Goal: Transaction & Acquisition: Purchase product/service

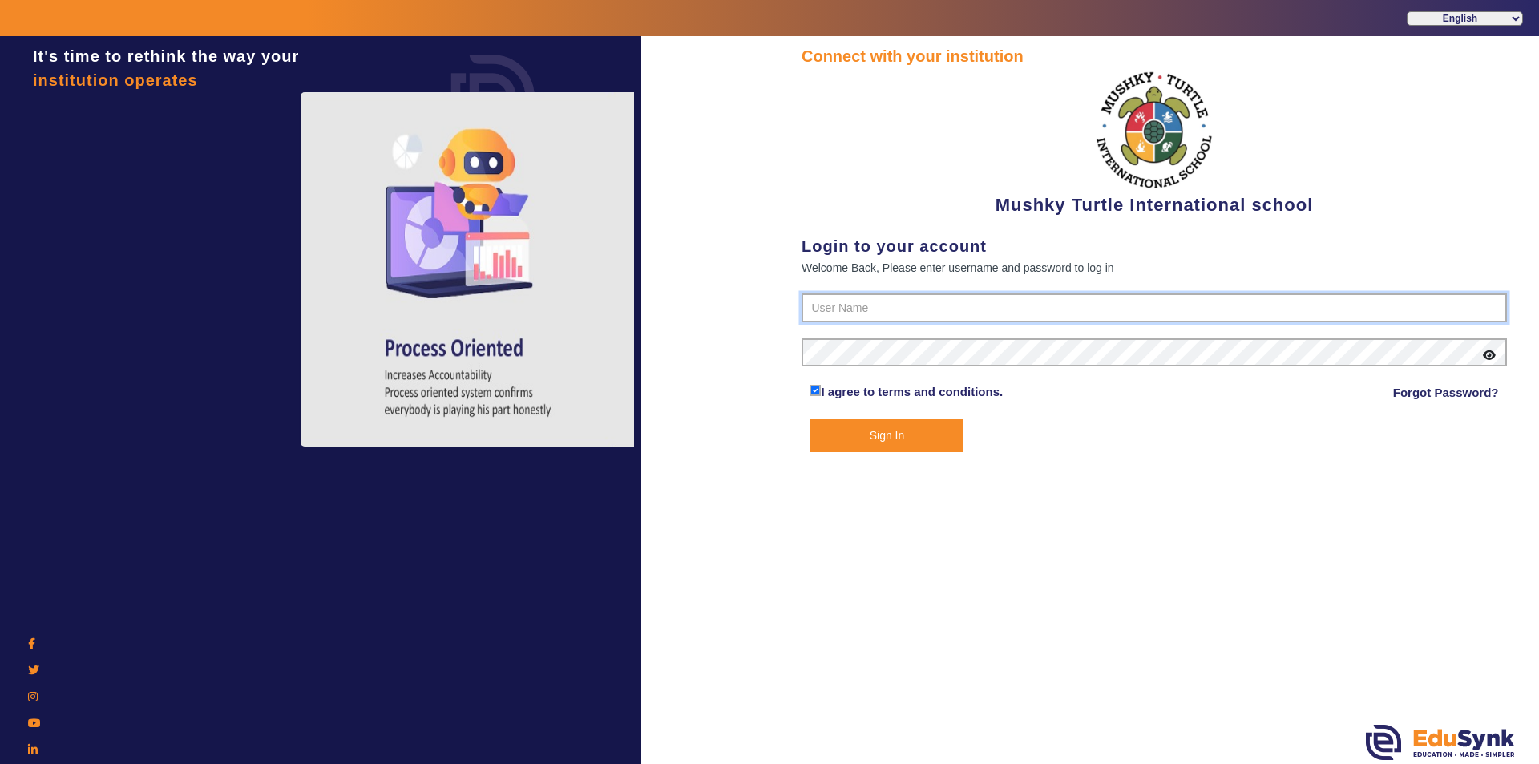
type input "9950605811"
click at [858, 431] on button "Sign In" at bounding box center [887, 435] width 154 height 33
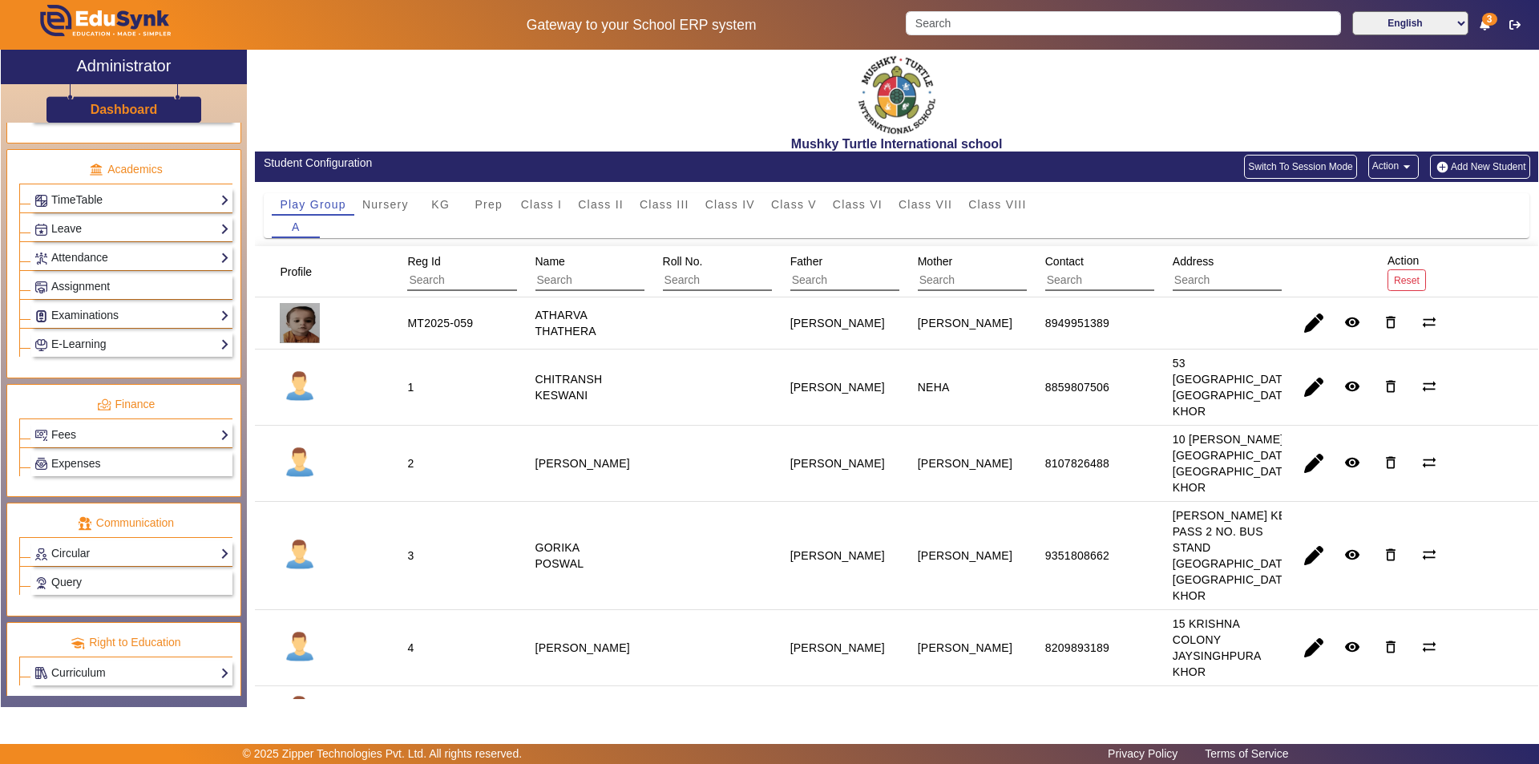
scroll to position [595, 0]
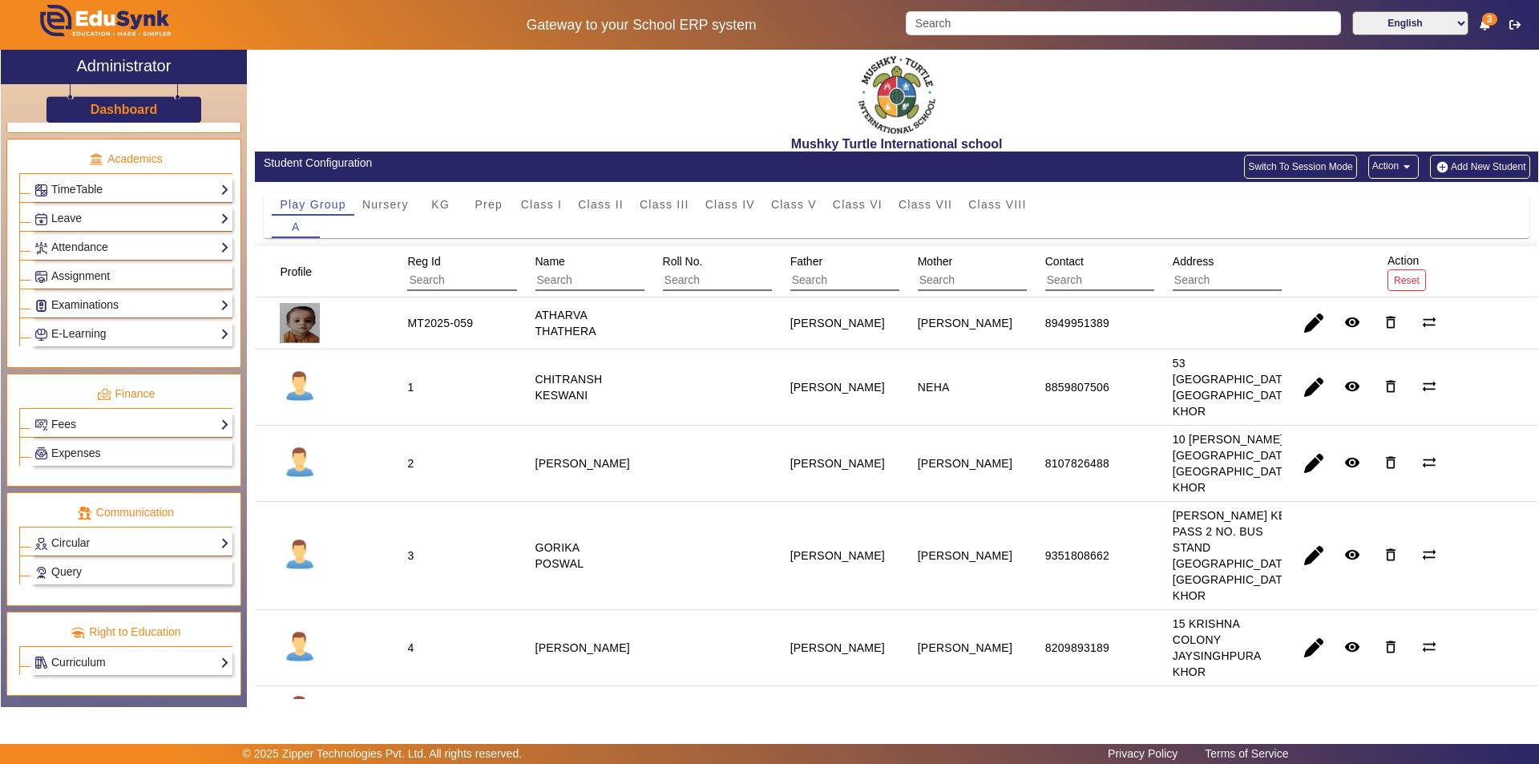
click at [78, 297] on link "Examinations" at bounding box center [131, 305] width 195 height 18
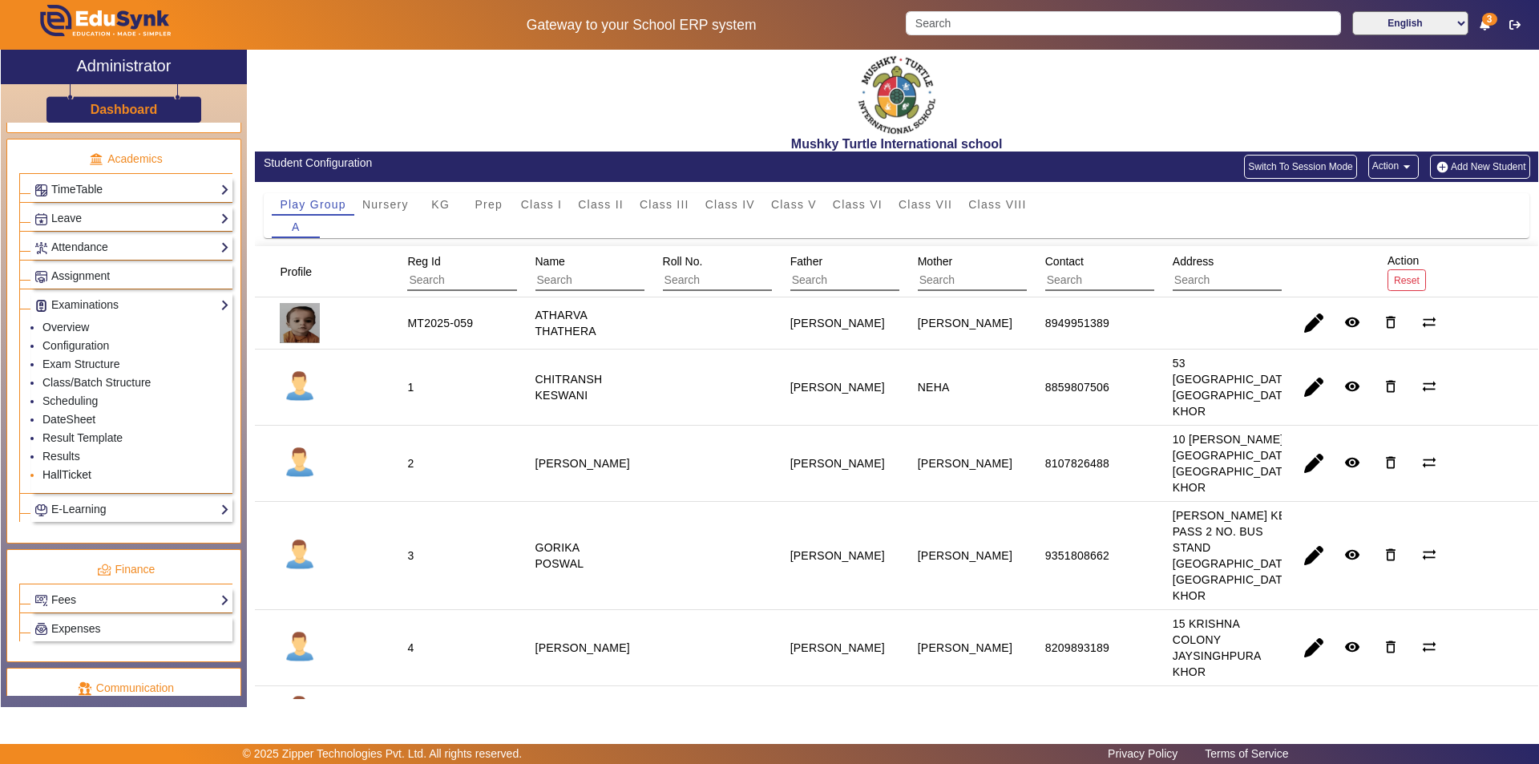
click at [70, 472] on link "HallTicket" at bounding box center [66, 474] width 49 height 13
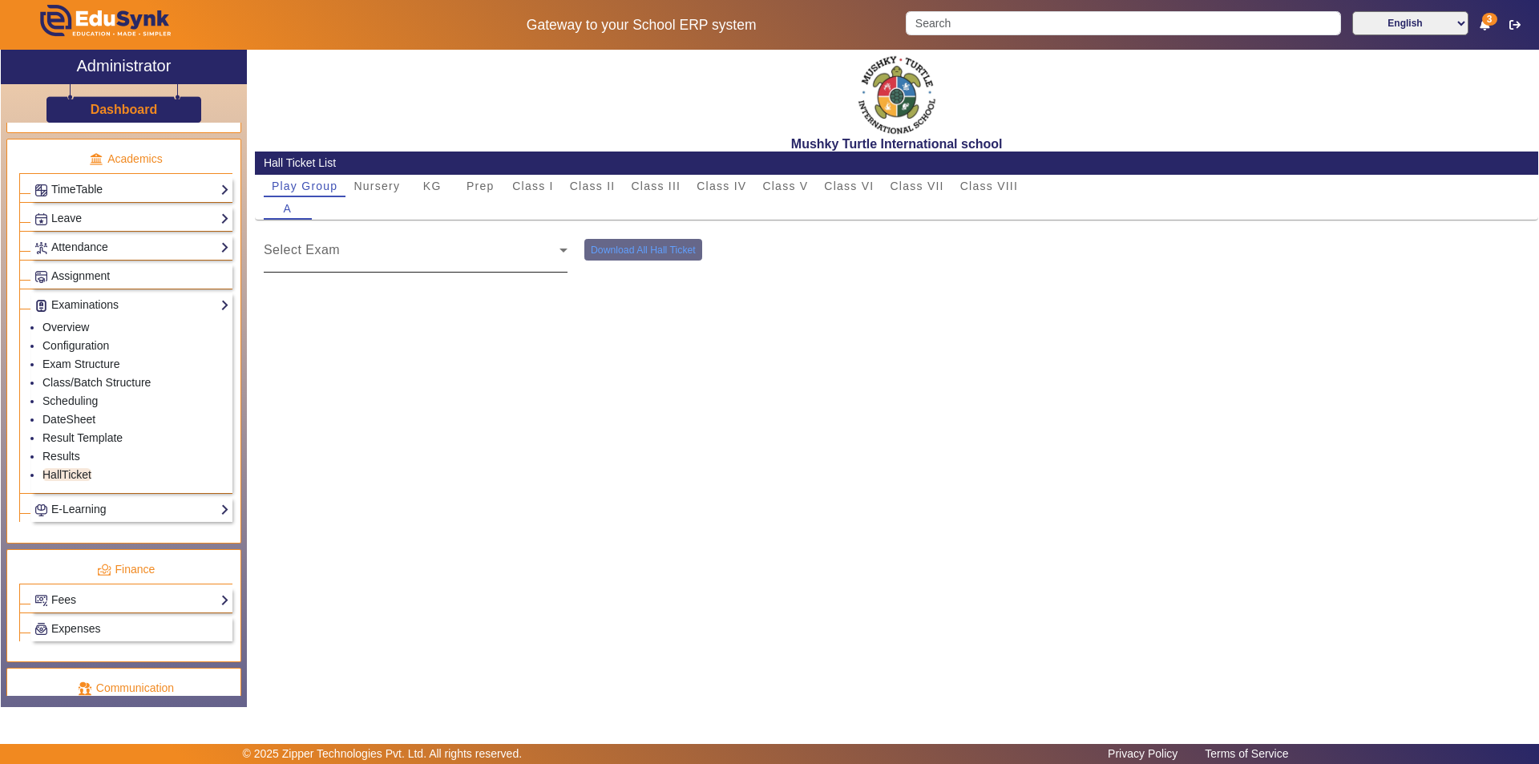
click at [403, 255] on span at bounding box center [412, 256] width 296 height 19
click at [374, 188] on span "Nursery" at bounding box center [377, 185] width 46 height 11
click at [402, 250] on span at bounding box center [412, 256] width 296 height 19
click at [403, 261] on span at bounding box center [412, 256] width 296 height 19
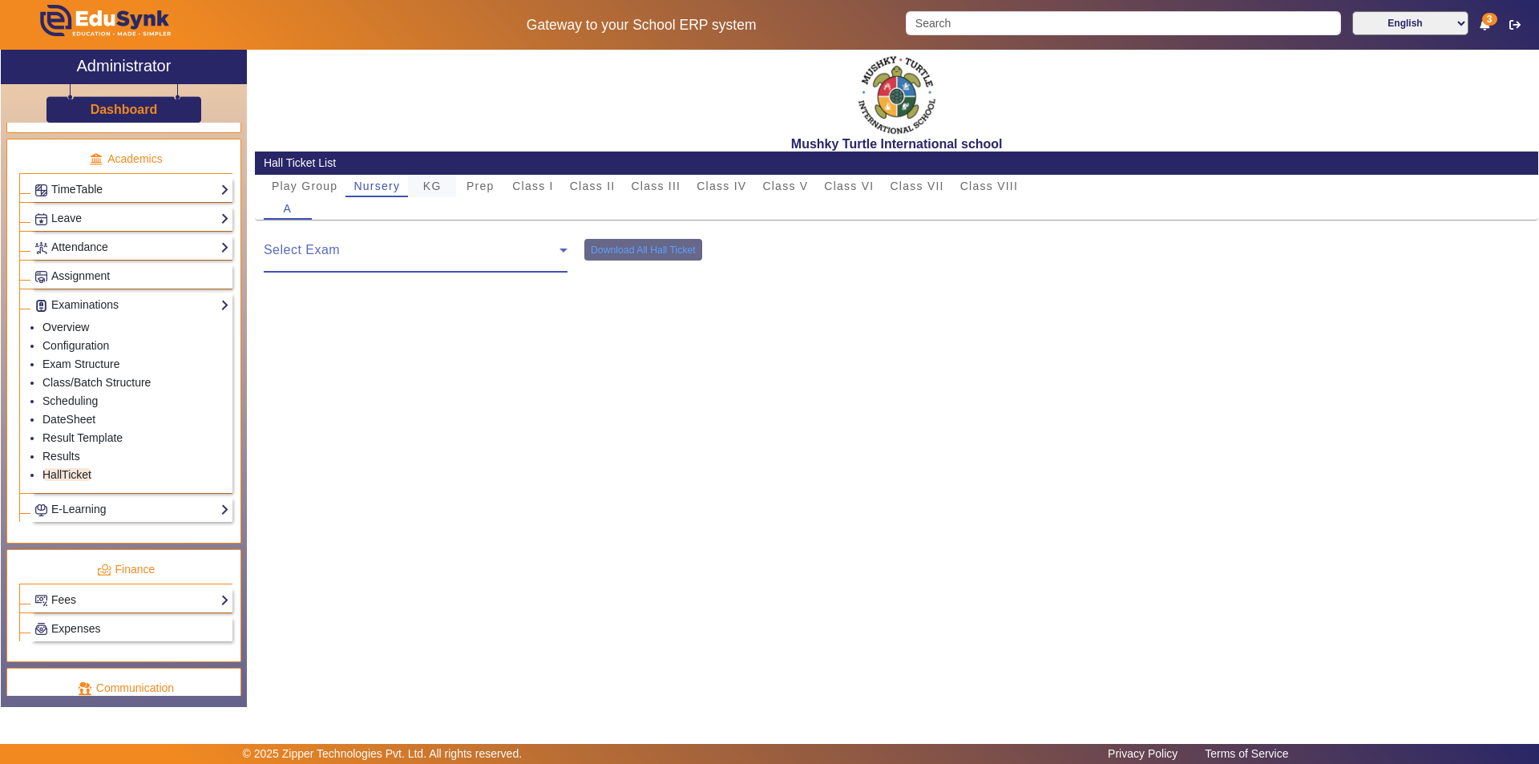
click at [432, 184] on span "KG" at bounding box center [432, 185] width 18 height 11
click at [421, 264] on span at bounding box center [412, 256] width 296 height 19
click at [482, 192] on span "Prep" at bounding box center [481, 185] width 28 height 11
click at [542, 184] on span "Class I" at bounding box center [533, 185] width 42 height 11
click at [501, 258] on span at bounding box center [412, 256] width 296 height 19
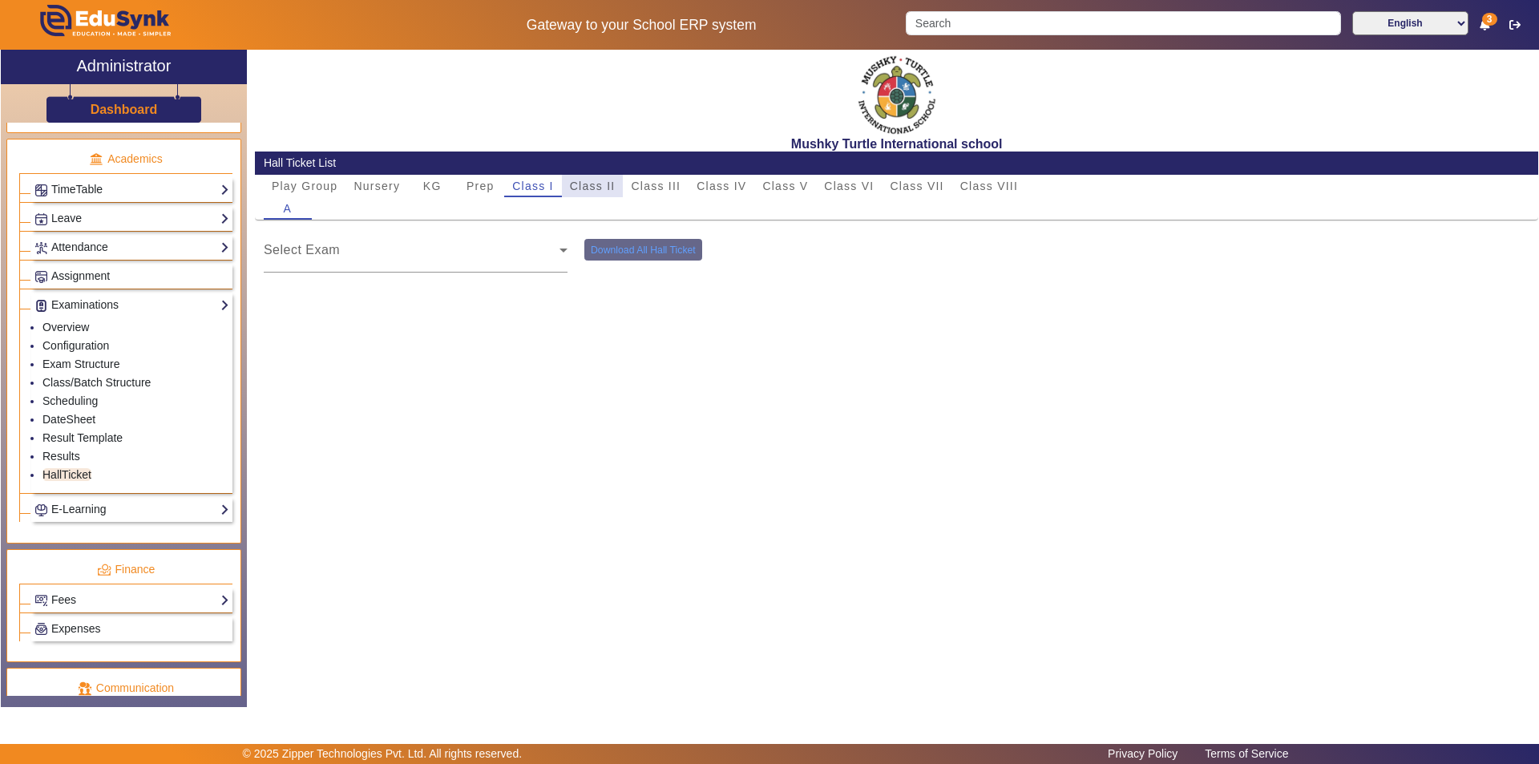
click at [596, 189] on span "Class II" at bounding box center [593, 185] width 46 height 11
click at [487, 189] on span "Prep" at bounding box center [481, 185] width 28 height 11
click at [659, 177] on span "Class III" at bounding box center [656, 186] width 50 height 22
click at [89, 343] on link "Configuration" at bounding box center [75, 345] width 67 height 13
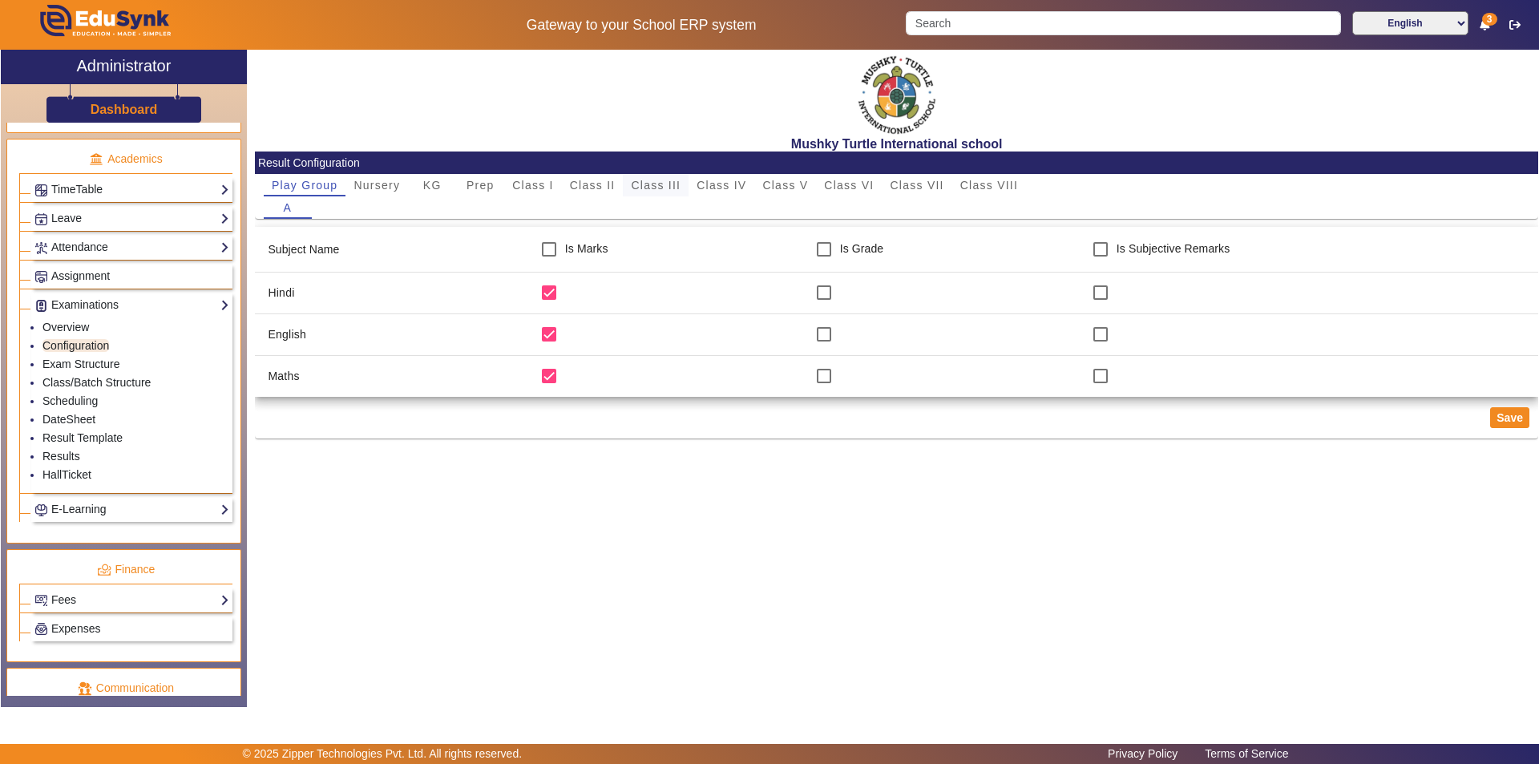
click at [666, 187] on span "Class III" at bounding box center [656, 185] width 50 height 11
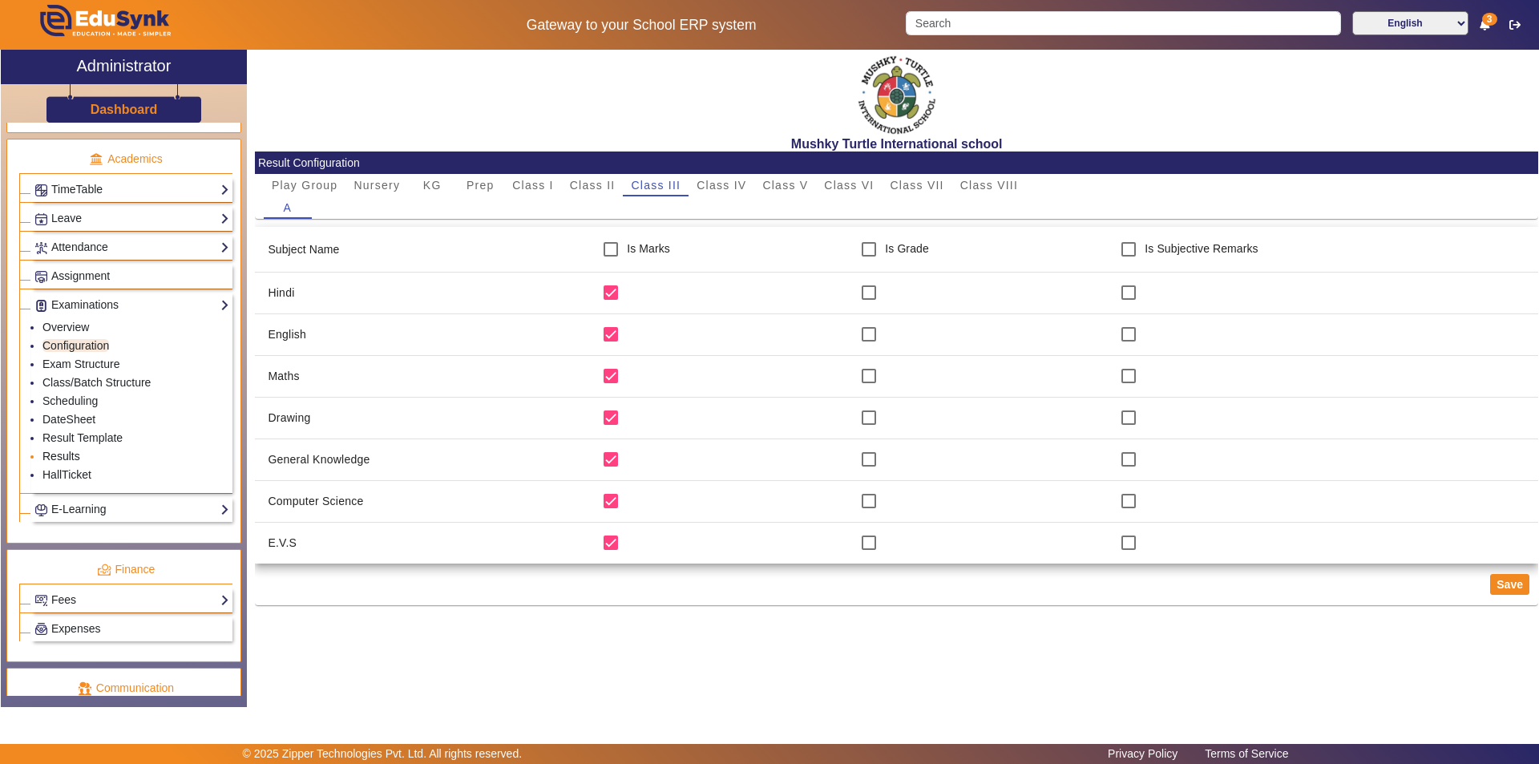
click at [56, 457] on link "Results" at bounding box center [61, 456] width 38 height 13
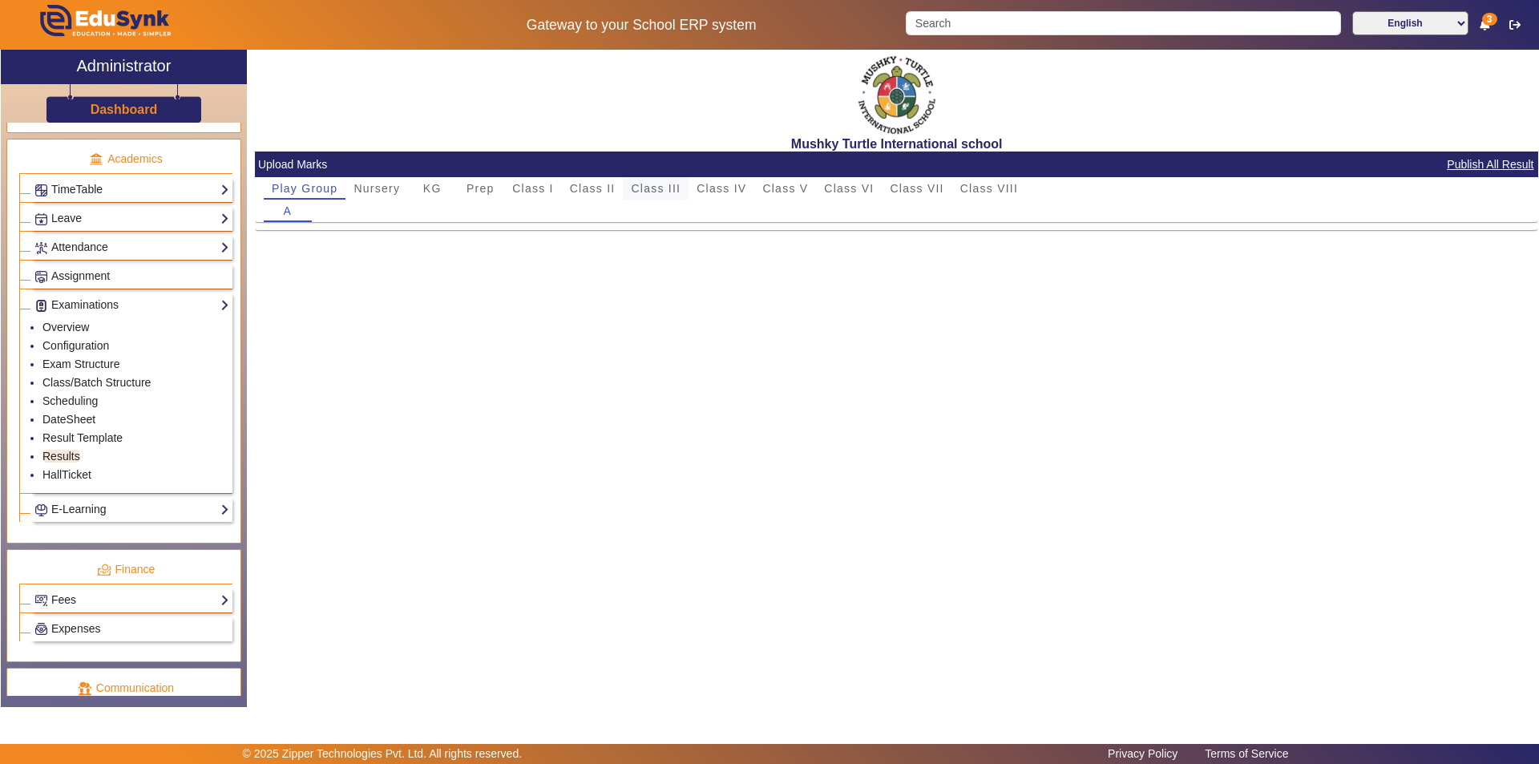
click at [657, 181] on span "Class III" at bounding box center [656, 188] width 50 height 22
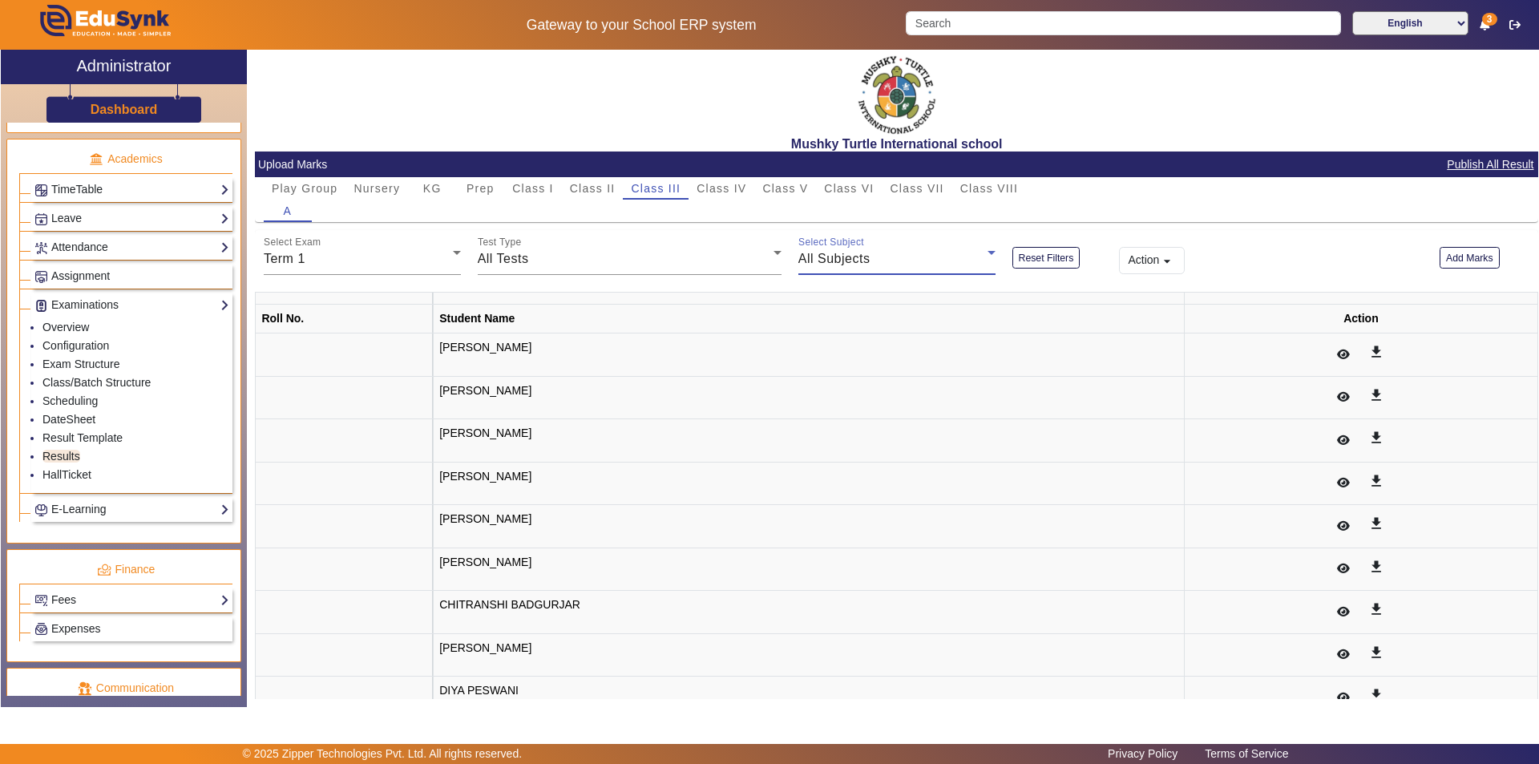
click at [916, 264] on div "All Subjects" at bounding box center [892, 258] width 189 height 19
click at [915, 334] on mat-option "Hindi" at bounding box center [893, 339] width 196 height 38
click at [941, 255] on div "Hindi" at bounding box center [892, 258] width 189 height 19
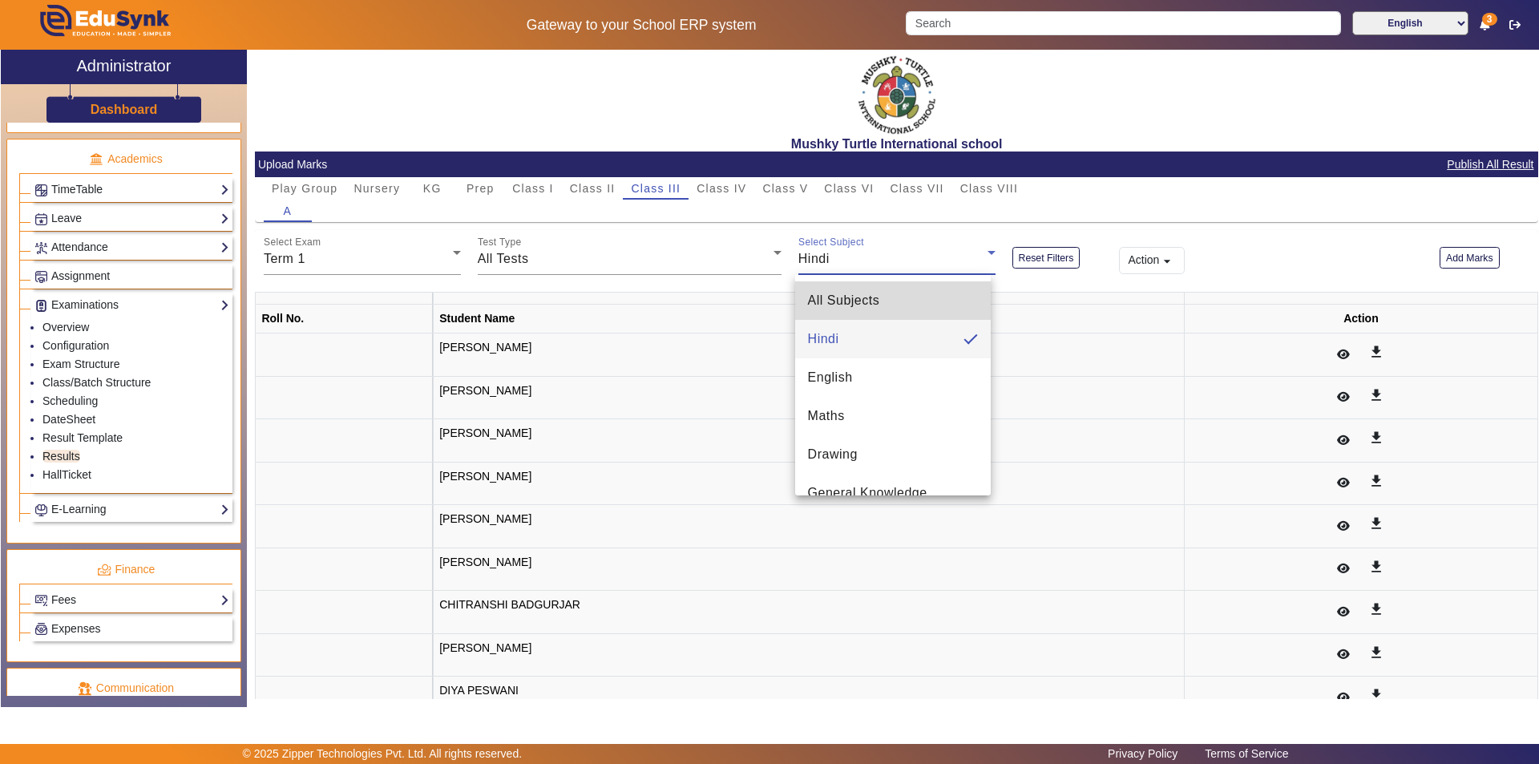
click at [909, 305] on mat-option "All Subjects" at bounding box center [893, 300] width 196 height 38
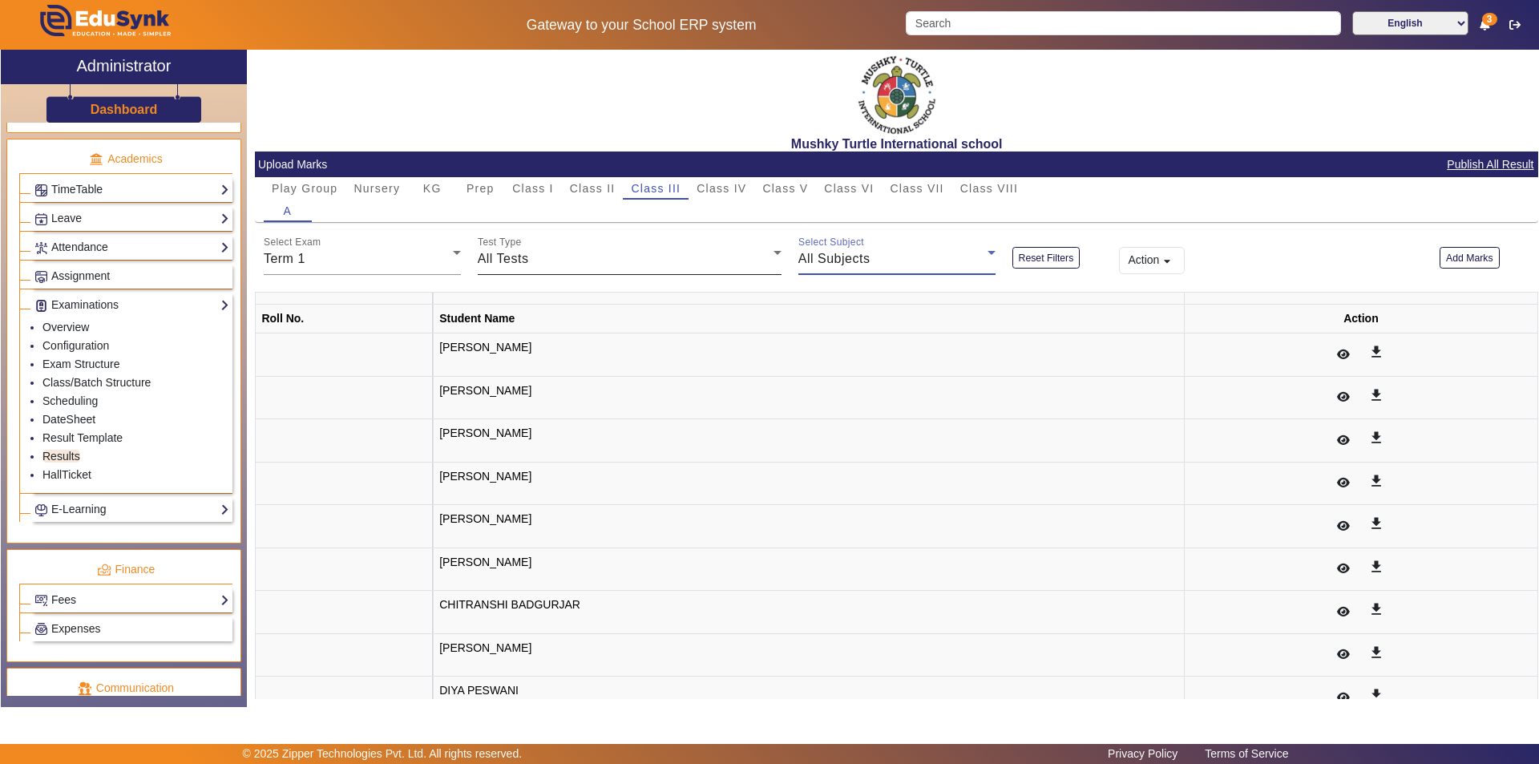
click at [604, 262] on div "All Tests" at bounding box center [626, 258] width 296 height 19
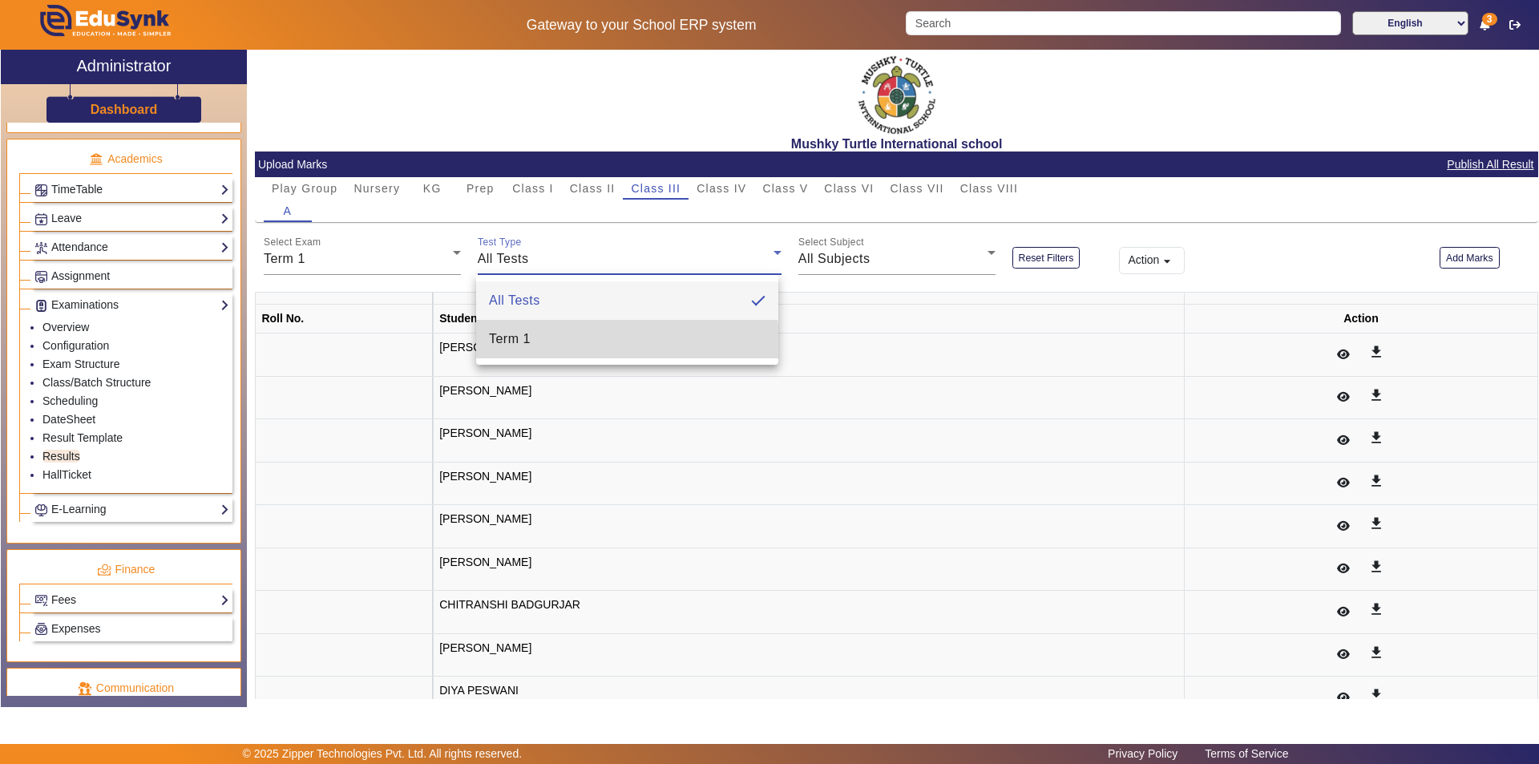
click at [577, 356] on mat-option "Term 1" at bounding box center [627, 339] width 302 height 38
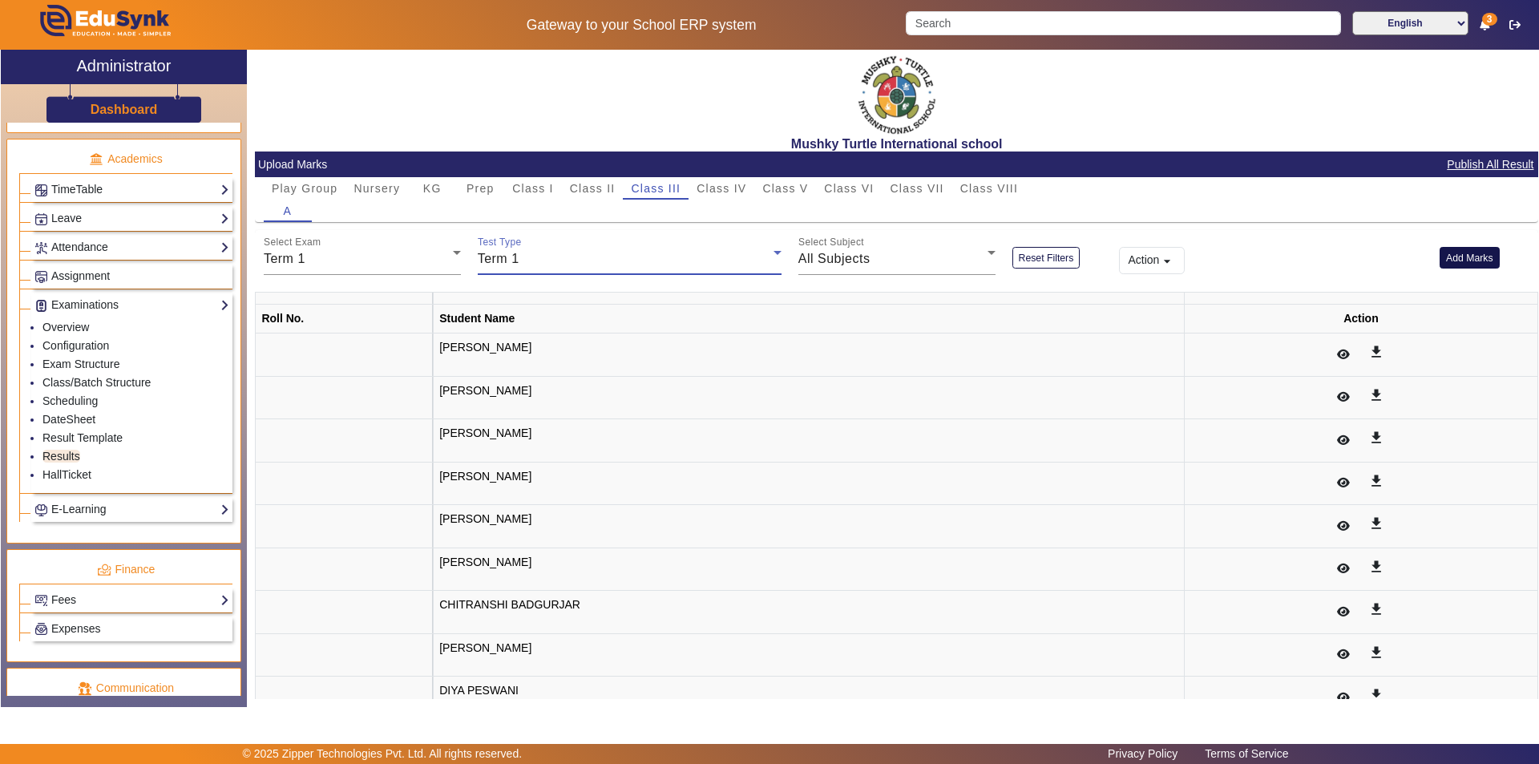
click at [1461, 255] on button "Add Marks" at bounding box center [1470, 258] width 60 height 22
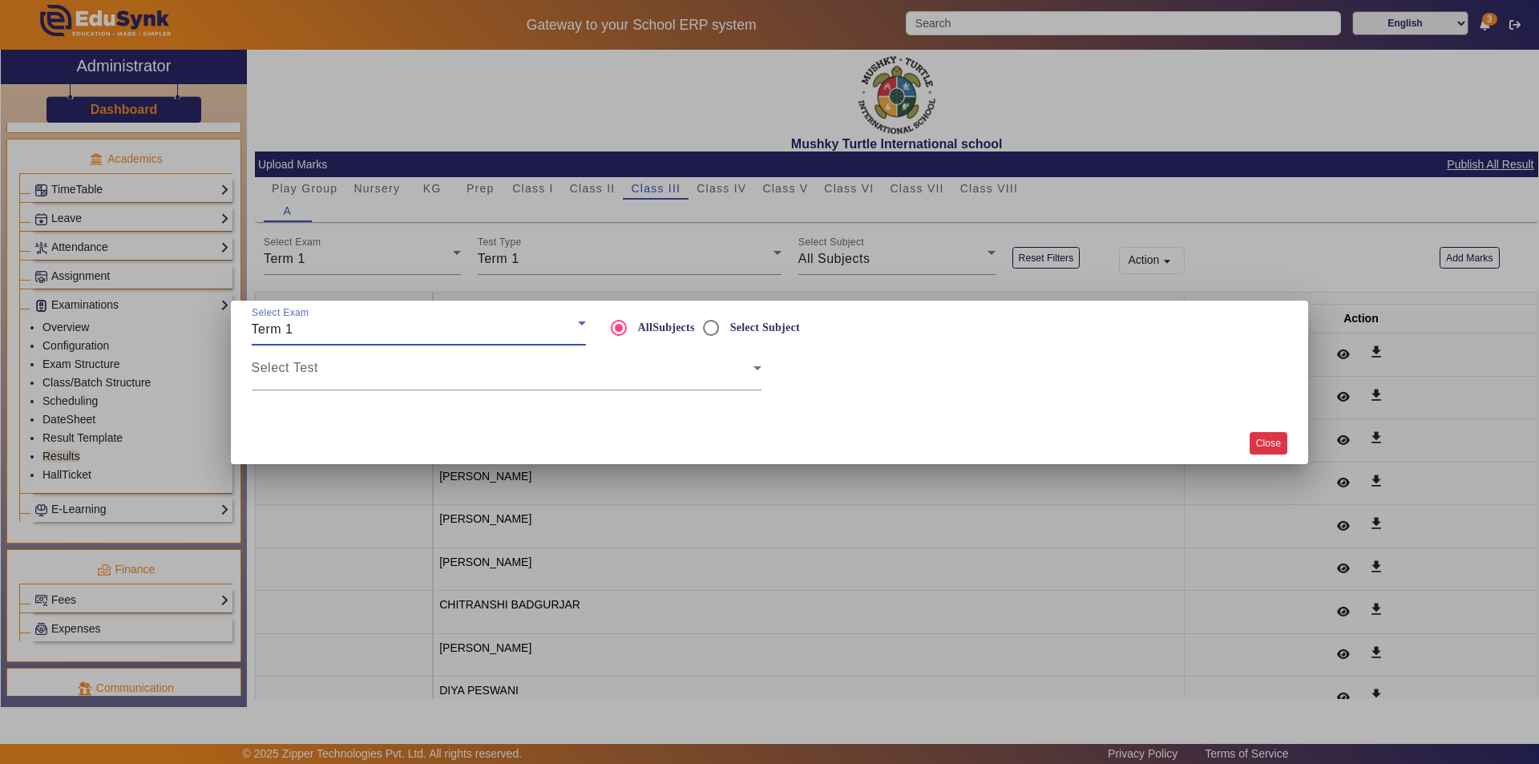
click at [1264, 445] on button "Close" at bounding box center [1269, 443] width 38 height 22
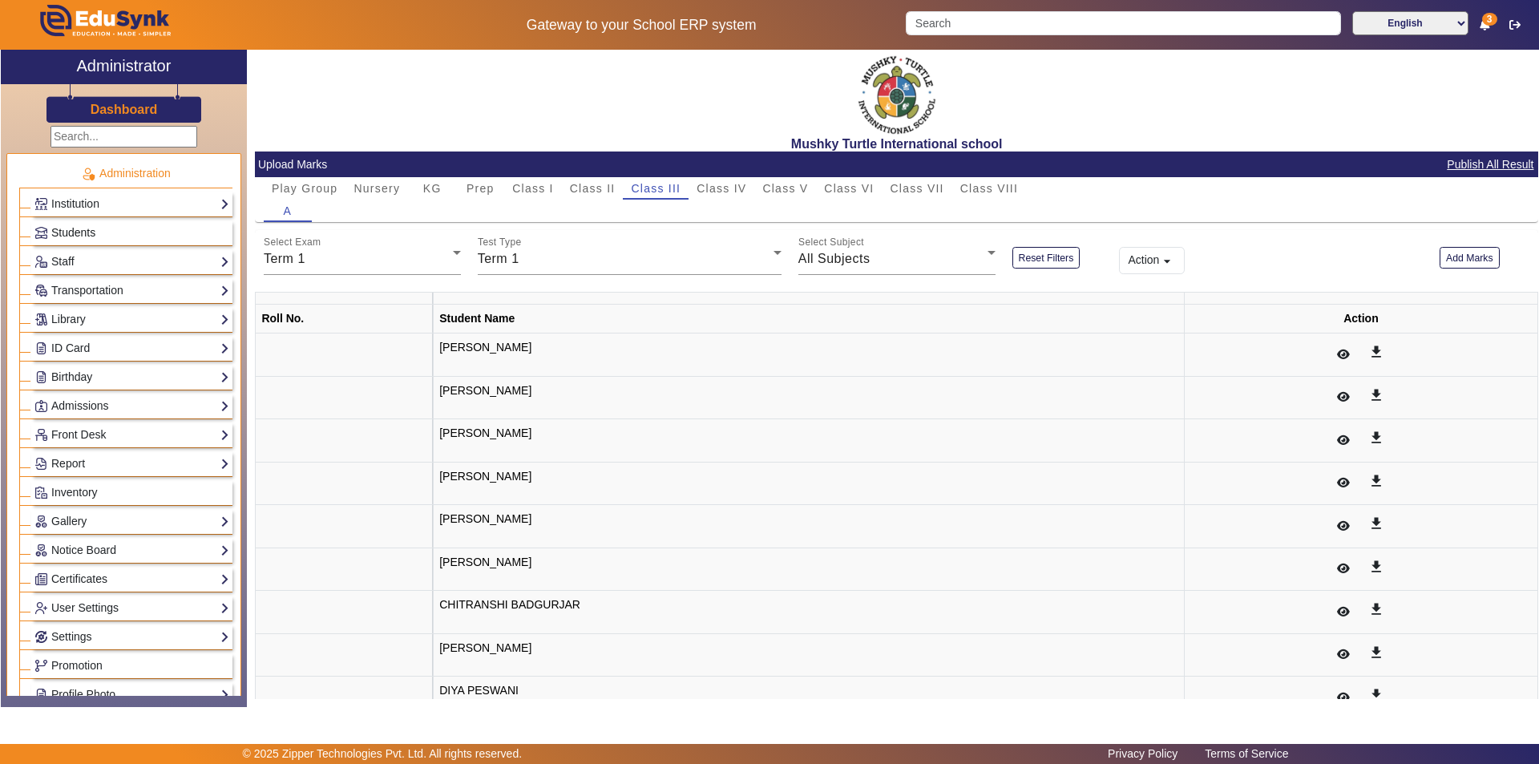
click at [111, 229] on link "Students" at bounding box center [131, 233] width 195 height 18
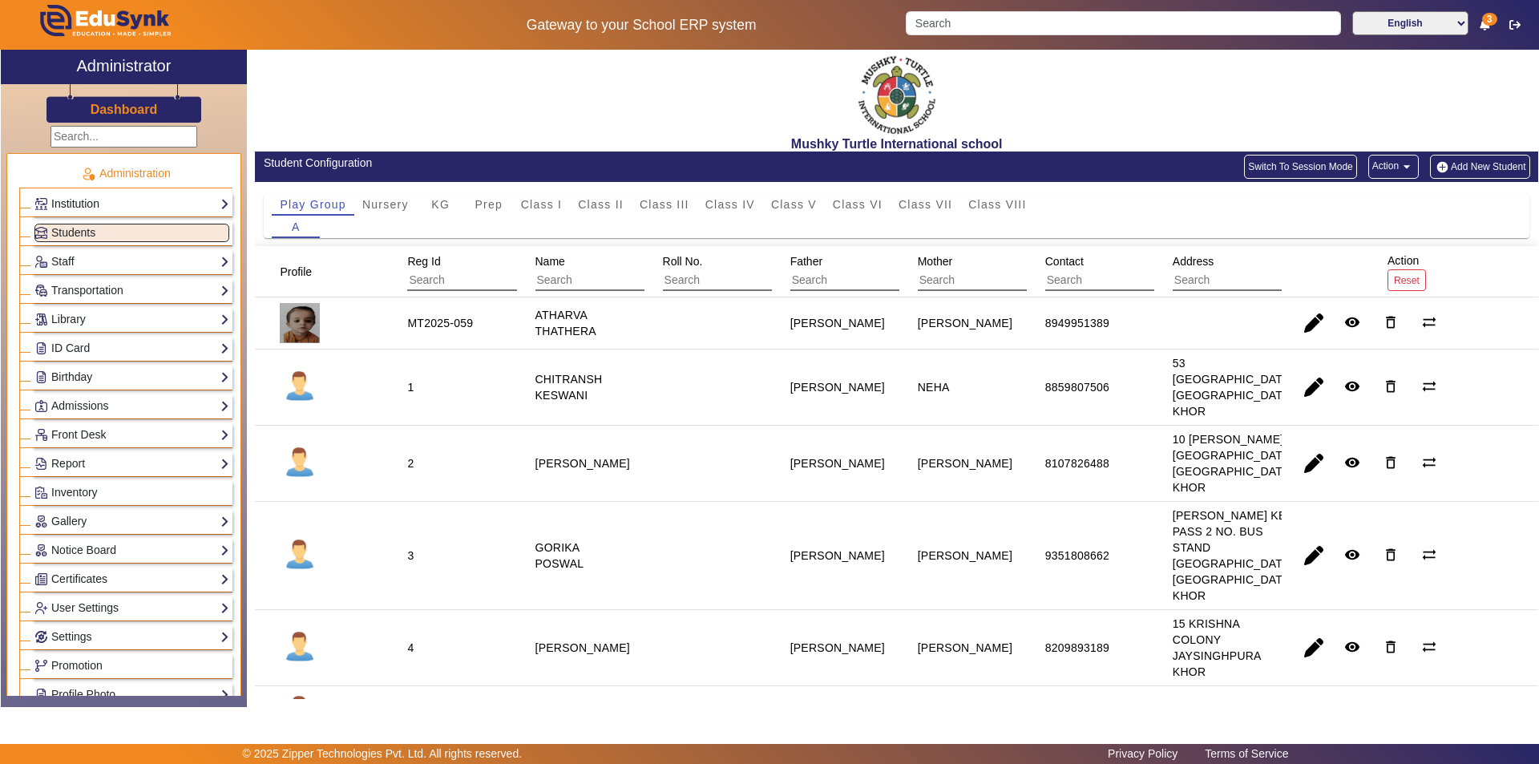
click at [127, 196] on link "Institution" at bounding box center [131, 204] width 195 height 18
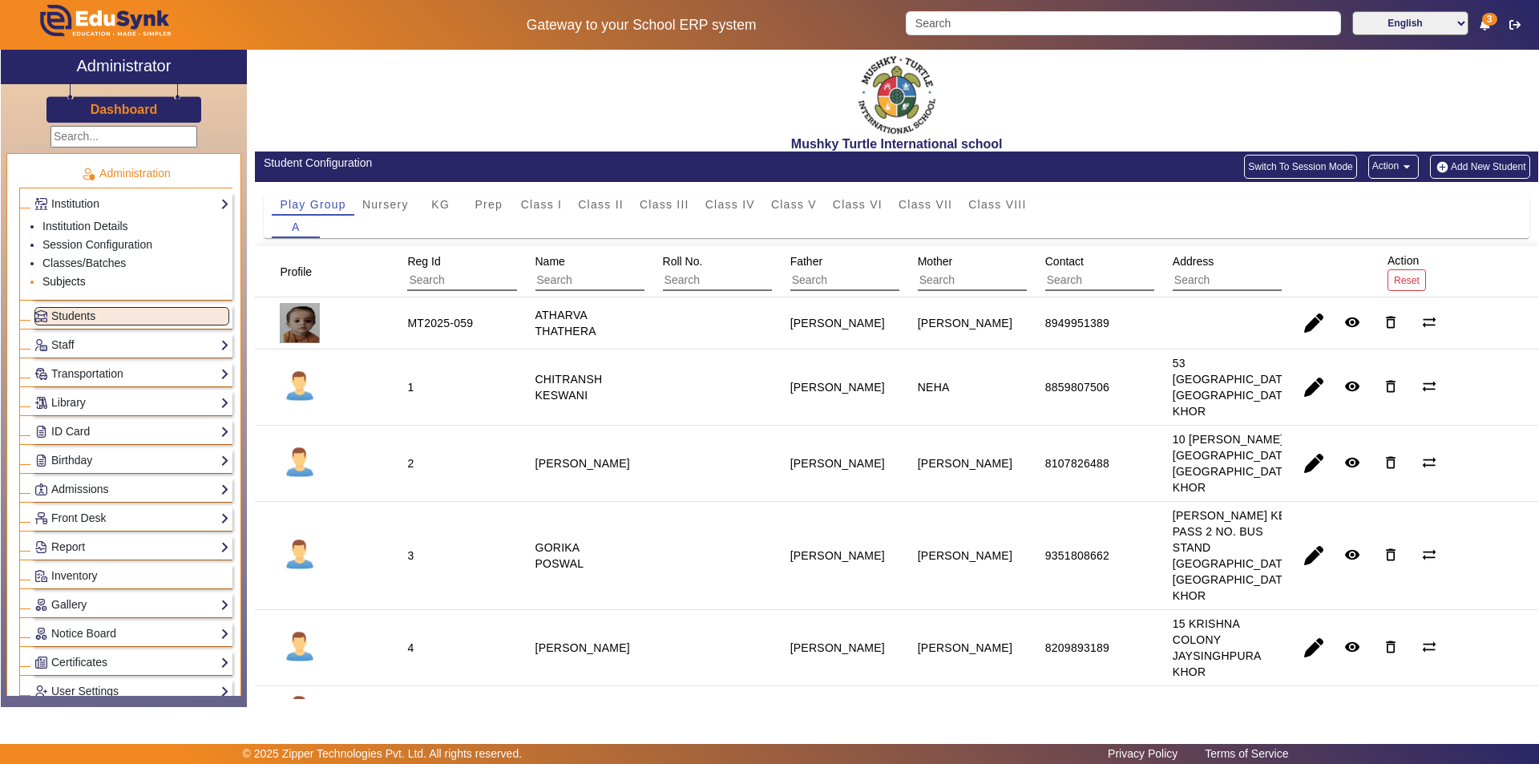
click at [72, 282] on link "Subjects" at bounding box center [63, 281] width 43 height 13
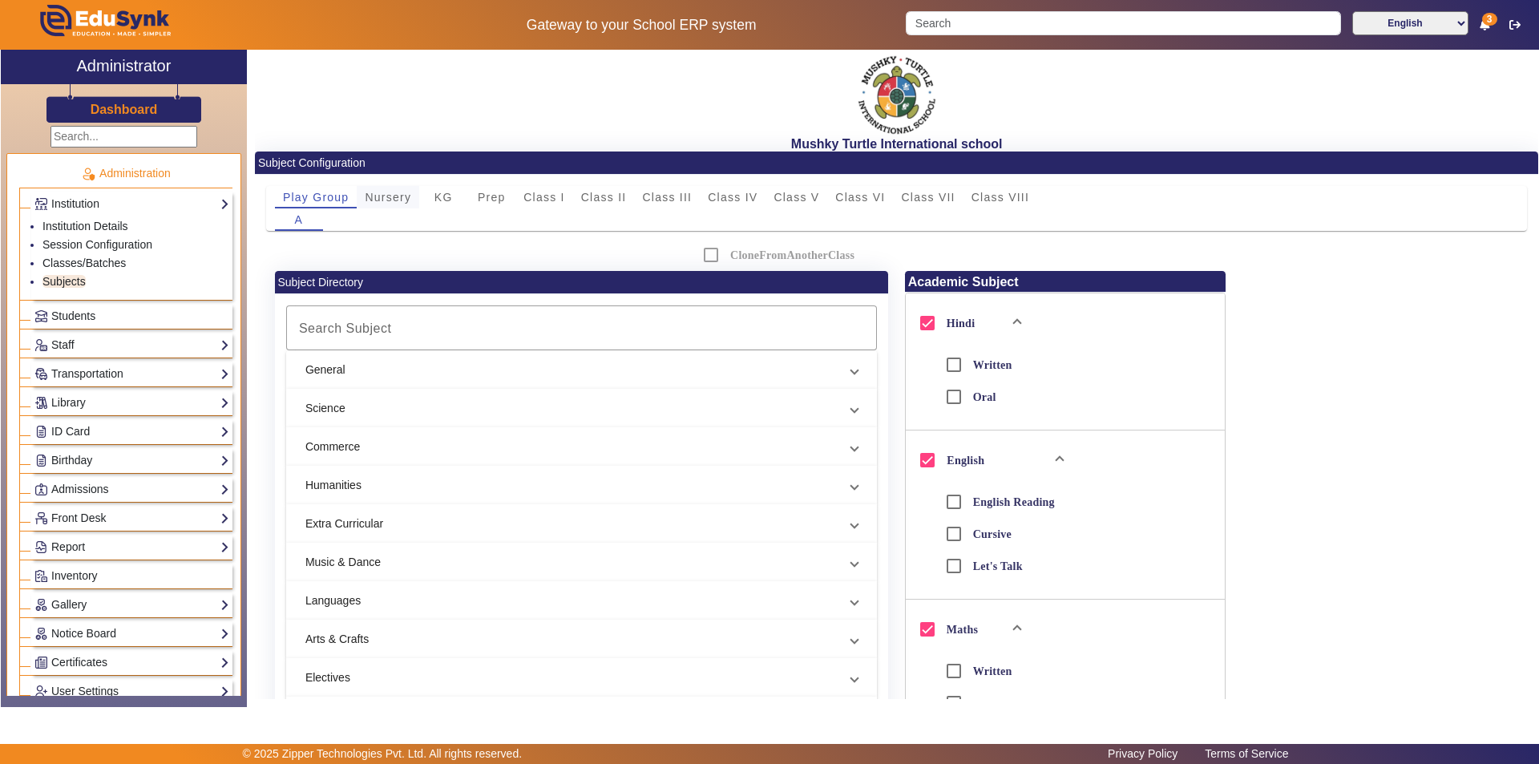
click at [400, 200] on span "Nursery" at bounding box center [388, 197] width 46 height 11
click at [436, 192] on span "KG" at bounding box center [444, 197] width 18 height 11
click at [71, 317] on span "Students" at bounding box center [73, 315] width 44 height 13
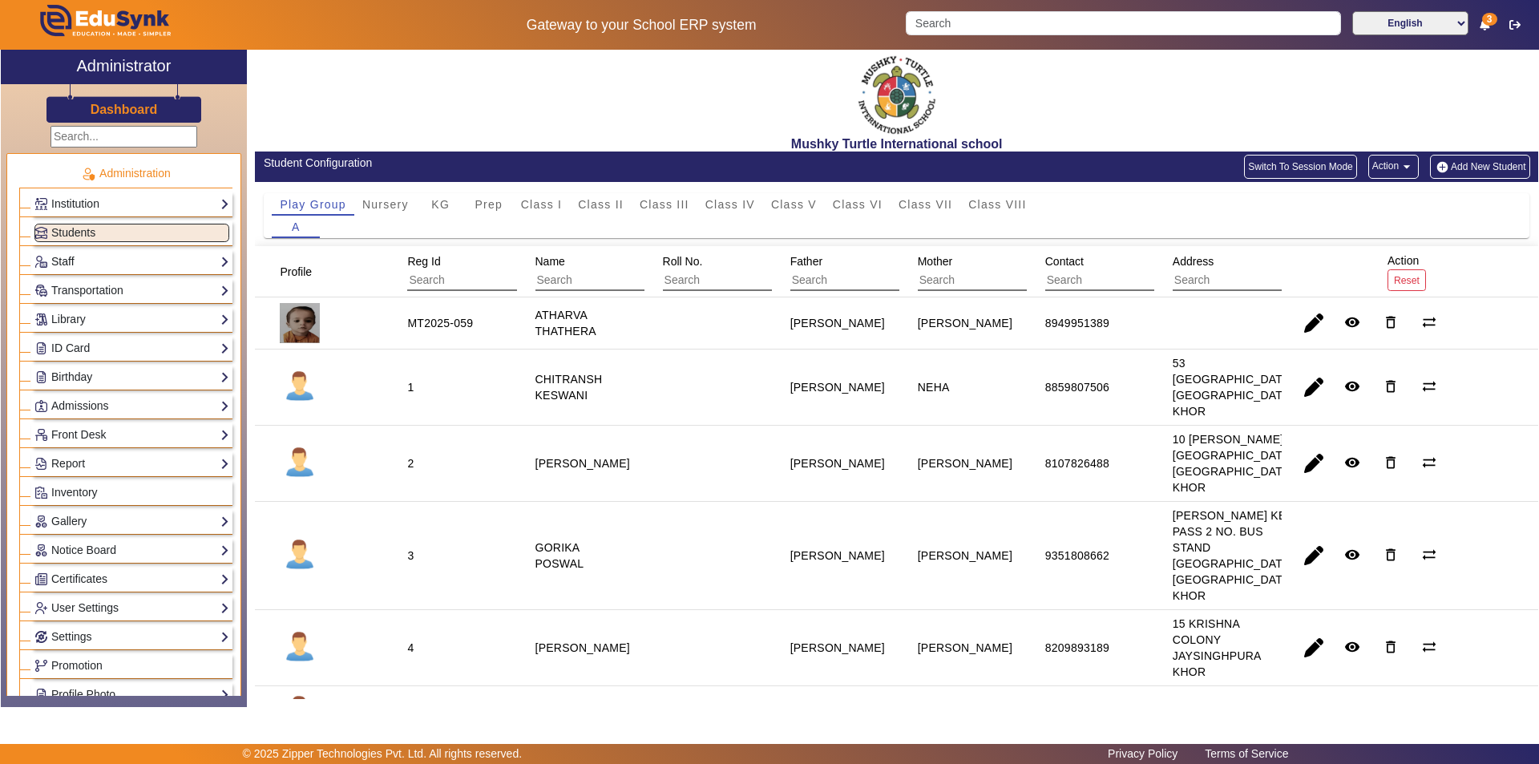
click at [85, 254] on link "Staff" at bounding box center [131, 262] width 195 height 18
click at [82, 284] on link "Teachers" at bounding box center [65, 283] width 46 height 13
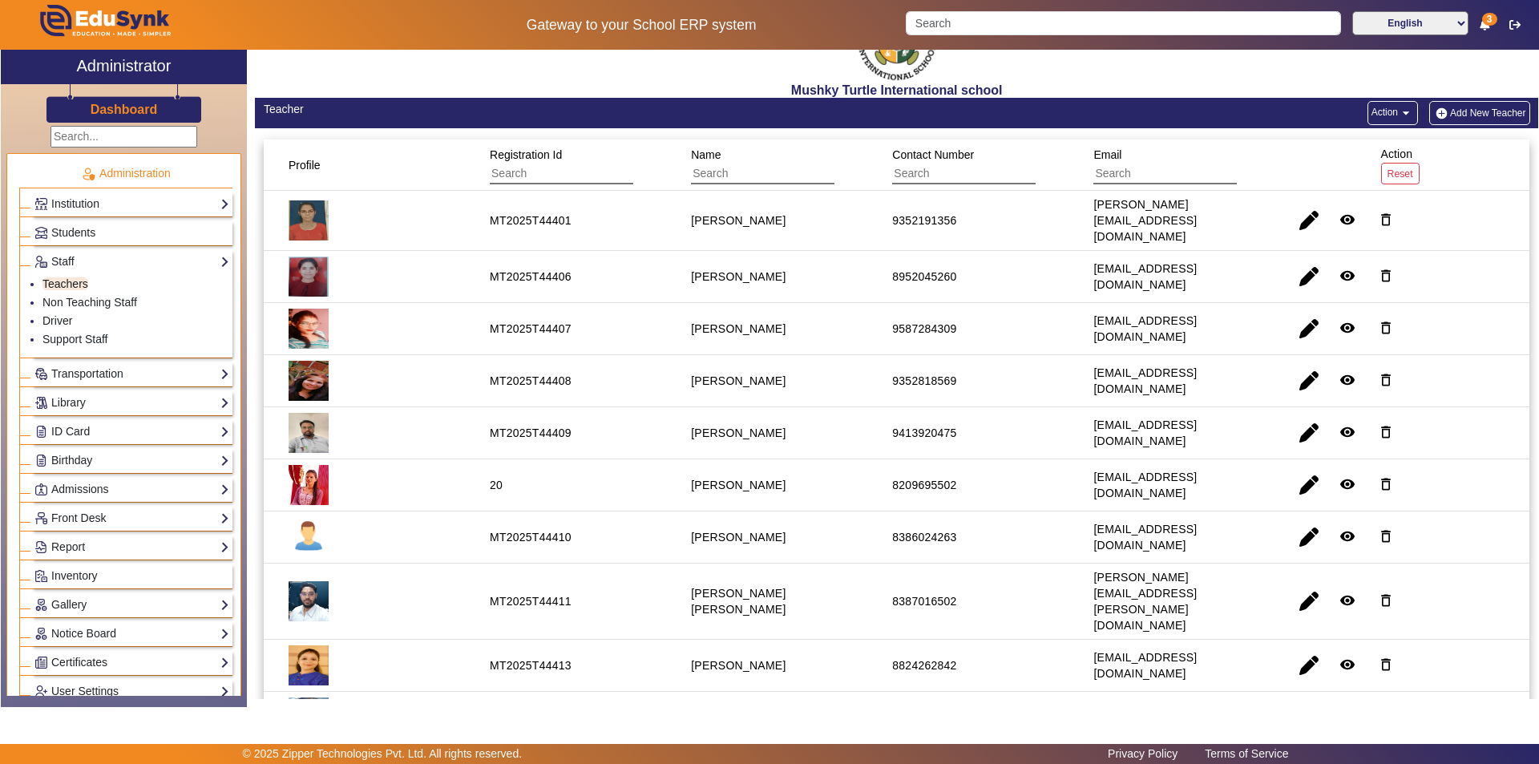
scroll to position [80, 0]
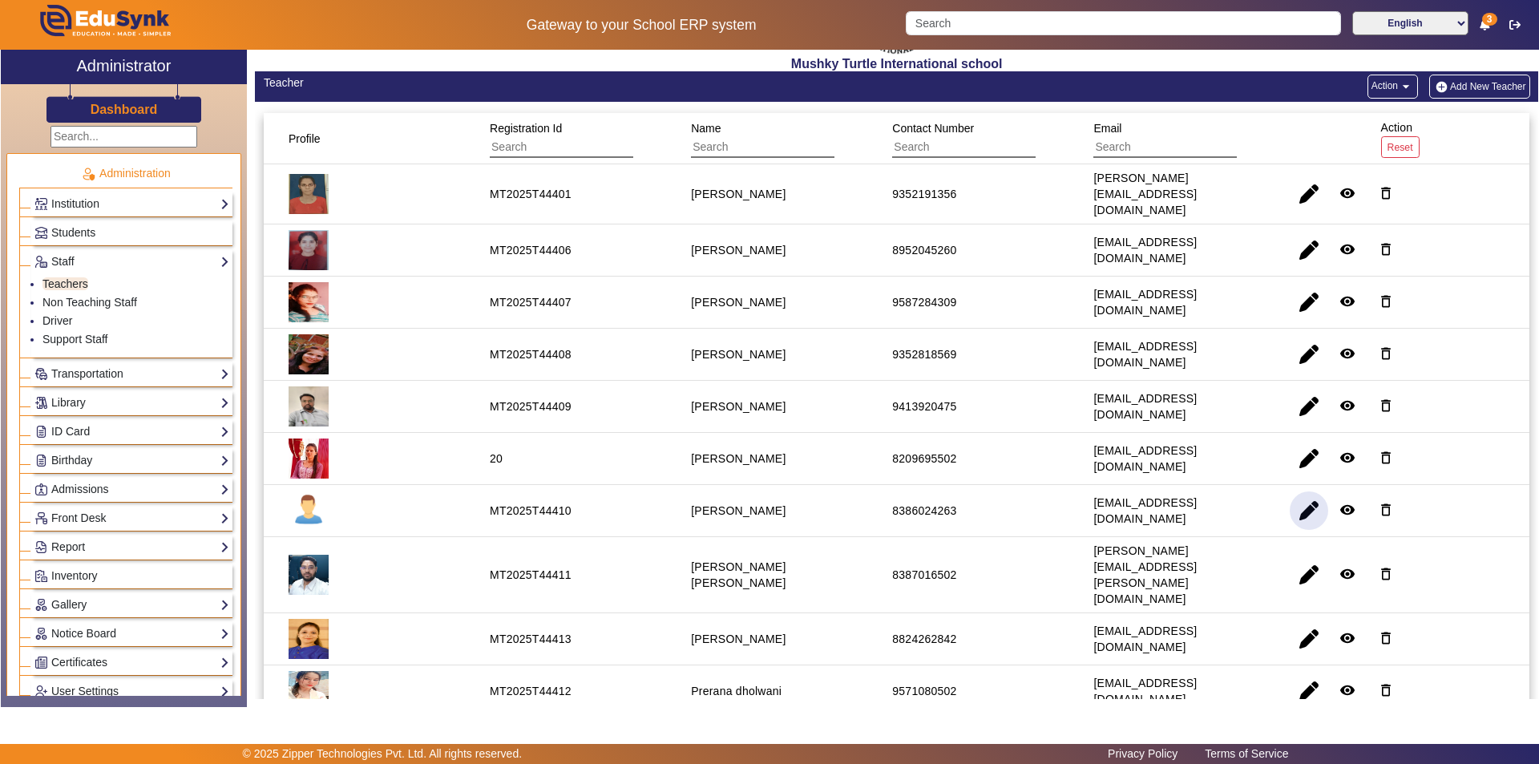
click at [1298, 499] on span "button" at bounding box center [1309, 510] width 38 height 38
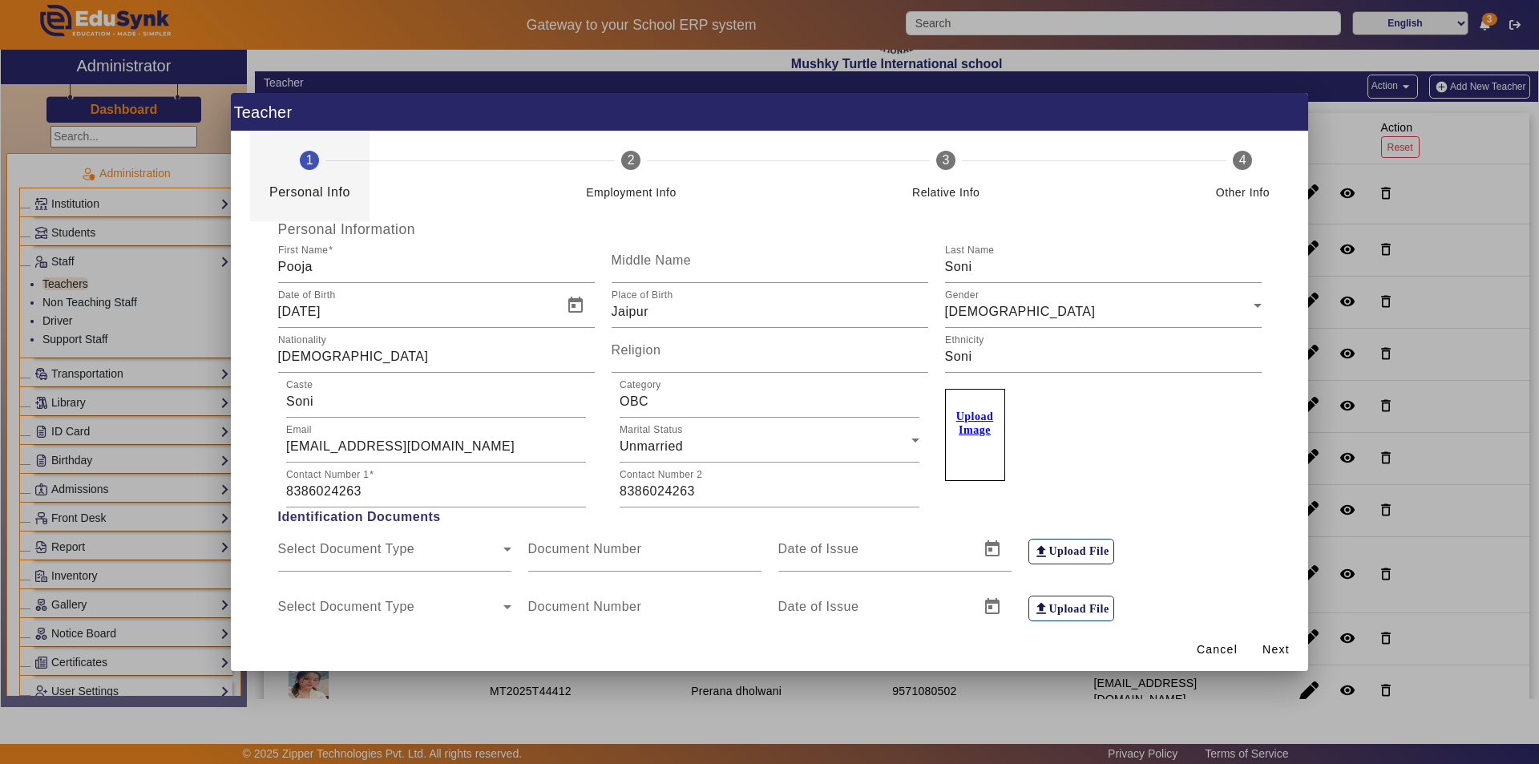
click at [959, 422] on u "Upload Image" at bounding box center [975, 423] width 38 height 26
click at [0, 0] on input "Upload Image" at bounding box center [0, 0] width 0 height 0
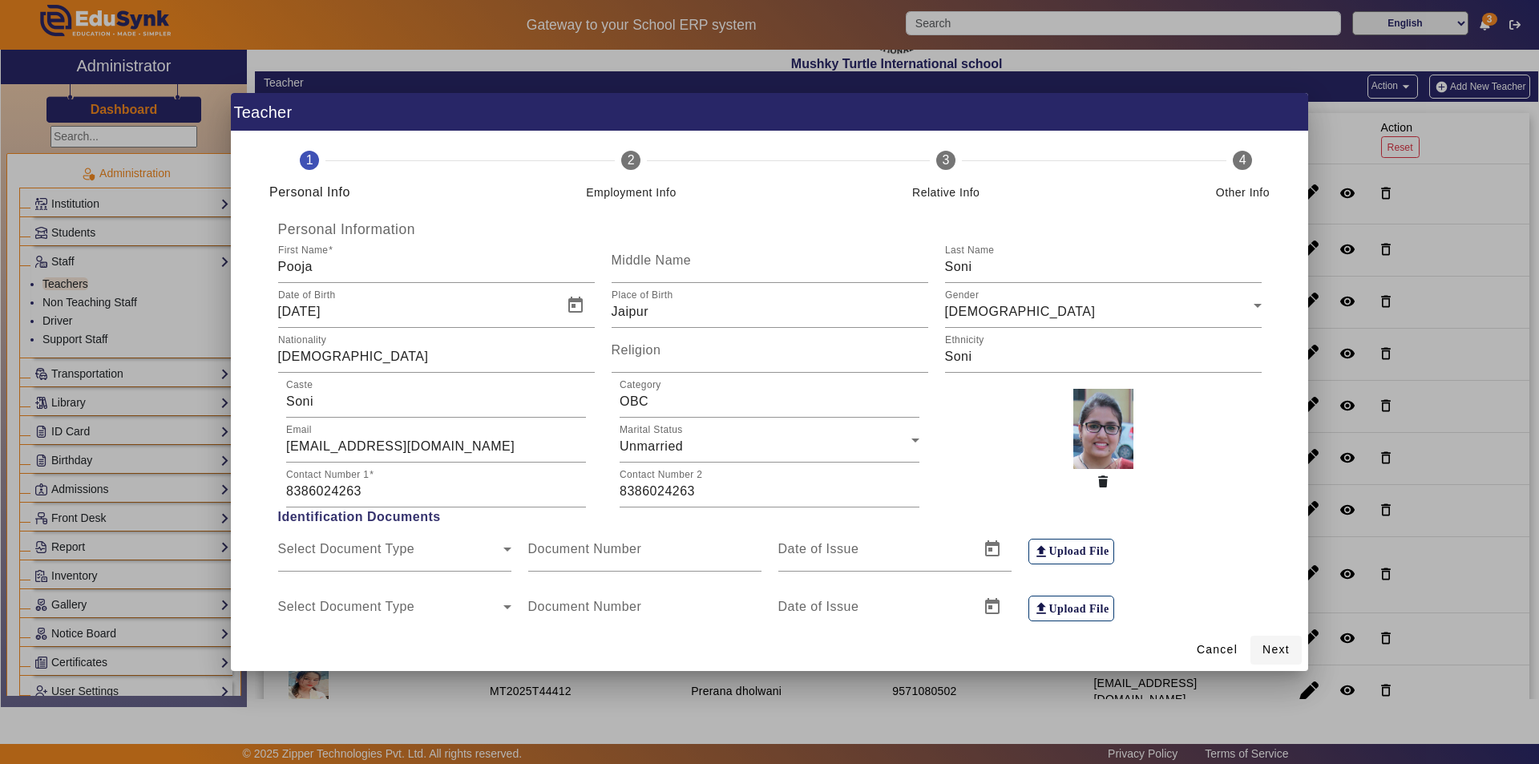
click at [1283, 649] on span "Next" at bounding box center [1276, 649] width 27 height 17
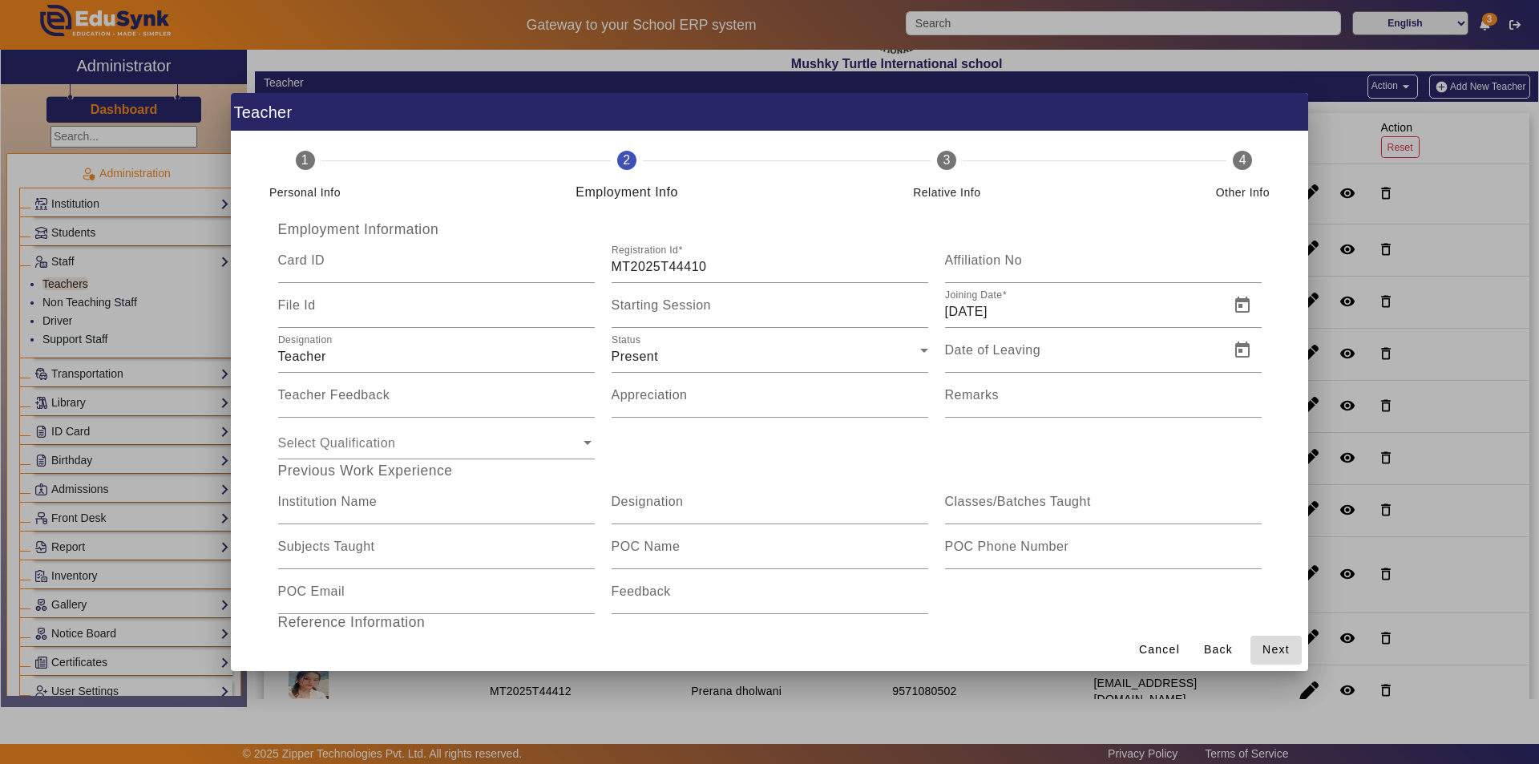
click at [1283, 649] on span "Next" at bounding box center [1276, 649] width 27 height 17
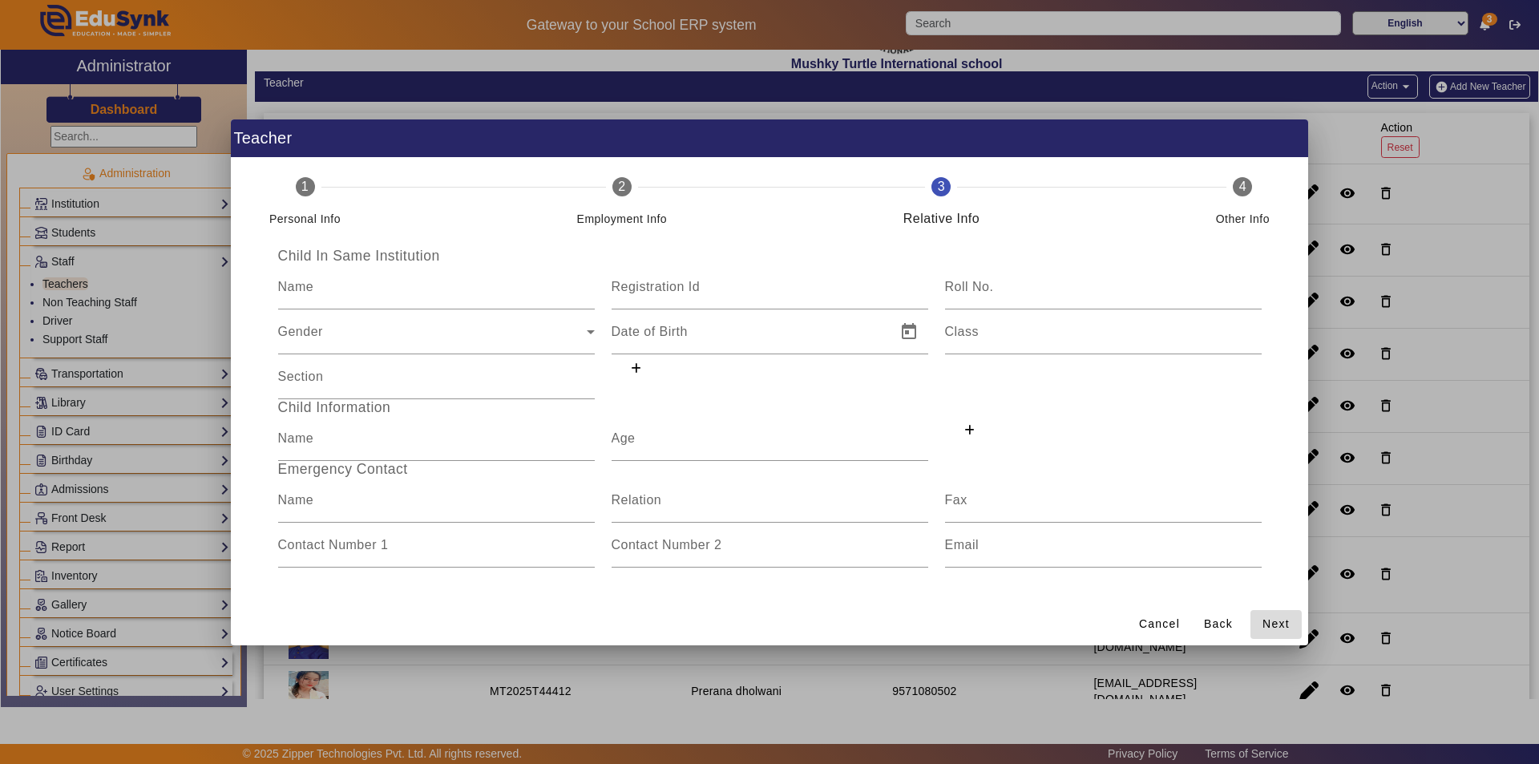
click at [1269, 621] on span "Next" at bounding box center [1276, 624] width 27 height 17
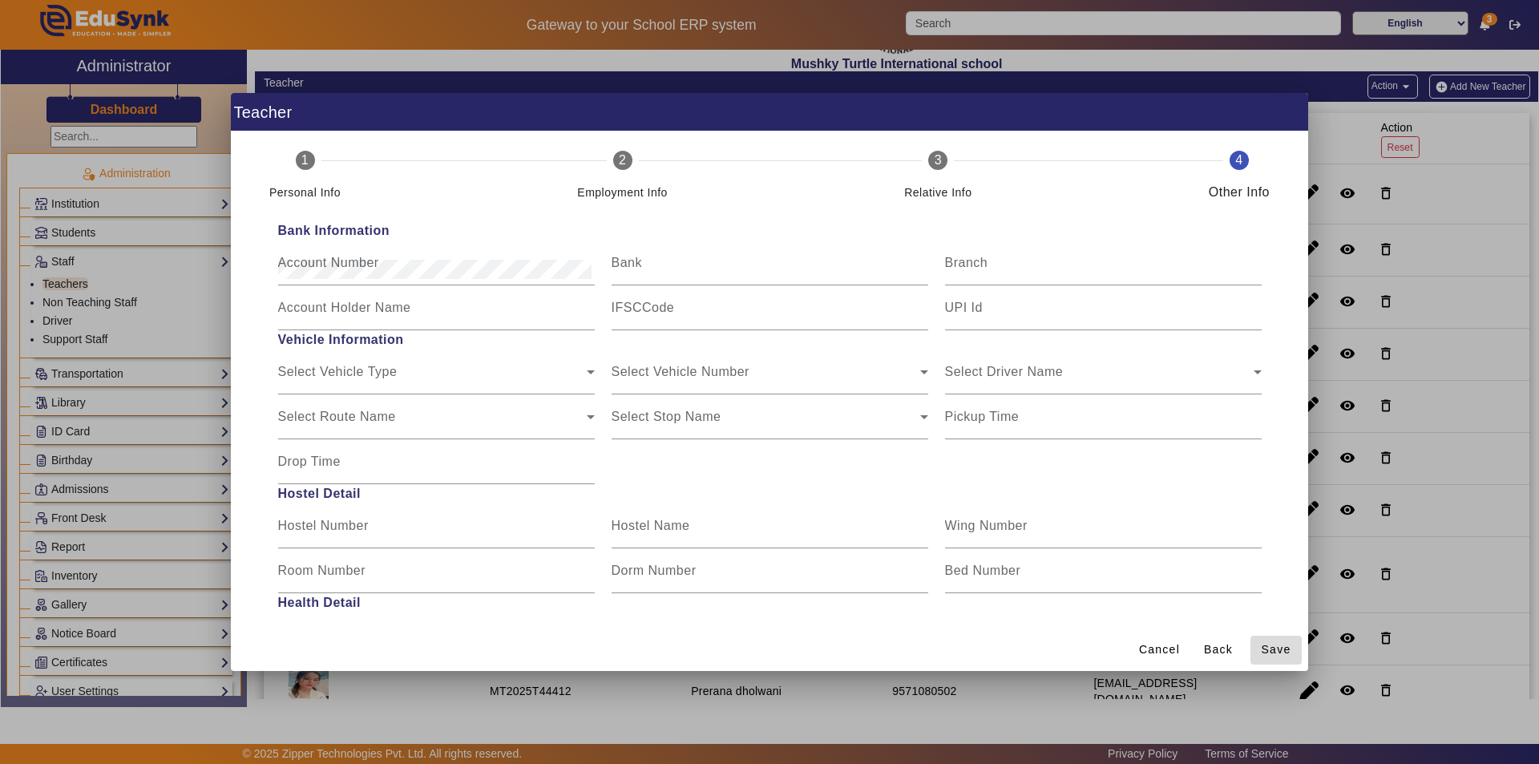
click at [1273, 642] on span "Save" at bounding box center [1277, 649] width 30 height 17
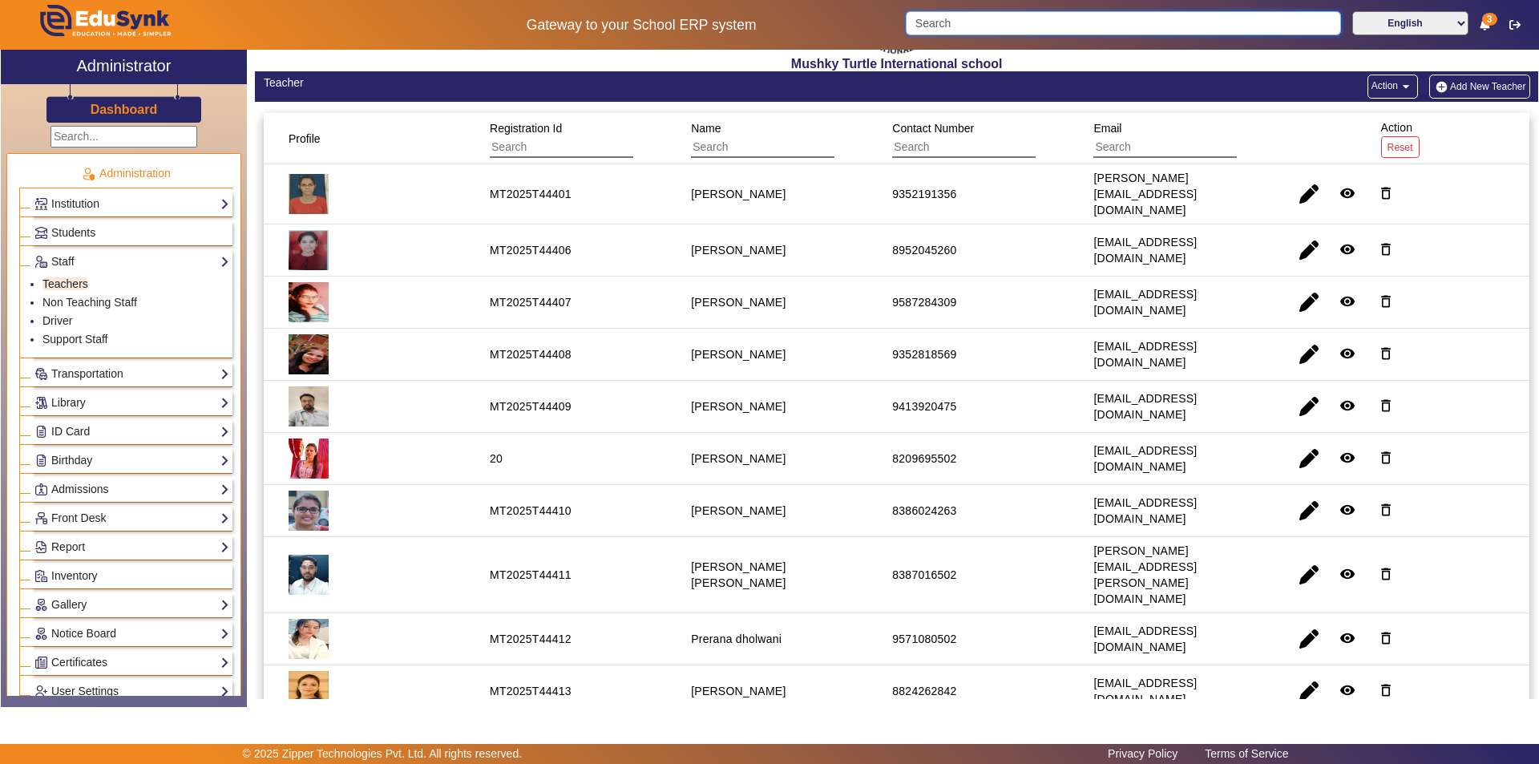
click at [1053, 27] on input "Search" at bounding box center [1123, 23] width 435 height 24
click at [72, 232] on span "Students" at bounding box center [73, 232] width 44 height 13
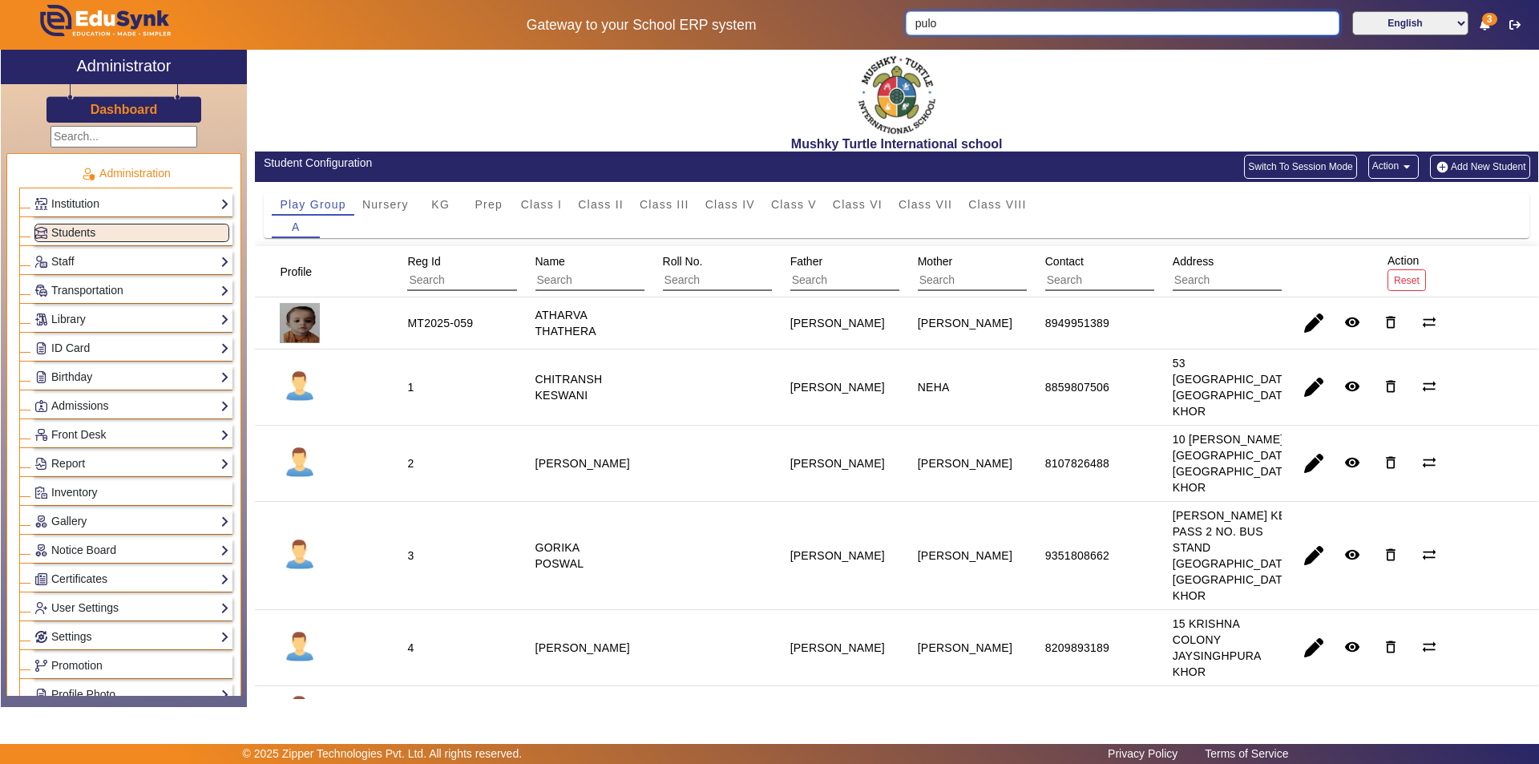
click at [1000, 26] on input "pulo" at bounding box center [1122, 23] width 433 height 24
type input "p"
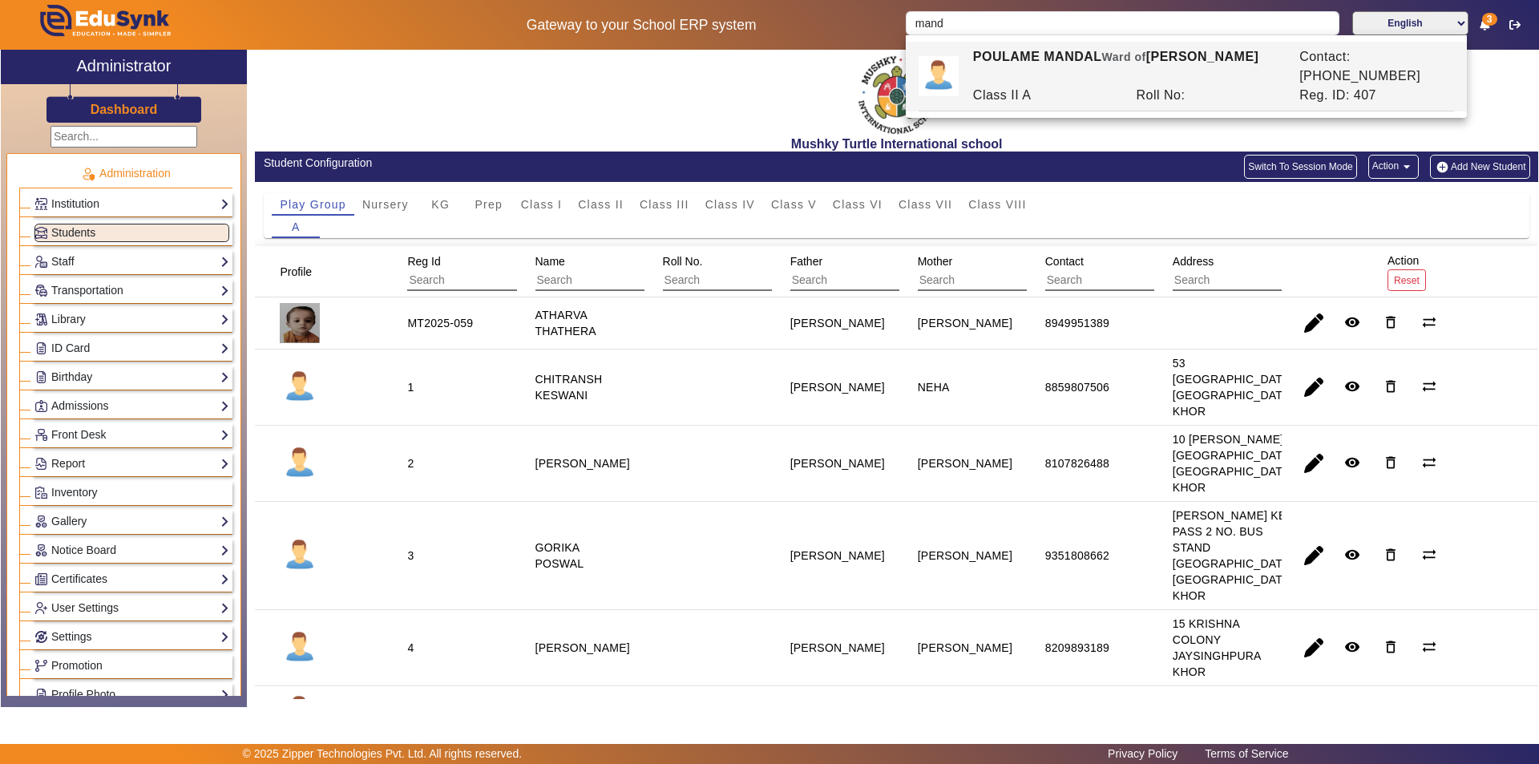
click at [1027, 86] on div "Class II A" at bounding box center [1046, 95] width 164 height 19
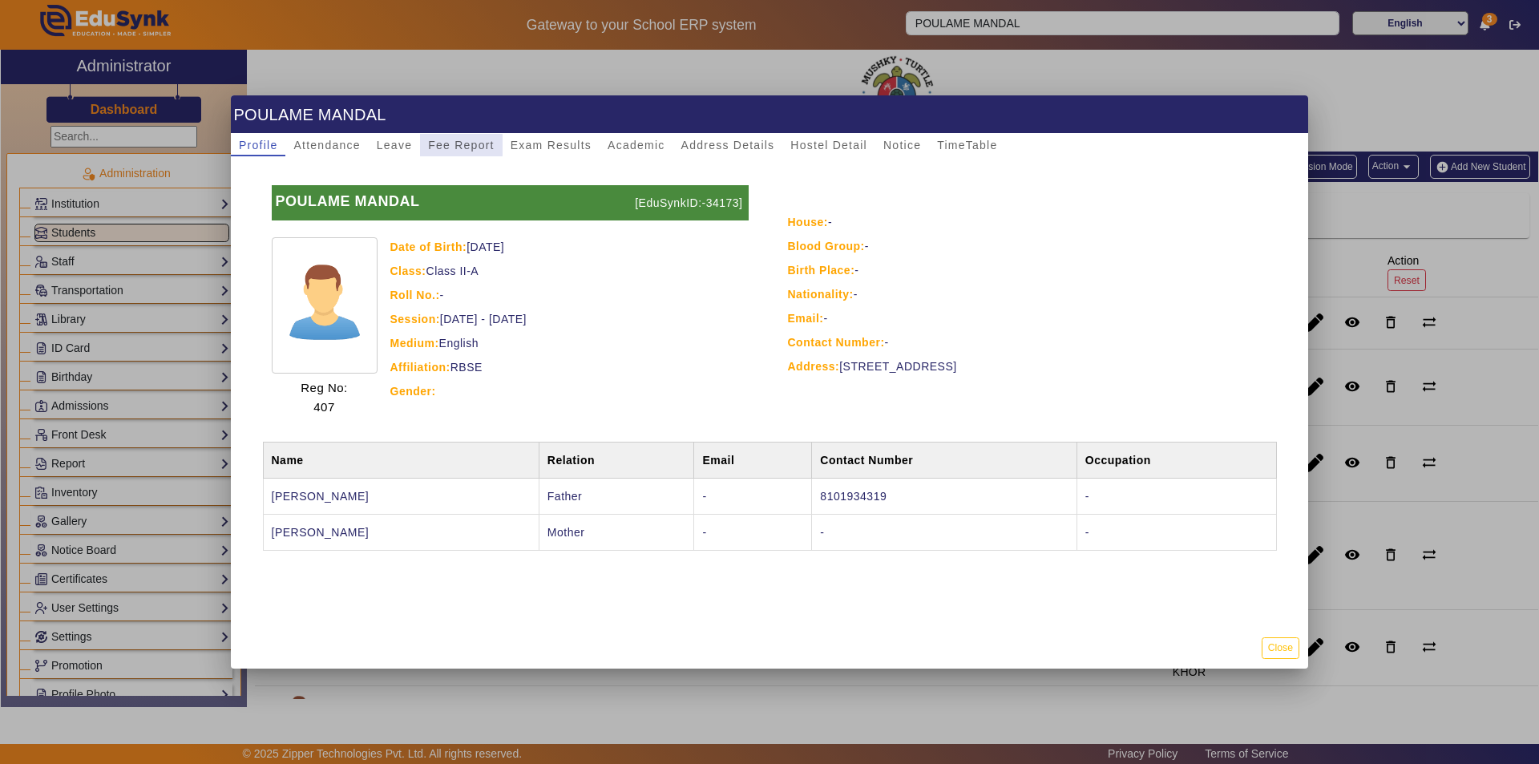
click at [439, 145] on span "Fee Report" at bounding box center [461, 144] width 67 height 11
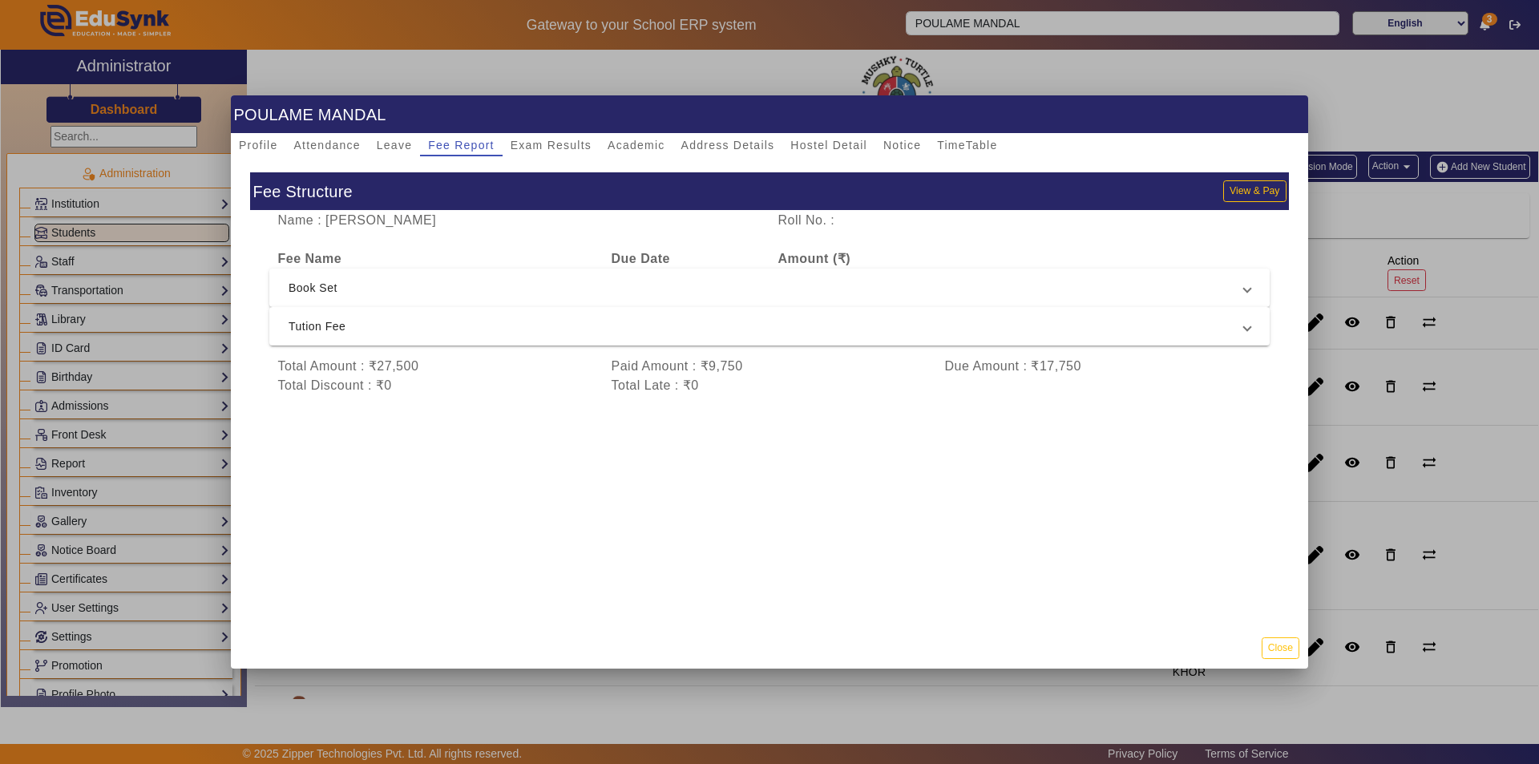
click at [738, 375] on div "Paid Amount : ₹9,750" at bounding box center [770, 366] width 334 height 19
click at [782, 325] on span "Tution Fee" at bounding box center [767, 326] width 956 height 19
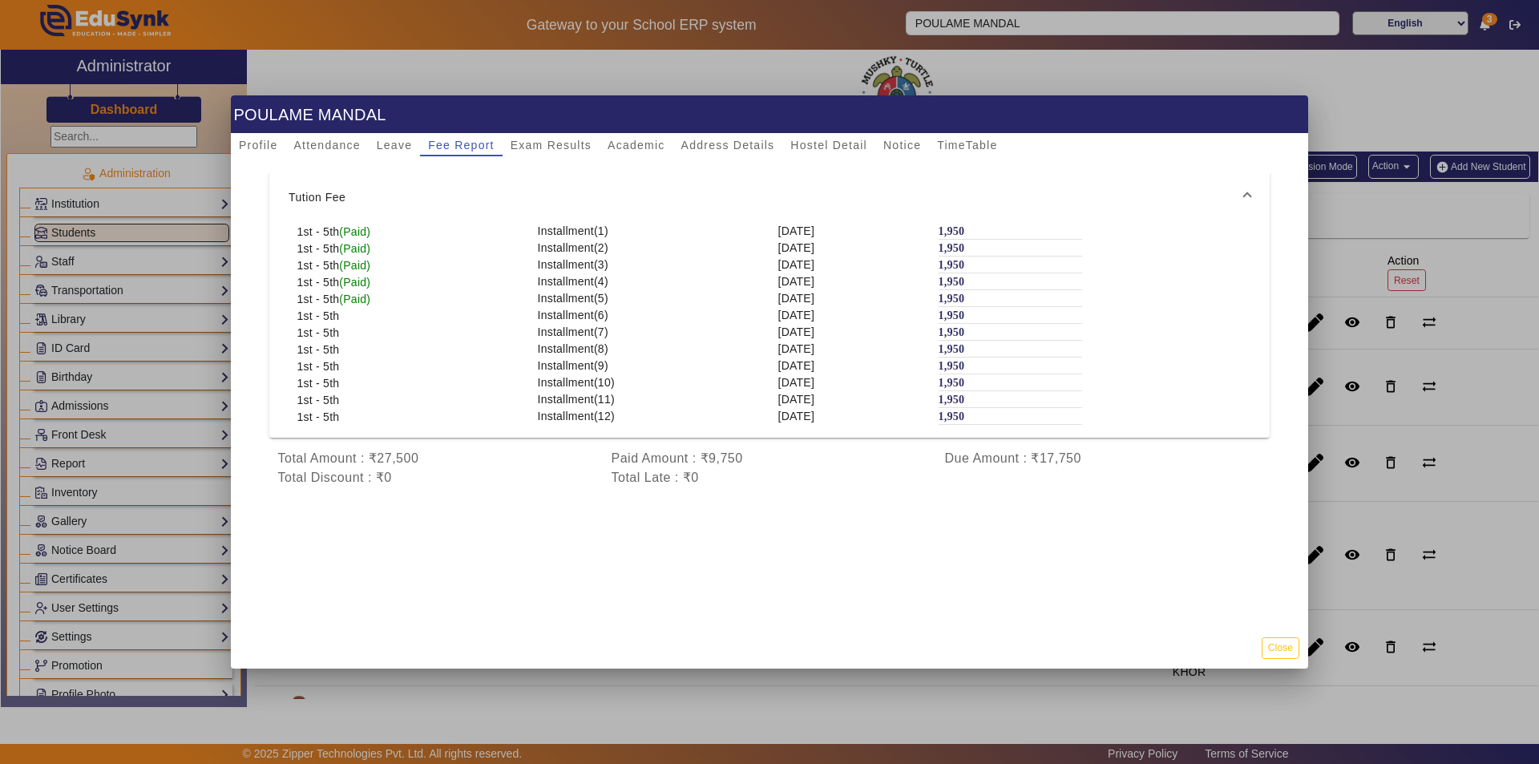
scroll to position [167, 0]
click at [1437, 262] on div at bounding box center [769, 382] width 1539 height 764
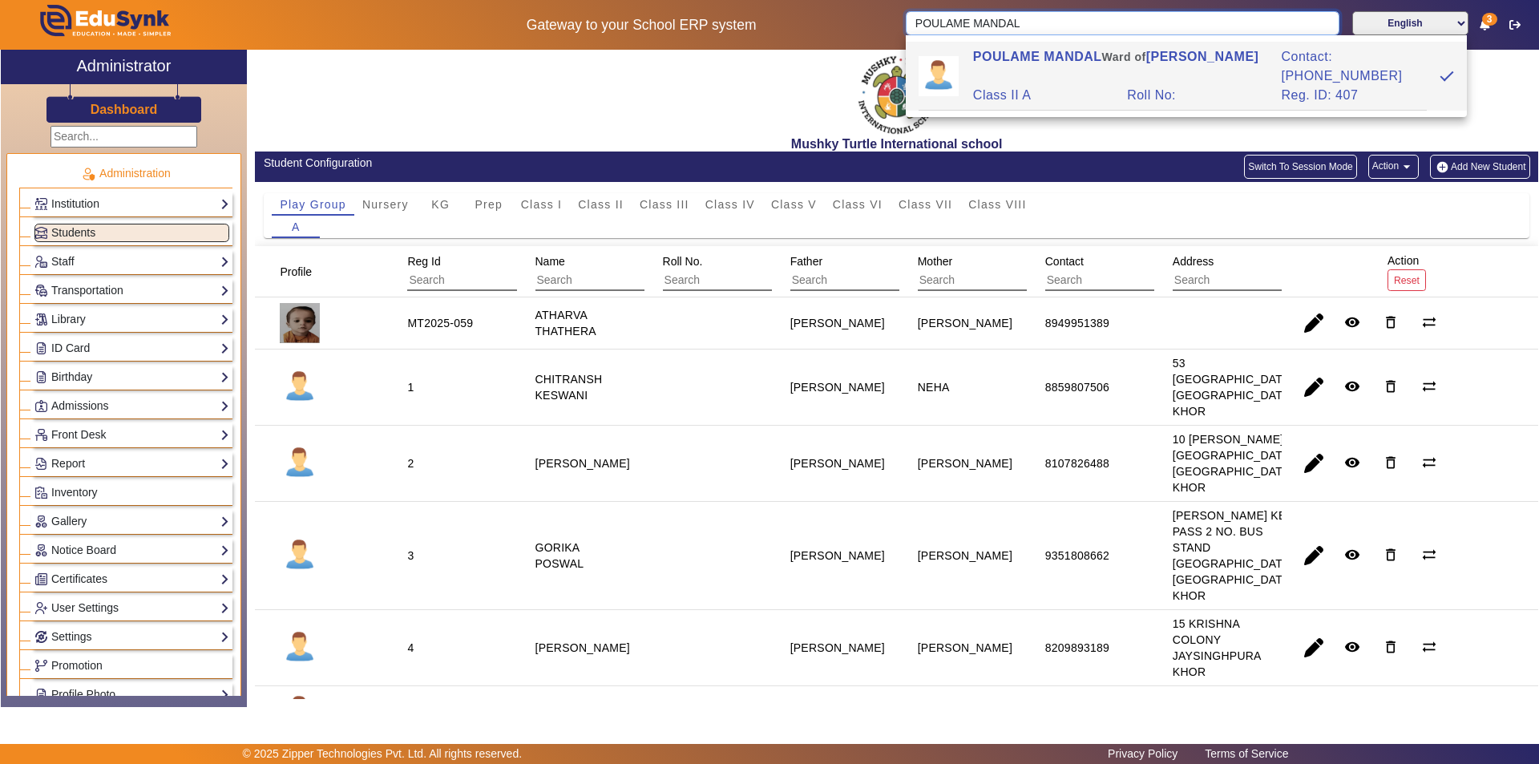
drag, startPoint x: 1061, startPoint y: 28, endPoint x: 854, endPoint y: 44, distance: 208.3
click at [860, 45] on div "Gateway to your School ERP system POULAME MANDAL English हिंदी (Hindi) ಕನ್ನಡ (K…" at bounding box center [770, 25] width 1538 height 50
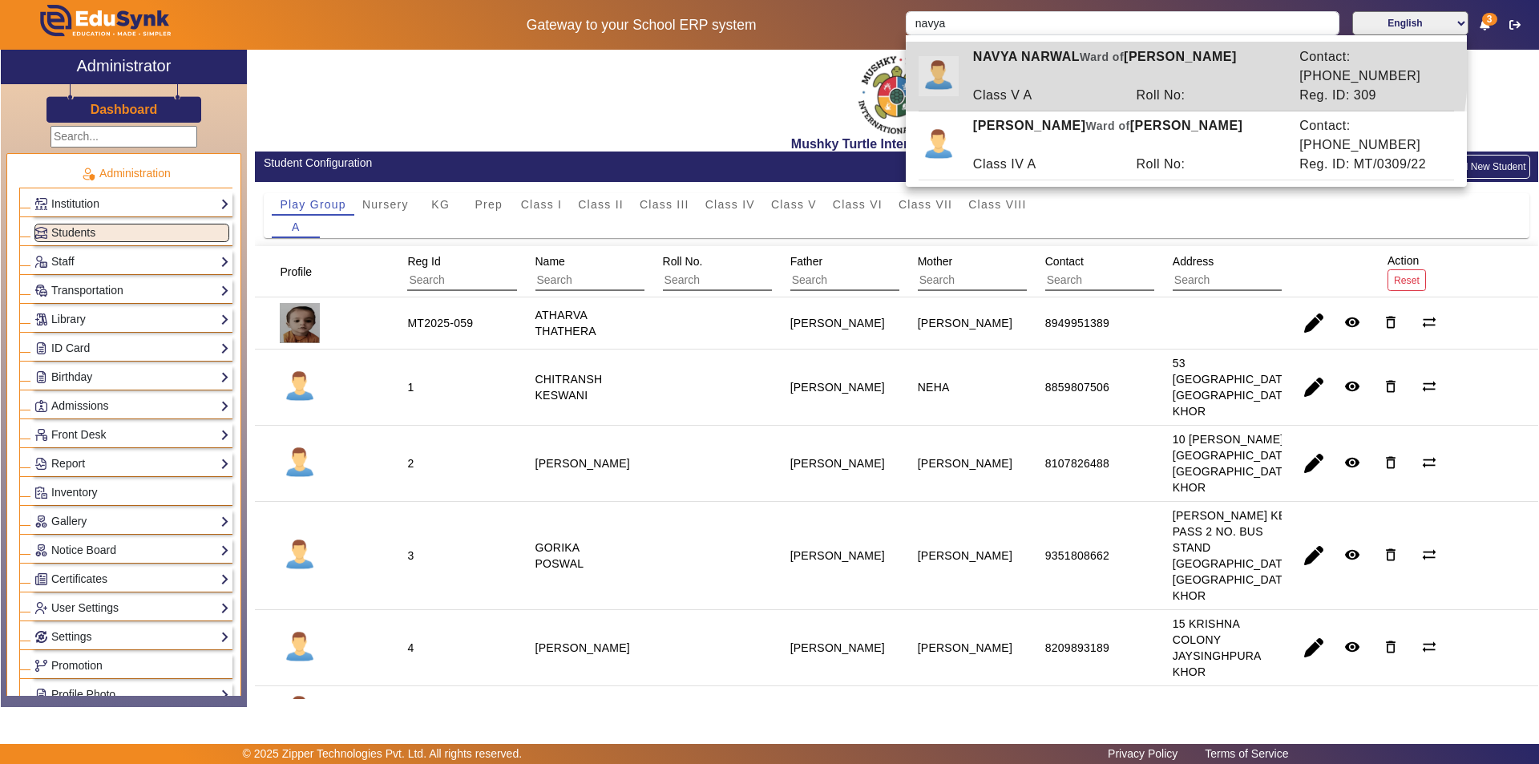
click at [1041, 55] on div "[PERSON_NAME] [PERSON_NAME] of [PERSON_NAME]" at bounding box center [1127, 66] width 326 height 38
type input "NAVYA NARWAL"
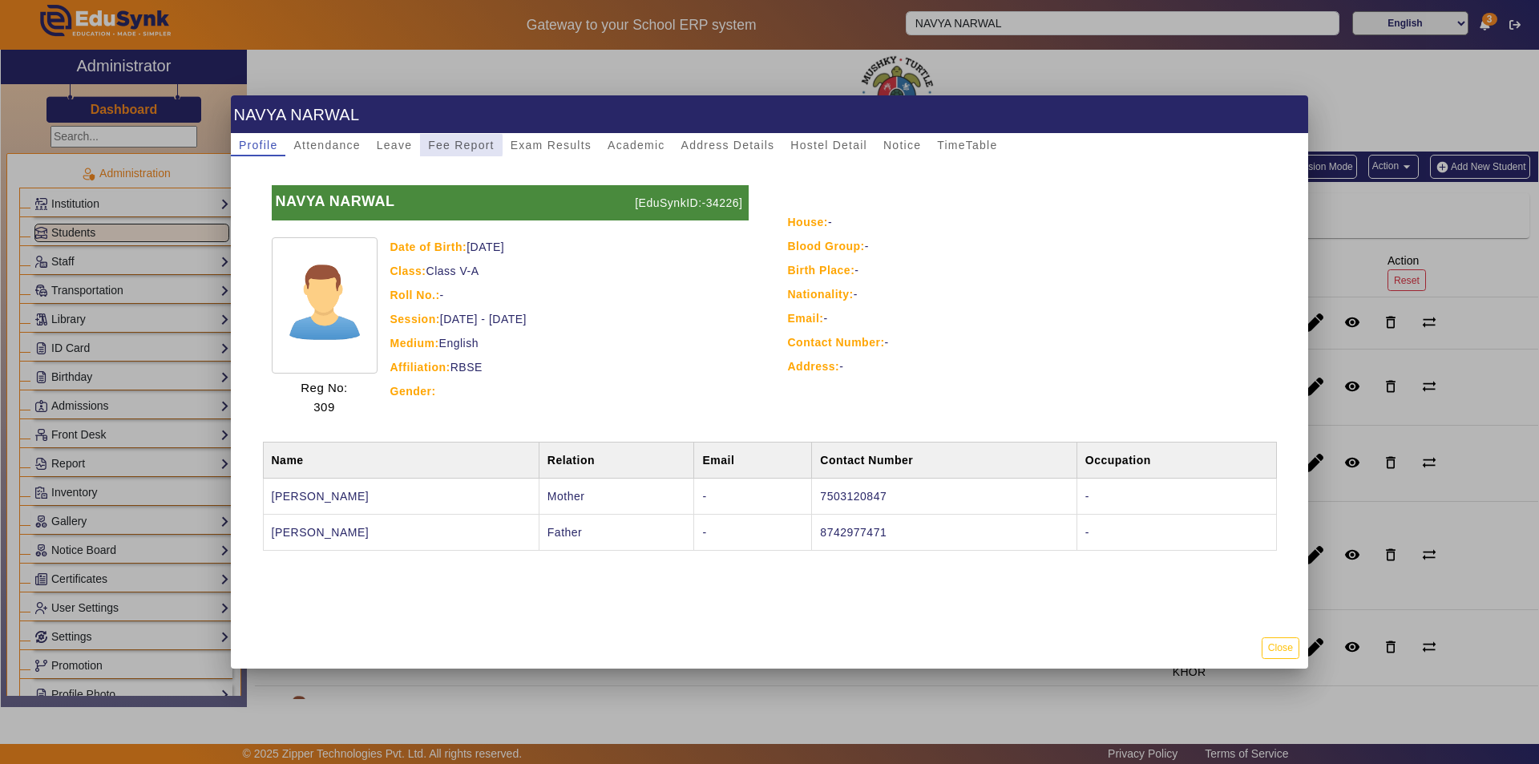
click at [454, 144] on span "Fee Report" at bounding box center [461, 144] width 67 height 11
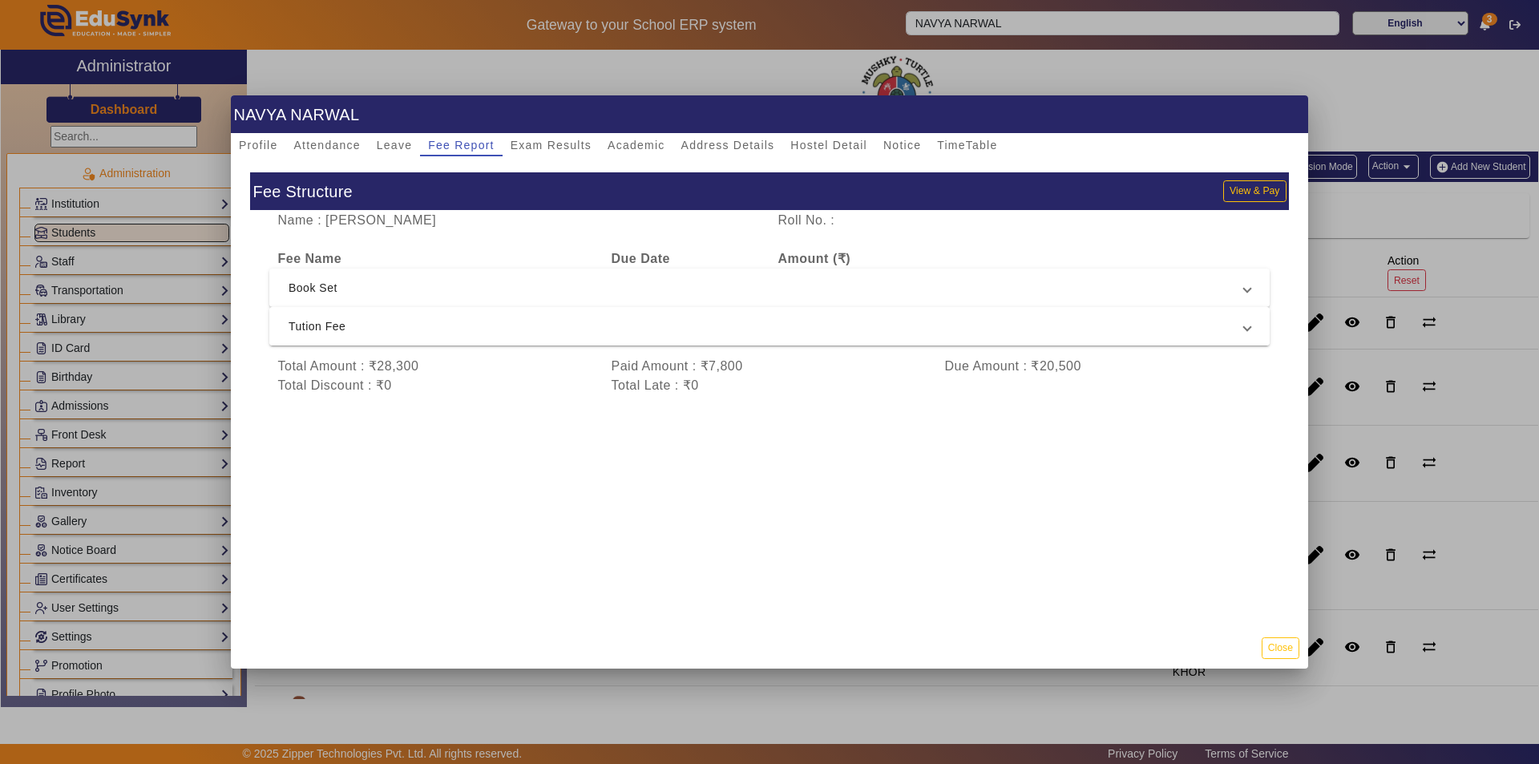
click at [805, 328] on span "Tution Fee" at bounding box center [767, 326] width 956 height 19
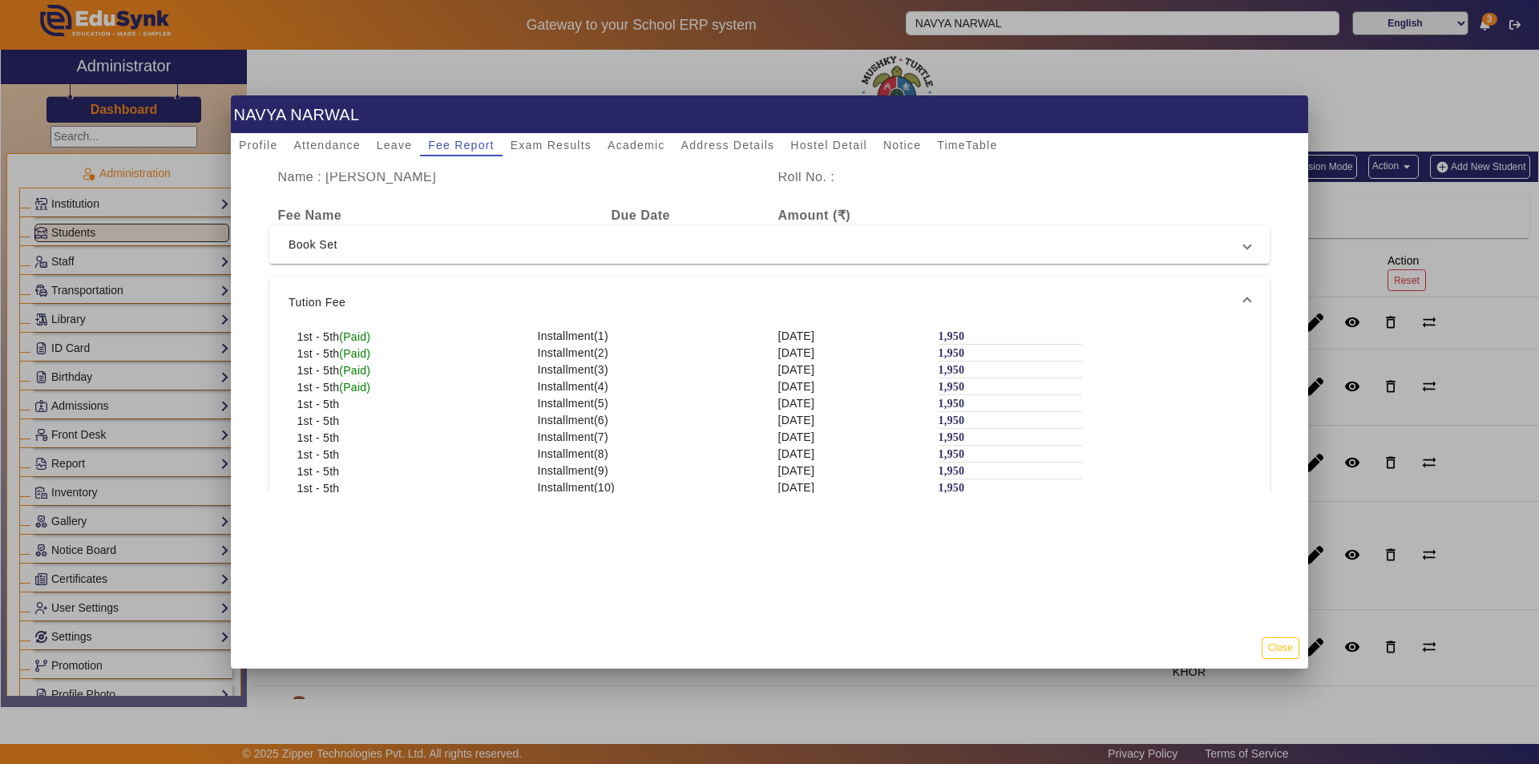
scroll to position [80, 0]
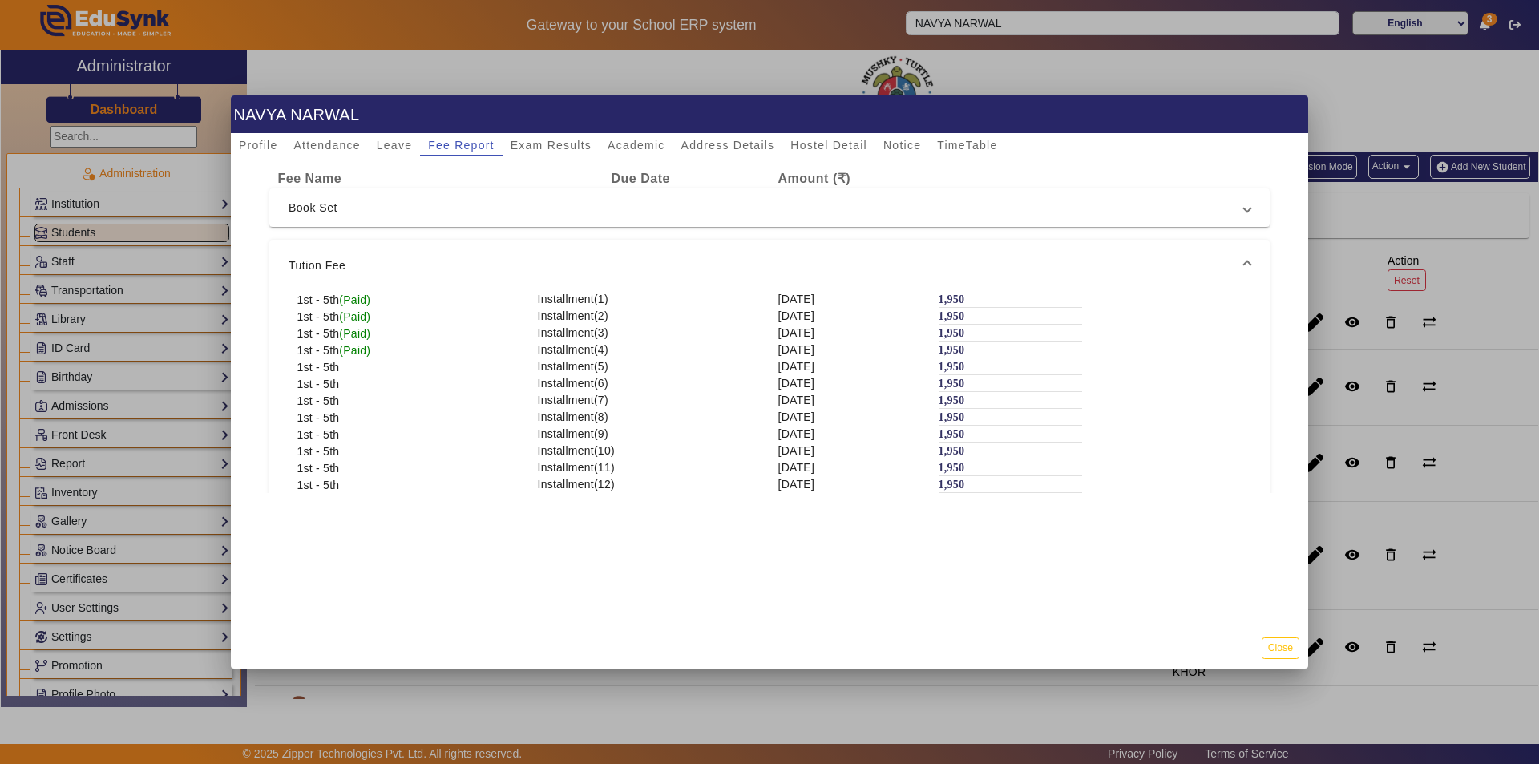
click at [806, 349] on span "[DATE]" at bounding box center [796, 349] width 37 height 13
click at [790, 350] on span "[DATE]" at bounding box center [796, 349] width 37 height 13
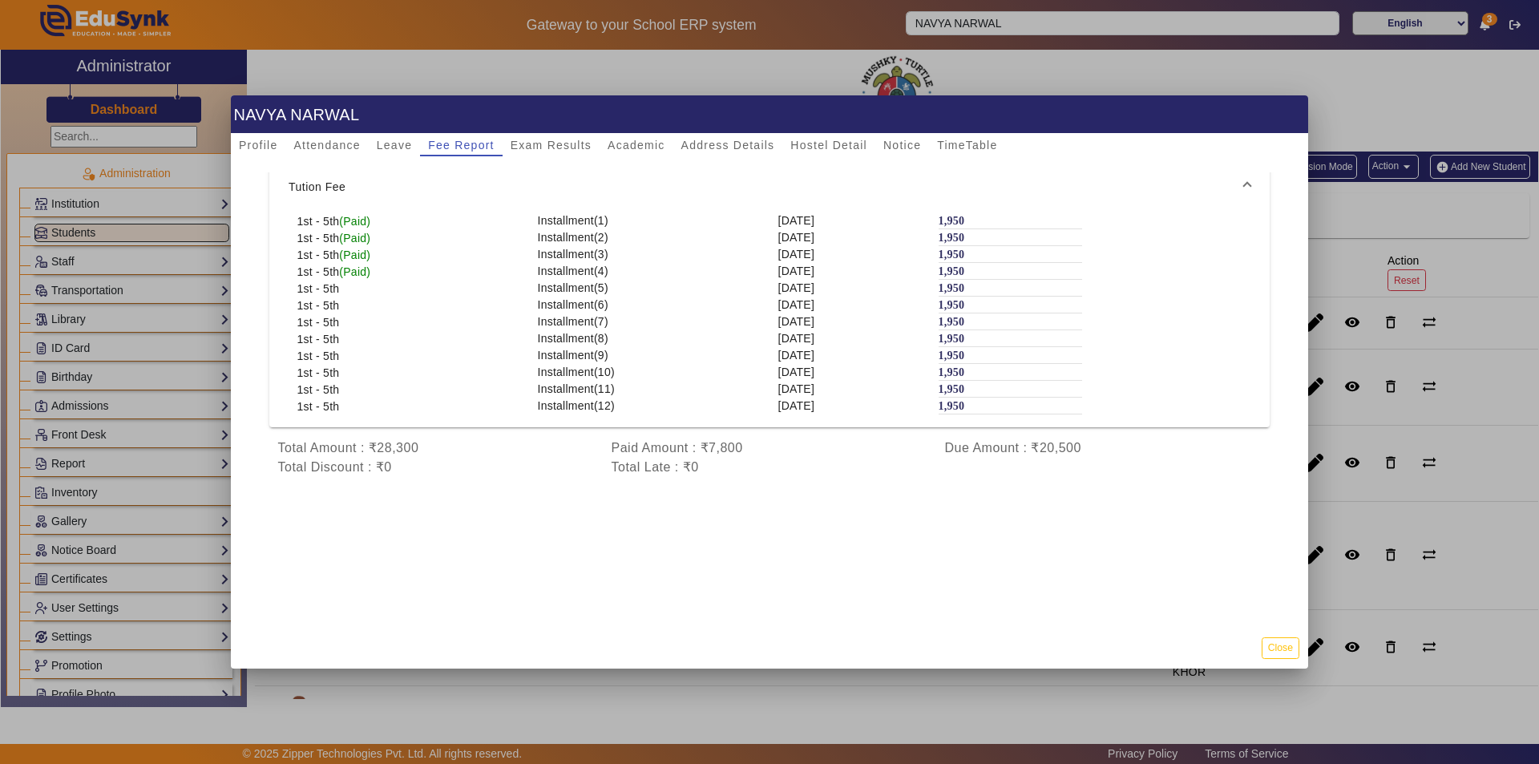
scroll to position [167, 0]
click at [1050, 448] on div "Due Amount : ₹20,500" at bounding box center [1103, 448] width 334 height 19
click at [1074, 441] on div "Due Amount : ₹20,500" at bounding box center [1103, 448] width 334 height 19
click at [1160, 465] on div "Total Discount : ₹0 Total Late : ₹0" at bounding box center [769, 467] width 1001 height 19
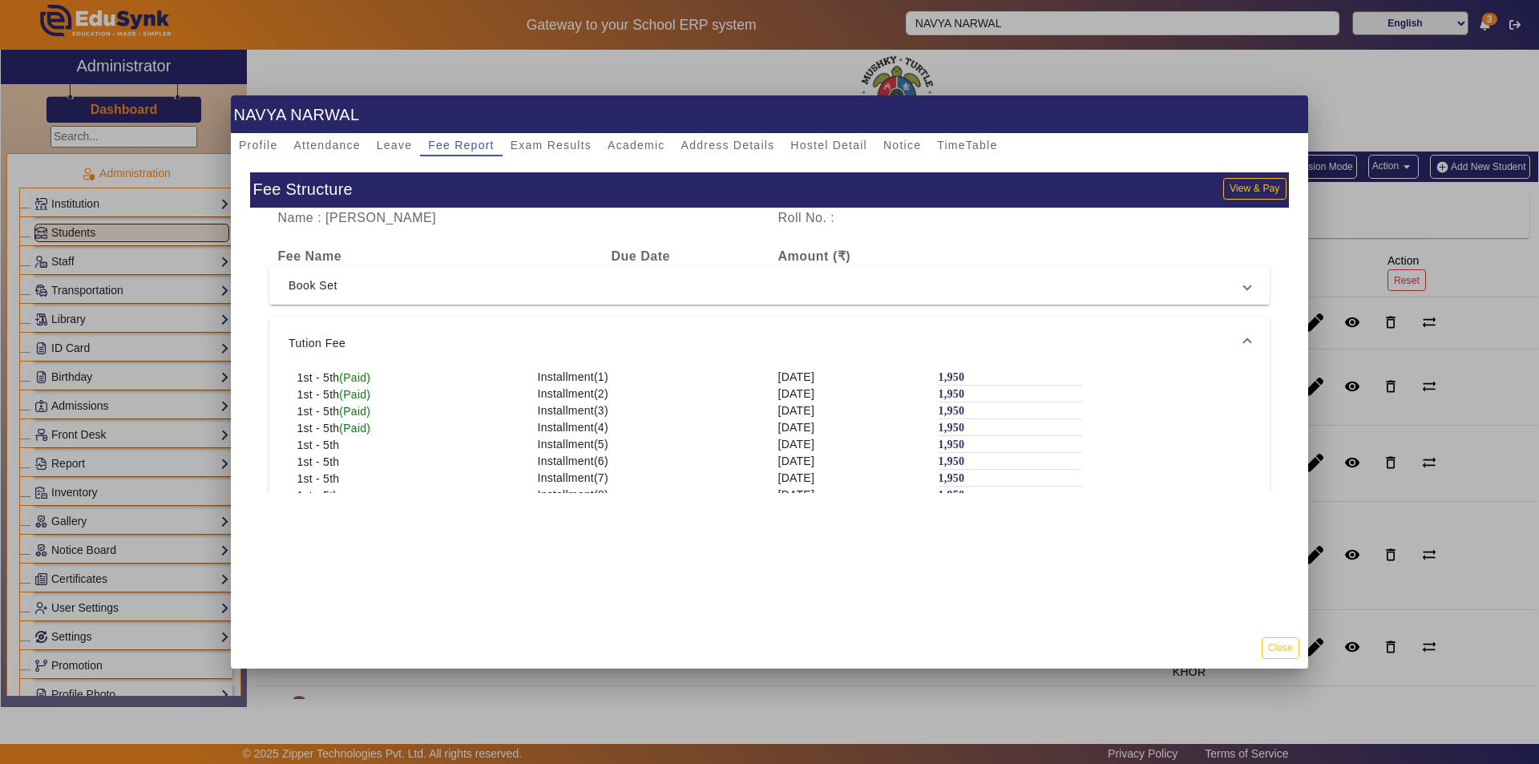
scroll to position [0, 0]
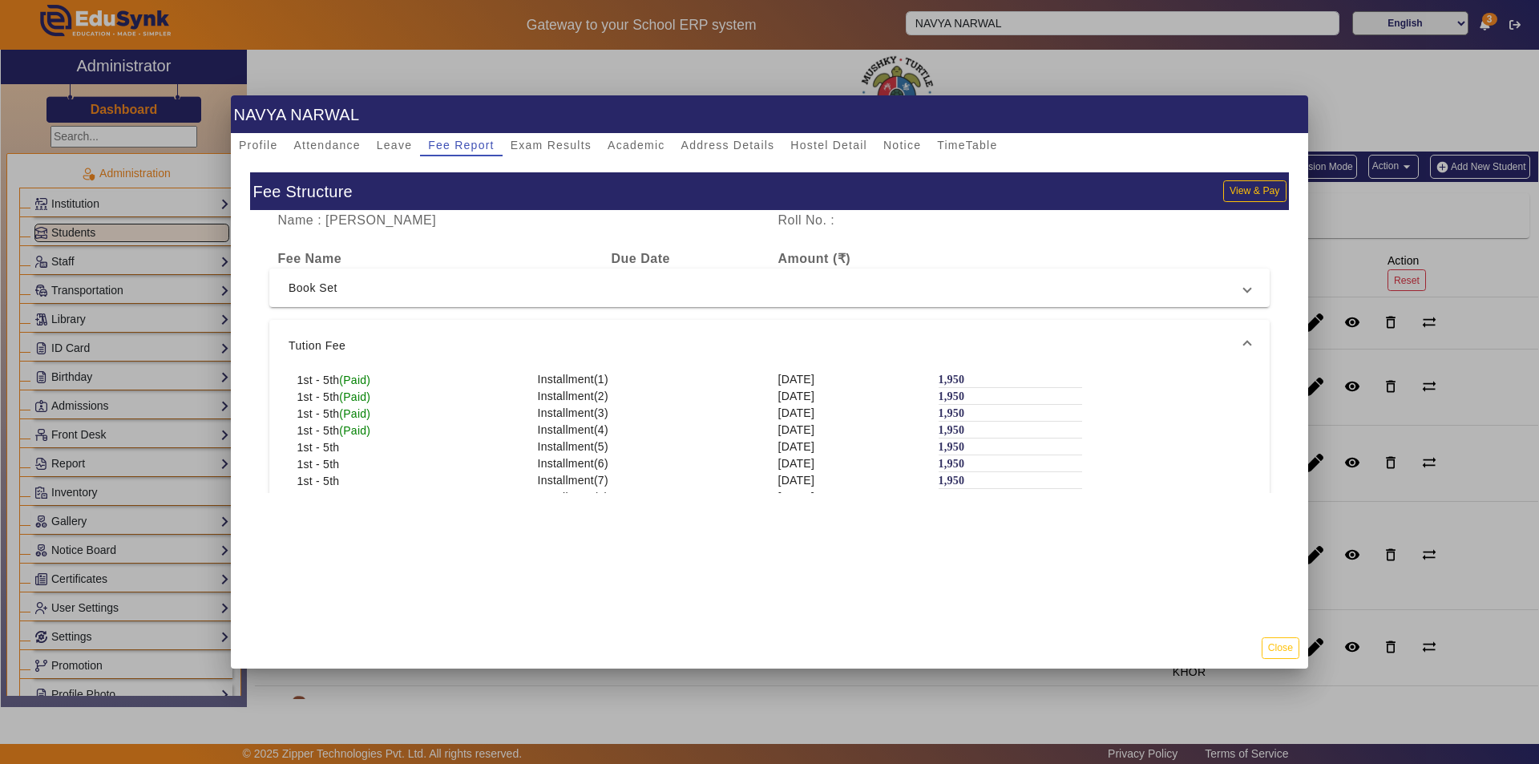
click at [932, 235] on div "Name : [PERSON_NAME] Roll No. : Fee Name Due Date Amount (₹) Book Set 5th Insta…" at bounding box center [769, 431] width 1039 height 441
click at [1254, 194] on button "View & Pay" at bounding box center [1254, 191] width 63 height 22
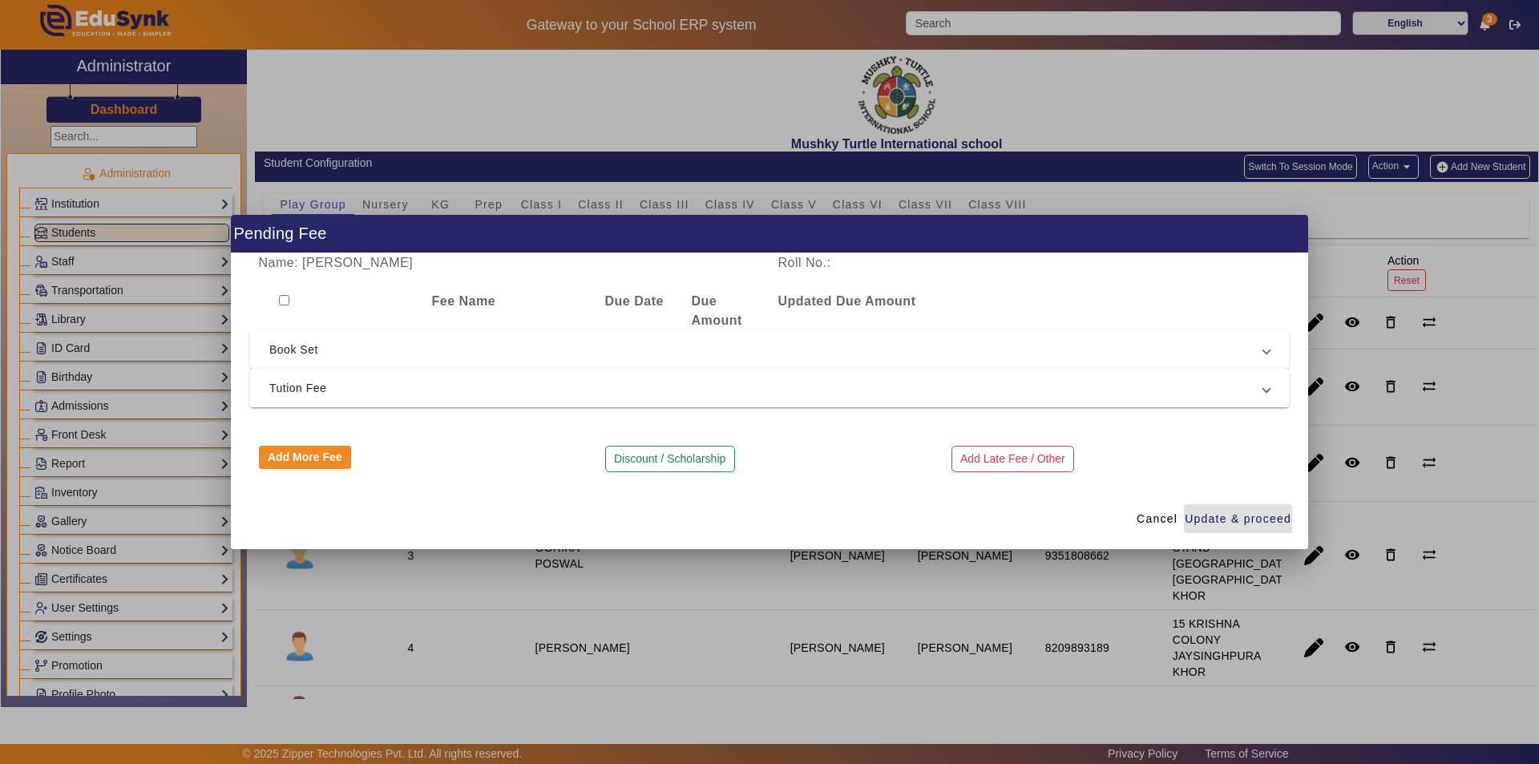
click at [906, 394] on span "Tution Fee" at bounding box center [766, 387] width 994 height 19
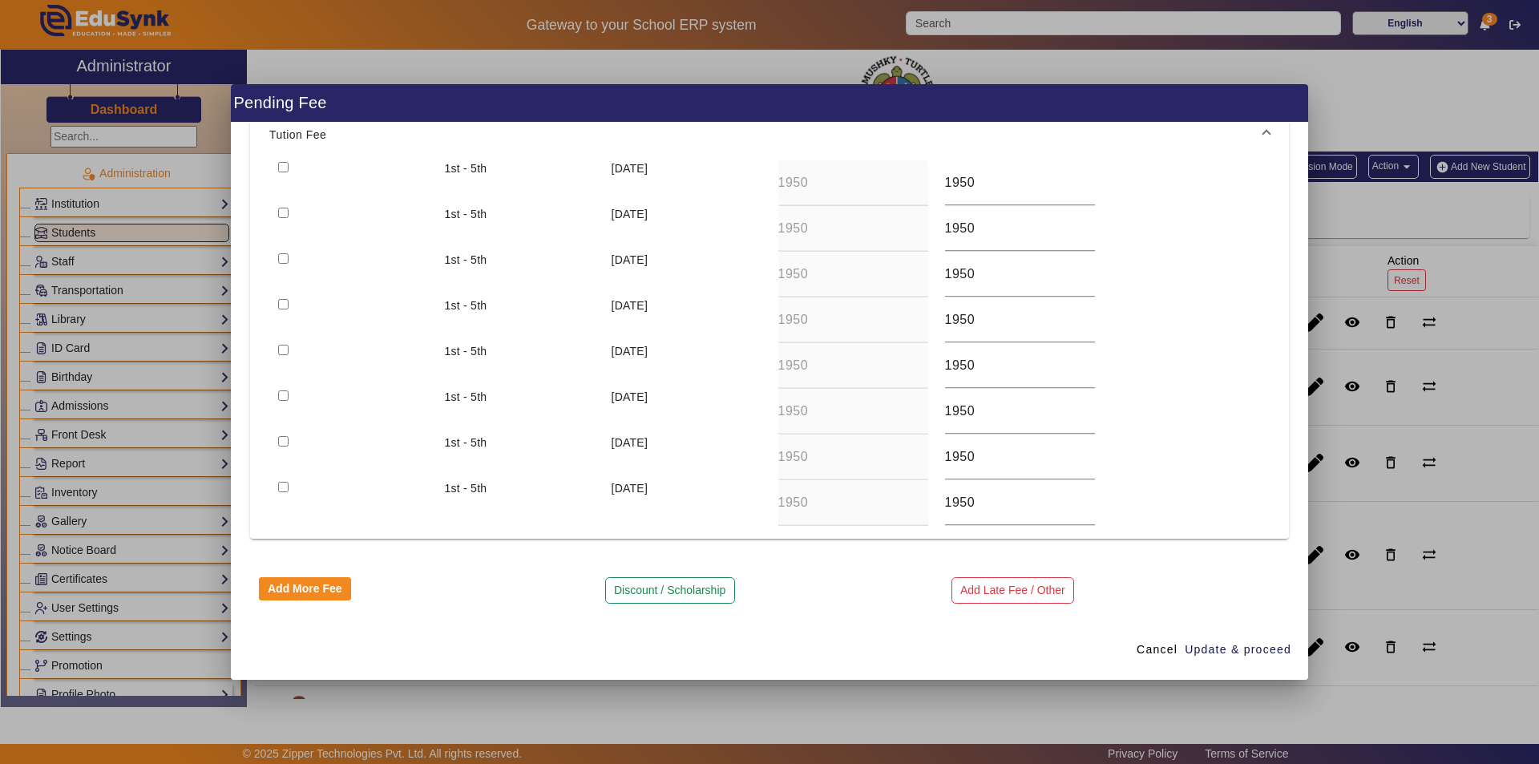
scroll to position [143, 0]
click at [1157, 652] on span "Cancel" at bounding box center [1157, 649] width 41 height 17
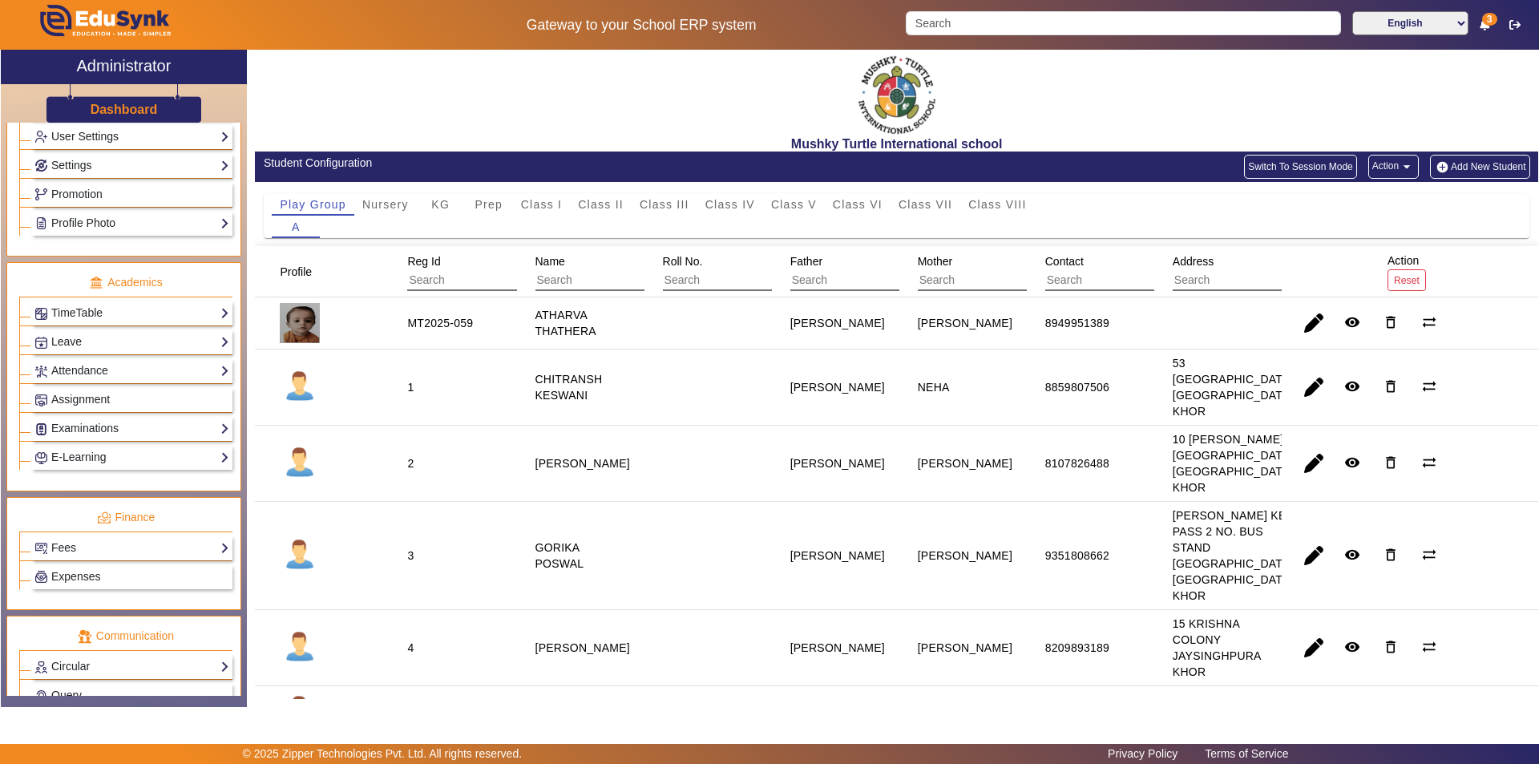
scroll to position [481, 0]
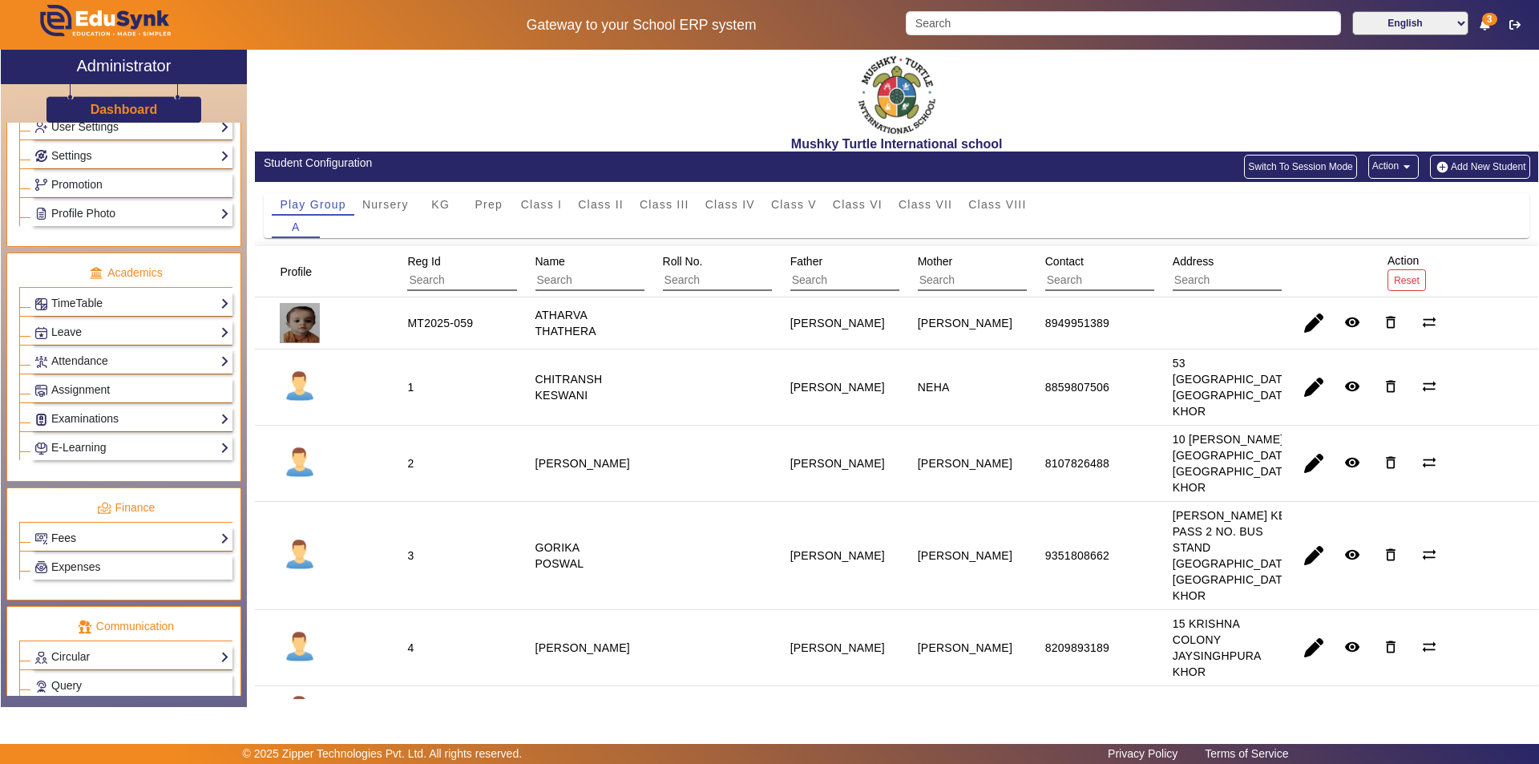
click at [160, 538] on link "Fees" at bounding box center [131, 538] width 195 height 18
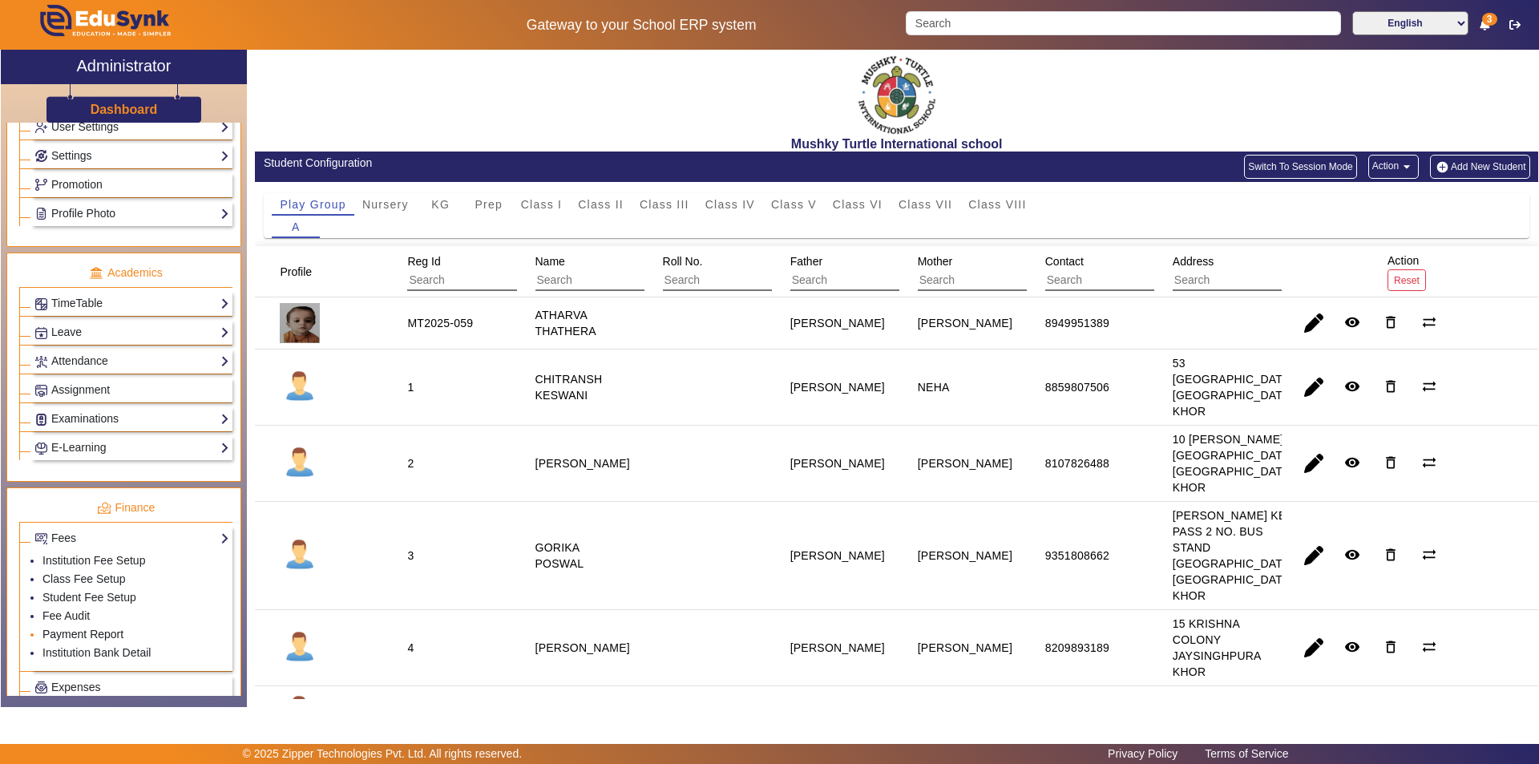
click at [96, 634] on link "Payment Report" at bounding box center [82, 634] width 81 height 13
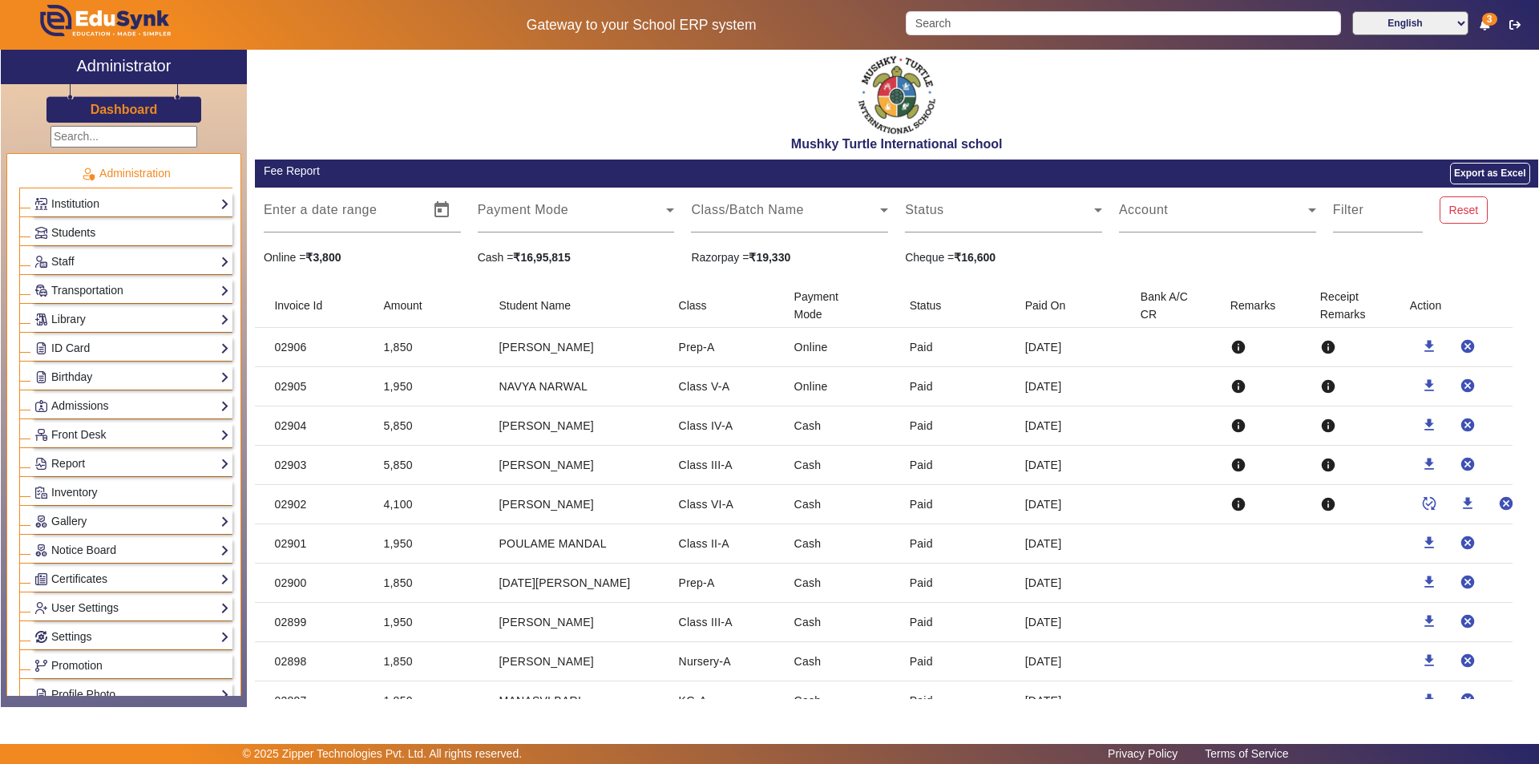
click at [91, 232] on span "Students" at bounding box center [73, 232] width 44 height 13
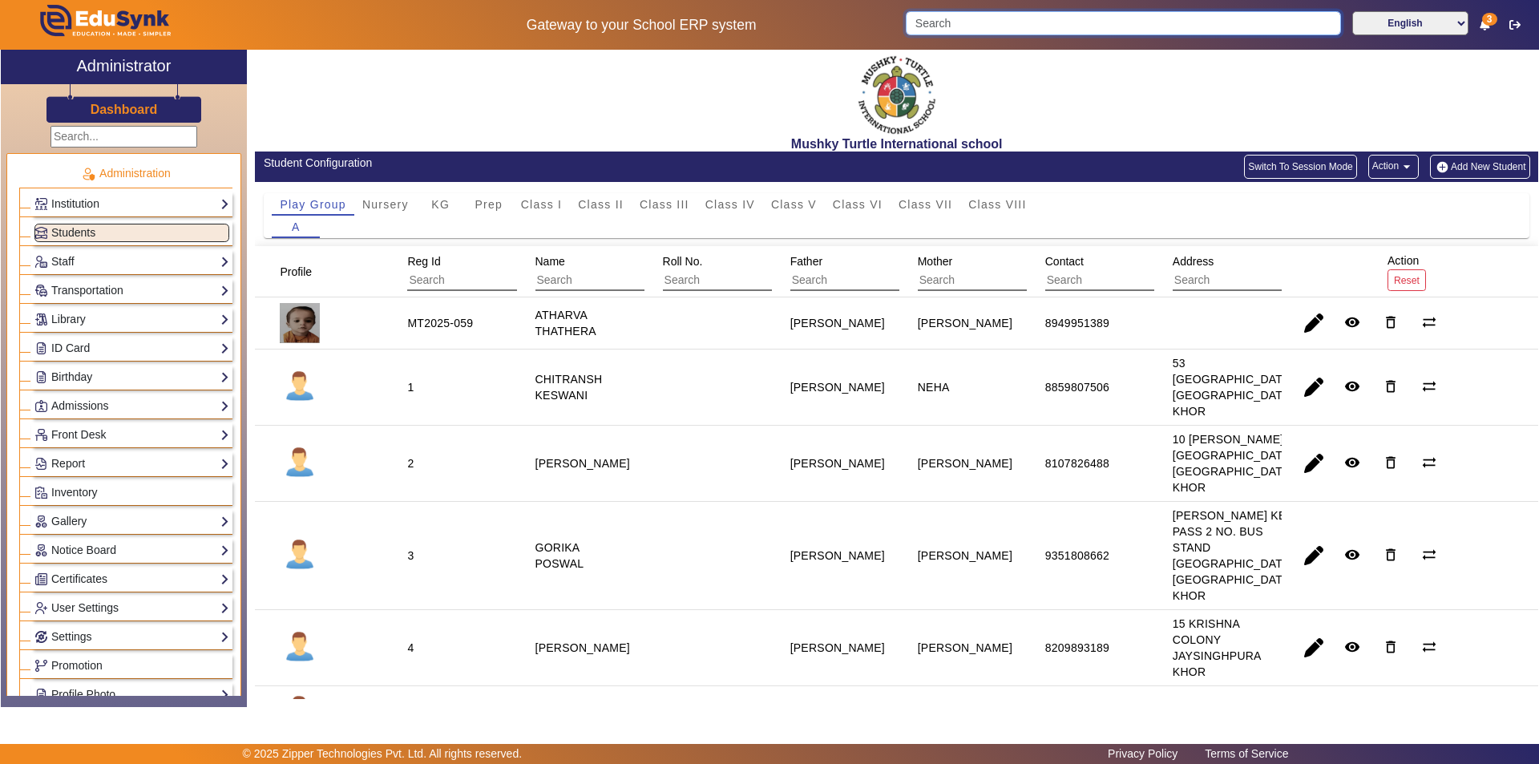
click at [1136, 18] on input "Search" at bounding box center [1123, 23] width 435 height 24
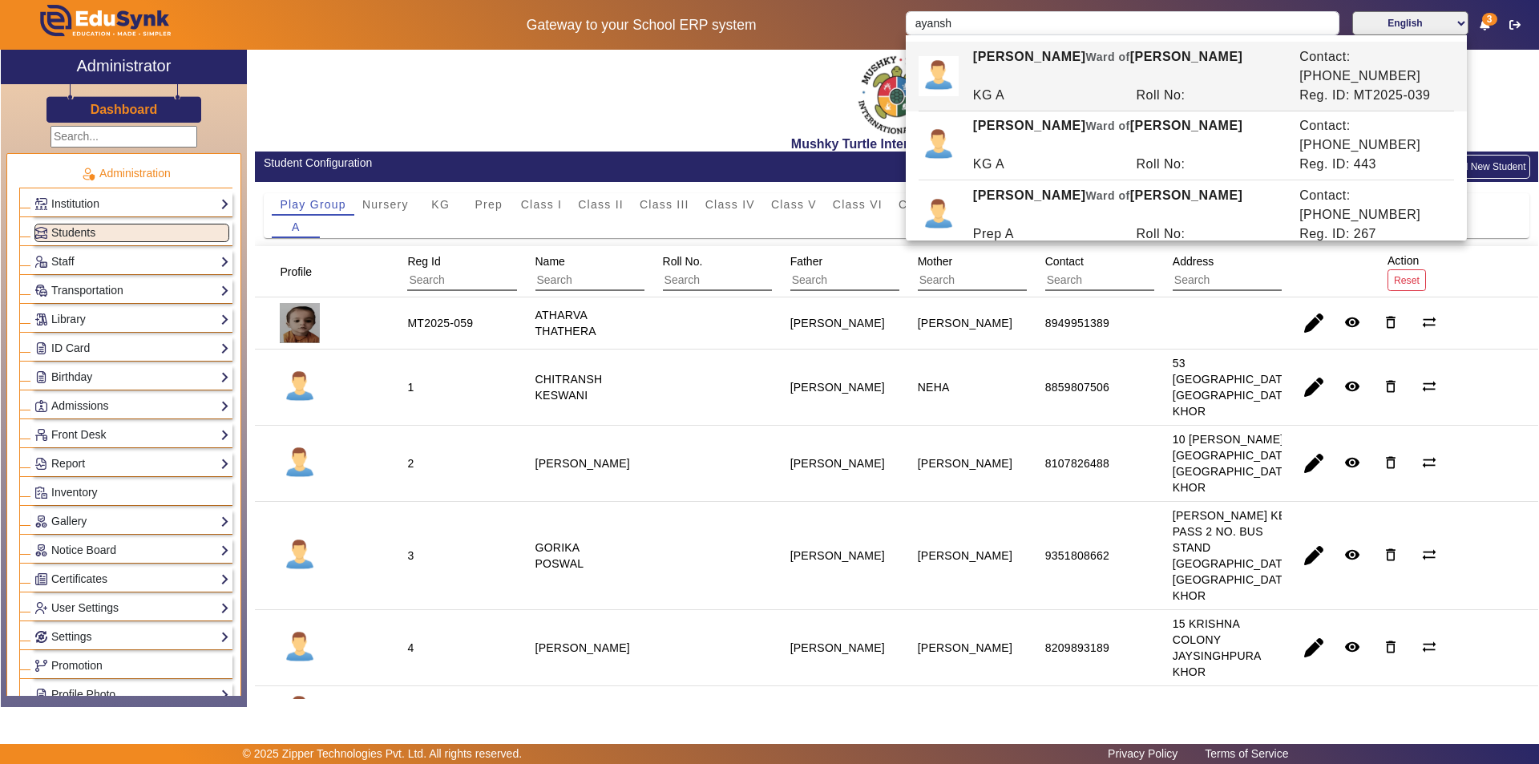
click at [1016, 86] on div "KG A" at bounding box center [1046, 95] width 164 height 19
type input "[PERSON_NAME]"
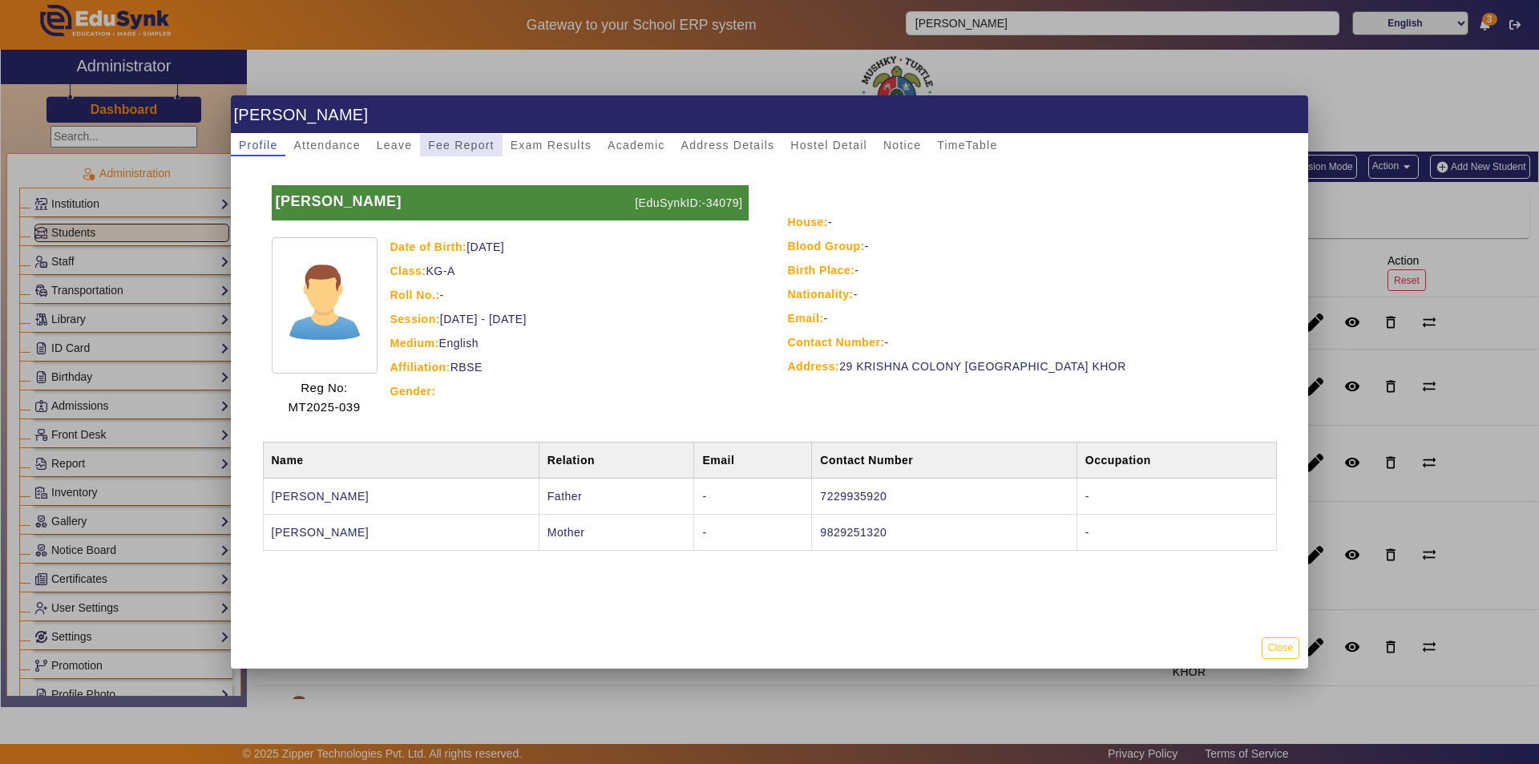
click at [466, 148] on span "Fee Report" at bounding box center [461, 144] width 67 height 11
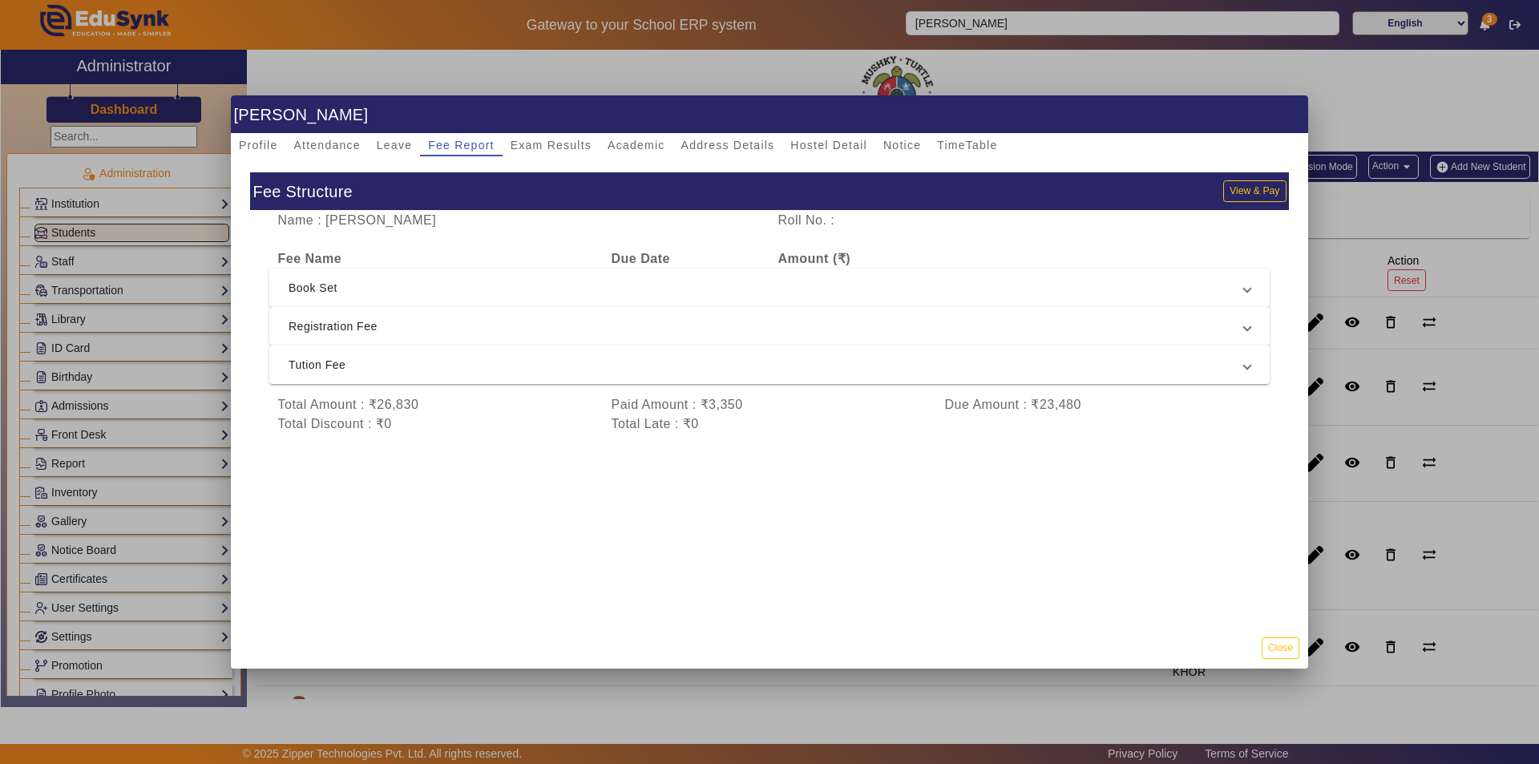
click at [697, 371] on span "Tution Fee" at bounding box center [767, 364] width 956 height 19
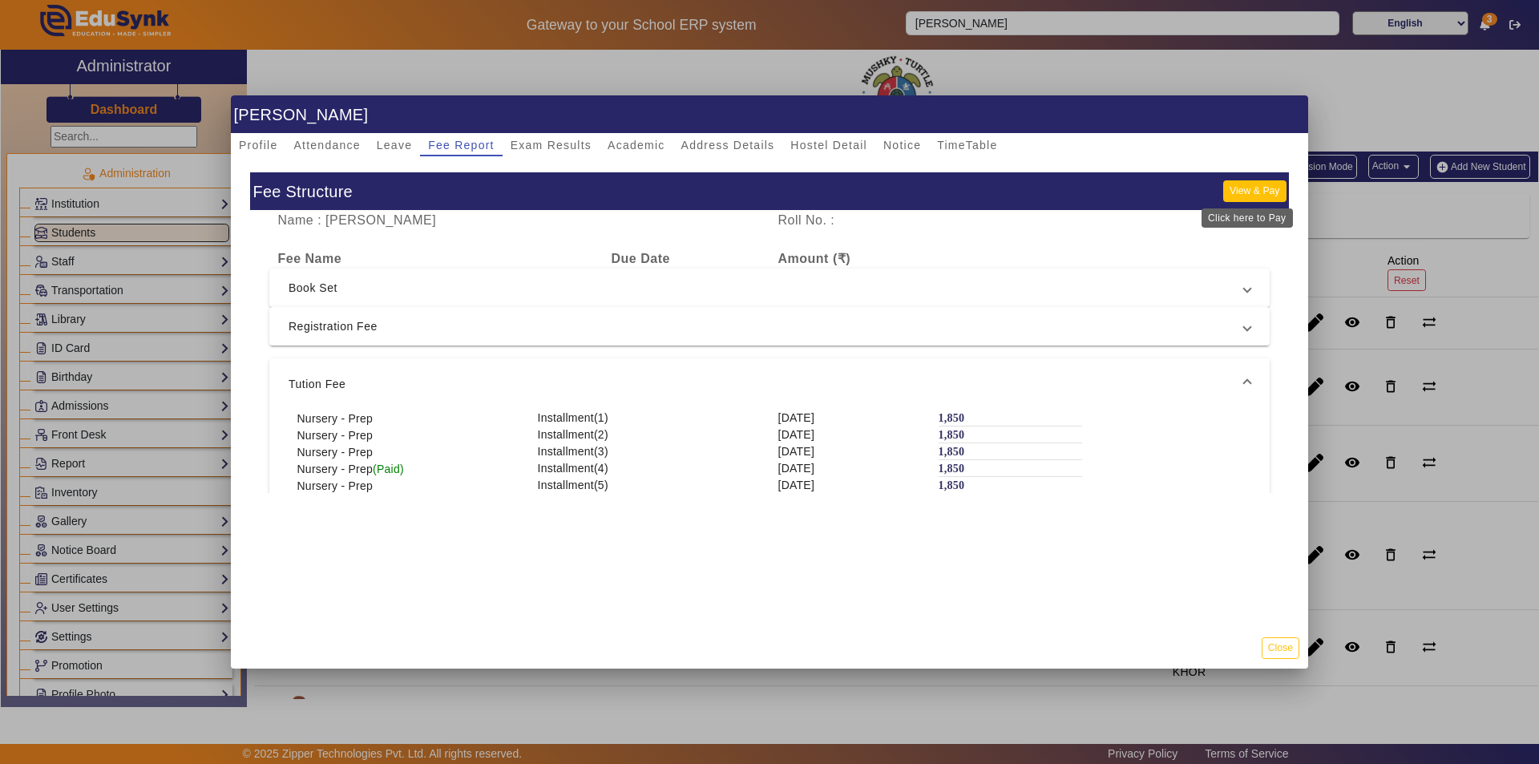
click at [1245, 184] on button "View & Pay" at bounding box center [1254, 191] width 63 height 22
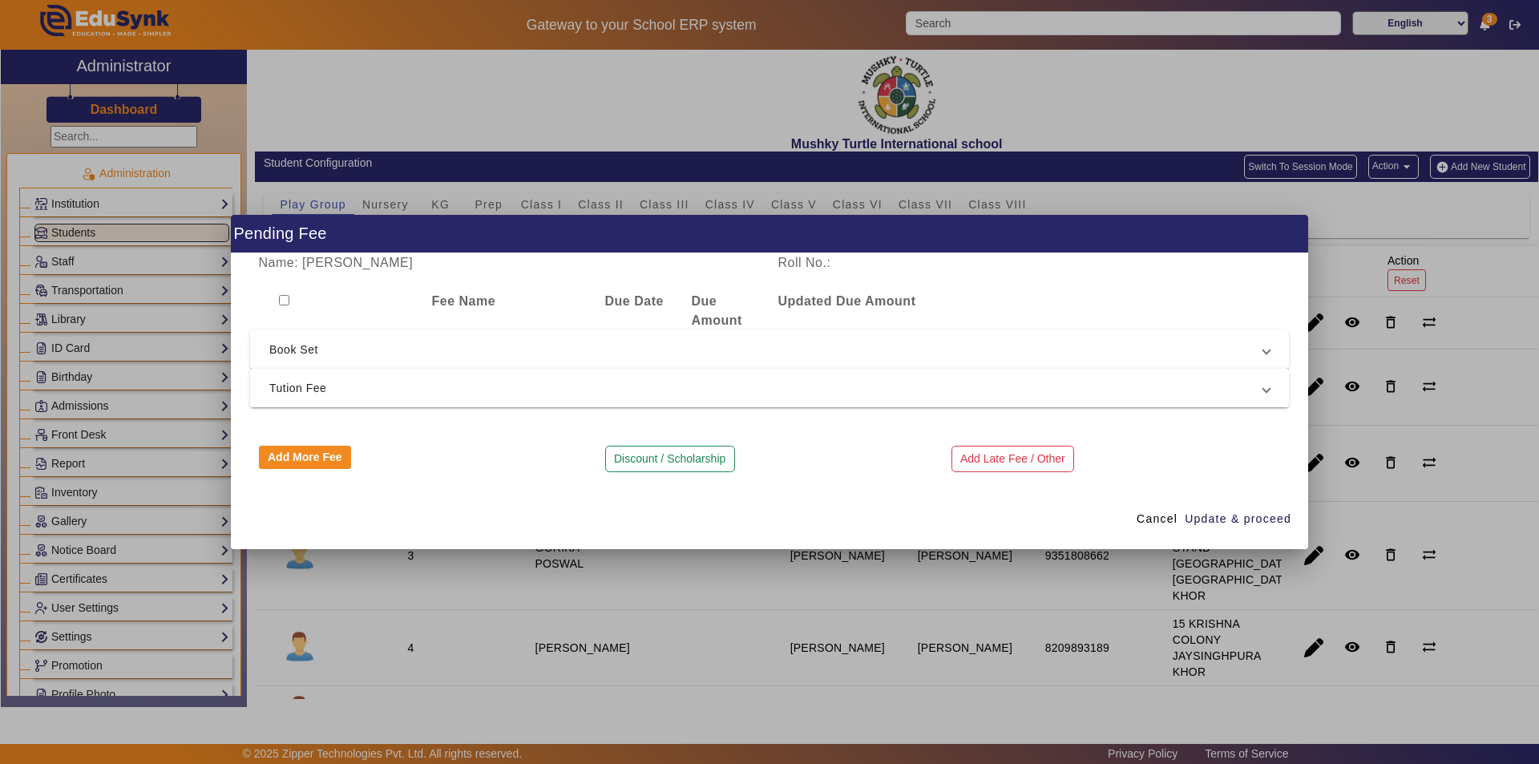
click at [426, 390] on span "Tution Fee" at bounding box center [766, 387] width 994 height 19
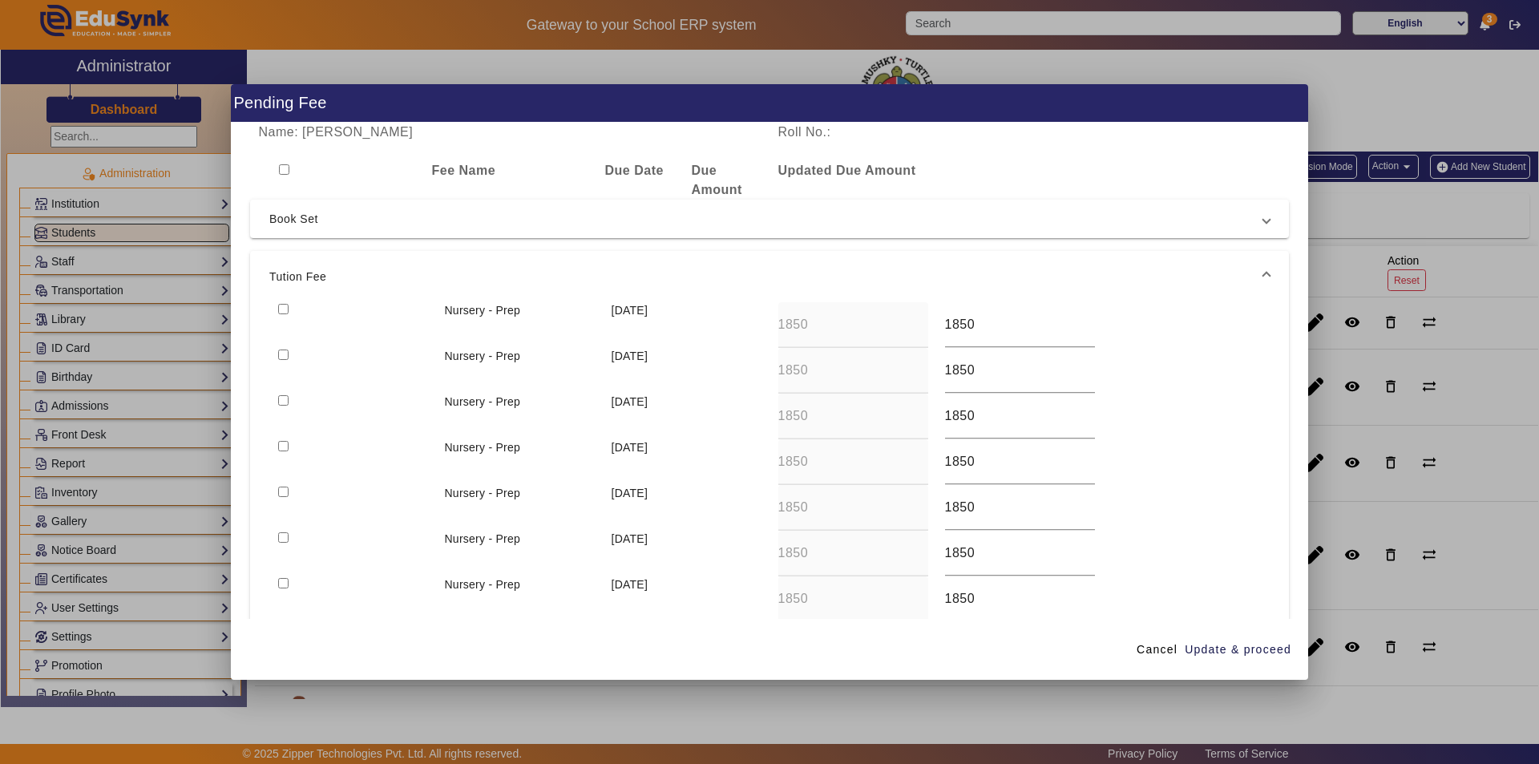
click at [282, 445] on input "checkbox" at bounding box center [283, 446] width 10 height 10
checkbox input "true"
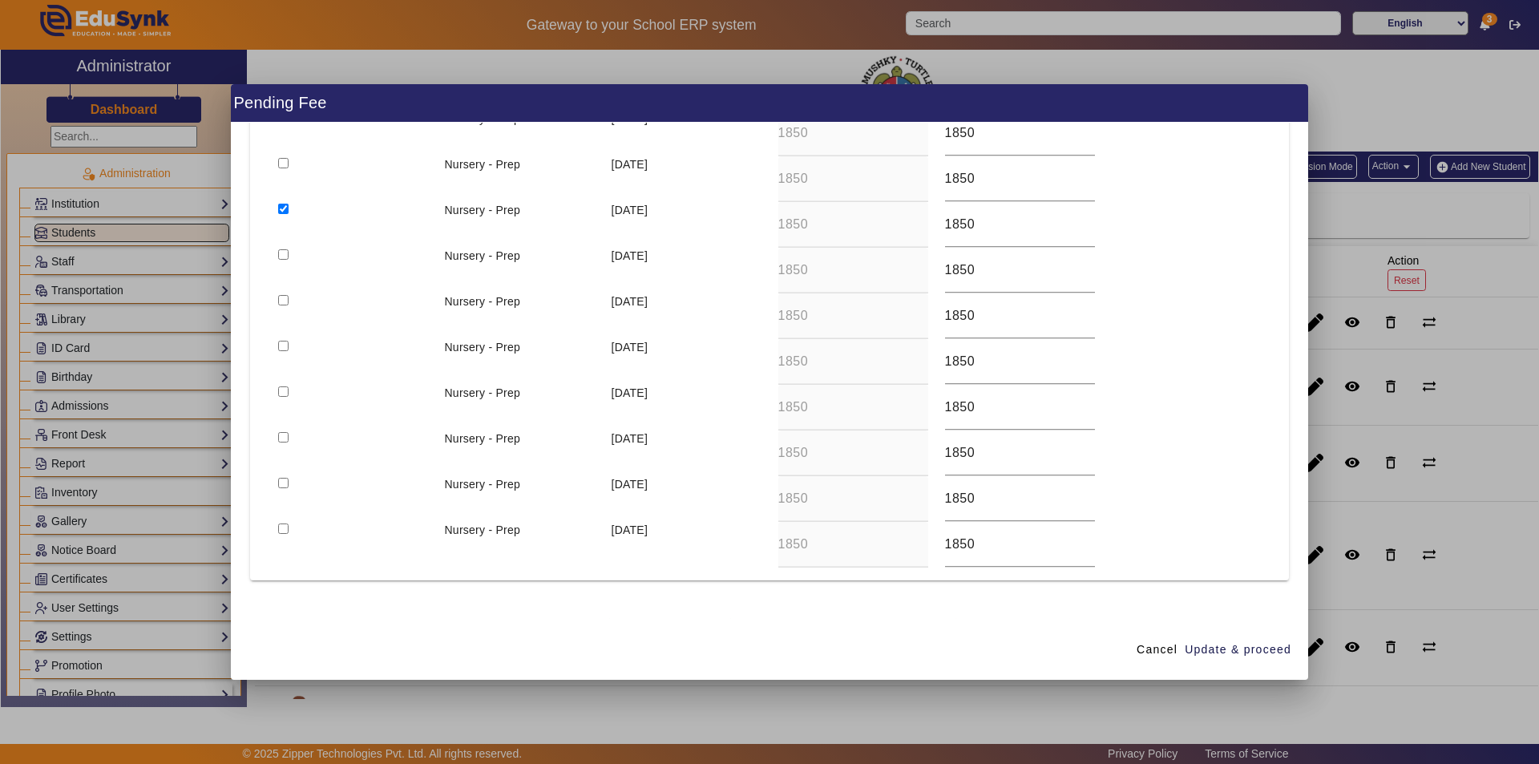
scroll to position [200, 0]
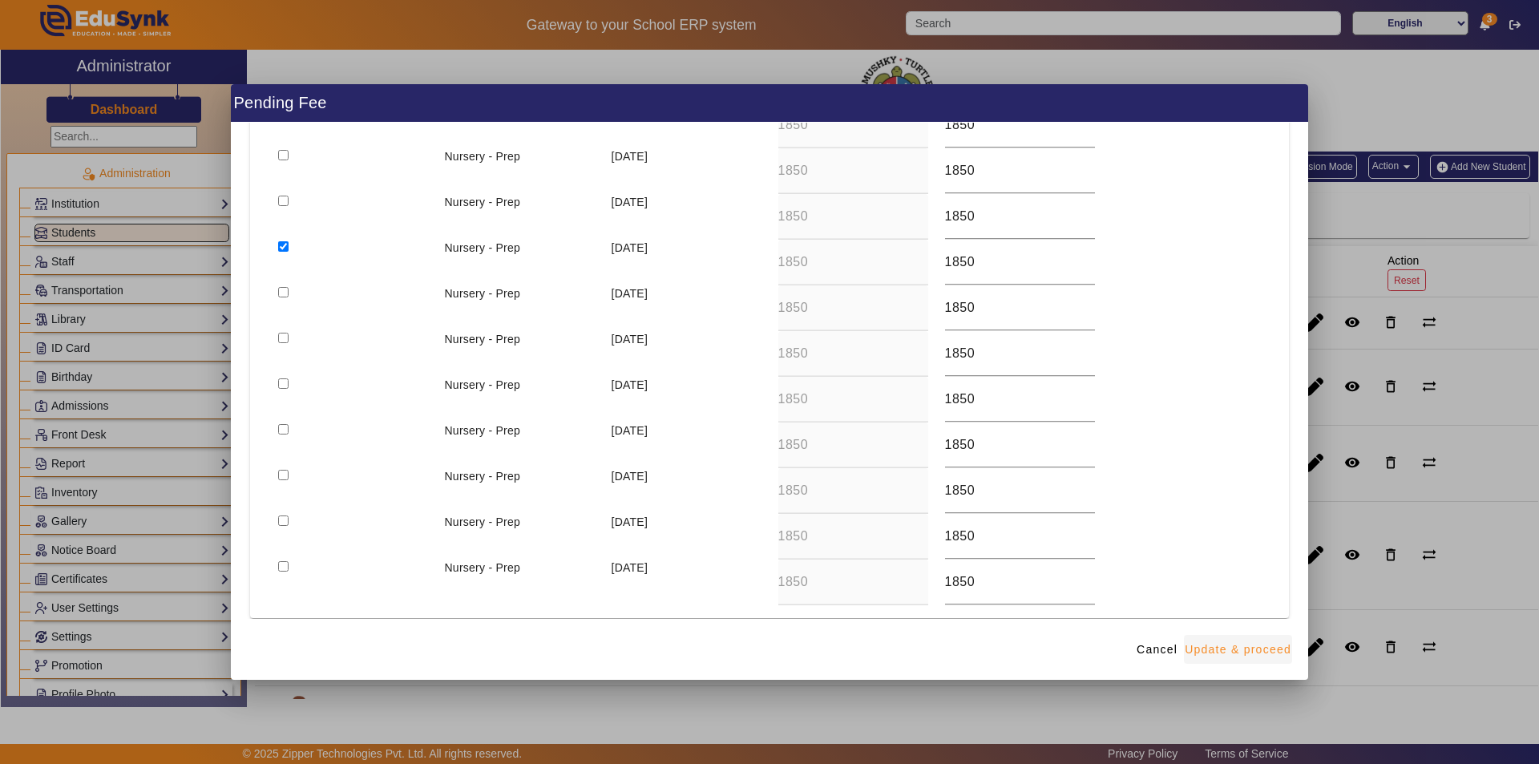
click at [1215, 640] on span "button" at bounding box center [1238, 649] width 108 height 38
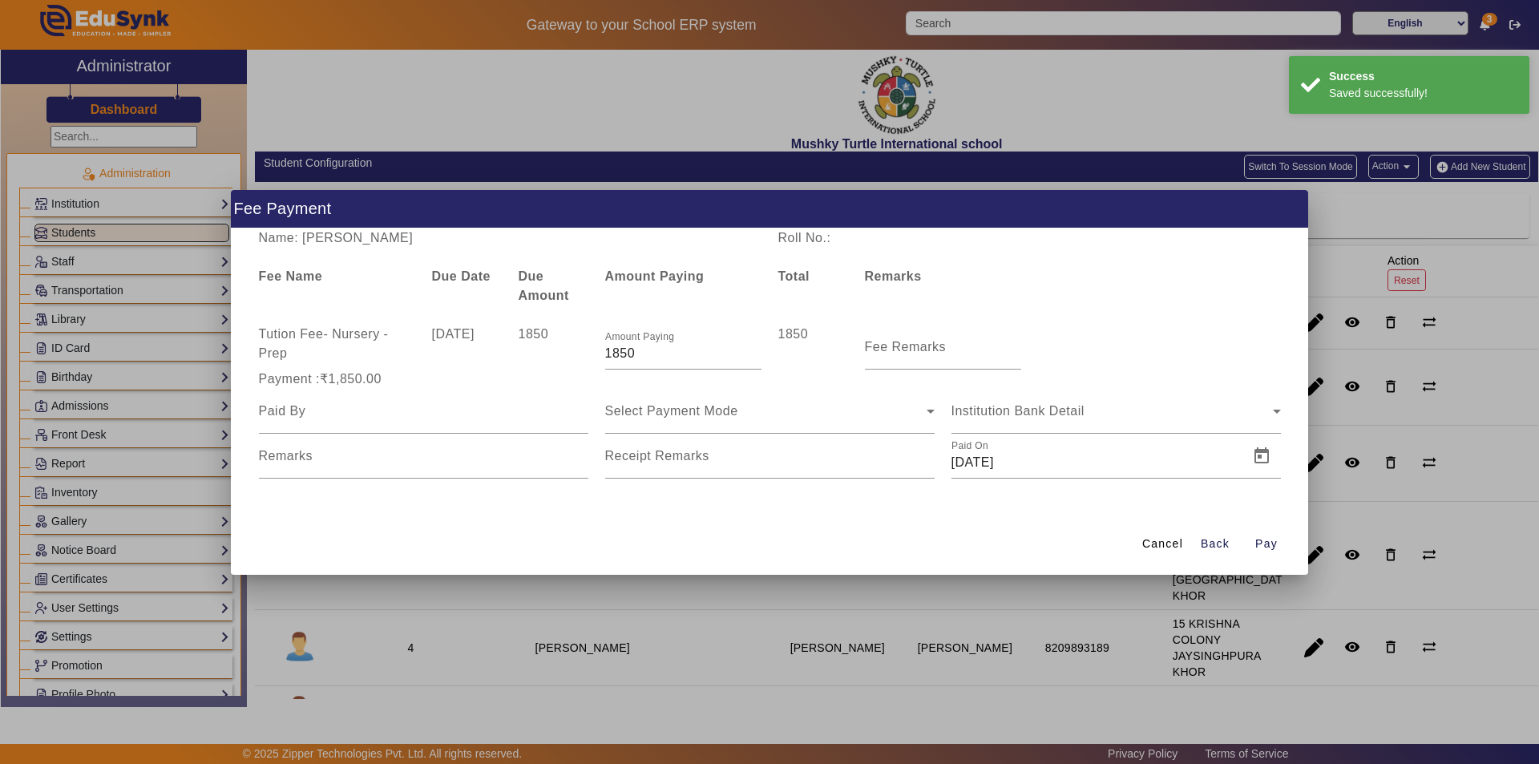
scroll to position [0, 0]
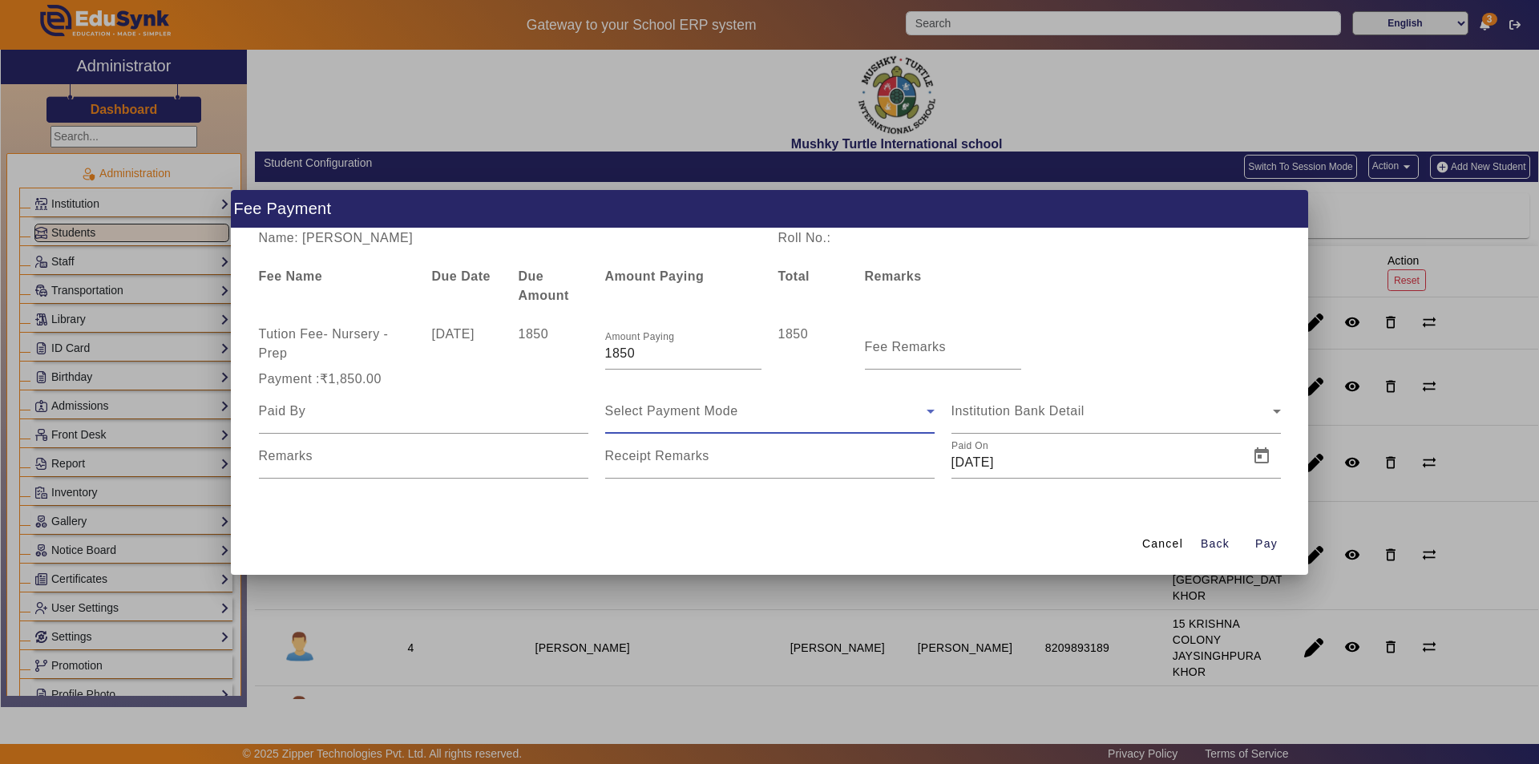
click at [827, 410] on div "Select Payment Mode" at bounding box center [765, 411] width 321 height 19
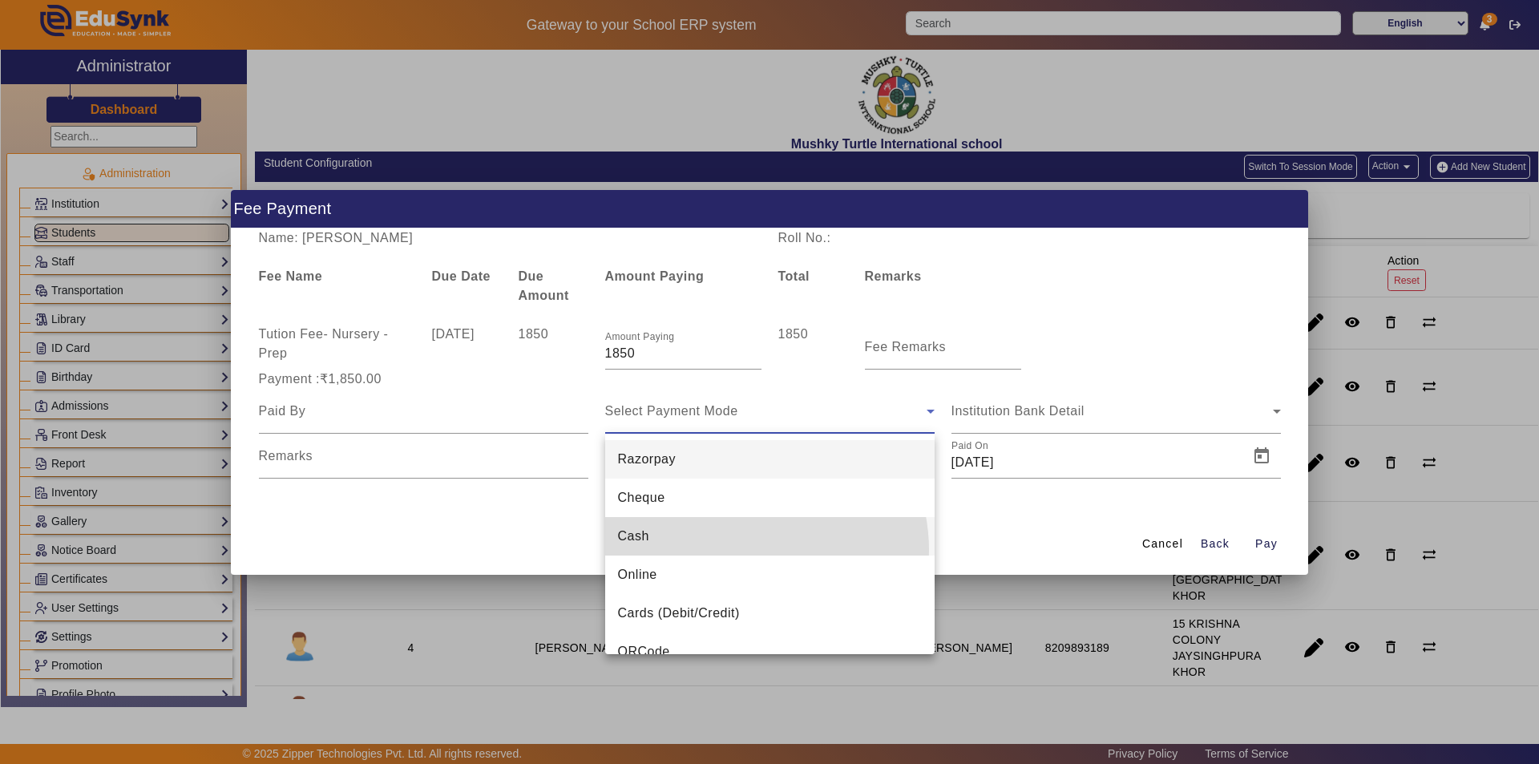
click at [744, 550] on mat-option "Cash" at bounding box center [769, 536] width 329 height 38
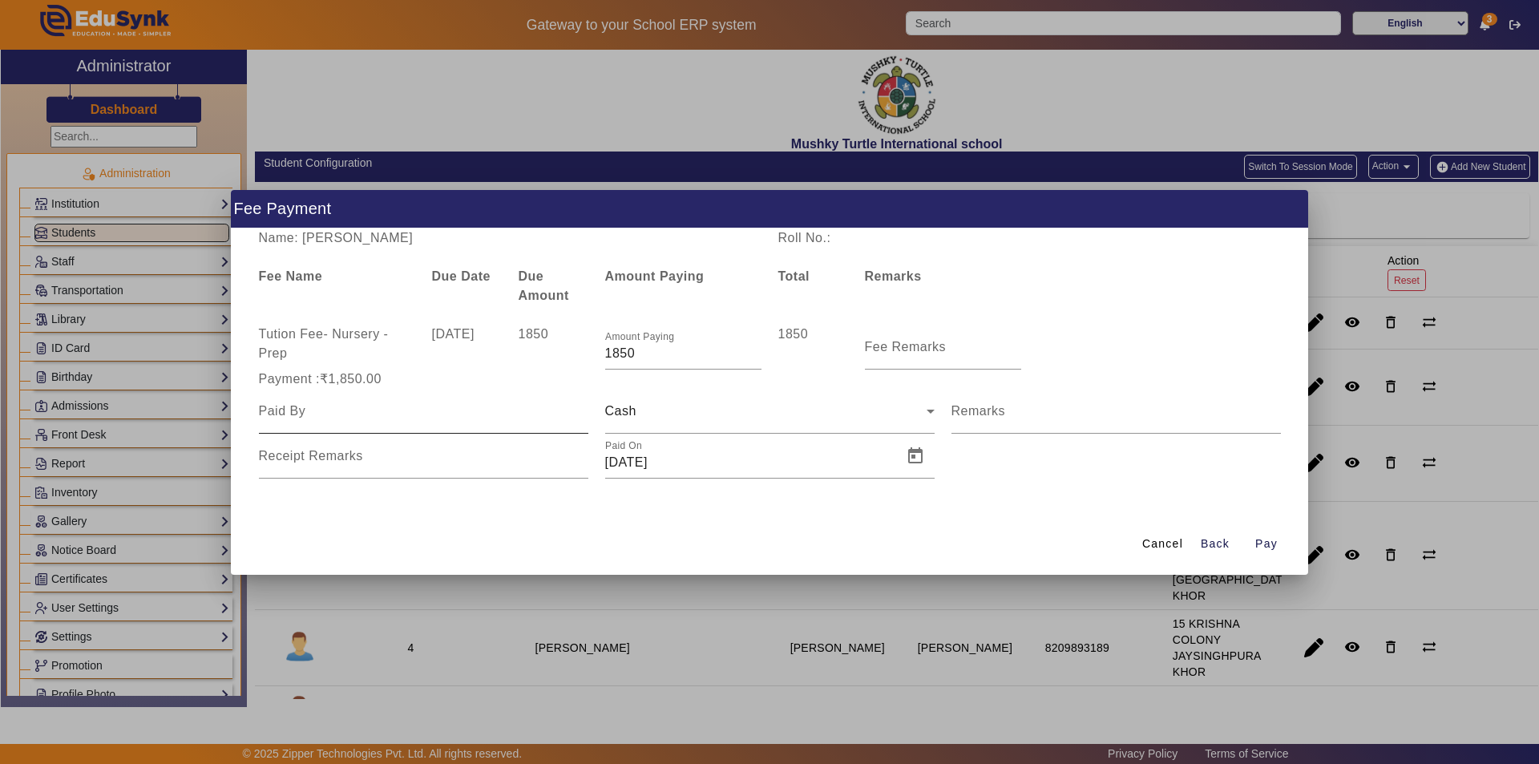
click at [401, 425] on div at bounding box center [423, 411] width 329 height 45
type input "parent"
type input "a"
type input "Aug month fee paid"
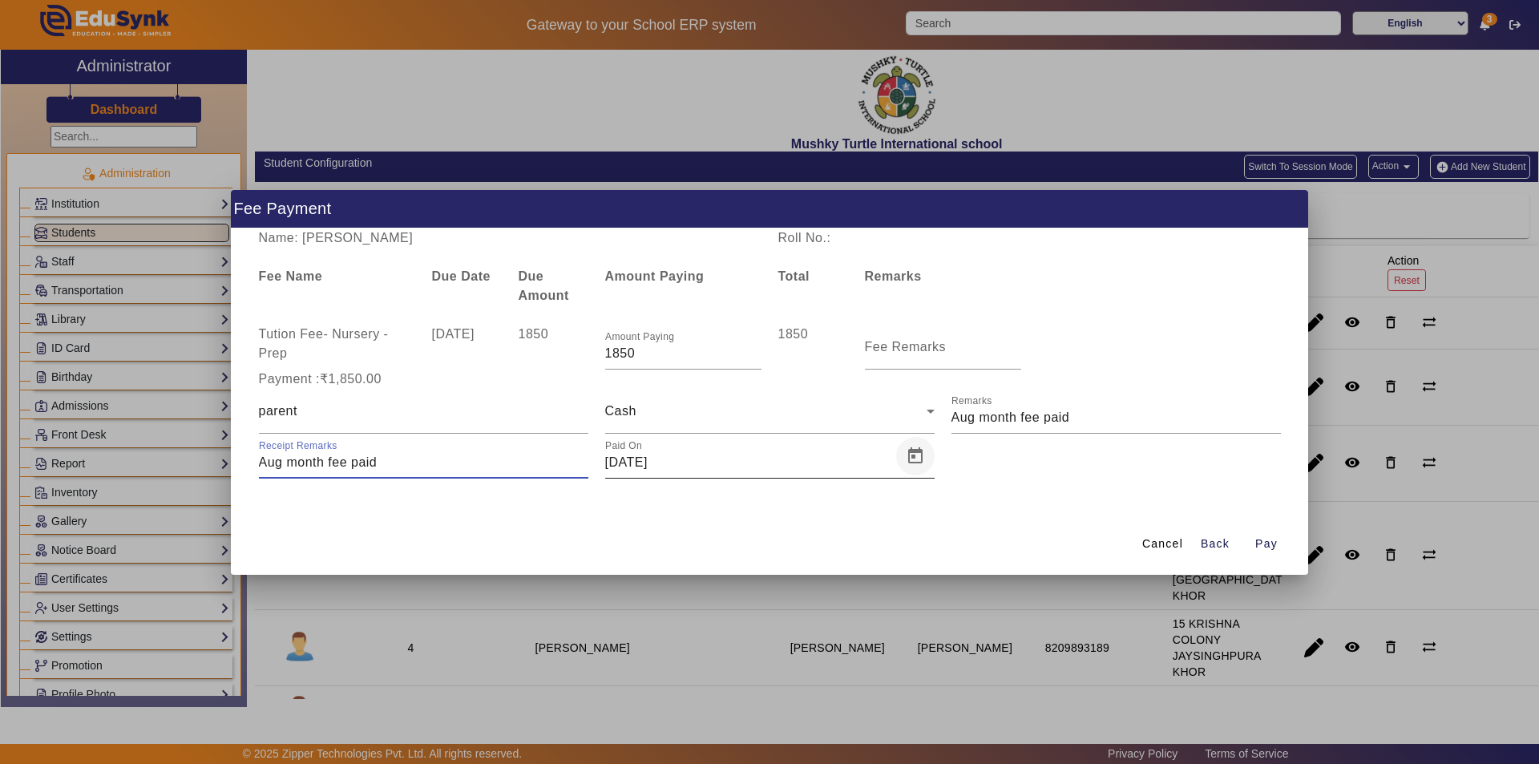
click at [919, 459] on span "Open calendar" at bounding box center [915, 456] width 38 height 38
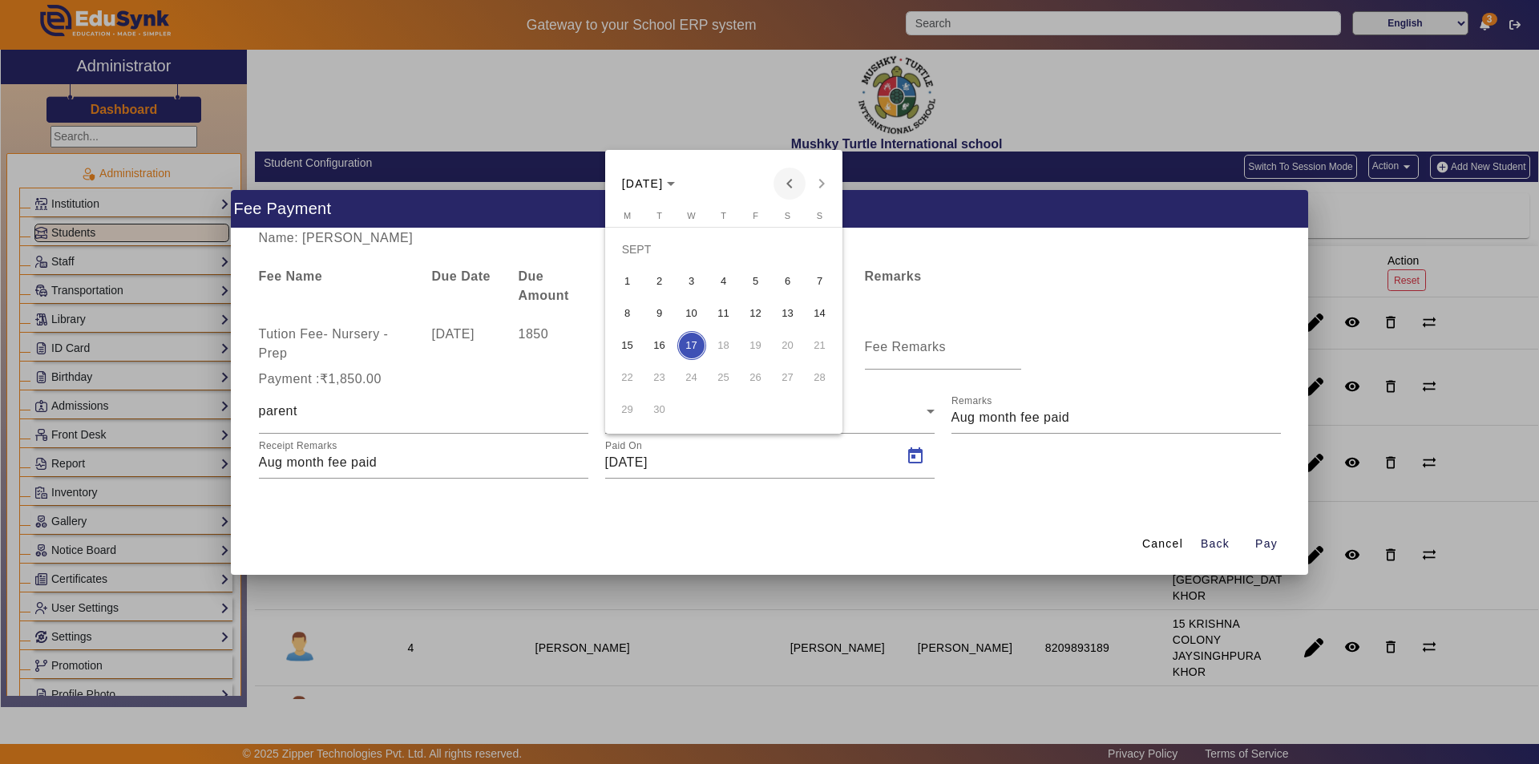
click at [792, 188] on span "Previous month" at bounding box center [790, 184] width 32 height 32
click at [639, 345] on span "18" at bounding box center [627, 345] width 29 height 29
type input "[DATE]"
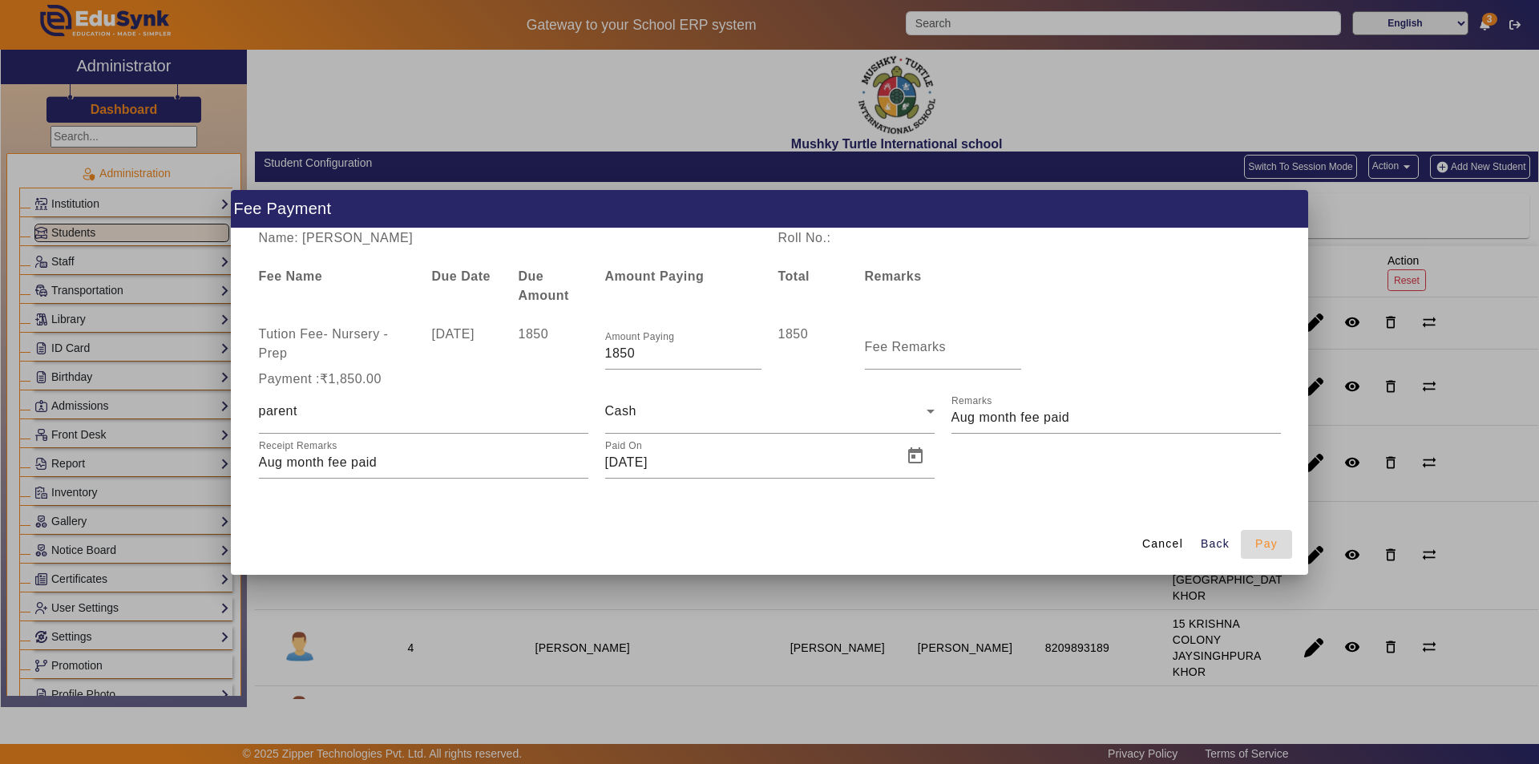
click at [1279, 545] on span "button" at bounding box center [1266, 544] width 51 height 38
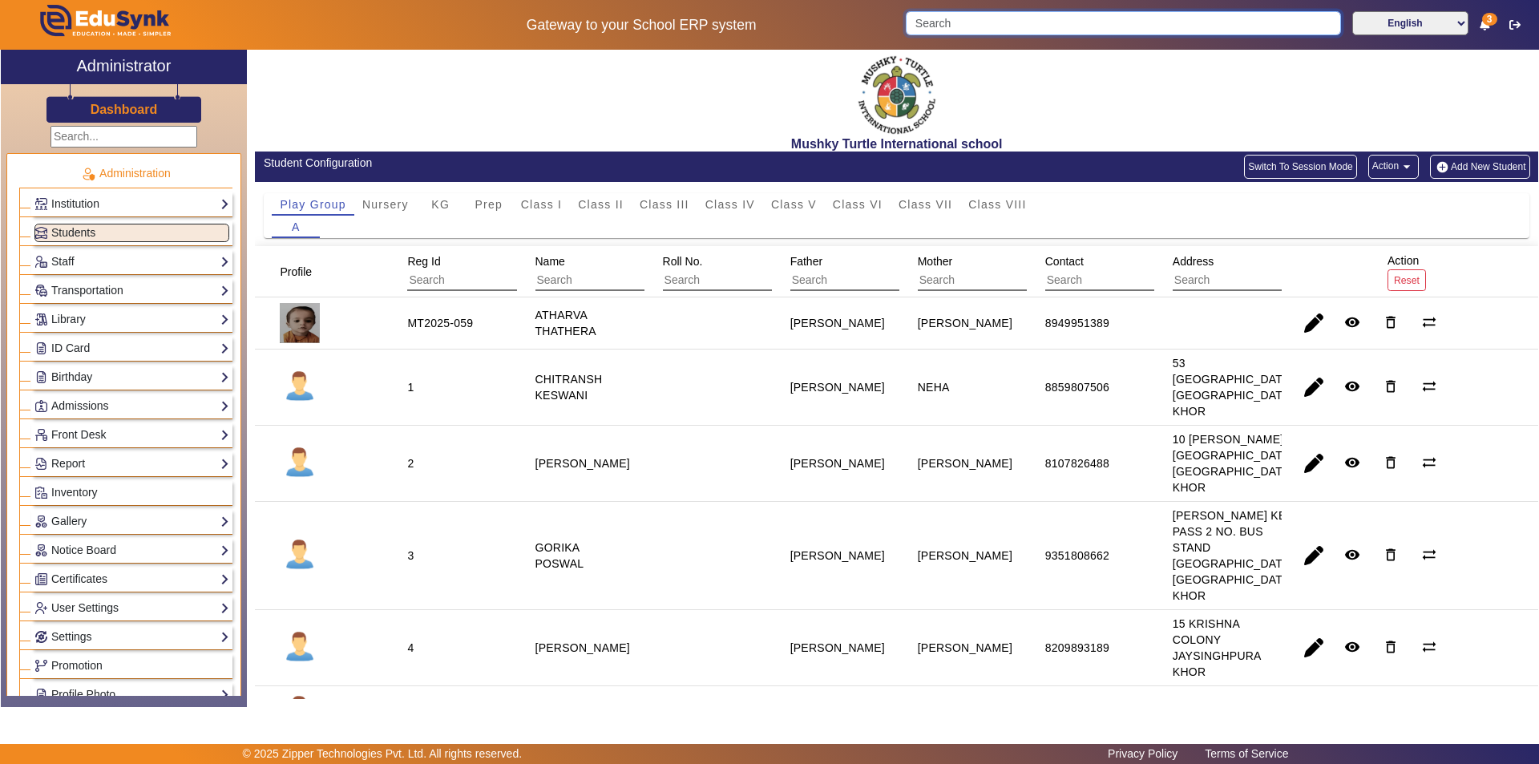
click at [1041, 27] on input "Search" at bounding box center [1123, 23] width 435 height 24
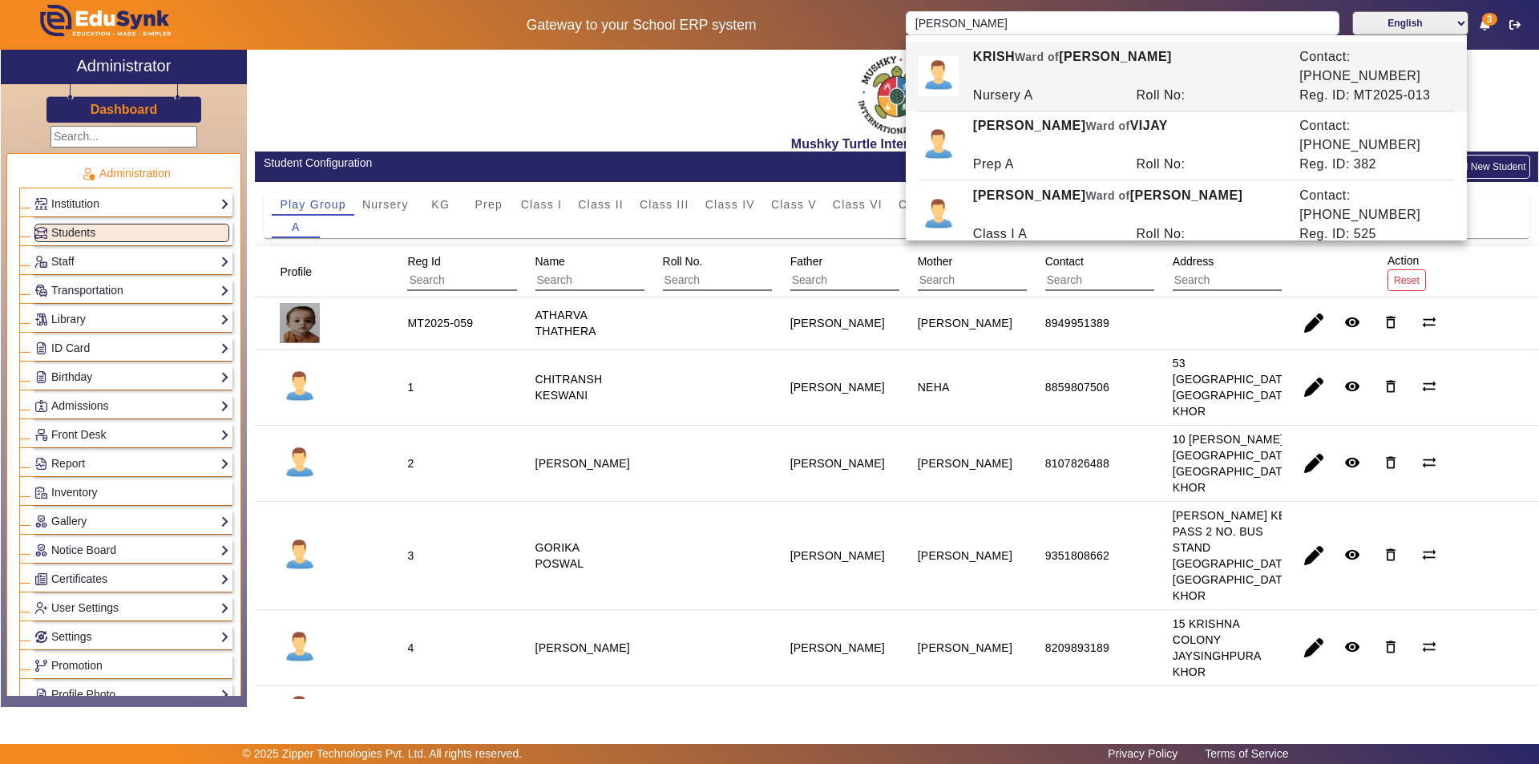
click at [1065, 255] on div "[PERSON_NAME] of [PERSON_NAME]" at bounding box center [1127, 274] width 326 height 38
type input "[PERSON_NAME]"
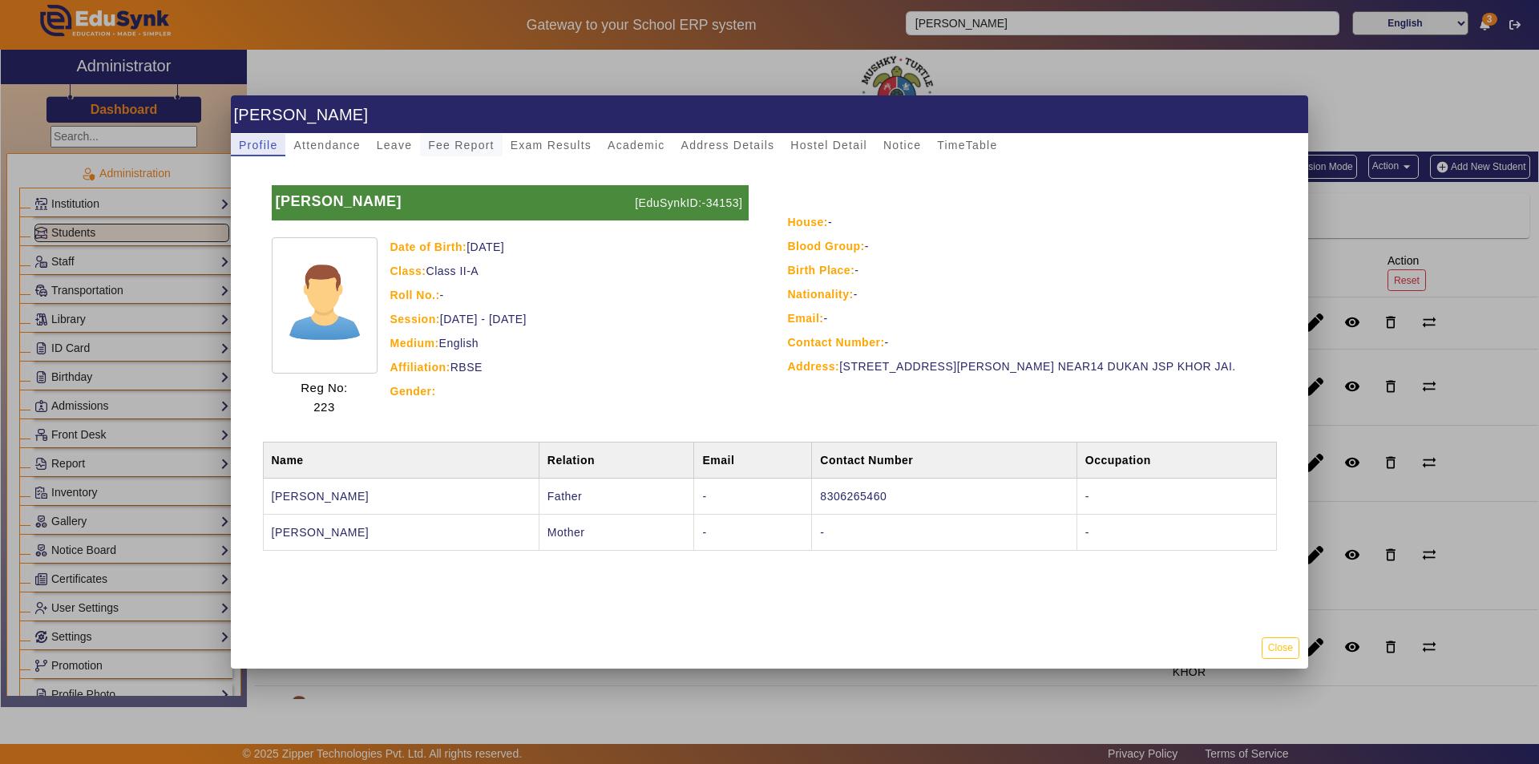
click at [456, 147] on span "Fee Report" at bounding box center [461, 144] width 67 height 11
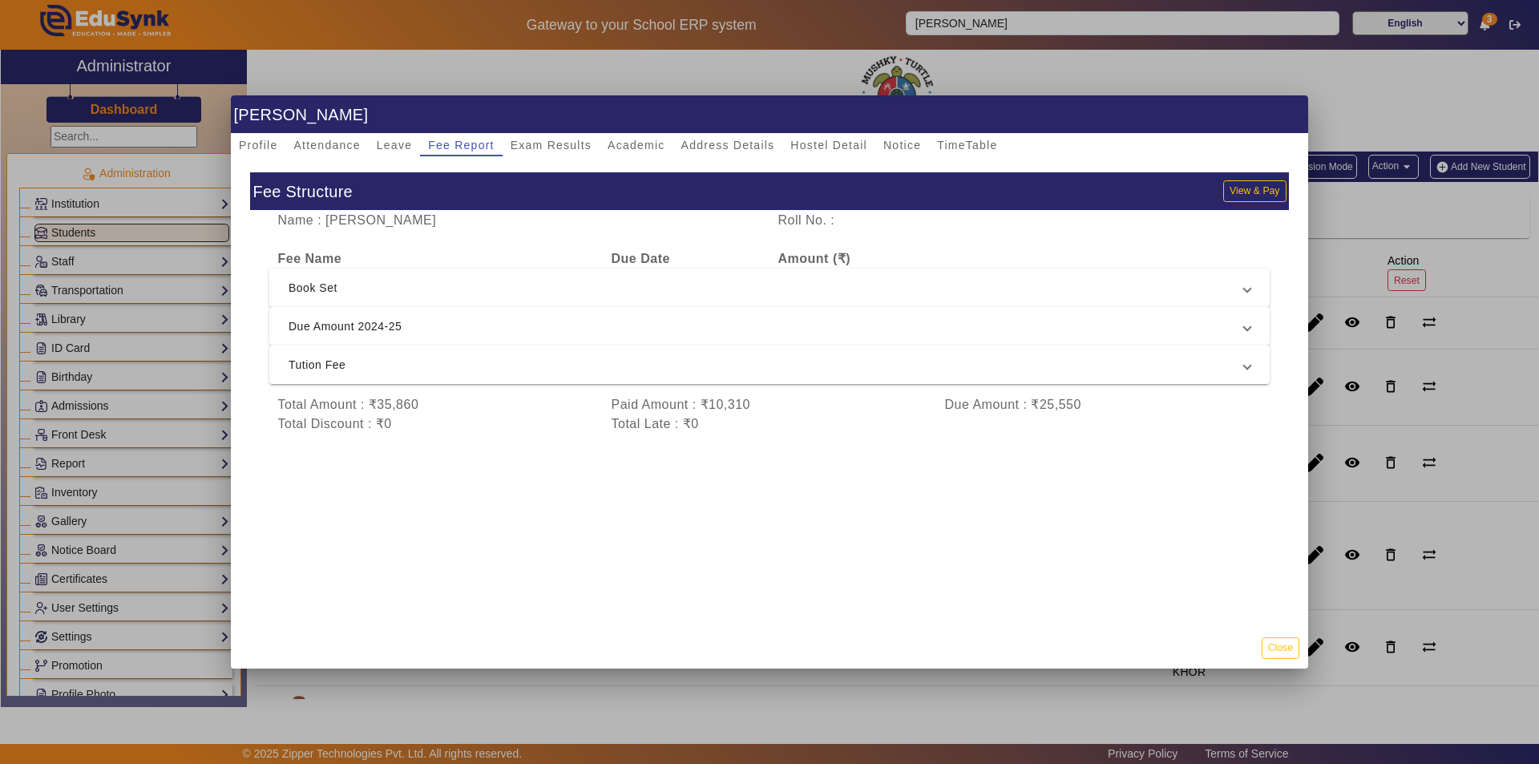
click at [1047, 370] on span "Tution Fee" at bounding box center [767, 364] width 956 height 19
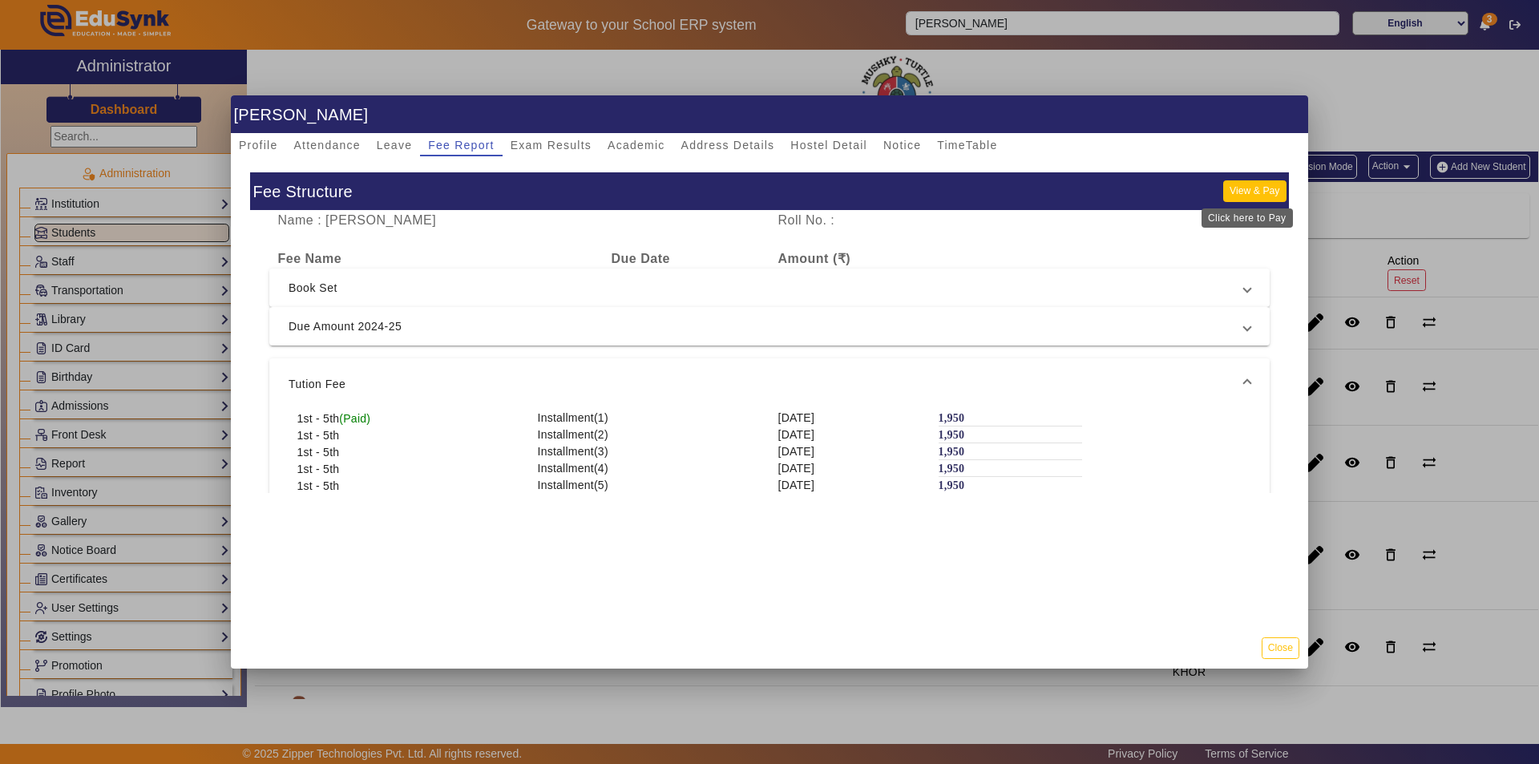
click at [1248, 192] on button "View & Pay" at bounding box center [1254, 191] width 63 height 22
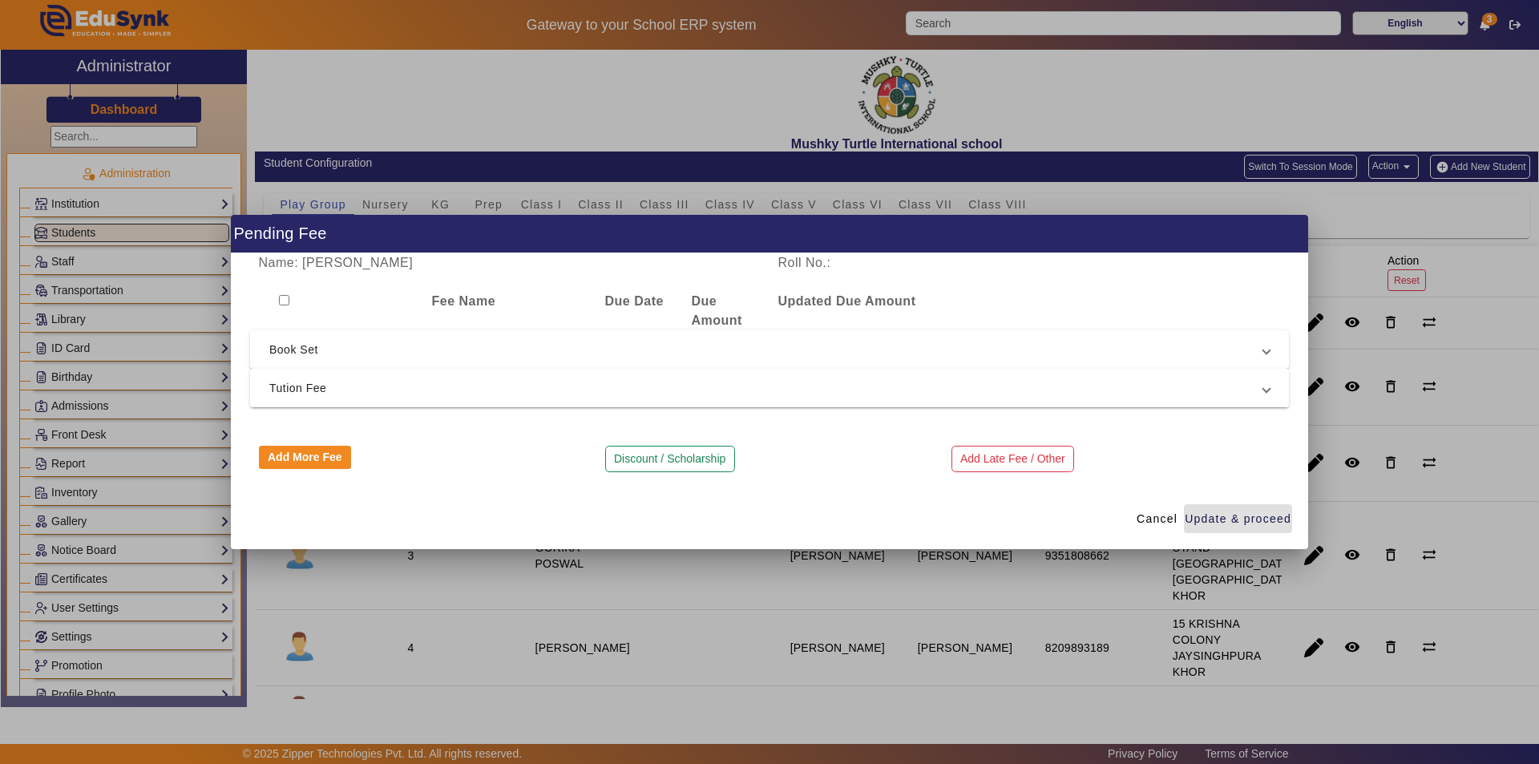
click at [491, 384] on span "Tution Fee" at bounding box center [766, 387] width 994 height 19
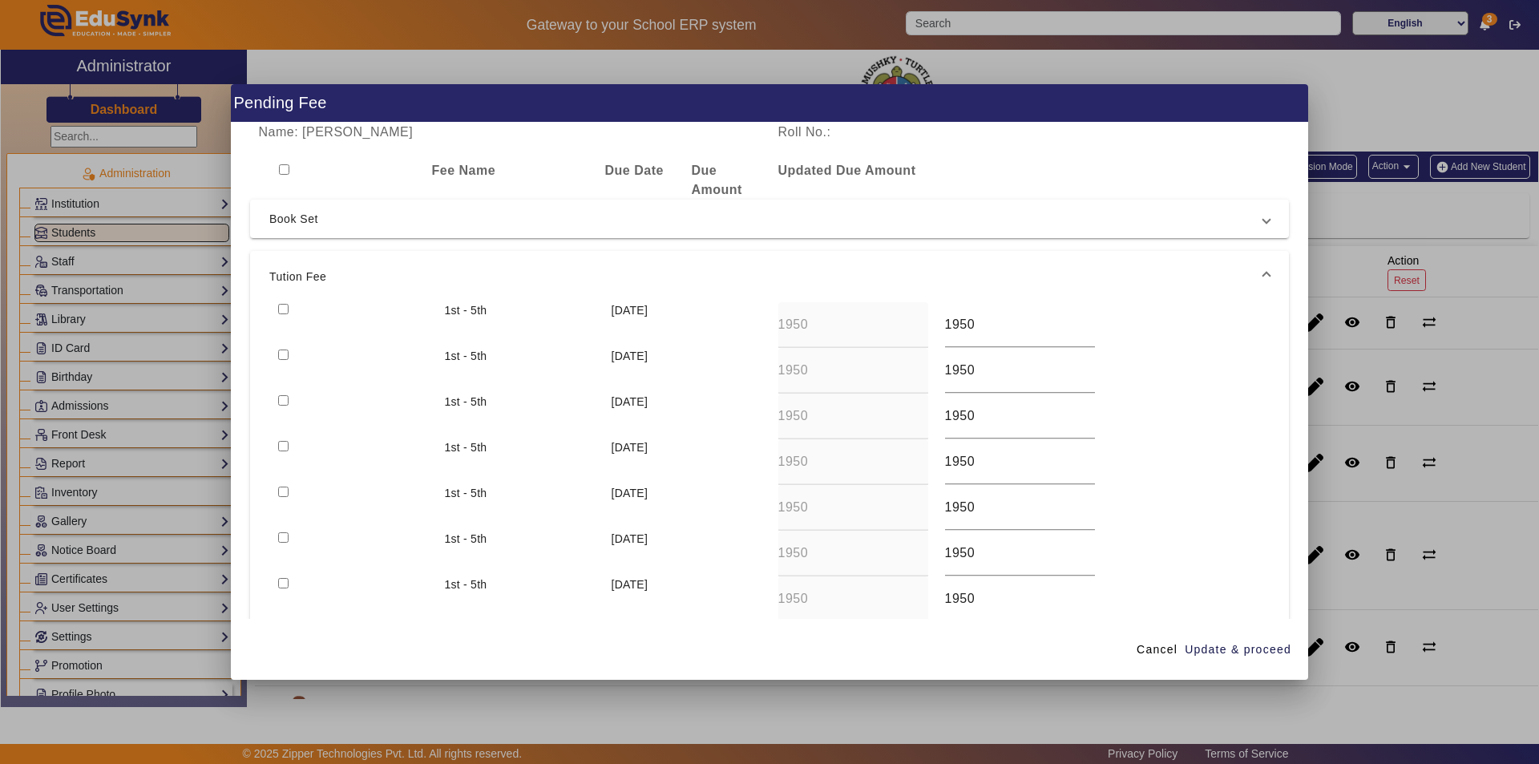
click at [278, 447] on input "checkbox" at bounding box center [283, 446] width 10 height 10
checkbox input "true"
click at [1225, 645] on span "Update & proceed" at bounding box center [1238, 649] width 107 height 17
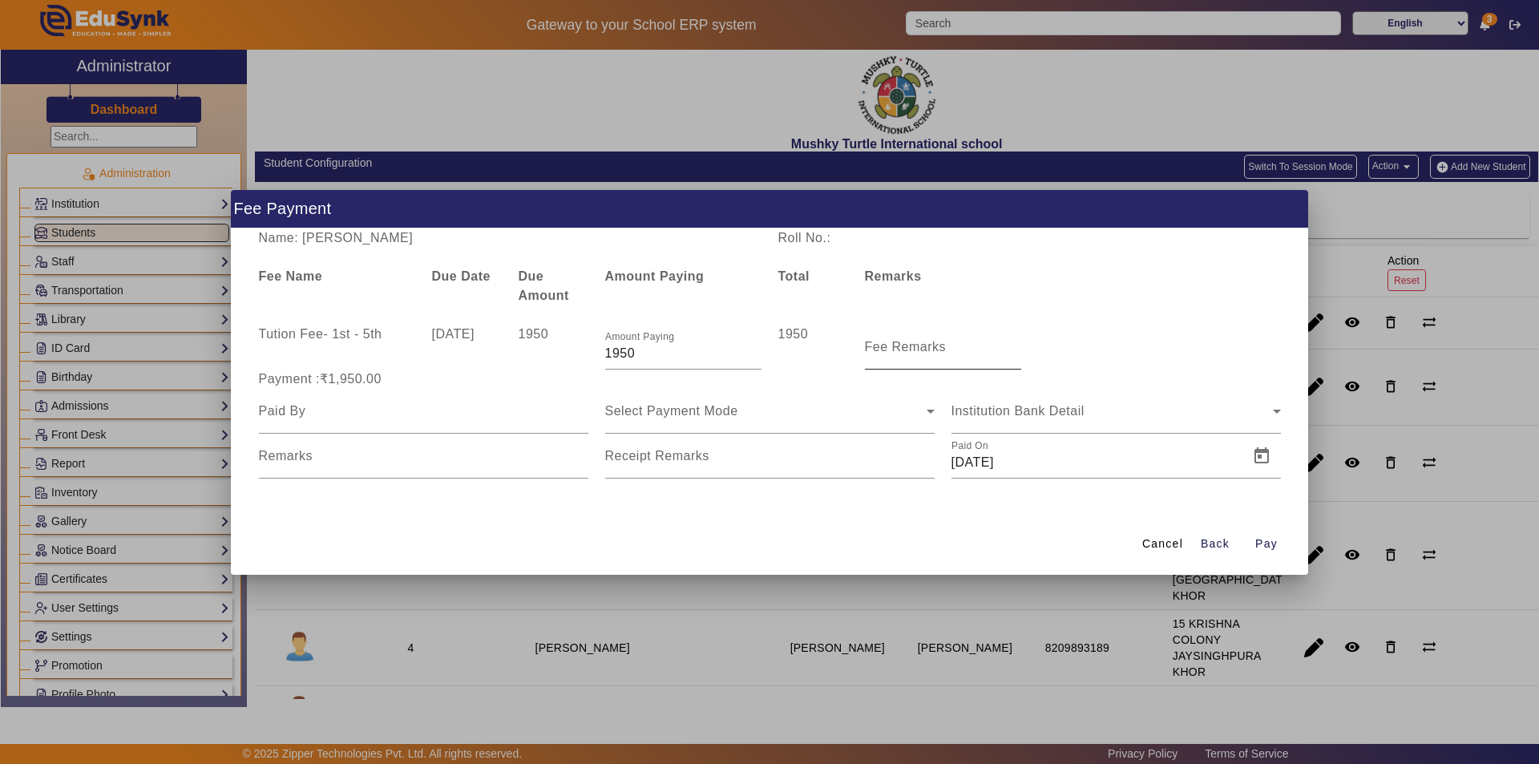
click at [890, 354] on label "Fee Remarks" at bounding box center [906, 347] width 82 height 14
click at [890, 354] on input "Fee Remarks" at bounding box center [943, 353] width 156 height 19
click at [333, 421] on div at bounding box center [423, 411] width 329 height 45
type input "parents"
type input "Aug month fee paid"
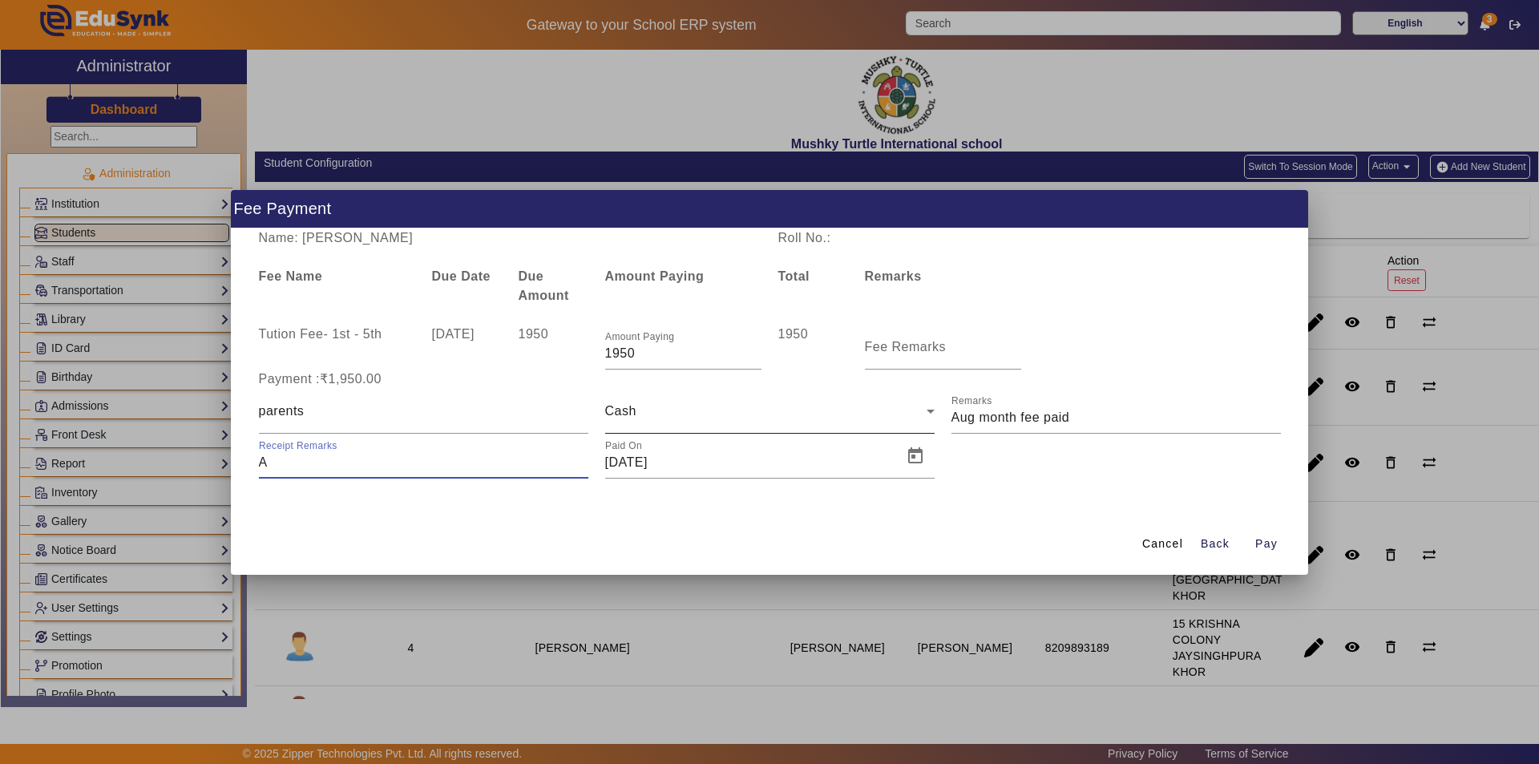
type input "Aug month fee paid"
click at [916, 448] on span "Open calendar" at bounding box center [915, 456] width 38 height 38
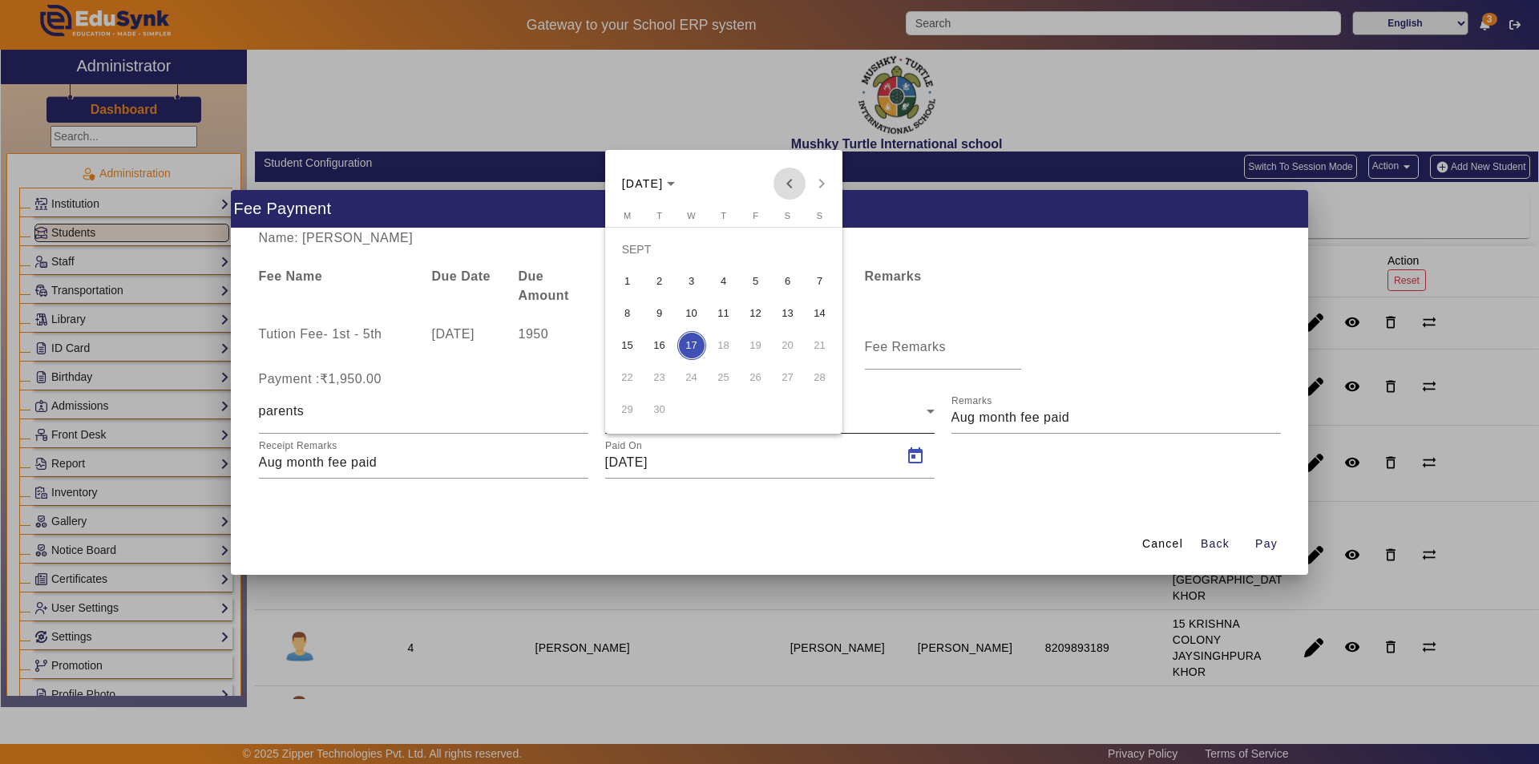
click at [783, 182] on span "Previous month" at bounding box center [790, 184] width 32 height 32
click at [623, 313] on span "11" at bounding box center [627, 313] width 29 height 29
type input "[DATE]"
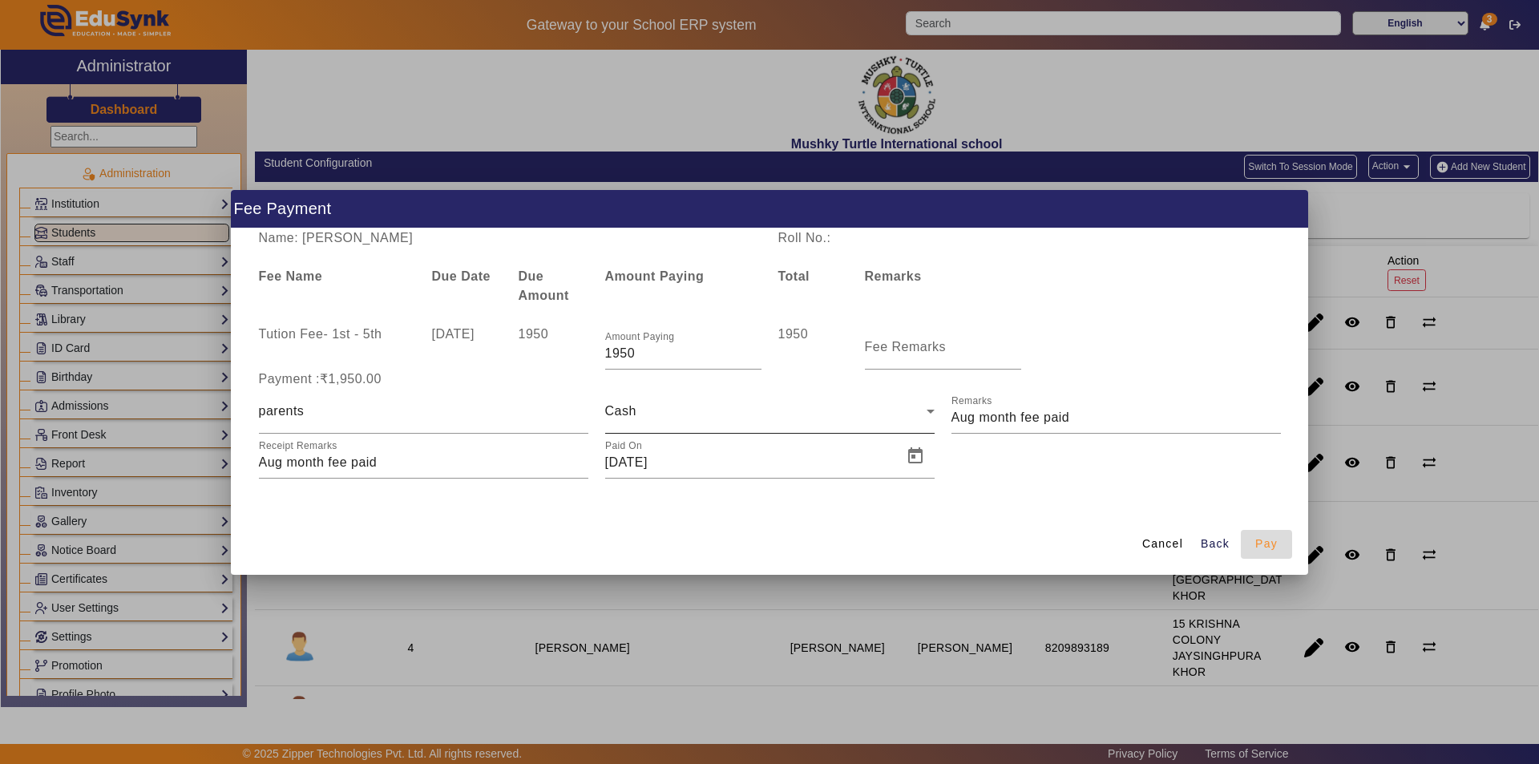
click at [1274, 543] on span "Pay" at bounding box center [1266, 544] width 22 height 17
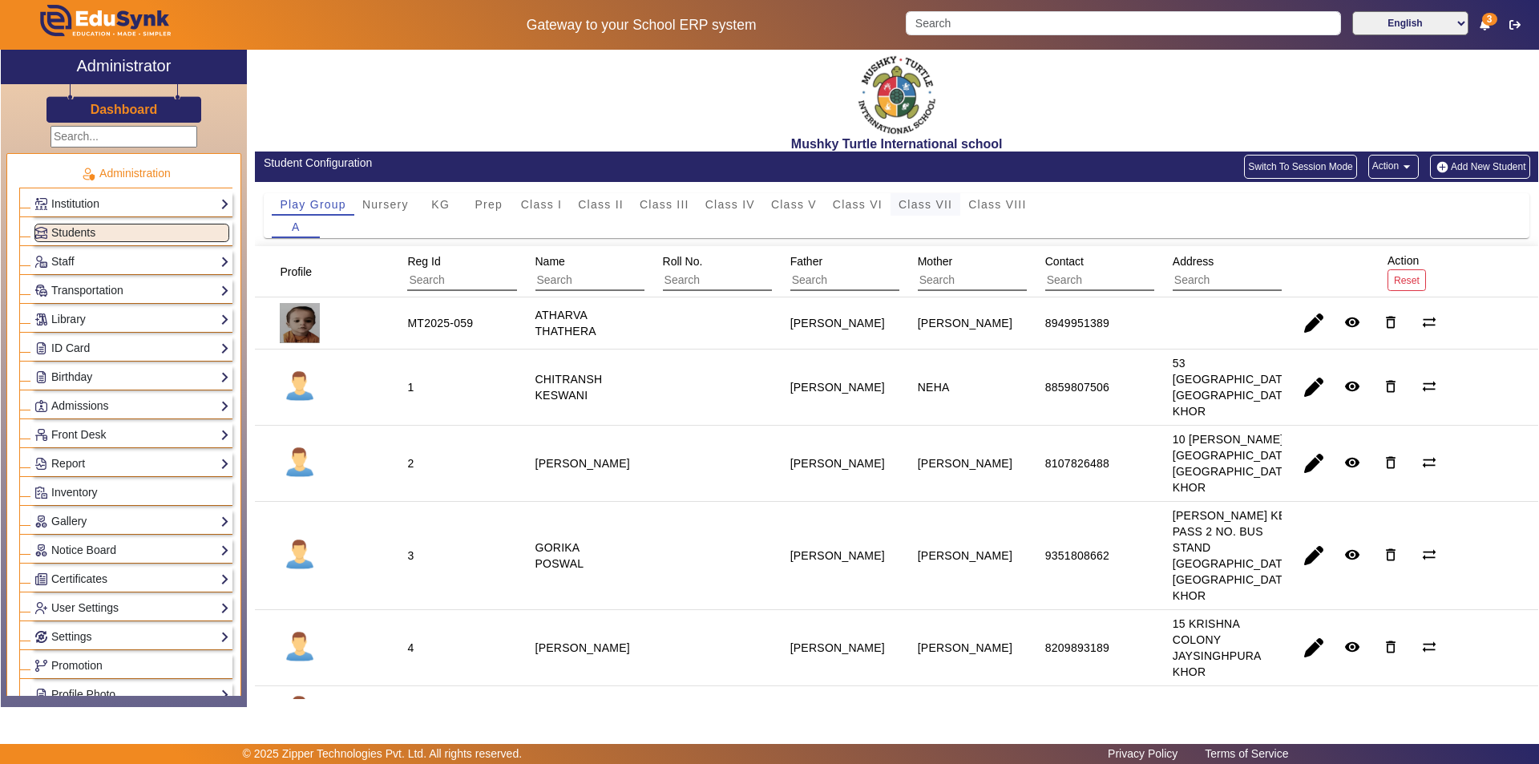
click at [944, 201] on span "Class VII" at bounding box center [926, 204] width 54 height 11
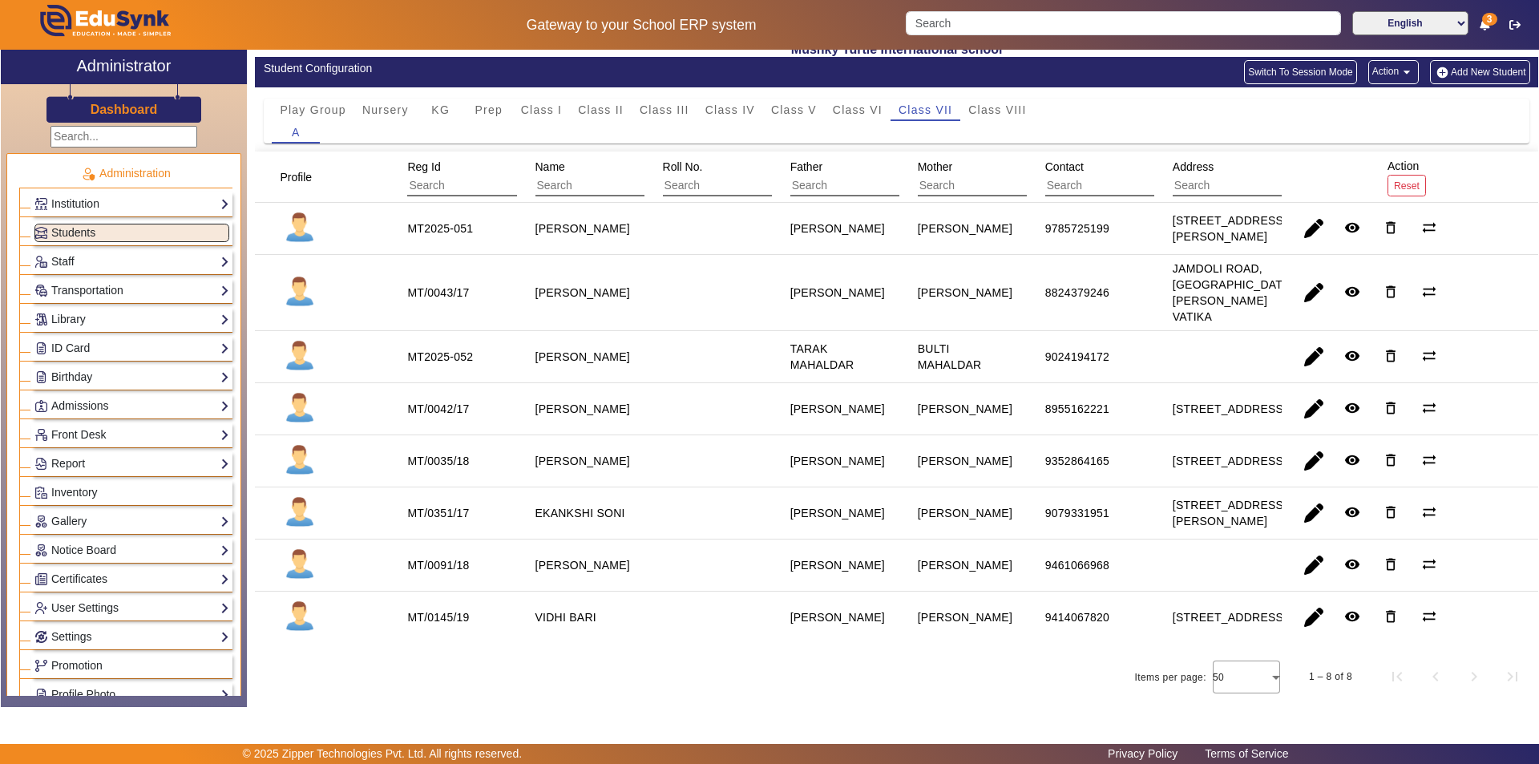
scroll to position [167, 0]
click at [1054, 30] on input "Search" at bounding box center [1123, 23] width 435 height 24
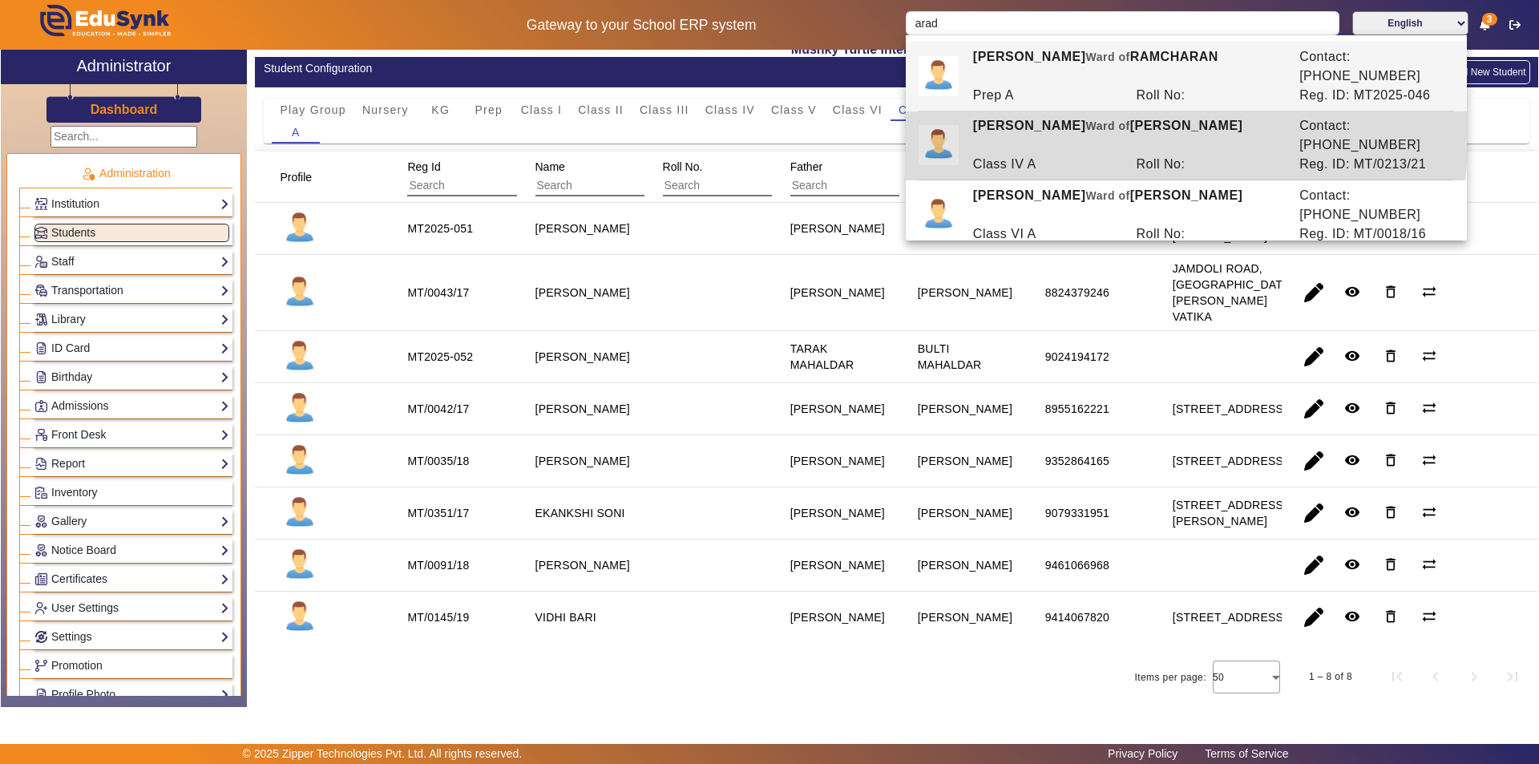
click at [1048, 116] on div "[PERSON_NAME] [PERSON_NAME] of [PERSON_NAME]" at bounding box center [1127, 135] width 326 height 38
type input "[PERSON_NAME]"
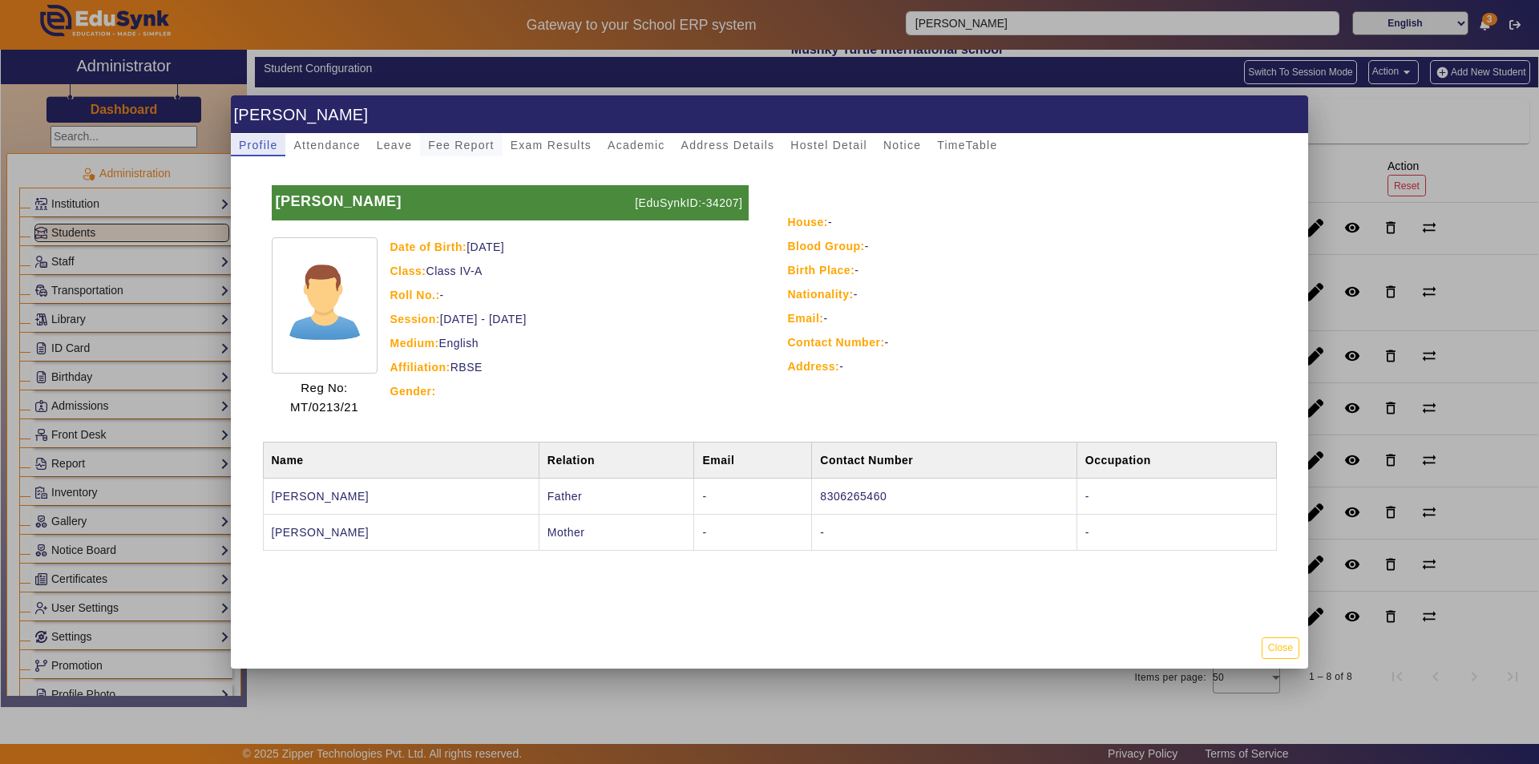
click at [466, 138] on span "Fee Report" at bounding box center [461, 145] width 67 height 22
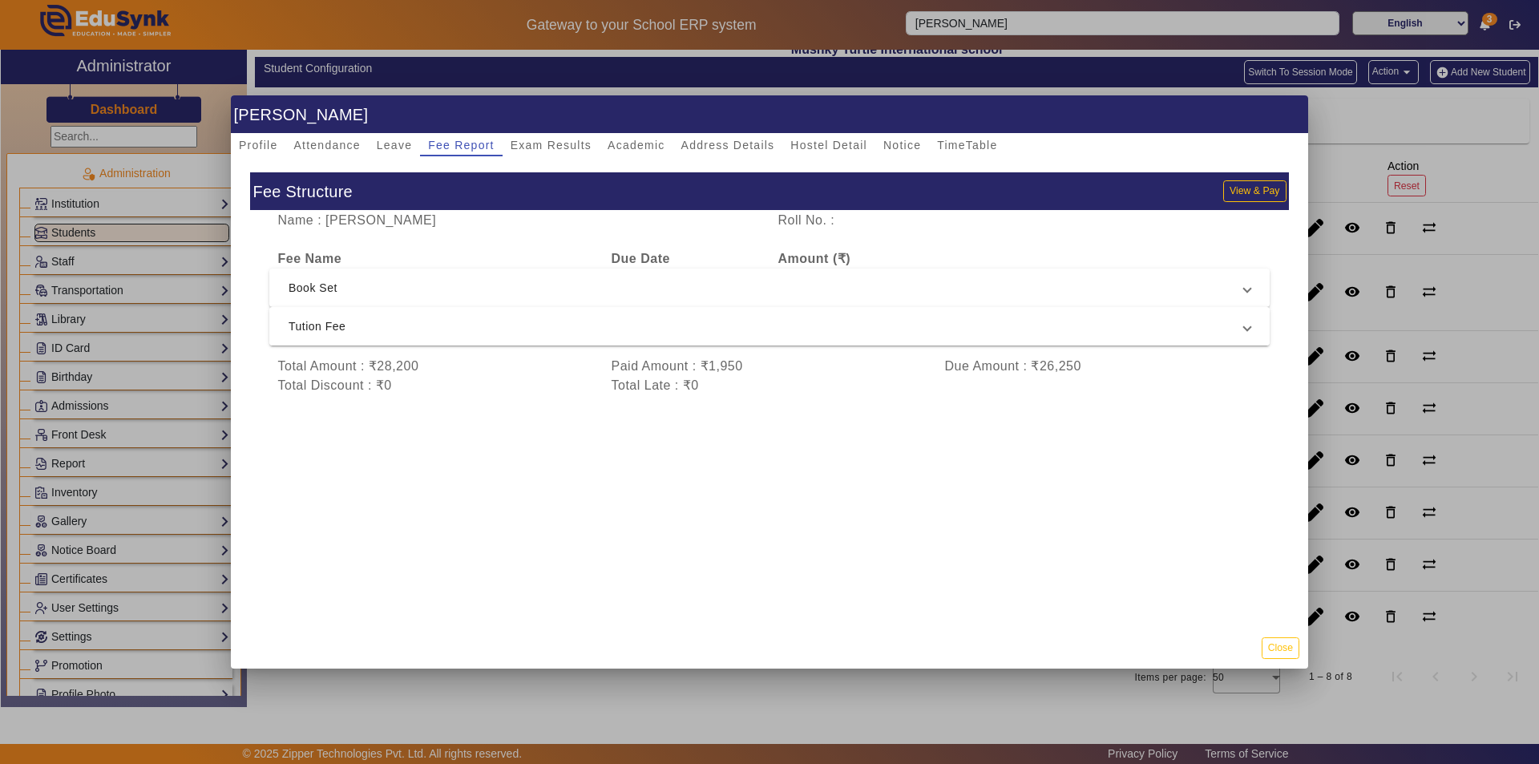
click at [928, 327] on span "Tution Fee" at bounding box center [767, 326] width 956 height 19
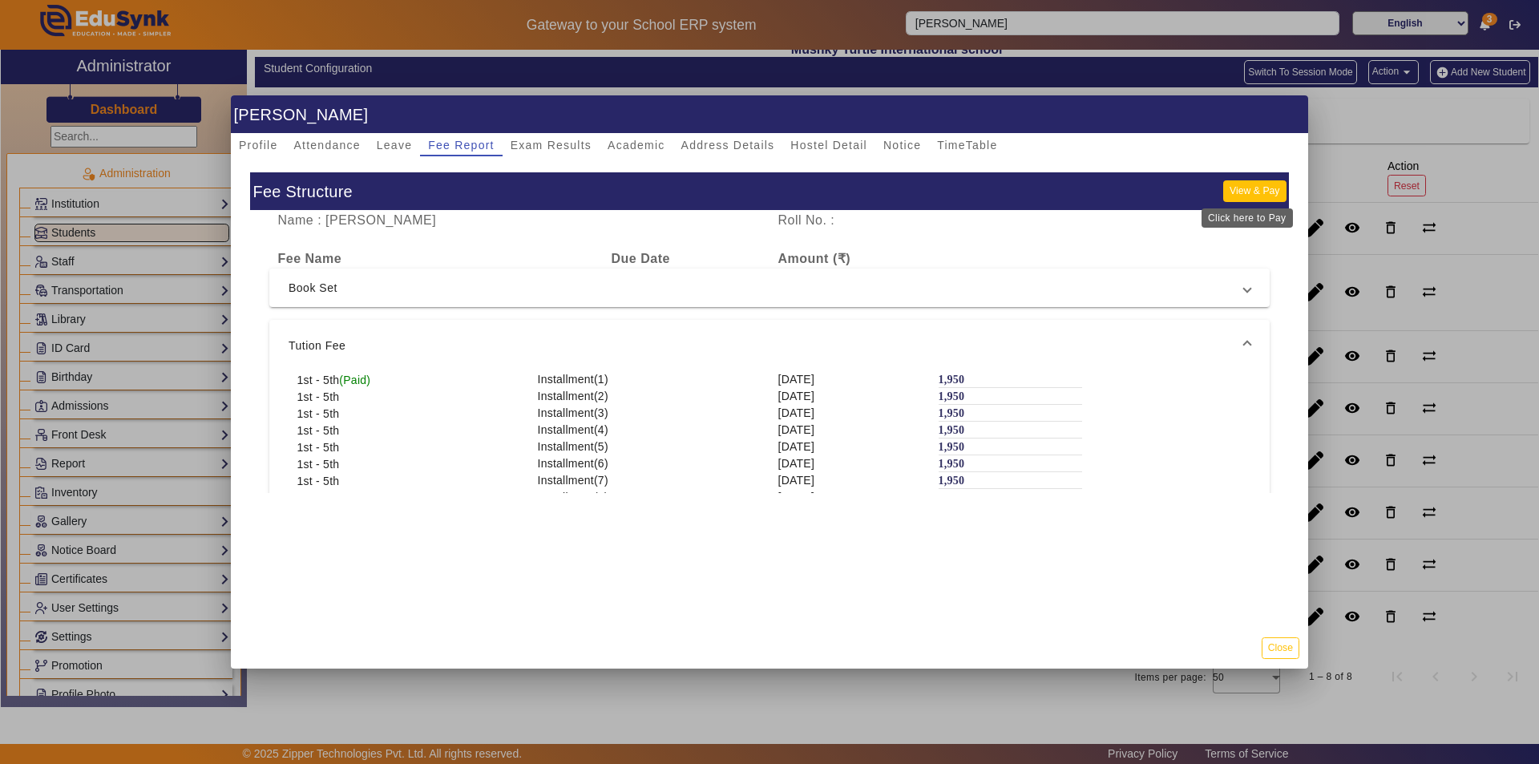
click at [1259, 188] on button "View & Pay" at bounding box center [1254, 191] width 63 height 22
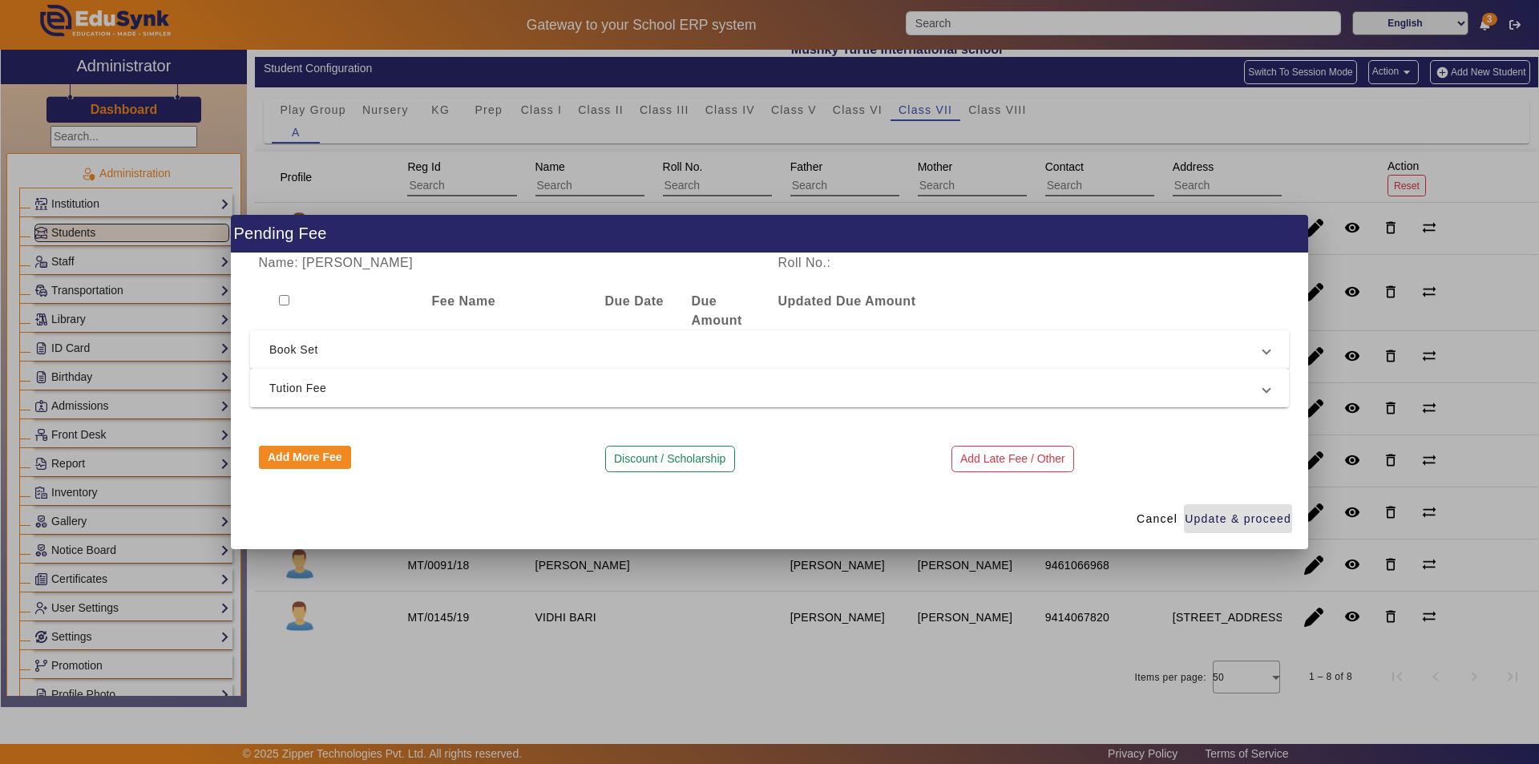
click at [490, 383] on span "Tution Fee" at bounding box center [766, 387] width 994 height 19
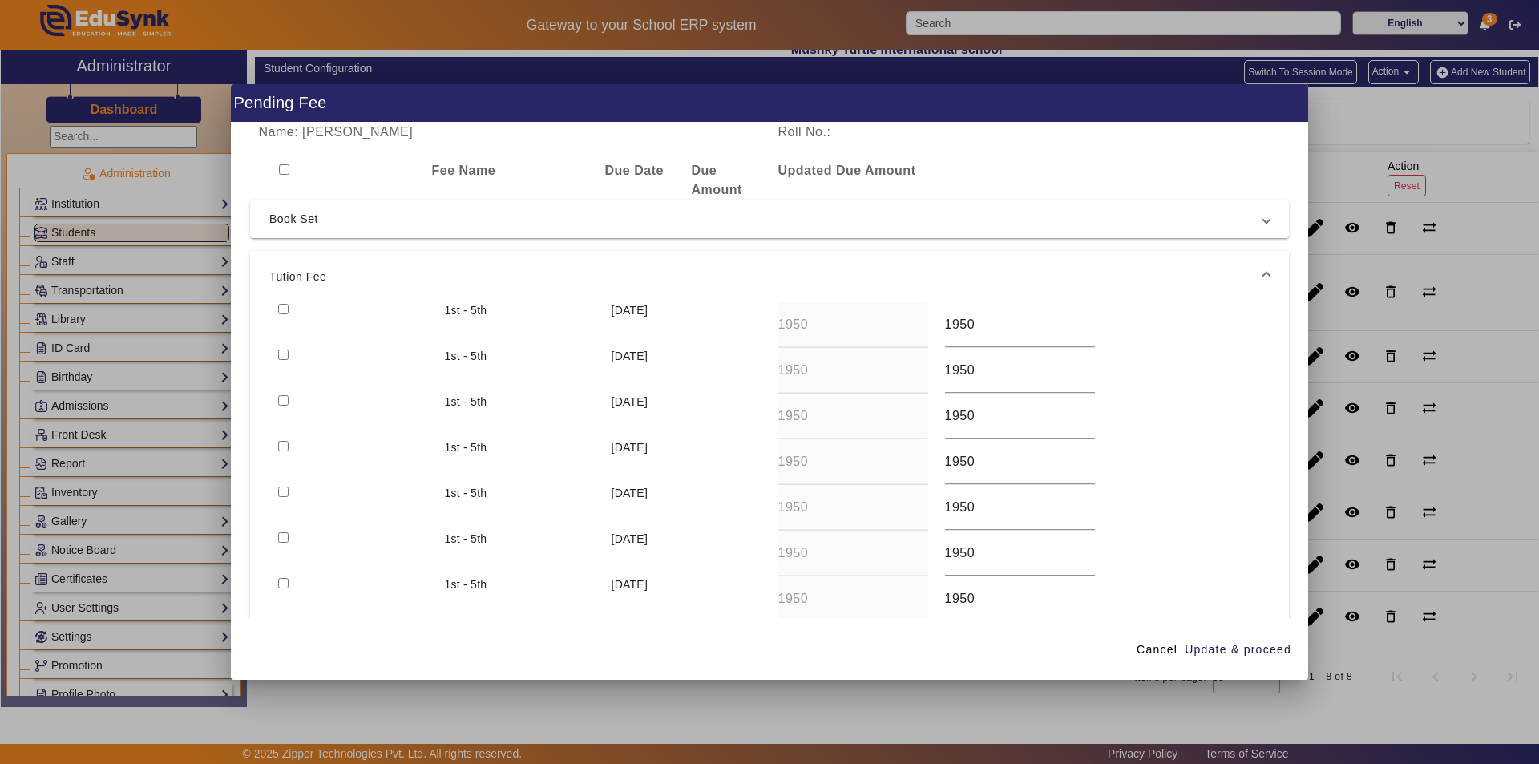
click at [285, 443] on input "checkbox" at bounding box center [283, 446] width 10 height 10
checkbox input "true"
click at [1187, 648] on span "Update & proceed" at bounding box center [1238, 649] width 107 height 17
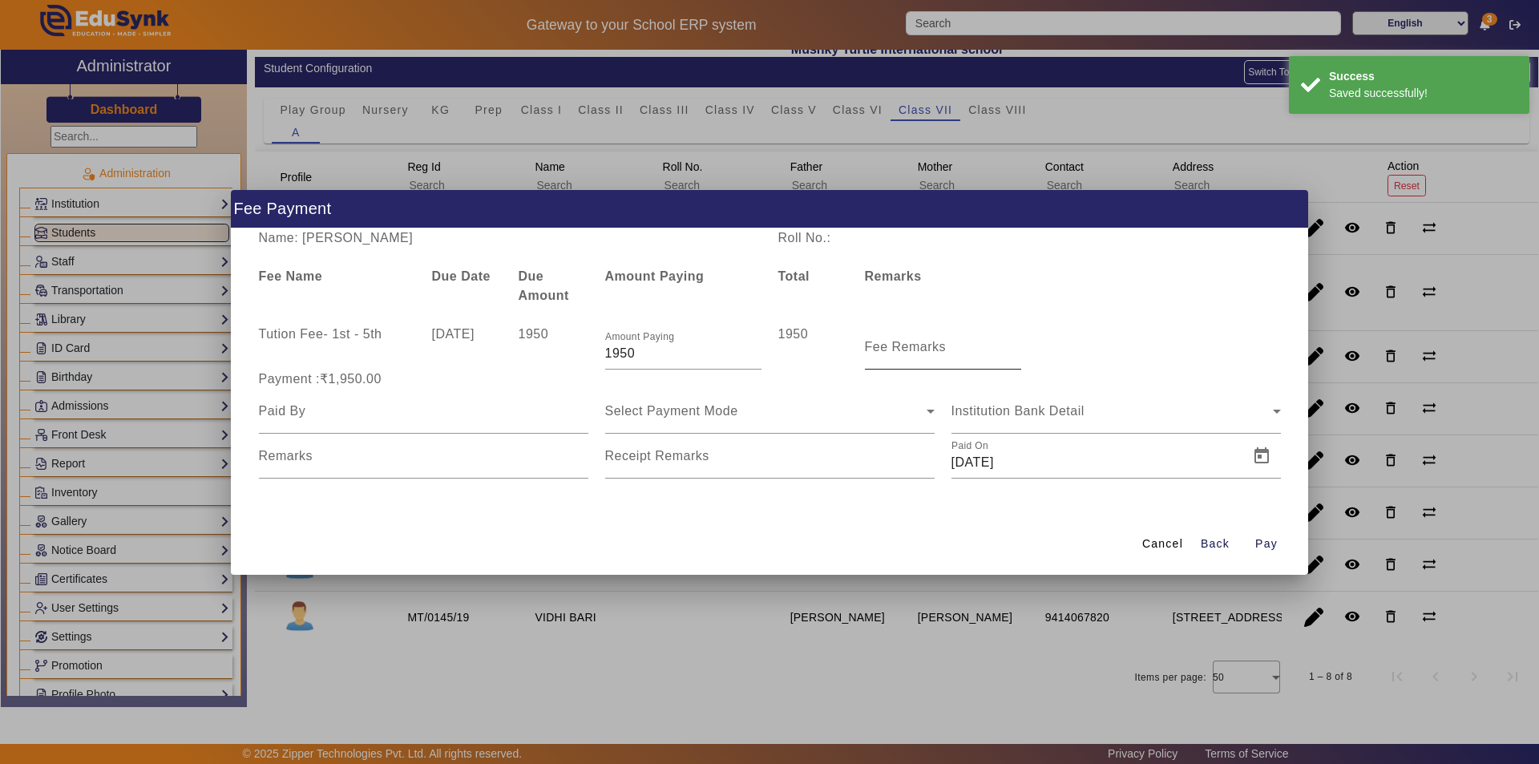
click at [904, 366] on div "Fee Remarks" at bounding box center [943, 347] width 156 height 45
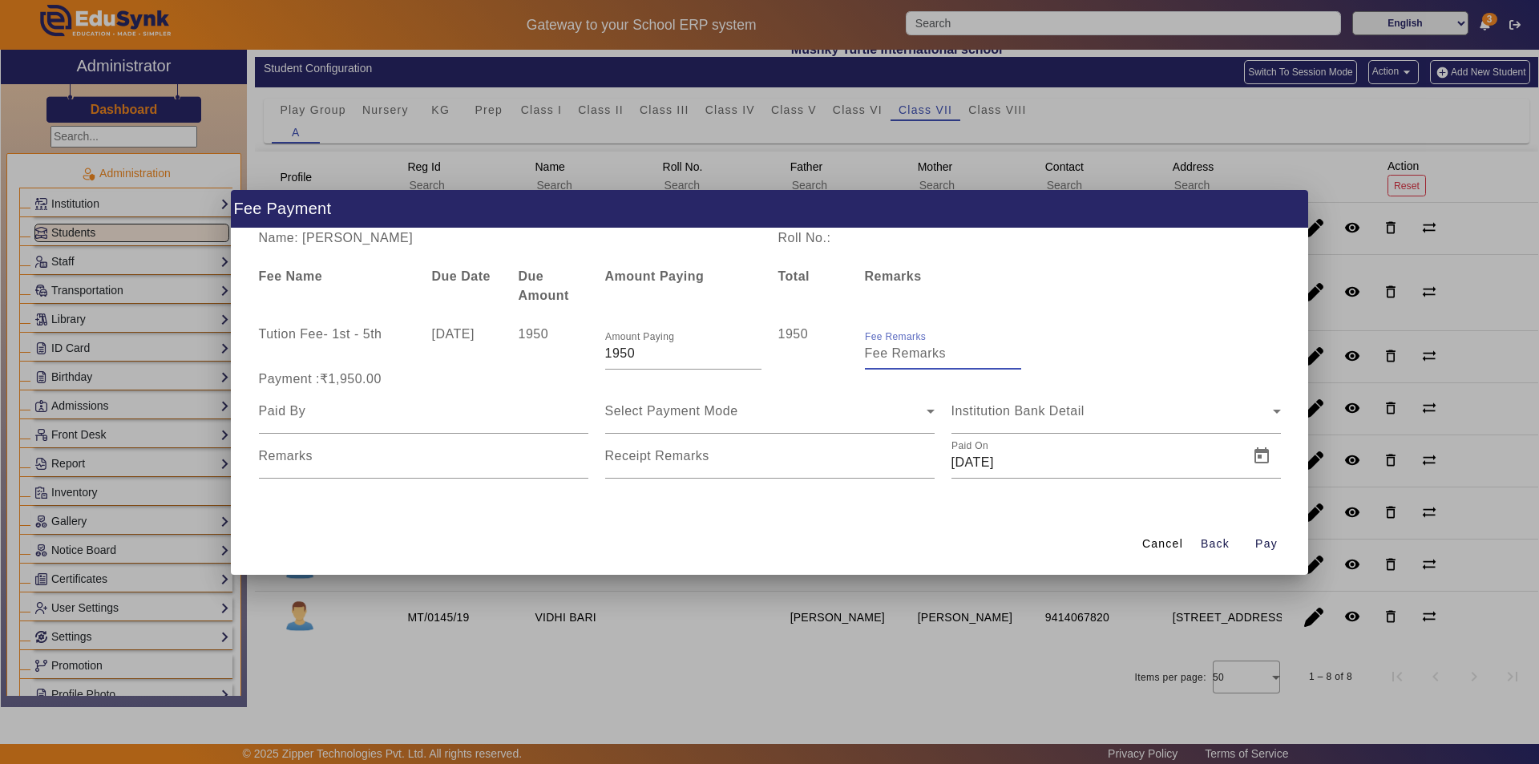
type input "a"
type input "Aug month fee"
type input "Parent"
drag, startPoint x: 920, startPoint y: 365, endPoint x: 1231, endPoint y: 414, distance: 315.0
click at [1231, 414] on input "Remarks" at bounding box center [1116, 417] width 329 height 19
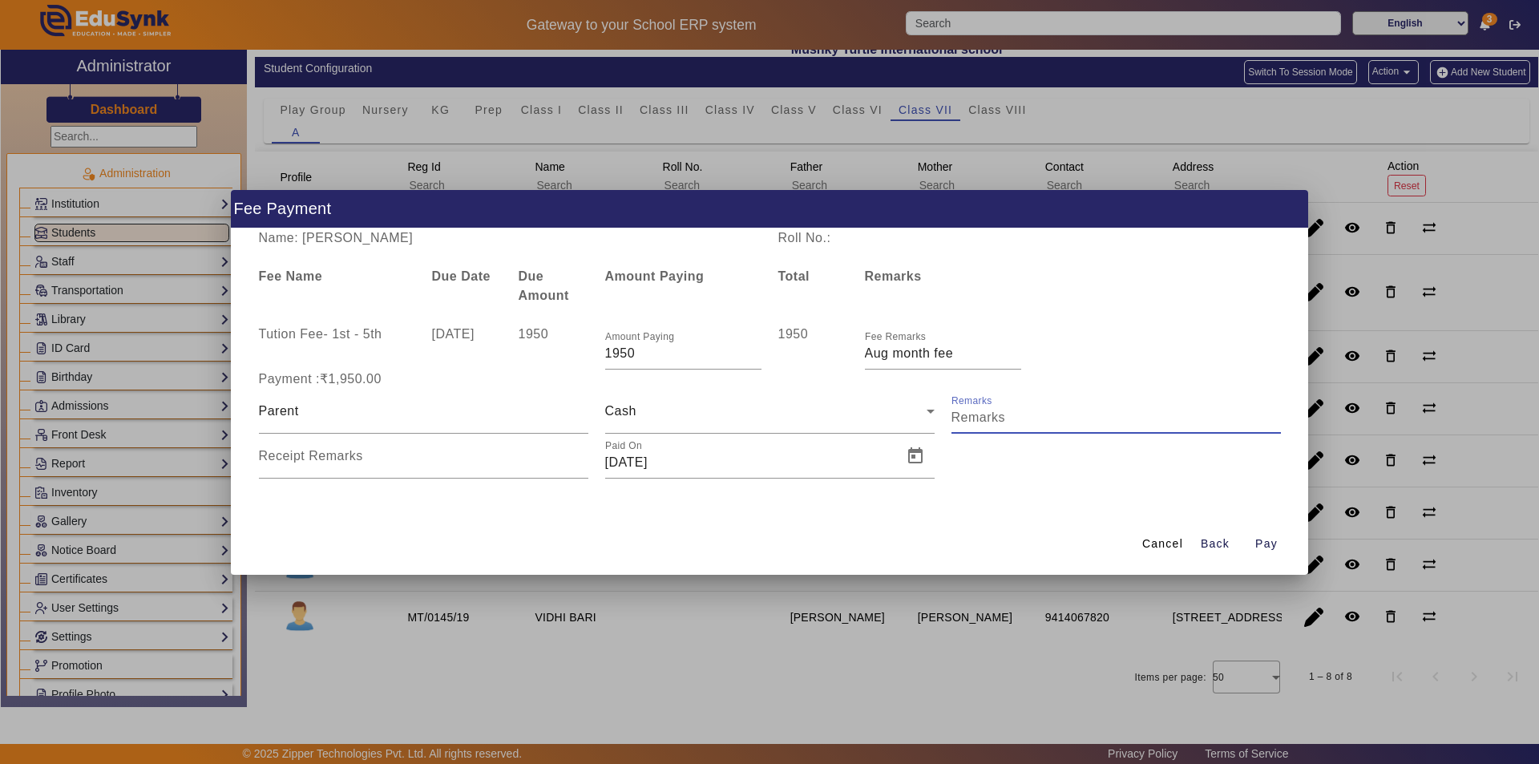
type input "Aug month fee paid"
click at [463, 466] on input "Receipt Remarks" at bounding box center [423, 462] width 329 height 19
type input "Aug month fee paid"
click at [918, 454] on span "Open calendar" at bounding box center [915, 456] width 38 height 38
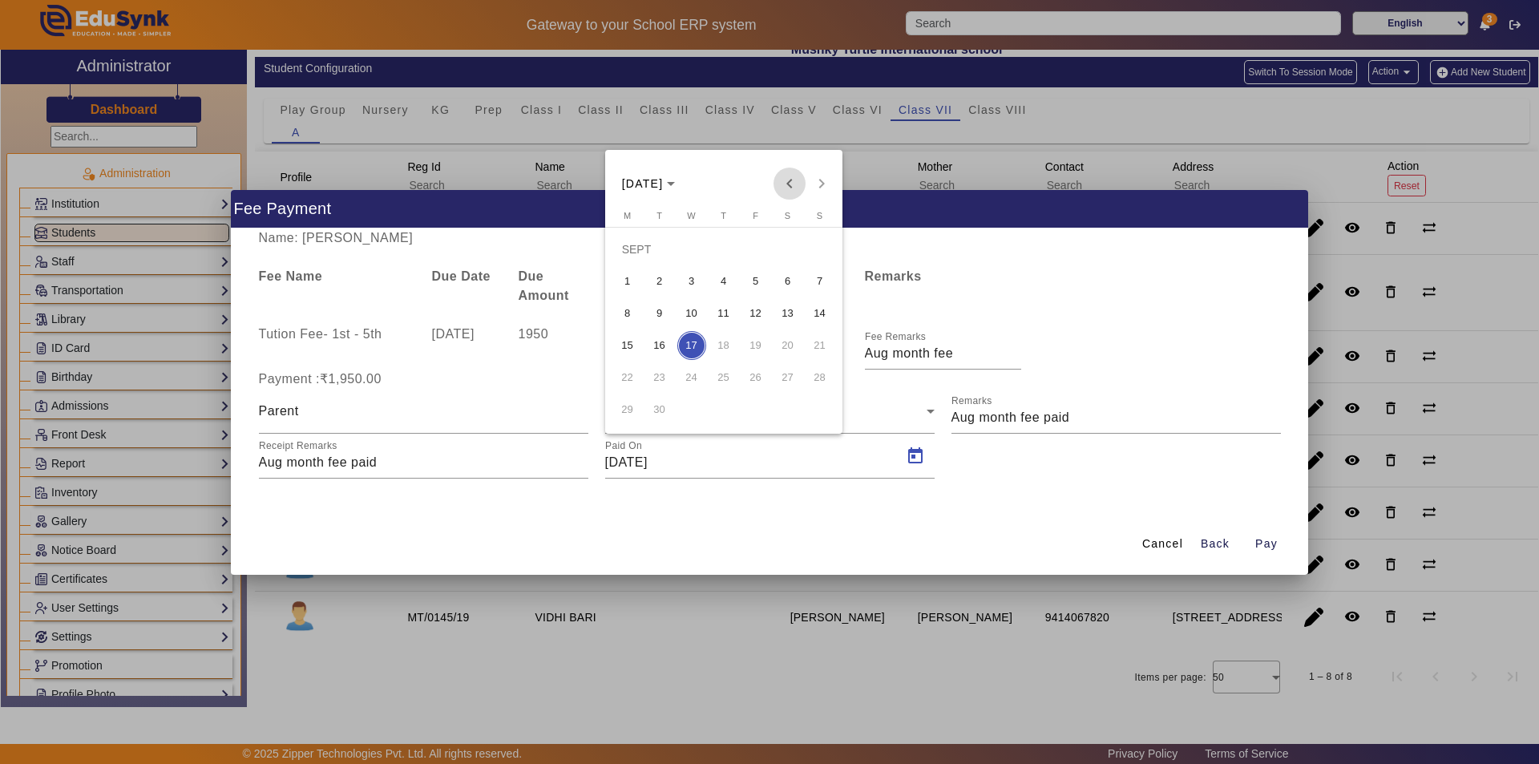
click at [791, 184] on span "Previous month" at bounding box center [790, 184] width 32 height 32
click at [638, 316] on span "11" at bounding box center [627, 313] width 29 height 29
type input "[DATE]"
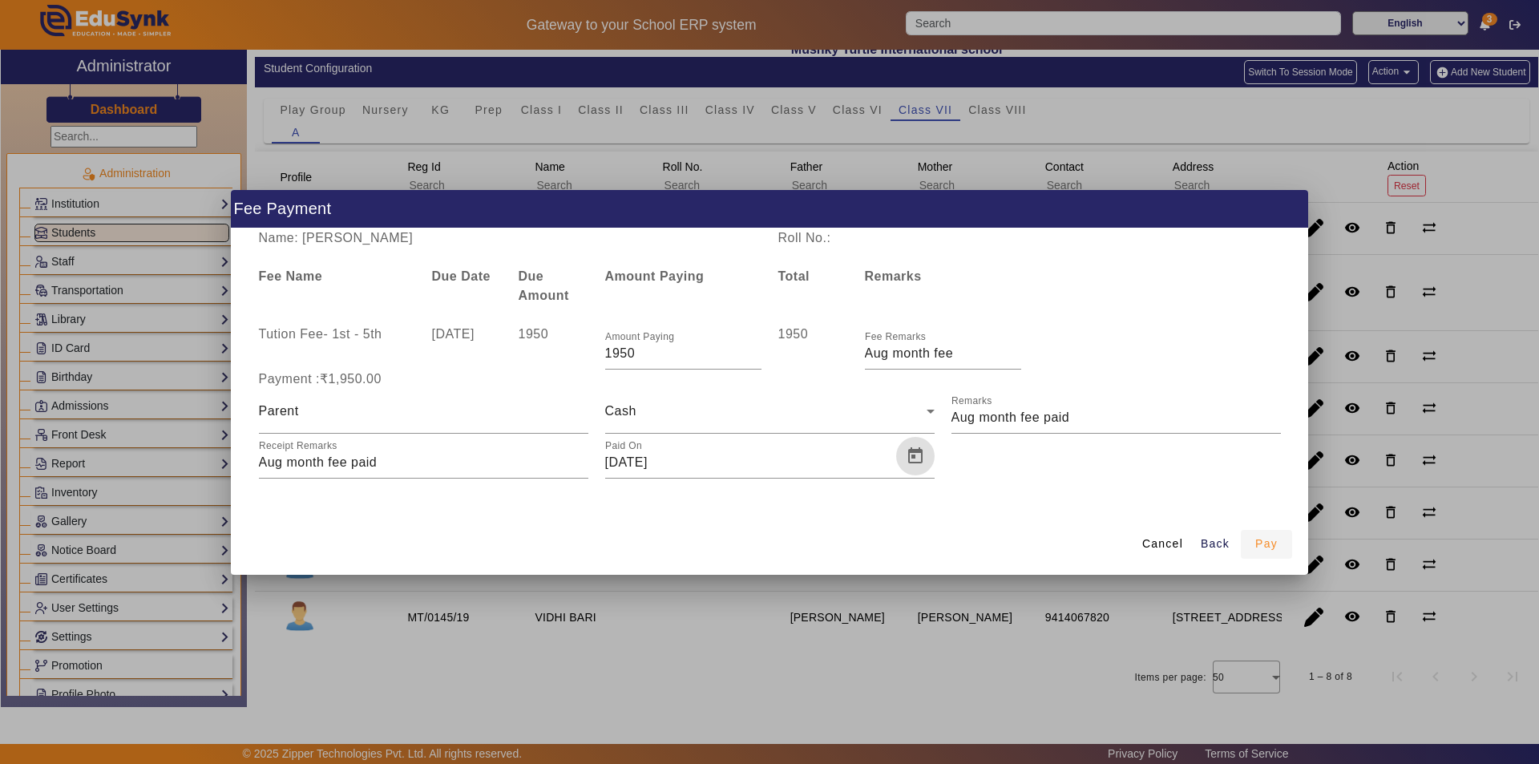
click at [1259, 548] on span "Pay" at bounding box center [1266, 544] width 22 height 17
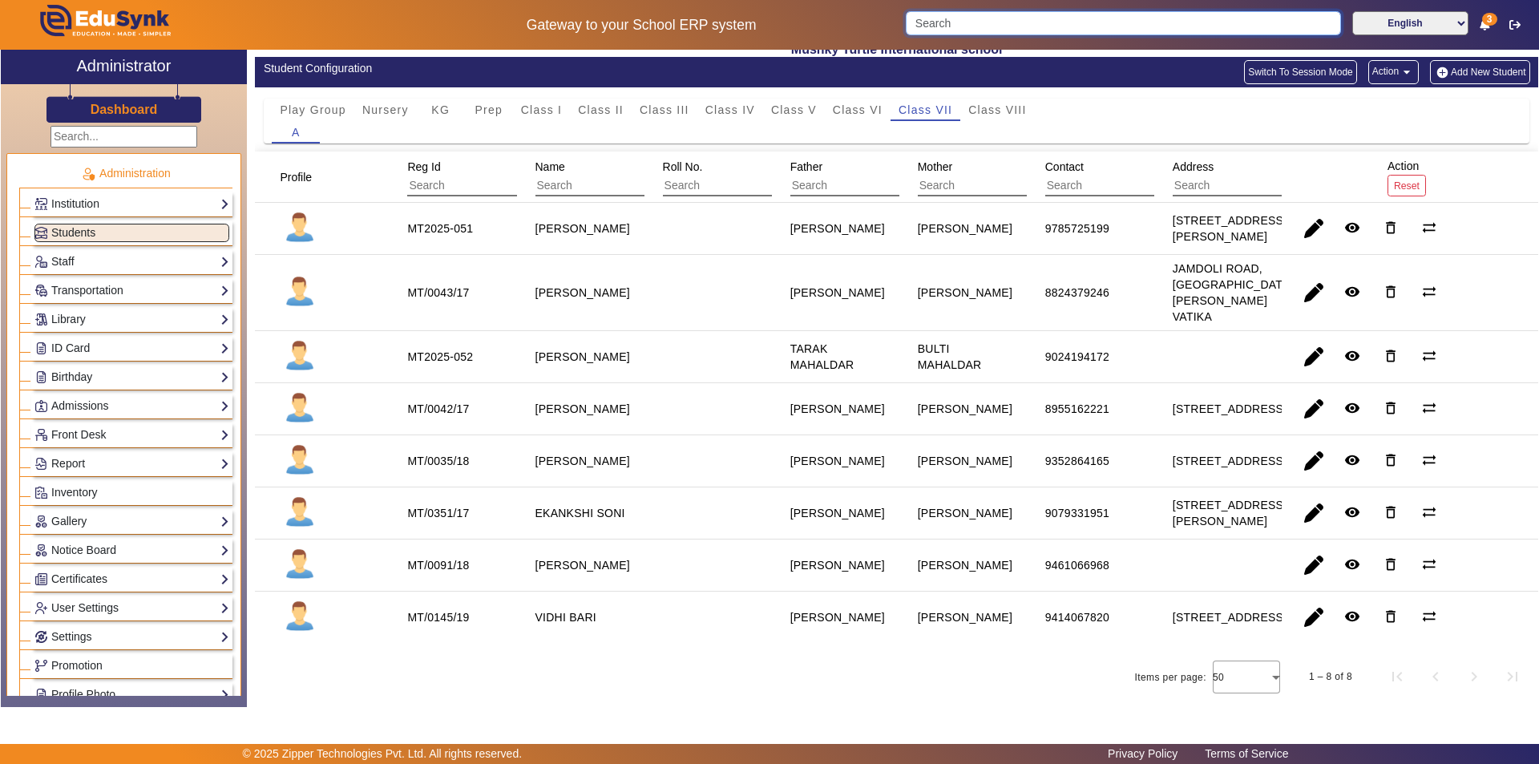
click at [959, 24] on input "Search" at bounding box center [1123, 23] width 435 height 24
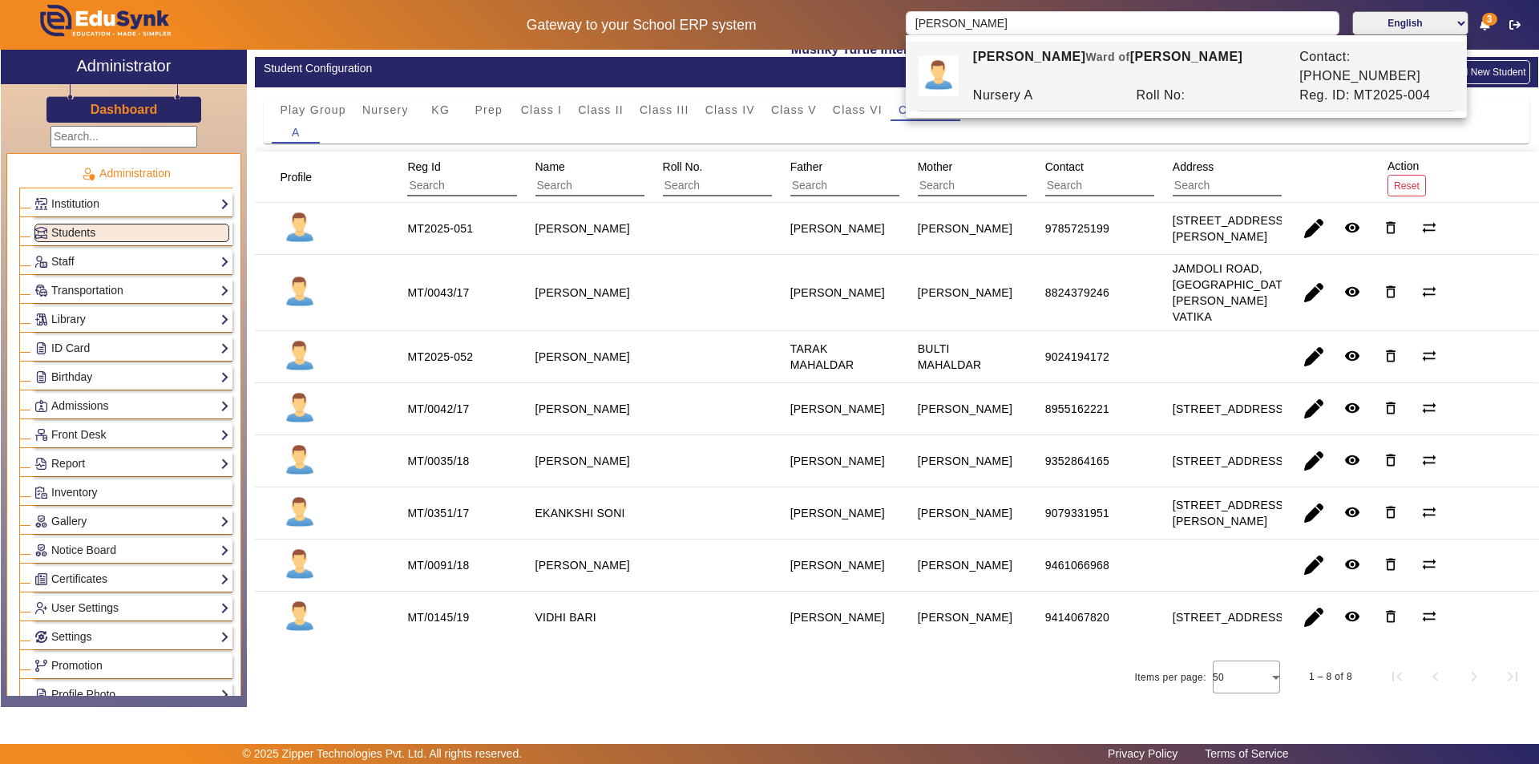
click at [1008, 53] on div "[PERSON_NAME] [PERSON_NAME] of [PERSON_NAME]" at bounding box center [1127, 66] width 326 height 38
type input "[PERSON_NAME]"
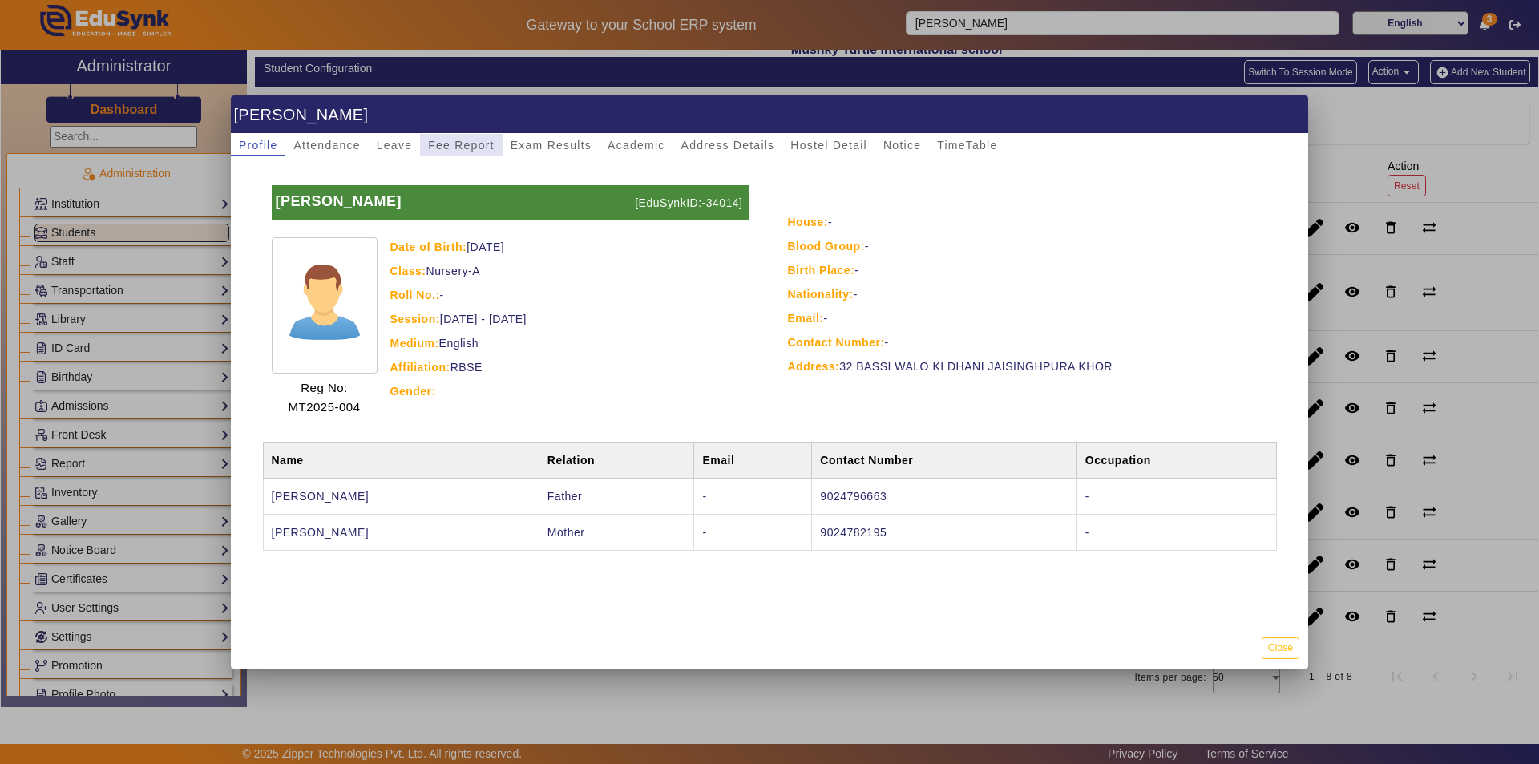
click at [452, 138] on span "Fee Report" at bounding box center [461, 145] width 67 height 22
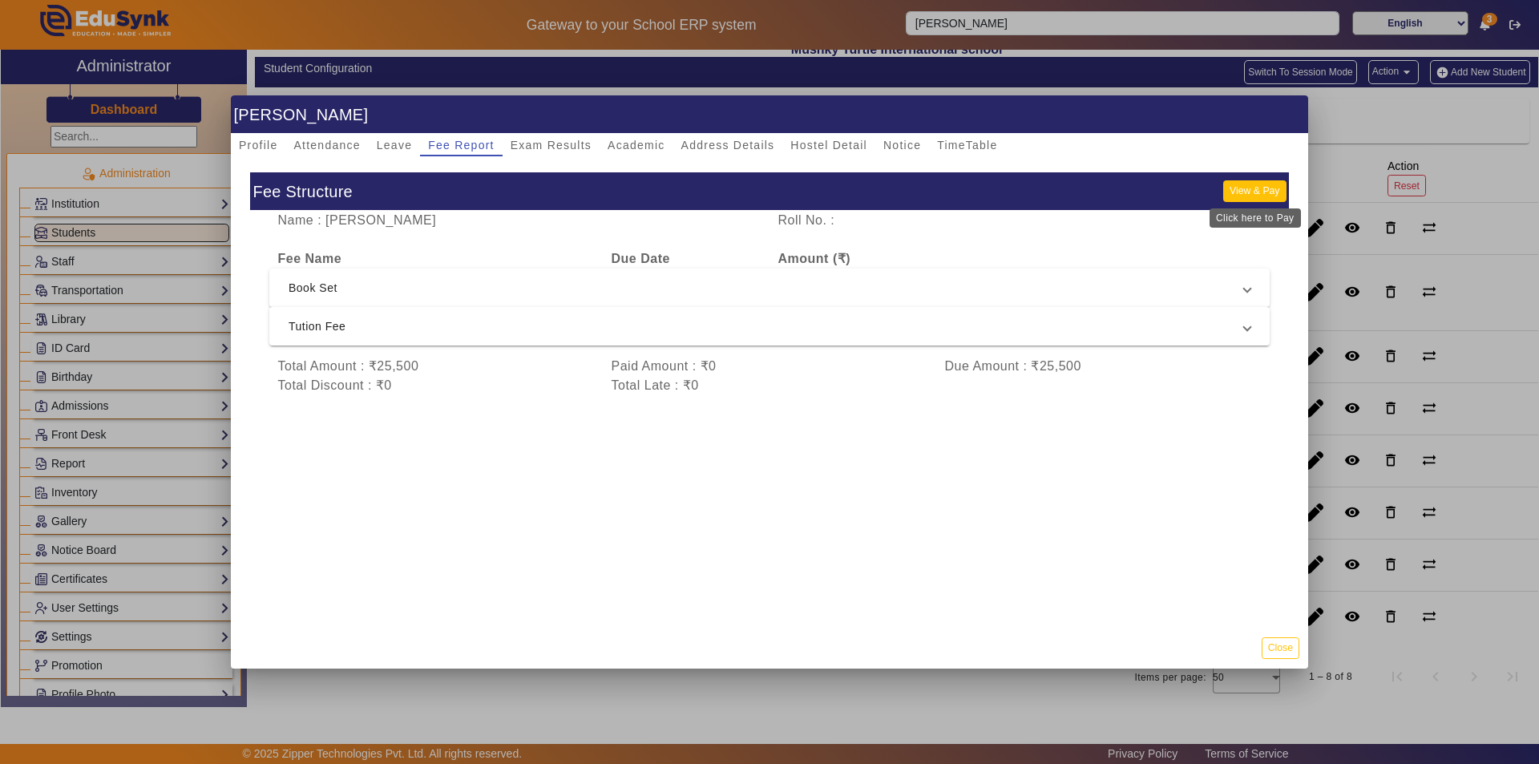
click at [1248, 192] on button "View & Pay" at bounding box center [1254, 191] width 63 height 22
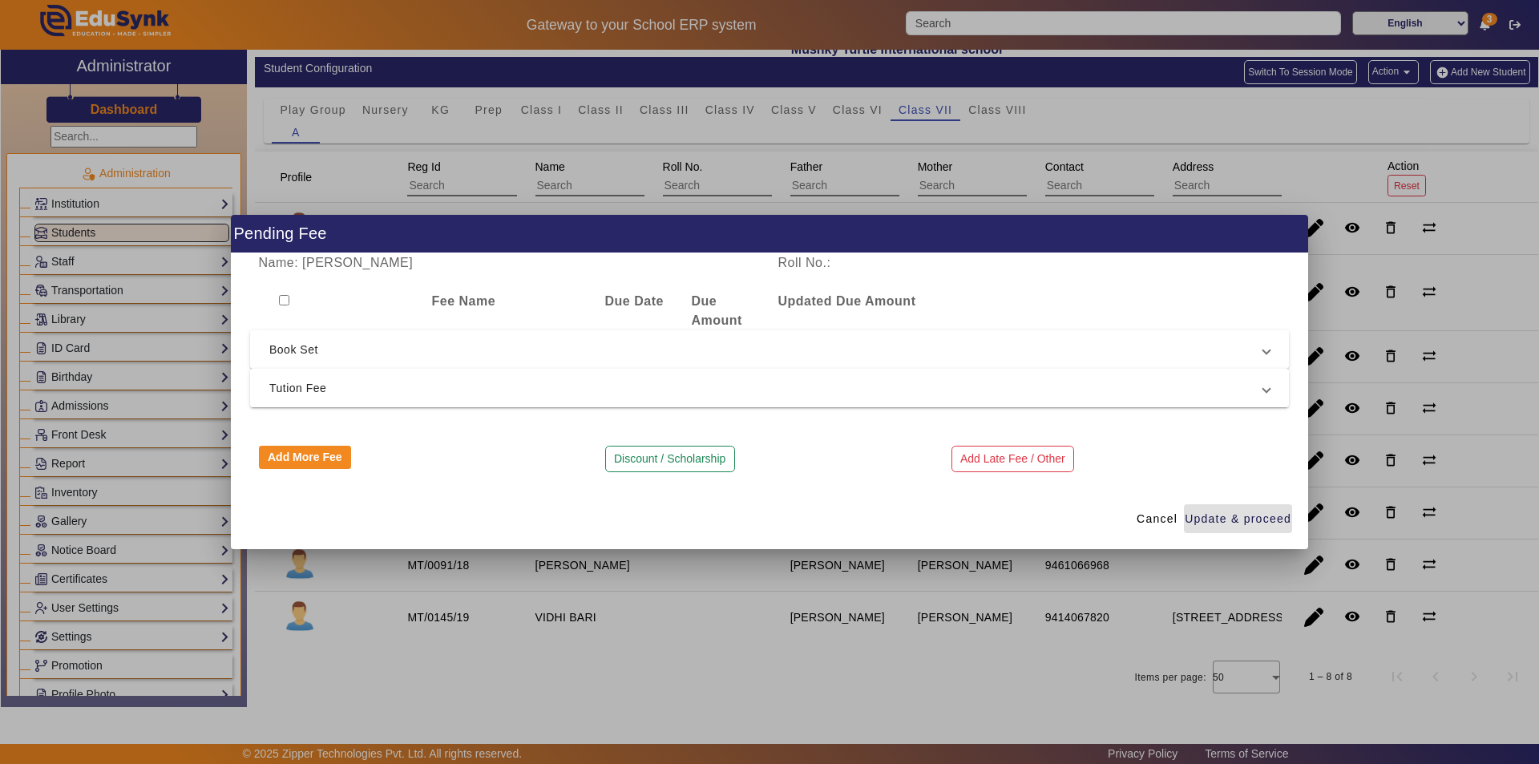
click at [568, 386] on span "Tution Fee" at bounding box center [766, 387] width 994 height 19
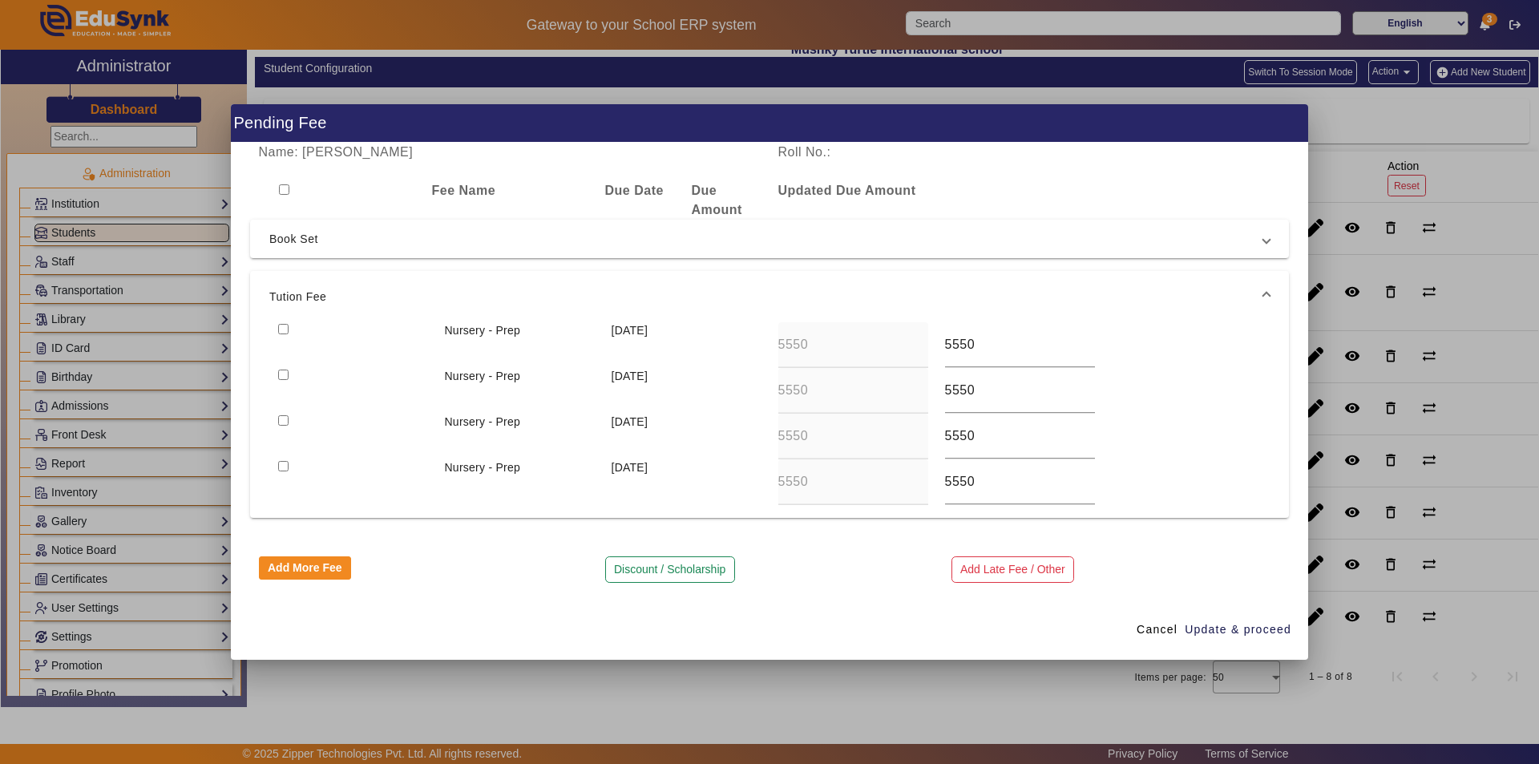
click at [282, 374] on input "checkbox" at bounding box center [283, 375] width 10 height 10
checkbox input "true"
click at [1215, 629] on span "Update & proceed" at bounding box center [1238, 629] width 107 height 17
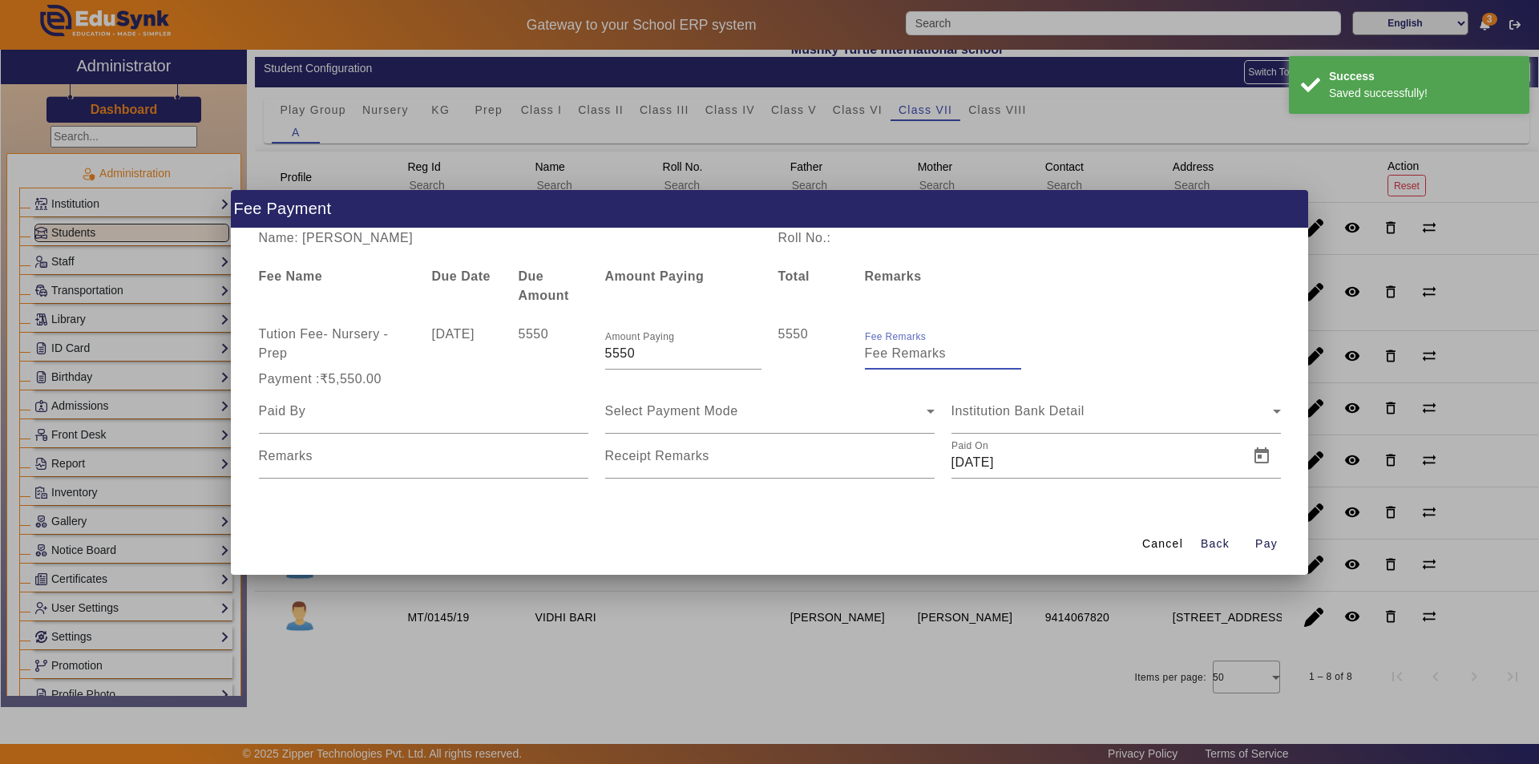
click at [912, 357] on input "Fee Remarks" at bounding box center [943, 353] width 156 height 19
click at [928, 358] on input "Fee Remarks" at bounding box center [943, 353] width 156 height 19
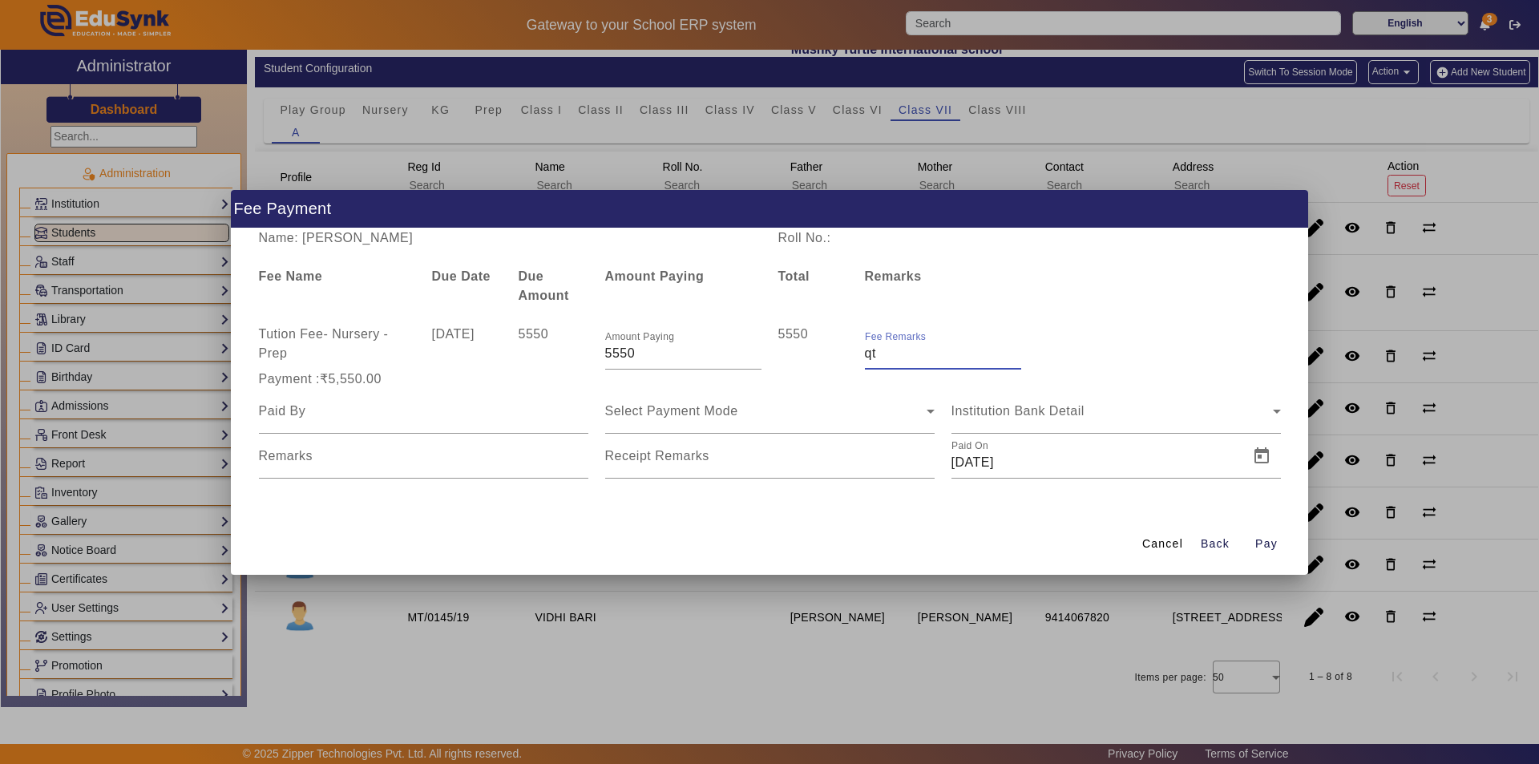
type input "q"
type input "Qtr 2 Fee"
click at [547, 422] on div at bounding box center [423, 411] width 329 height 45
click at [502, 412] on input at bounding box center [423, 411] width 329 height 19
type input "FATHER"
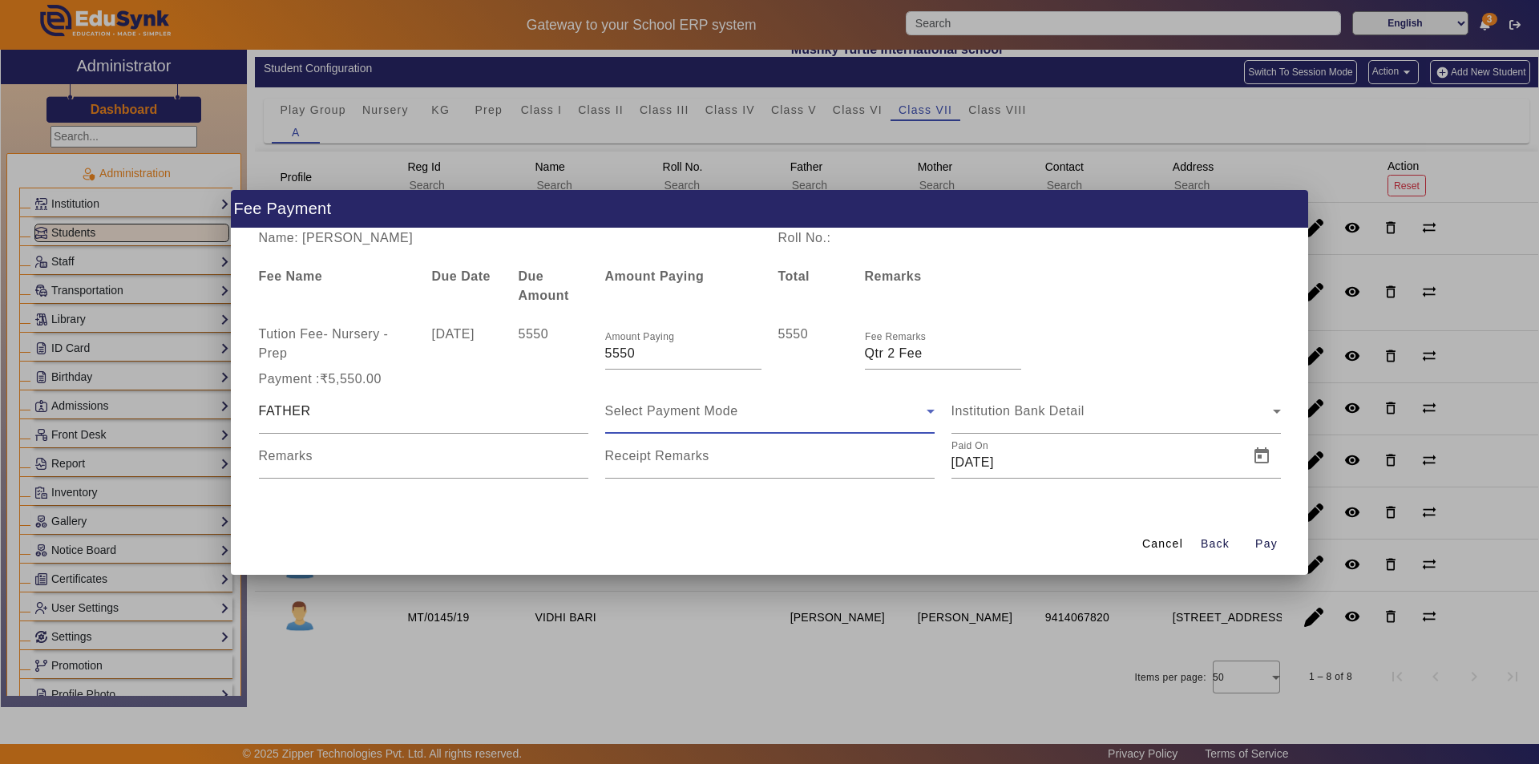
click at [714, 411] on span "Select Payment Mode" at bounding box center [671, 411] width 133 height 14
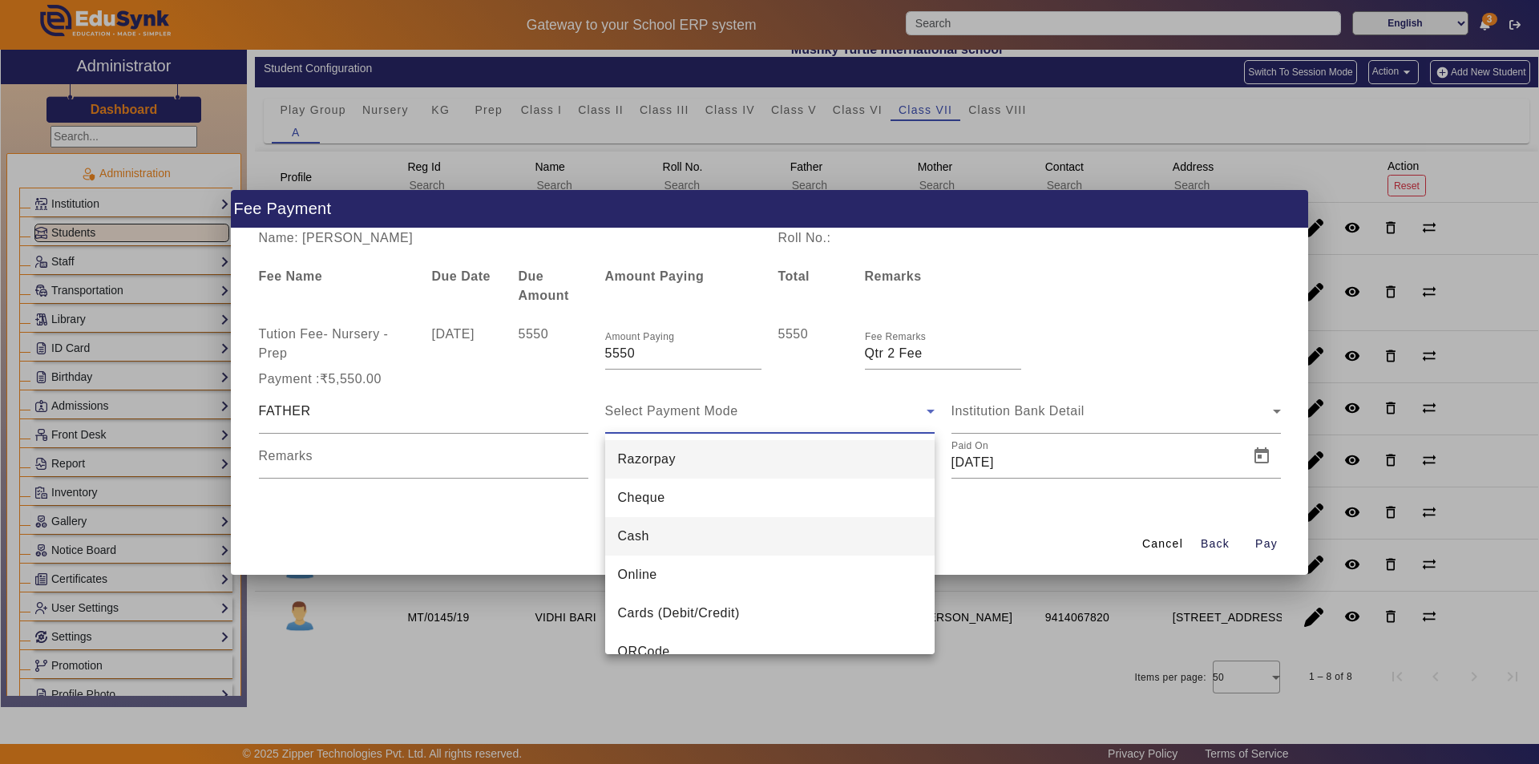
click at [662, 540] on mat-option "Cash" at bounding box center [769, 536] width 329 height 38
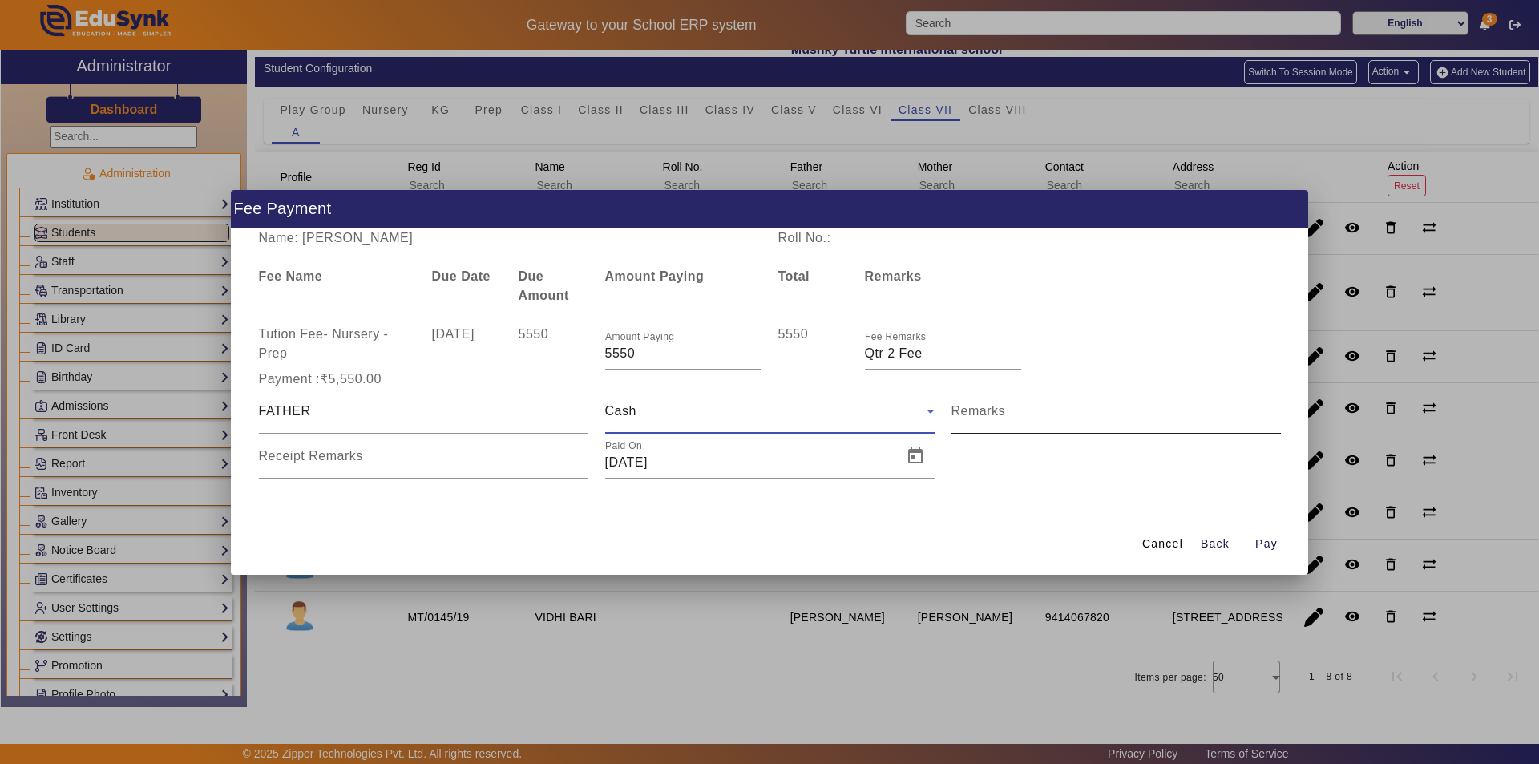
click at [1039, 425] on input "Remarks" at bounding box center [1116, 417] width 329 height 19
type input "Qtr 2 Fee"
click at [338, 459] on mat-label "Receipt Remarks" at bounding box center [311, 456] width 104 height 14
click at [338, 459] on input "Receipt Remarks" at bounding box center [423, 462] width 329 height 19
type input "Qtr 2 Fee"
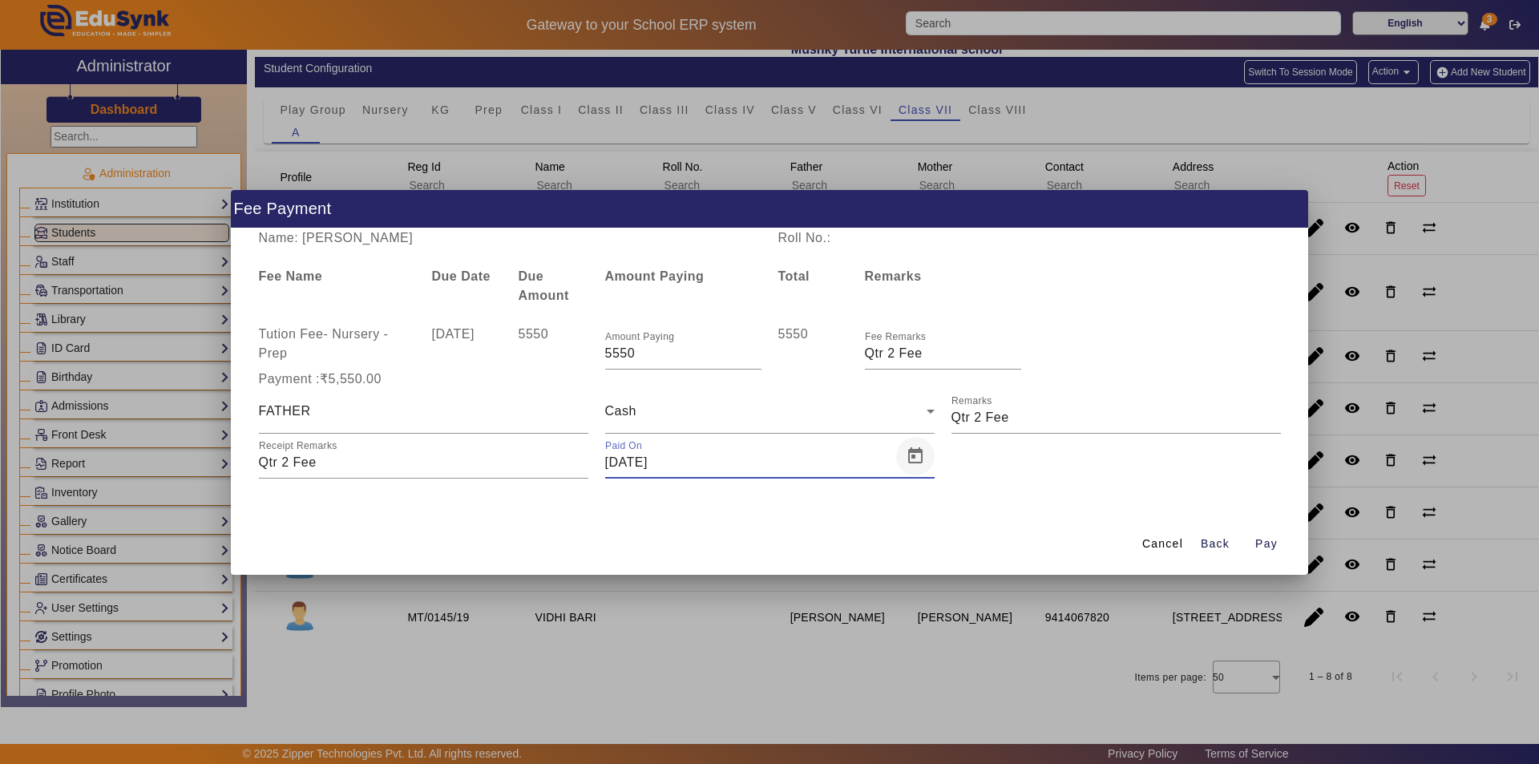
click at [911, 457] on span "Open calendar" at bounding box center [915, 456] width 38 height 38
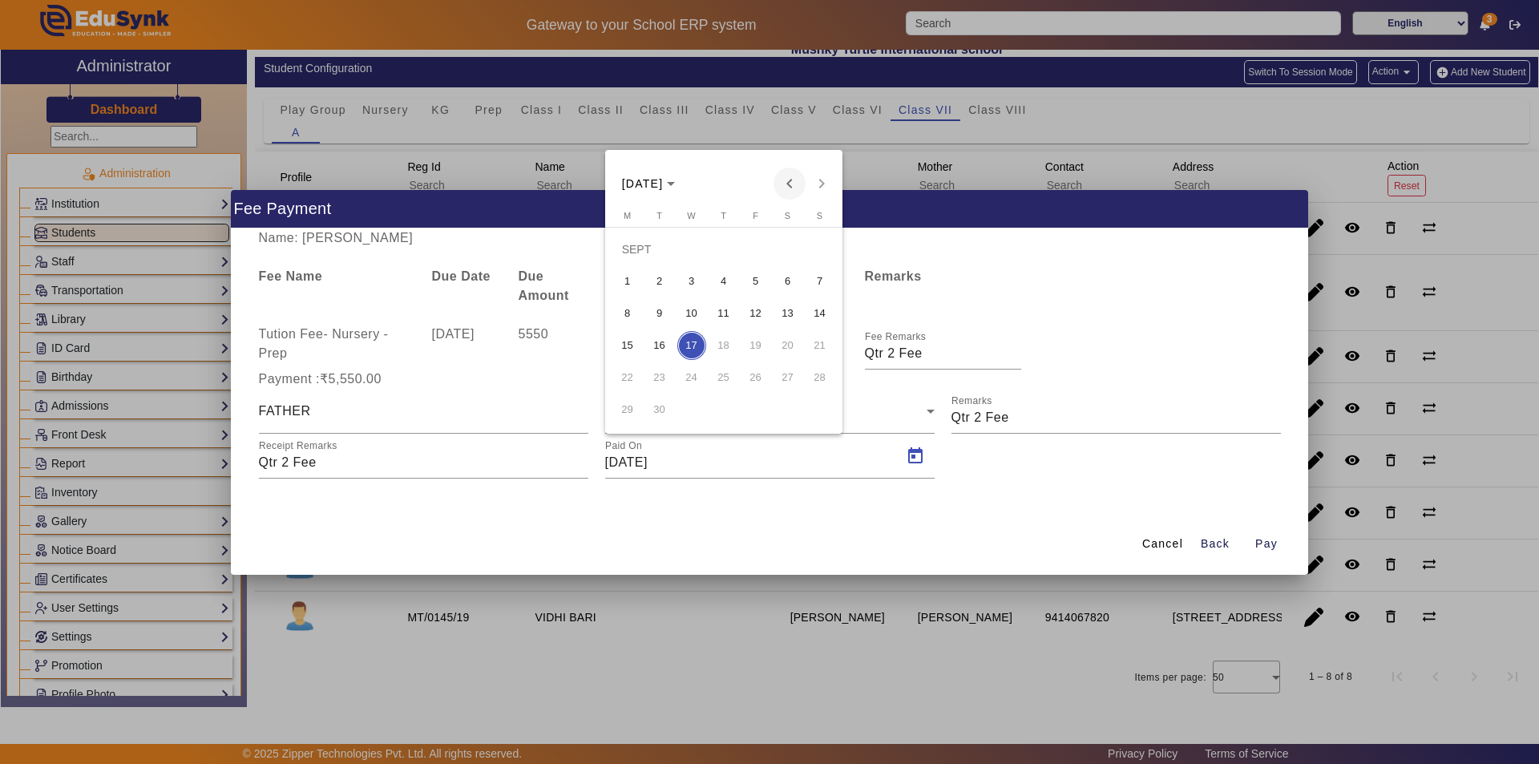
click at [791, 177] on span "Previous month" at bounding box center [790, 184] width 32 height 32
click at [629, 312] on span "11" at bounding box center [627, 313] width 29 height 29
type input "[DATE]"
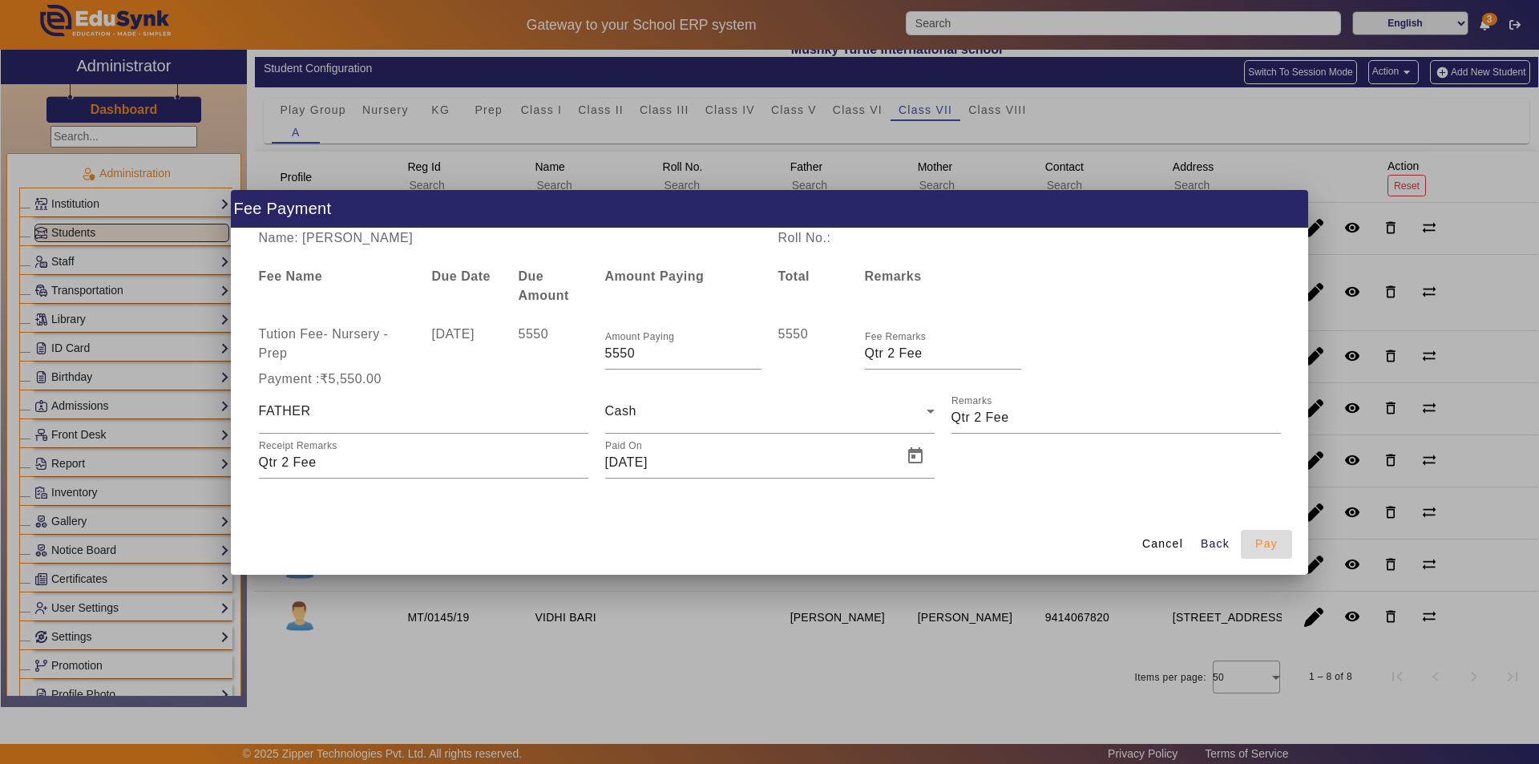
click at [1266, 543] on span "Pay" at bounding box center [1266, 544] width 22 height 17
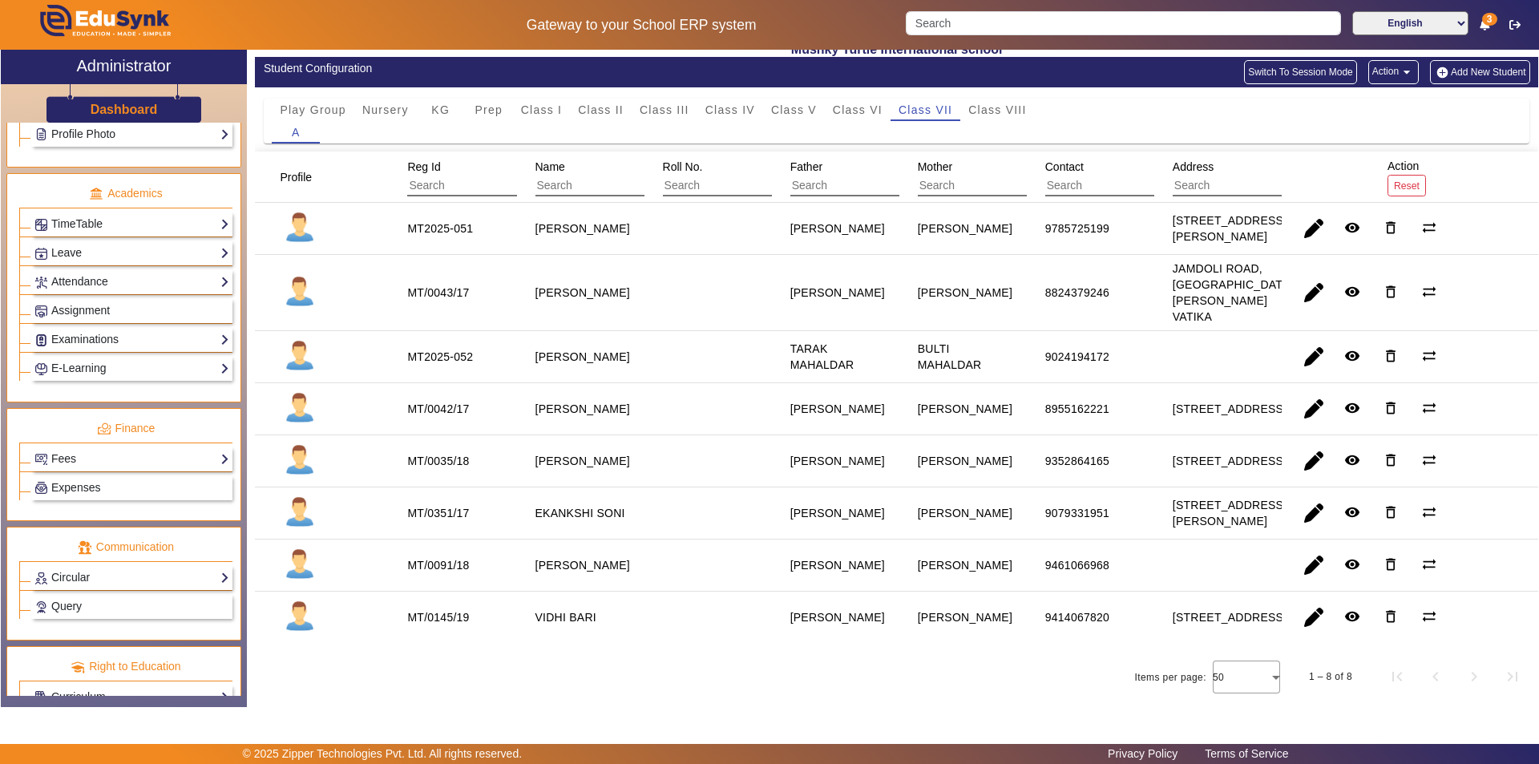
scroll to position [561, 0]
click at [131, 479] on link "Expenses" at bounding box center [131, 487] width 195 height 18
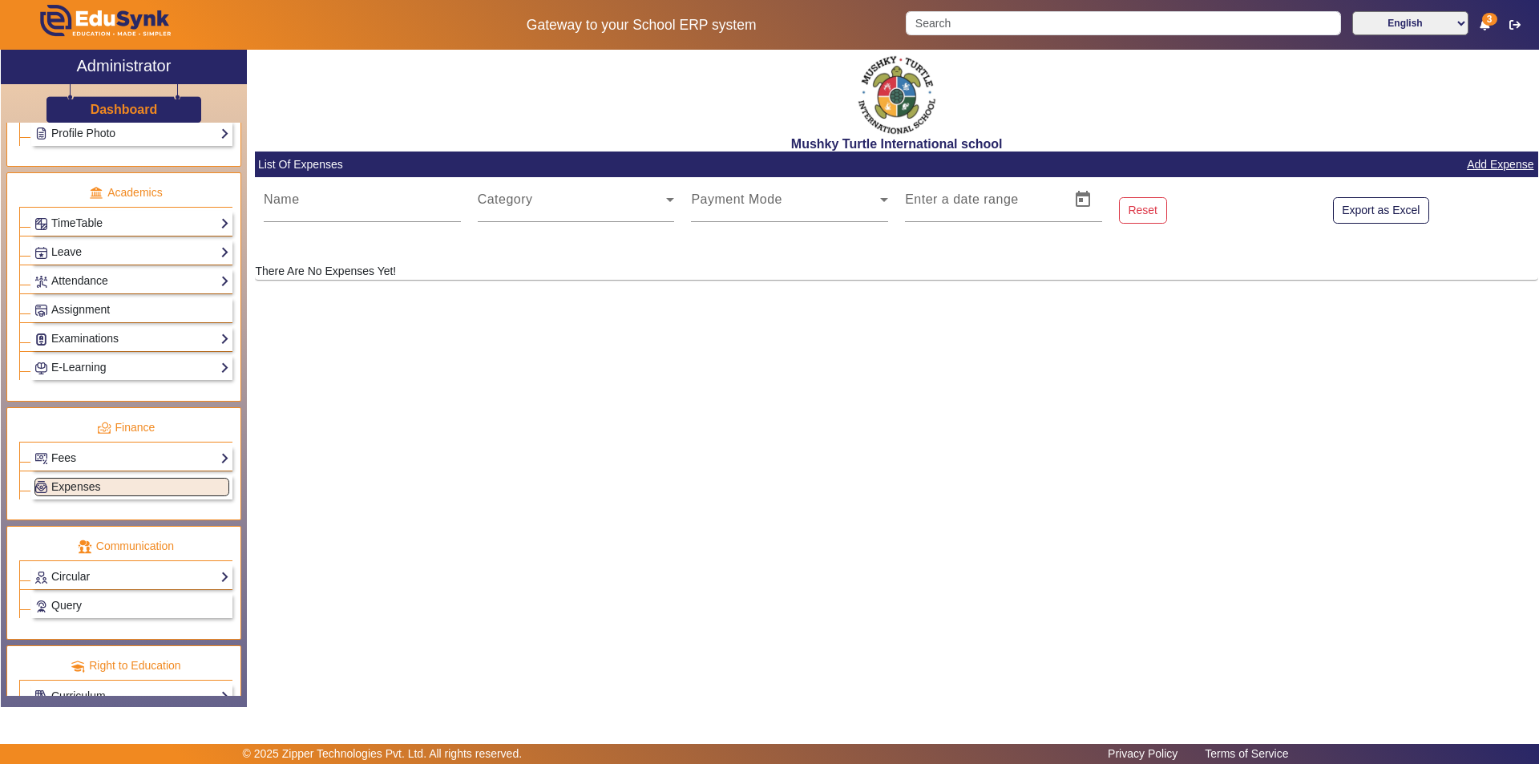
click at [134, 464] on link "Fees" at bounding box center [131, 458] width 195 height 18
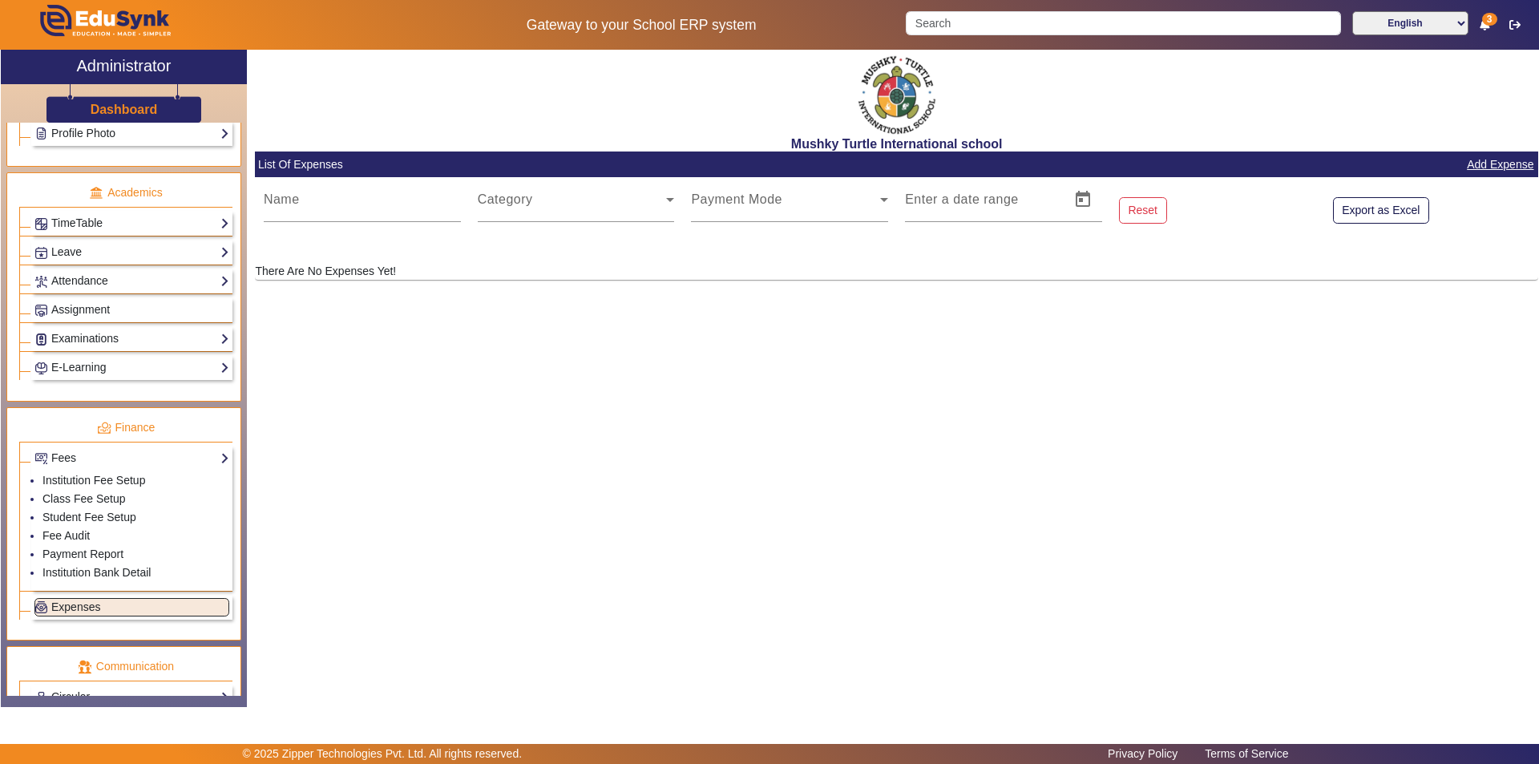
click at [41, 536] on ul "Institution Fee Setup Class Fee Setup Student Fee Setup Fee Audit Payment Repor…" at bounding box center [131, 527] width 195 height 120
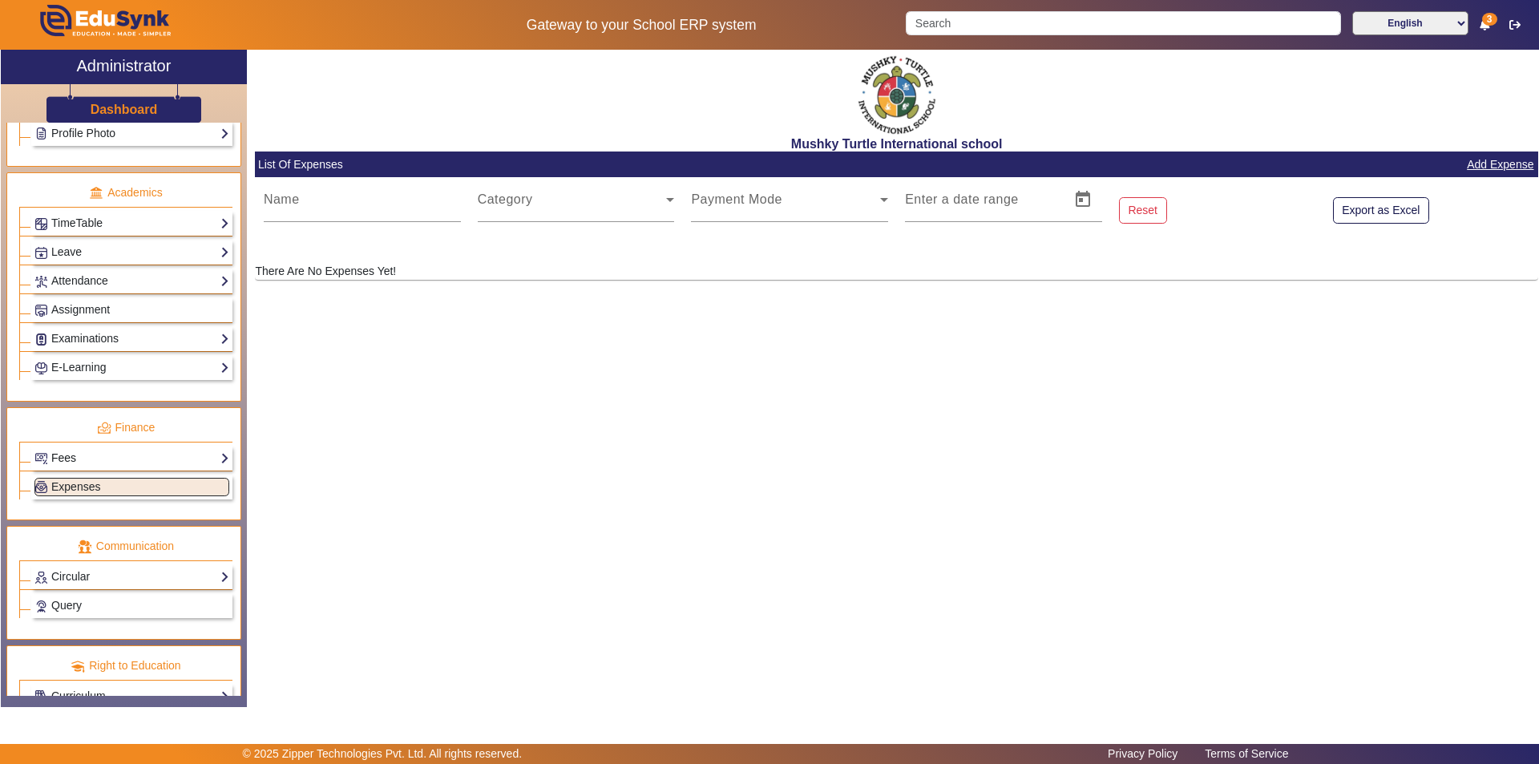
click at [132, 455] on link "Fees" at bounding box center [131, 458] width 195 height 18
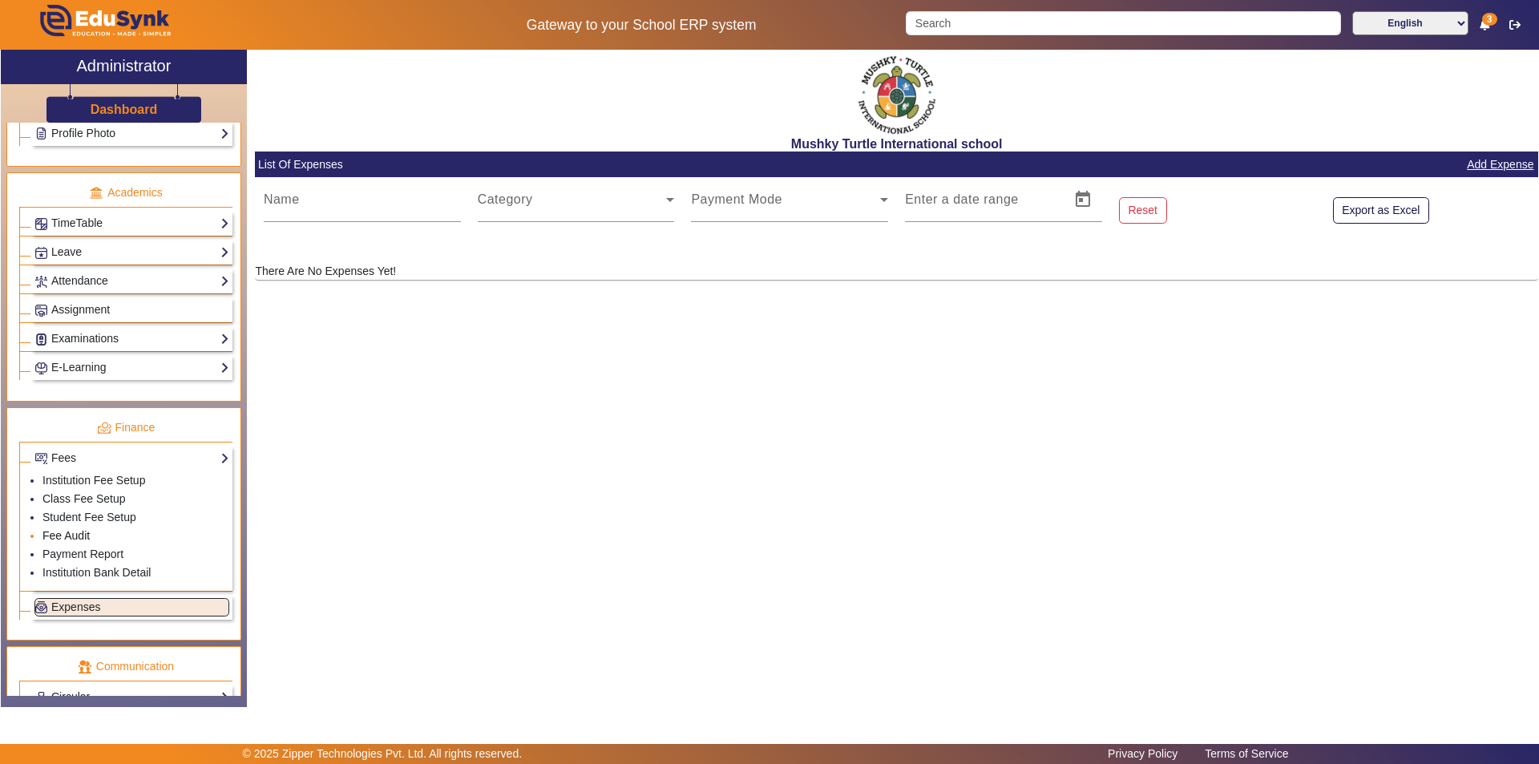
click at [76, 536] on link "Fee Audit" at bounding box center [65, 535] width 47 height 13
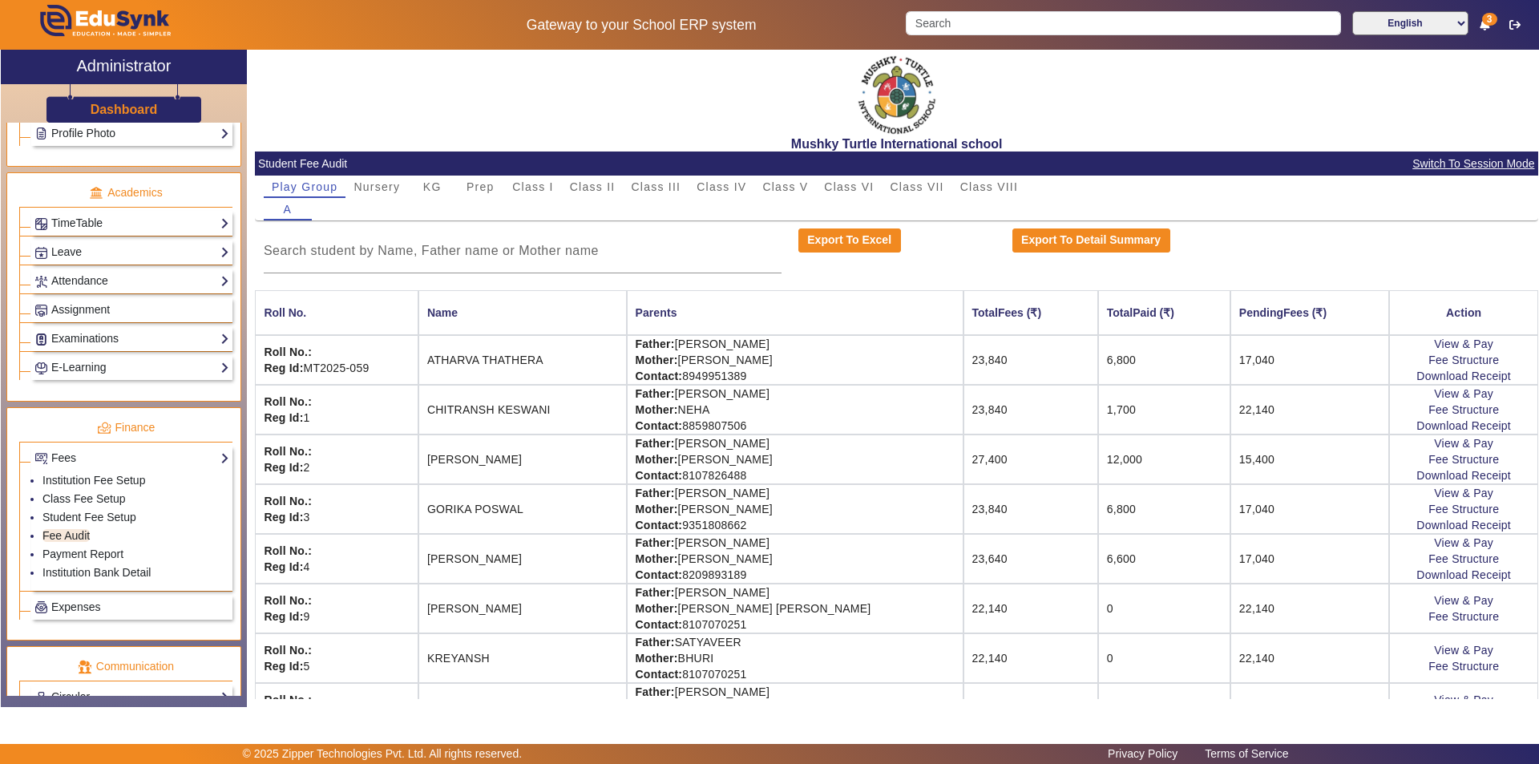
click at [1456, 162] on span "Switch To Session Mode" at bounding box center [1473, 164] width 123 height 18
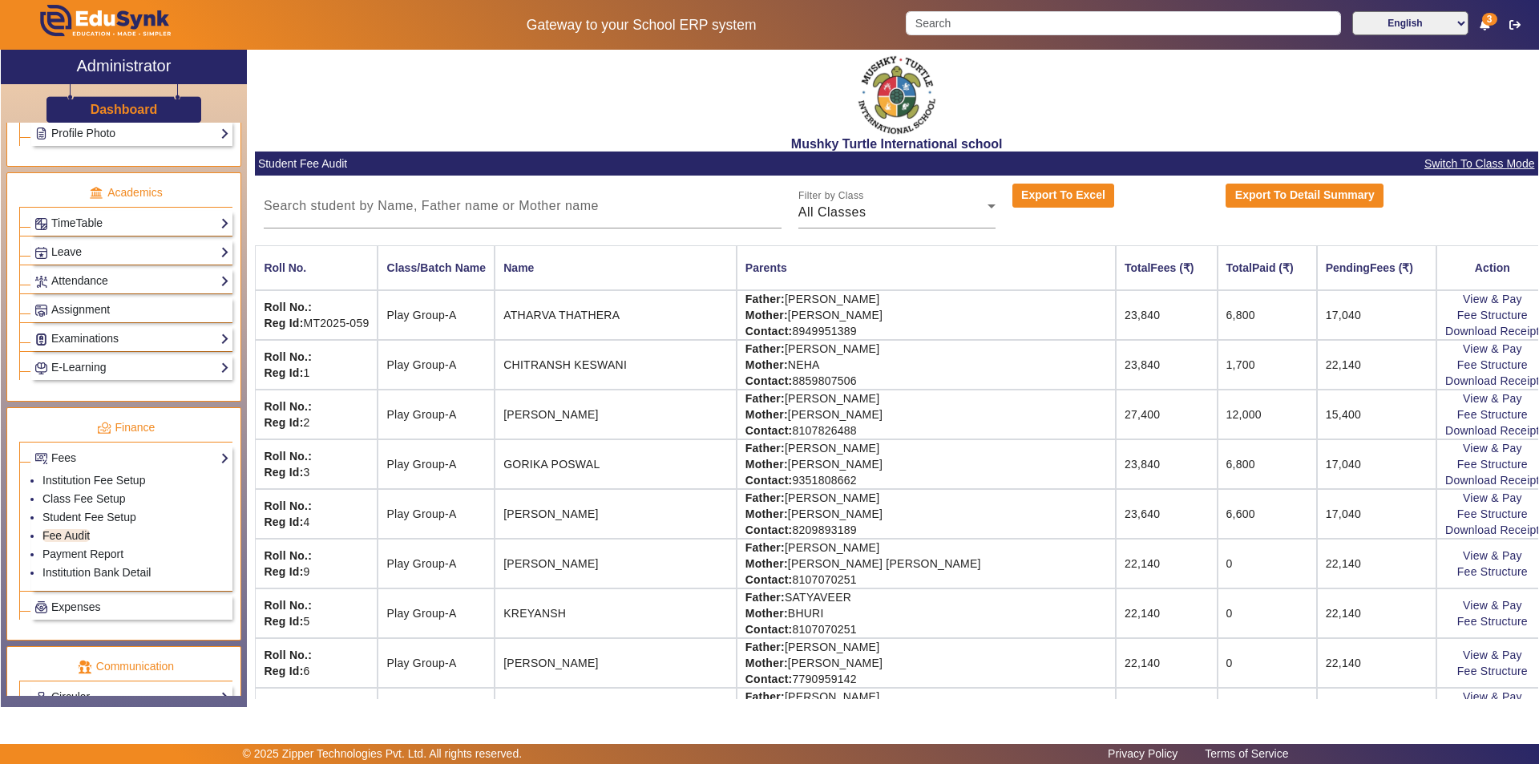
click at [1457, 162] on span "Switch To Class Mode" at bounding box center [1479, 164] width 111 height 18
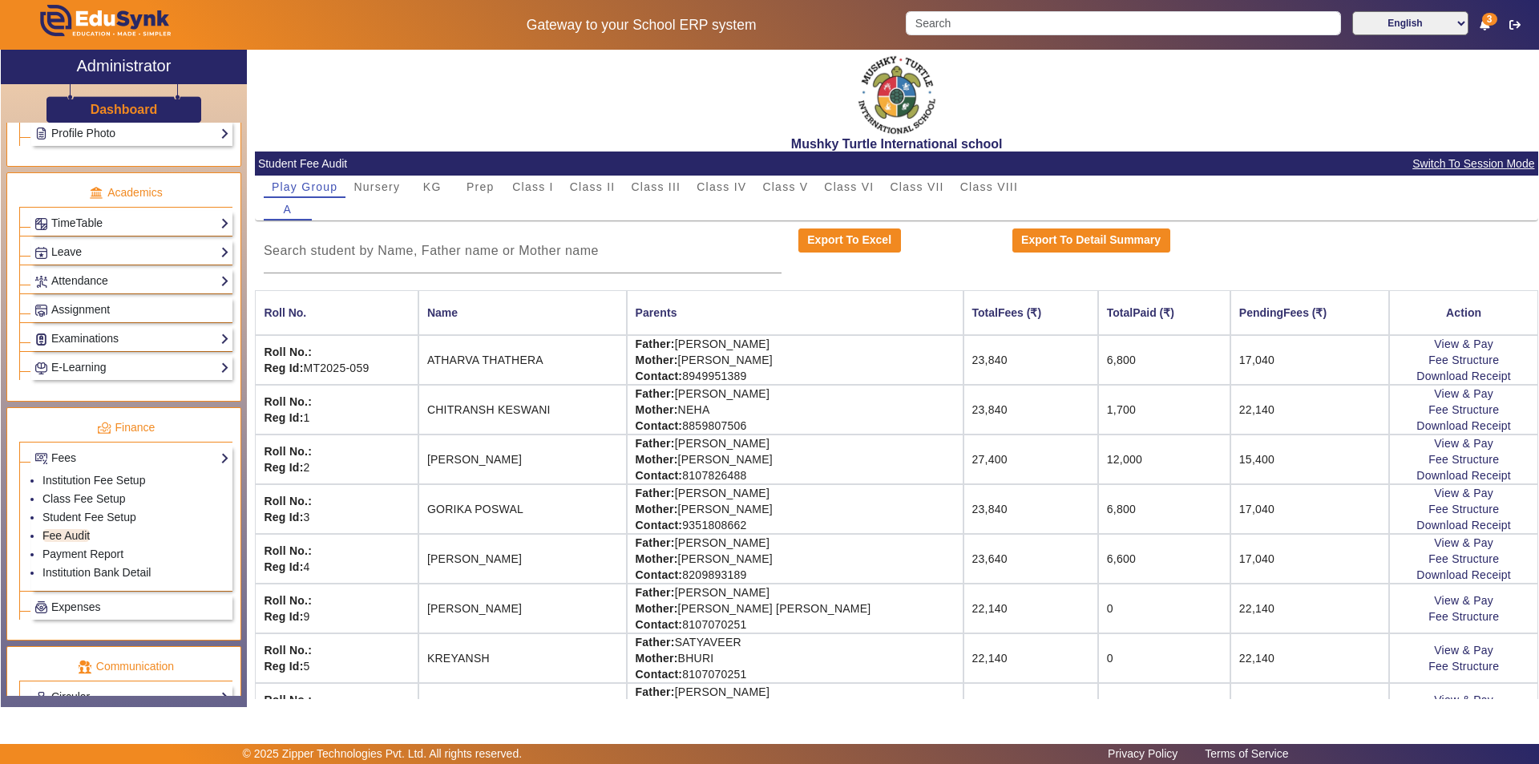
click at [1449, 162] on span "Switch To Session Mode" at bounding box center [1473, 164] width 123 height 18
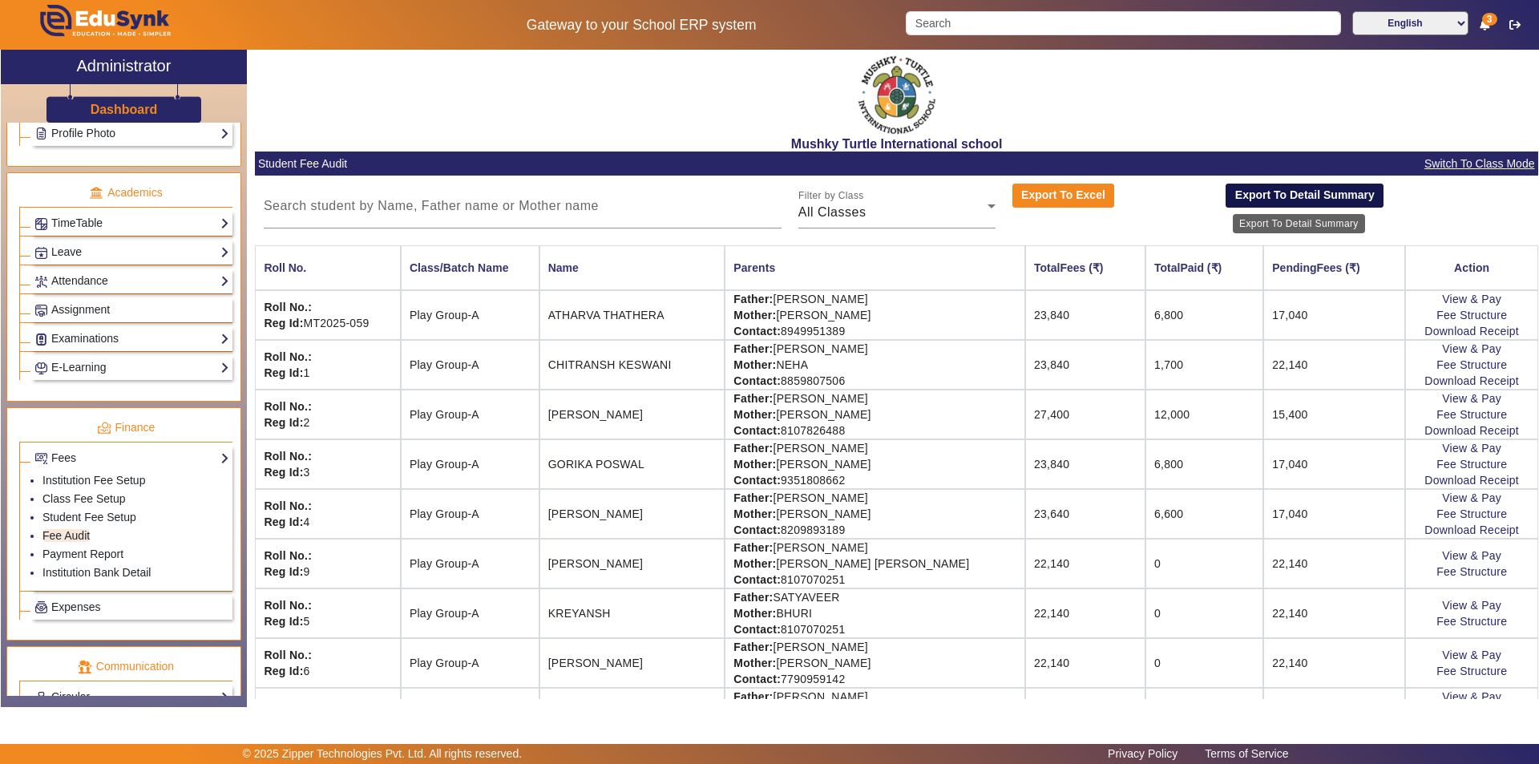
click at [1259, 196] on button "Export To Detail Summary" at bounding box center [1305, 196] width 158 height 24
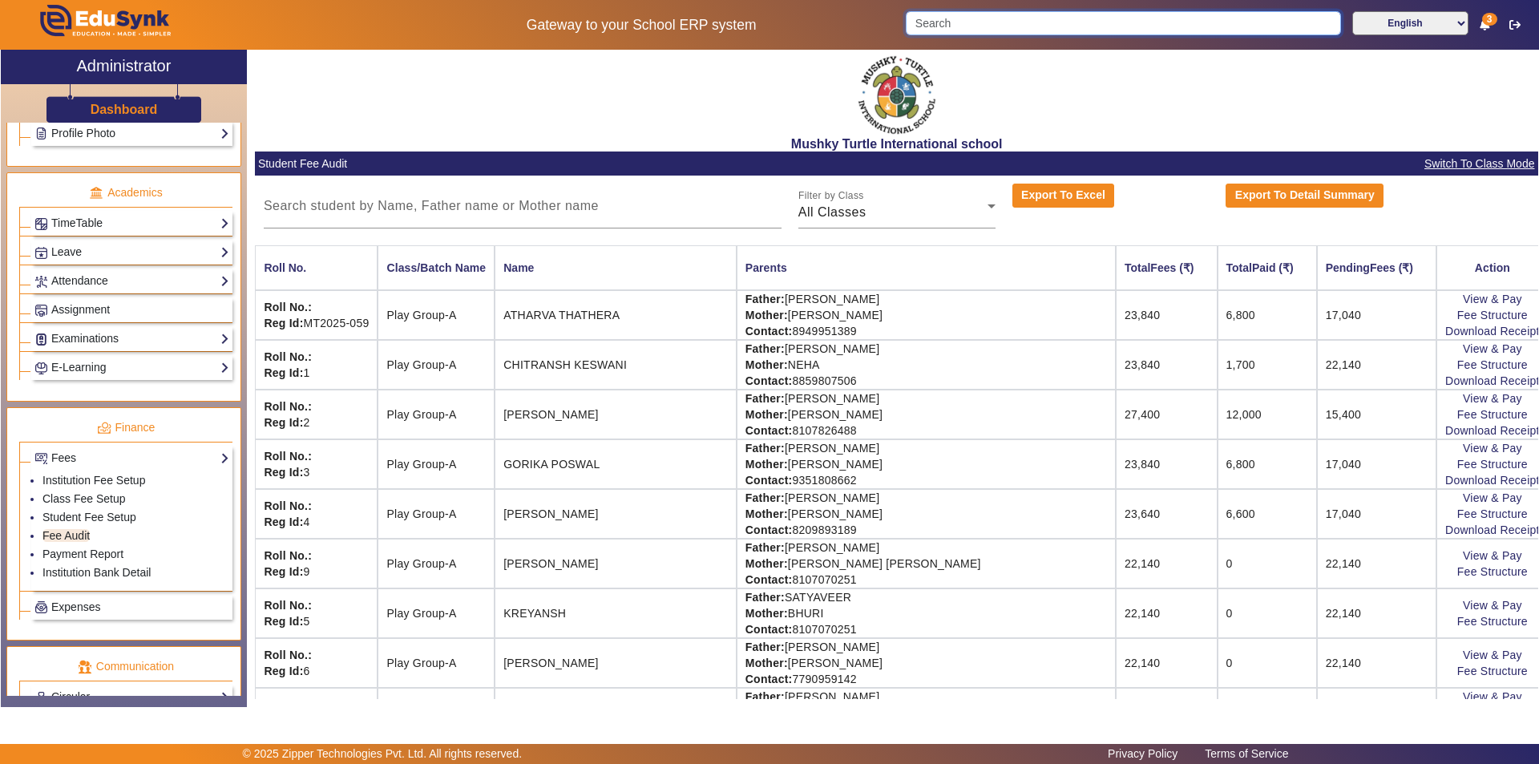
click at [1074, 22] on input "Search" at bounding box center [1123, 23] width 435 height 24
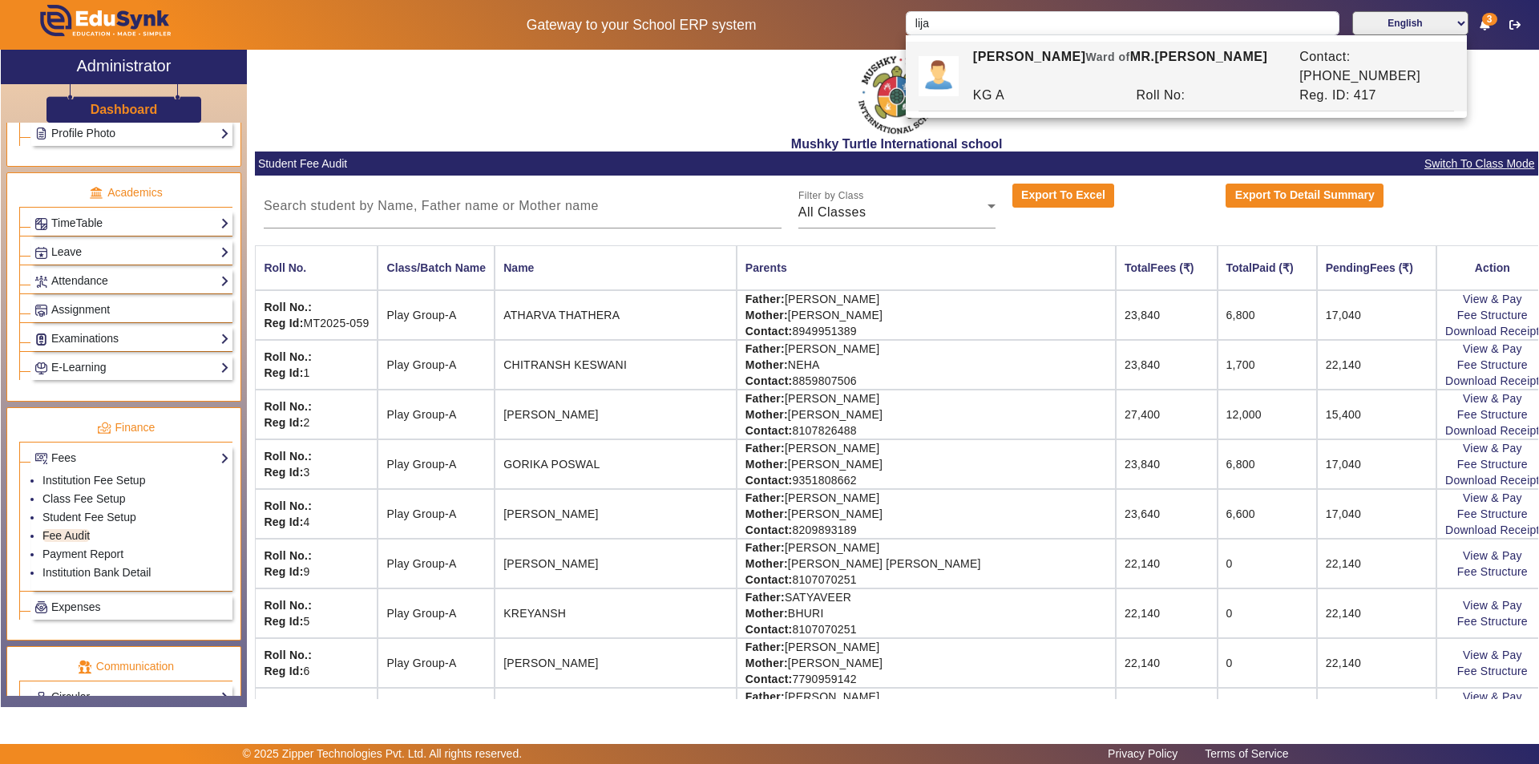
click at [1092, 59] on span "Ward of" at bounding box center [1108, 57] width 44 height 13
type input "[PERSON_NAME]"
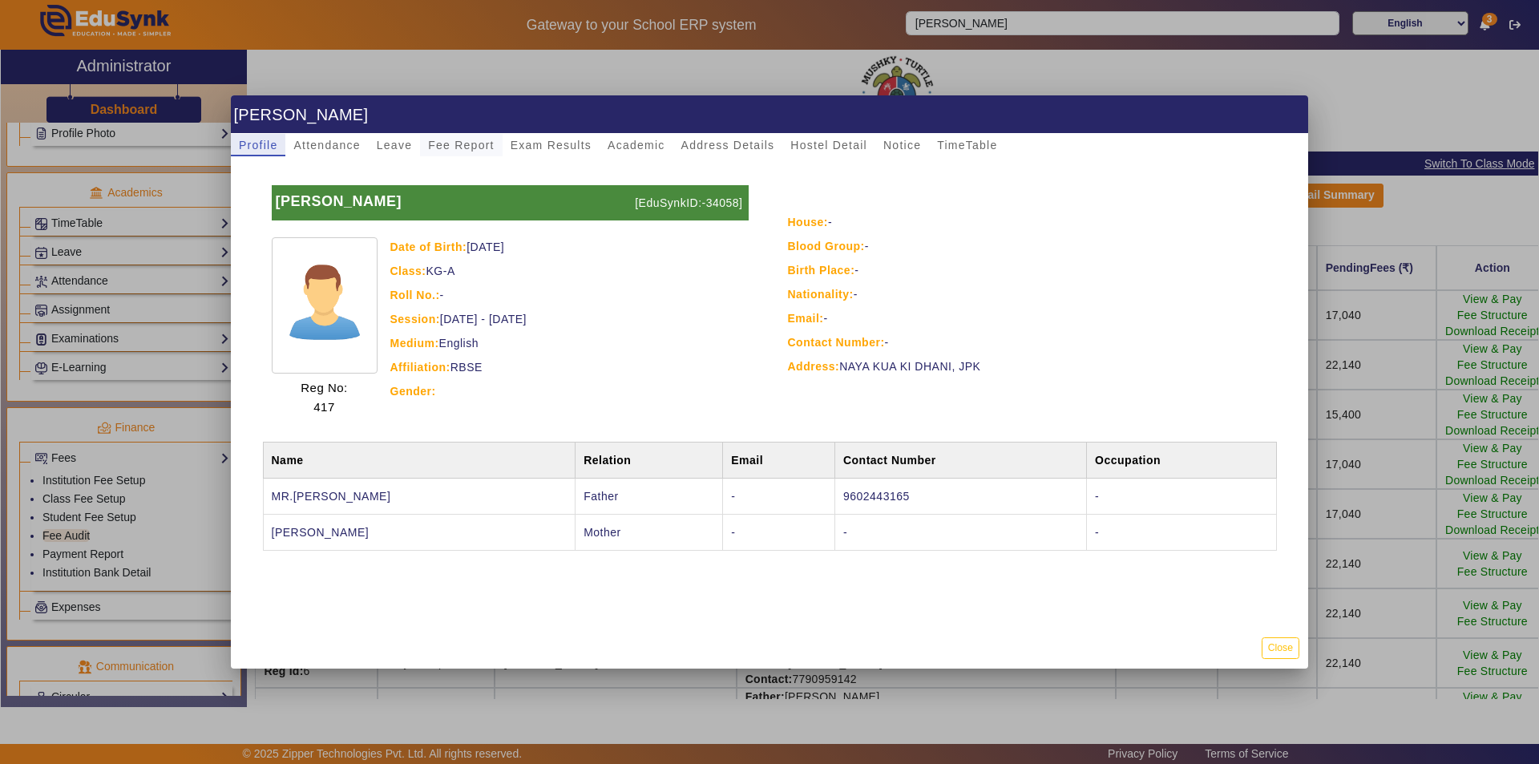
click at [450, 140] on span "Fee Report" at bounding box center [461, 144] width 67 height 11
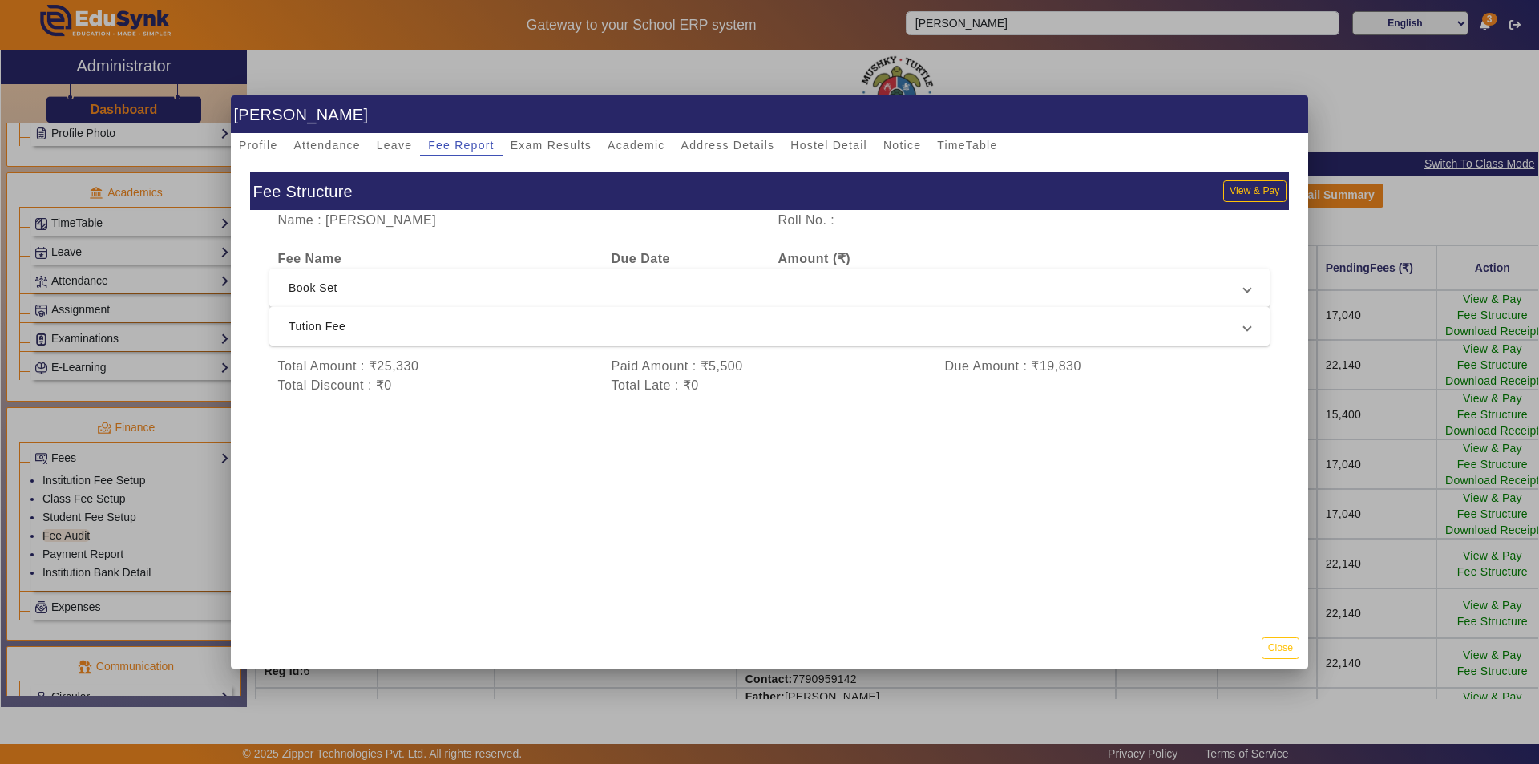
click at [667, 319] on span "Tution Fee" at bounding box center [767, 326] width 956 height 19
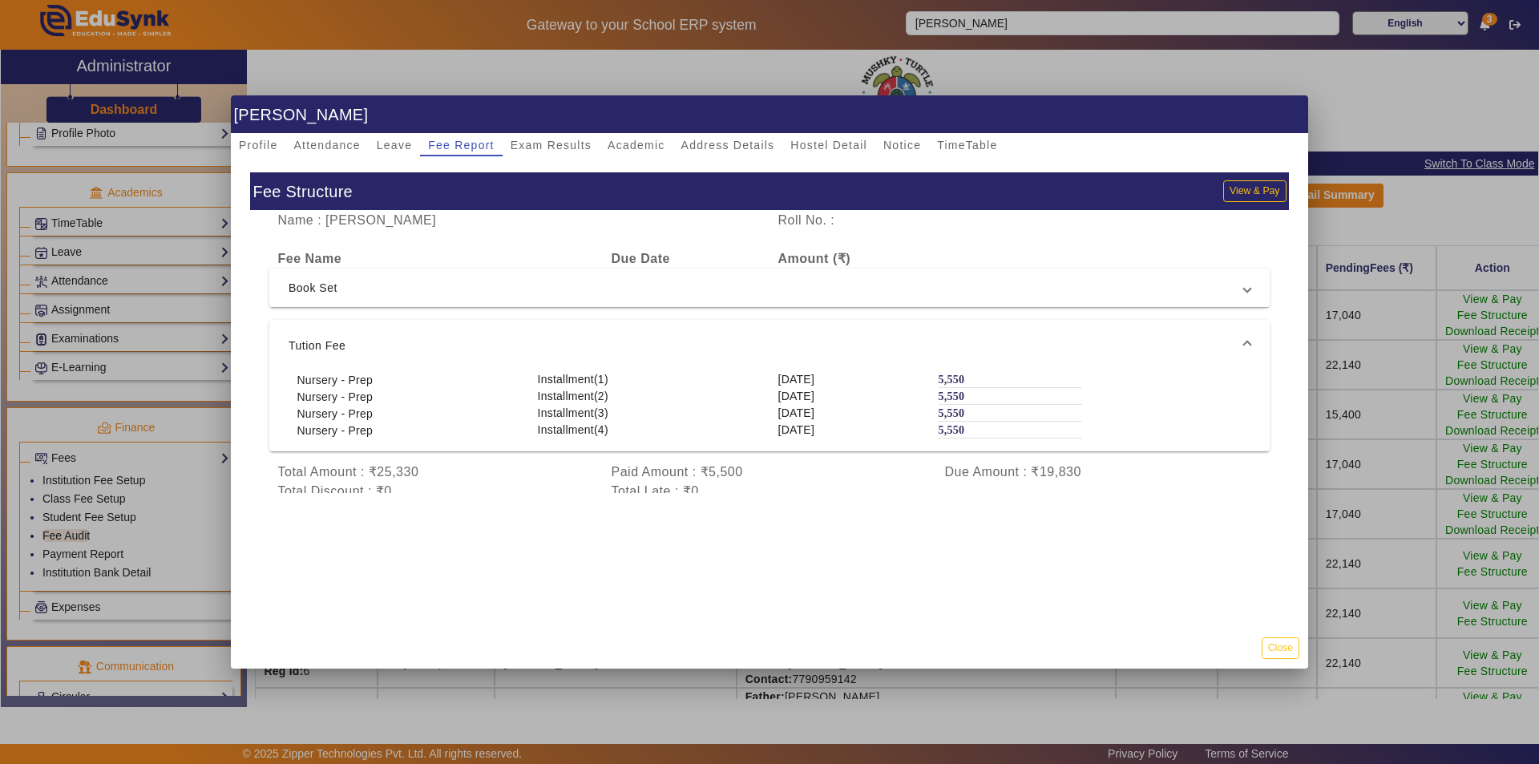
scroll to position [32, 0]
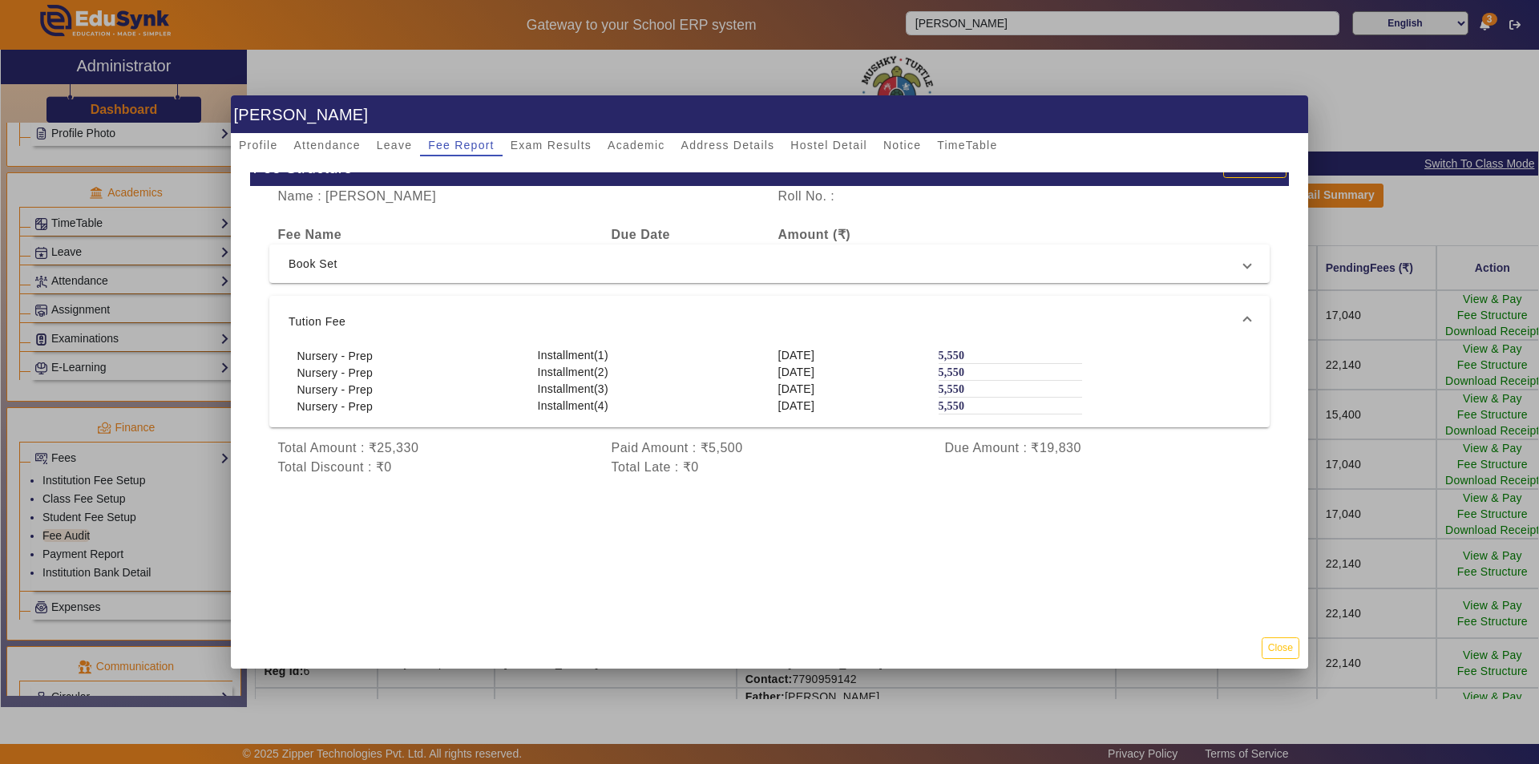
click at [718, 364] on div "Installment(2)" at bounding box center [649, 372] width 241 height 17
click at [597, 257] on span "Book Set" at bounding box center [767, 263] width 956 height 19
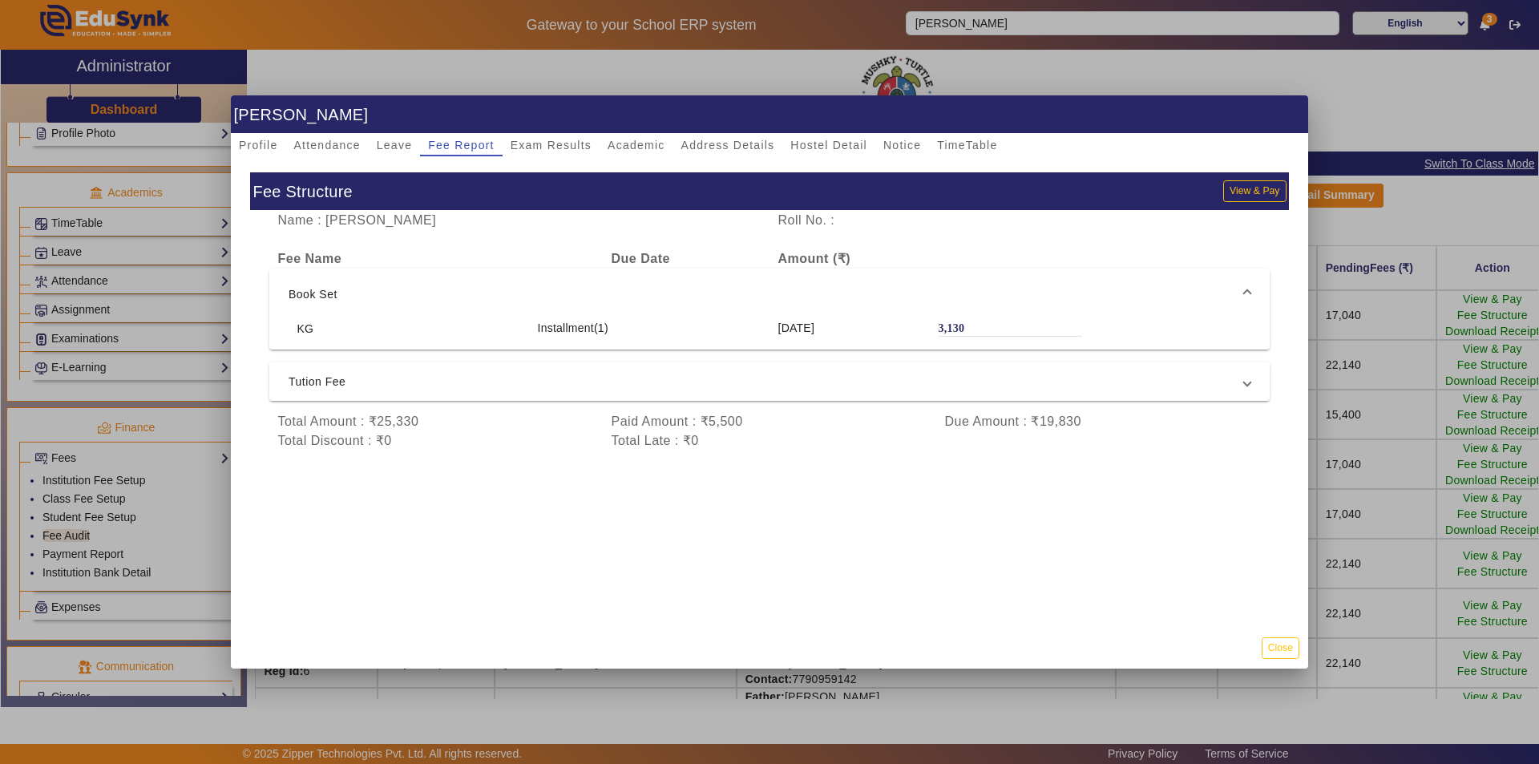
click at [600, 283] on mat-expansion-panel-header "Book Set" at bounding box center [769, 294] width 1001 height 51
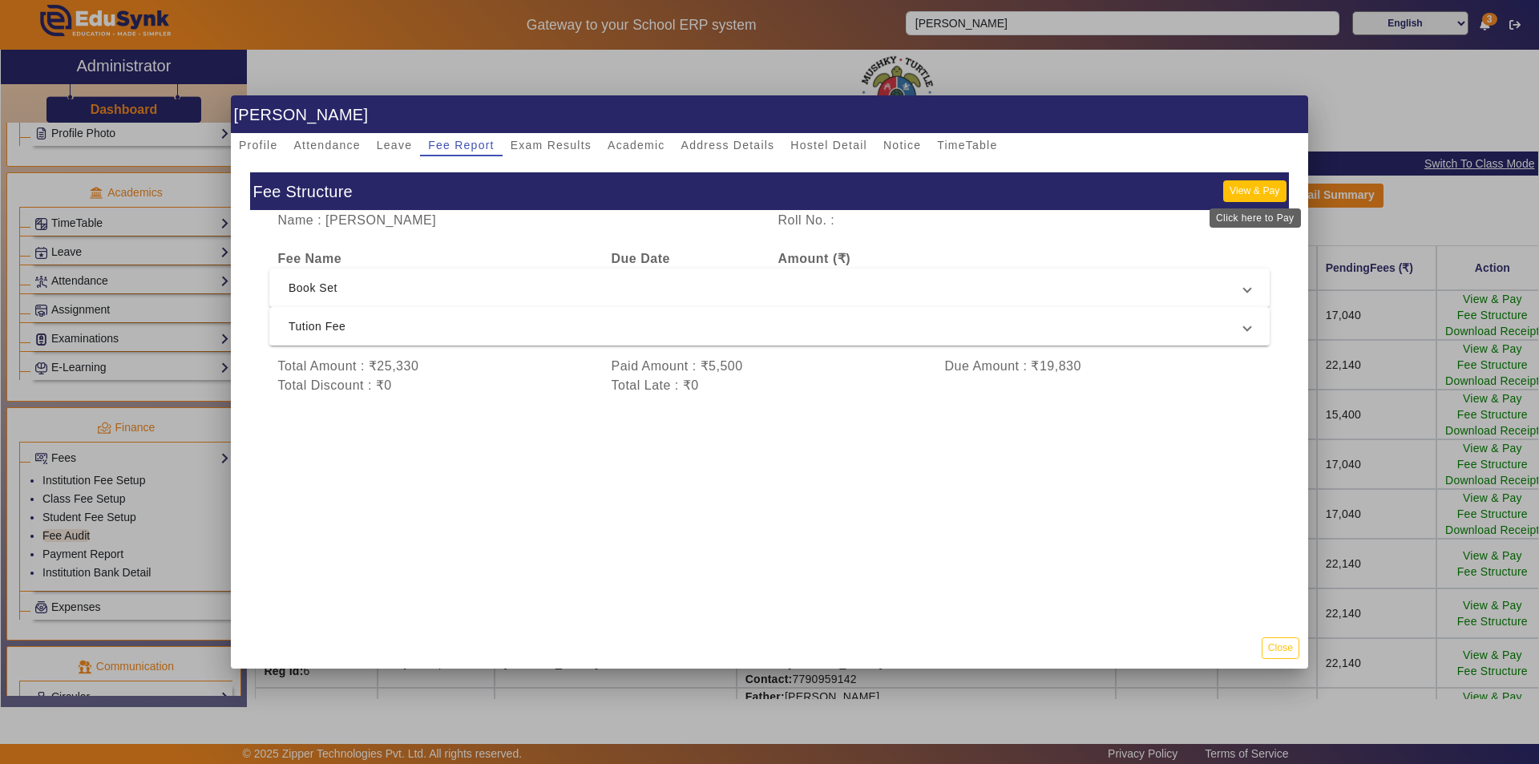
click at [1251, 184] on button "View & Pay" at bounding box center [1254, 191] width 63 height 22
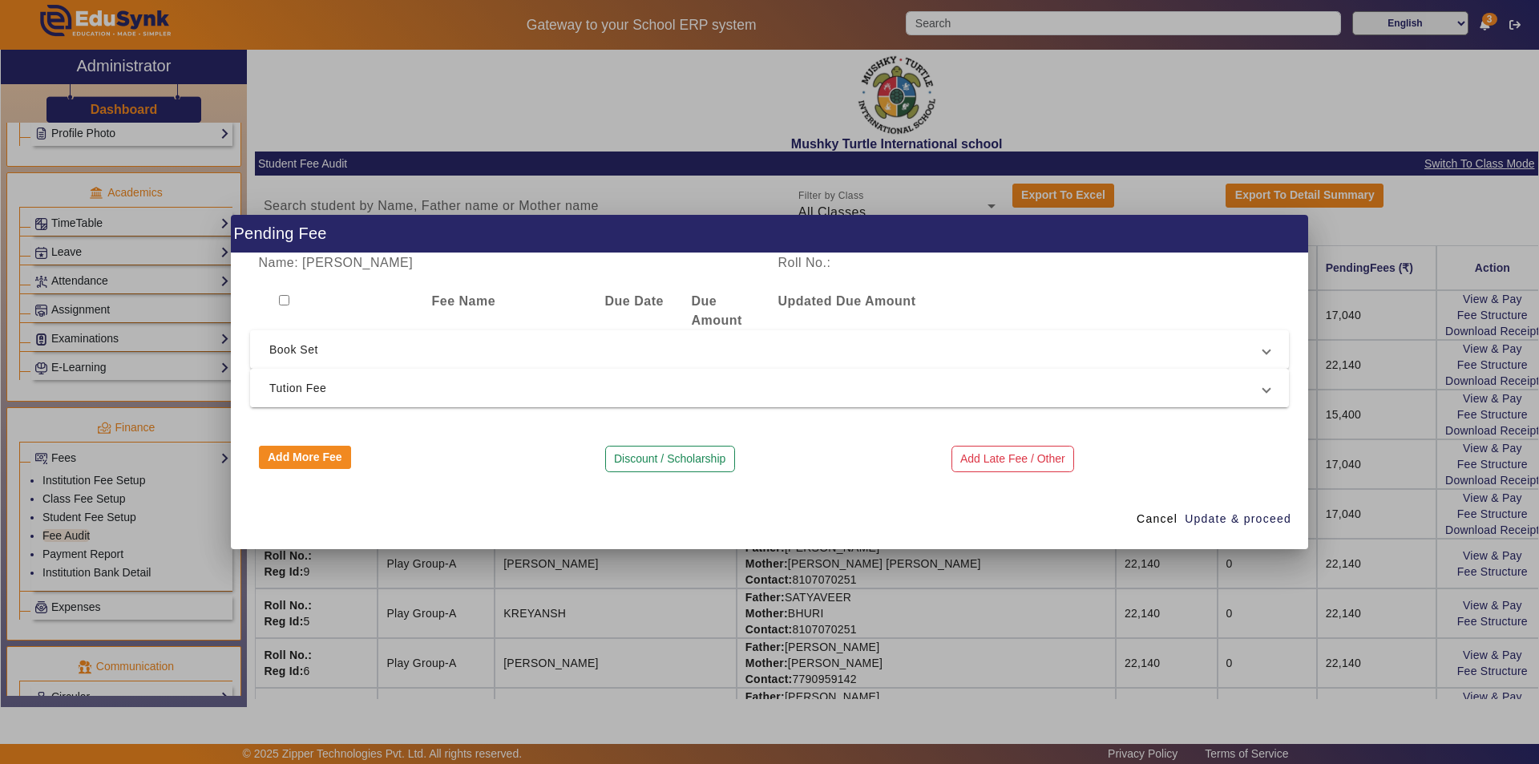
click at [596, 380] on span "Tution Fee" at bounding box center [766, 387] width 994 height 19
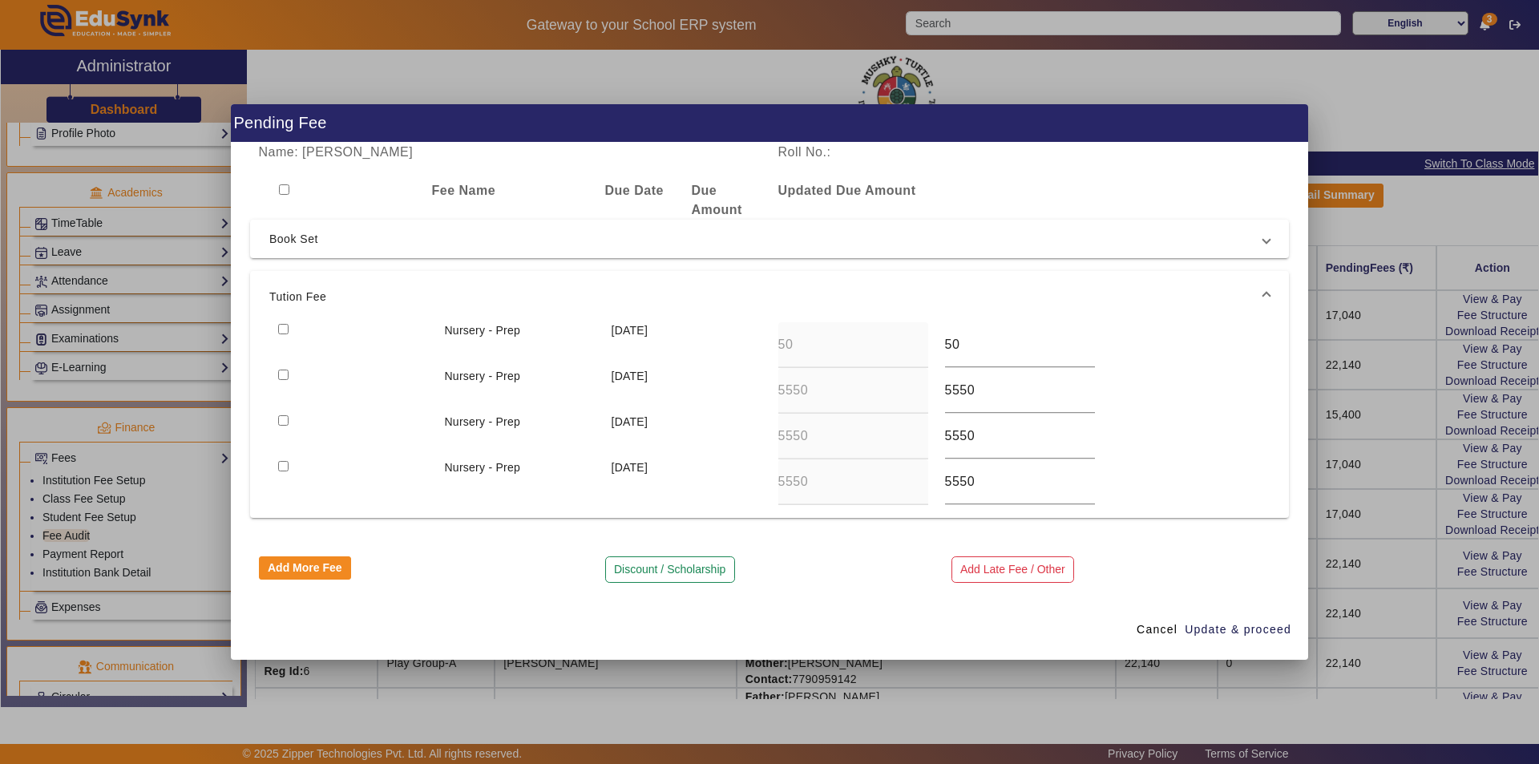
click at [282, 370] on input "checkbox" at bounding box center [283, 375] width 10 height 10
checkbox input "true"
click at [1230, 630] on span "Update & proceed" at bounding box center [1238, 629] width 107 height 17
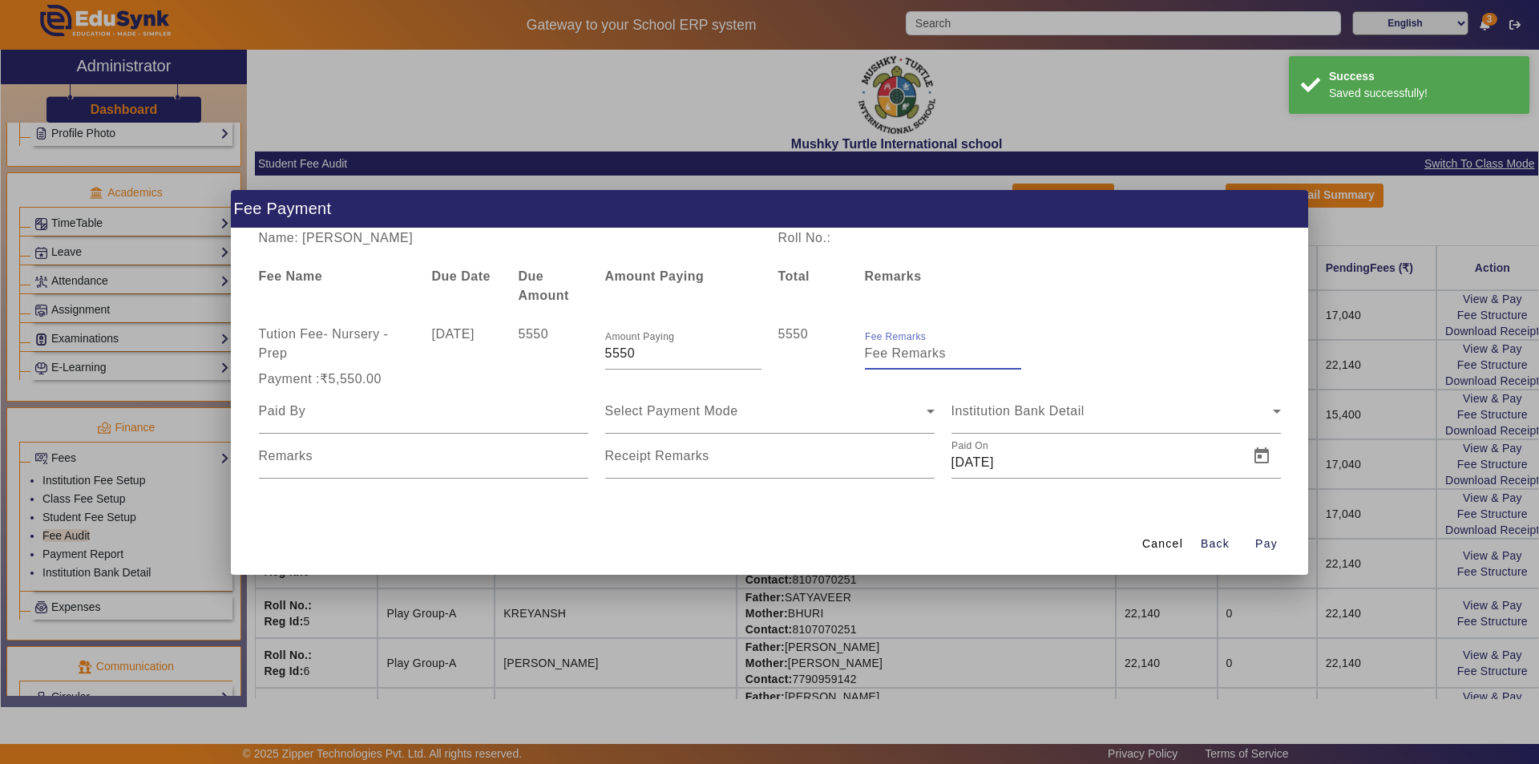
click at [883, 358] on input "Fee Remarks" at bounding box center [943, 353] width 156 height 19
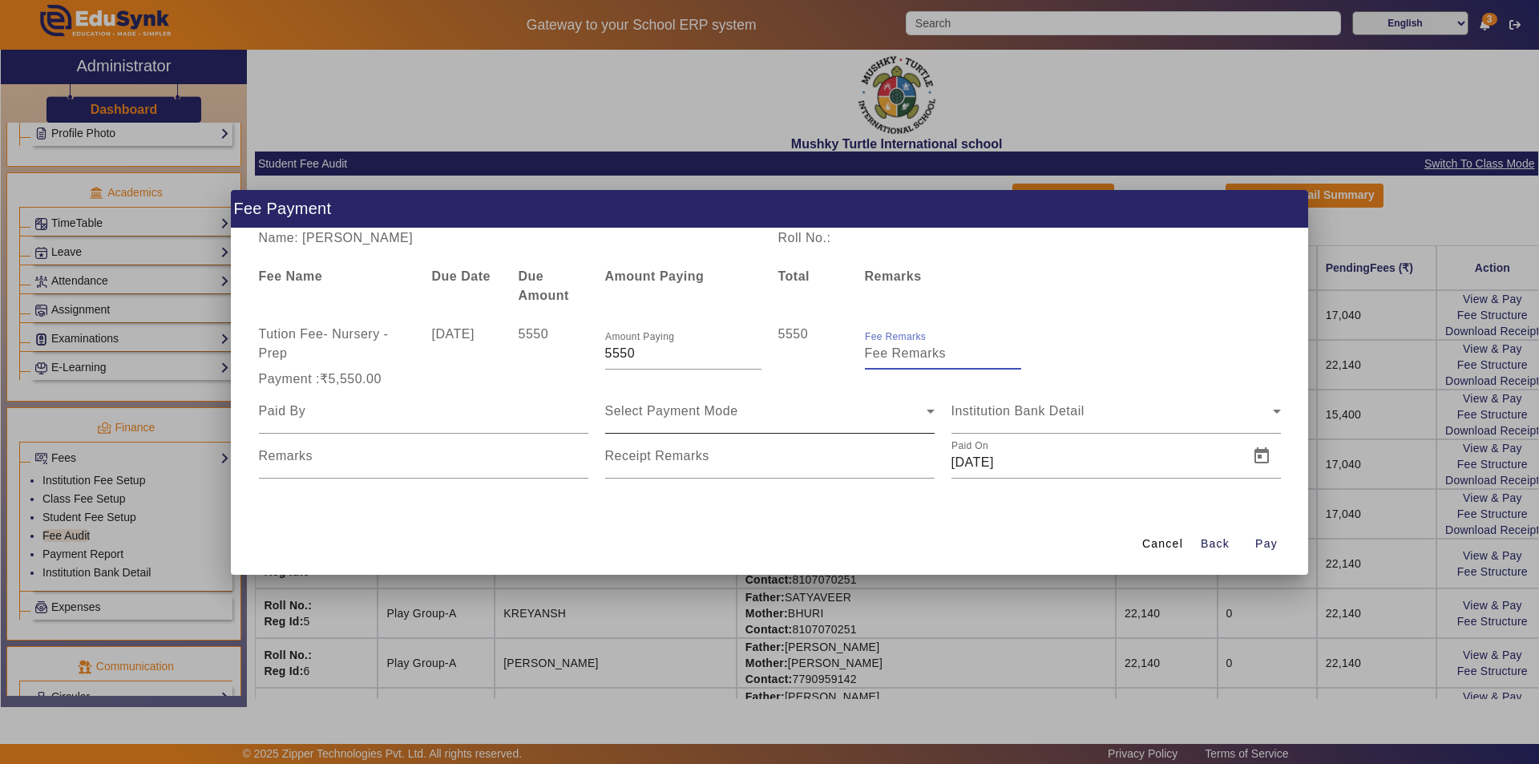
type input "Qtr 2 Fee"
click at [366, 421] on div at bounding box center [423, 411] width 329 height 45
click at [373, 415] on input at bounding box center [423, 411] width 329 height 19
type input "FATHER"
click at [694, 416] on span "Select Payment Mode" at bounding box center [671, 411] width 133 height 14
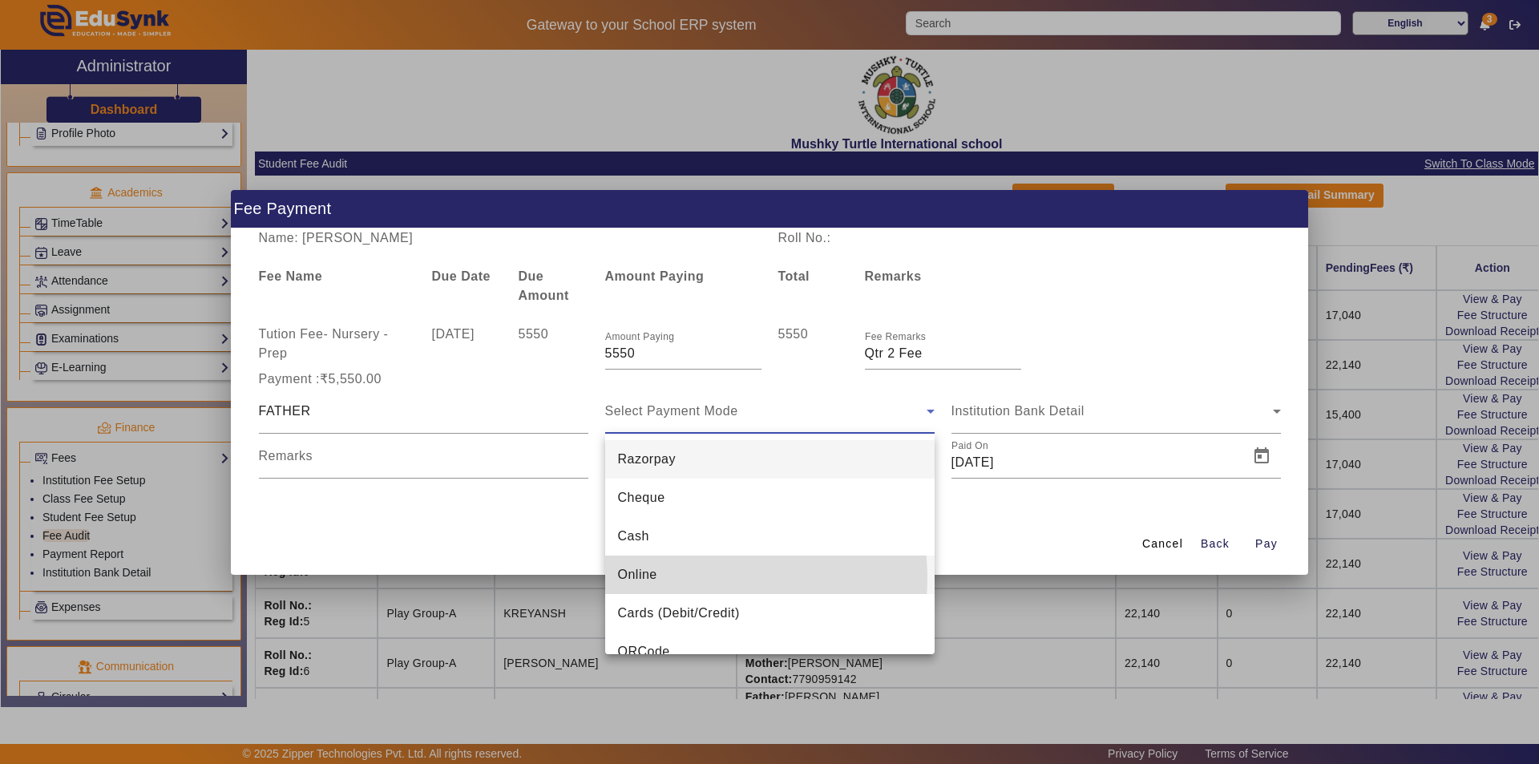
click at [697, 578] on mat-option "Online" at bounding box center [769, 575] width 329 height 38
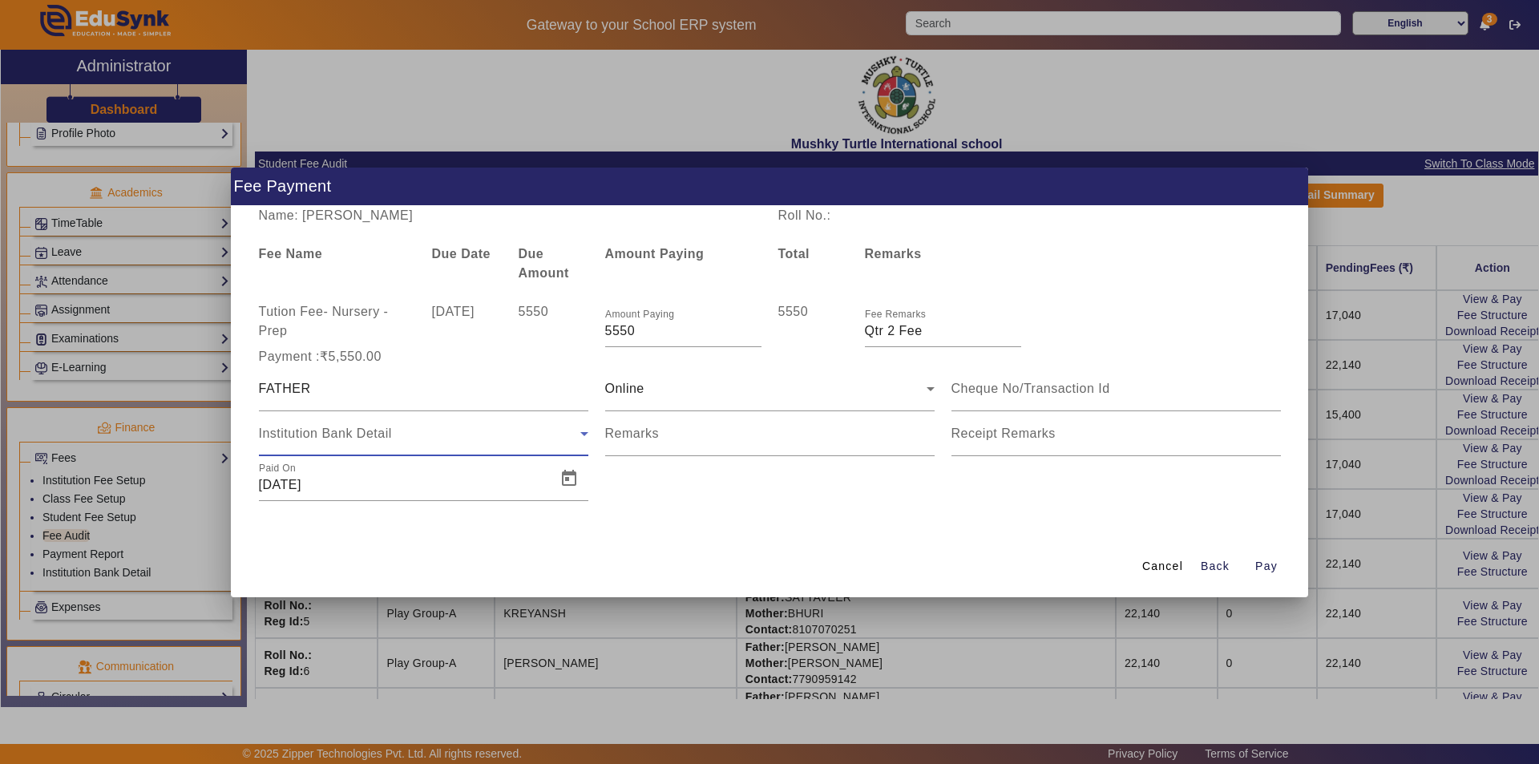
click at [354, 438] on span "Institution Bank Detail" at bounding box center [325, 433] width 133 height 14
click at [414, 437] on div "Institution Bank Detail" at bounding box center [419, 433] width 321 height 19
click at [454, 435] on div "Institution Bank Detail" at bounding box center [419, 433] width 321 height 19
click at [704, 390] on div "Online" at bounding box center [765, 388] width 321 height 19
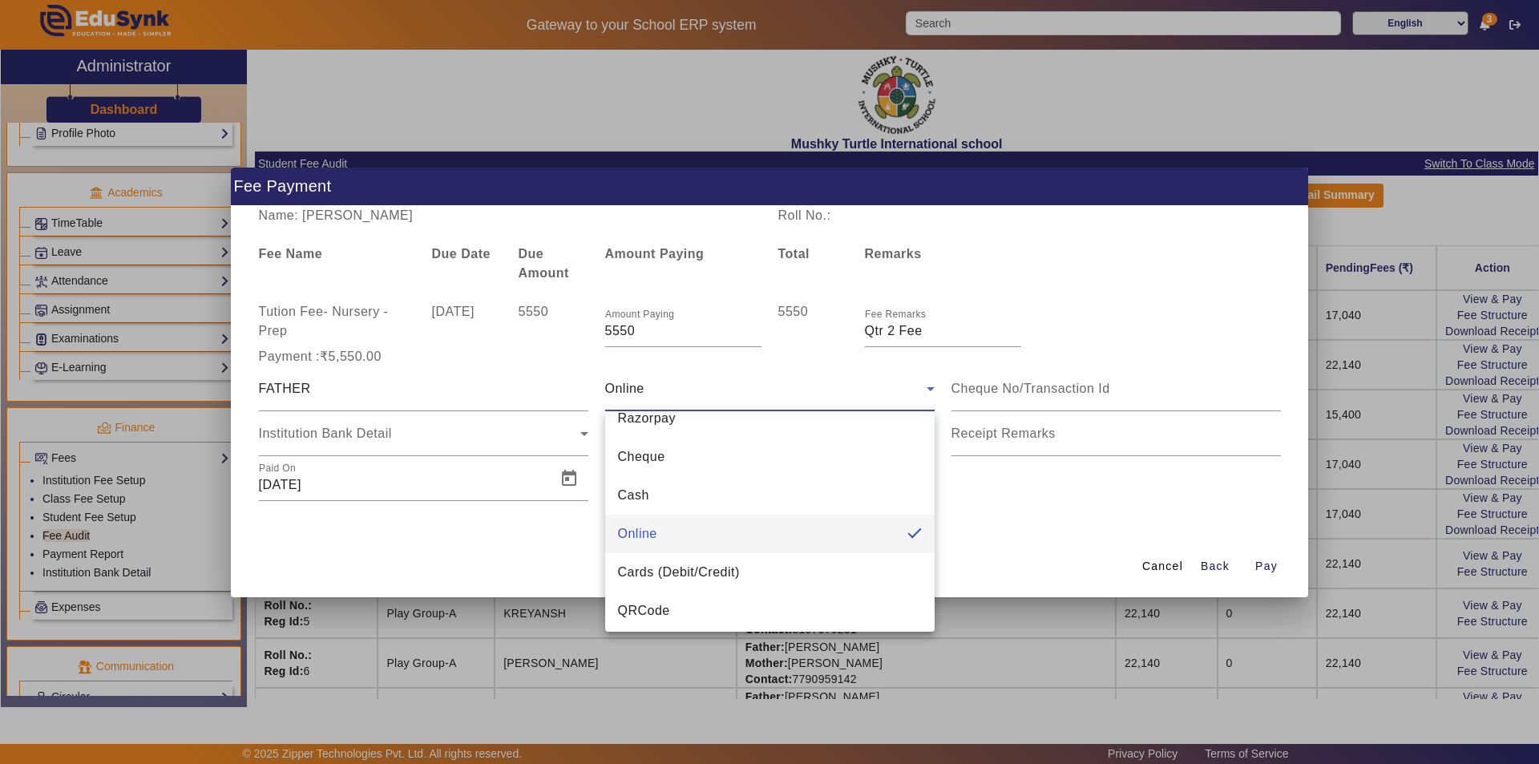
scroll to position [23, 0]
click at [692, 612] on mat-option "QRCode" at bounding box center [769, 606] width 329 height 38
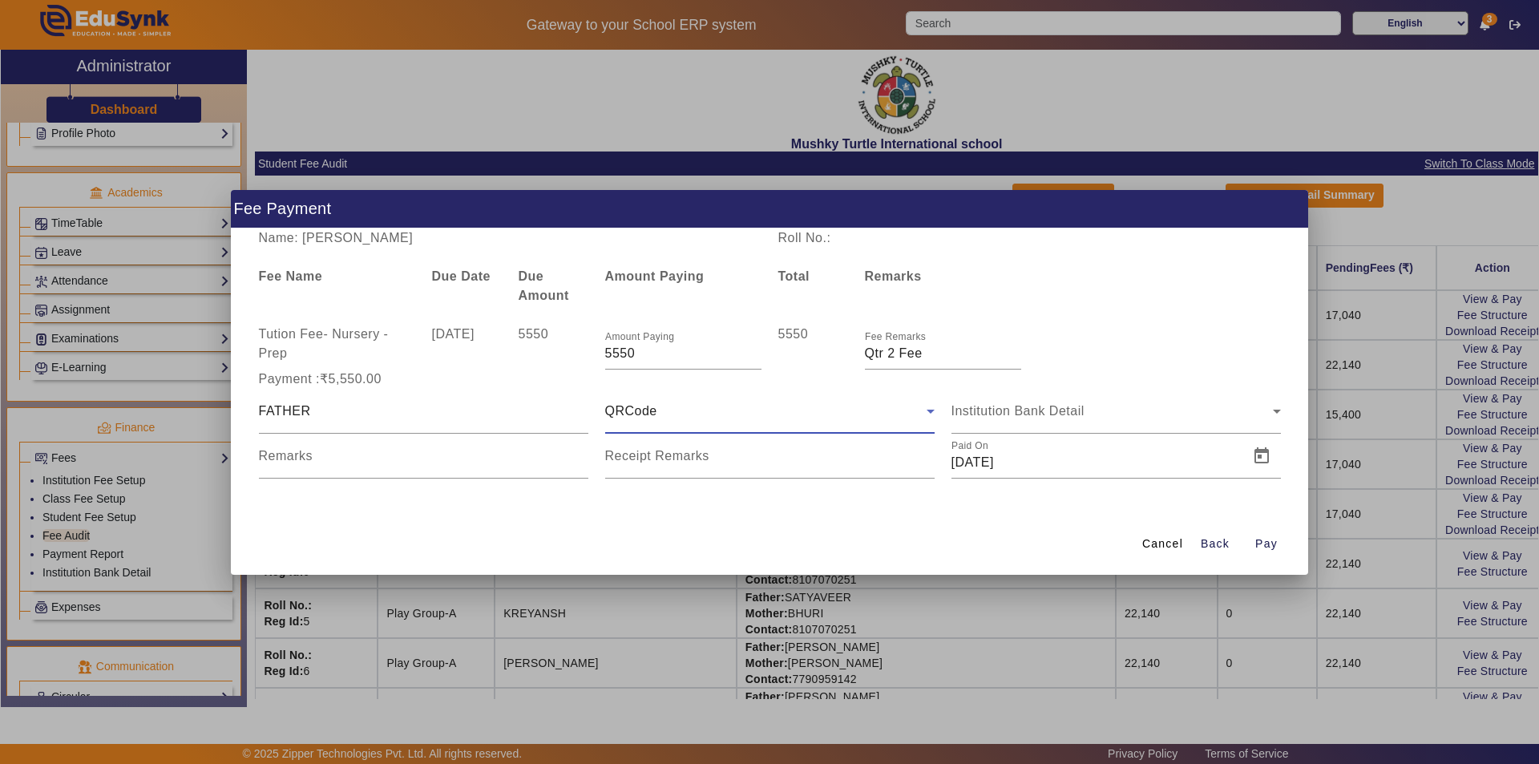
click at [698, 414] on div "QRCode" at bounding box center [765, 411] width 321 height 19
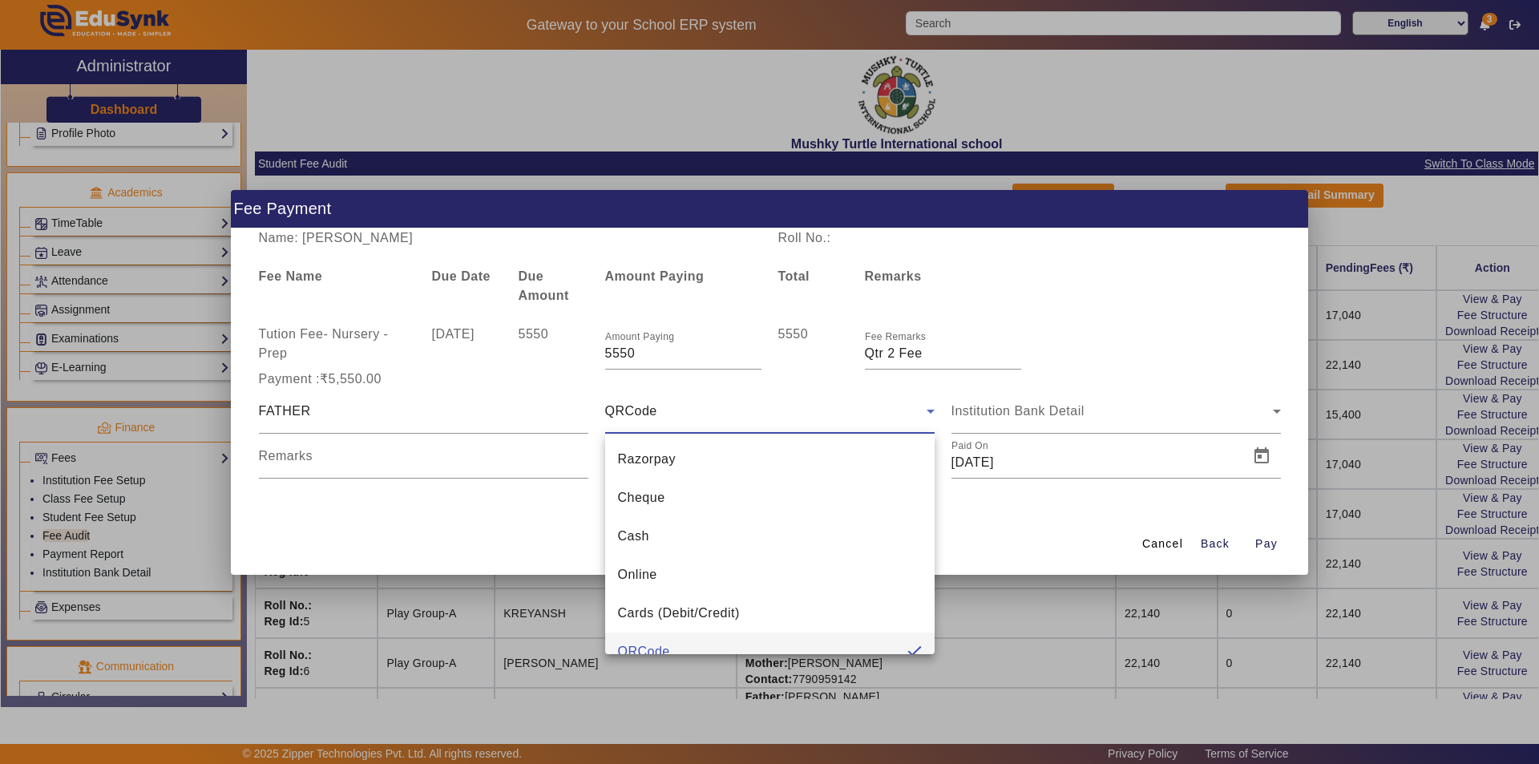
scroll to position [17, 0]
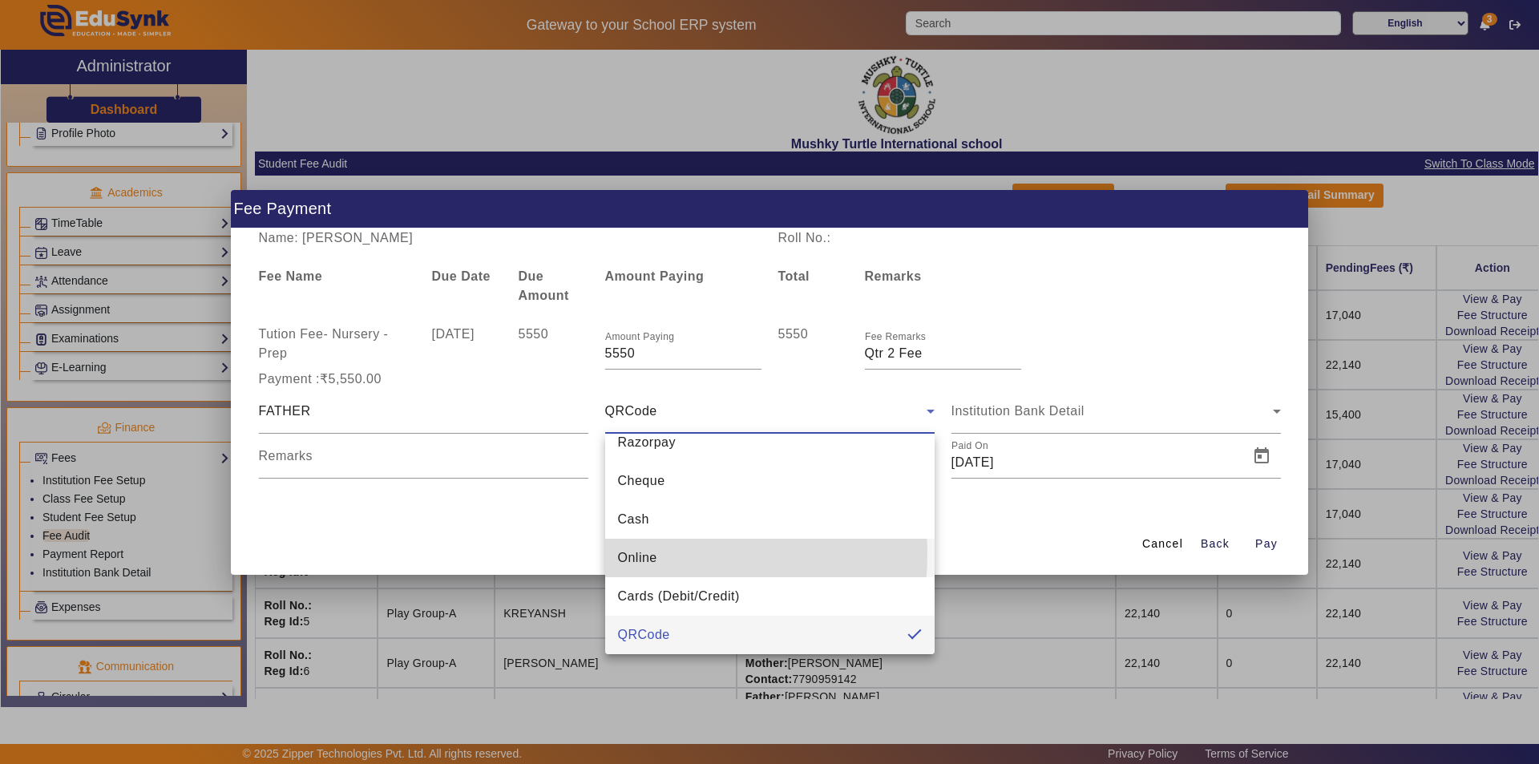
click at [665, 555] on mat-option "Online" at bounding box center [769, 558] width 329 height 38
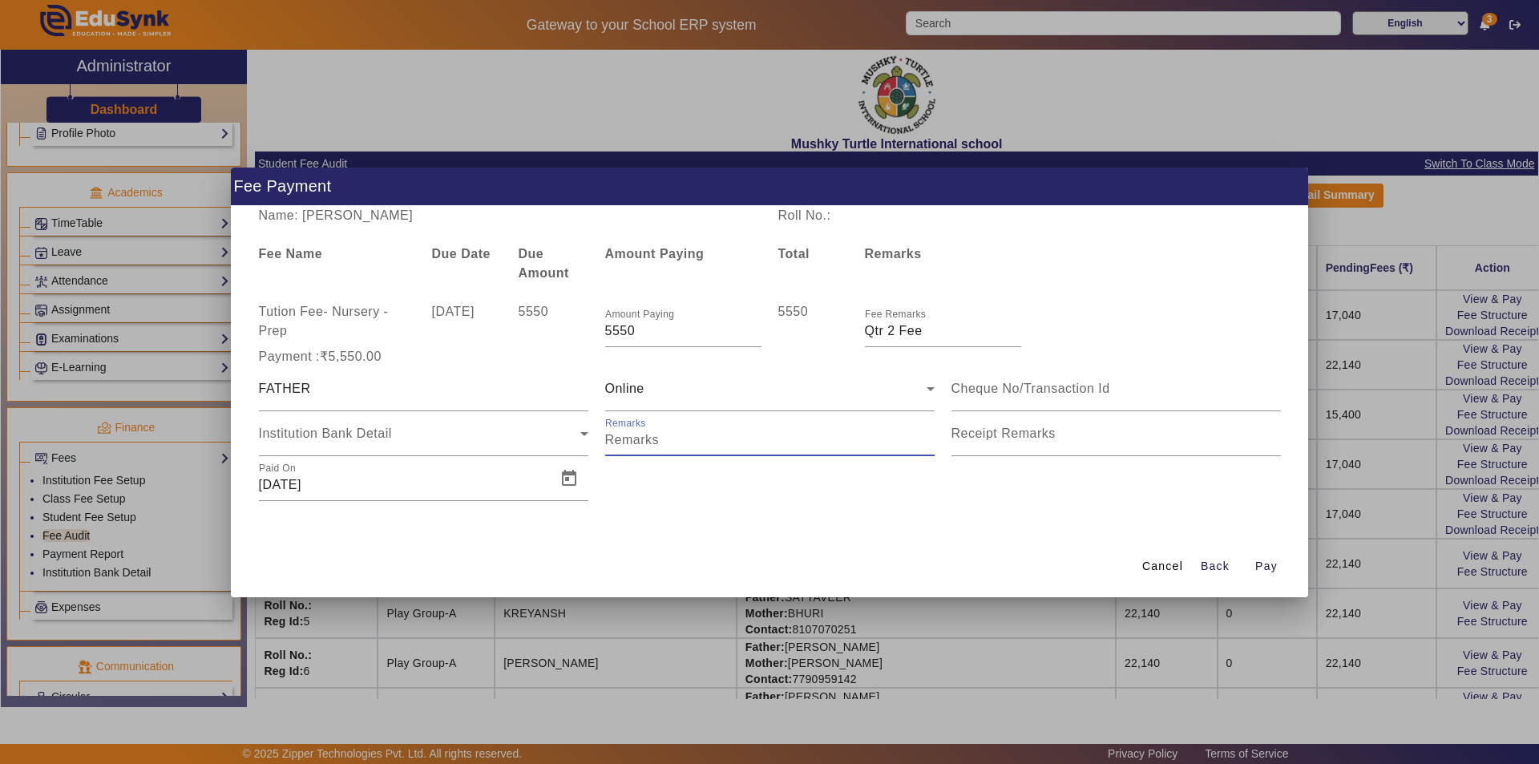
click at [665, 443] on input "Remarks" at bounding box center [769, 440] width 329 height 19
click at [676, 439] on input "Remarks" at bounding box center [769, 440] width 329 height 19
type input "Online REF no.387821215405"
type input "Qtr 2 Fee"
click at [572, 480] on span "Open calendar" at bounding box center [569, 478] width 38 height 38
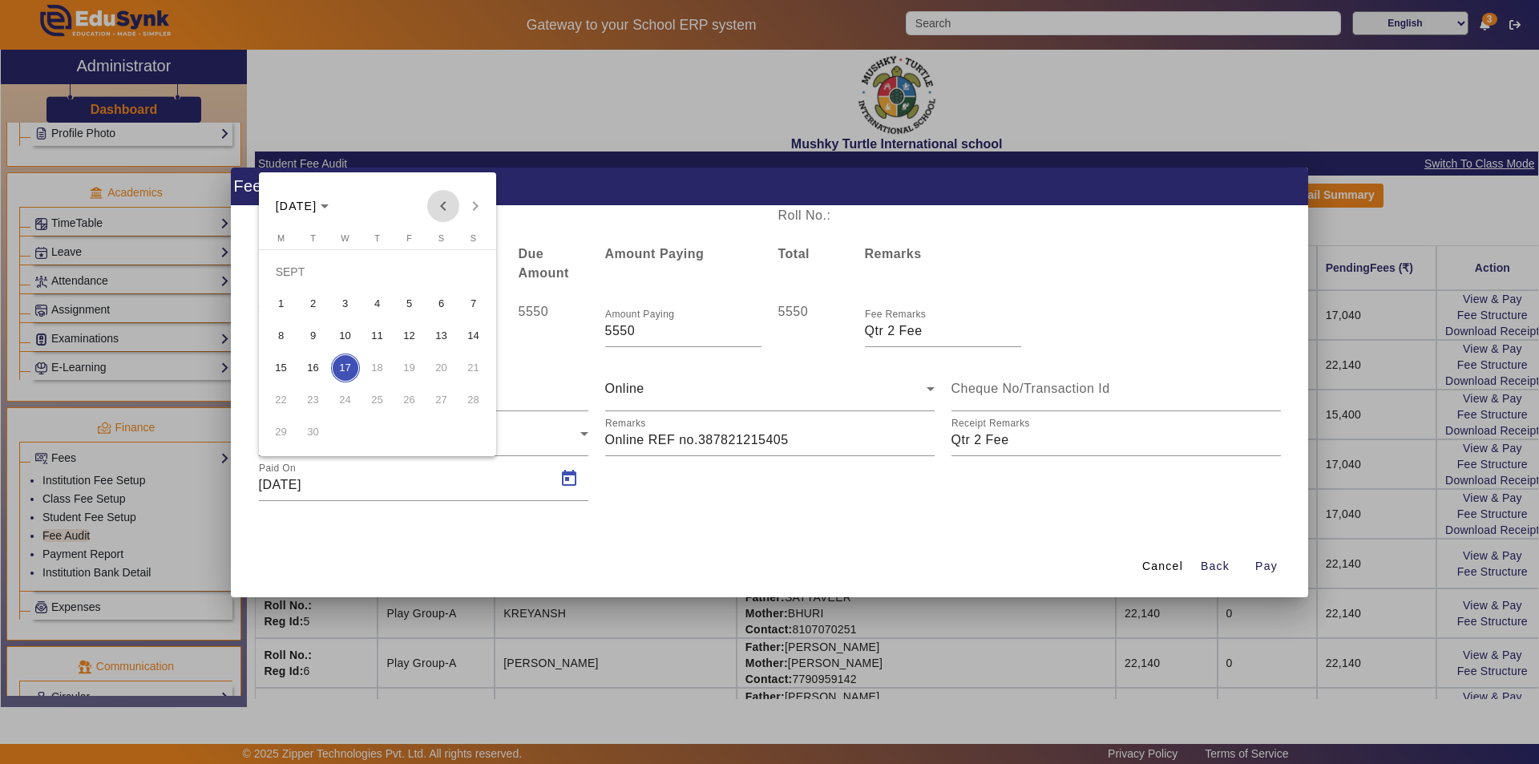
click at [448, 199] on span "Previous month" at bounding box center [443, 206] width 32 height 32
click at [313, 337] on span "12" at bounding box center [313, 335] width 29 height 29
type input "[DATE]"
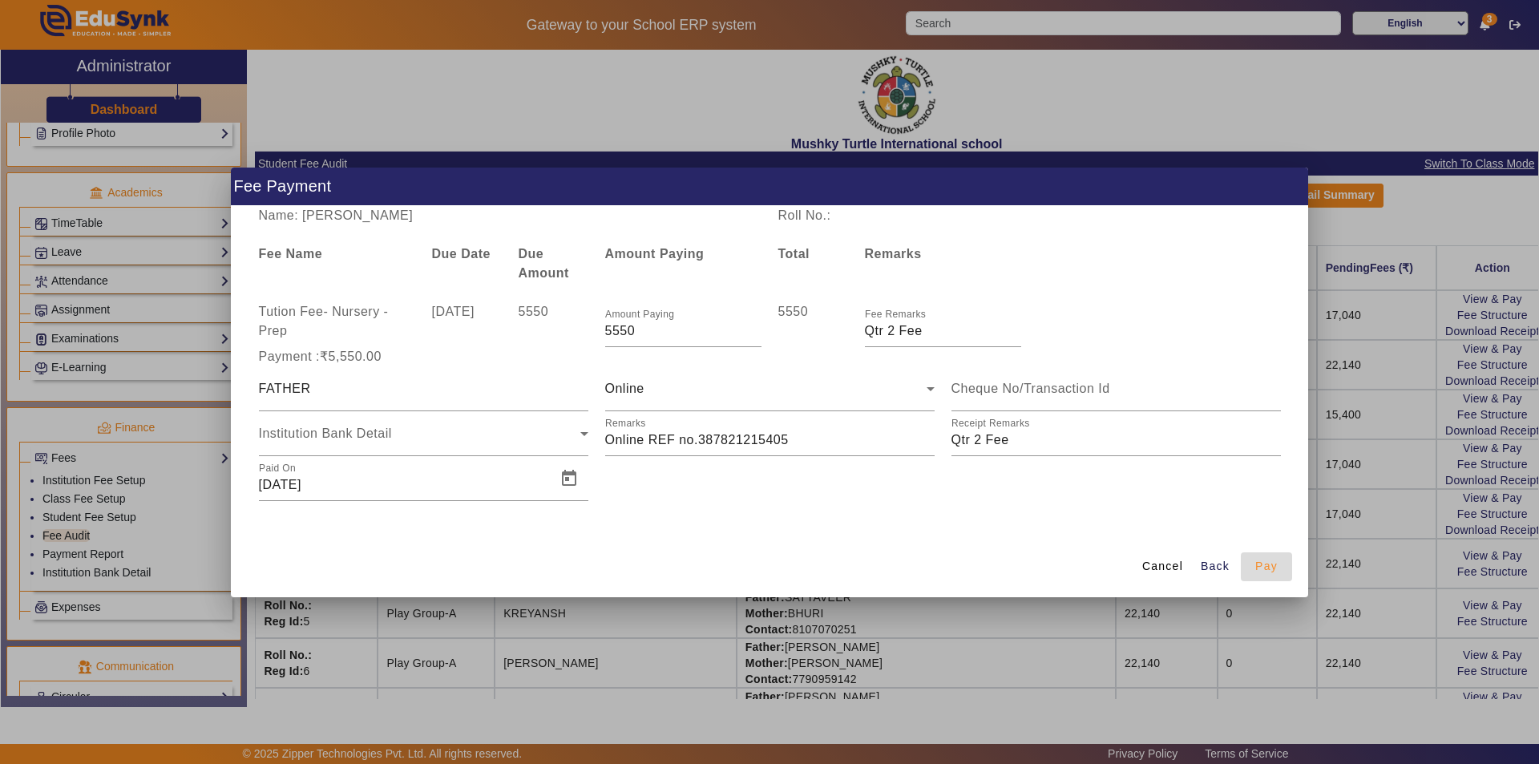
click at [1257, 568] on span "Pay" at bounding box center [1266, 566] width 22 height 17
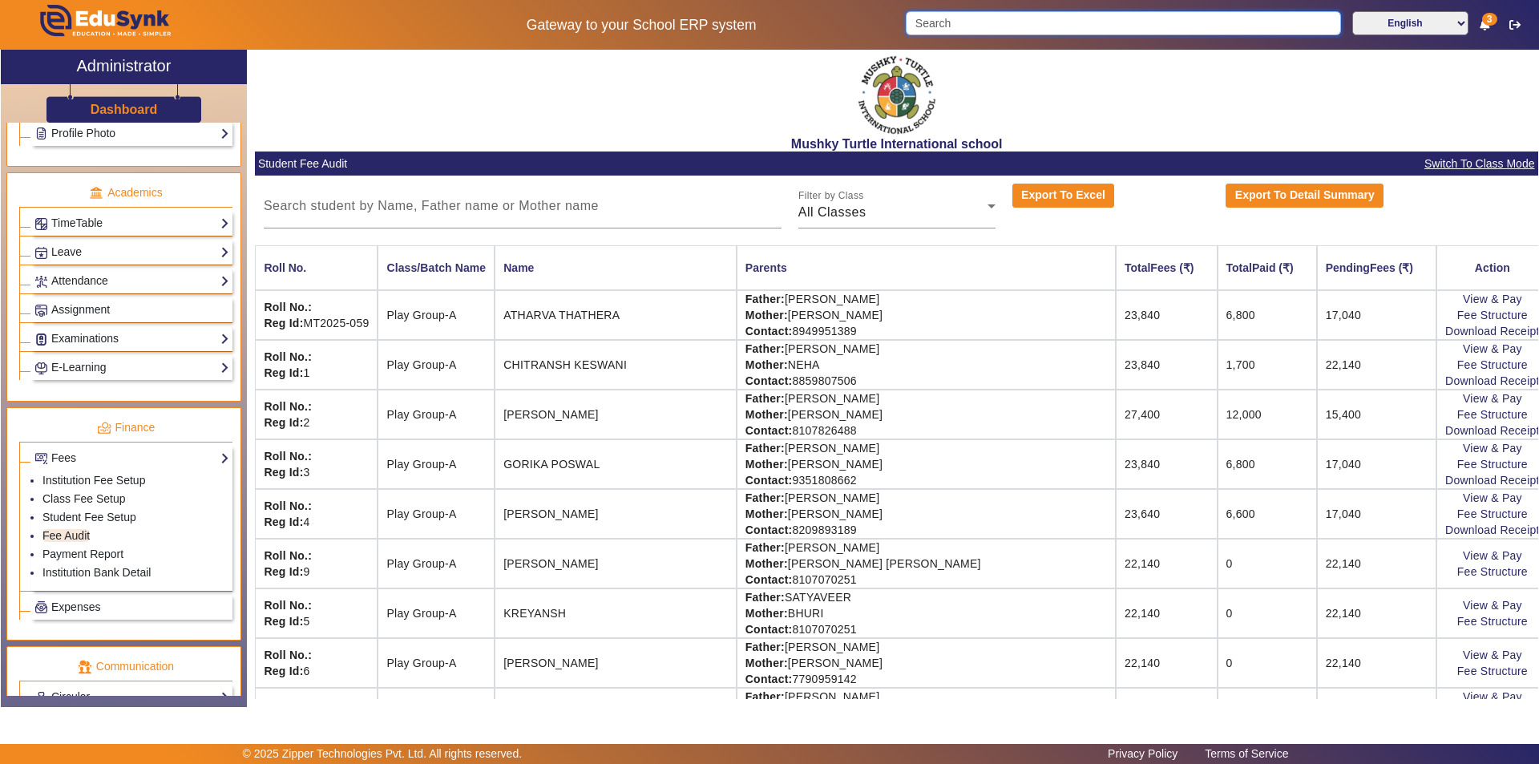
click at [1045, 30] on input "Search" at bounding box center [1123, 23] width 435 height 24
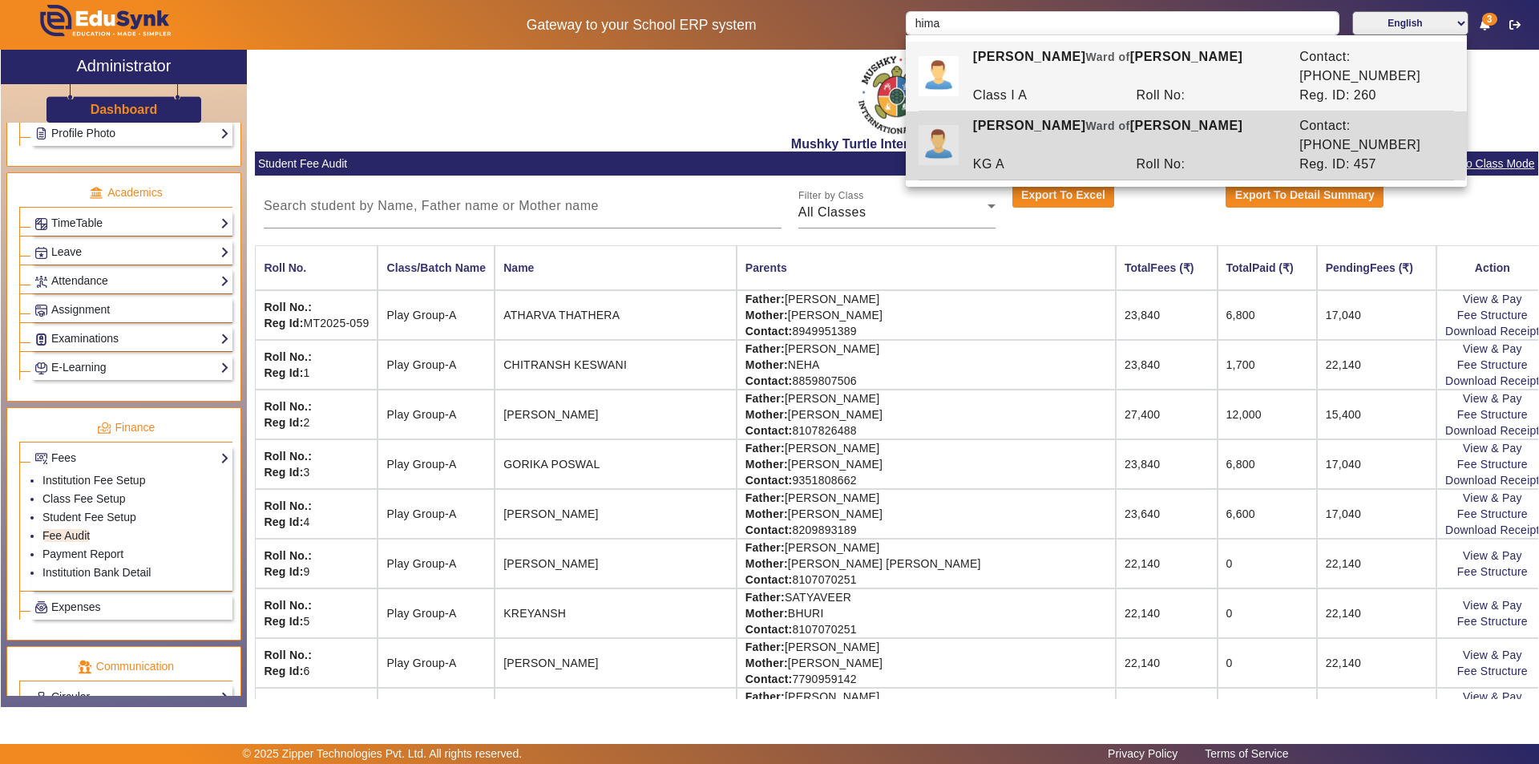
click at [1068, 116] on div "[PERSON_NAME] of [PERSON_NAME]" at bounding box center [1127, 135] width 326 height 38
type input "[PERSON_NAME]"
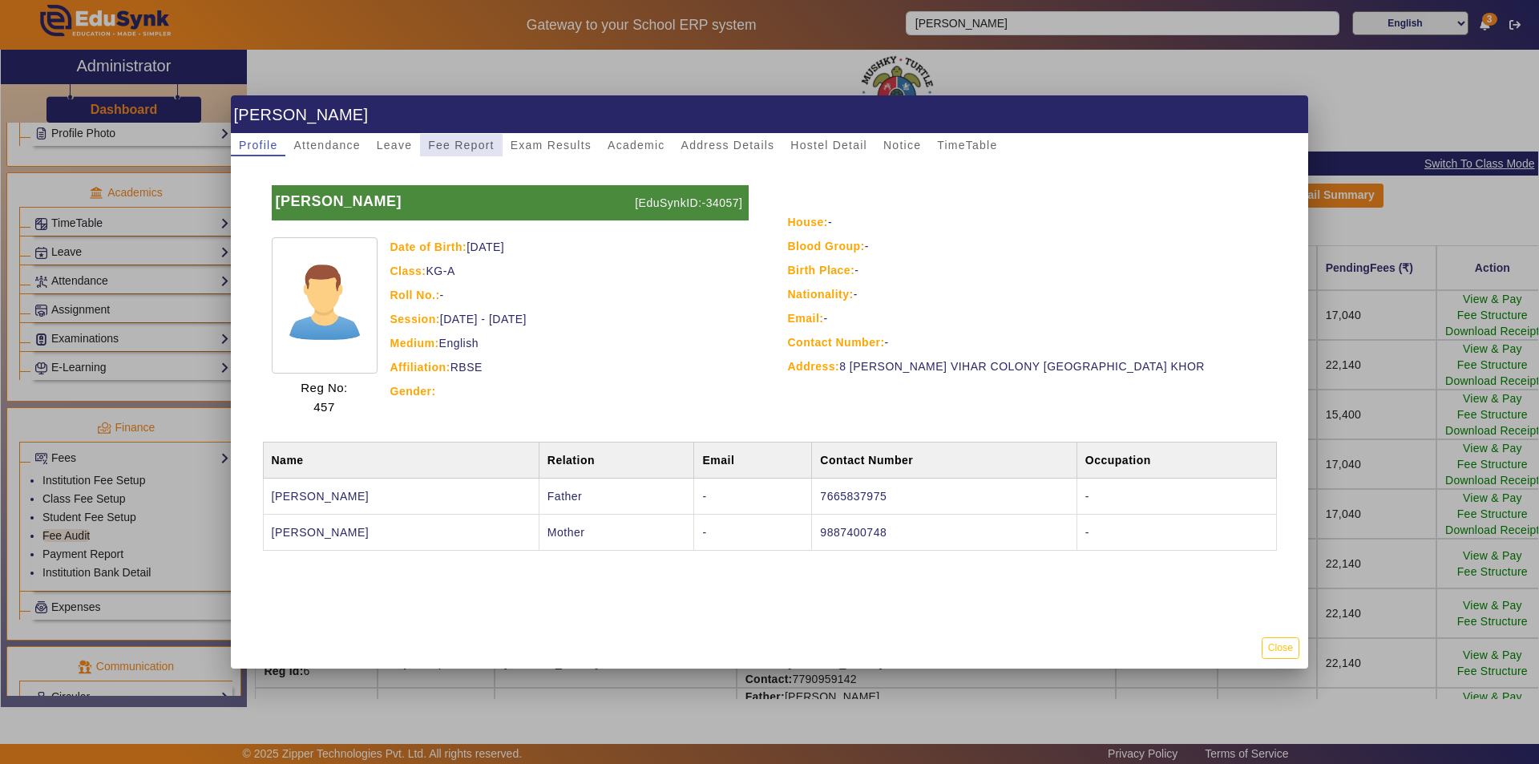
click at [453, 148] on span "Fee Report" at bounding box center [461, 144] width 67 height 11
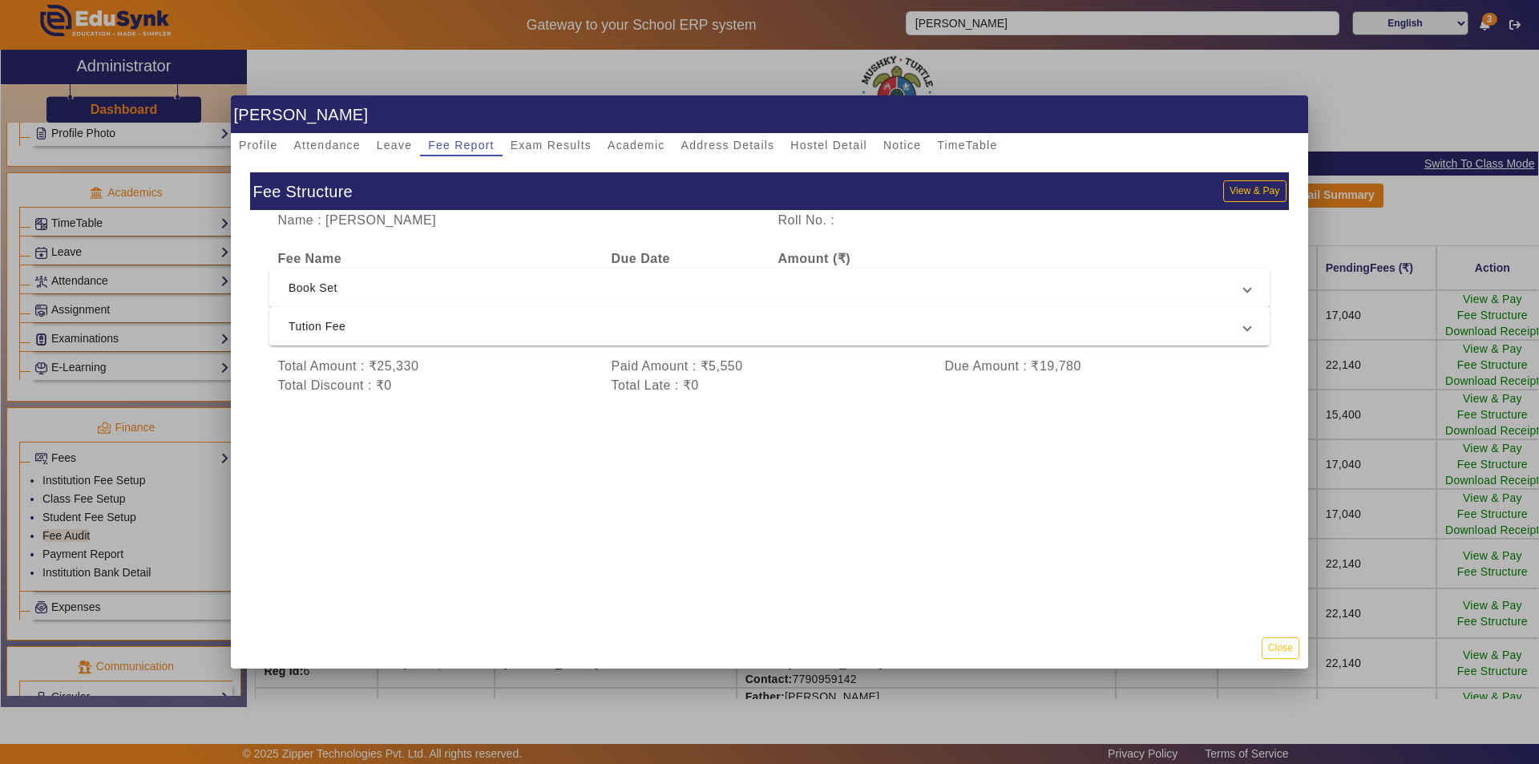
click at [603, 322] on span "Tution Fee" at bounding box center [767, 326] width 956 height 19
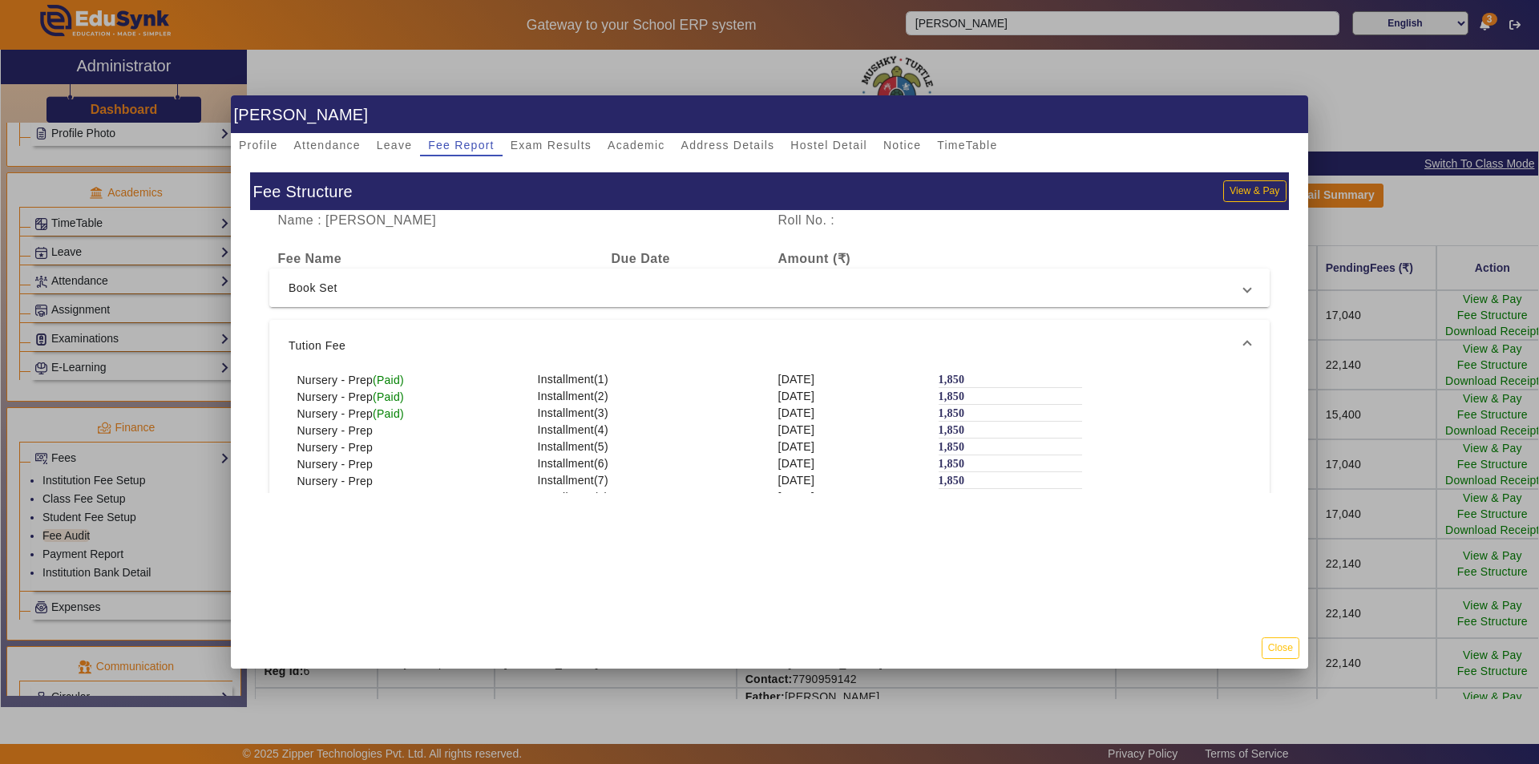
click at [585, 286] on span "Book Set" at bounding box center [767, 287] width 956 height 19
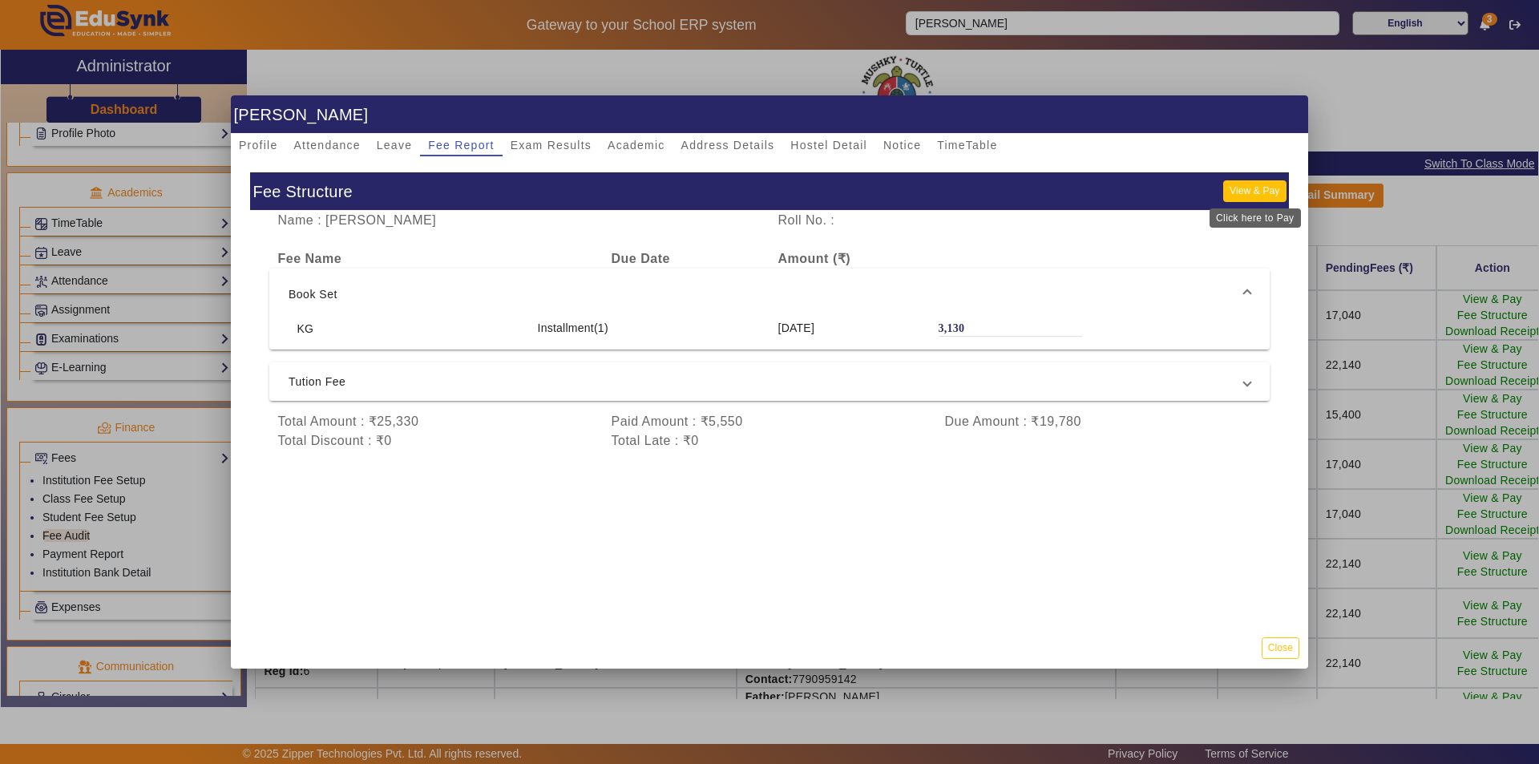
click at [1255, 188] on button "View & Pay" at bounding box center [1254, 191] width 63 height 22
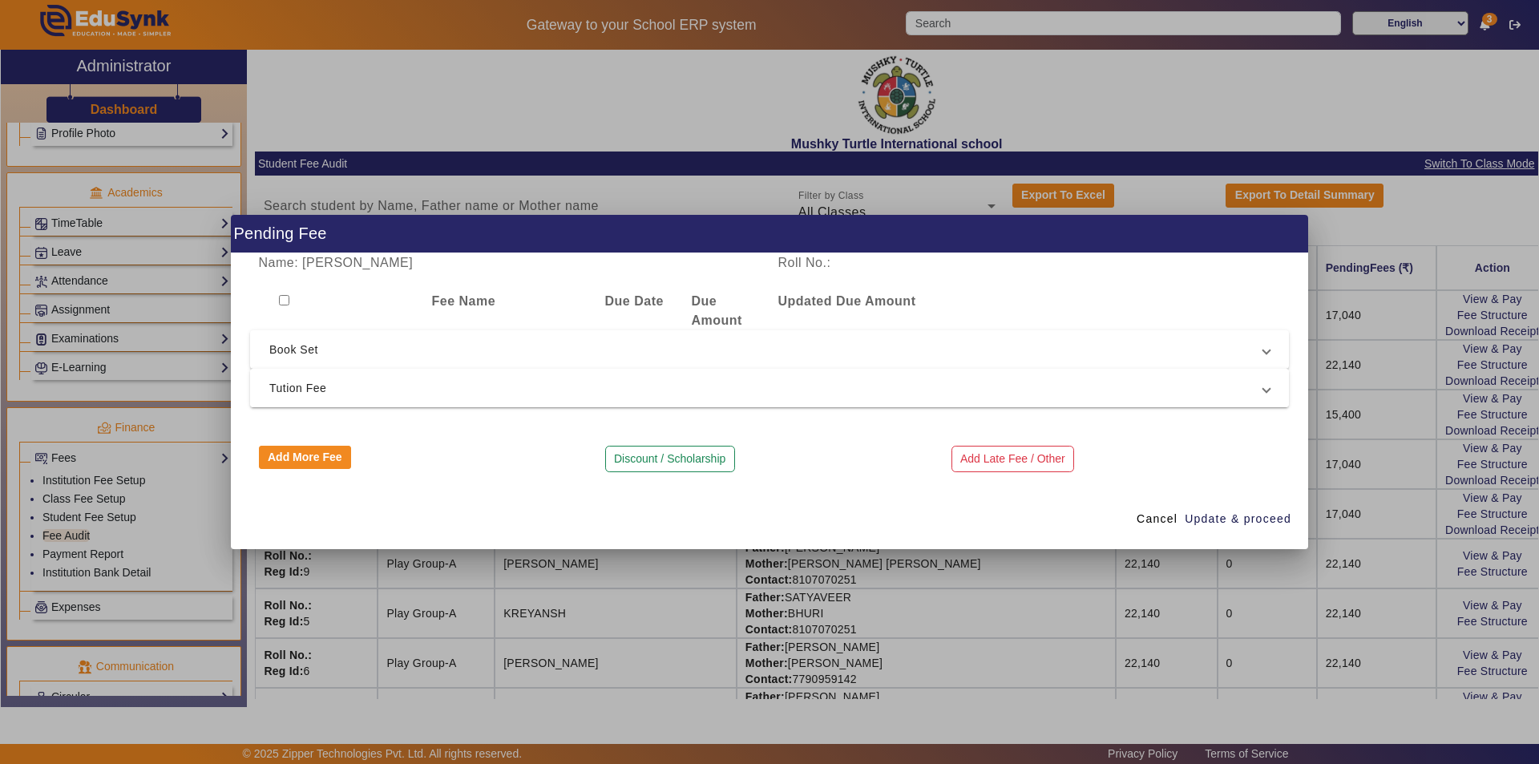
click at [515, 389] on span "Tution Fee" at bounding box center [766, 387] width 994 height 19
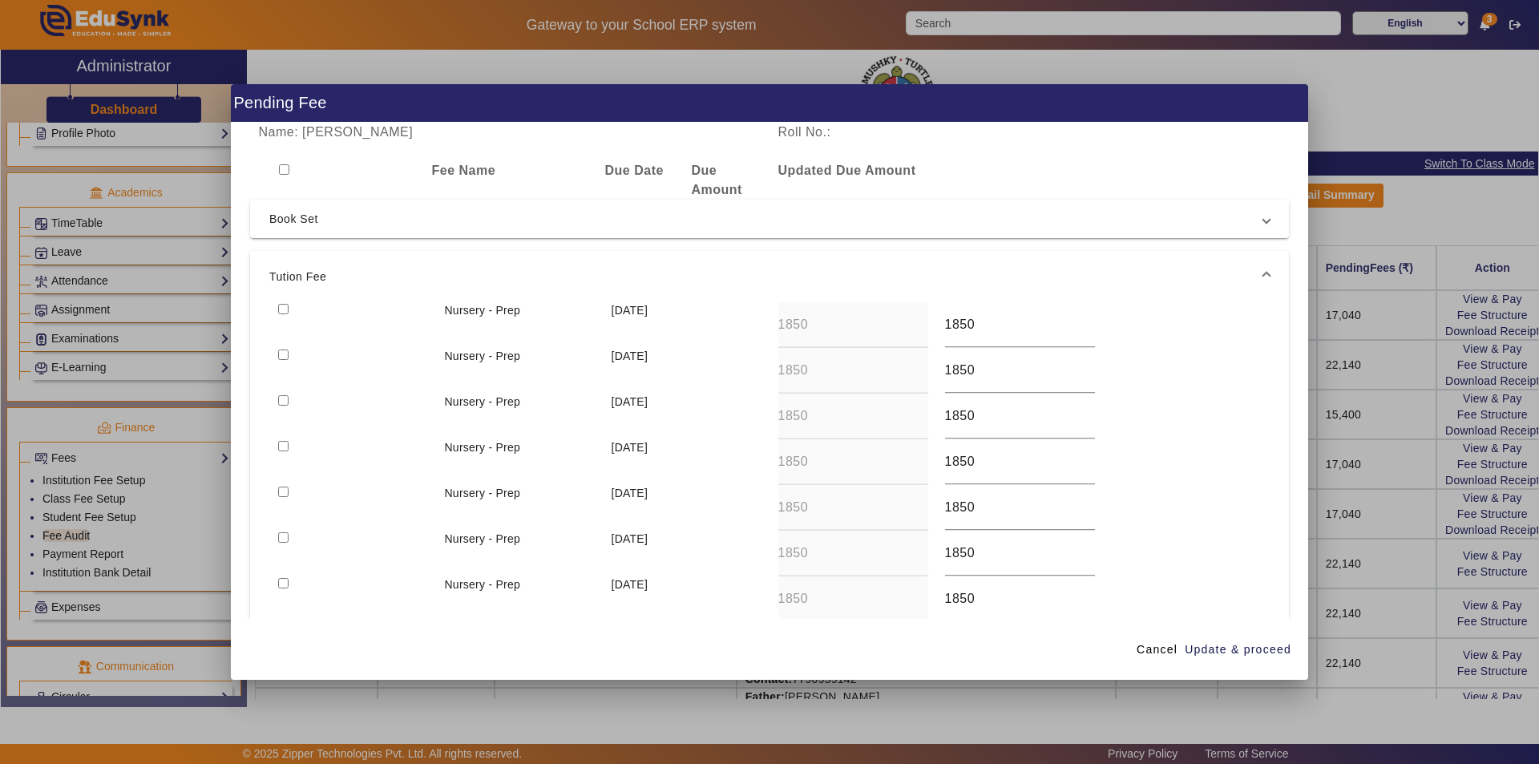
click at [285, 353] on input "checkbox" at bounding box center [283, 355] width 10 height 10
checkbox input "true"
click at [1250, 650] on span "Update & proceed" at bounding box center [1238, 649] width 107 height 17
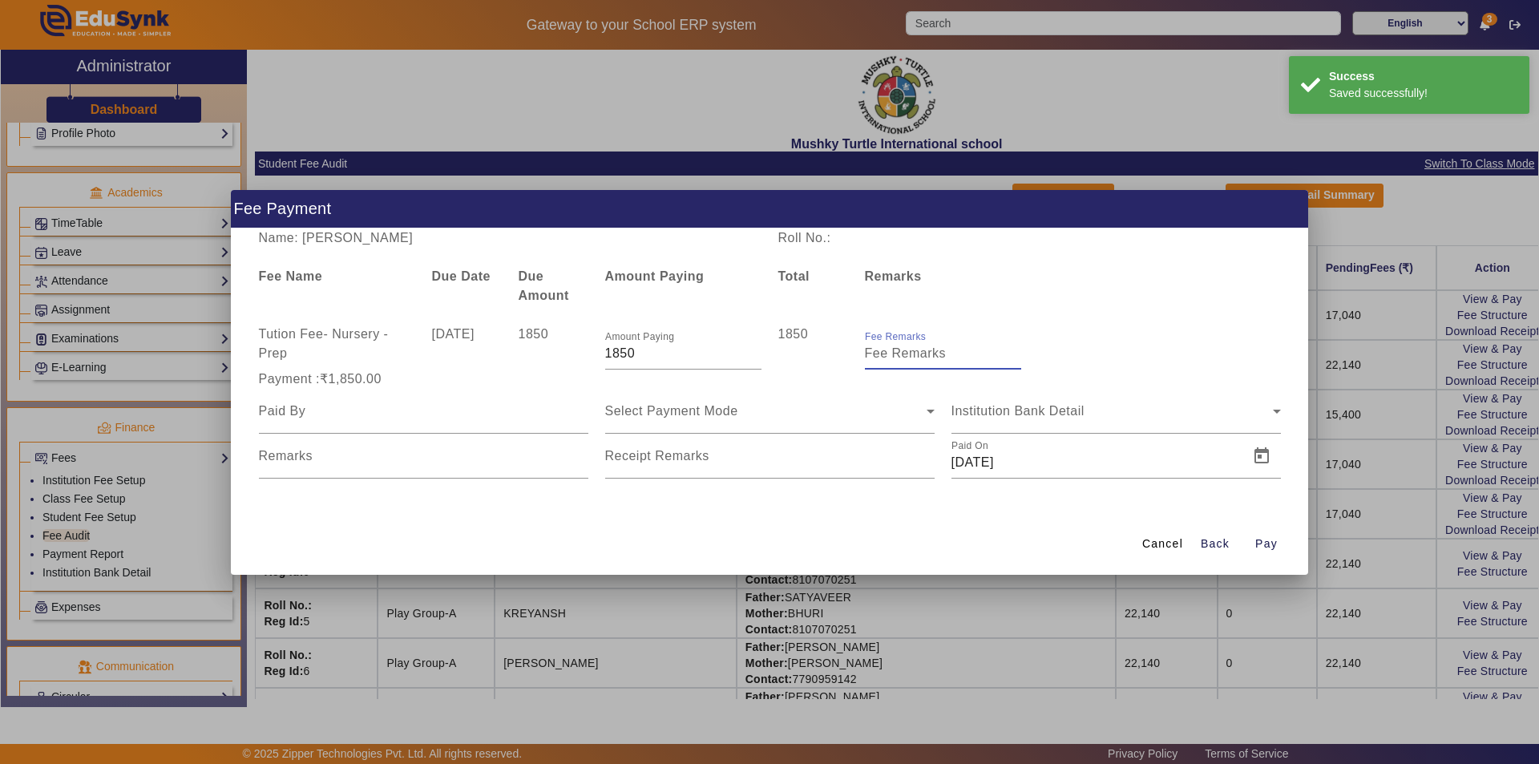
click at [883, 360] on input "Fee Remarks" at bounding box center [943, 353] width 156 height 19
type input "Qtr 2 Fee"
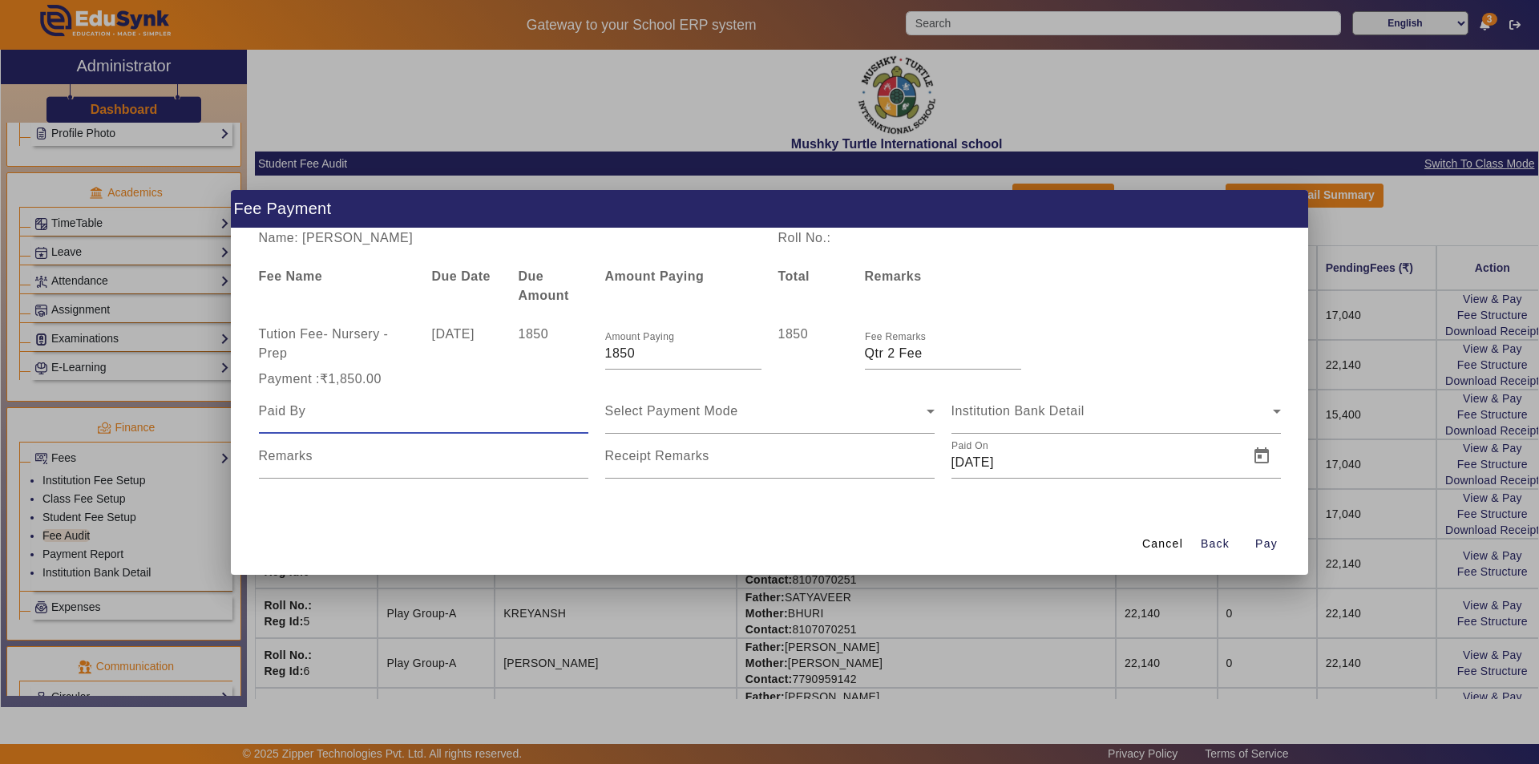
click at [554, 420] on input at bounding box center [423, 411] width 329 height 19
type input "FATHER"
click at [725, 415] on span "Select Payment Mode" at bounding box center [671, 411] width 133 height 14
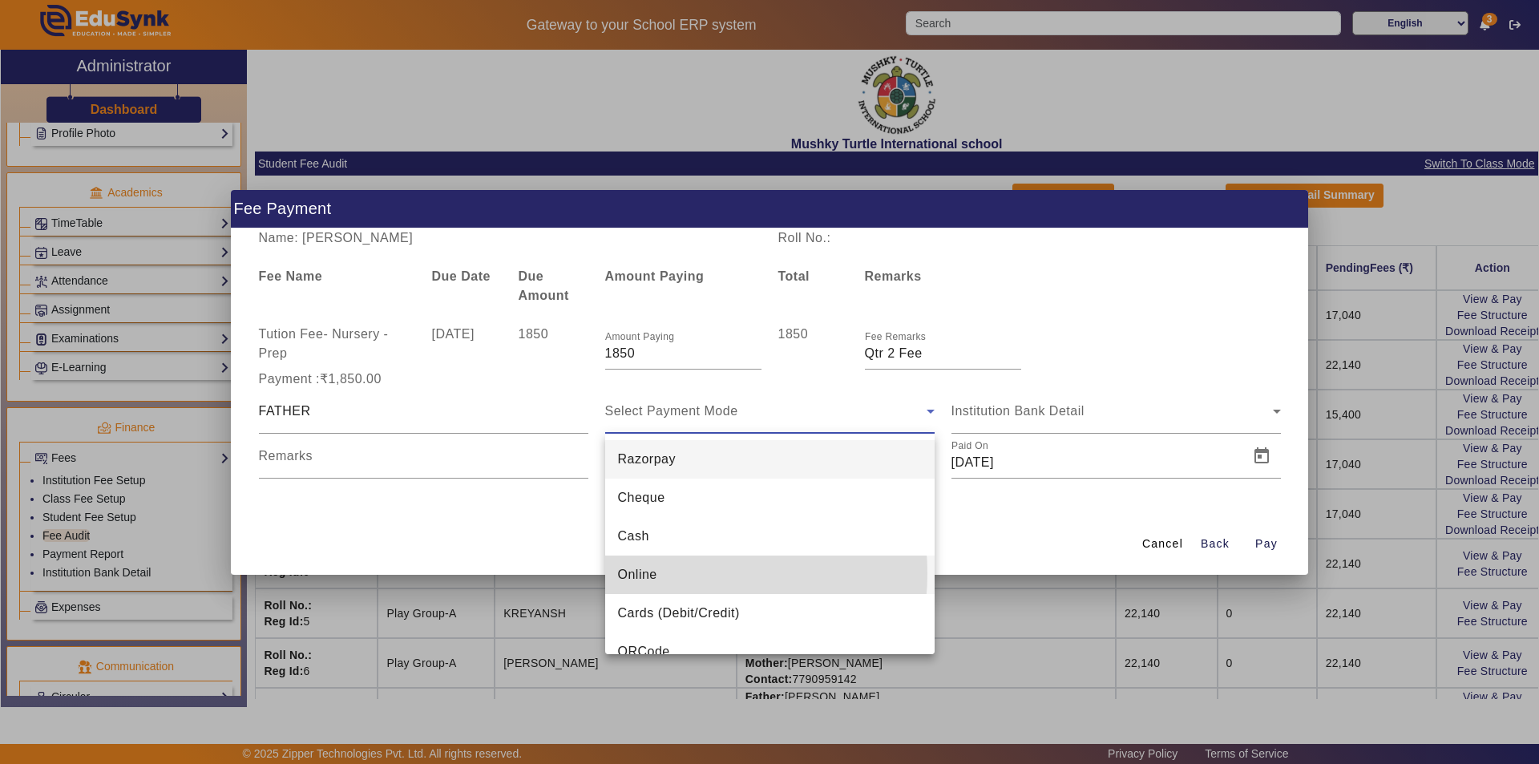
click at [681, 573] on mat-option "Online" at bounding box center [769, 575] width 329 height 38
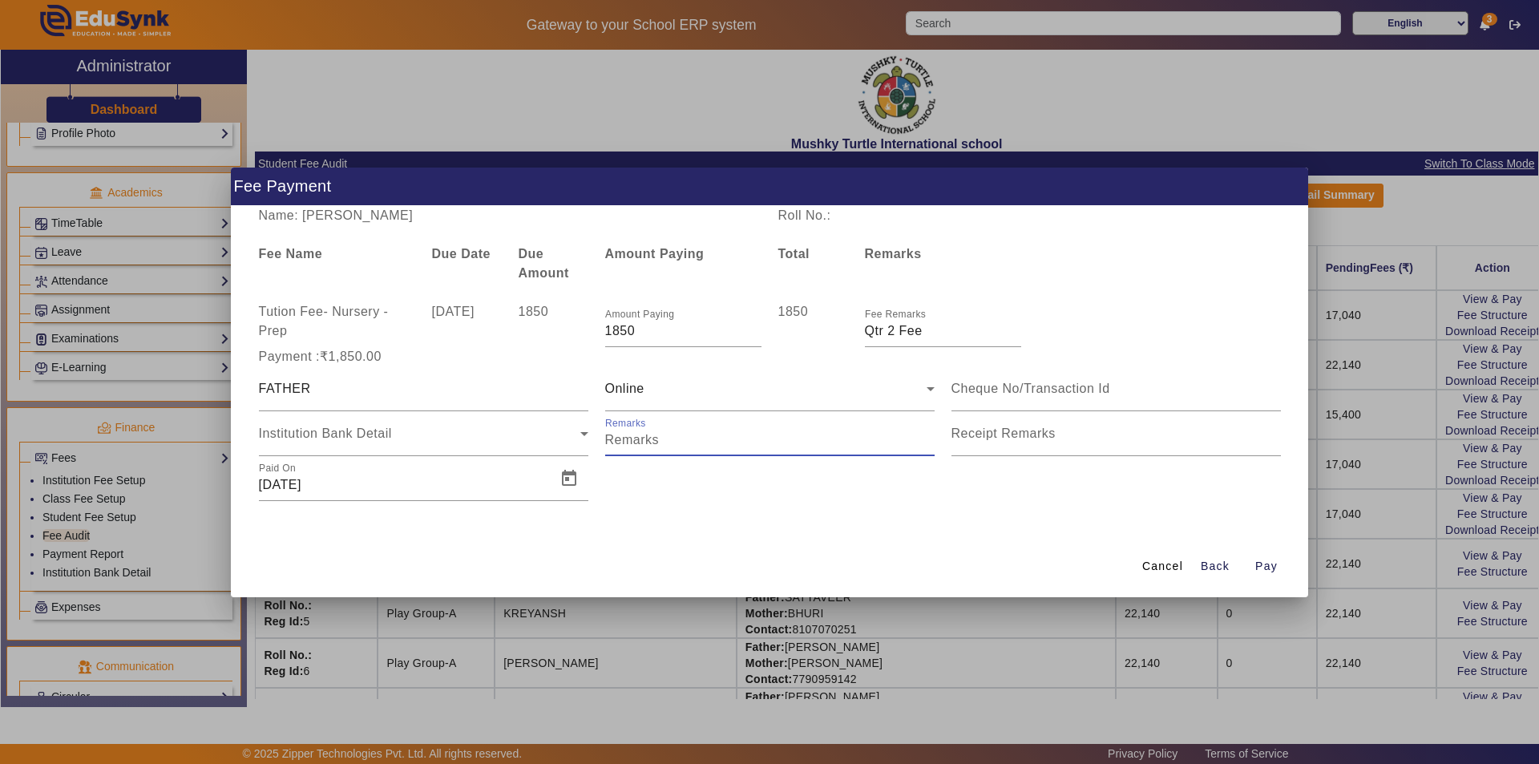
click at [699, 446] on input "Remarks" at bounding box center [769, 440] width 329 height 19
click at [815, 438] on input "Remarks" at bounding box center [769, 440] width 329 height 19
click at [816, 438] on input "Remarks" at bounding box center [769, 440] width 329 height 19
drag, startPoint x: 816, startPoint y: 438, endPoint x: 652, endPoint y: 436, distance: 164.4
click at [652, 436] on input "Remarks" at bounding box center [769, 440] width 329 height 19
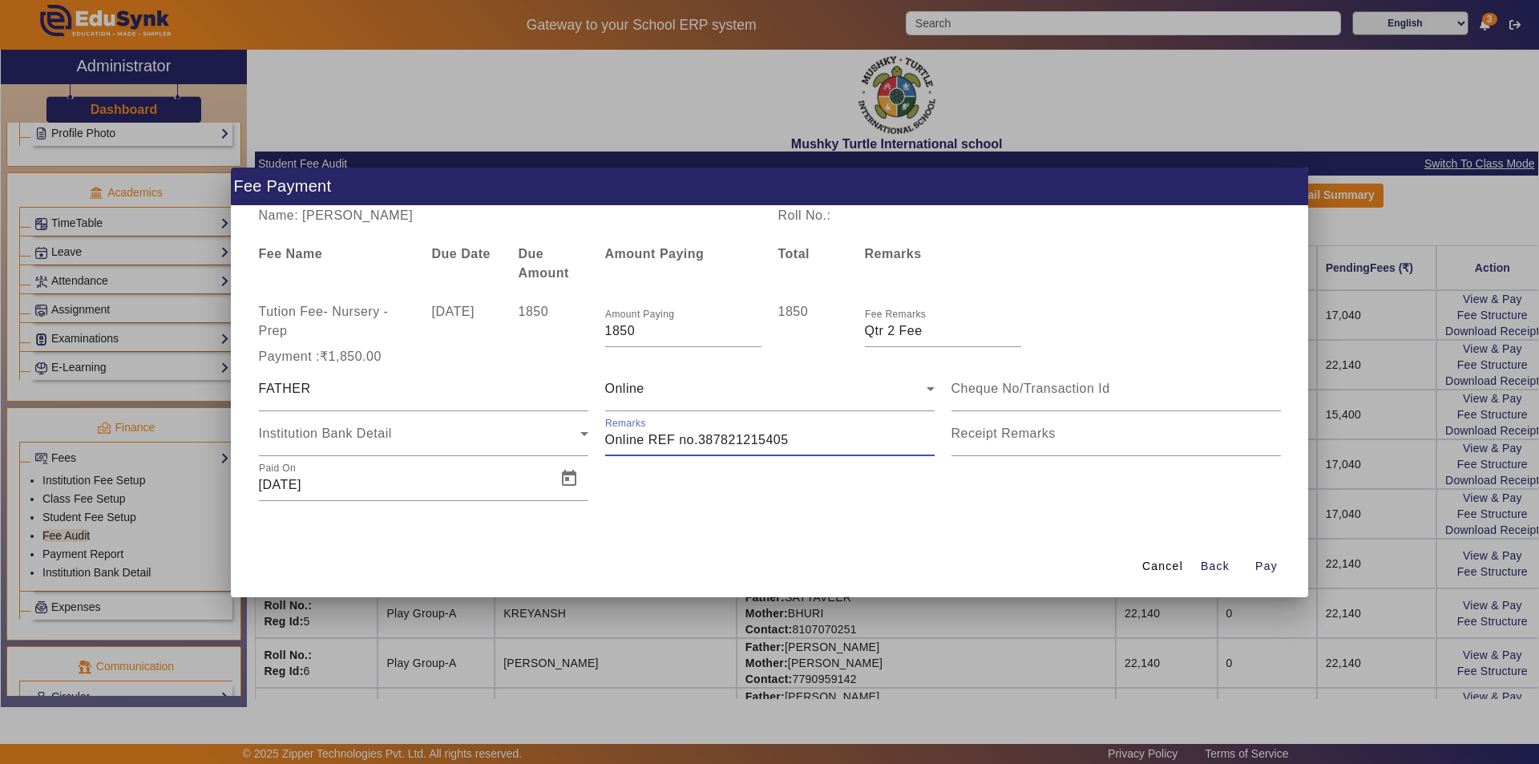
drag, startPoint x: 807, startPoint y: 440, endPoint x: 701, endPoint y: 435, distance: 106.7
click at [701, 435] on input "Remarks" at bounding box center [769, 440] width 329 height 19
type input "Online REF no.522462047760"
click at [992, 436] on mat-label "Receipt Remarks" at bounding box center [1004, 433] width 104 height 14
click at [992, 436] on input "Receipt Remarks" at bounding box center [1116, 440] width 329 height 19
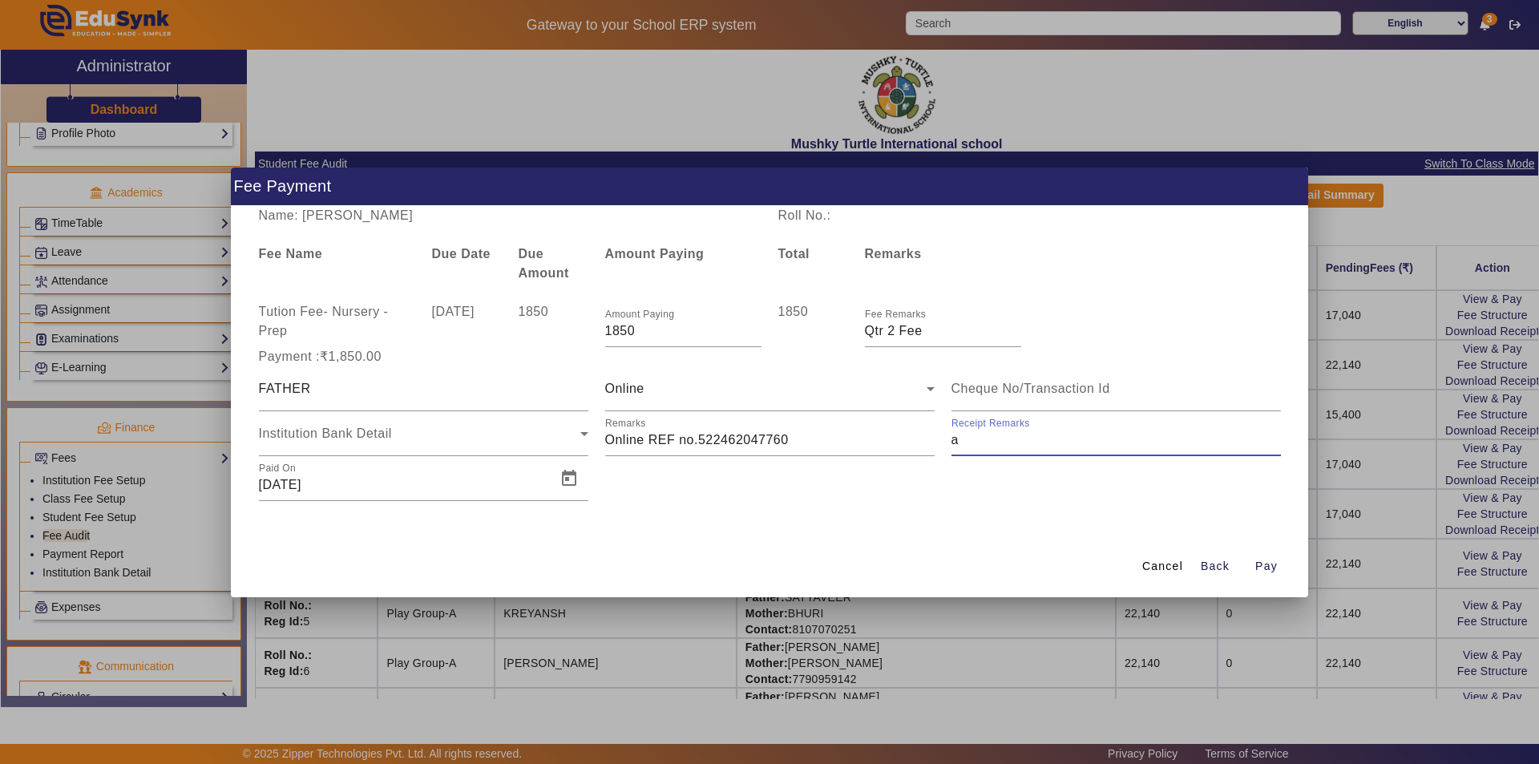
type input "Aug month fee paid"
click at [566, 486] on span "Open calendar" at bounding box center [569, 478] width 38 height 38
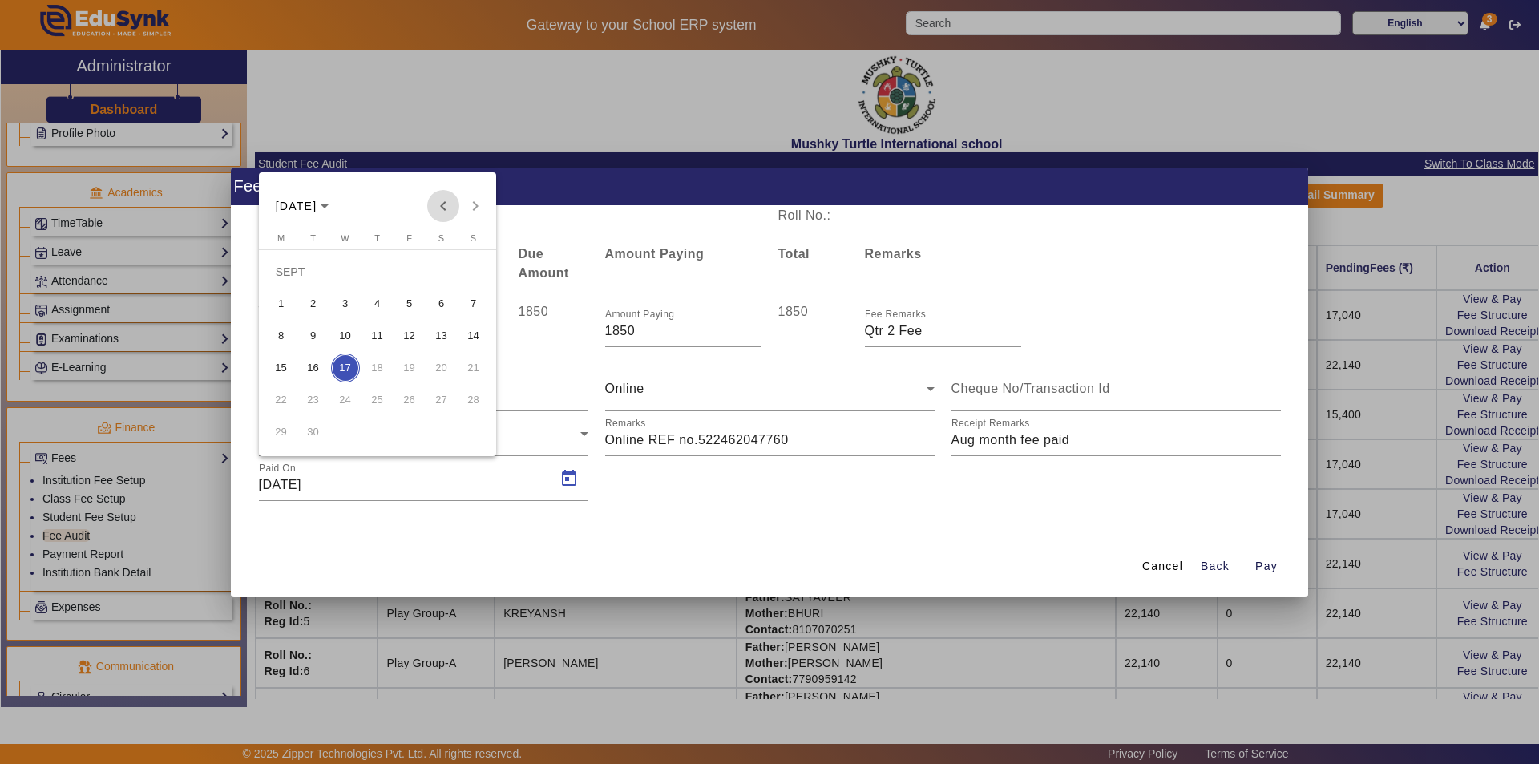
click at [453, 206] on span "Previous month" at bounding box center [443, 206] width 32 height 32
click at [321, 334] on span "12" at bounding box center [313, 335] width 29 height 29
type input "[DATE]"
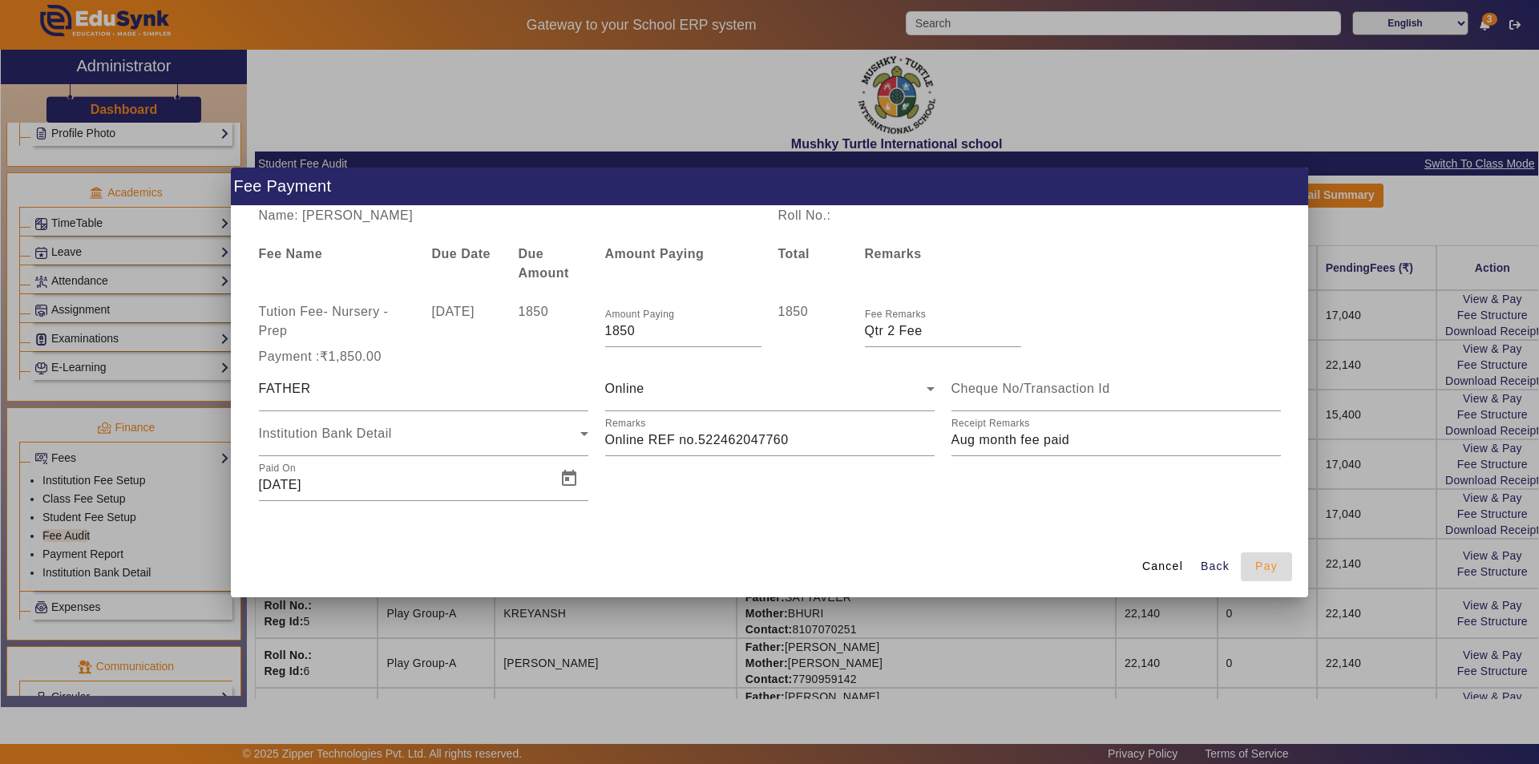
click at [1269, 565] on span "Pay" at bounding box center [1266, 566] width 22 height 17
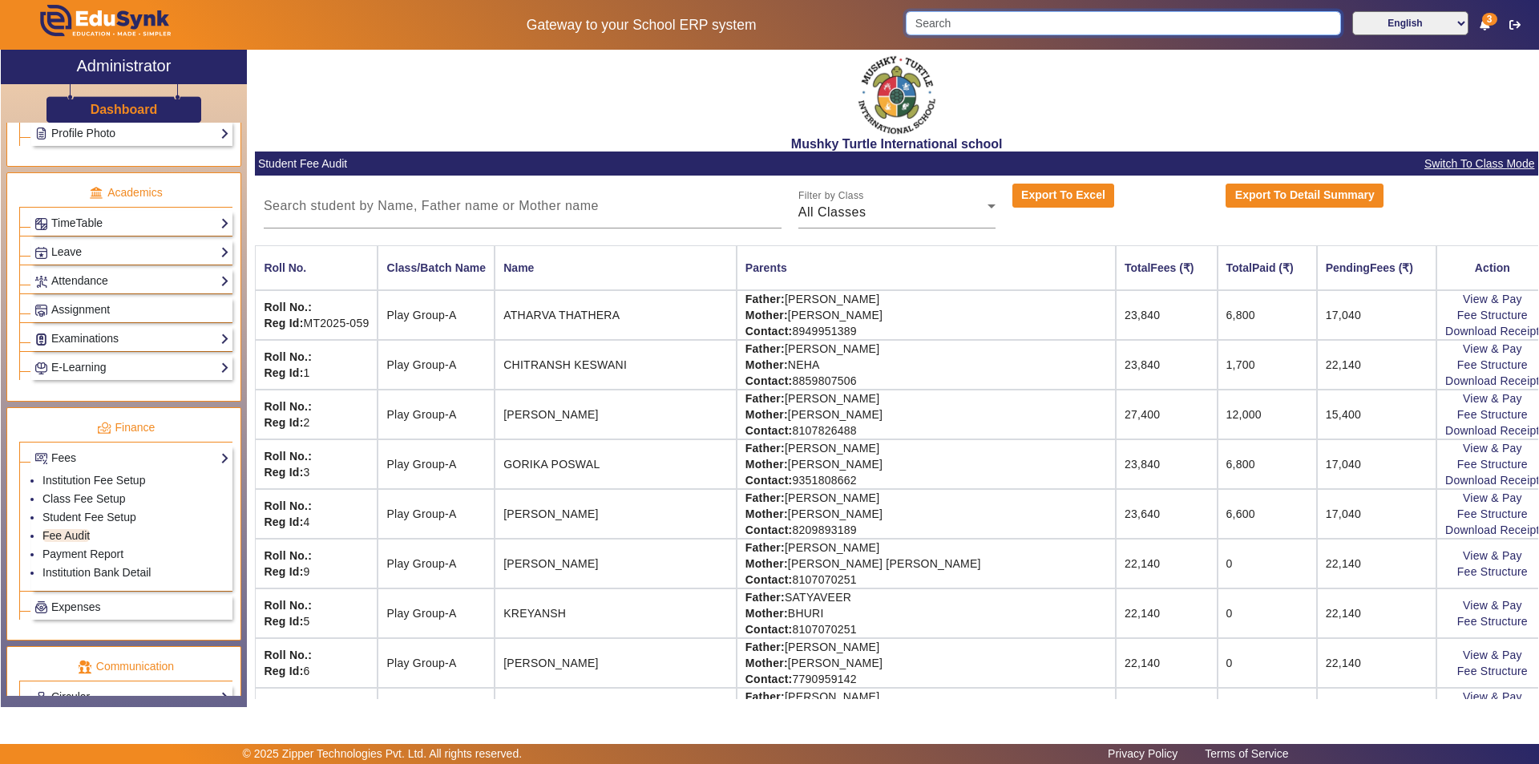
click at [1002, 30] on input "Search" at bounding box center [1123, 23] width 435 height 24
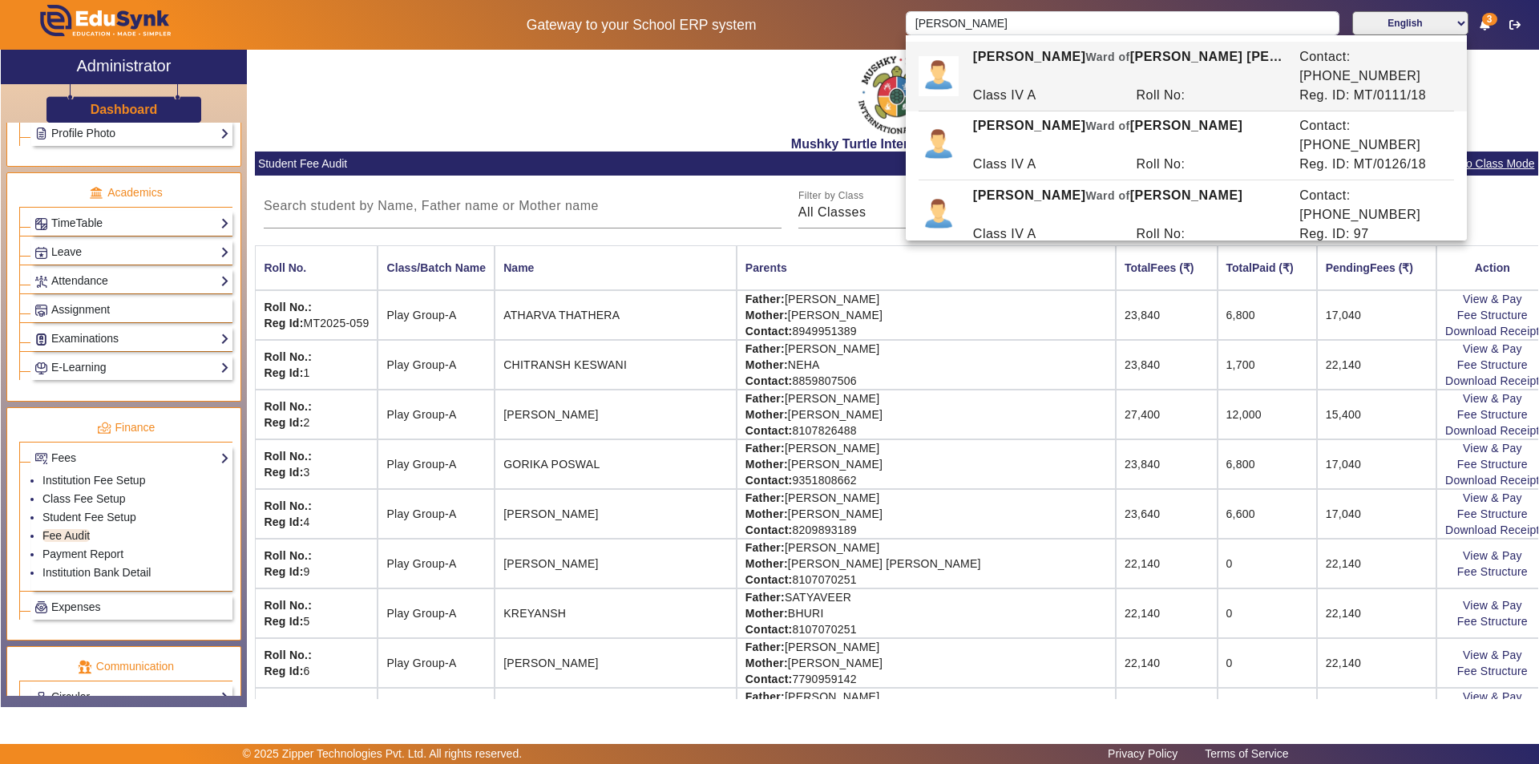
click at [1037, 86] on div "Class IV A" at bounding box center [1046, 95] width 164 height 19
type input "[PERSON_NAME]"
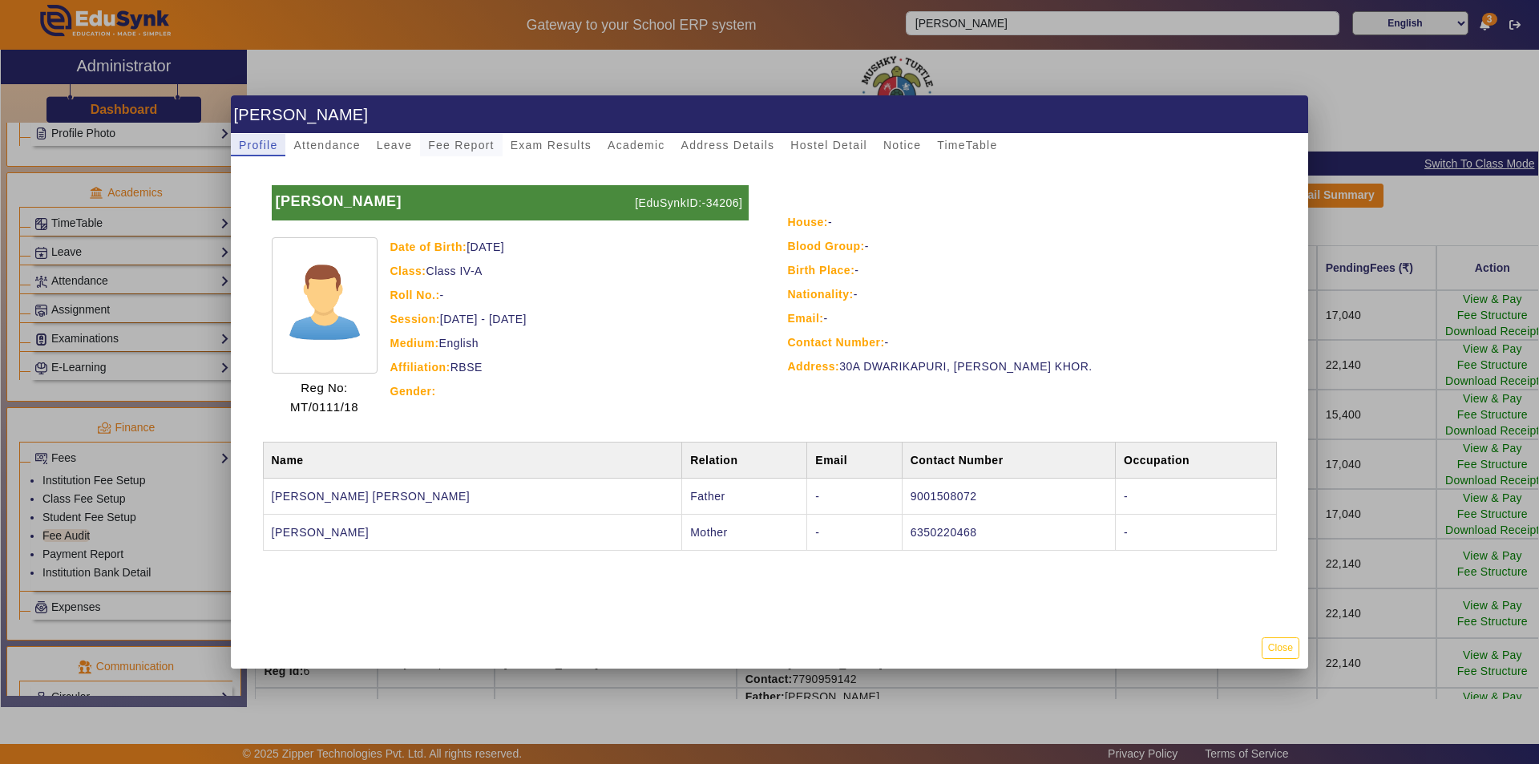
click at [475, 146] on span "Fee Report" at bounding box center [461, 144] width 67 height 11
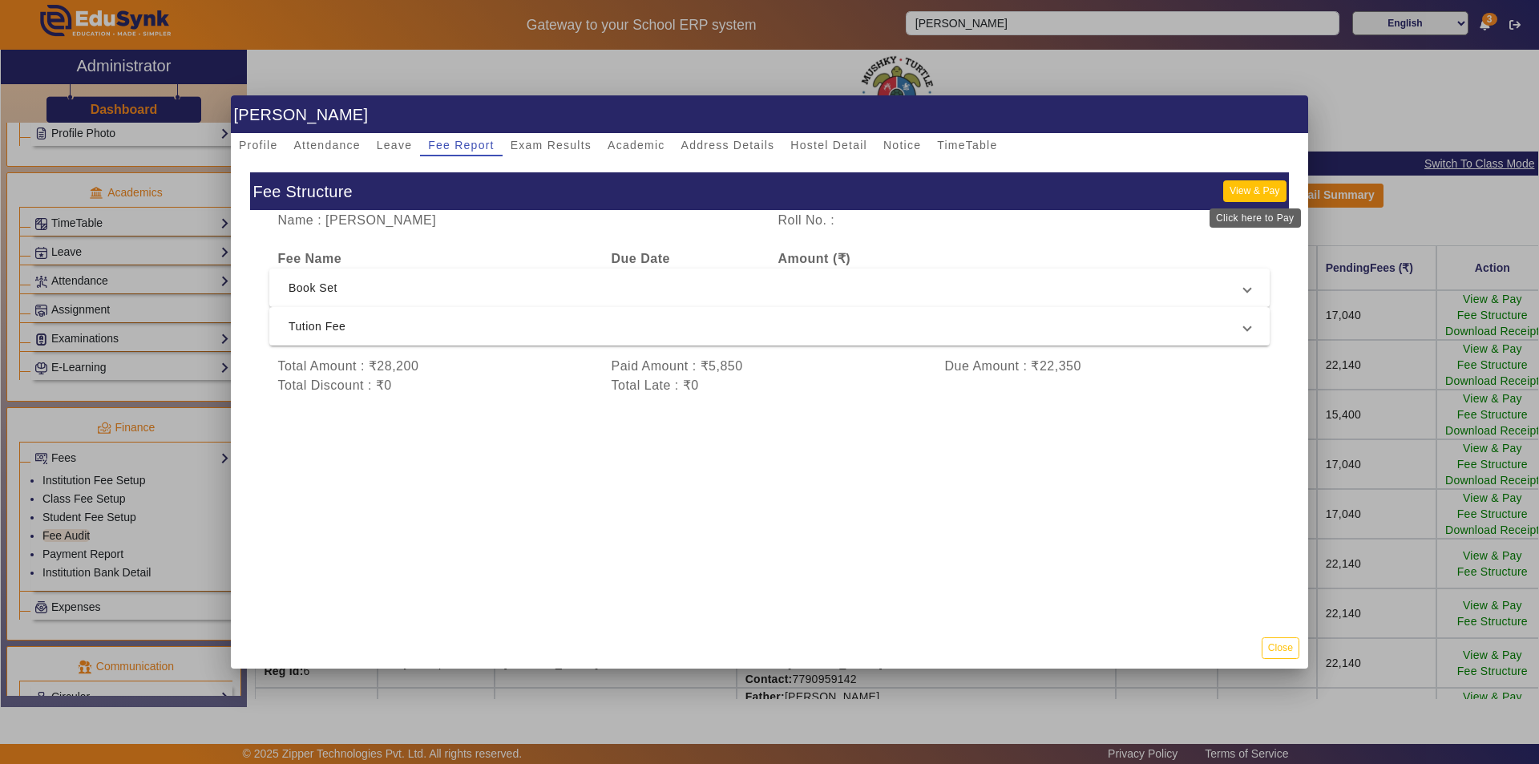
click at [1260, 188] on button "View & Pay" at bounding box center [1254, 191] width 63 height 22
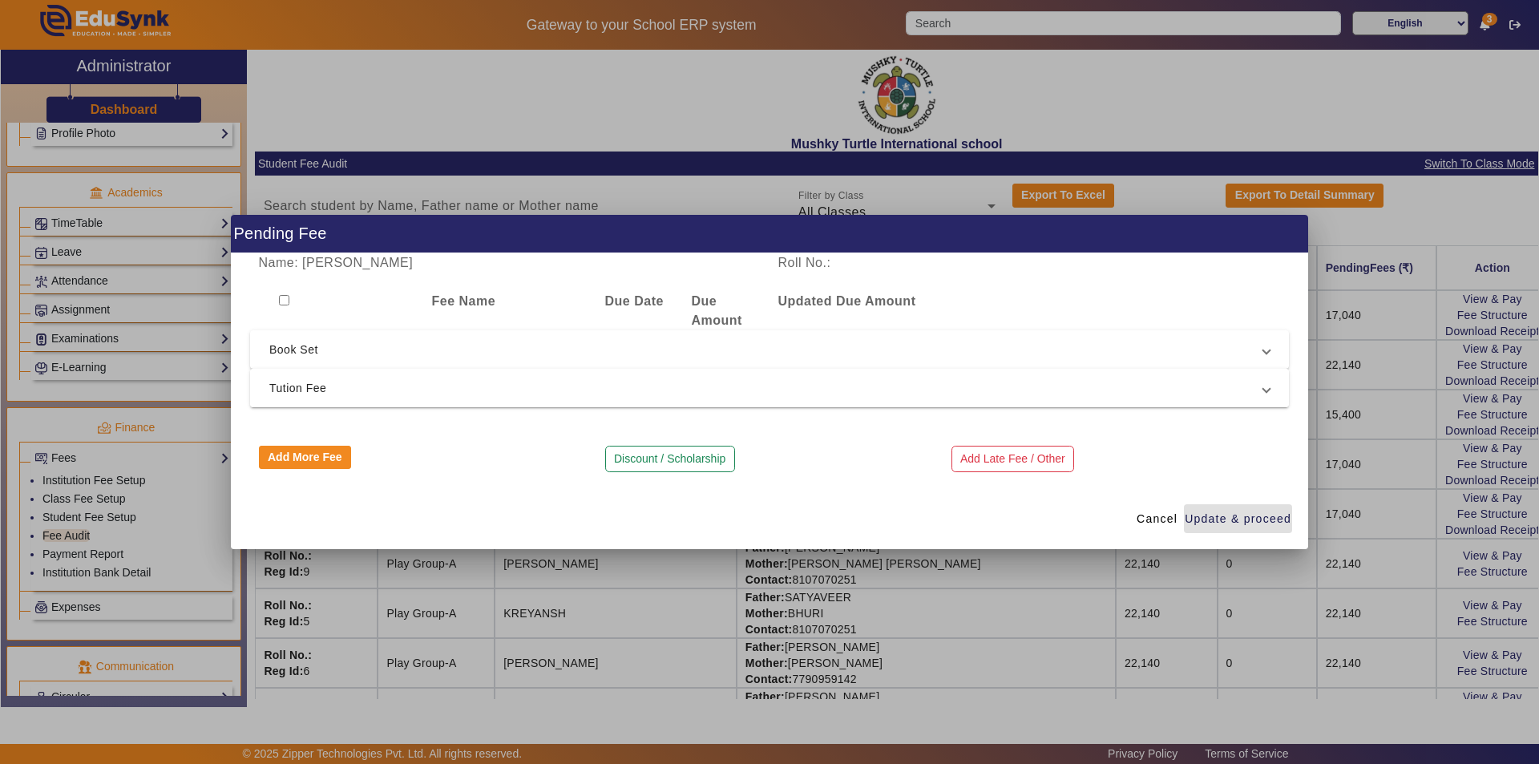
click at [483, 385] on span "Tution Fee" at bounding box center [766, 387] width 994 height 19
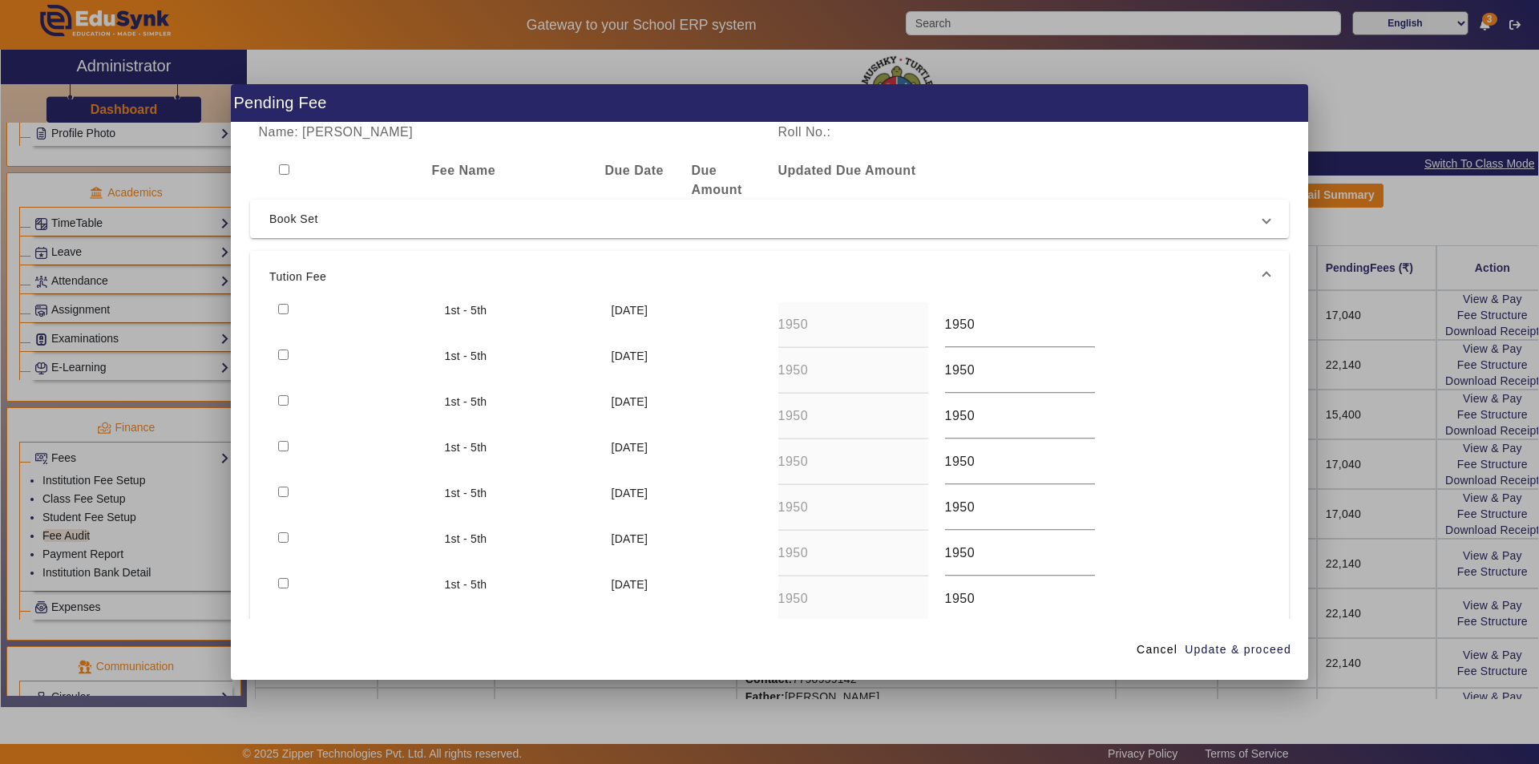
click at [279, 350] on input "checkbox" at bounding box center [283, 355] width 10 height 10
checkbox input "true"
click at [1231, 650] on span "Update & proceed" at bounding box center [1238, 649] width 107 height 17
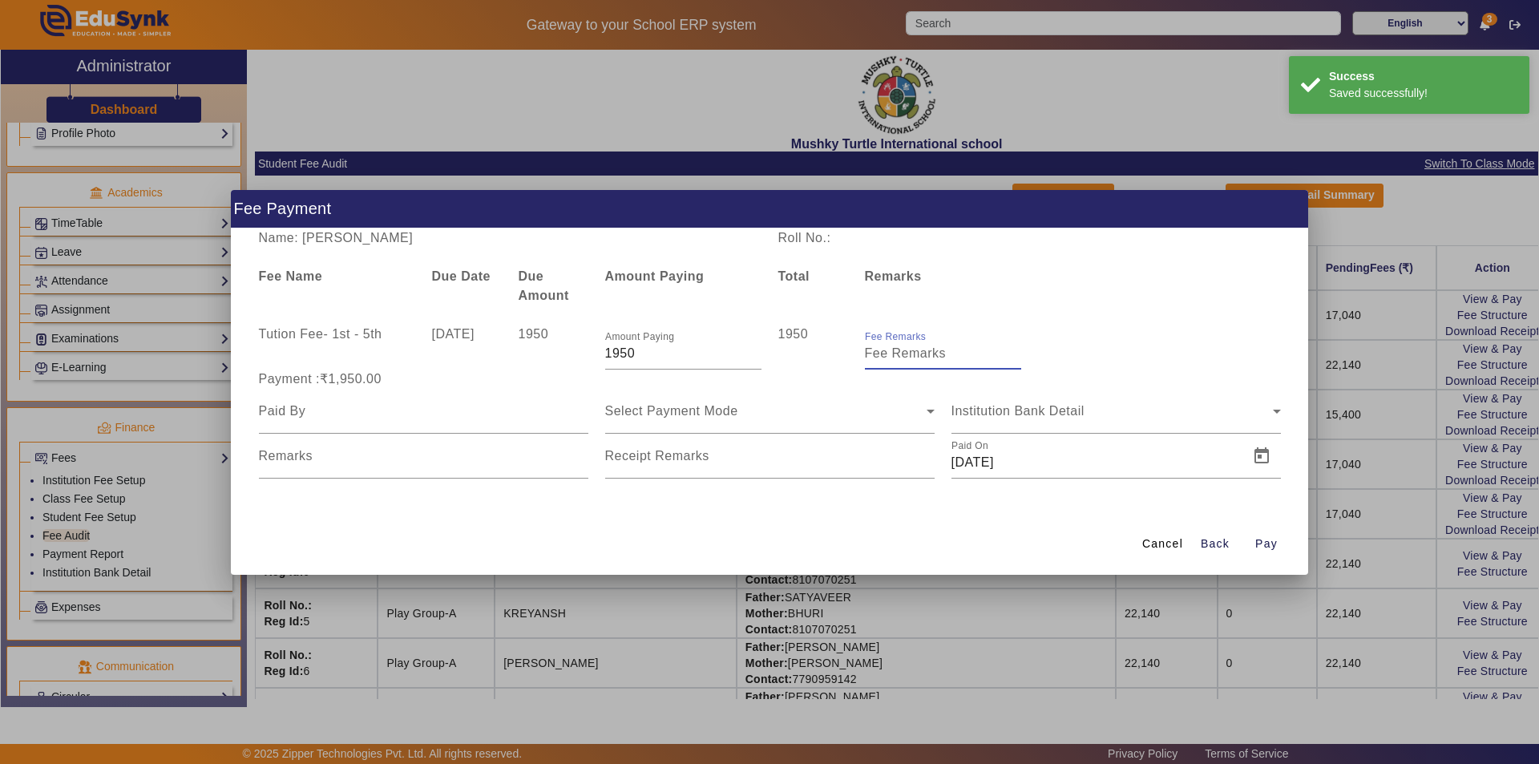
click at [892, 358] on input "Fee Remarks" at bounding box center [943, 353] width 156 height 19
click at [387, 425] on div at bounding box center [423, 411] width 329 height 45
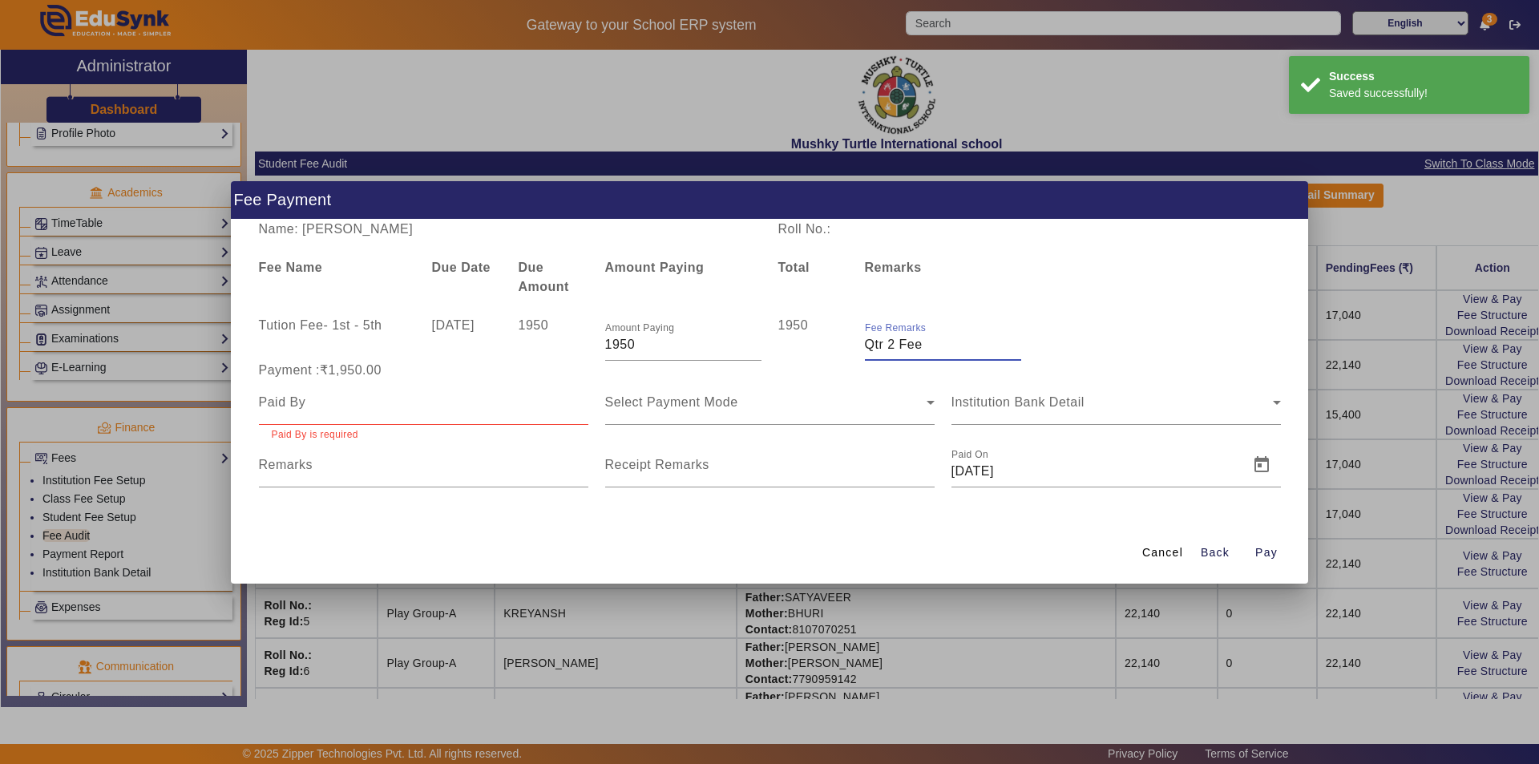
click at [939, 354] on input "Fee Remarks" at bounding box center [943, 344] width 156 height 19
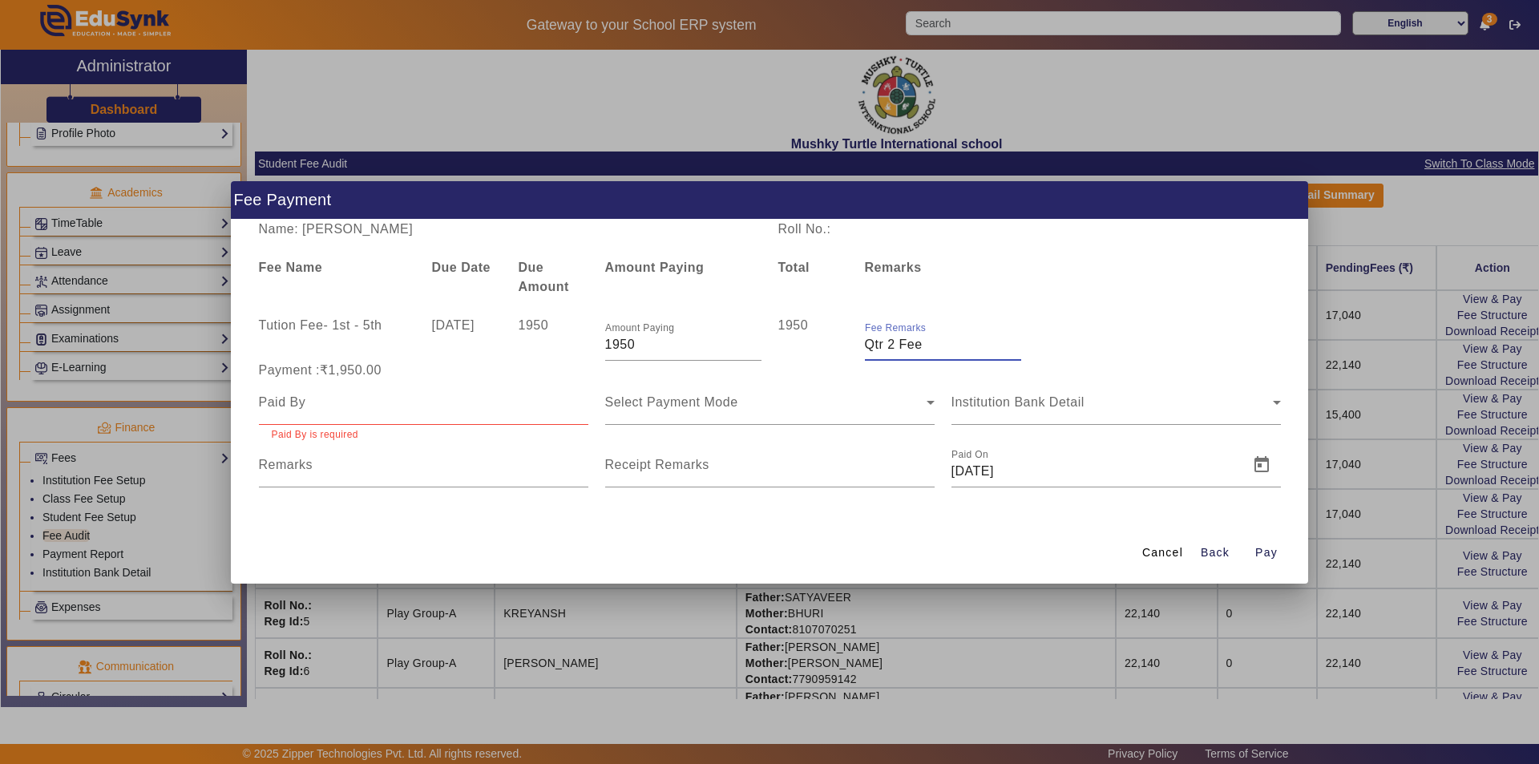
click at [936, 346] on input "Fee Remarks" at bounding box center [943, 344] width 156 height 19
type input "Q"
type input "Aug month fee"
click at [511, 427] on mat-error "Paid By is required" at bounding box center [424, 434] width 304 height 18
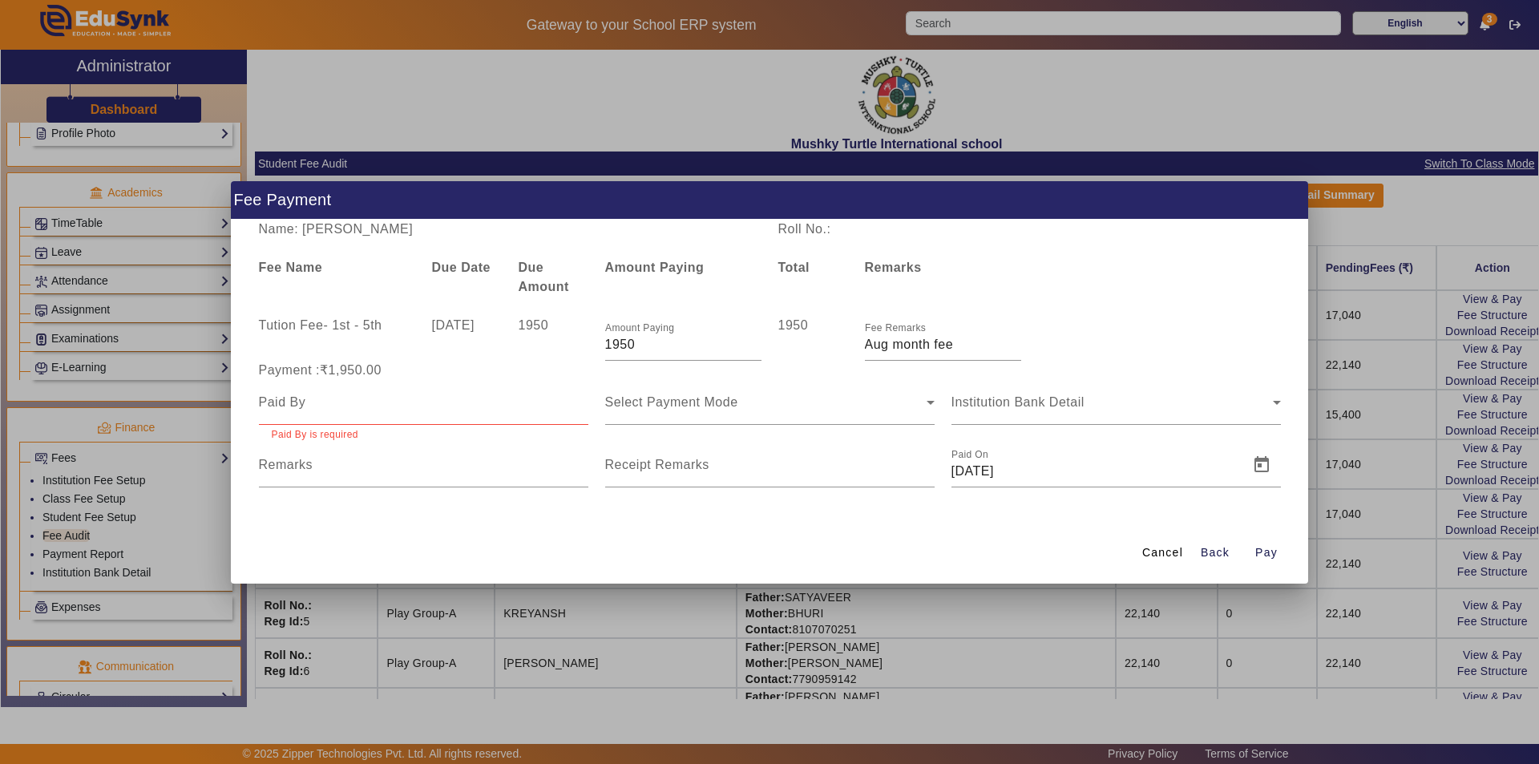
click at [511, 412] on div at bounding box center [423, 402] width 329 height 45
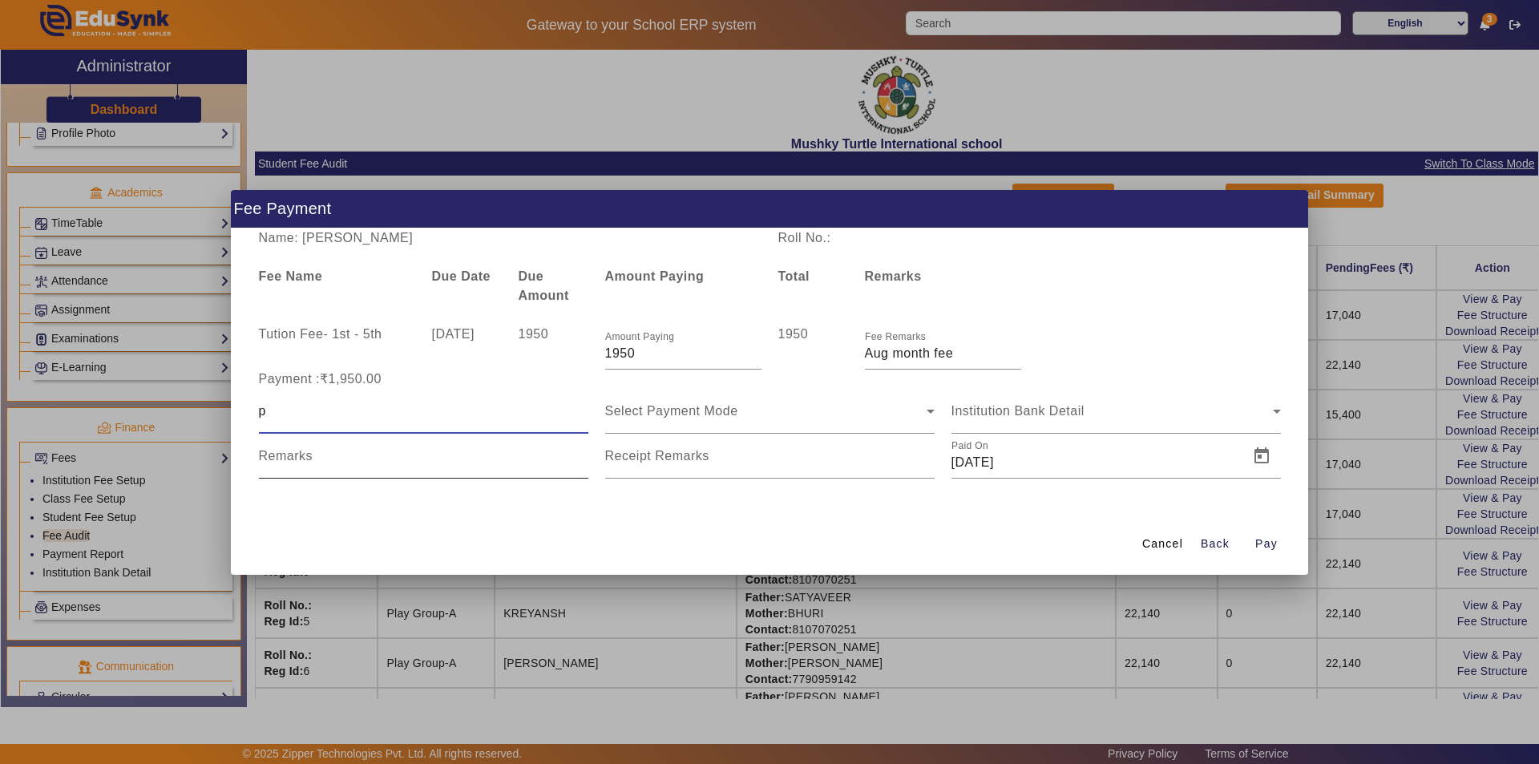
type input "Parents"
click at [693, 409] on span "Select Payment Mode" at bounding box center [671, 411] width 133 height 14
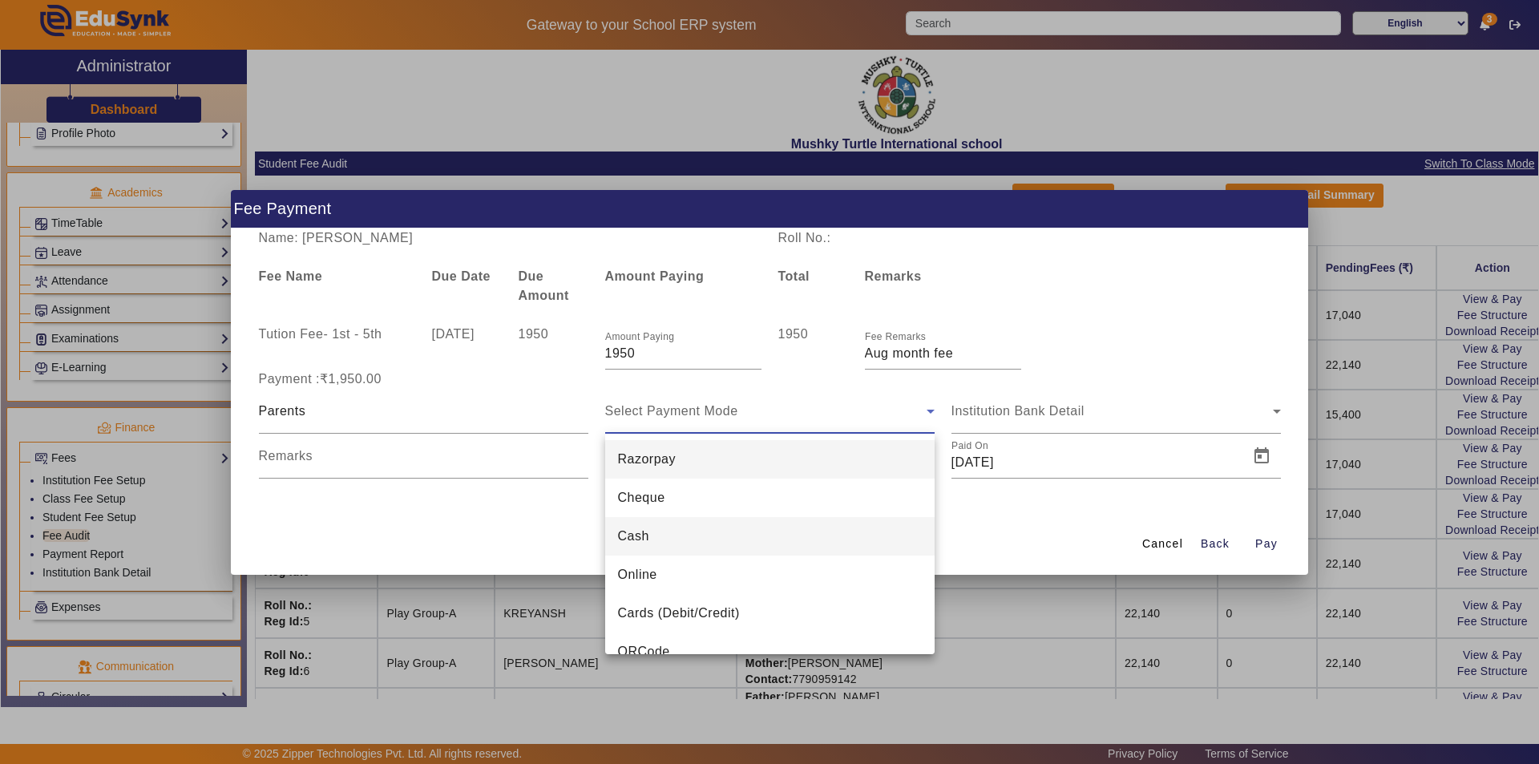
click at [654, 542] on mat-option "Cash" at bounding box center [769, 536] width 329 height 38
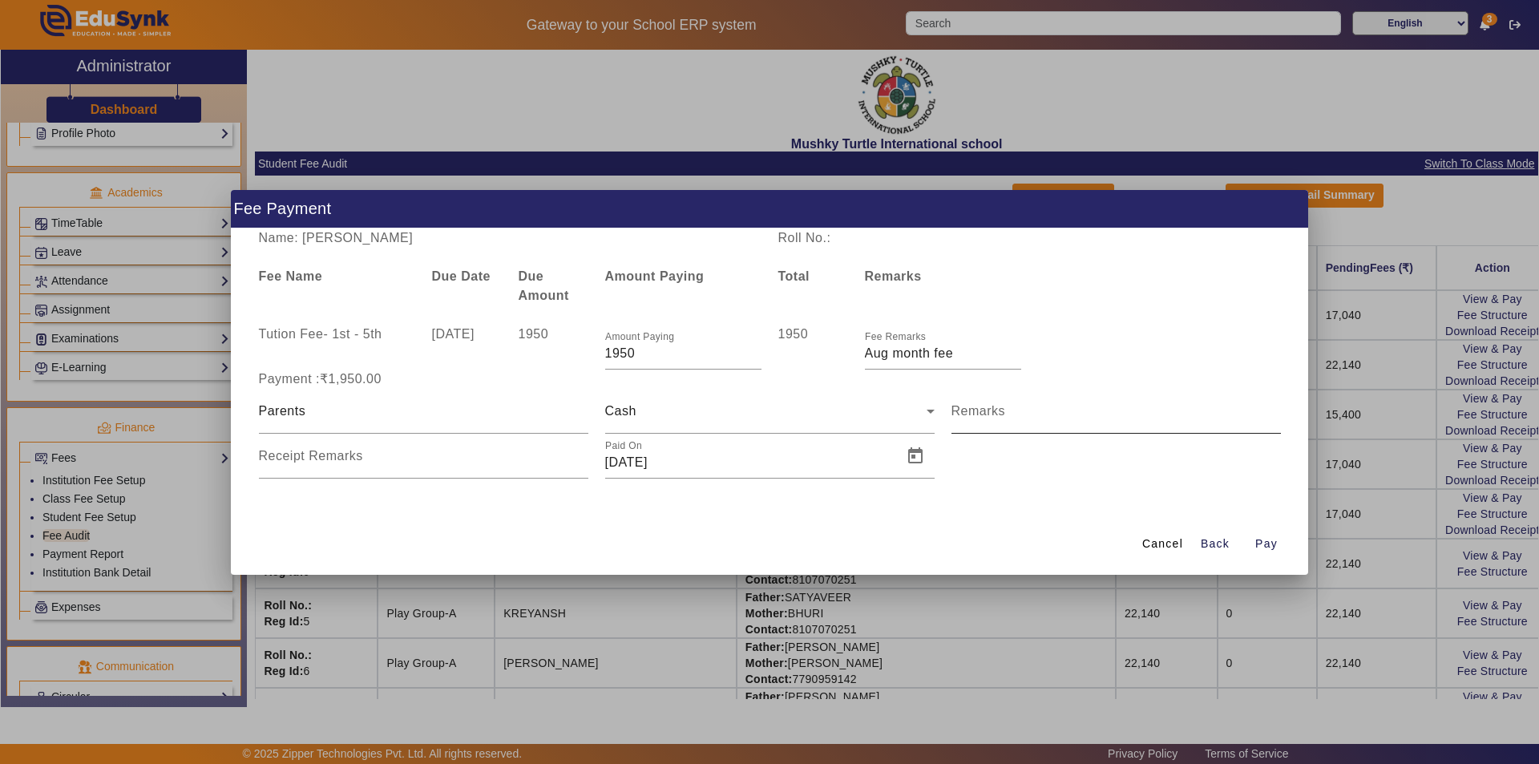
click at [990, 417] on mat-label "Remarks" at bounding box center [979, 411] width 55 height 14
click at [990, 417] on input "Remarks" at bounding box center [1116, 417] width 329 height 19
type input "Aug month fee paid"
click at [462, 467] on input "Receipt Remarks" at bounding box center [423, 462] width 329 height 19
type input "Aug month fee paid"
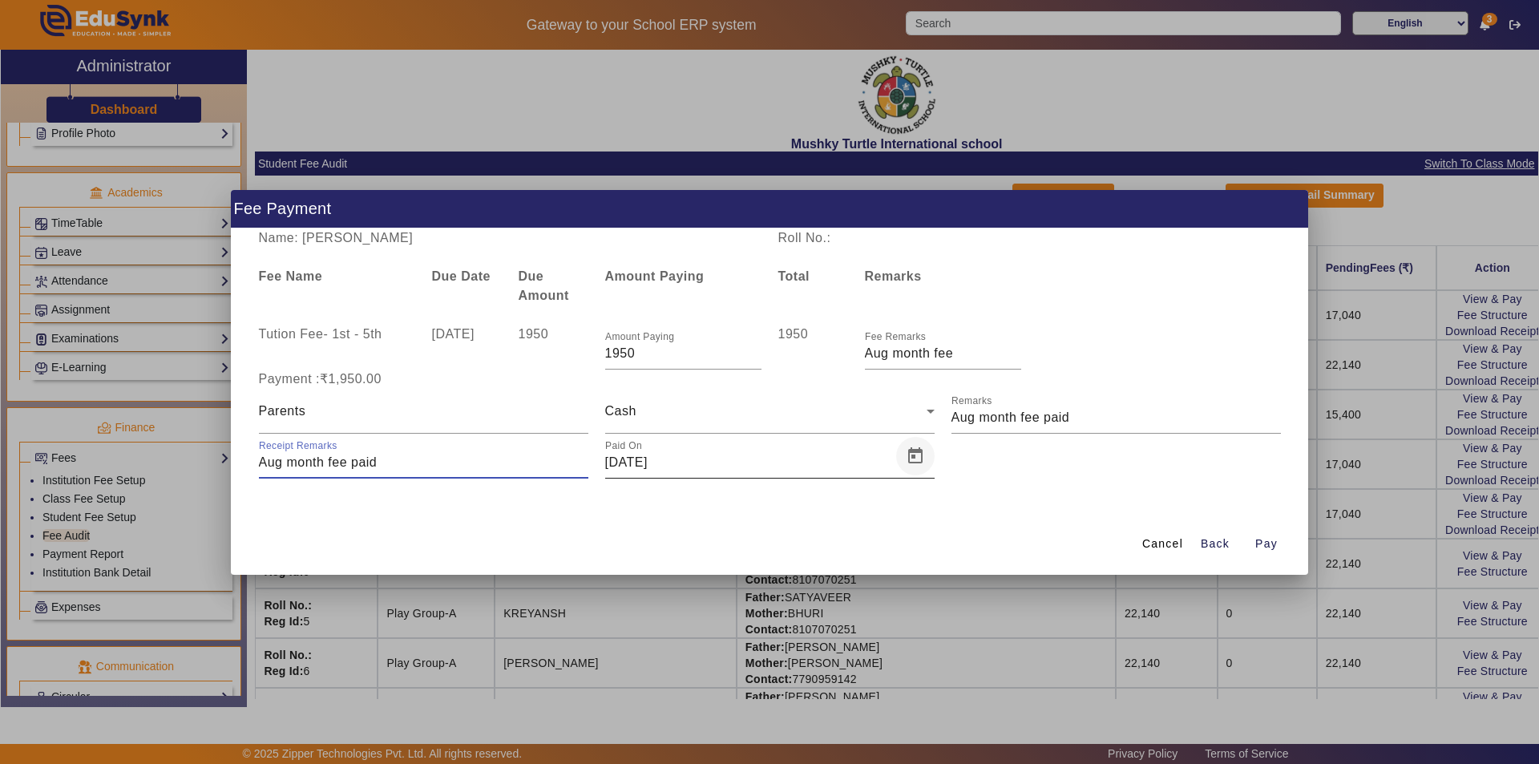
click at [916, 455] on span "Open calendar" at bounding box center [915, 456] width 38 height 38
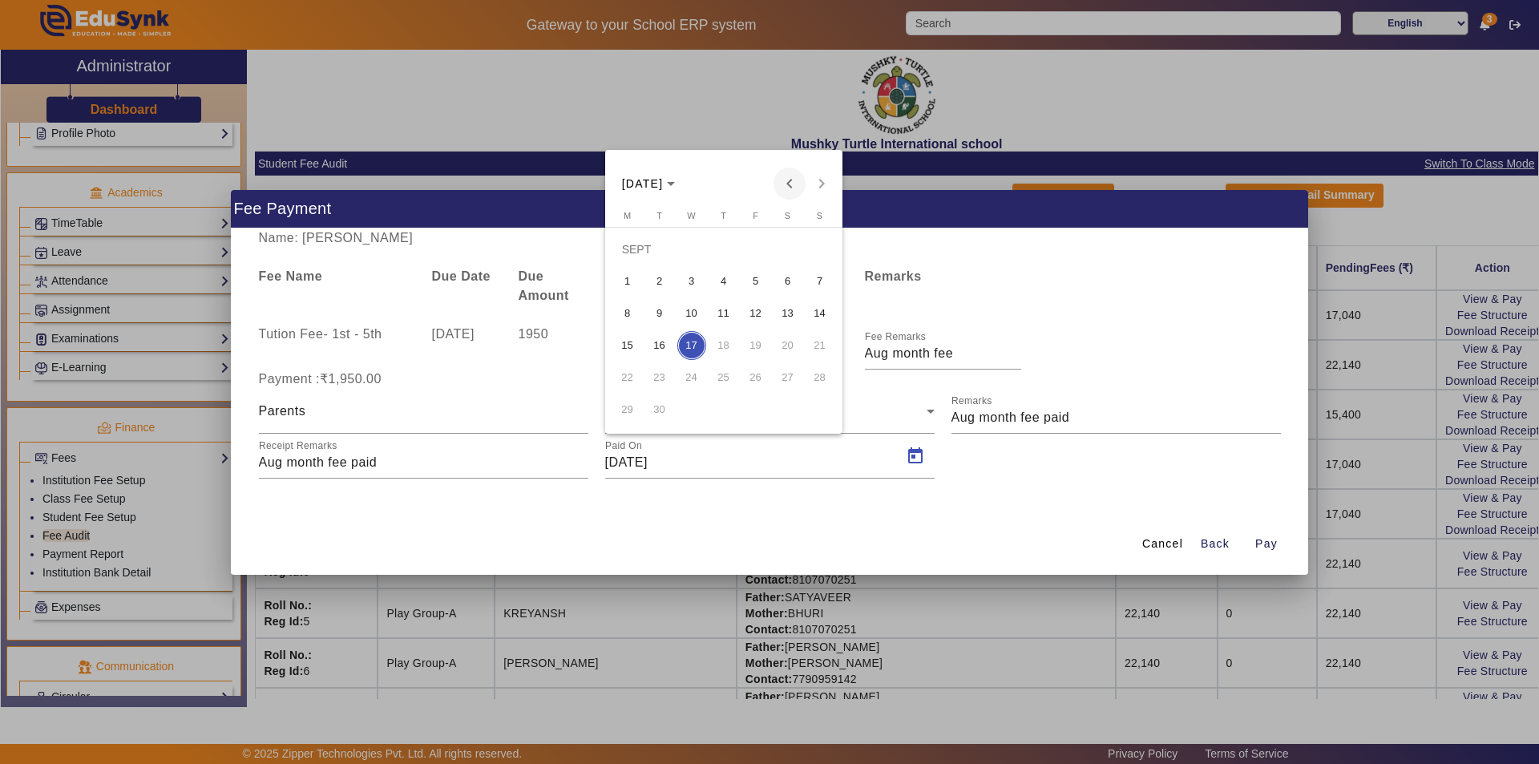
click at [789, 183] on span "Previous month" at bounding box center [790, 184] width 32 height 32
click at [681, 312] on span "13" at bounding box center [691, 313] width 29 height 29
type input "[DATE]"
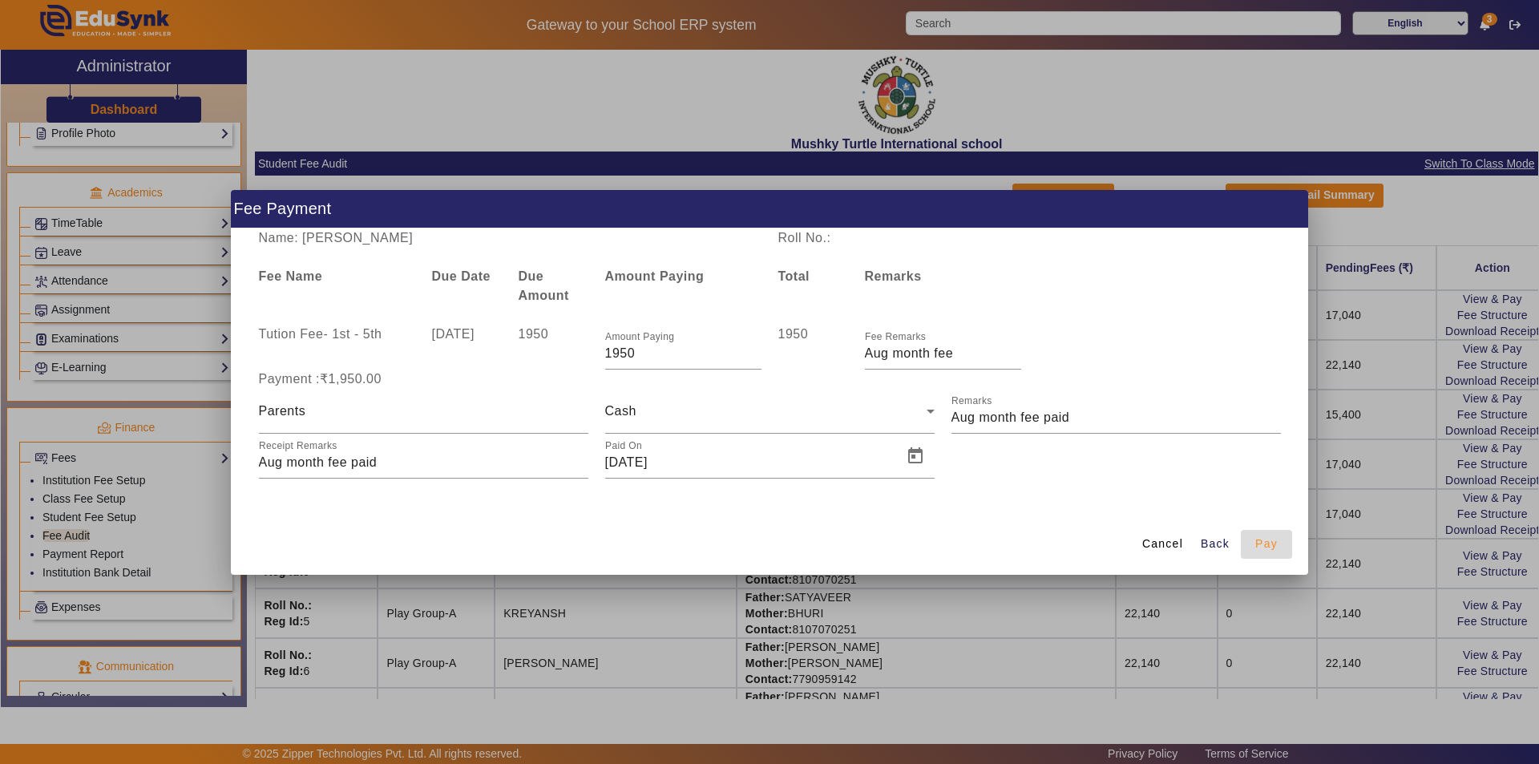
click at [1261, 545] on span "Pay" at bounding box center [1266, 544] width 22 height 17
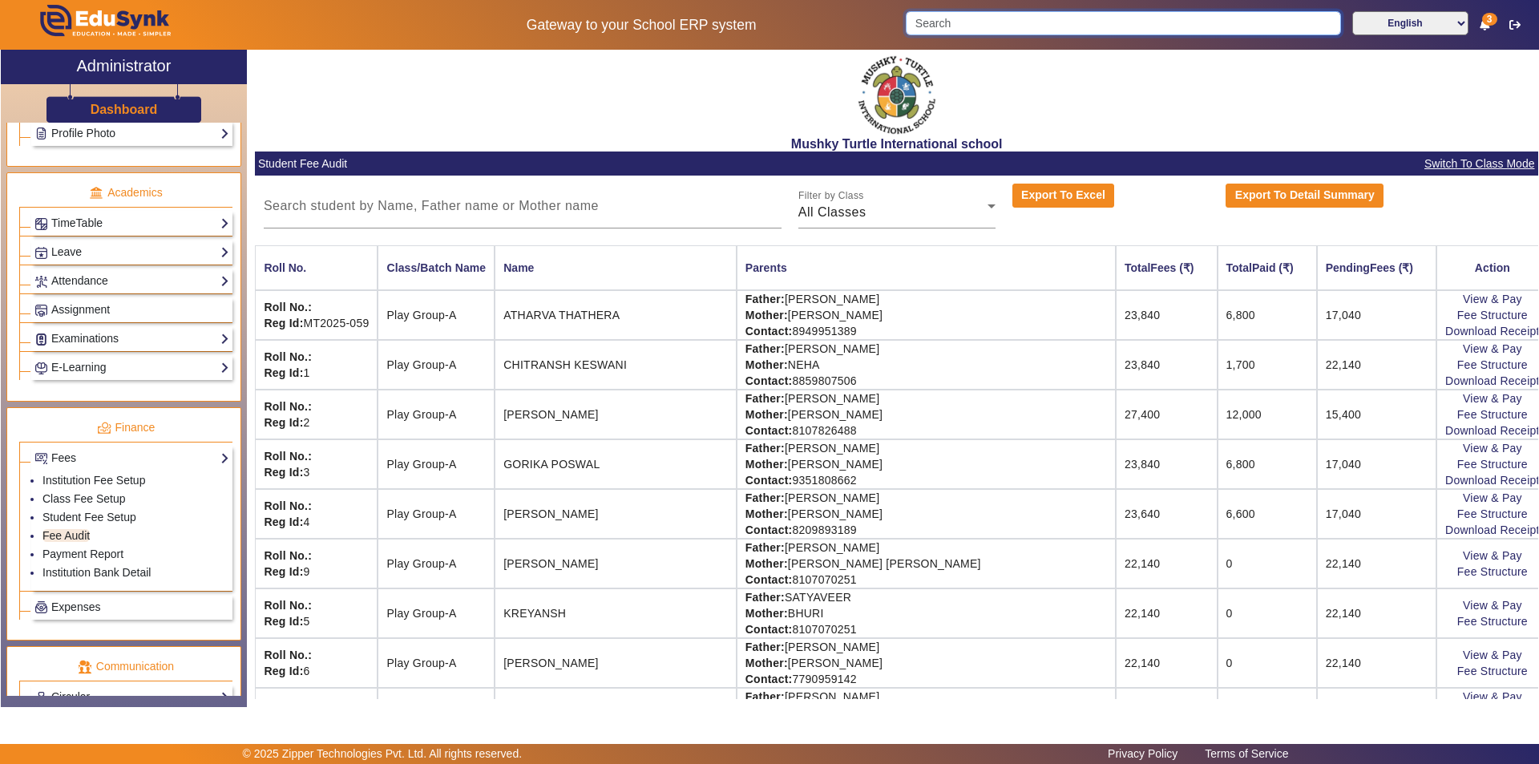
click at [1059, 12] on input "Search" at bounding box center [1123, 23] width 435 height 24
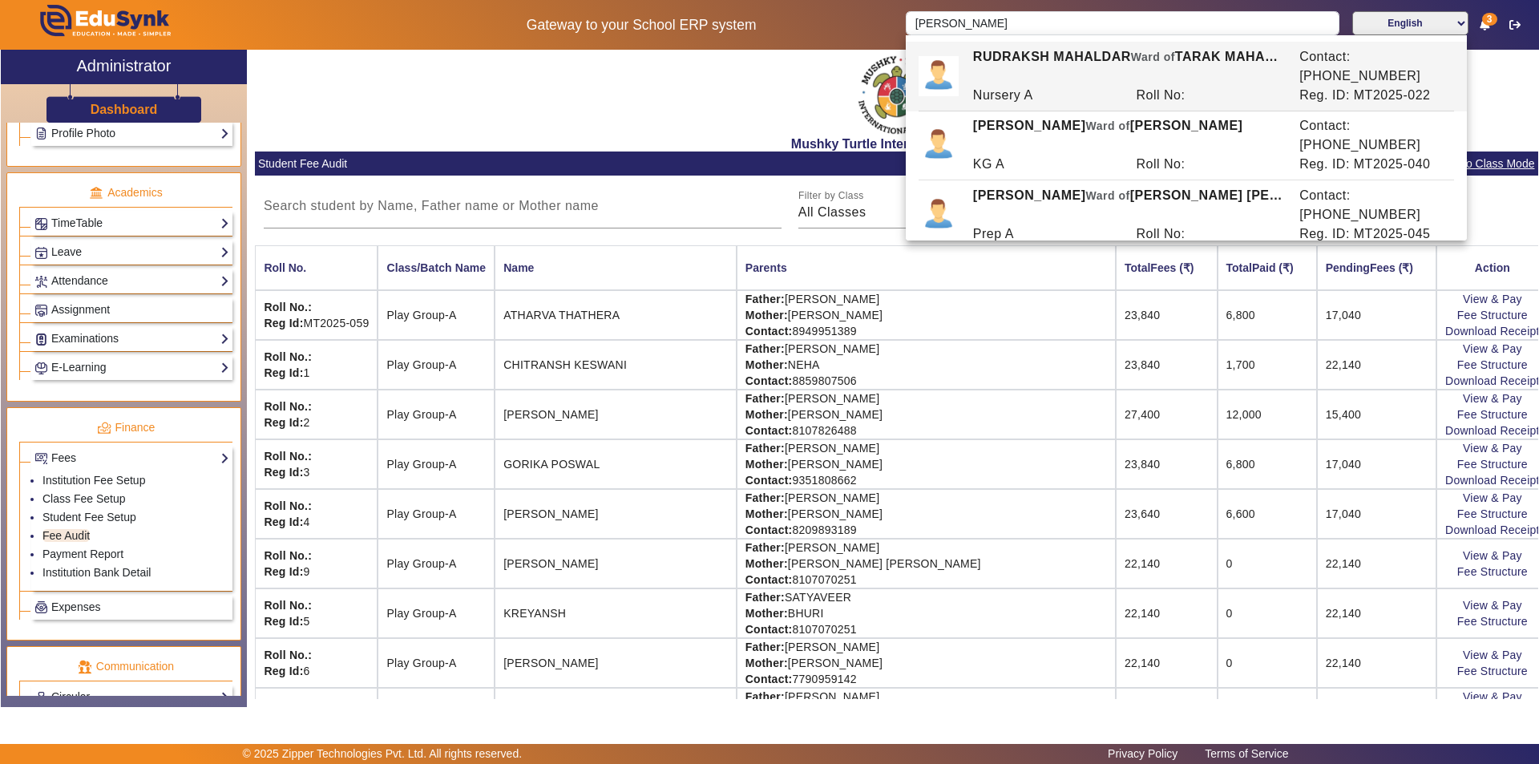
click at [1066, 255] on div "[PERSON_NAME] [PERSON_NAME] of [PERSON_NAME]" at bounding box center [1127, 274] width 326 height 38
type input "[PERSON_NAME]"
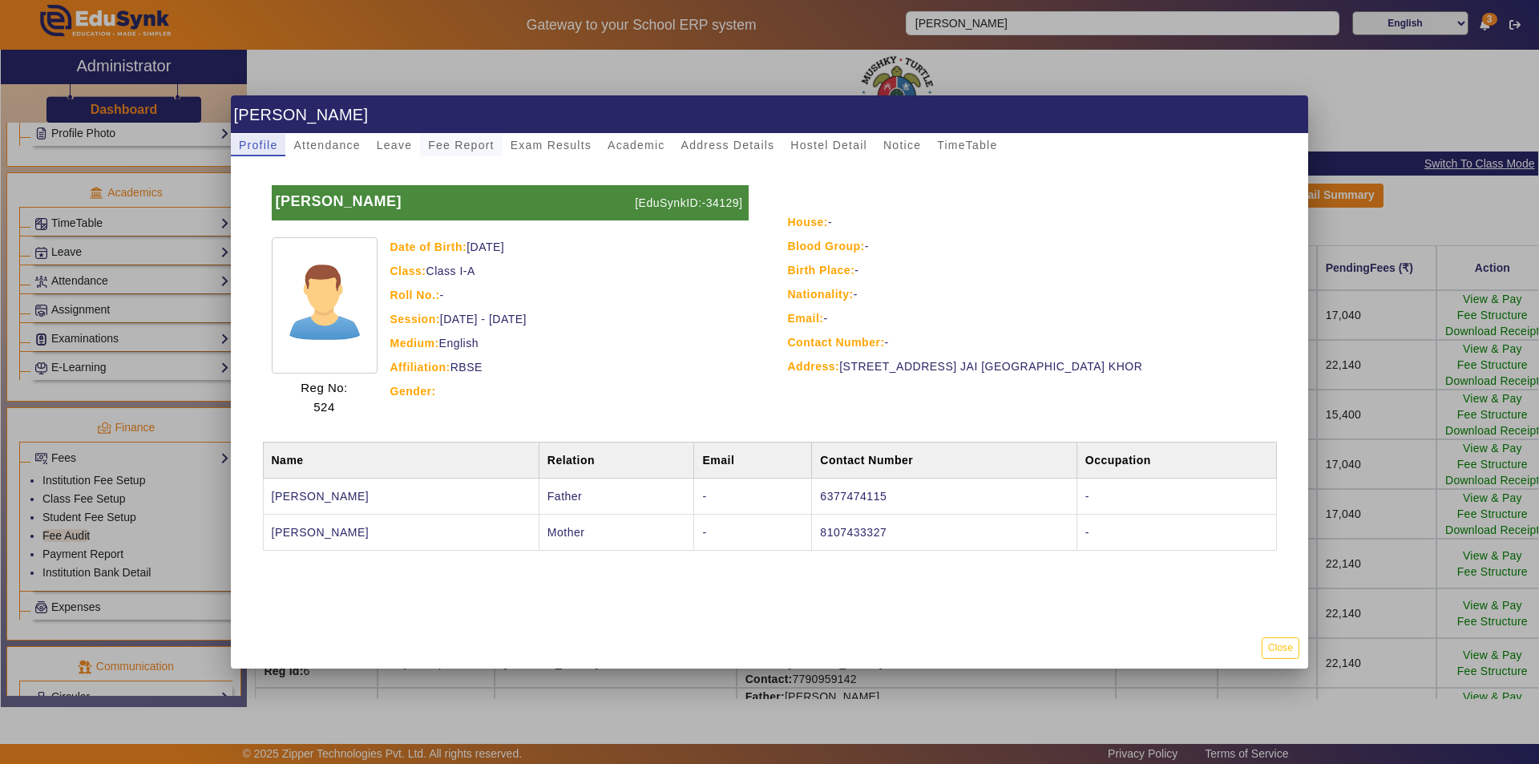
click at [461, 142] on span "Fee Report" at bounding box center [461, 144] width 67 height 11
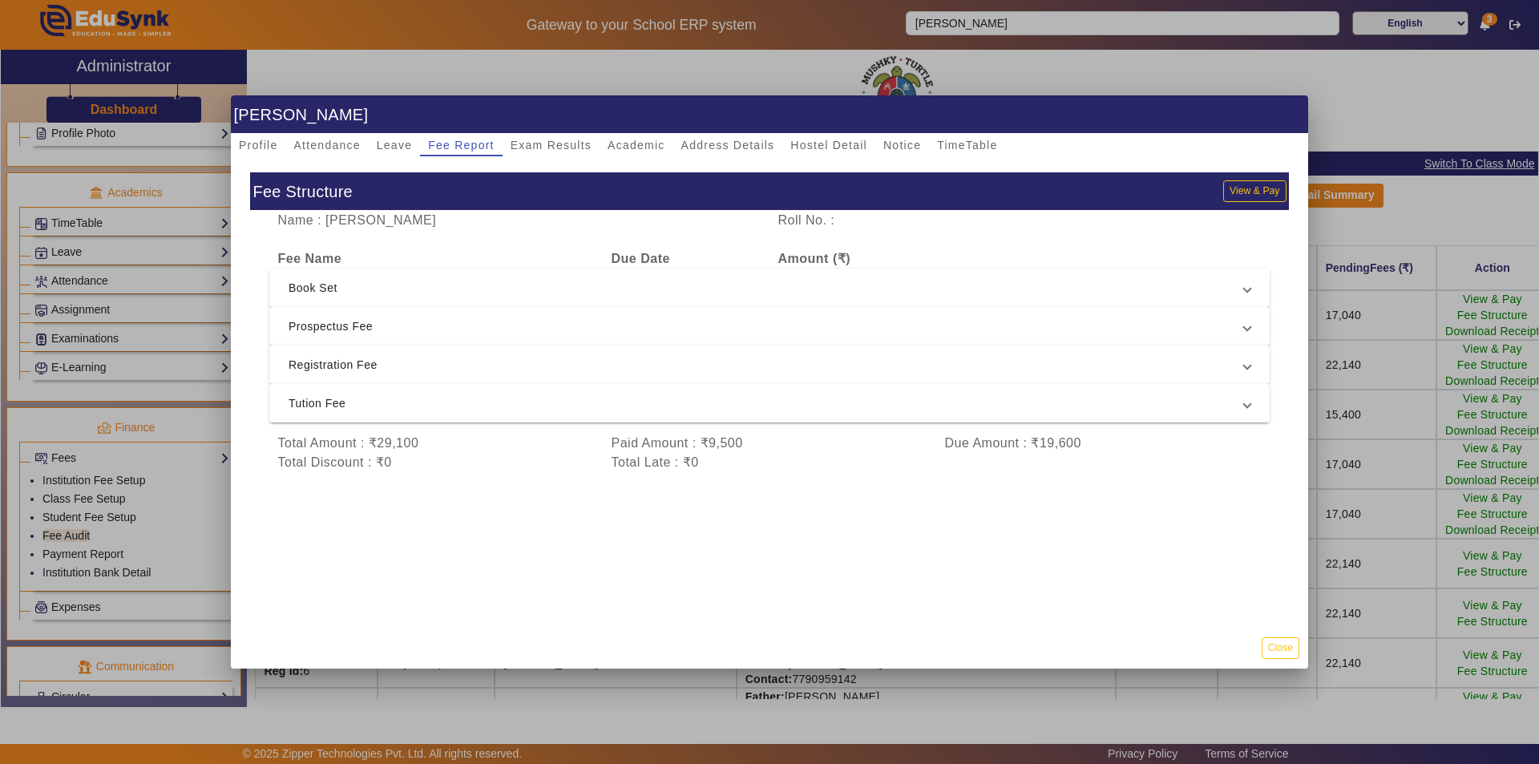
click at [664, 413] on span "Tution Fee" at bounding box center [767, 403] width 956 height 19
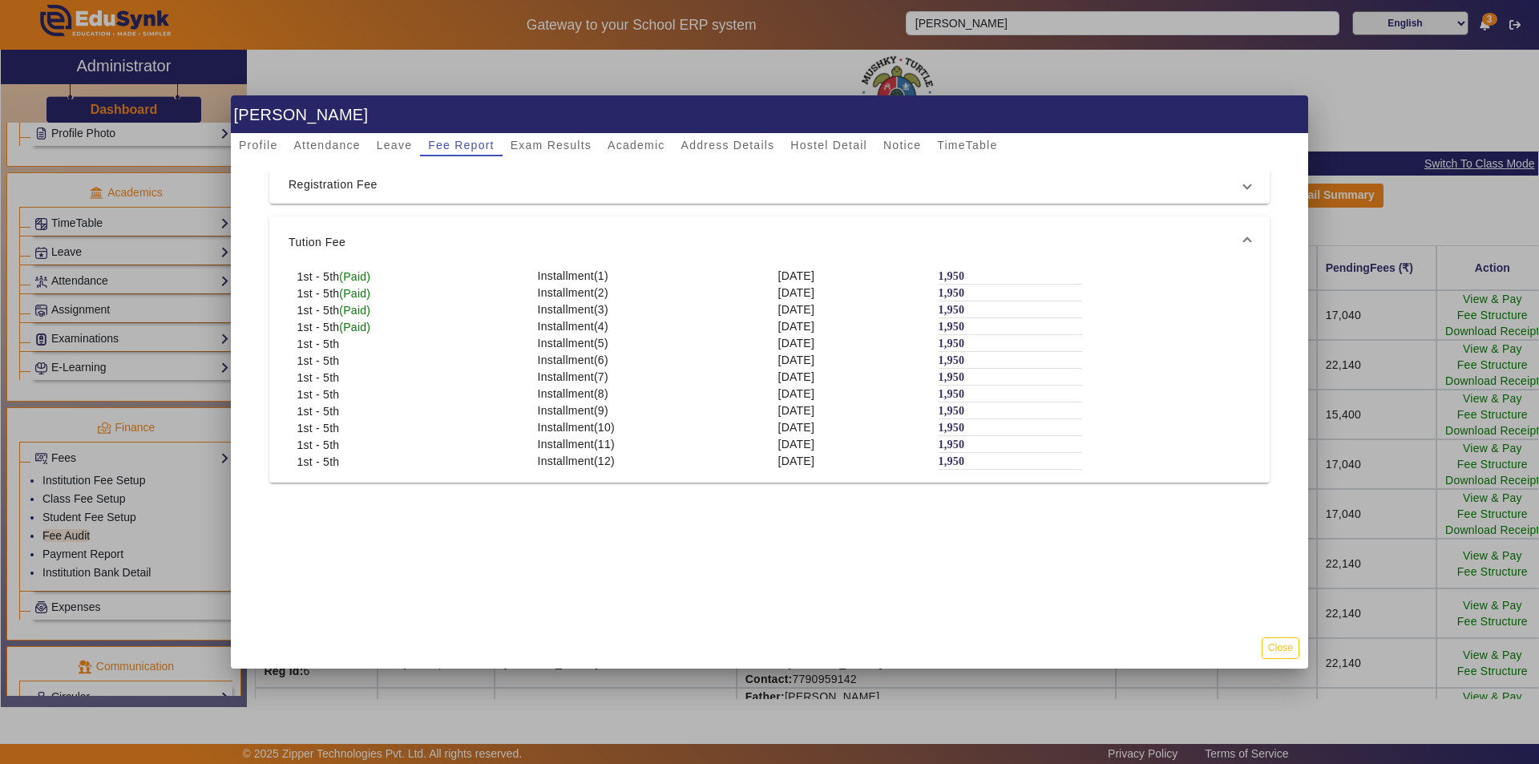
scroll to position [160, 0]
click at [1271, 651] on button "Close" at bounding box center [1281, 648] width 38 height 22
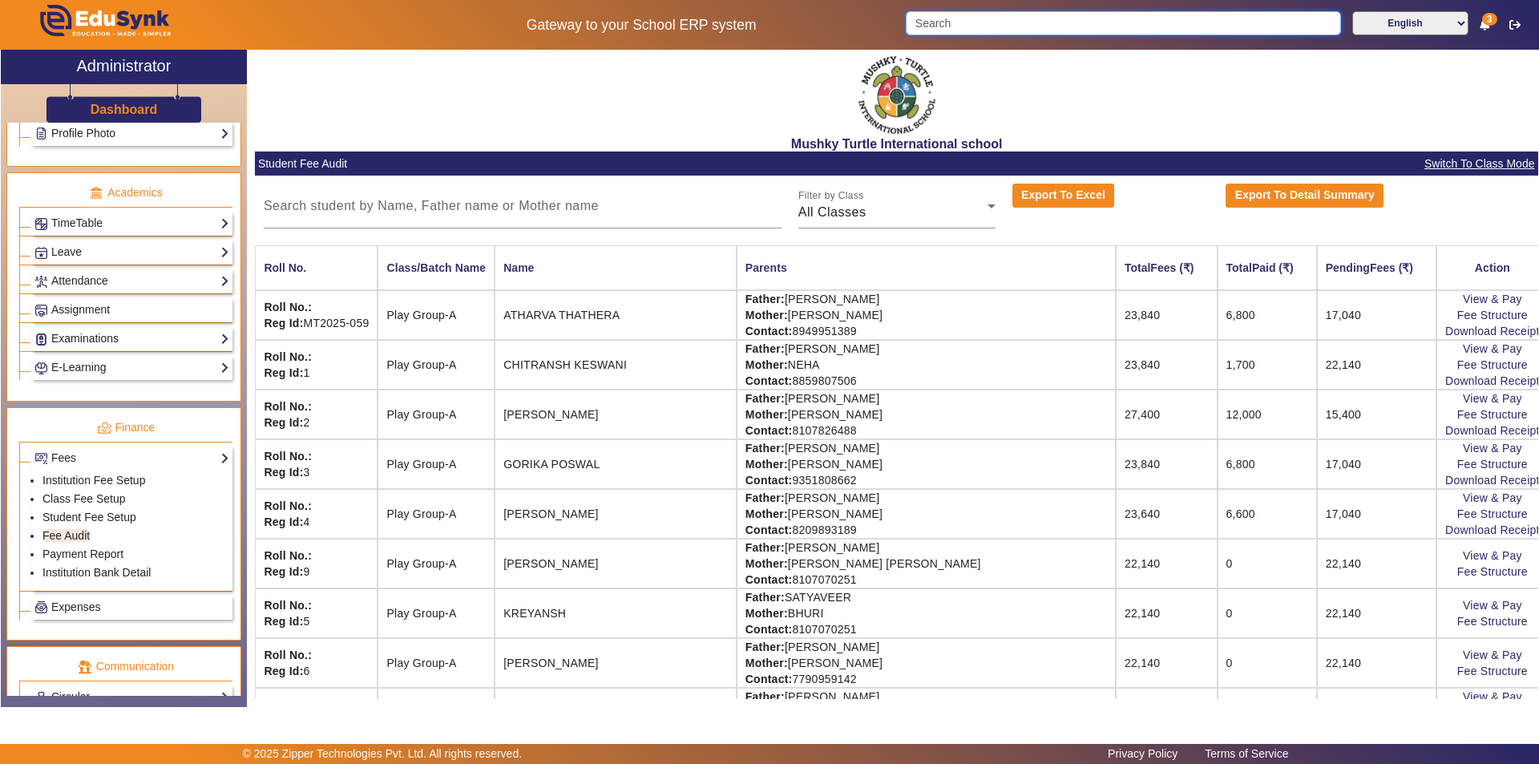
click at [1007, 25] on input "Search" at bounding box center [1123, 23] width 435 height 24
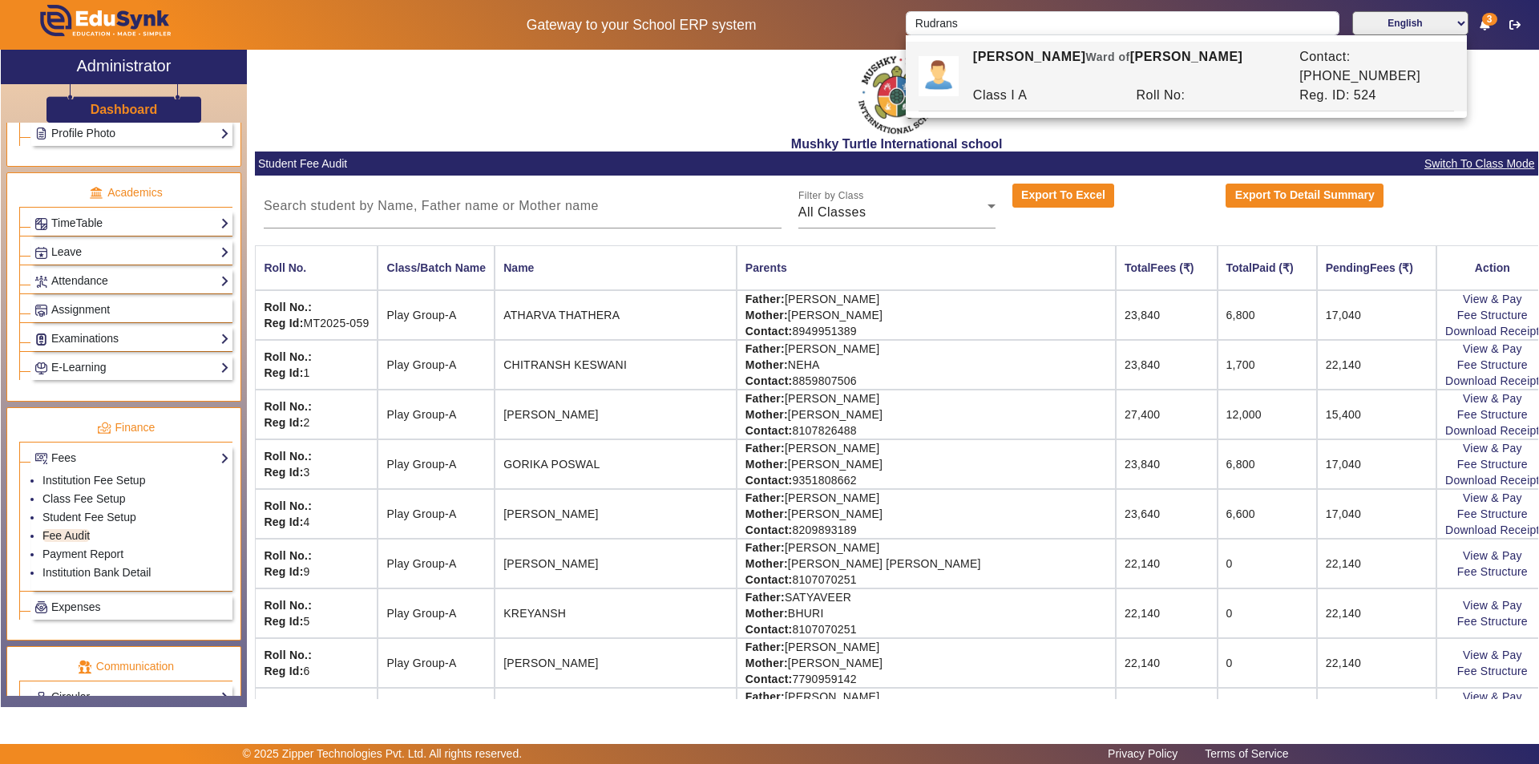
click at [1010, 52] on div "[PERSON_NAME] [PERSON_NAME] of [PERSON_NAME]" at bounding box center [1127, 66] width 326 height 38
type input "[PERSON_NAME]"
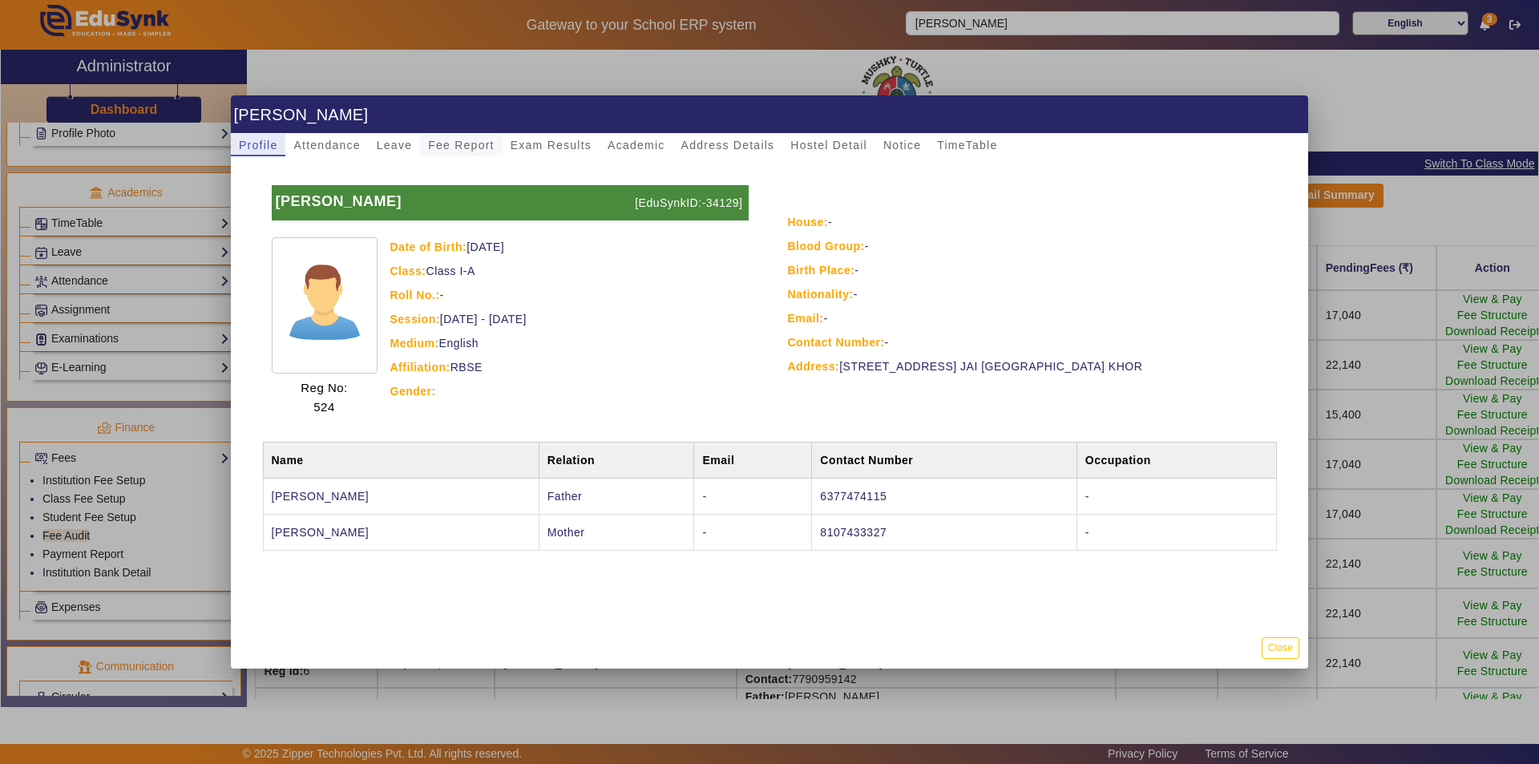
click at [439, 145] on span "Fee Report" at bounding box center [461, 144] width 67 height 11
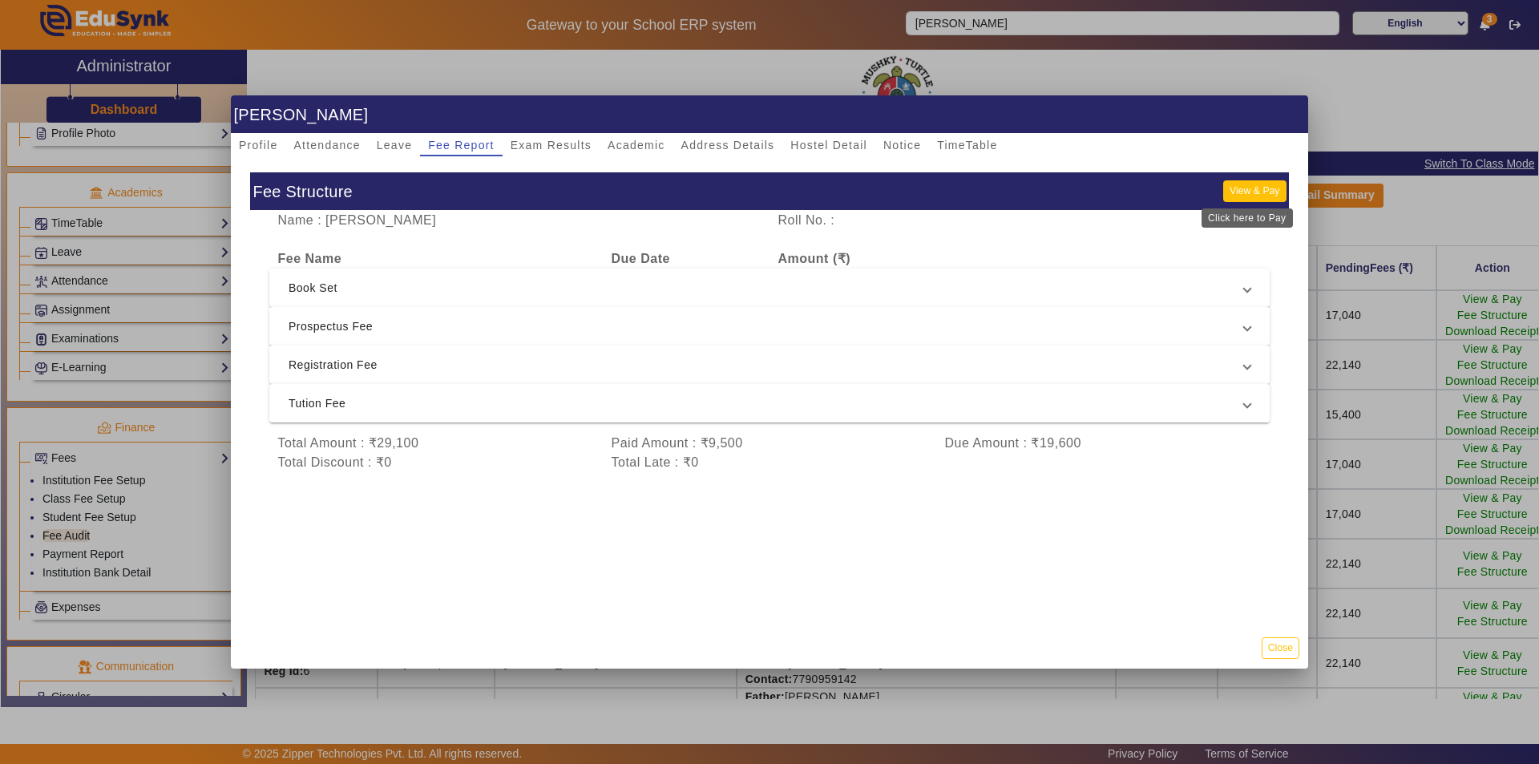
click at [1244, 189] on button "View & Pay" at bounding box center [1254, 191] width 63 height 22
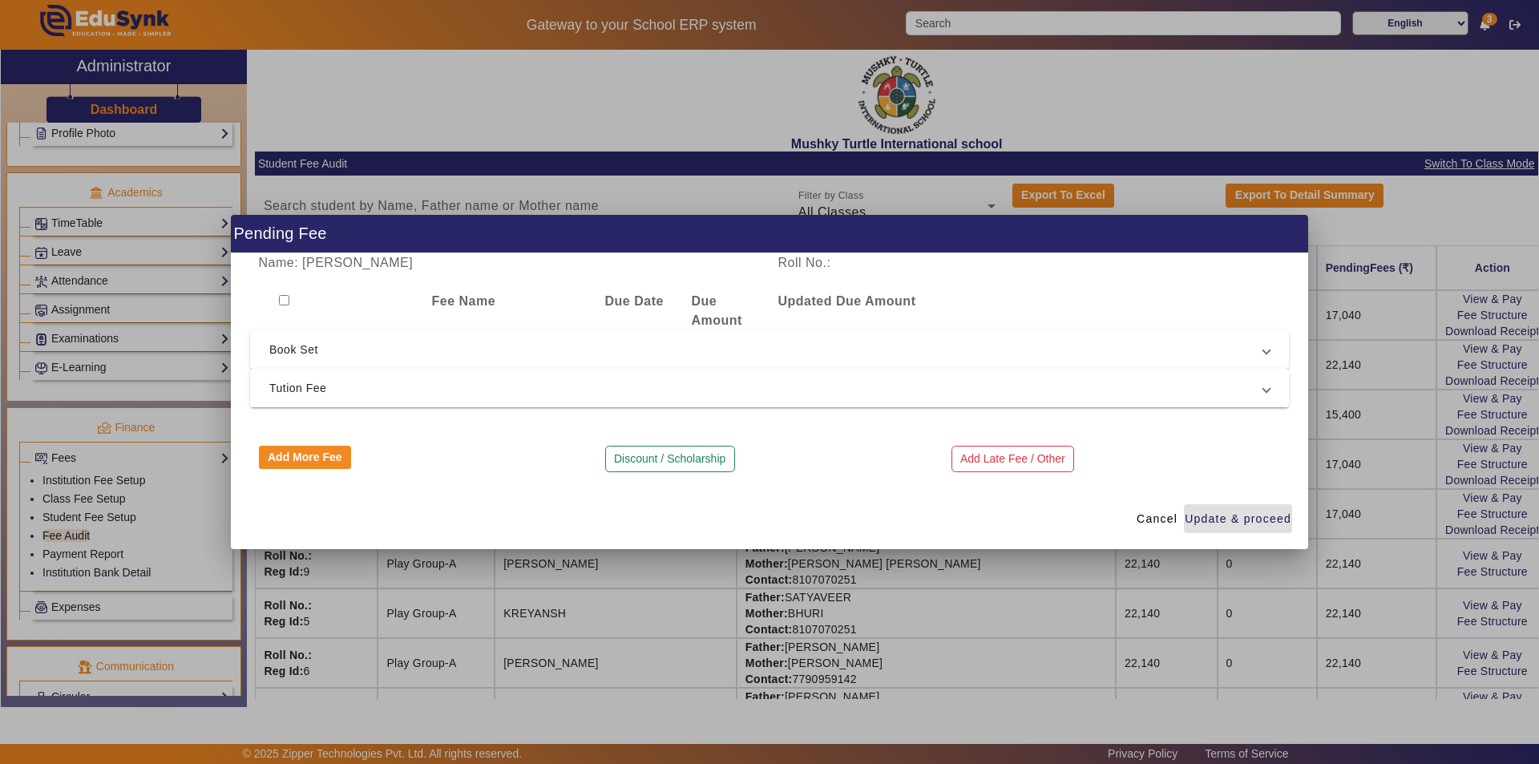
click at [687, 396] on span "Tution Fee" at bounding box center [766, 387] width 994 height 19
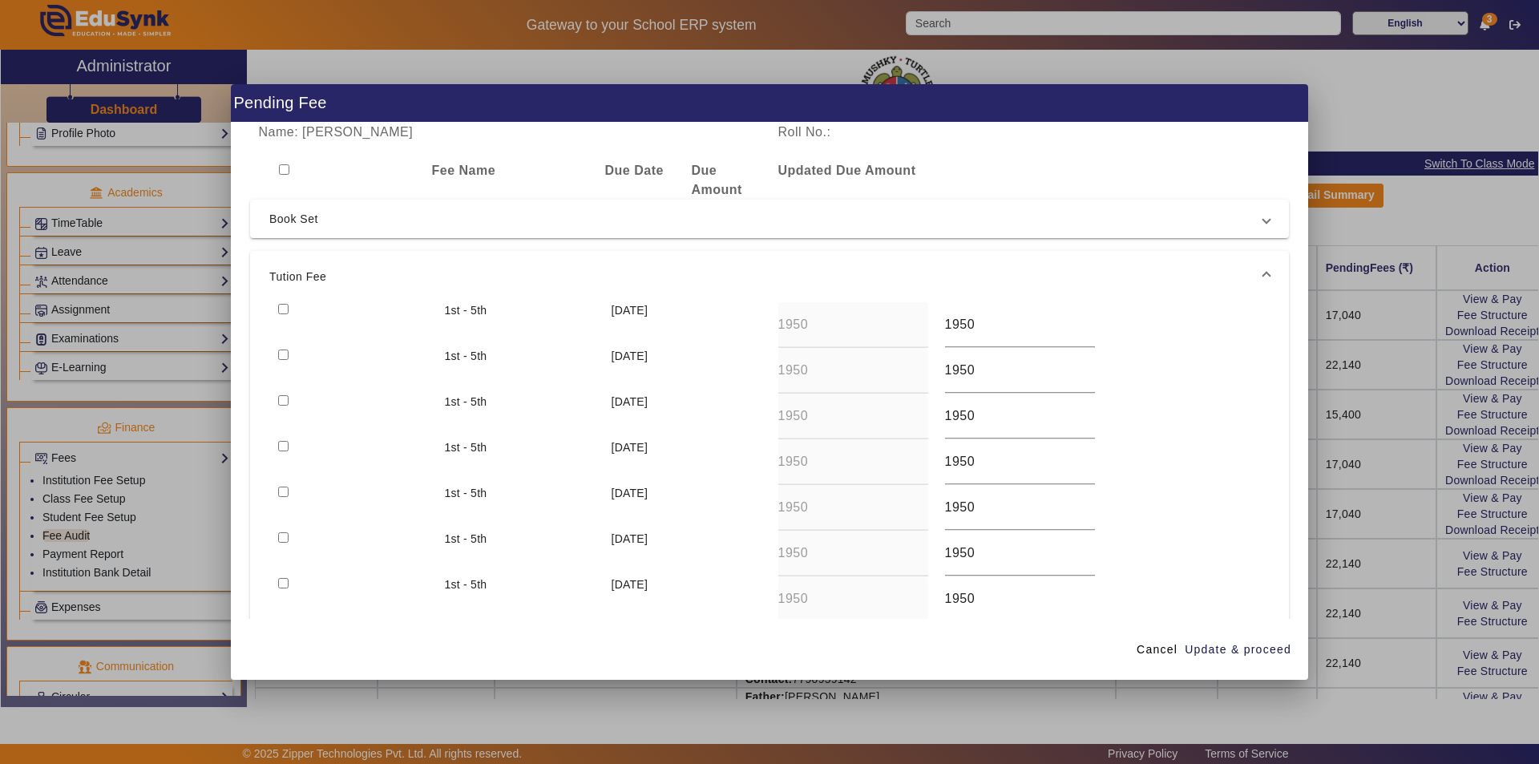
click at [285, 309] on input "checkbox" at bounding box center [283, 309] width 10 height 10
checkbox input "true"
click at [1218, 650] on span "Update & proceed" at bounding box center [1238, 649] width 107 height 17
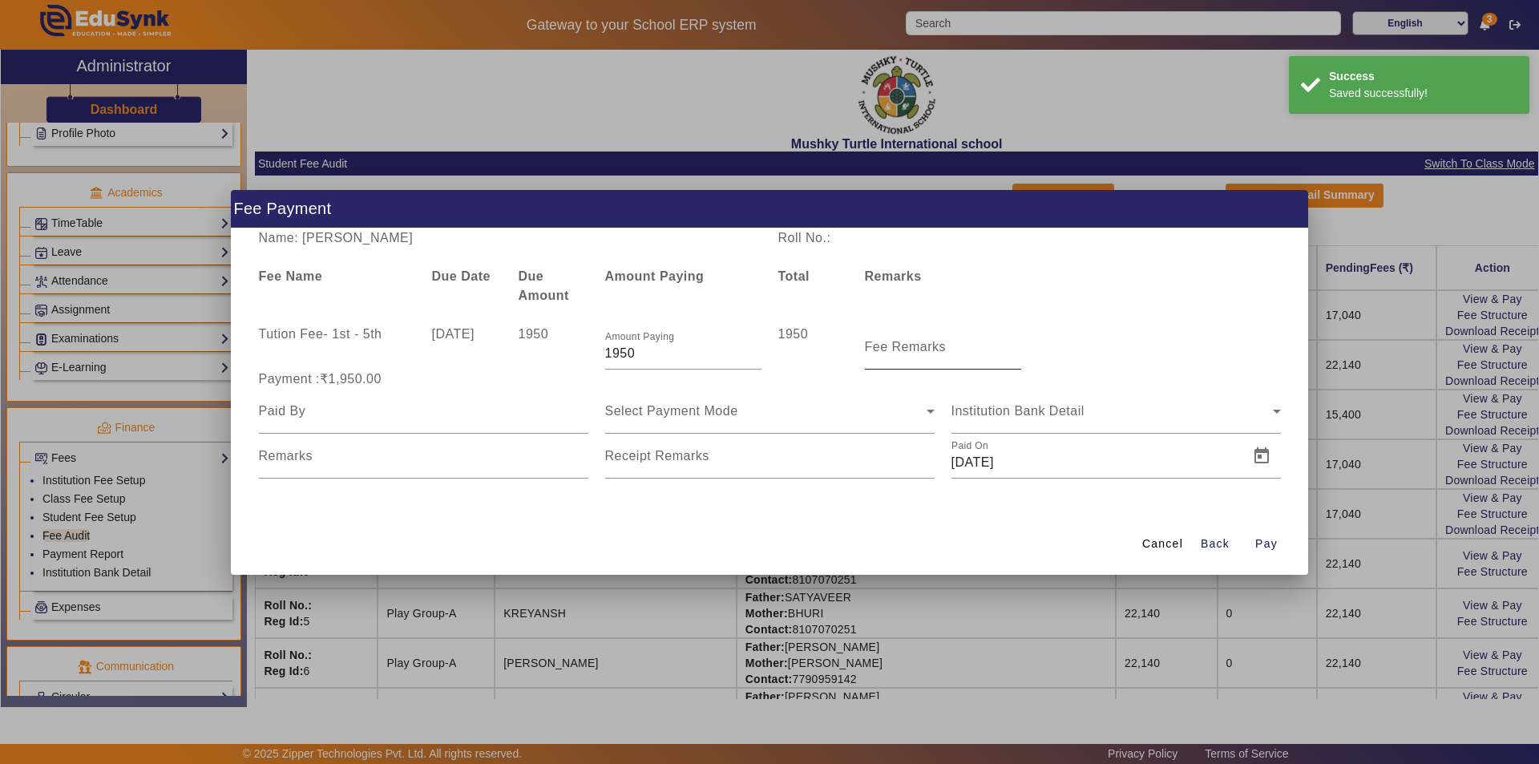
click at [897, 351] on mat-label "Fee Remarks" at bounding box center [906, 347] width 82 height 14
click at [897, 351] on input "Fee Remarks" at bounding box center [943, 353] width 156 height 19
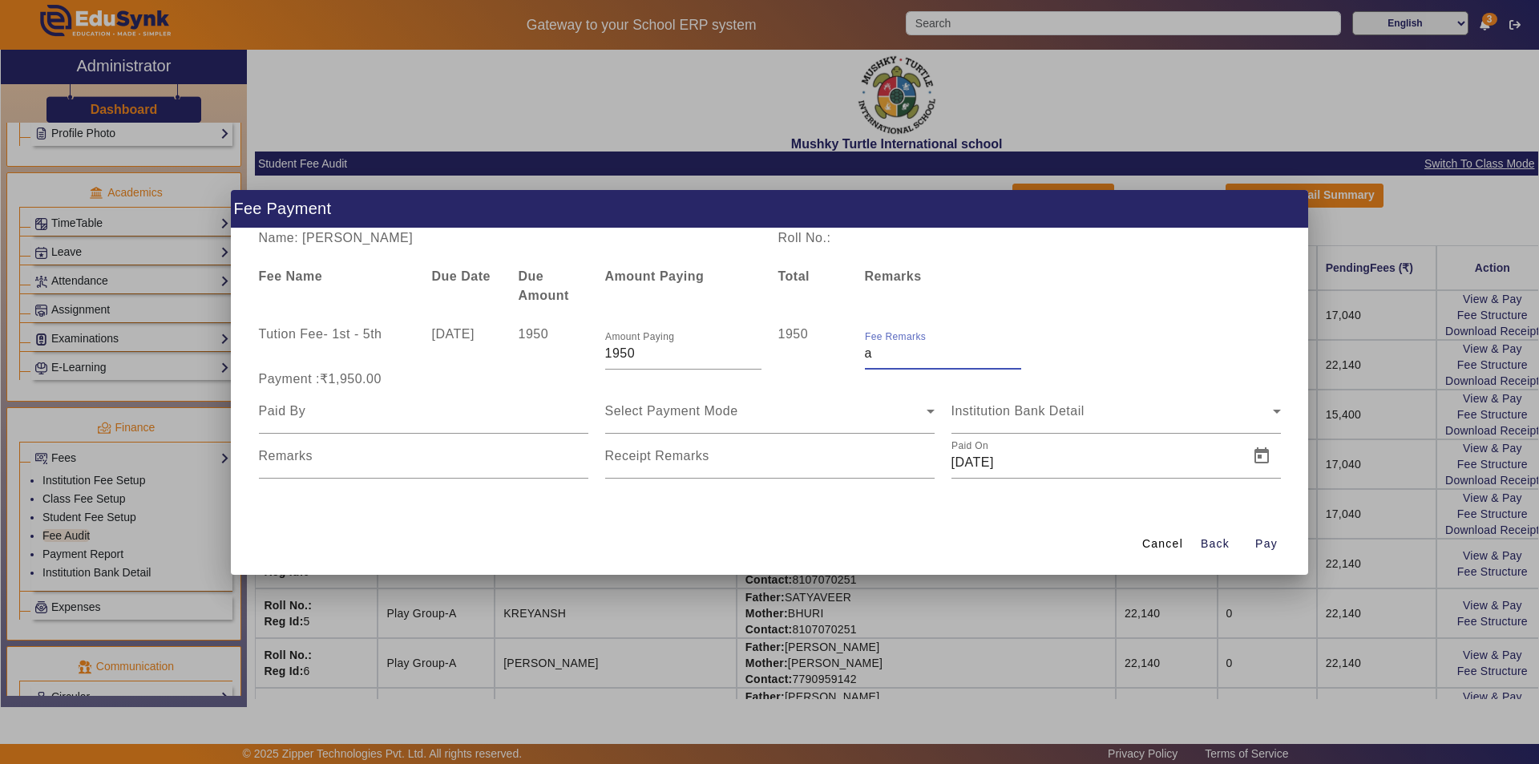
type input "Aug month fee"
click at [546, 424] on div at bounding box center [423, 411] width 329 height 45
click at [548, 417] on input at bounding box center [423, 411] width 329 height 19
type input "Parents"
click at [688, 415] on span "Select Payment Mode" at bounding box center [671, 411] width 133 height 14
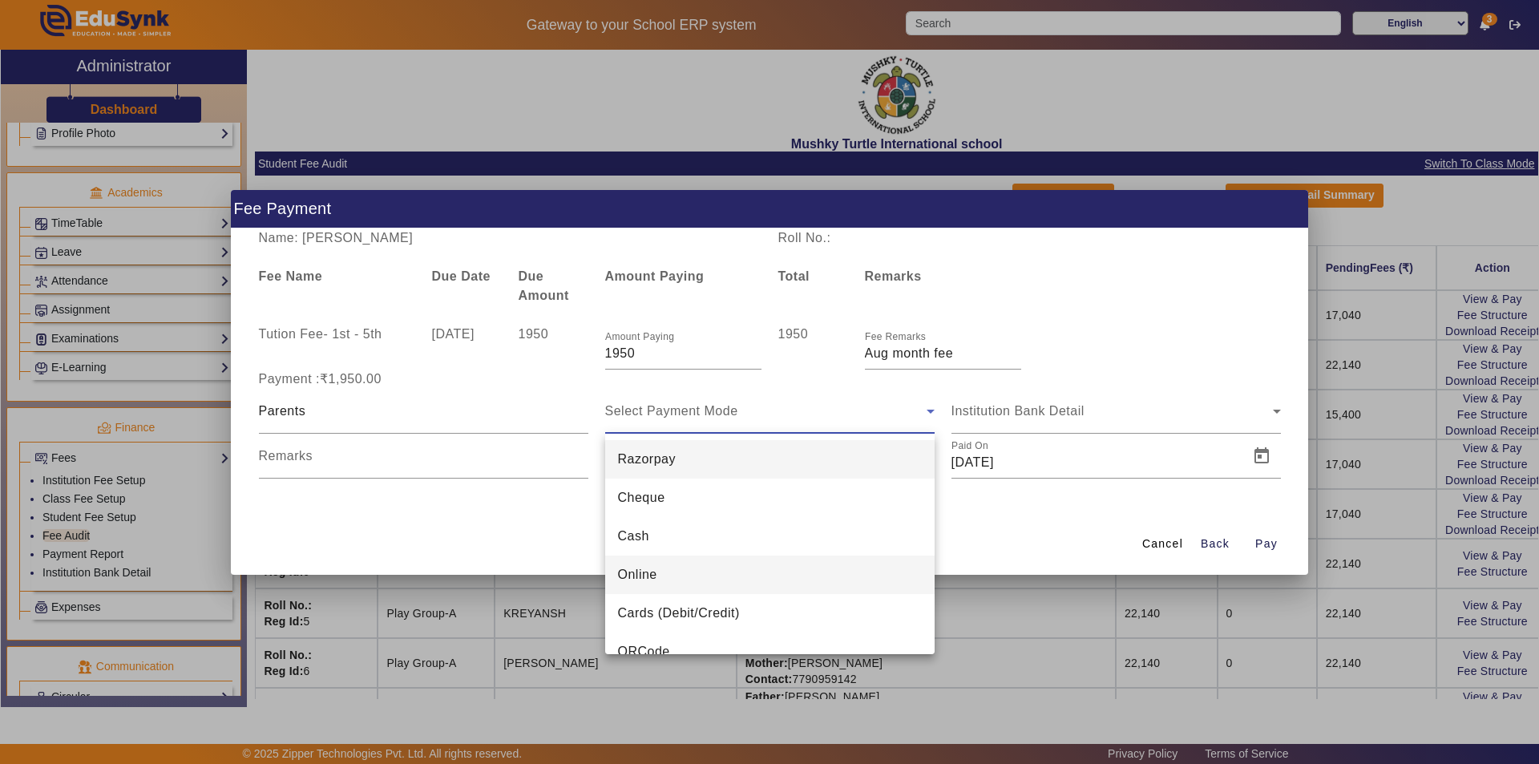
click at [644, 568] on span "Online" at bounding box center [637, 574] width 39 height 19
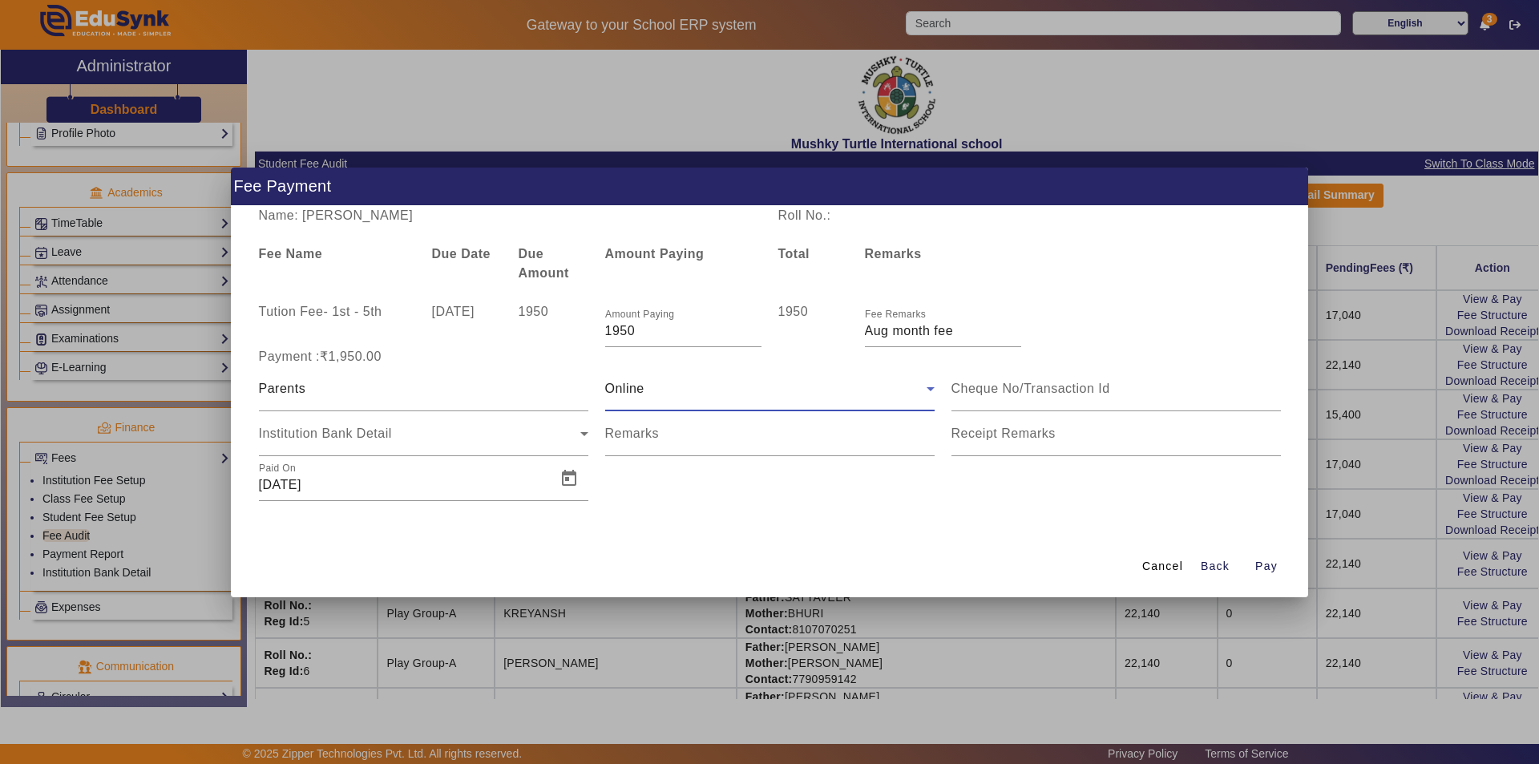
click at [739, 392] on div "Online" at bounding box center [765, 388] width 321 height 19
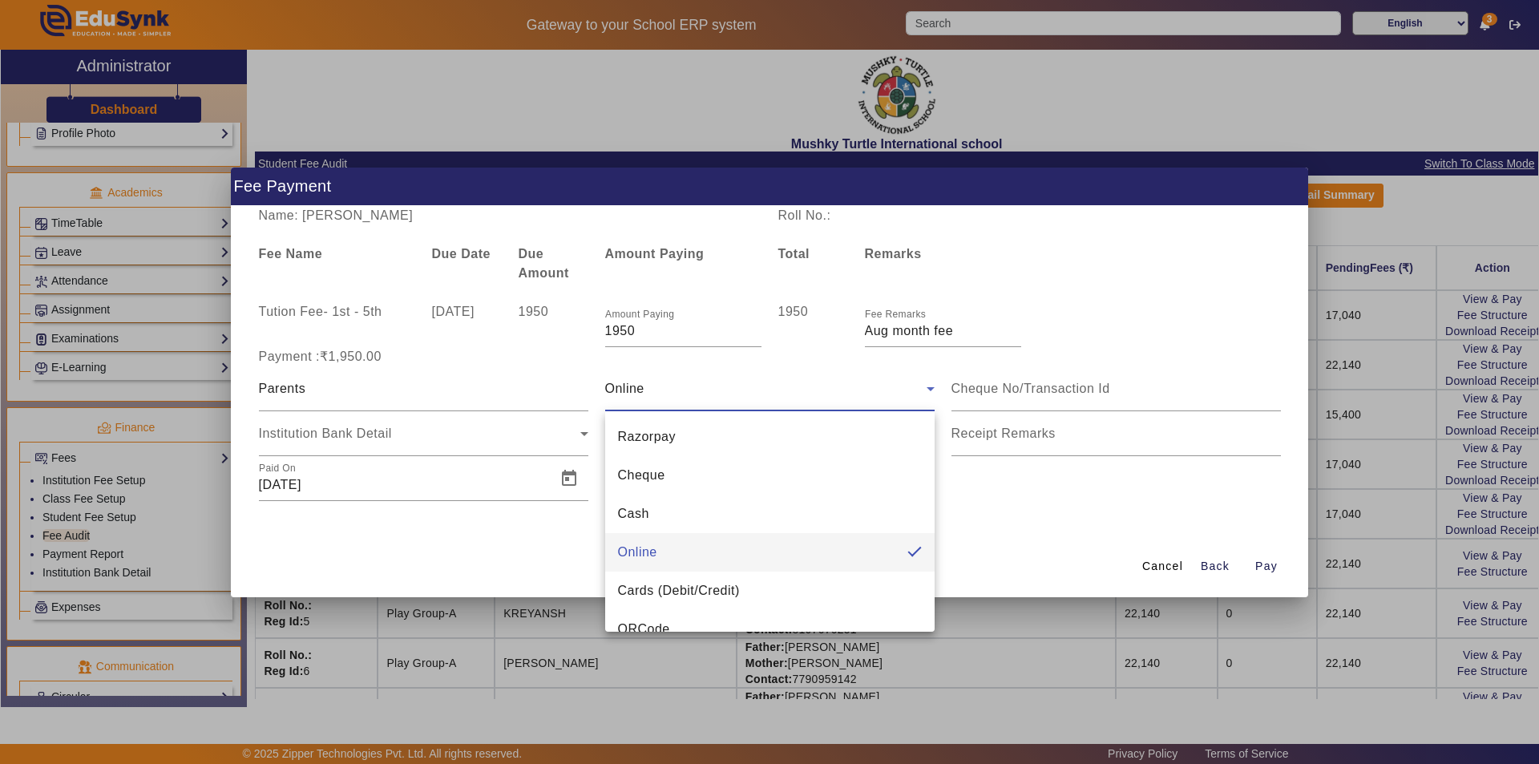
click at [739, 392] on div at bounding box center [769, 382] width 1539 height 764
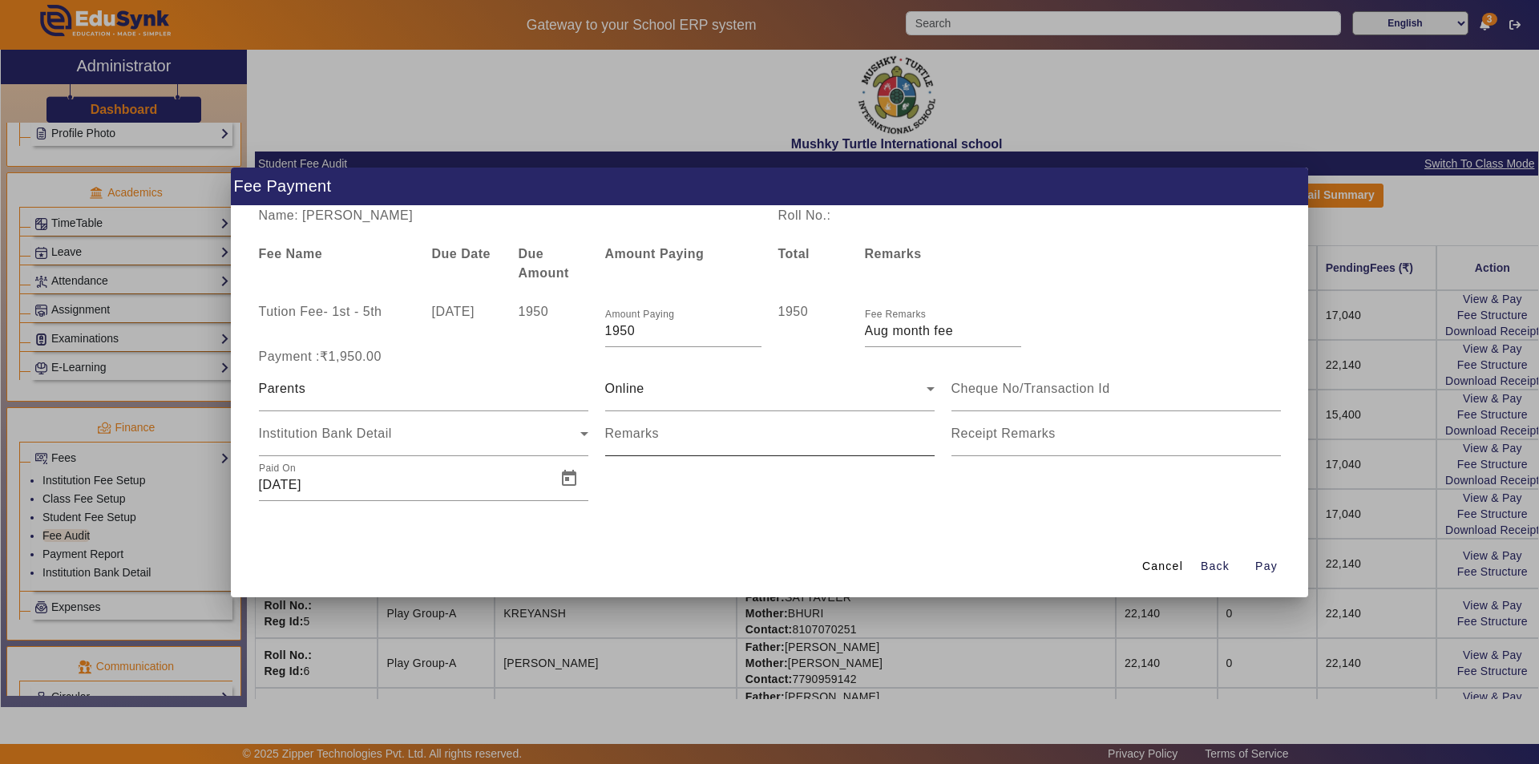
click at [690, 444] on input "Remarks" at bounding box center [769, 440] width 329 height 19
click at [673, 437] on input "Remarks" at bounding box center [769, 440] width 329 height 19
drag, startPoint x: 789, startPoint y: 439, endPoint x: 688, endPoint y: 443, distance: 101.1
click at [688, 443] on input "Remarks" at bounding box center [769, 440] width 329 height 19
type input "Online ID no. 522574016767"
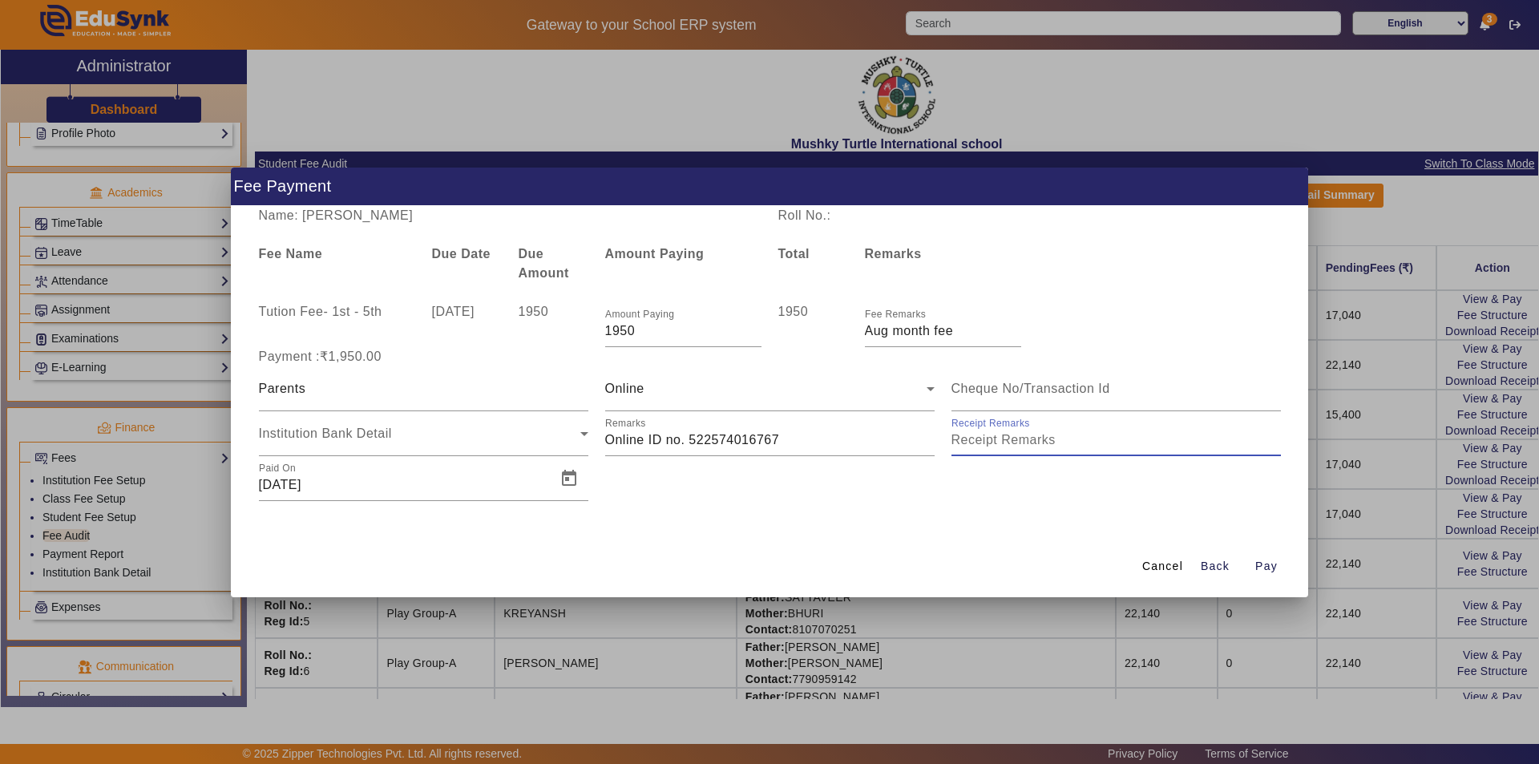
click at [1021, 441] on input "Receipt Remarks" at bounding box center [1116, 440] width 329 height 19
type input "Aug month fee paid"
click at [564, 475] on span "Open calendar" at bounding box center [569, 478] width 38 height 38
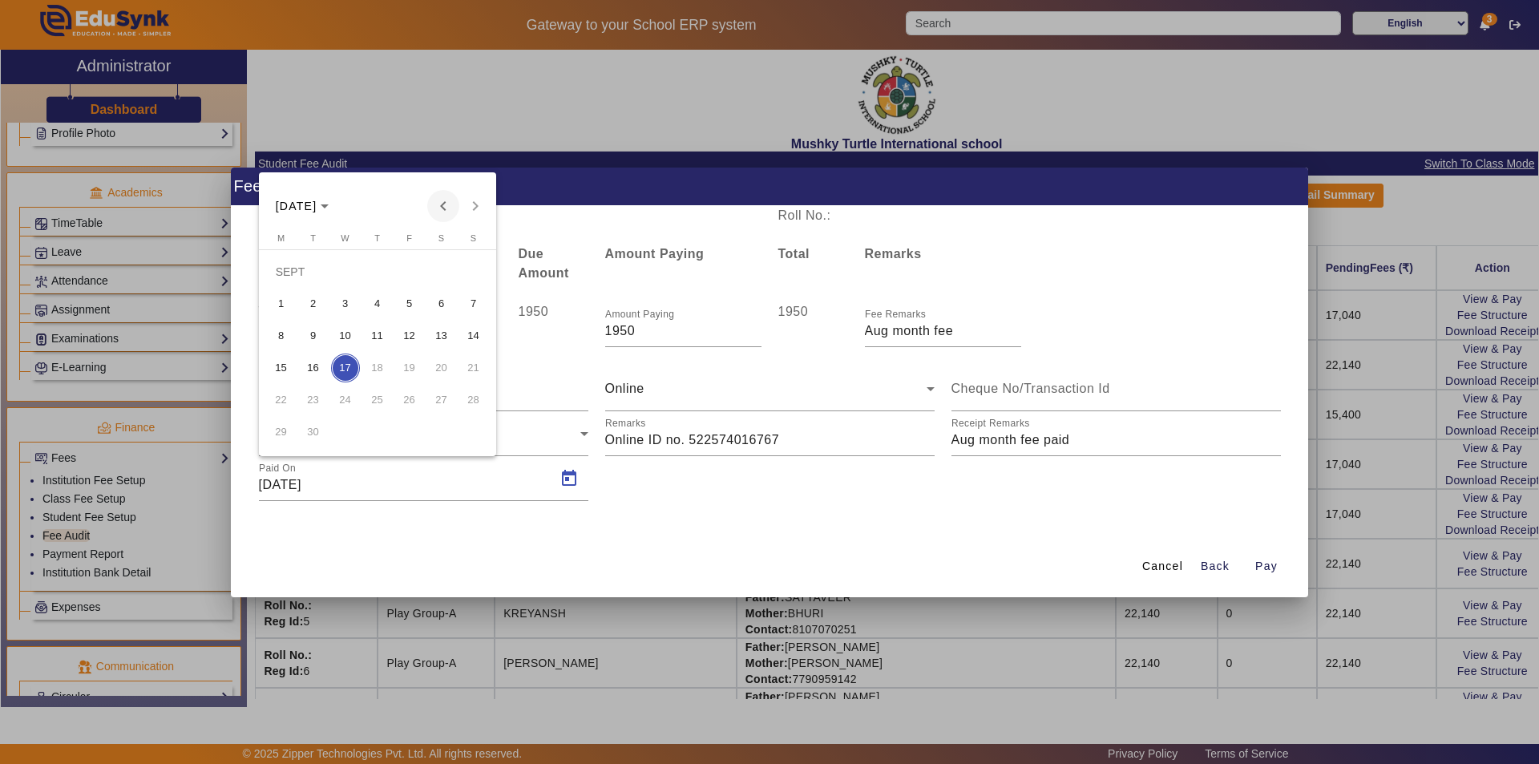
click at [441, 209] on span "Previous month" at bounding box center [443, 206] width 32 height 32
click at [346, 333] on span "13" at bounding box center [345, 335] width 29 height 29
type input "[DATE]"
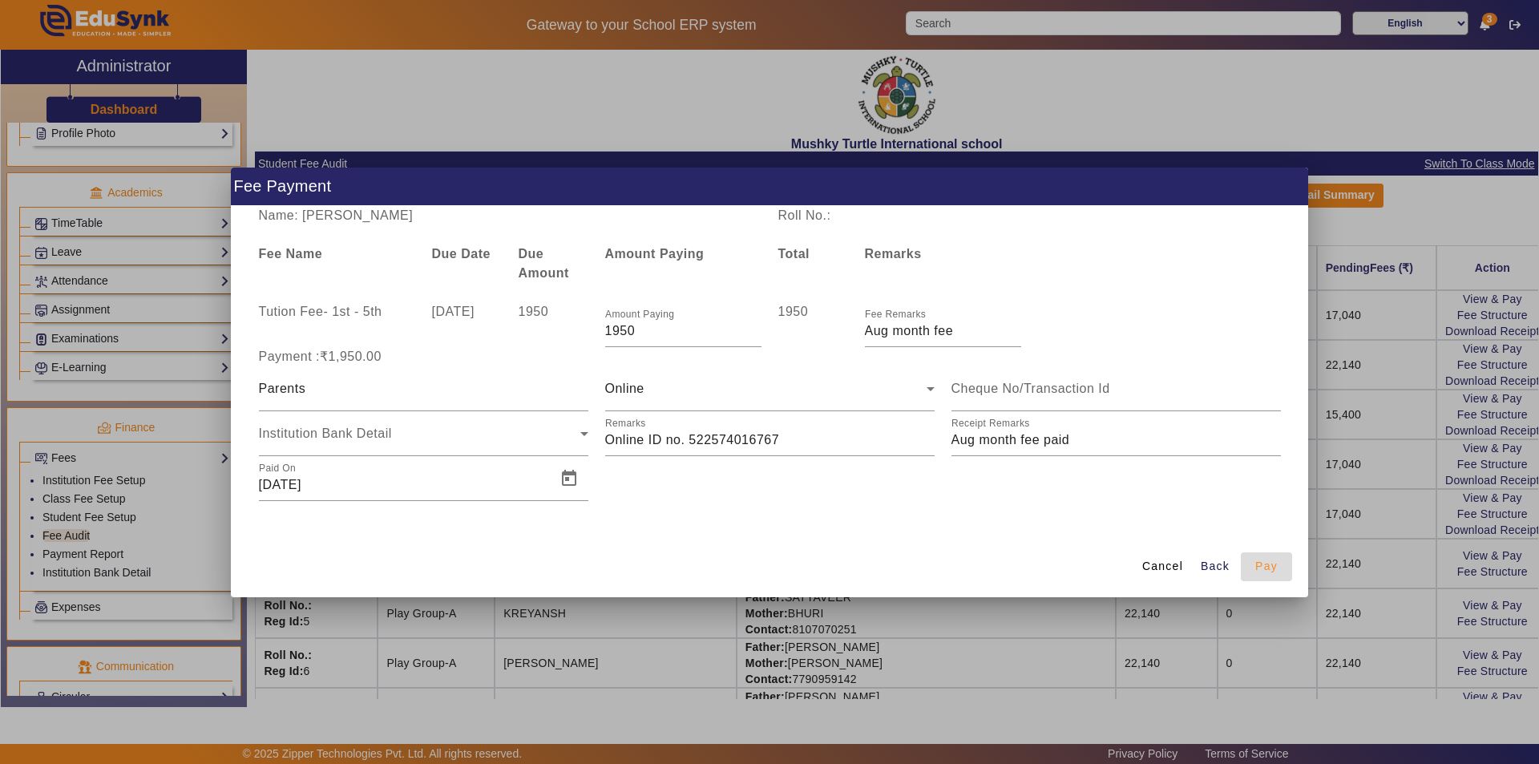
click at [1263, 566] on span "Pay" at bounding box center [1266, 566] width 22 height 17
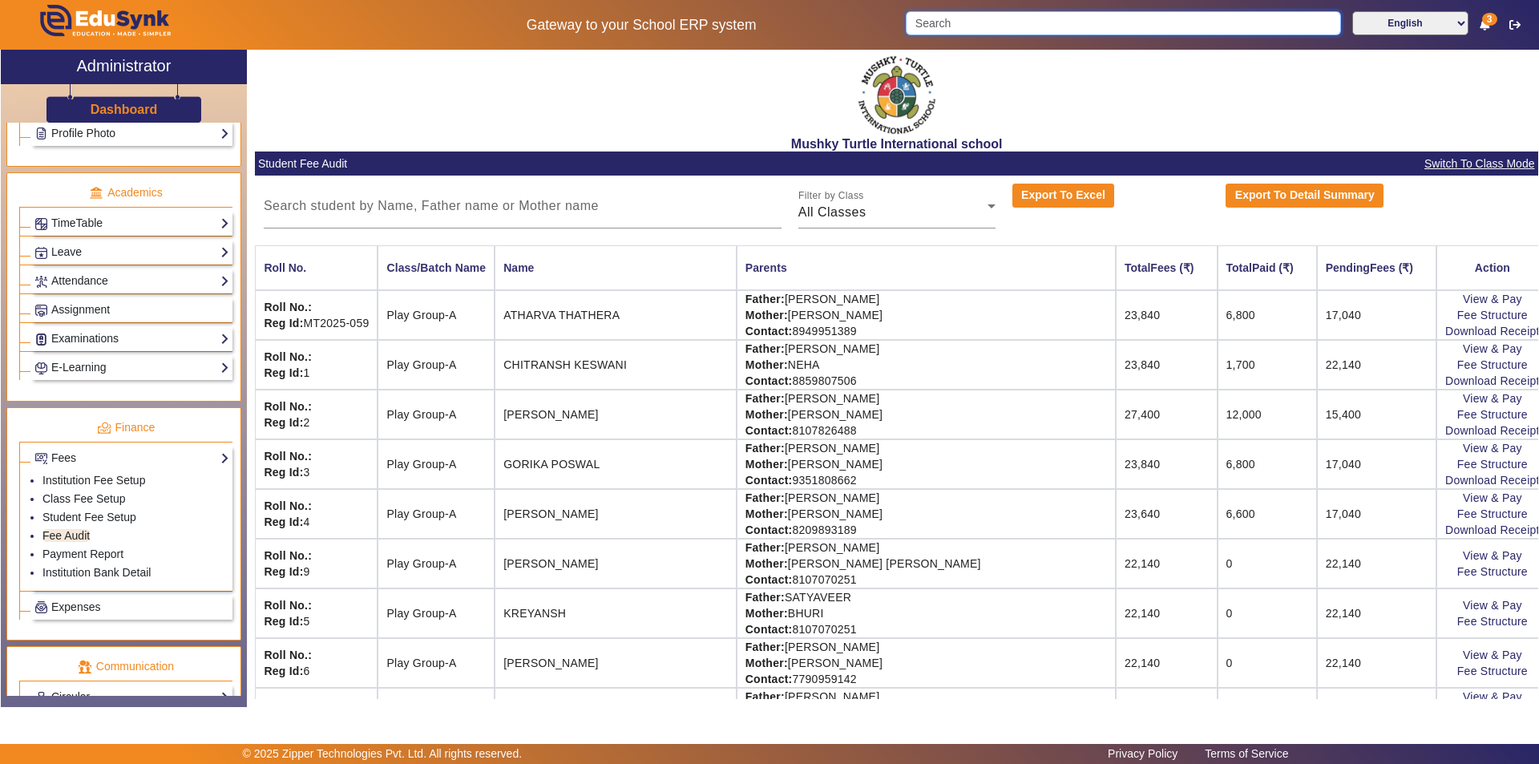
click at [1028, 28] on input "Search" at bounding box center [1123, 23] width 435 height 24
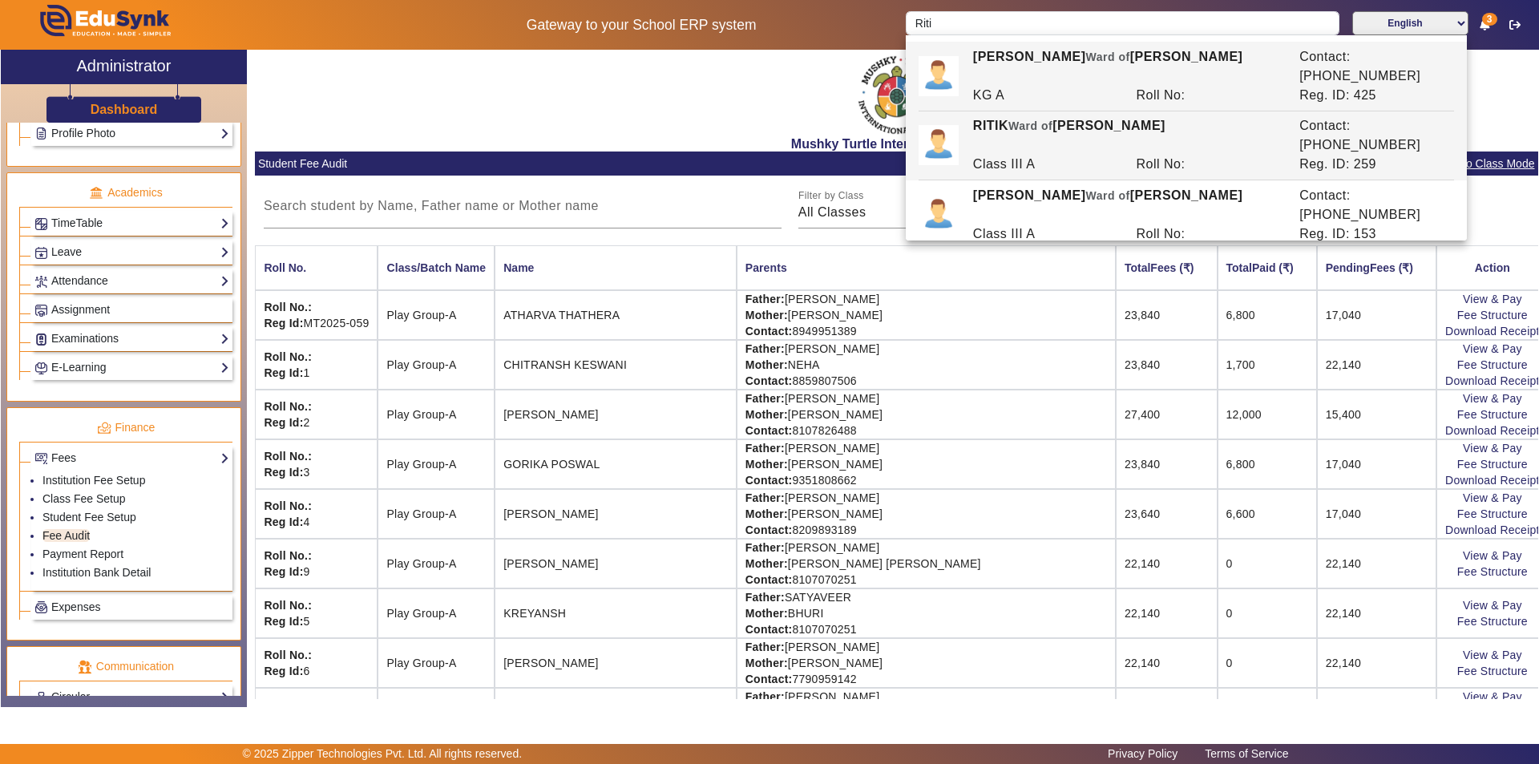
click at [1073, 116] on div "[PERSON_NAME] of [PERSON_NAME]" at bounding box center [1127, 135] width 326 height 38
type input "RITIK"
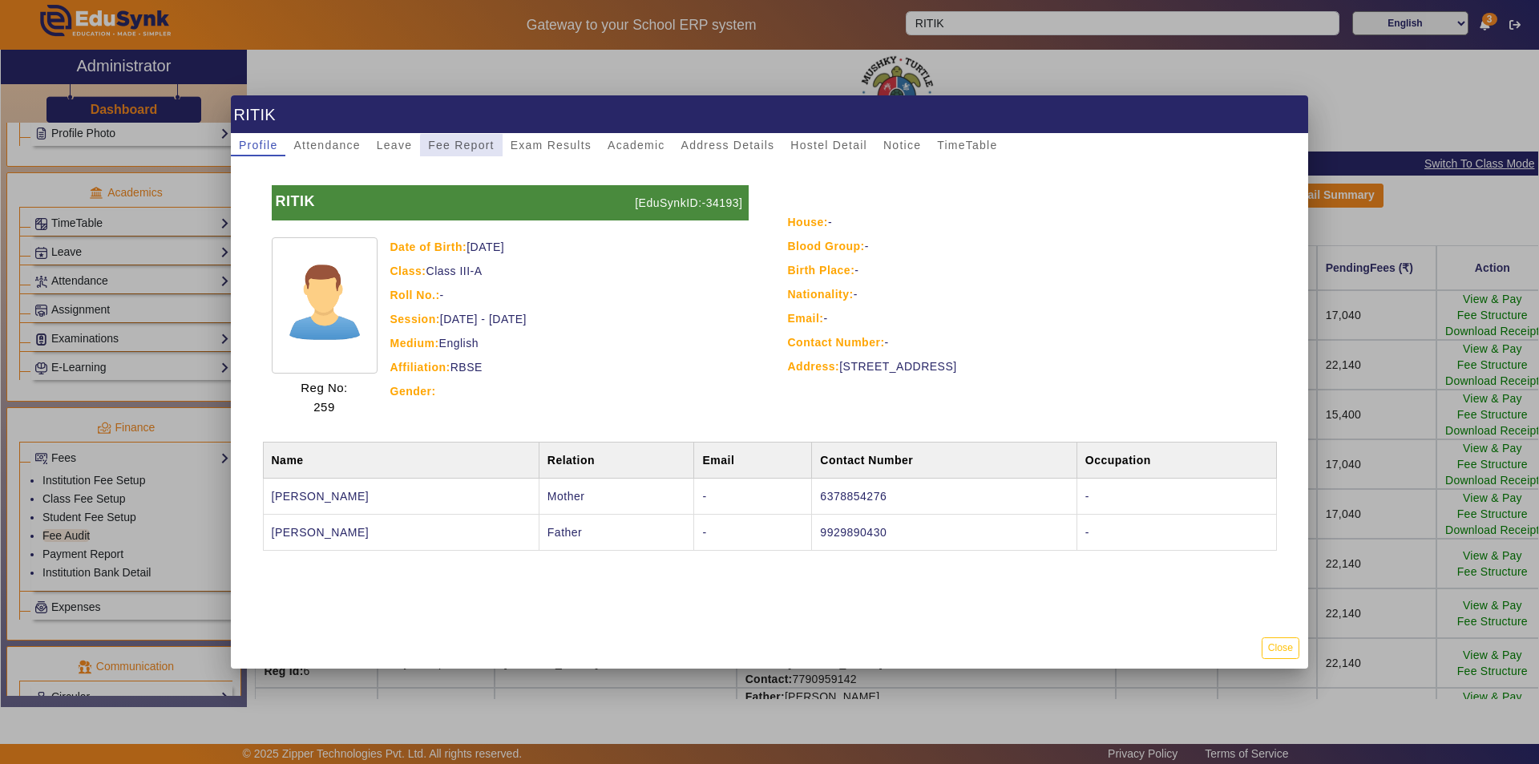
click at [475, 149] on span "Fee Report" at bounding box center [461, 144] width 67 height 11
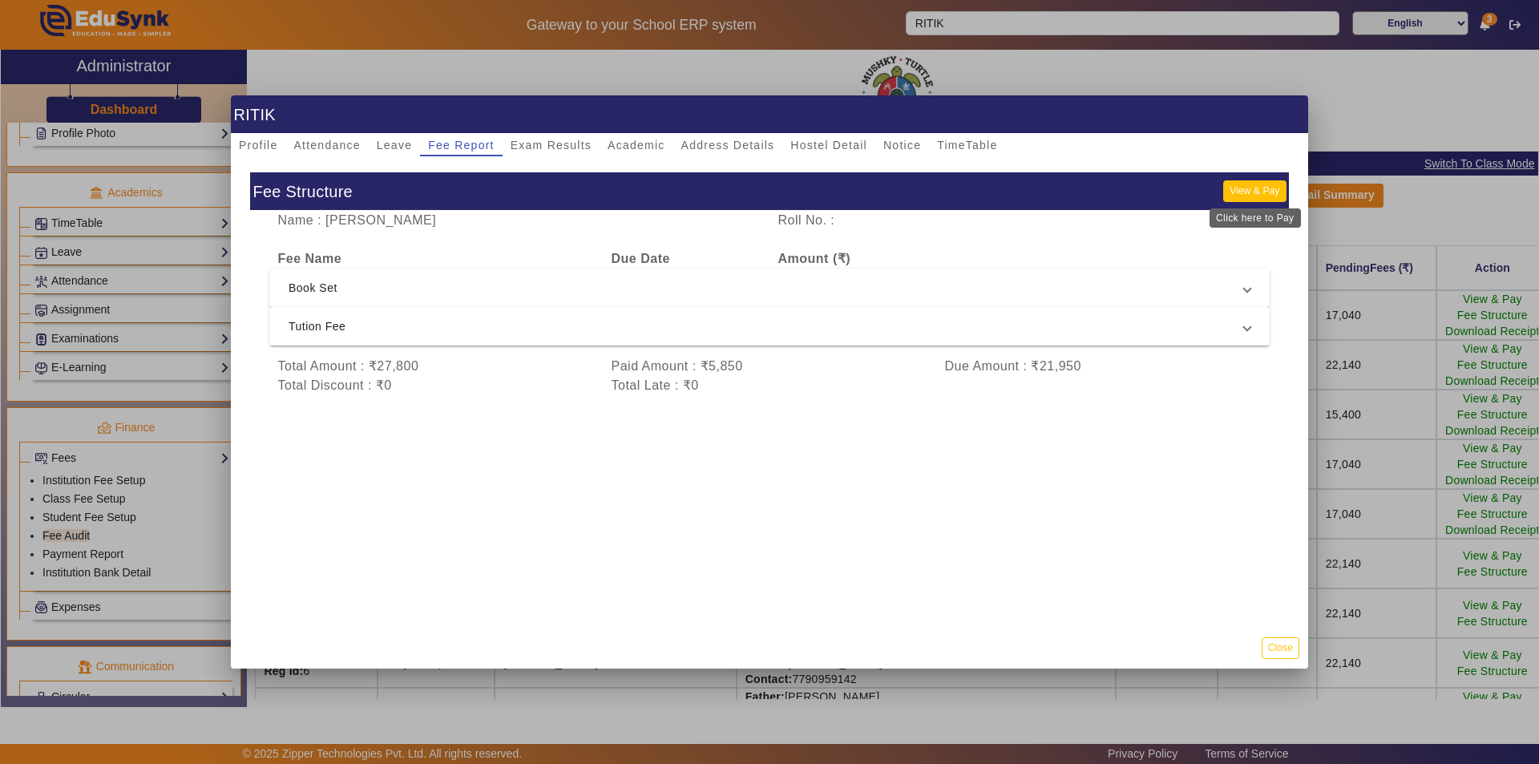
click at [1263, 196] on button "View & Pay" at bounding box center [1254, 191] width 63 height 22
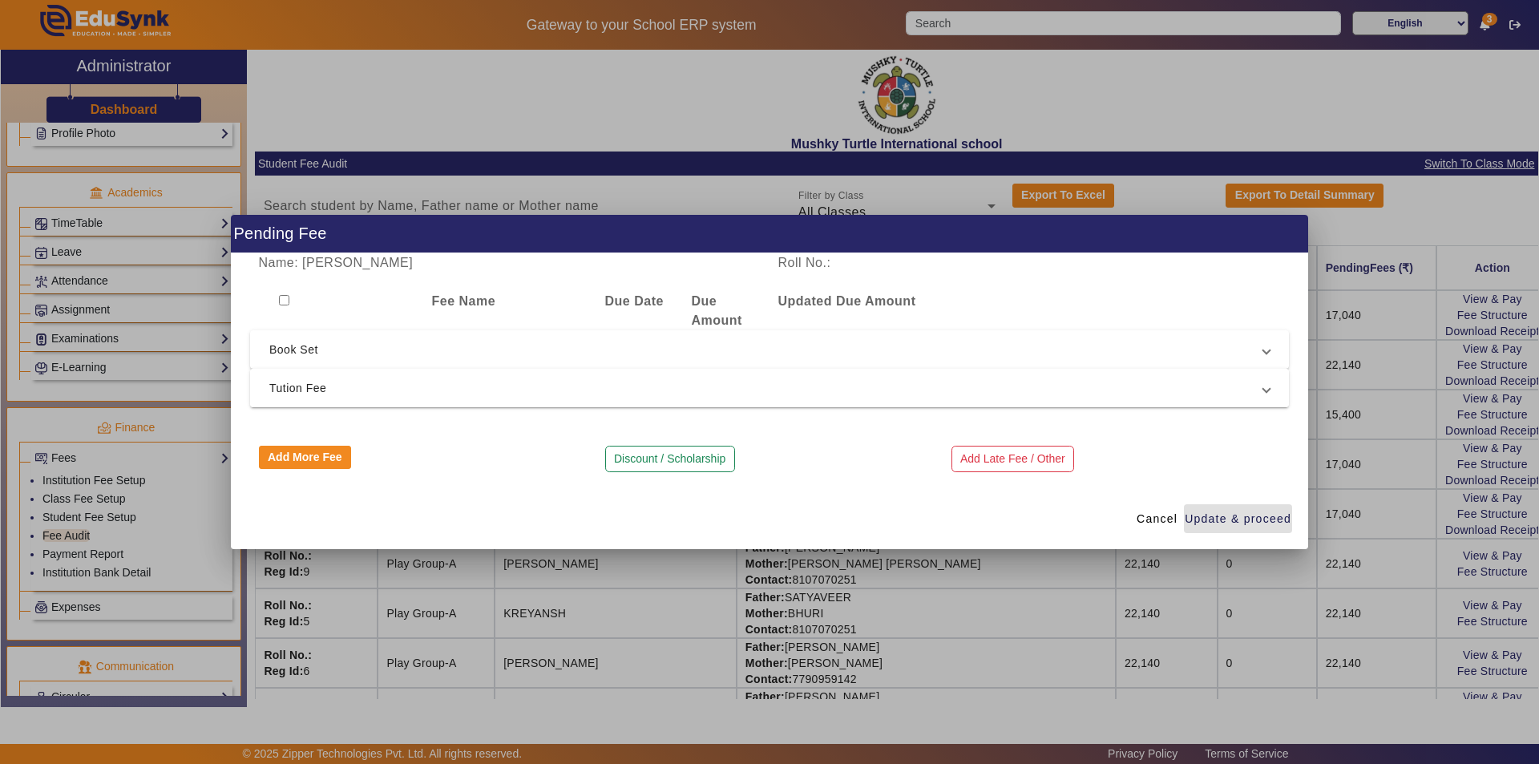
click at [658, 386] on span "Tution Fee" at bounding box center [766, 387] width 994 height 19
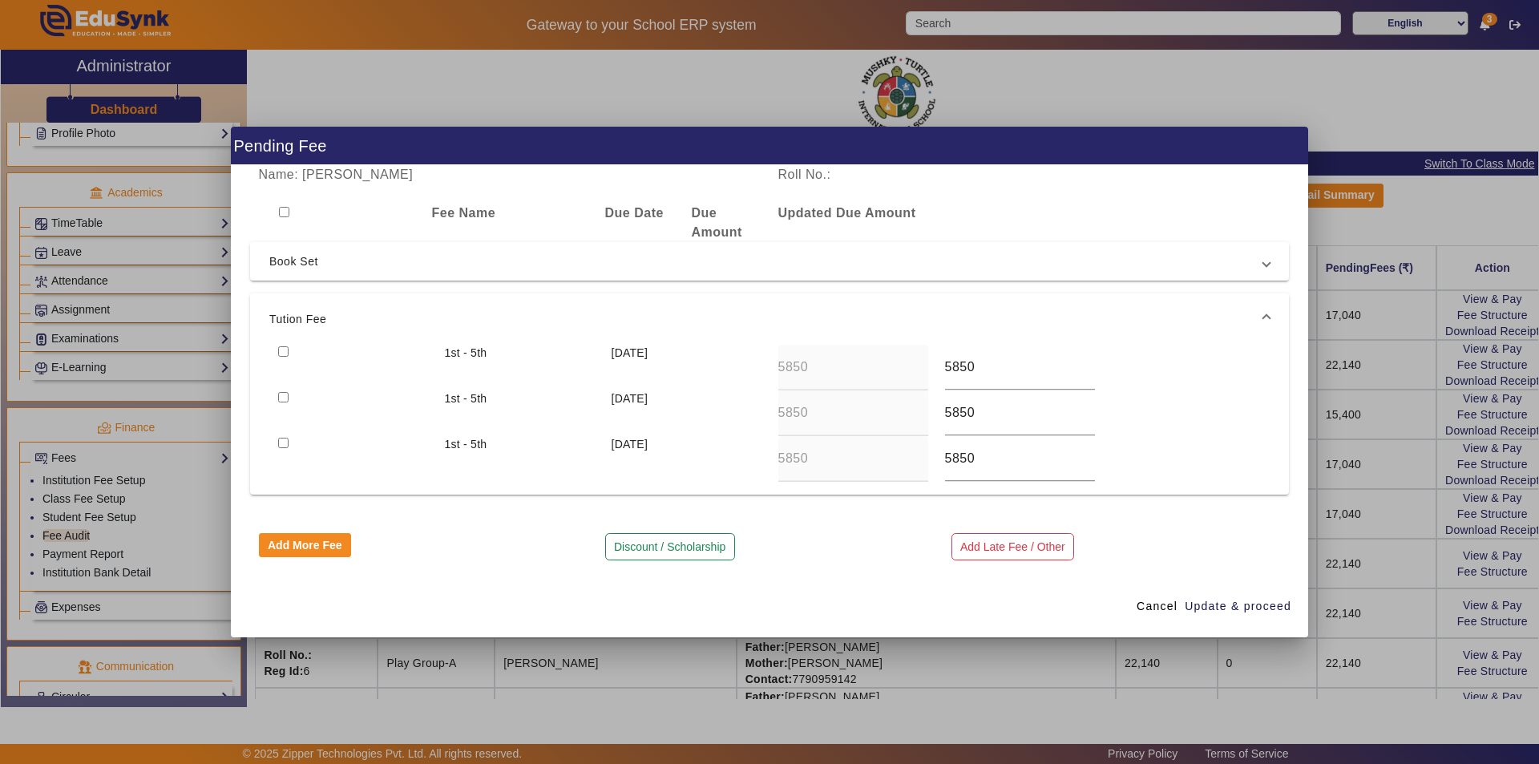
click at [285, 351] on input "checkbox" at bounding box center [283, 351] width 10 height 10
checkbox input "true"
click at [1257, 605] on span "Update & proceed" at bounding box center [1238, 606] width 107 height 17
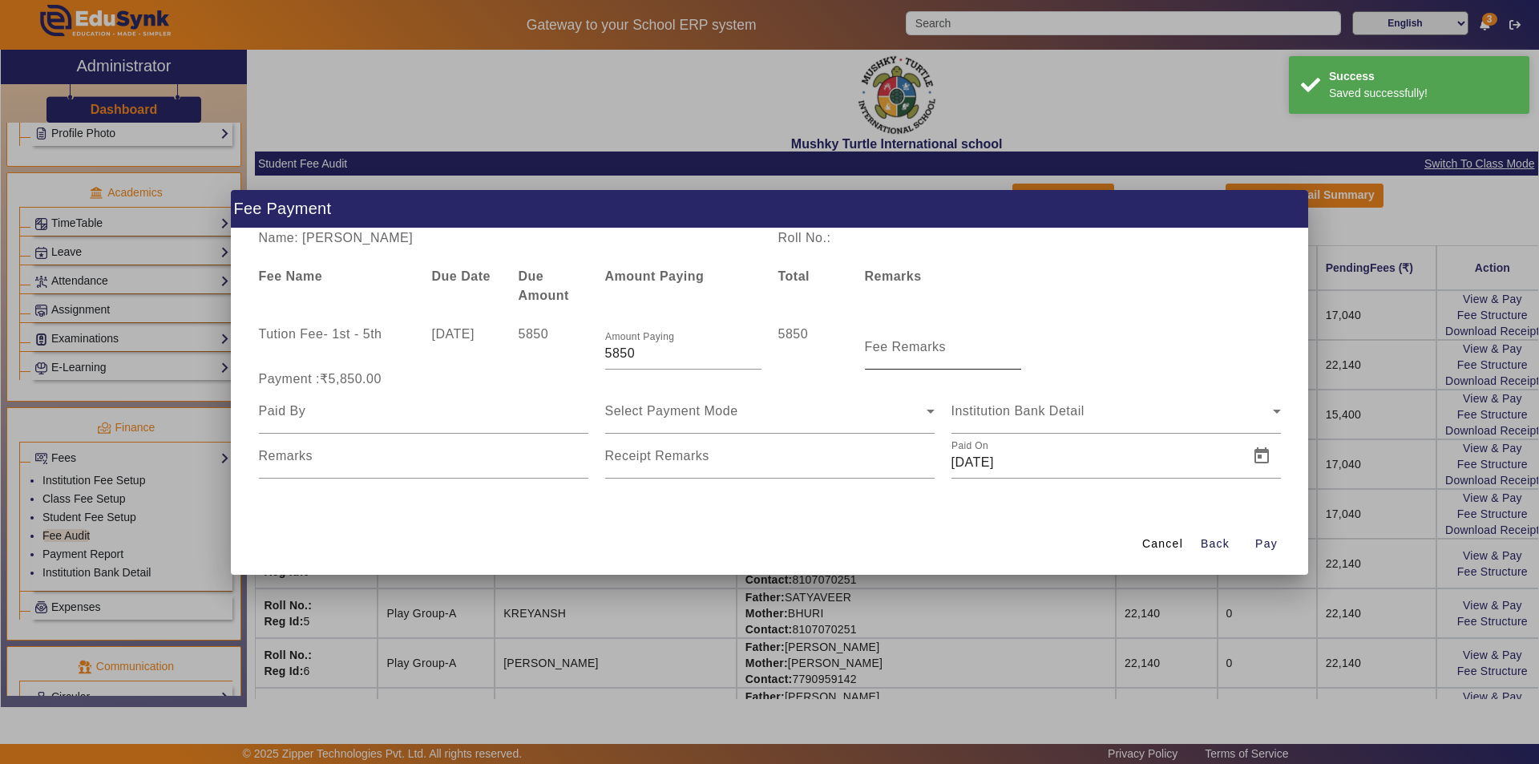
click at [894, 360] on input "Fee Remarks" at bounding box center [943, 353] width 156 height 19
type input "Qtr 2 Fee"
click at [411, 422] on div at bounding box center [423, 411] width 329 height 45
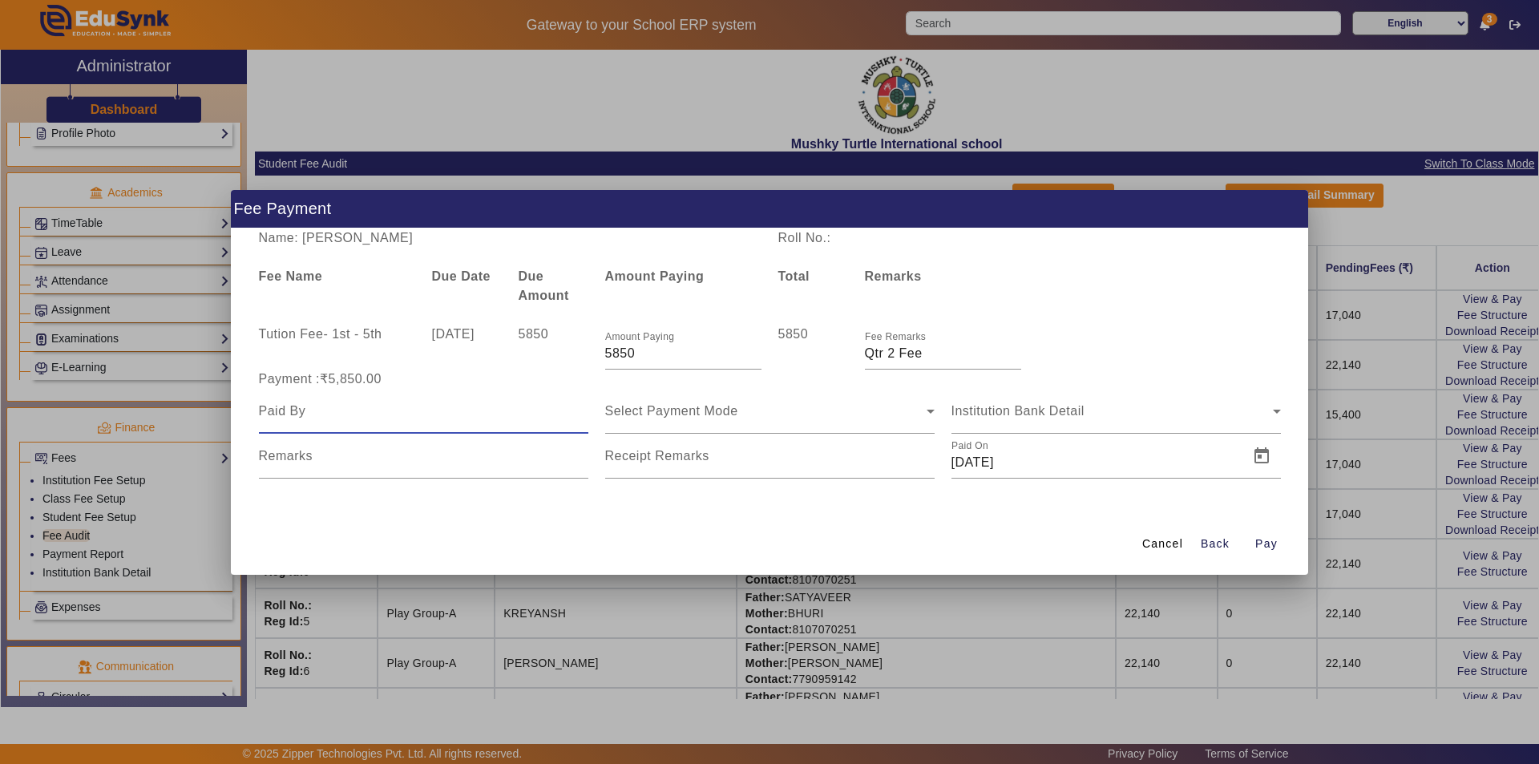
type input "Parents"
click at [744, 414] on div "Select Payment Mode" at bounding box center [765, 411] width 321 height 19
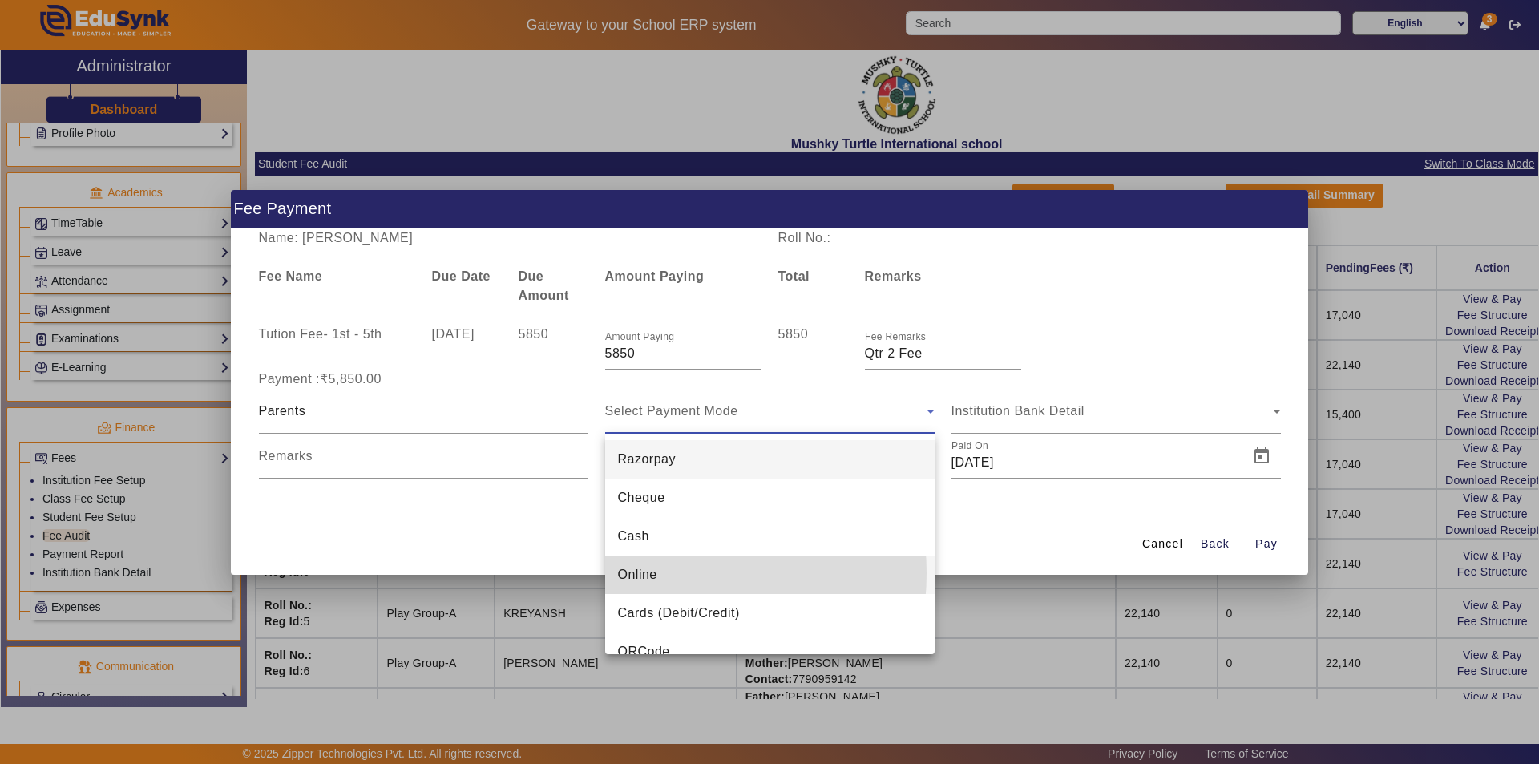
click at [653, 573] on span "Online" at bounding box center [637, 574] width 39 height 19
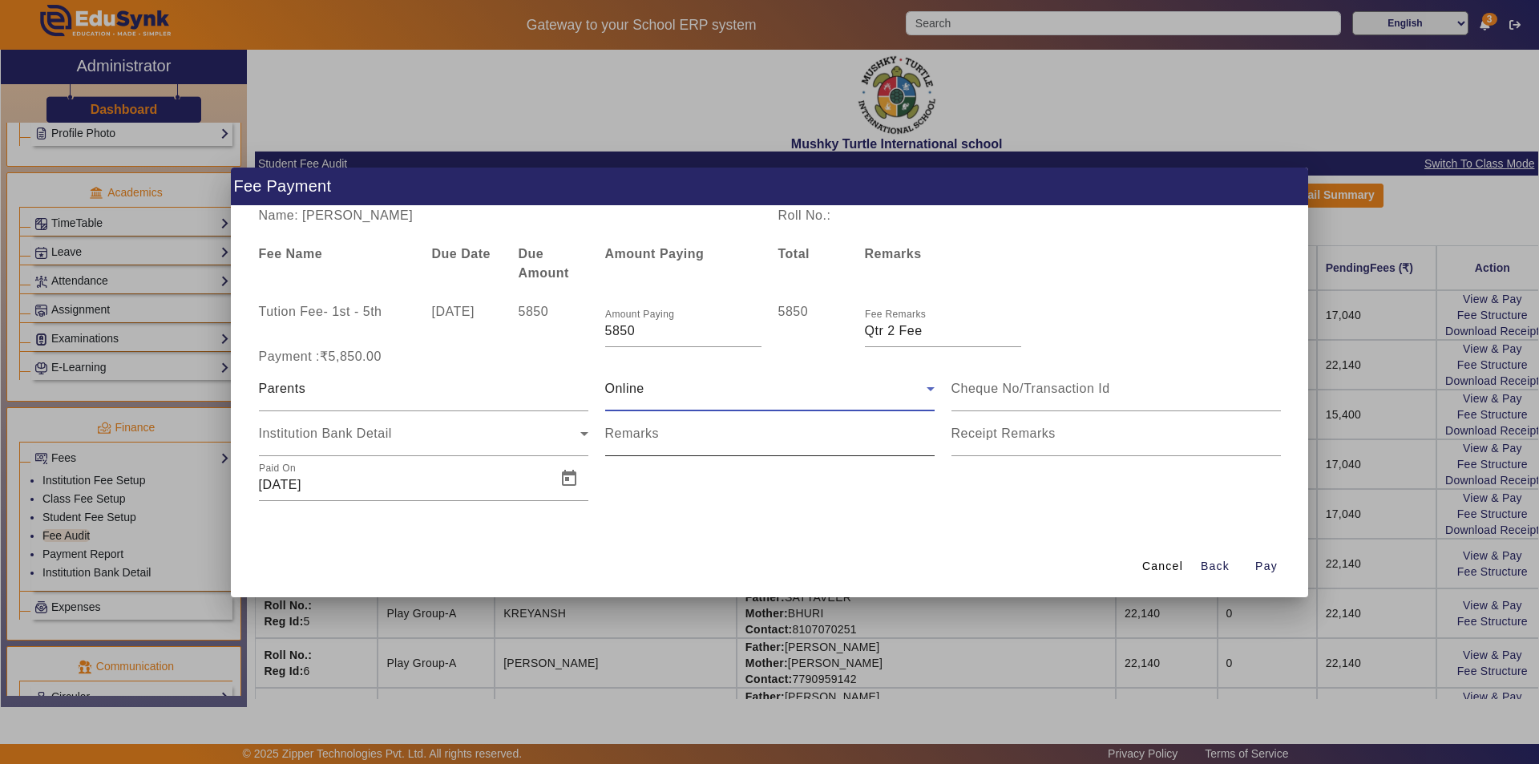
click at [677, 442] on input "Remarks" at bounding box center [769, 440] width 329 height 19
drag, startPoint x: 808, startPoint y: 444, endPoint x: 705, endPoint y: 445, distance: 103.4
click at [705, 445] on input "Remarks" at bounding box center [769, 440] width 329 height 19
type input "Online UTR no. 888896840203"
click at [1029, 443] on input "Receipt Remarks" at bounding box center [1116, 440] width 329 height 19
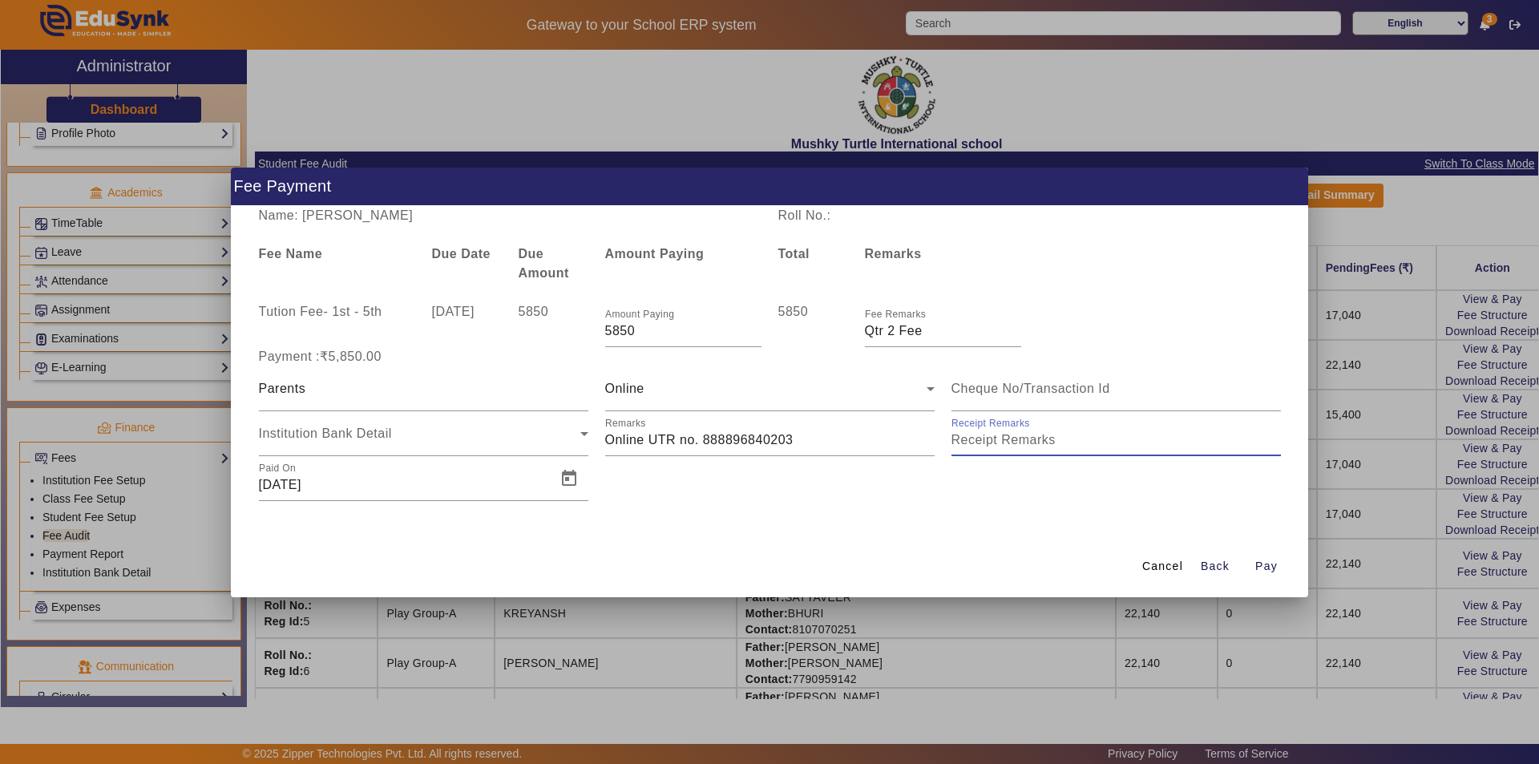
type input "Qtr 2 Fee"
click at [510, 488] on input "[DATE]" at bounding box center [403, 484] width 288 height 19
click at [566, 479] on span "Open calendar" at bounding box center [569, 478] width 38 height 38
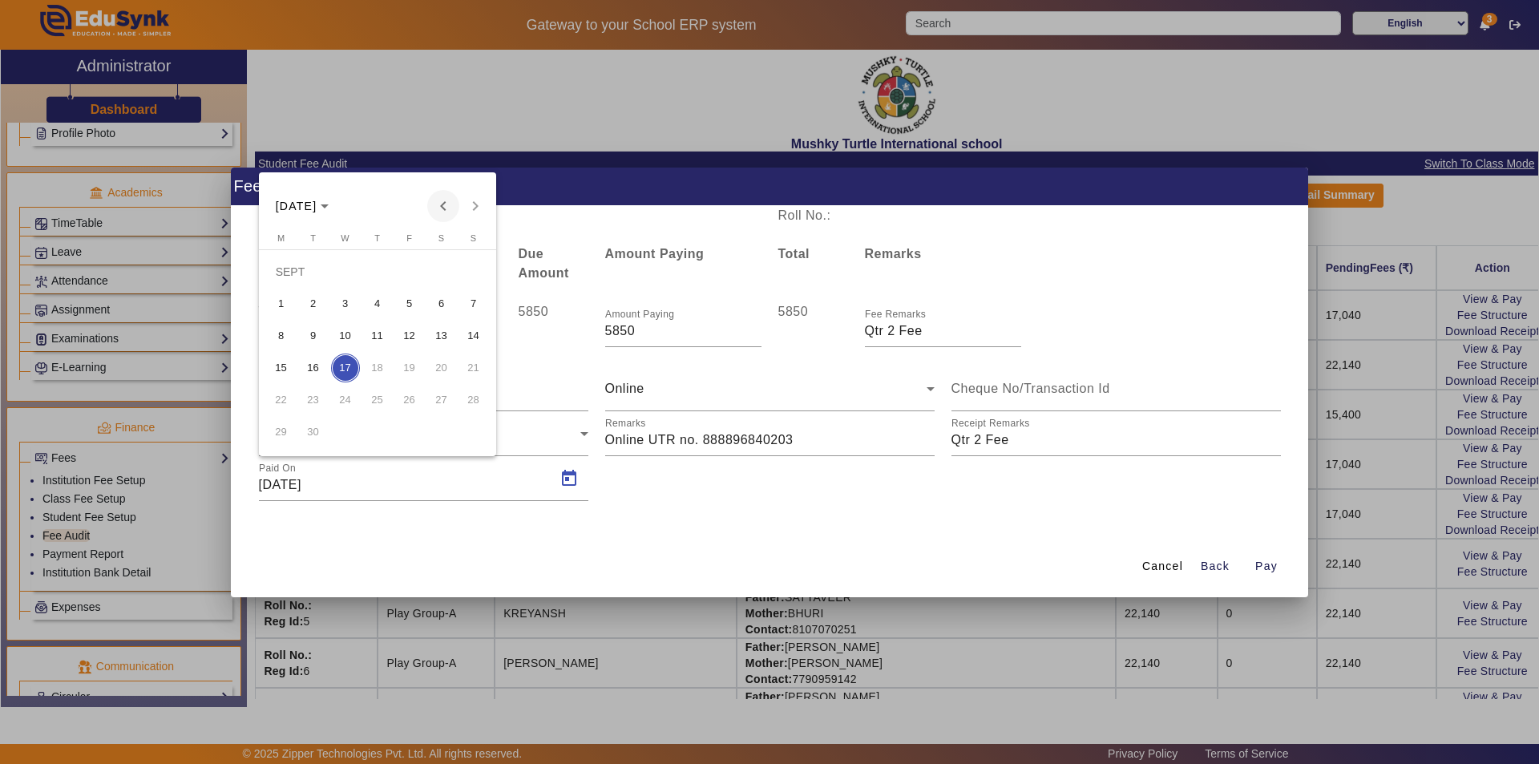
click at [439, 208] on span "Previous month" at bounding box center [443, 206] width 32 height 32
click at [353, 342] on span "13" at bounding box center [345, 335] width 29 height 29
type input "[DATE]"
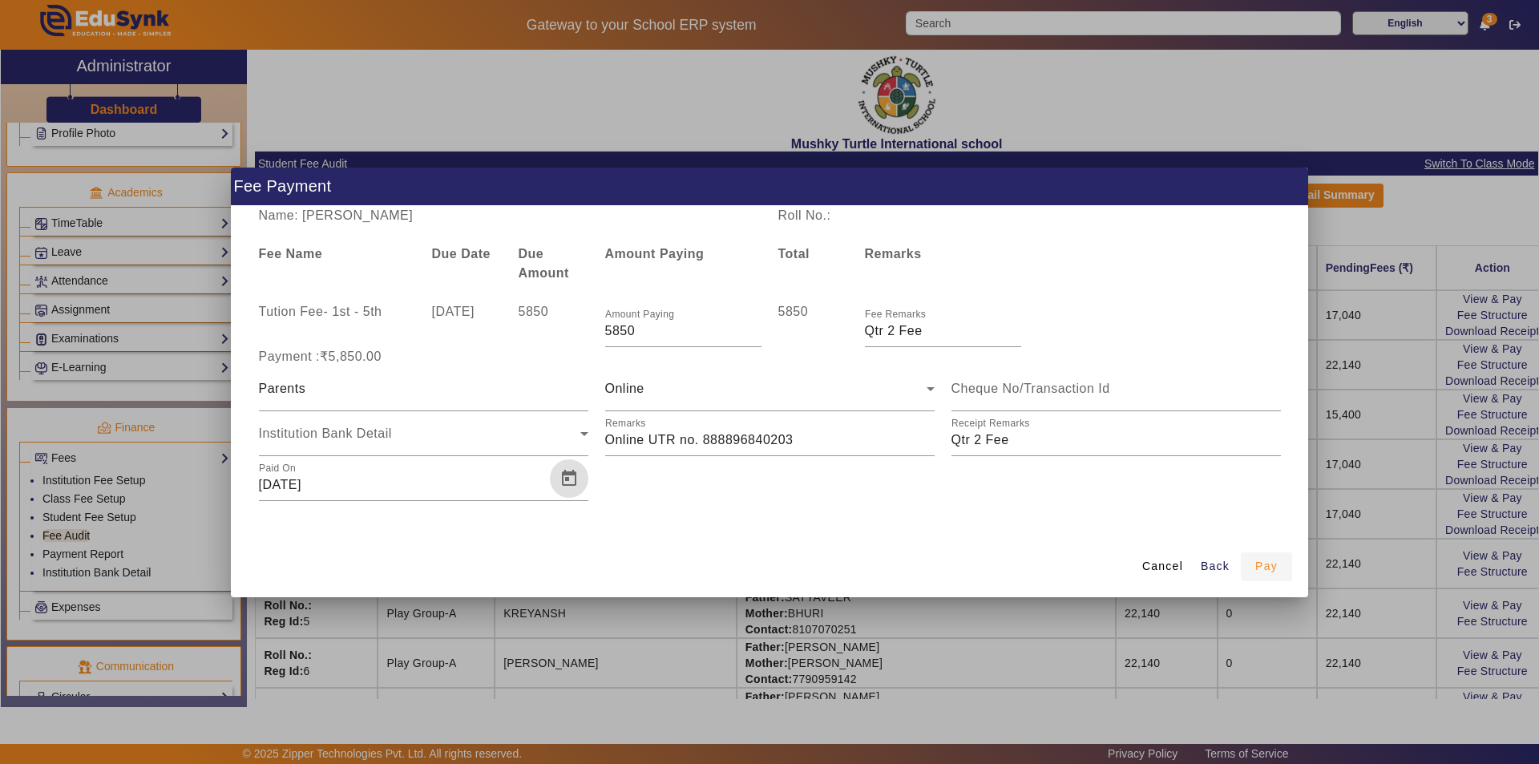
click at [1274, 566] on span "Pay" at bounding box center [1266, 566] width 22 height 17
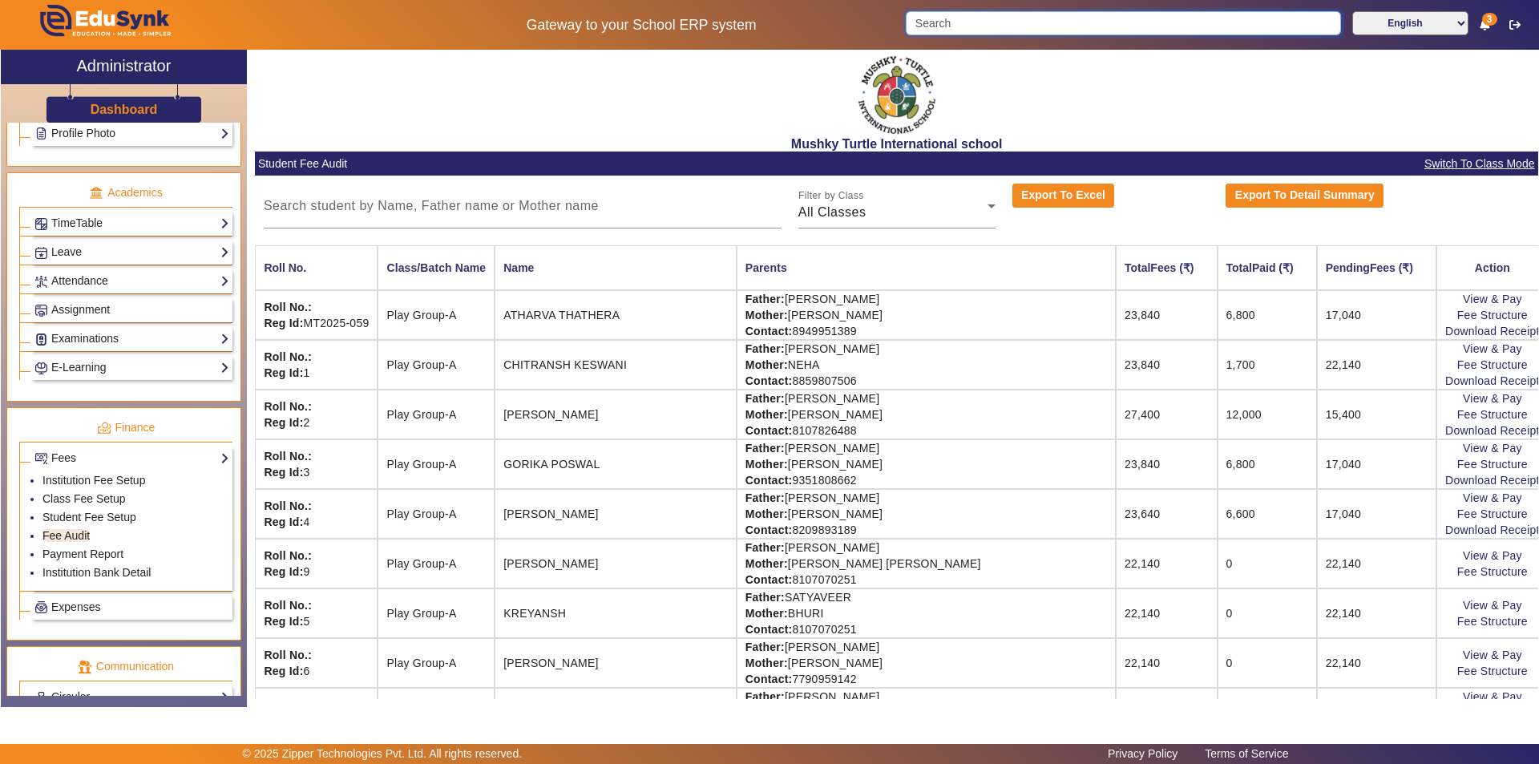
click at [995, 18] on input "Search" at bounding box center [1123, 23] width 435 height 24
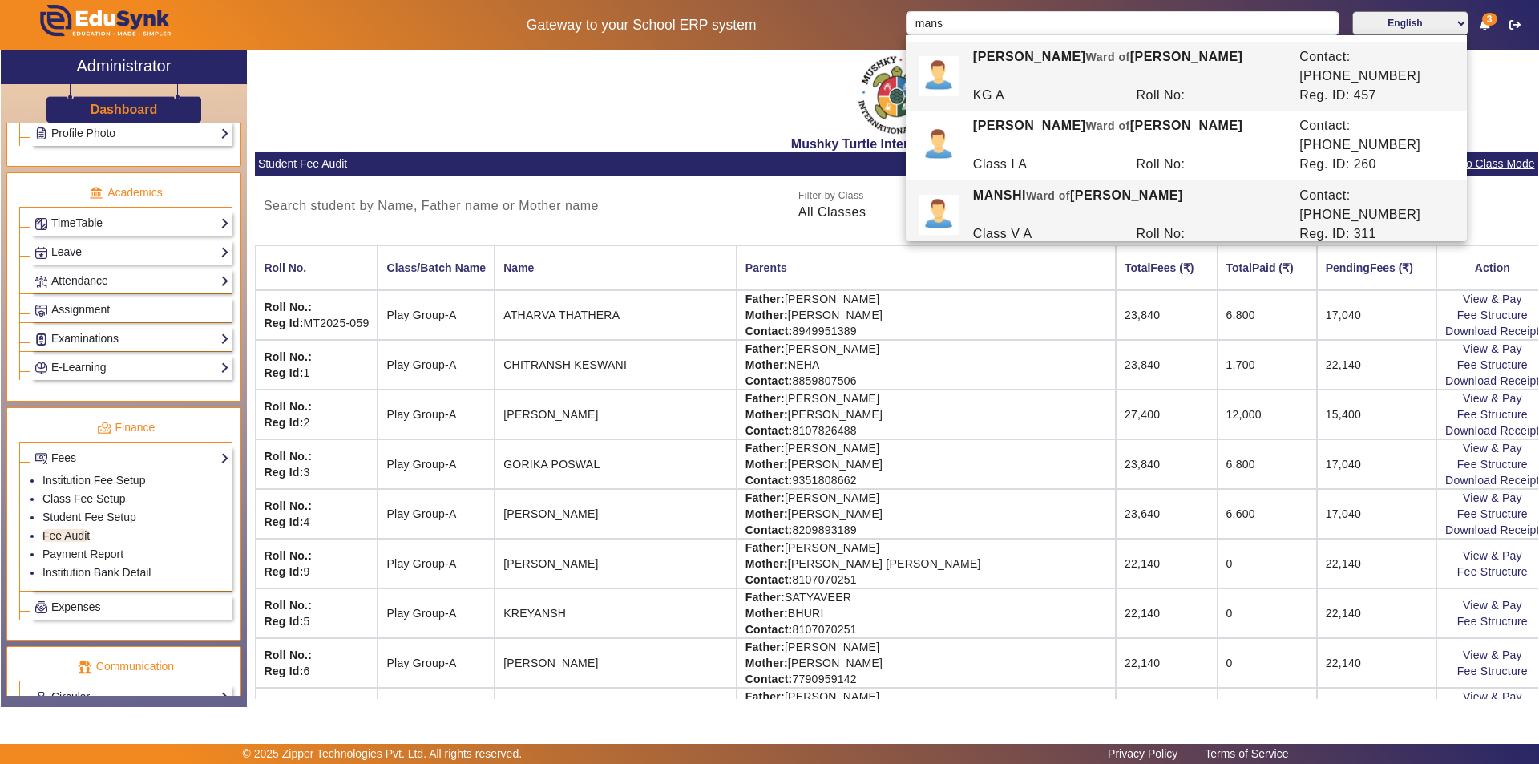
click at [1058, 186] on div "[PERSON_NAME] of [PERSON_NAME]" at bounding box center [1127, 205] width 326 height 38
type input "MANSHI"
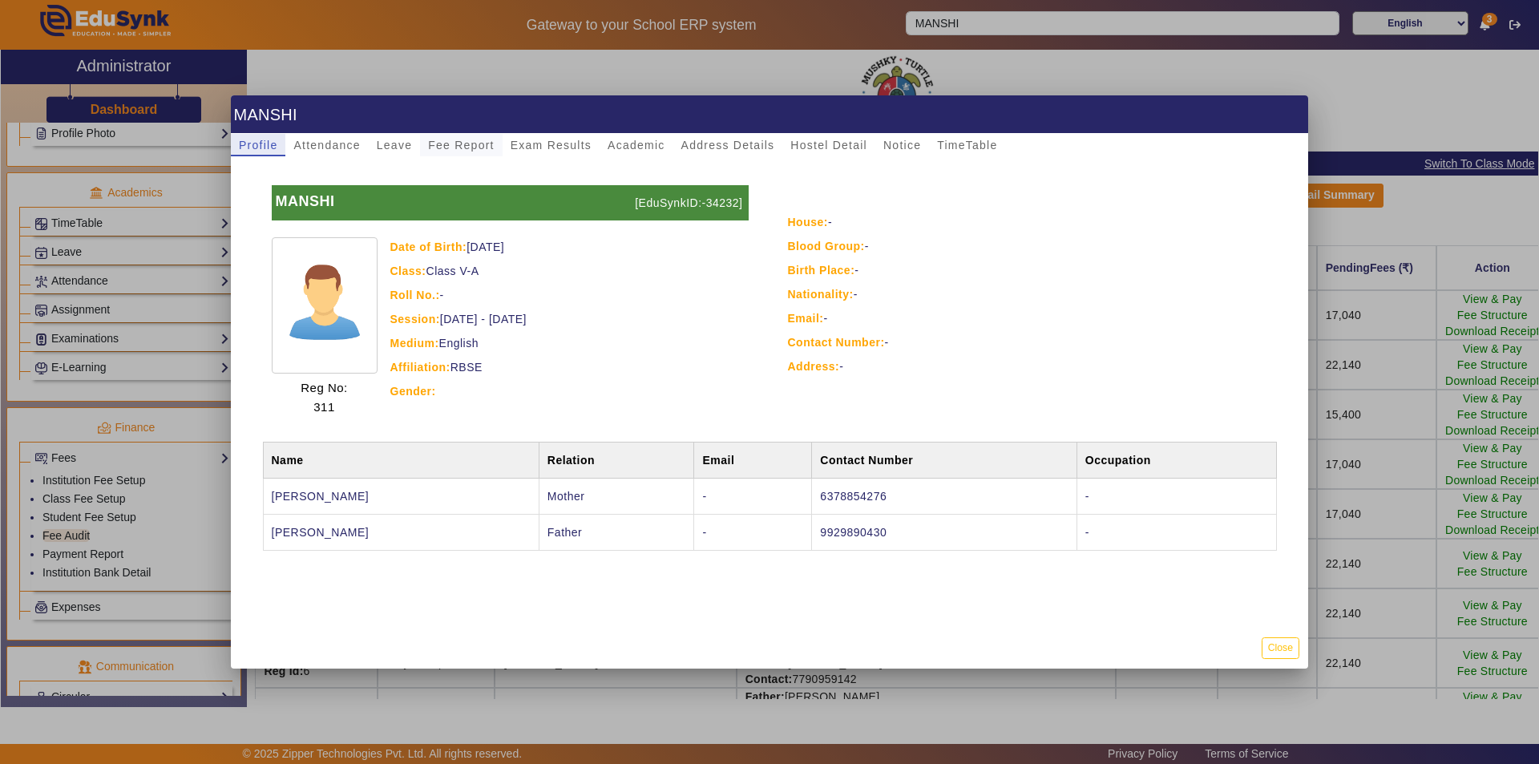
click at [463, 146] on span "Fee Report" at bounding box center [461, 144] width 67 height 11
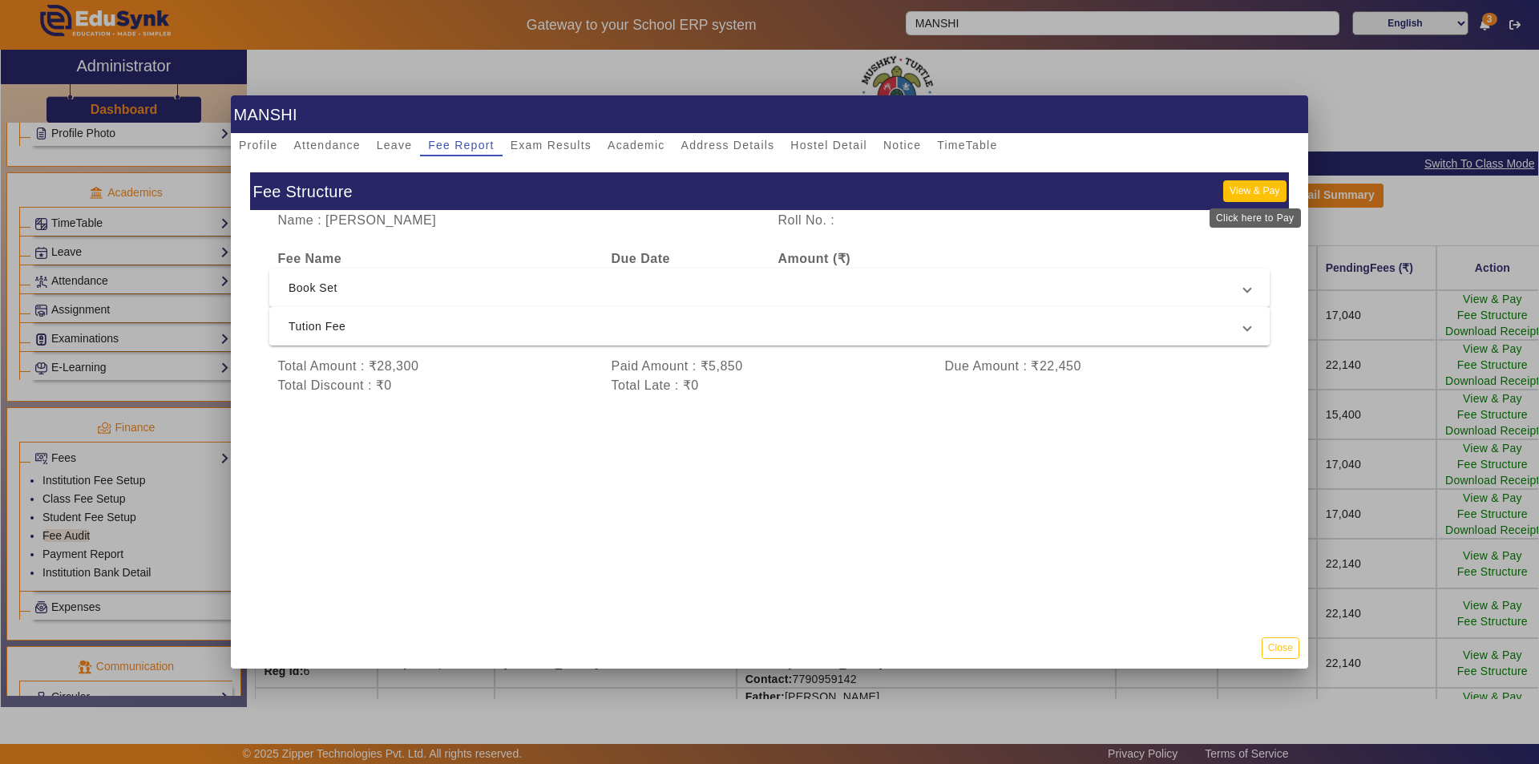
click at [1247, 191] on button "View & Pay" at bounding box center [1254, 191] width 63 height 22
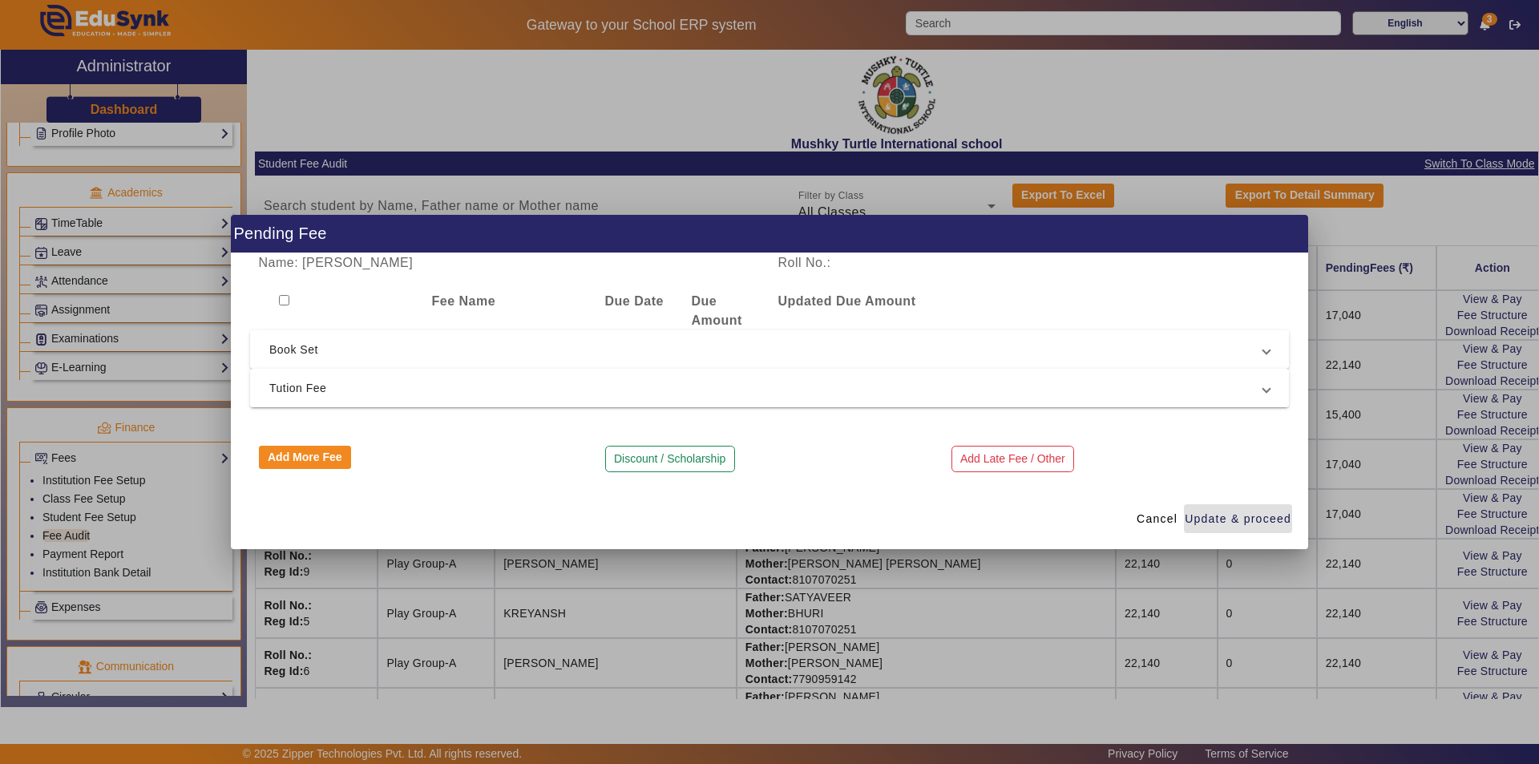
click at [602, 390] on span "Tution Fee" at bounding box center [766, 387] width 994 height 19
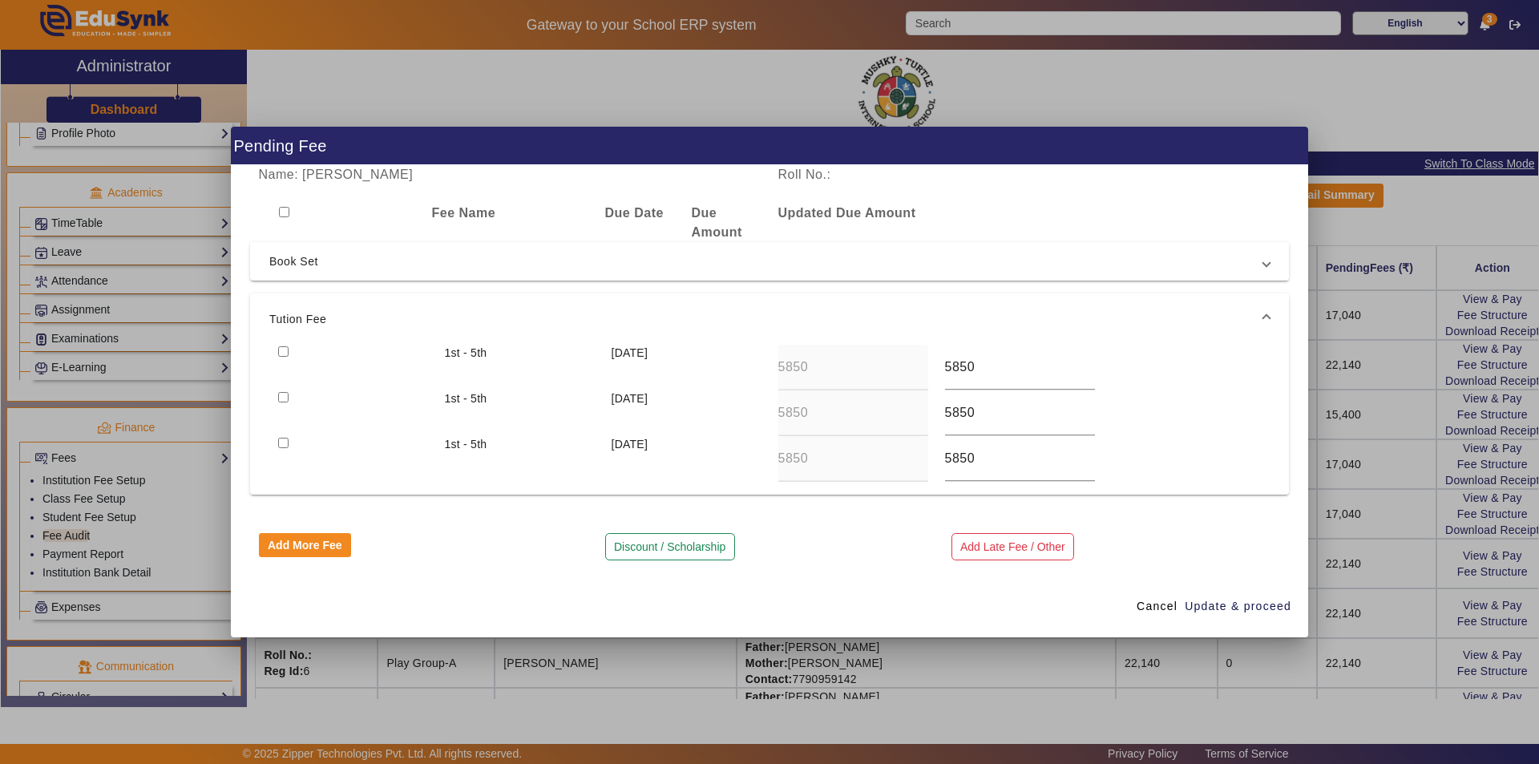
click at [284, 350] on input "checkbox" at bounding box center [283, 351] width 10 height 10
checkbox input "true"
click at [1227, 598] on span "Update & proceed" at bounding box center [1238, 606] width 107 height 17
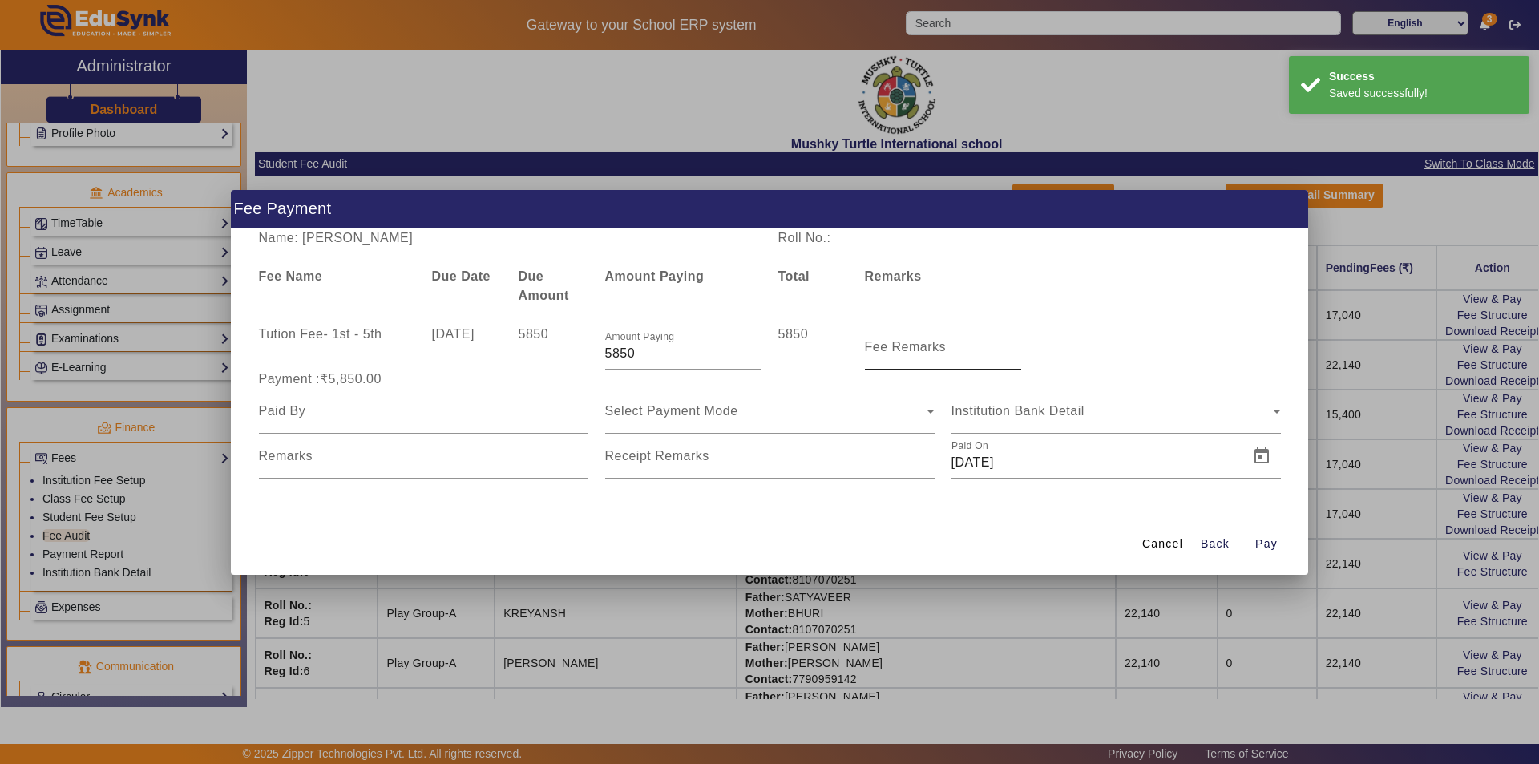
click at [912, 362] on input "Fee Remarks" at bounding box center [943, 353] width 156 height 19
type input "Qtr 2 Fee"
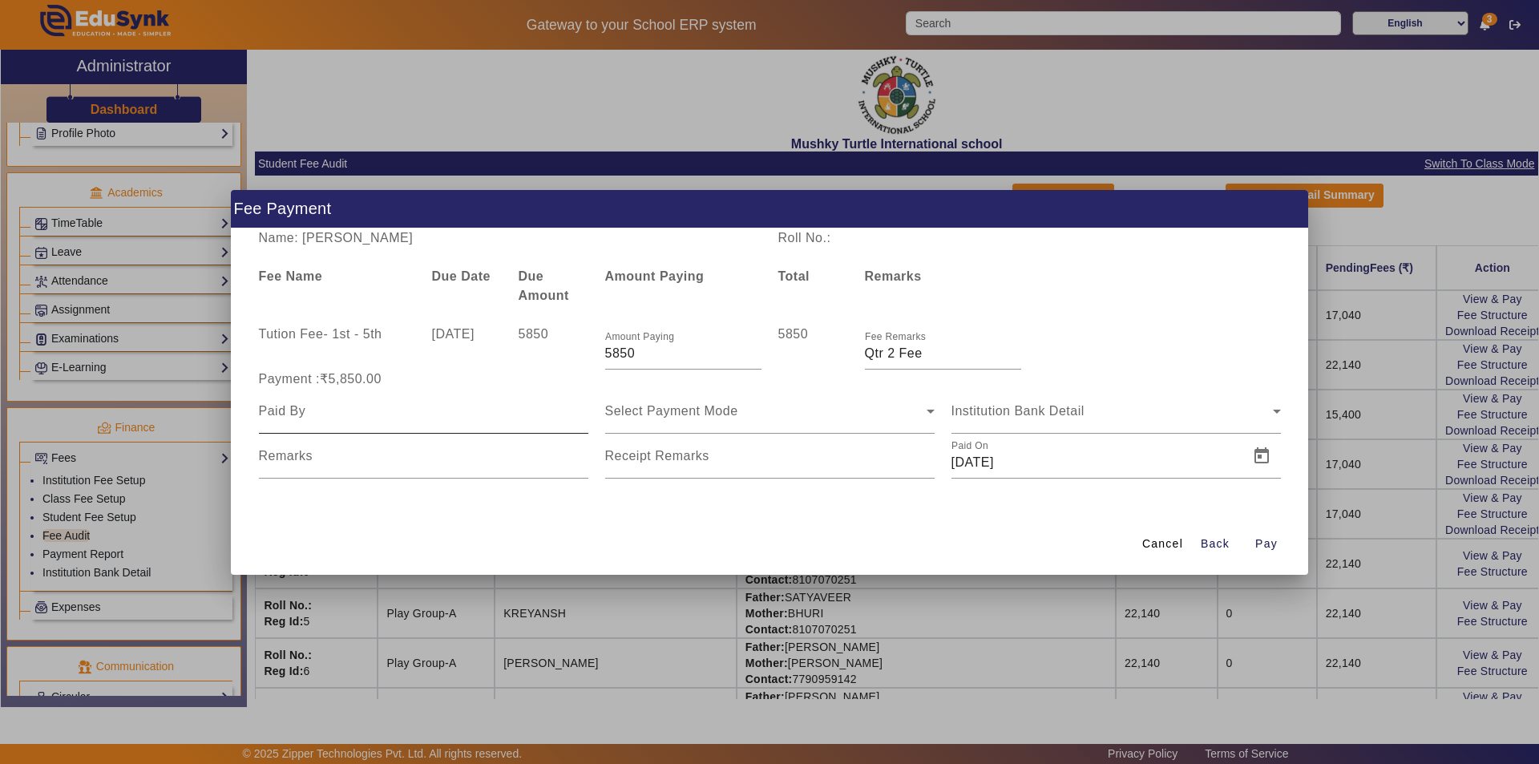
click at [449, 429] on div at bounding box center [423, 411] width 329 height 45
click at [467, 410] on input at bounding box center [423, 411] width 329 height 19
type input "Parents"
click at [751, 410] on div "Select Payment Mode" at bounding box center [765, 411] width 321 height 19
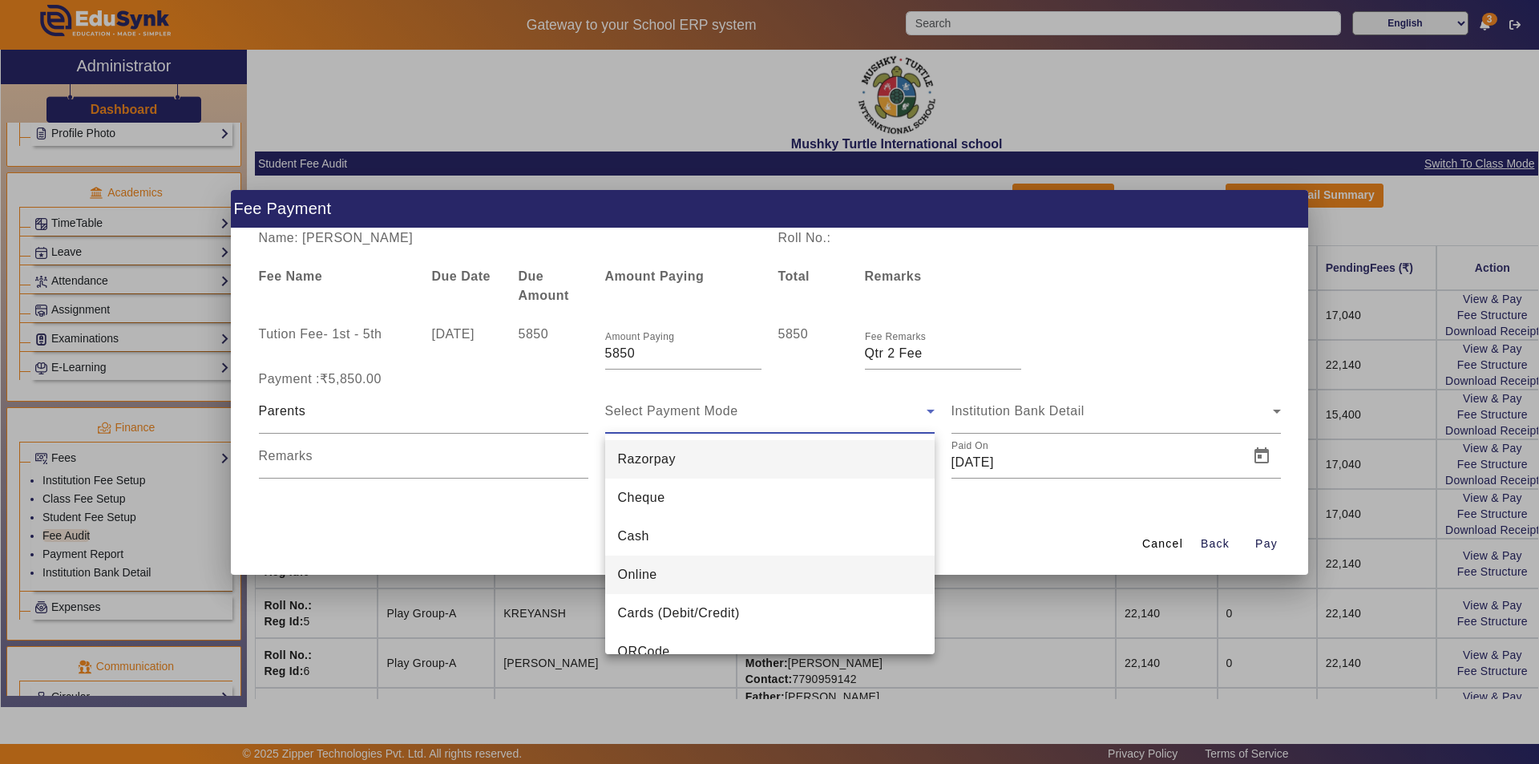
click at [697, 568] on mat-option "Online" at bounding box center [769, 575] width 329 height 38
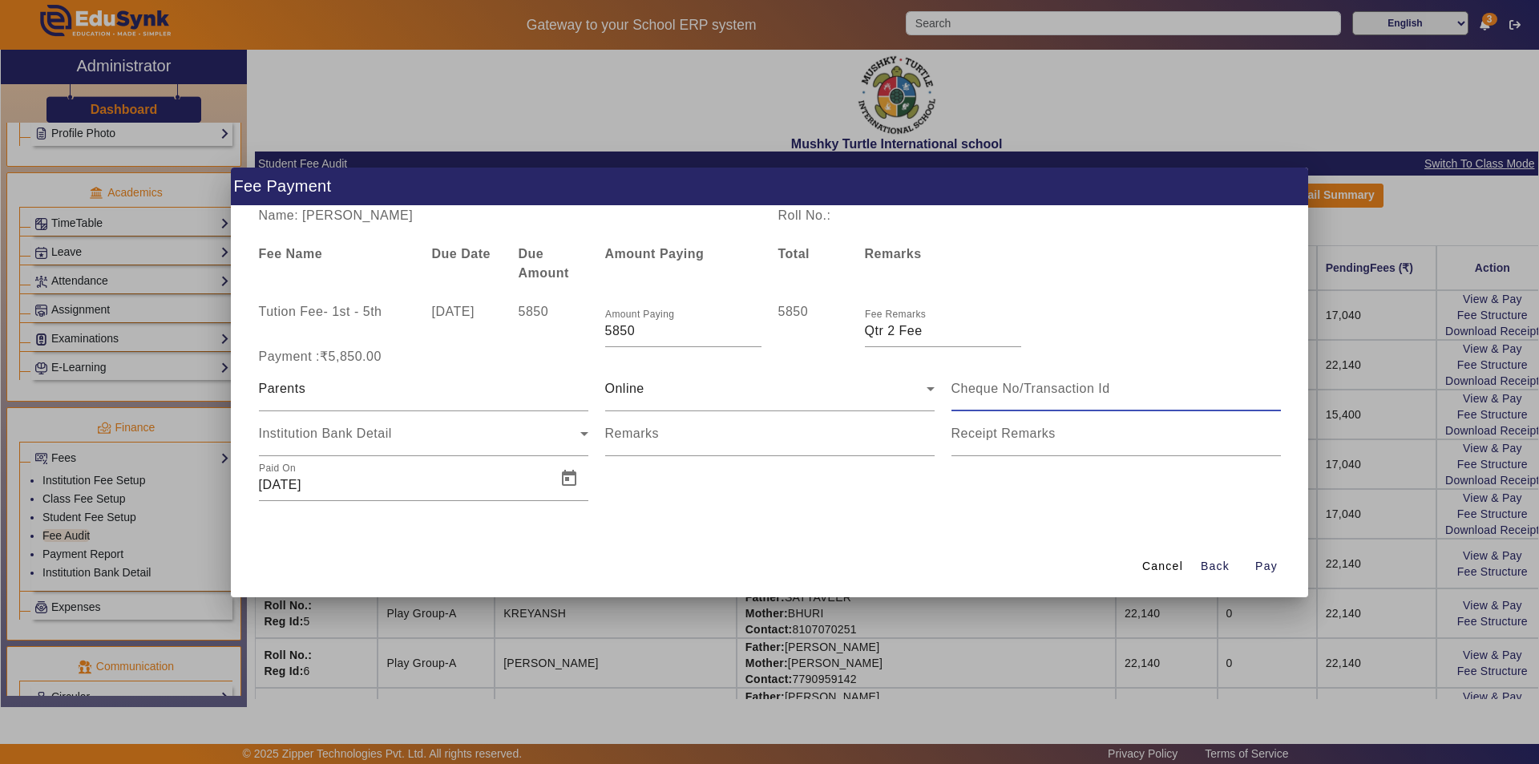
click at [1023, 390] on input at bounding box center [1116, 388] width 329 height 19
click at [624, 445] on input "Remarks" at bounding box center [769, 440] width 329 height 19
drag, startPoint x: 799, startPoint y: 435, endPoint x: 703, endPoint y: 441, distance: 96.4
click at [703, 441] on input "Remarks" at bounding box center [769, 440] width 329 height 19
type input "Online UTR no. 888896840203"
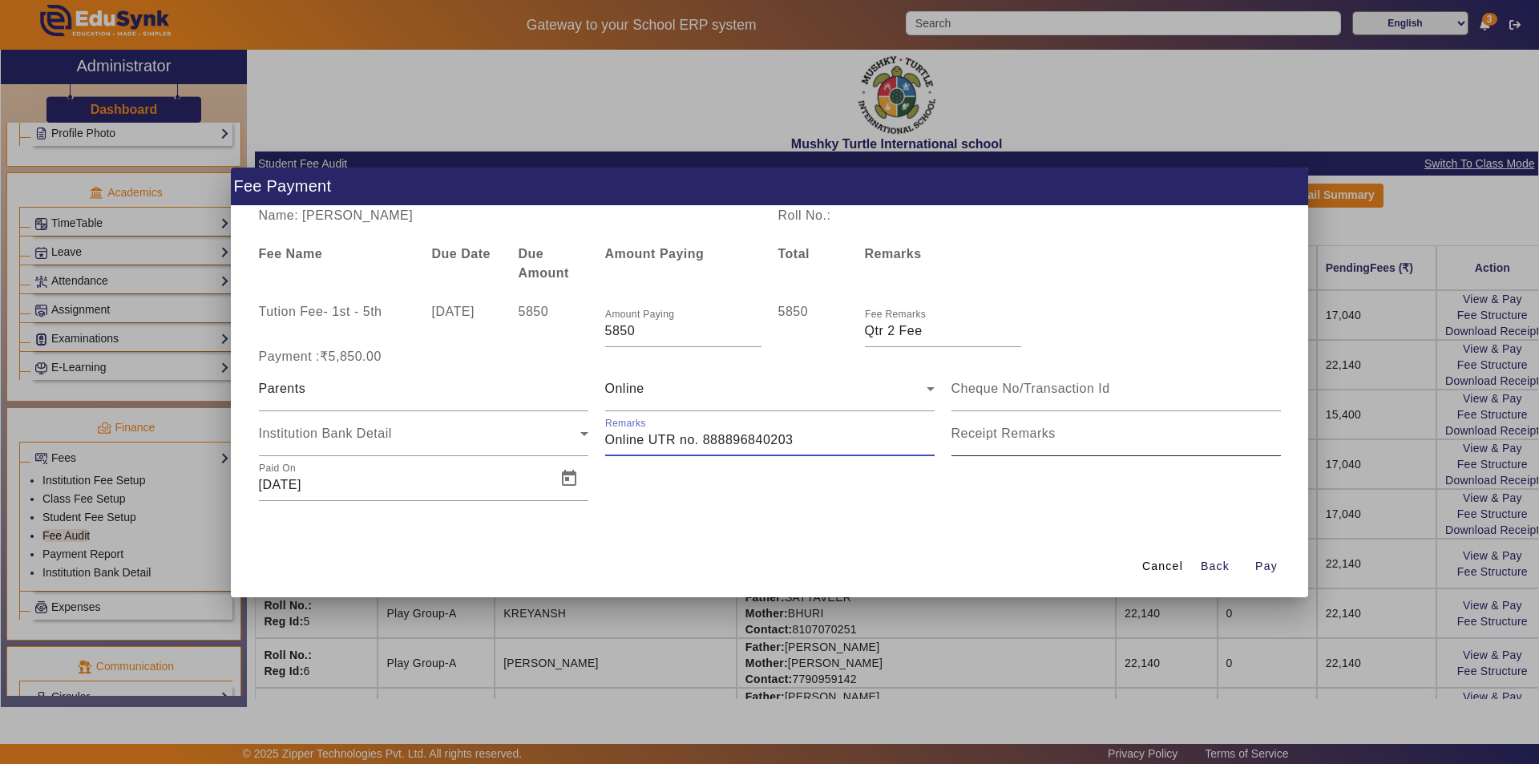
click at [985, 444] on input "Receipt Remarks" at bounding box center [1116, 440] width 329 height 19
type input "Qtr 2 Fee"
click at [563, 475] on span "Open calendar" at bounding box center [569, 478] width 38 height 38
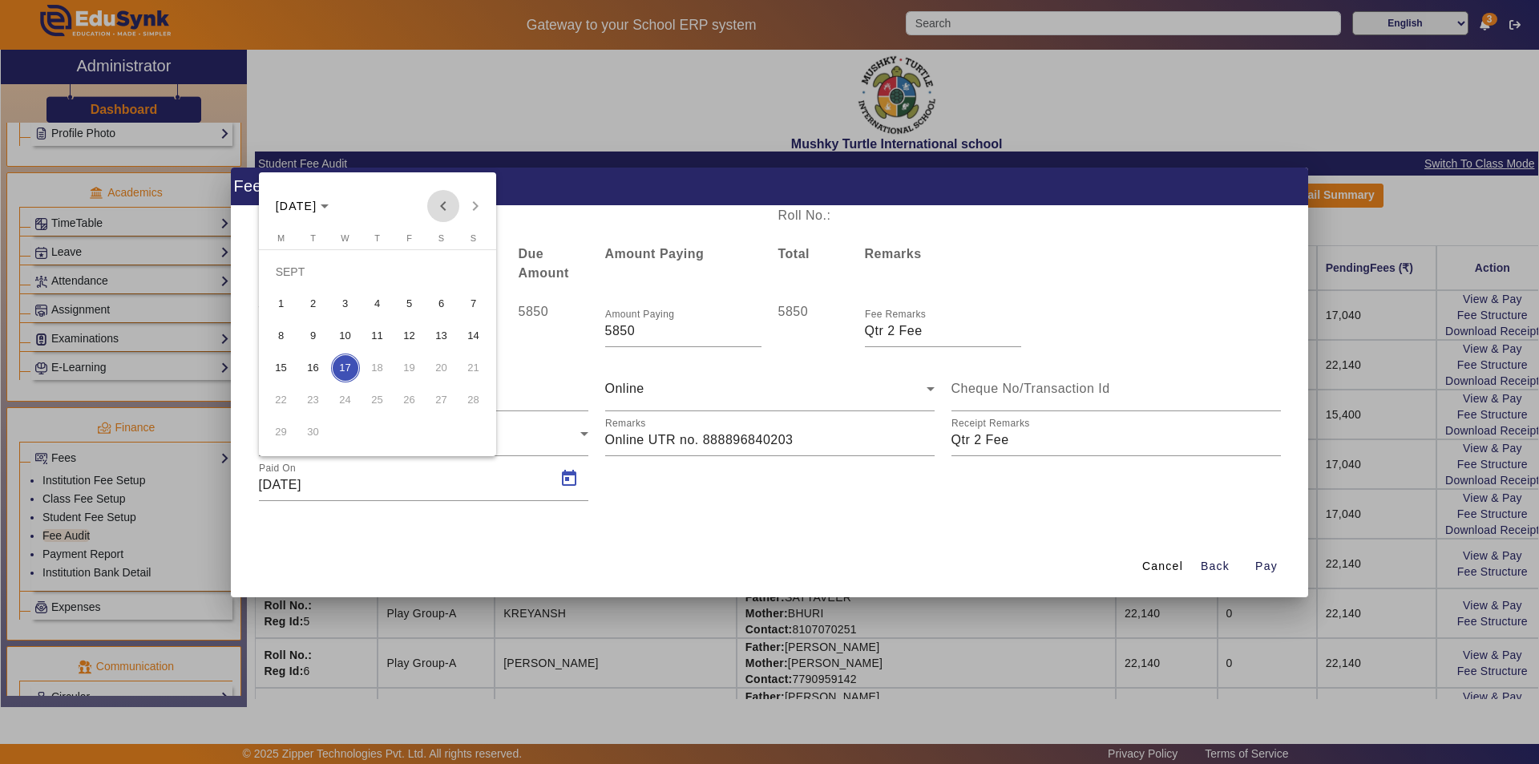
click at [440, 202] on span "Previous month" at bounding box center [443, 206] width 32 height 32
click at [348, 337] on span "13" at bounding box center [345, 335] width 29 height 29
type input "[DATE]"
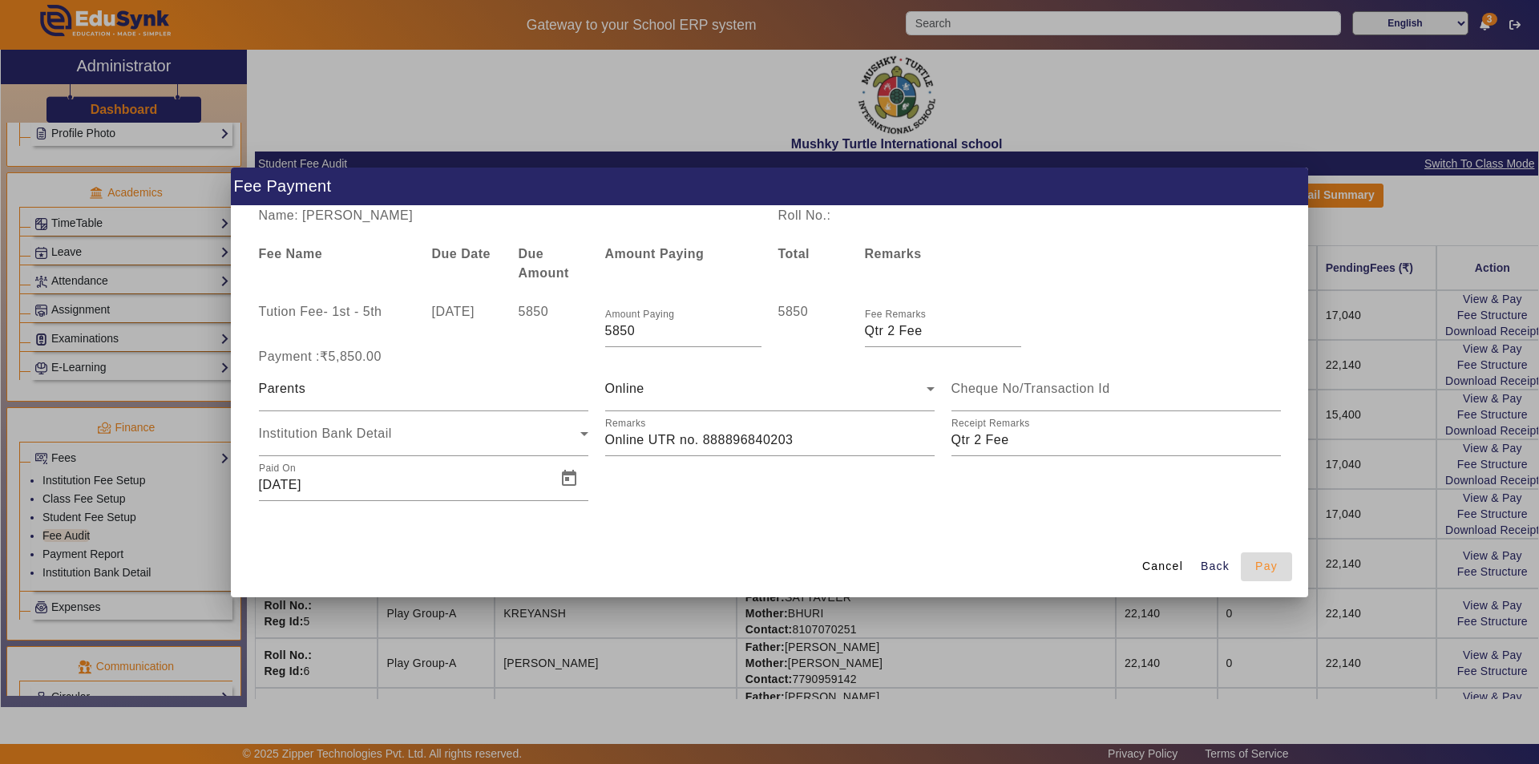
click at [1259, 567] on span "Pay" at bounding box center [1266, 566] width 22 height 17
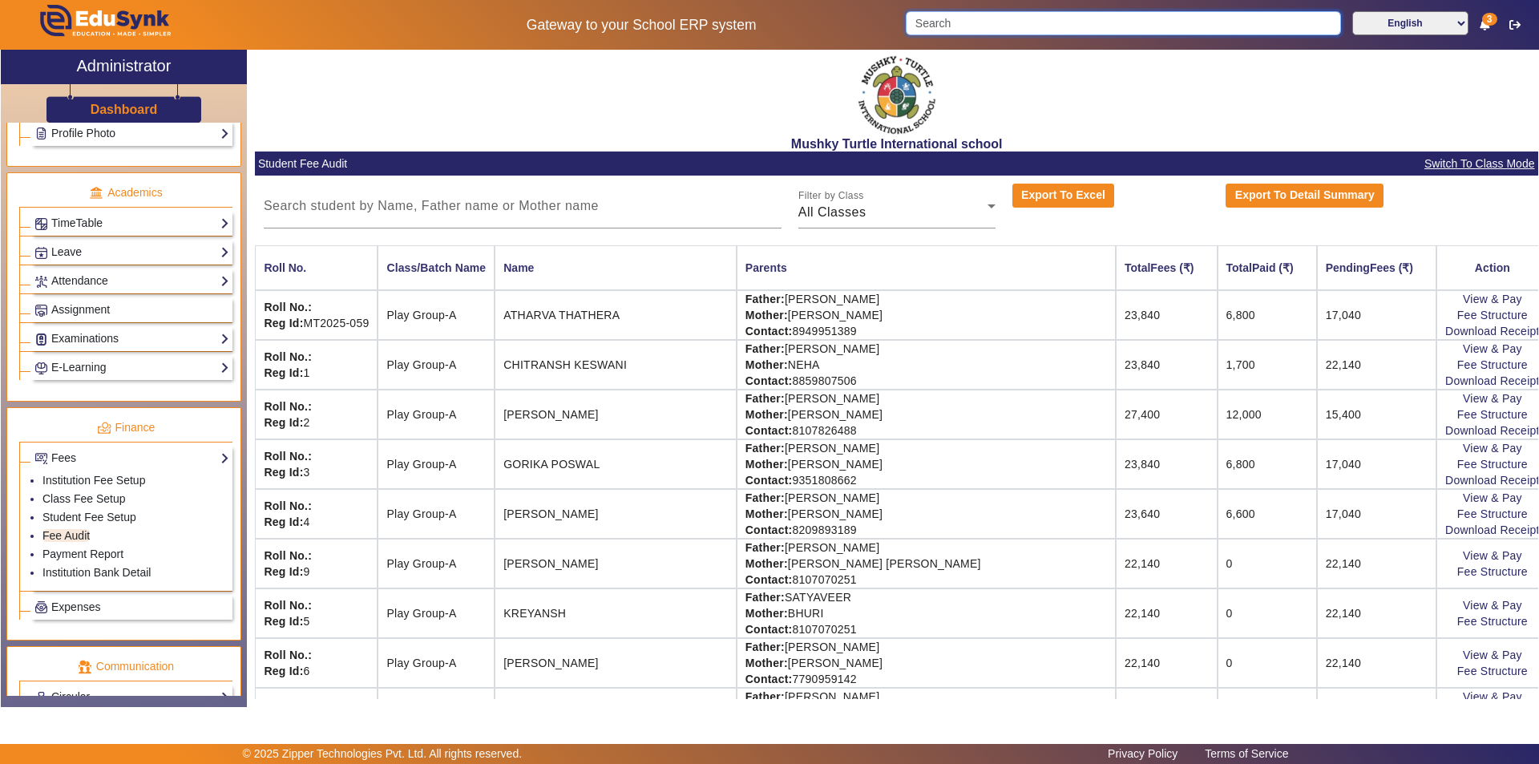
click at [988, 26] on input "Search" at bounding box center [1123, 23] width 435 height 24
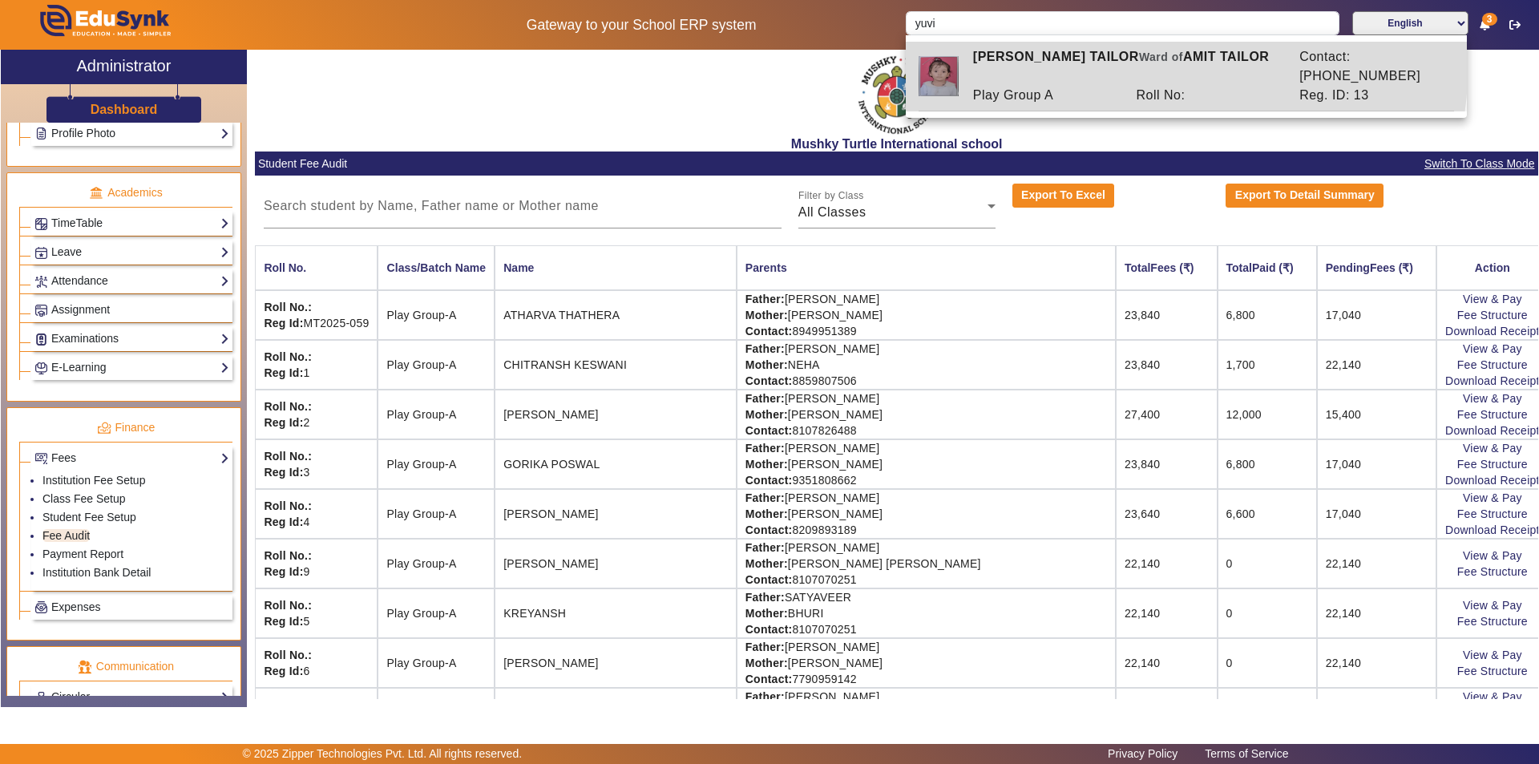
click at [1062, 59] on div "[PERSON_NAME] TAILOR [PERSON_NAME] of AMIT TAILOR" at bounding box center [1127, 66] width 326 height 38
type input "[PERSON_NAME] TAILOR"
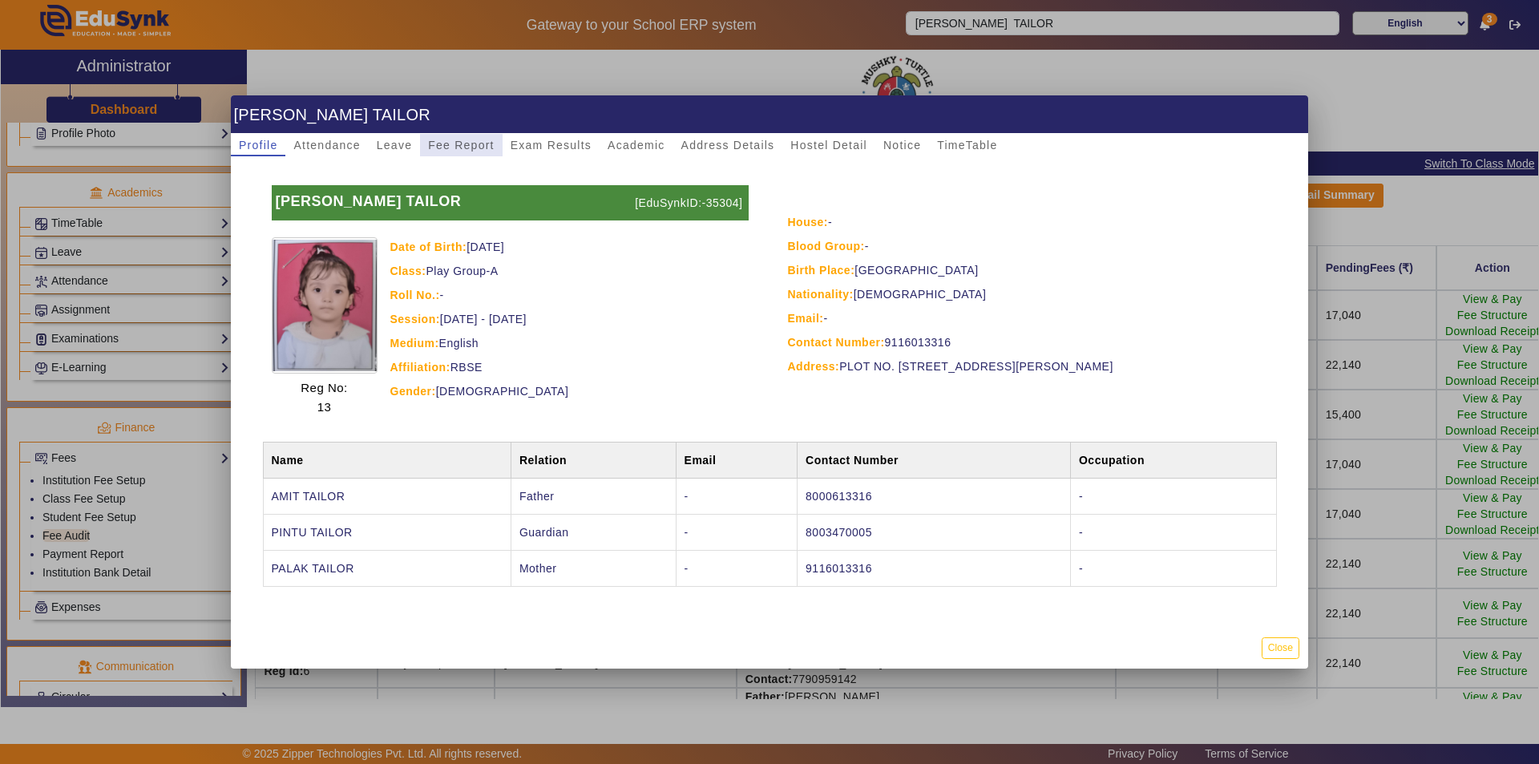
click at [471, 144] on span "Fee Report" at bounding box center [461, 144] width 67 height 11
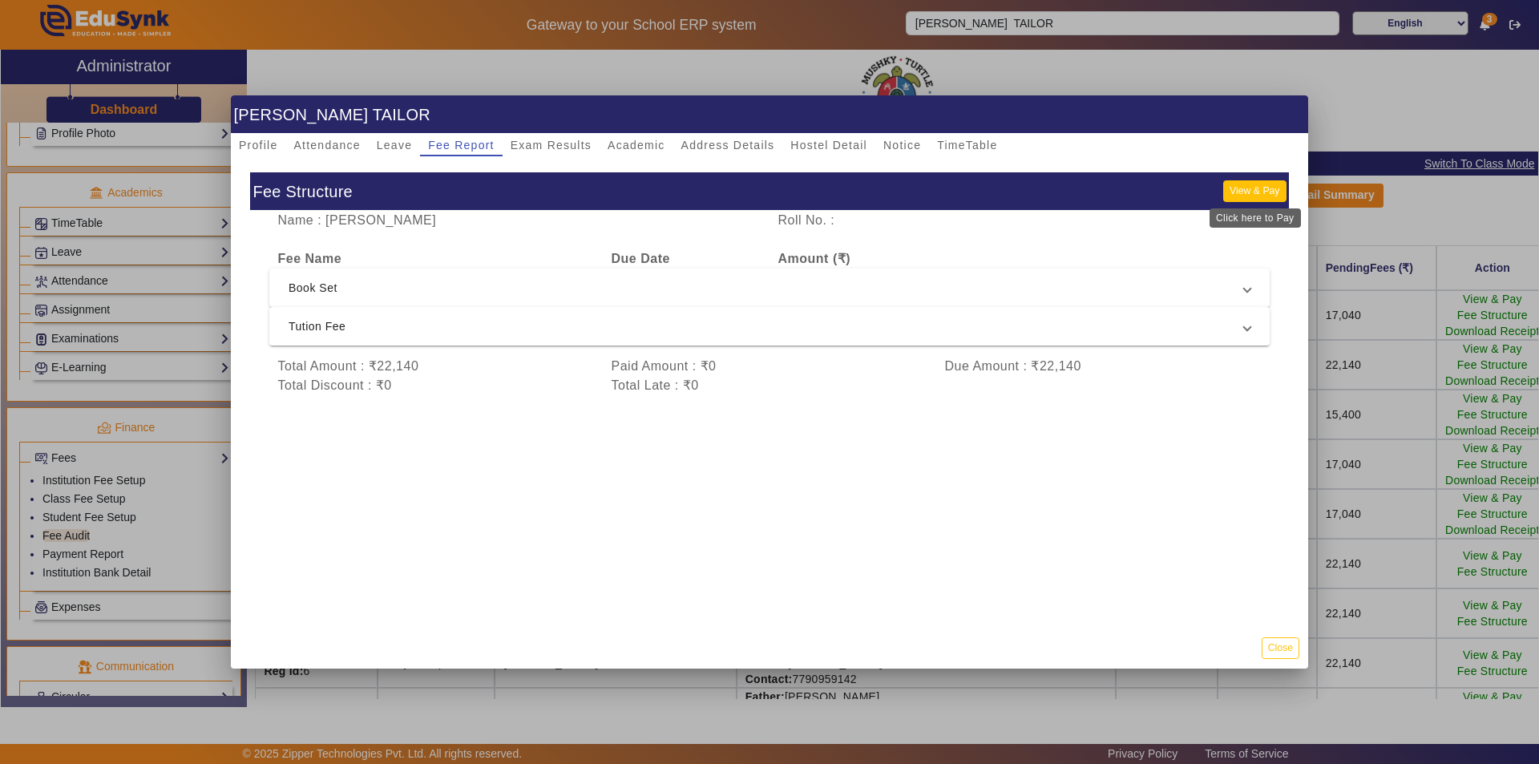
click at [1259, 187] on button "View & Pay" at bounding box center [1254, 191] width 63 height 22
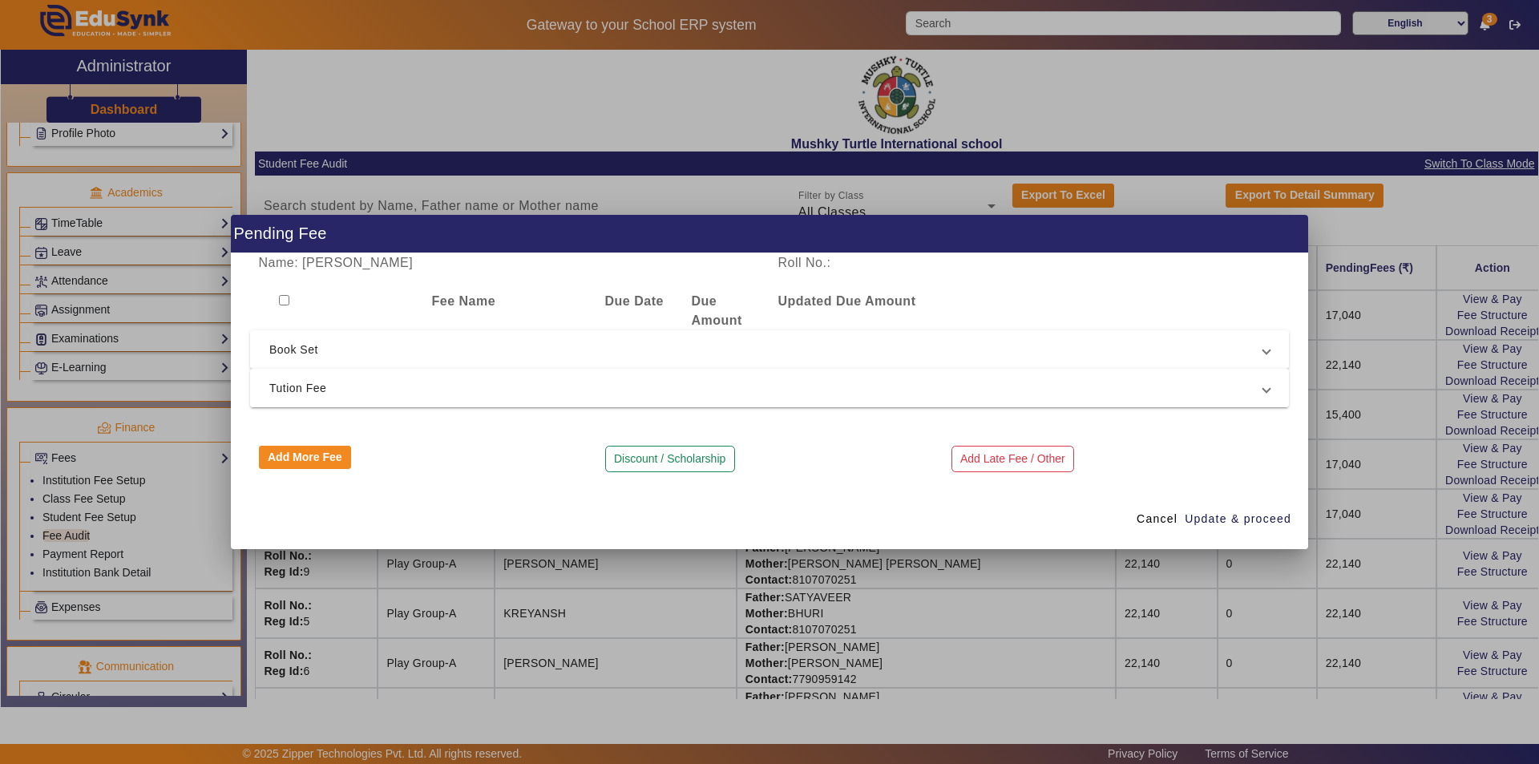
click at [854, 394] on span "Tution Fee" at bounding box center [766, 387] width 994 height 19
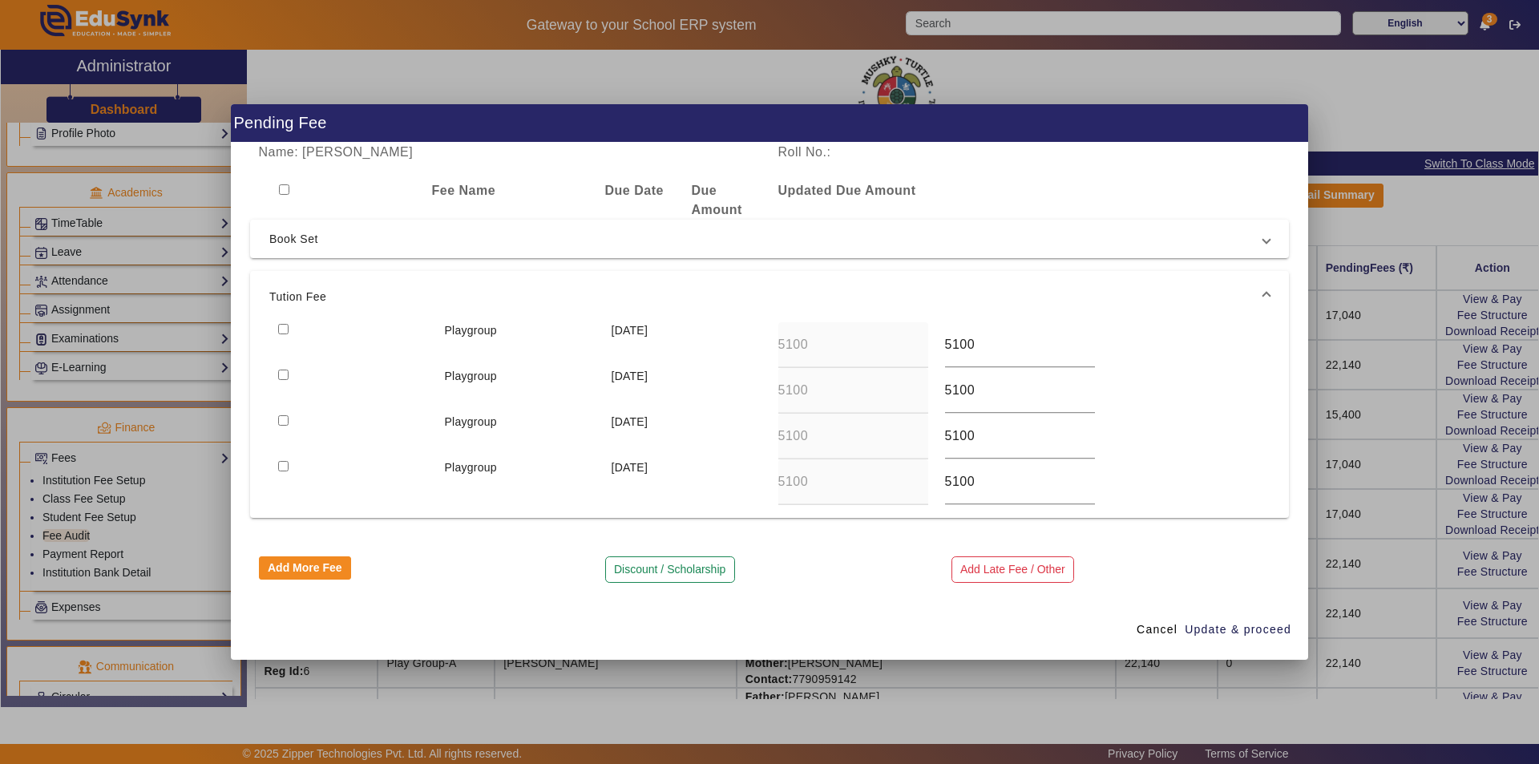
click at [280, 373] on input "checkbox" at bounding box center [283, 375] width 10 height 10
checkbox input "true"
click at [1234, 627] on span "Update & proceed" at bounding box center [1238, 629] width 107 height 17
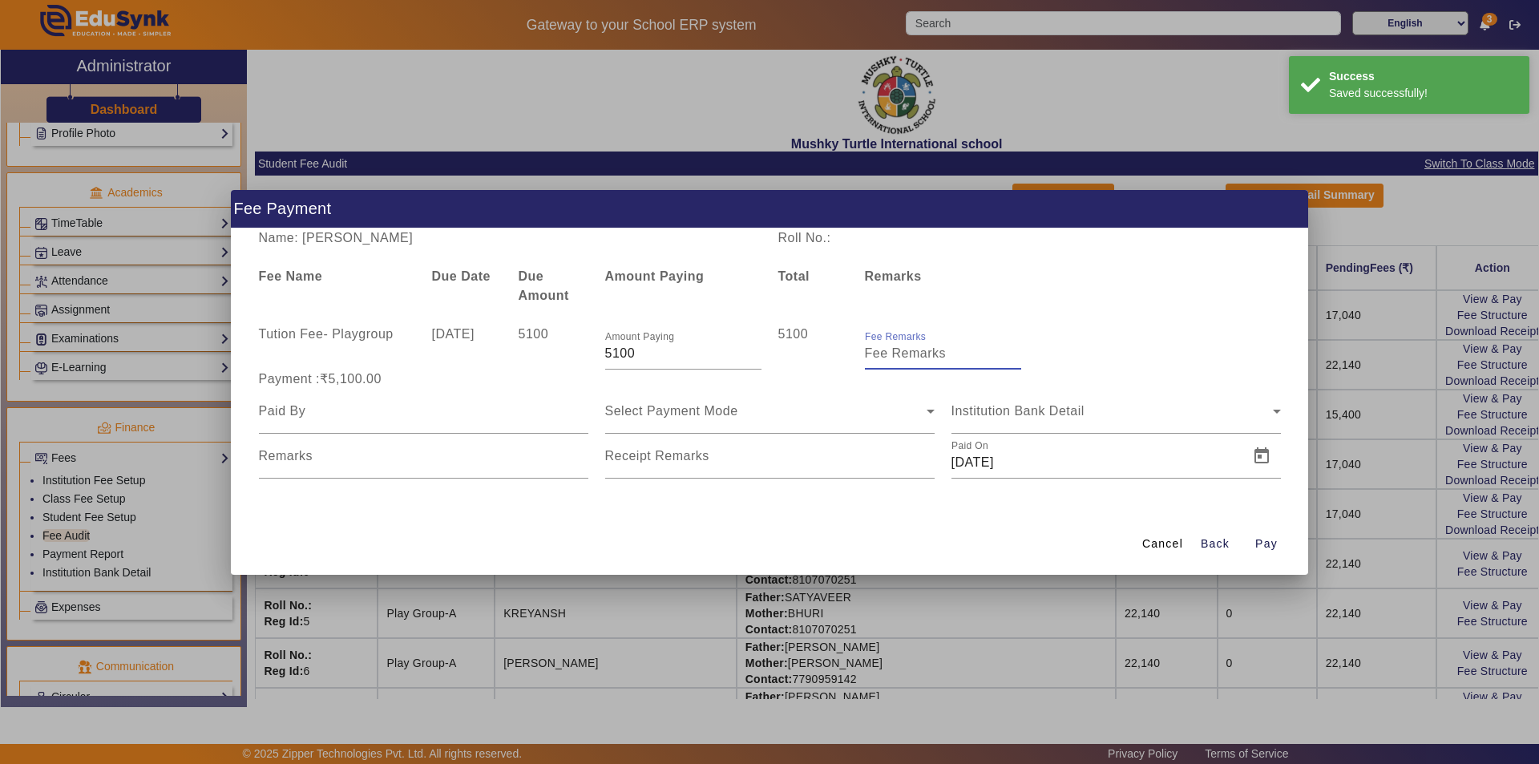
click at [895, 359] on input "Fee Remarks" at bounding box center [943, 353] width 156 height 19
type input "Qtr 2 Fee"
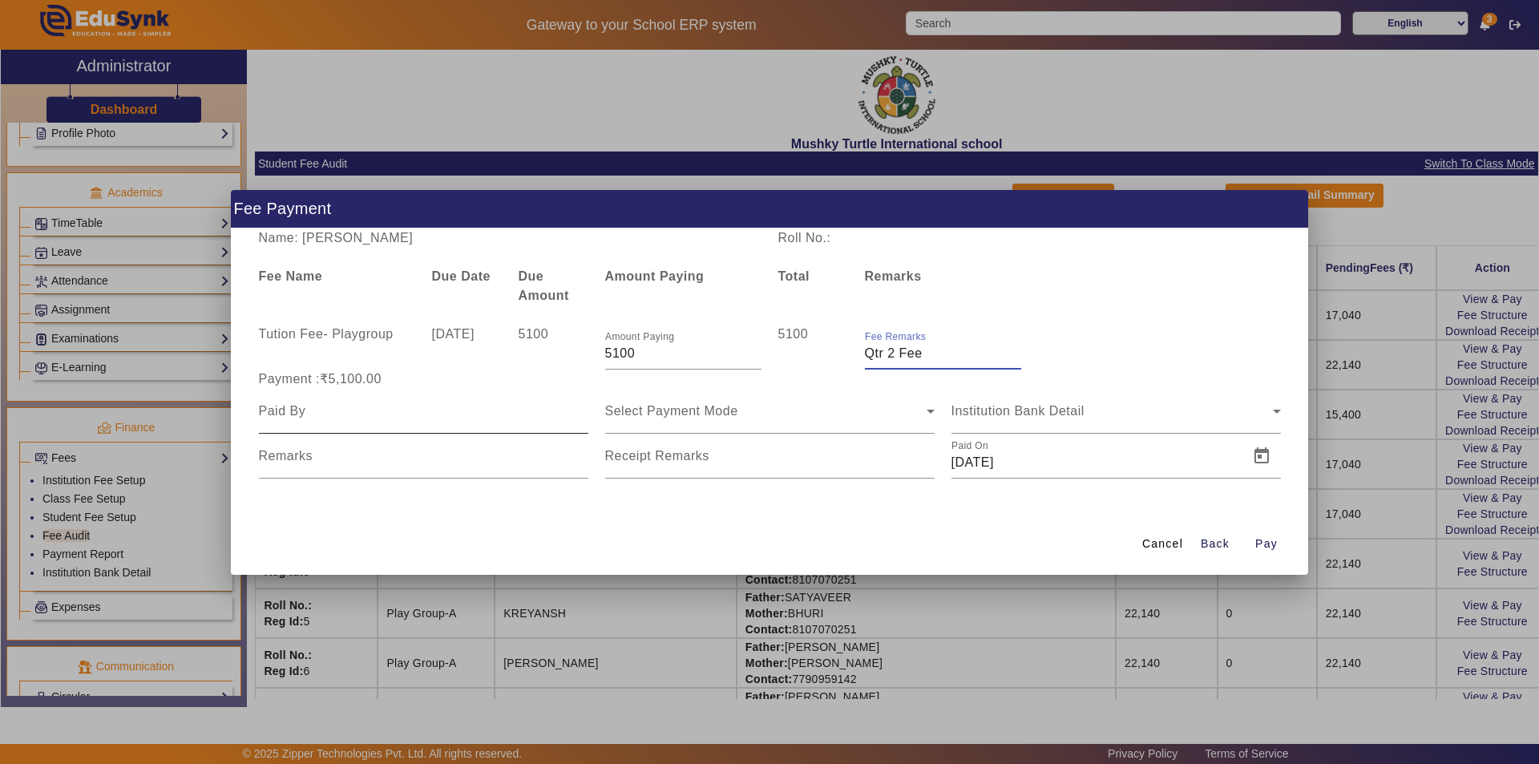
click at [503, 416] on input at bounding box center [423, 411] width 329 height 19
type input "Parents"
click at [735, 406] on span "Select Payment Mode" at bounding box center [671, 411] width 133 height 14
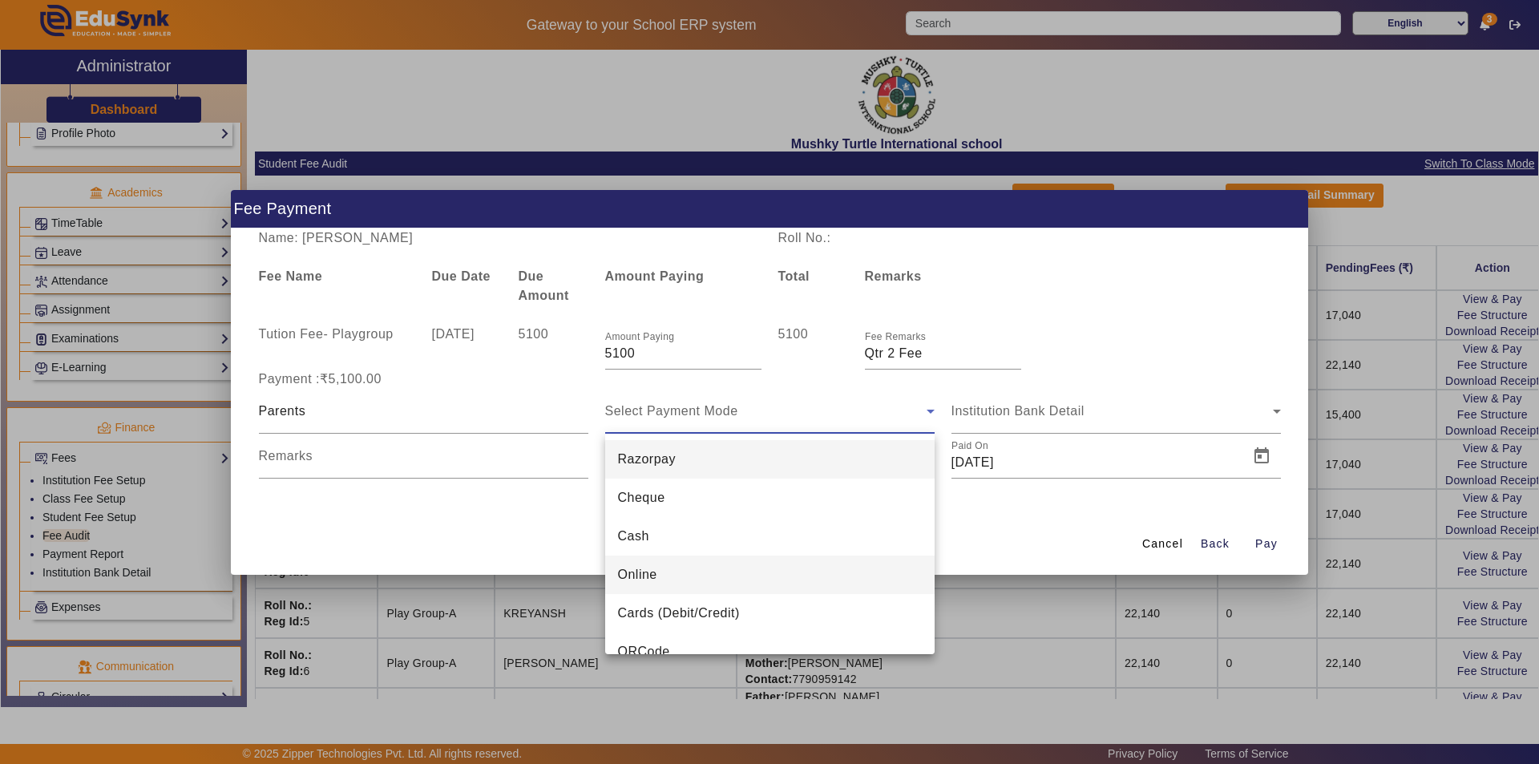
click at [671, 567] on mat-option "Online" at bounding box center [769, 575] width 329 height 38
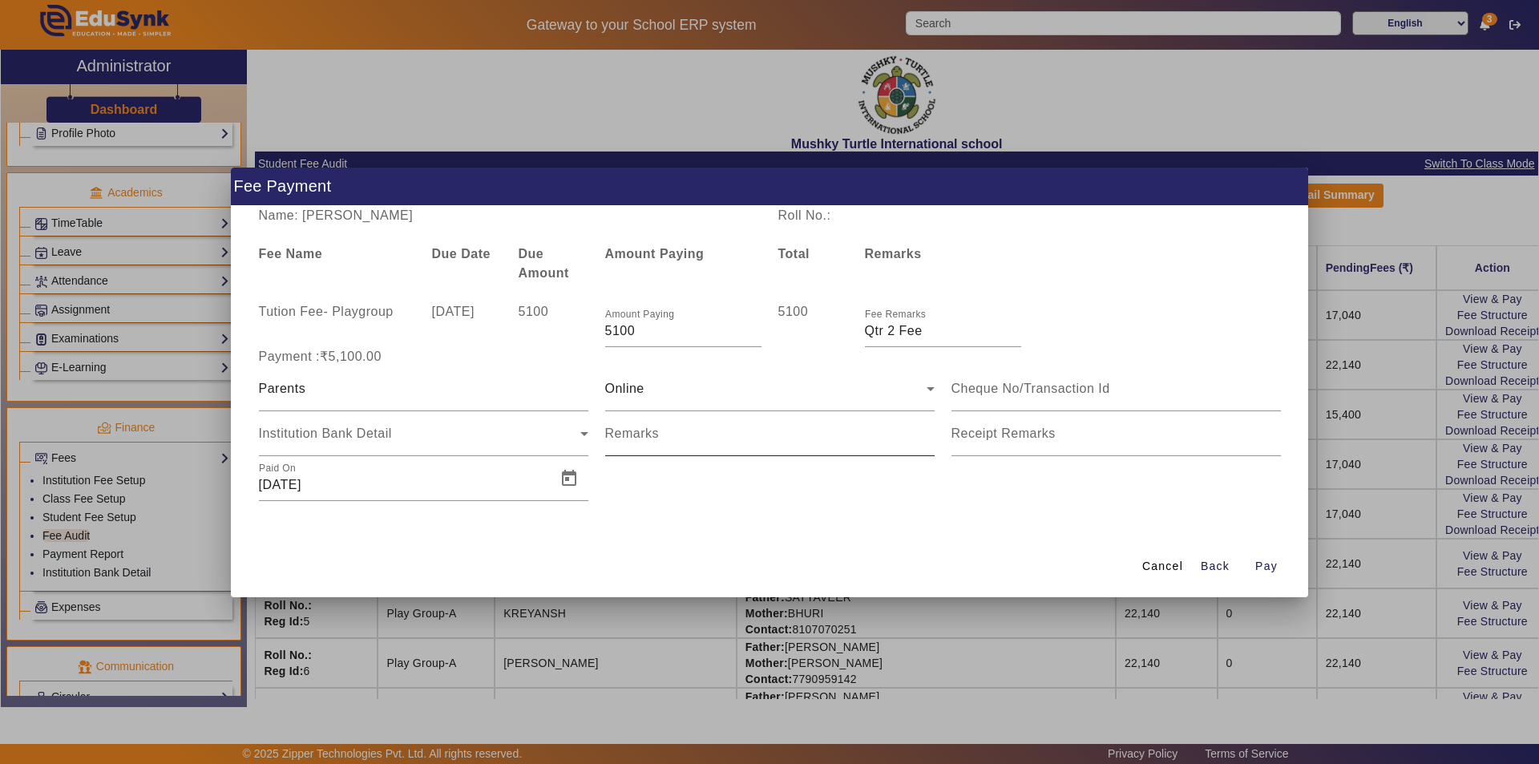
click at [627, 436] on mat-label "Remarks" at bounding box center [632, 433] width 55 height 14
click at [627, 436] on input "Remarks" at bounding box center [769, 440] width 329 height 19
click at [659, 435] on input "Remarks" at bounding box center [769, 440] width 329 height 19
drag, startPoint x: 798, startPoint y: 435, endPoint x: 706, endPoint y: 442, distance: 91.6
click at [706, 442] on input "Remarks" at bounding box center [769, 440] width 329 height 19
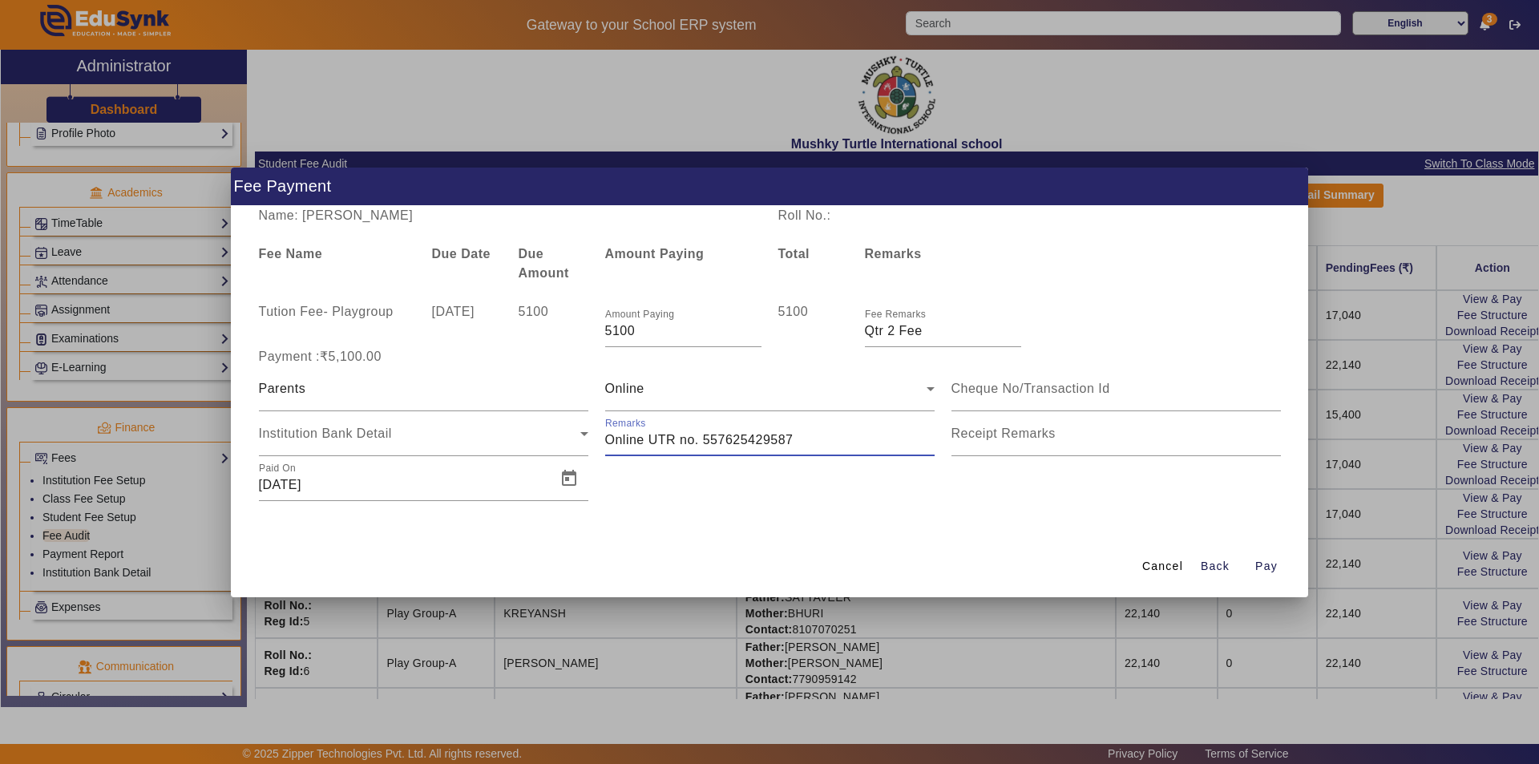
type input "Online UTR no. 557625429587"
click at [987, 446] on input "Receipt Remarks" at bounding box center [1116, 440] width 329 height 19
type input "Qtr 2 Fee"
click at [581, 478] on span "Open calendar" at bounding box center [569, 478] width 38 height 38
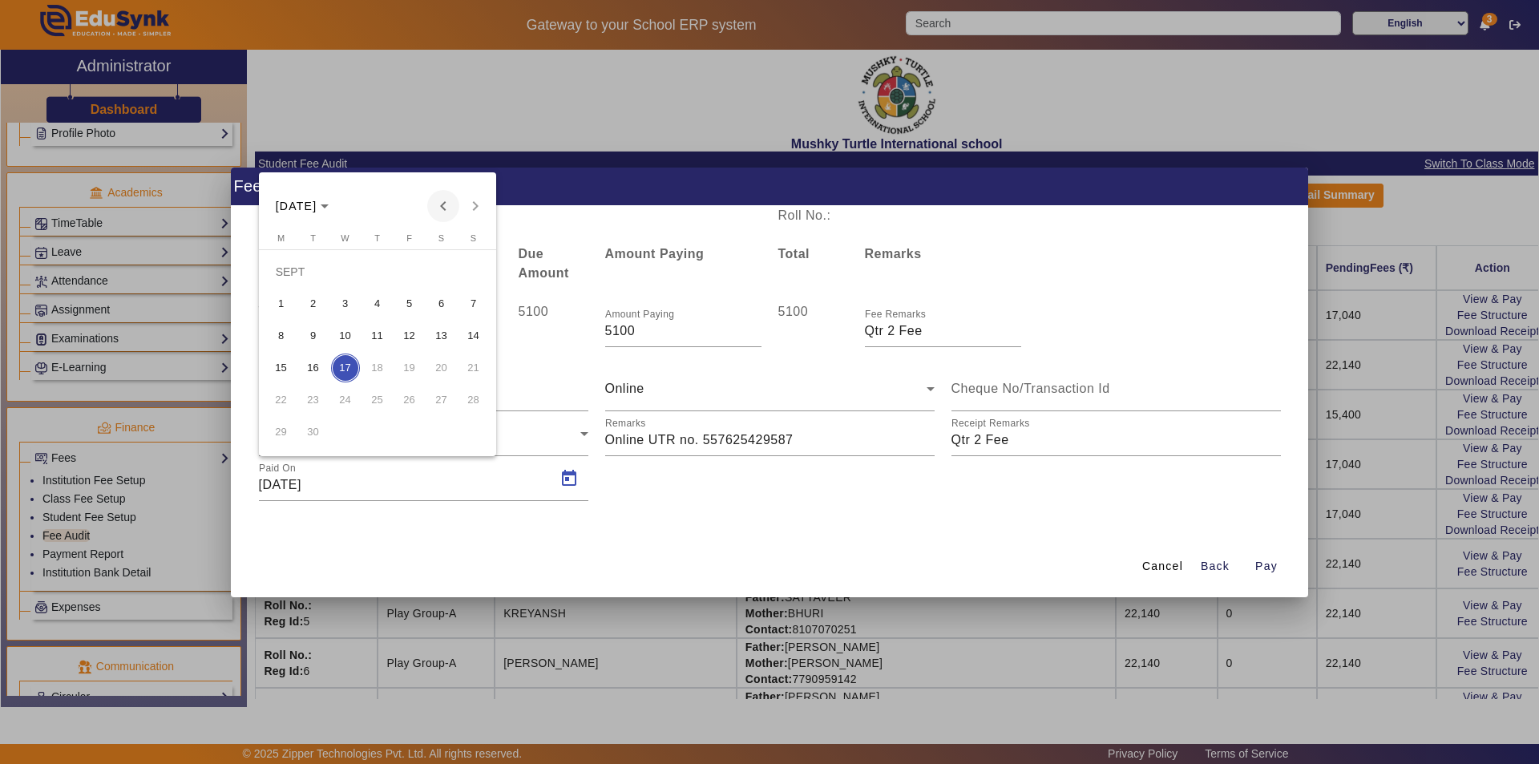
click at [445, 210] on span "Previous month" at bounding box center [443, 206] width 32 height 32
click at [274, 369] on span "18" at bounding box center [281, 368] width 29 height 29
type input "[DATE]"
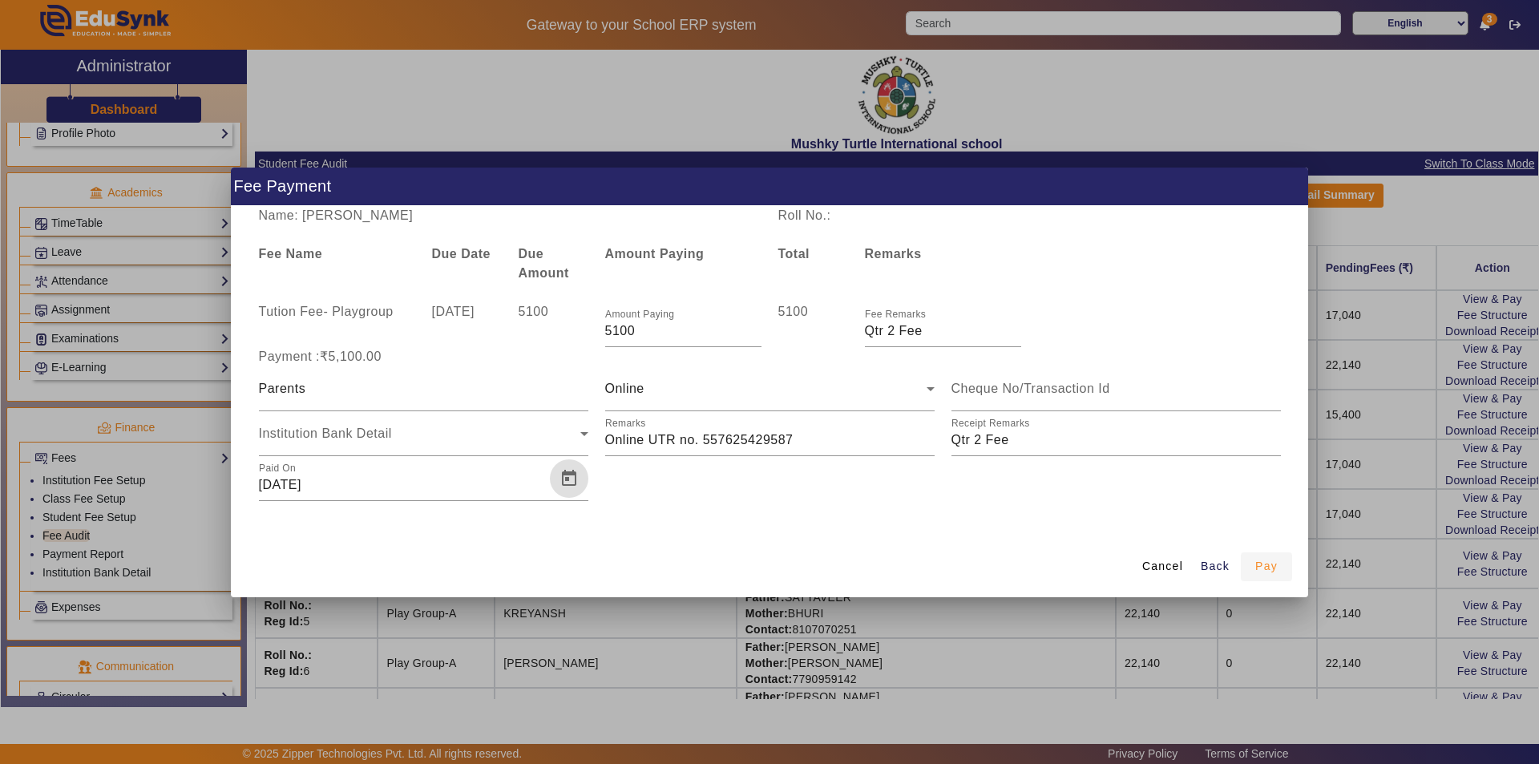
click at [1264, 565] on span "Pay" at bounding box center [1266, 566] width 22 height 17
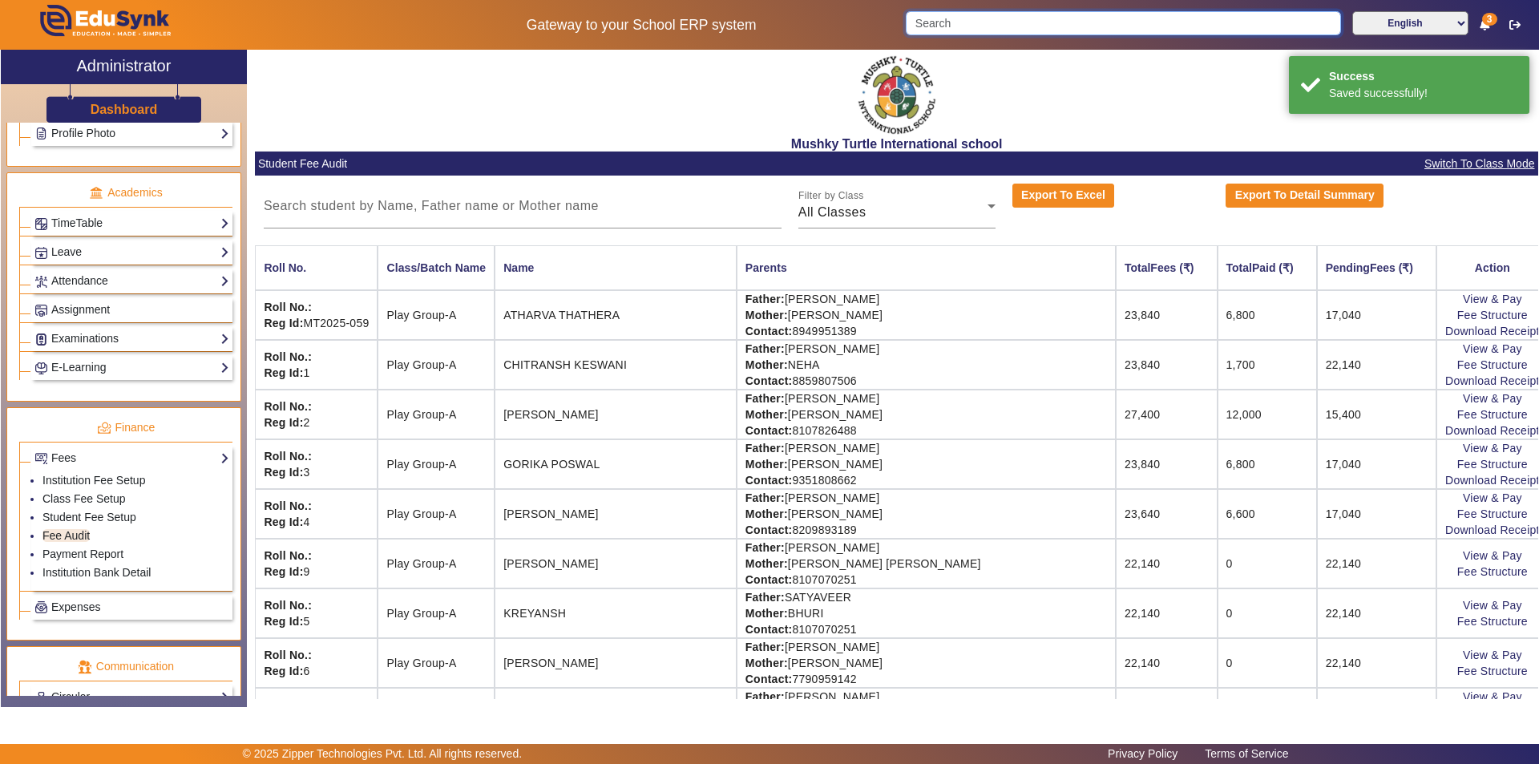
click at [961, 25] on input "Search" at bounding box center [1123, 23] width 435 height 24
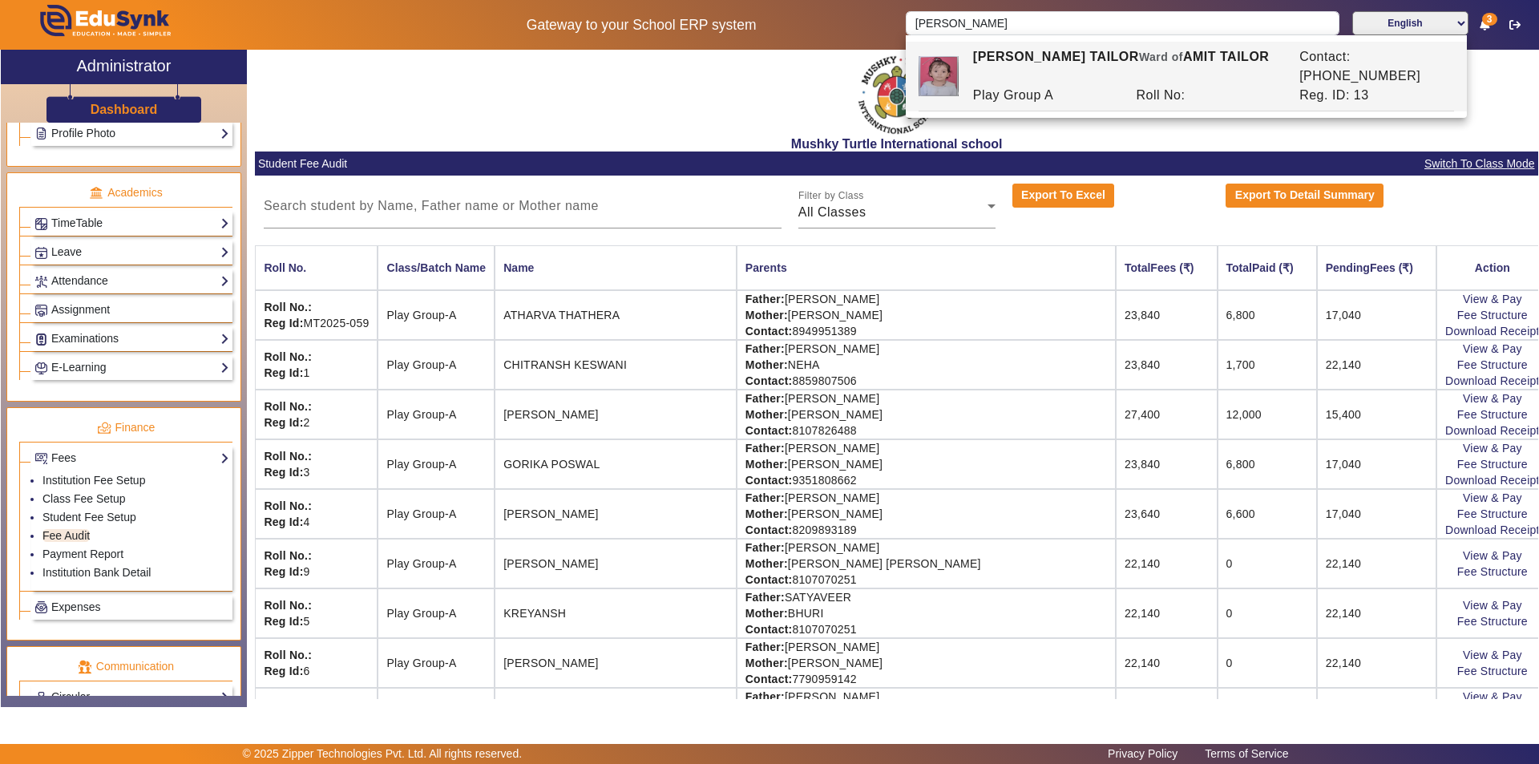
click at [1008, 86] on div "Play Group A" at bounding box center [1046, 95] width 164 height 19
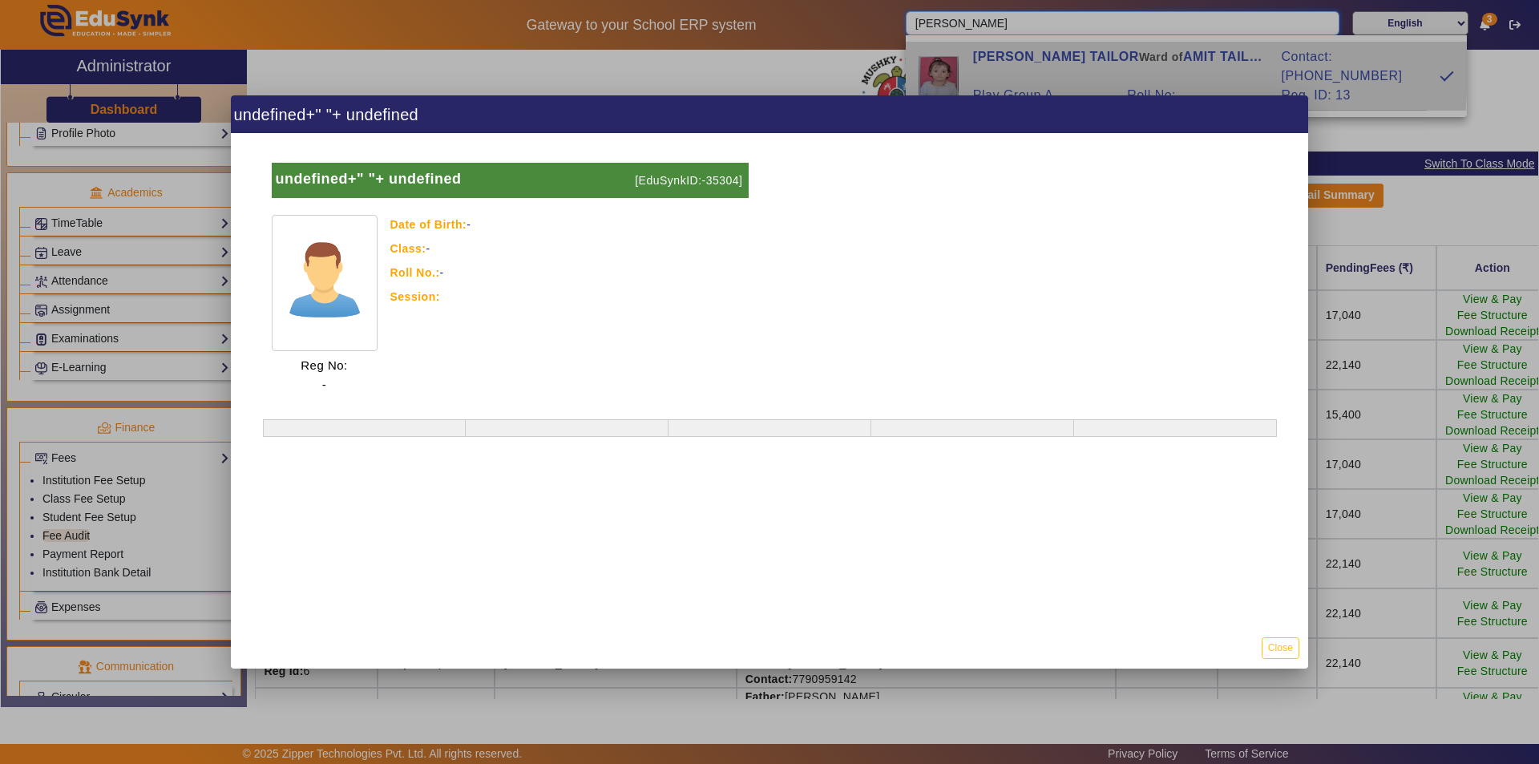
type input "[PERSON_NAME] TAILOR"
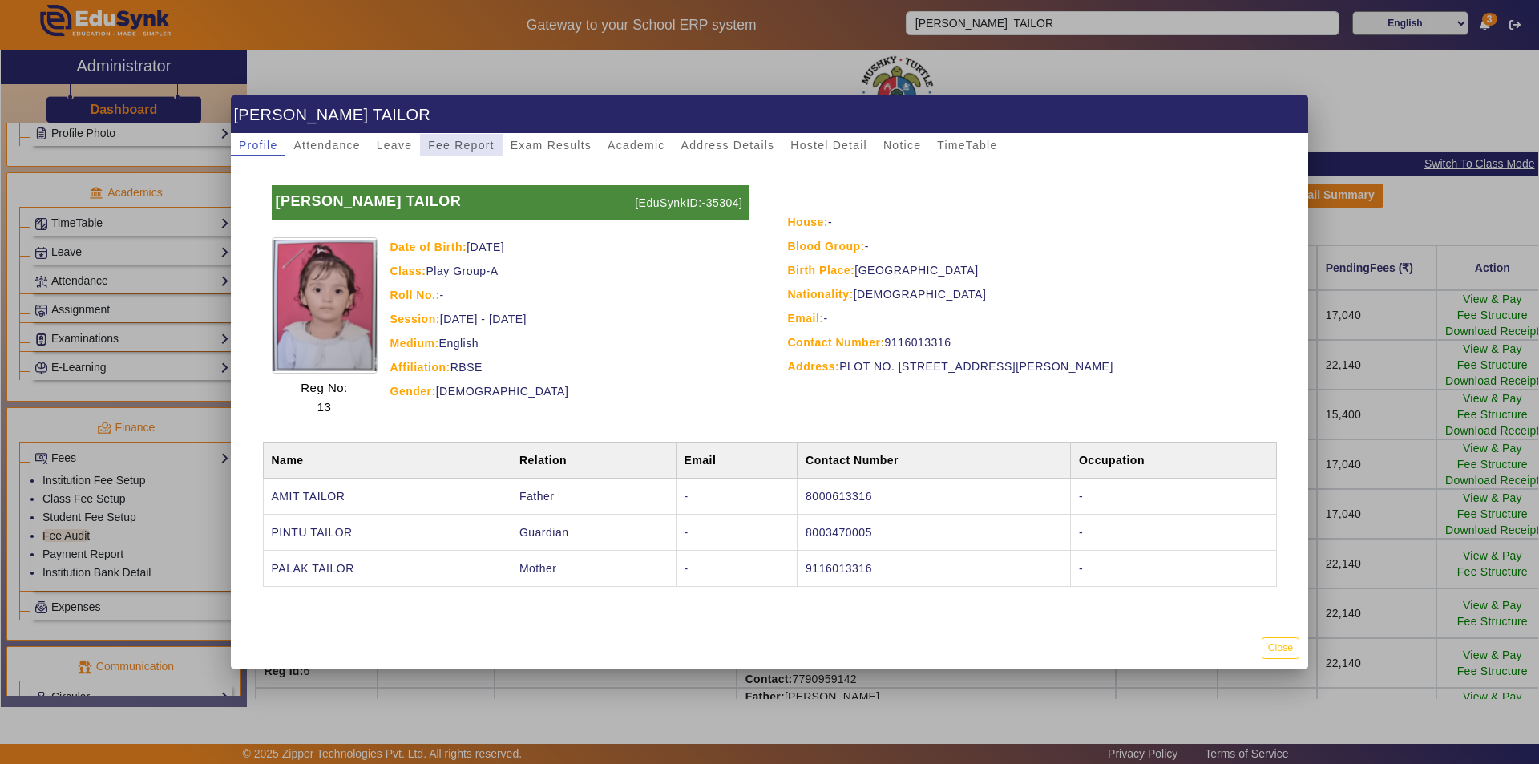
click at [439, 144] on span "Fee Report" at bounding box center [461, 144] width 67 height 11
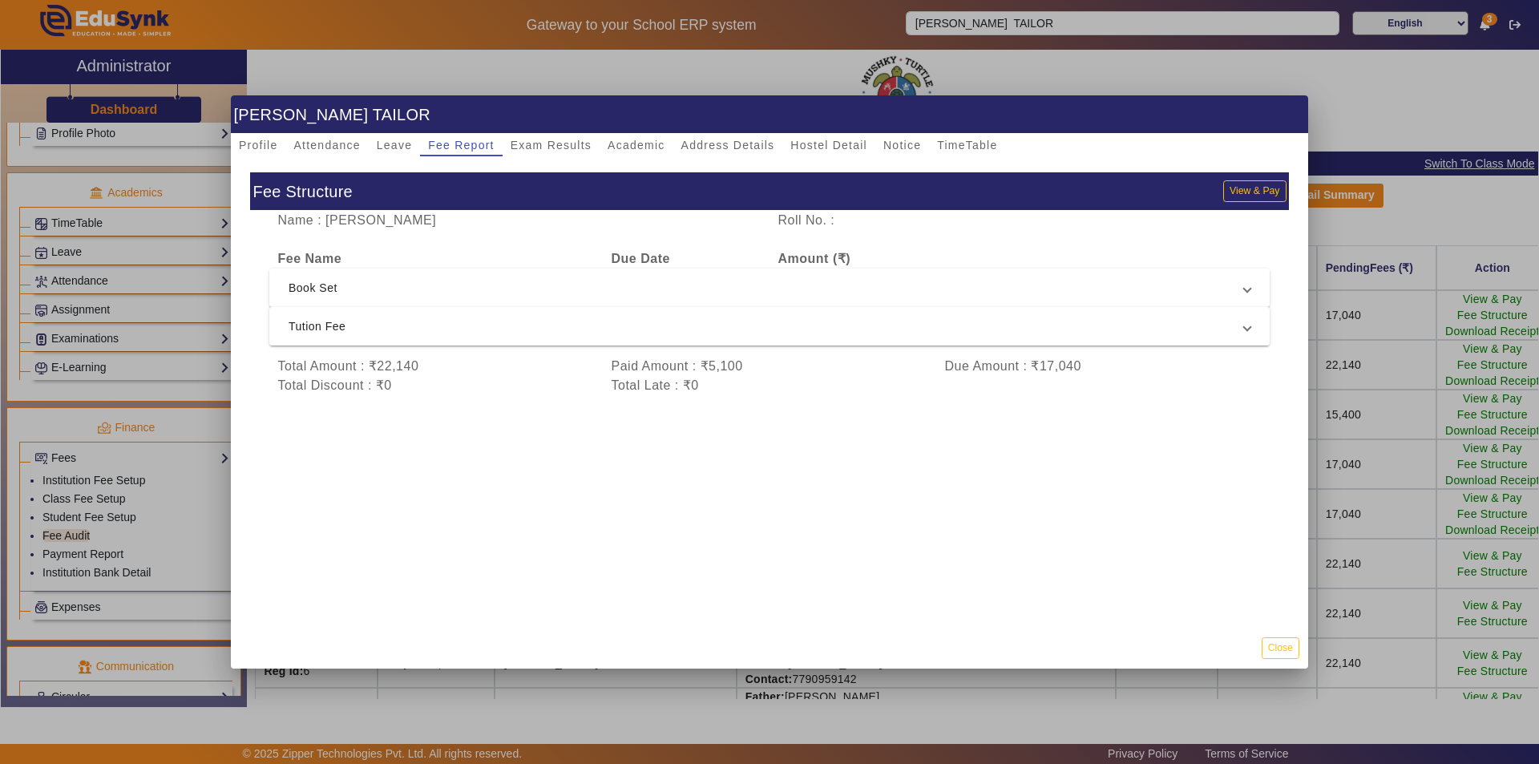
click at [746, 328] on span "Tution Fee" at bounding box center [767, 326] width 956 height 19
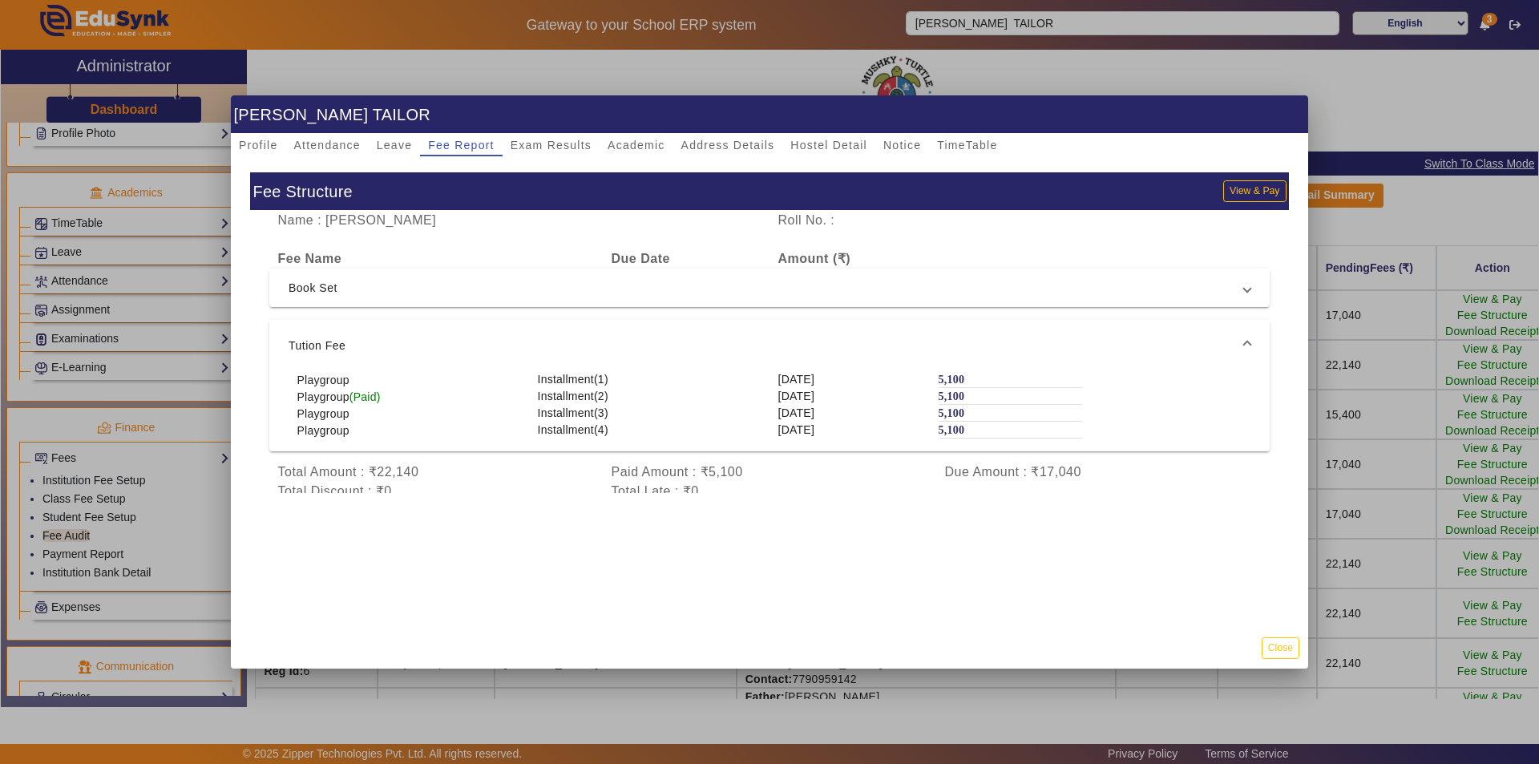
click at [746, 328] on mat-expansion-panel-header "Tution Fee" at bounding box center [769, 345] width 1001 height 51
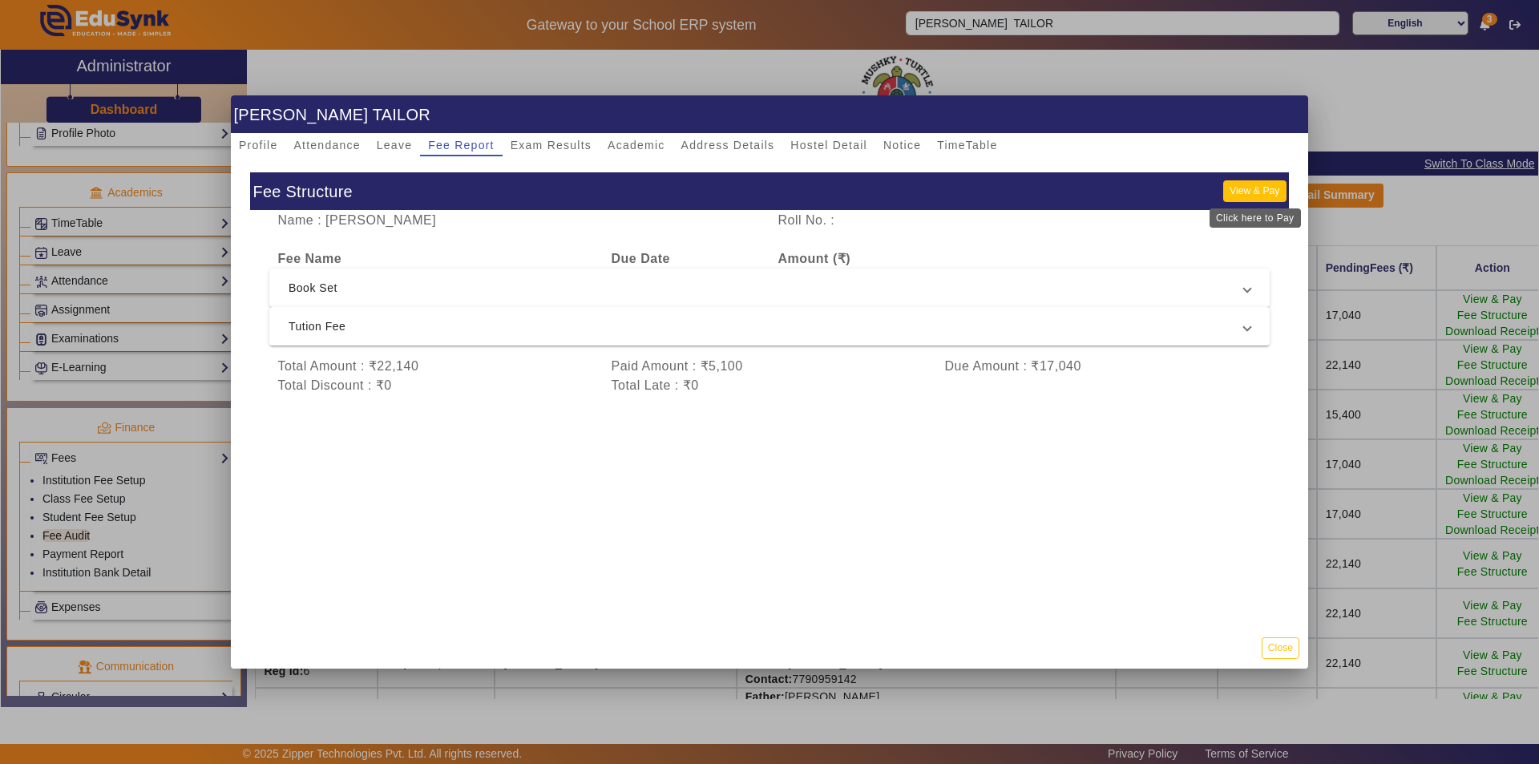
click at [1251, 186] on button "View & Pay" at bounding box center [1254, 191] width 63 height 22
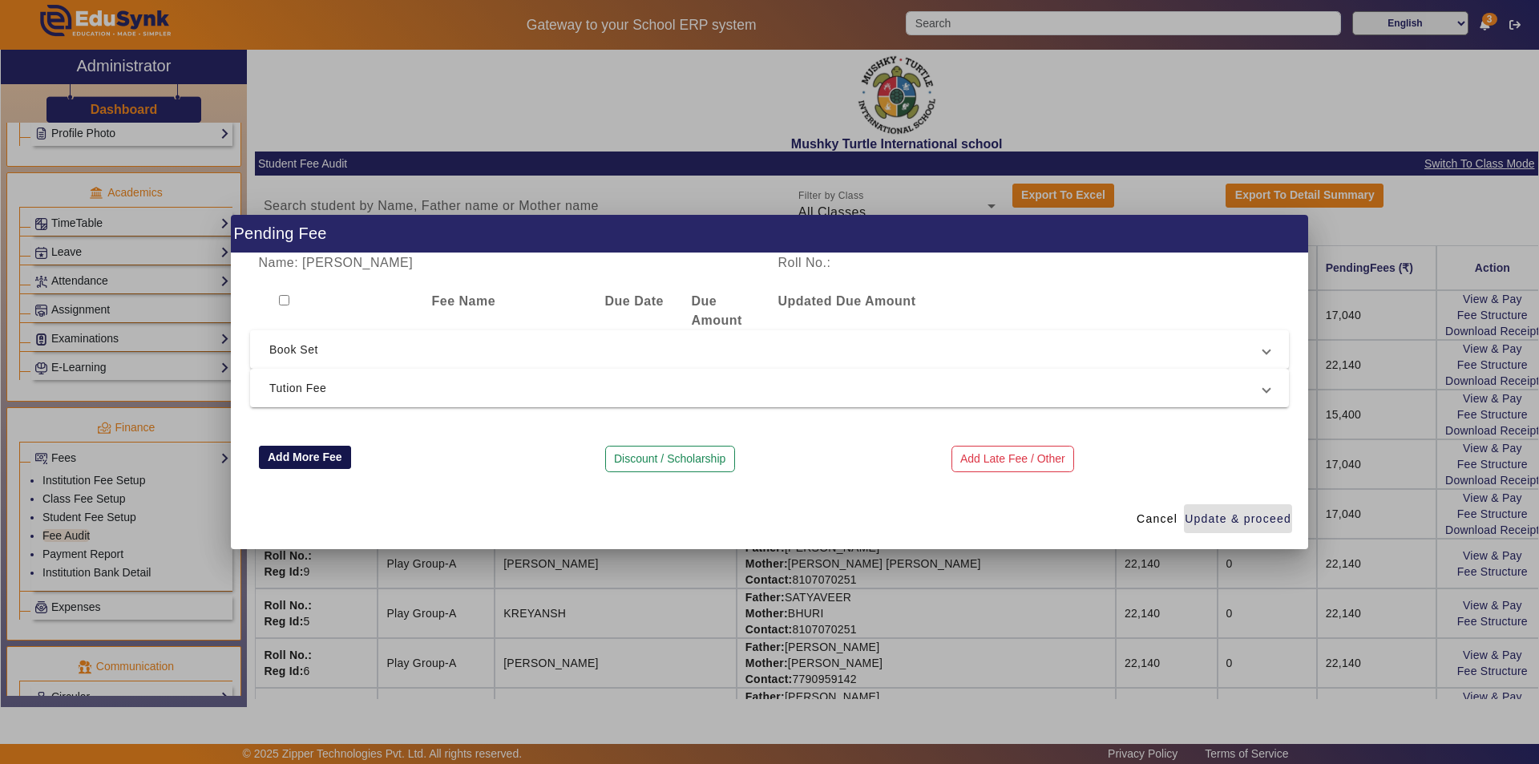
click at [297, 455] on button "Add More Fee" at bounding box center [305, 458] width 93 height 24
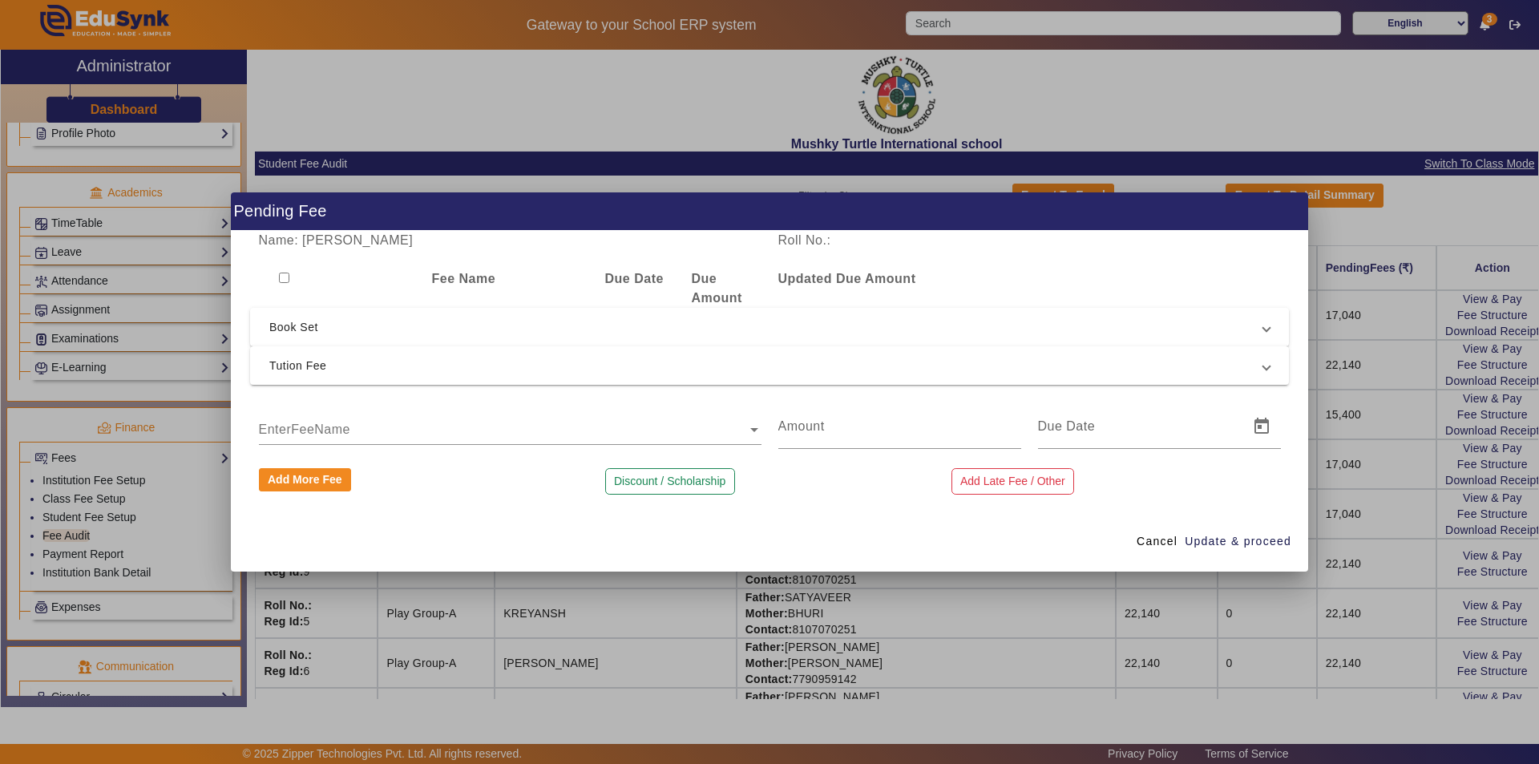
click at [384, 430] on input "text" at bounding box center [510, 429] width 503 height 19
click at [342, 457] on div "Registration Fee" at bounding box center [510, 454] width 503 height 38
type input "1500"
click at [1118, 433] on input at bounding box center [1138, 426] width 201 height 19
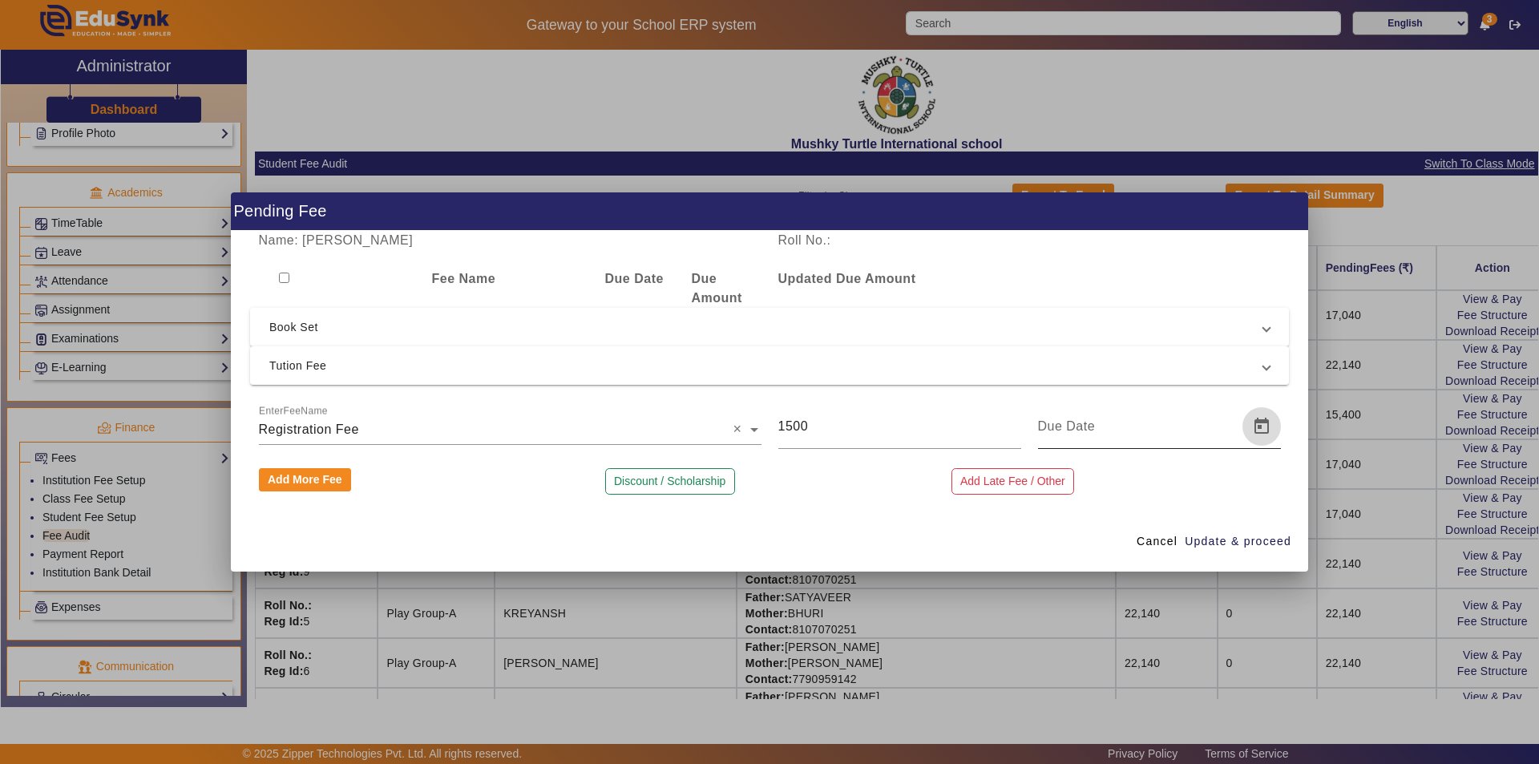
click at [1263, 425] on span "Open calendar" at bounding box center [1262, 426] width 38 height 38
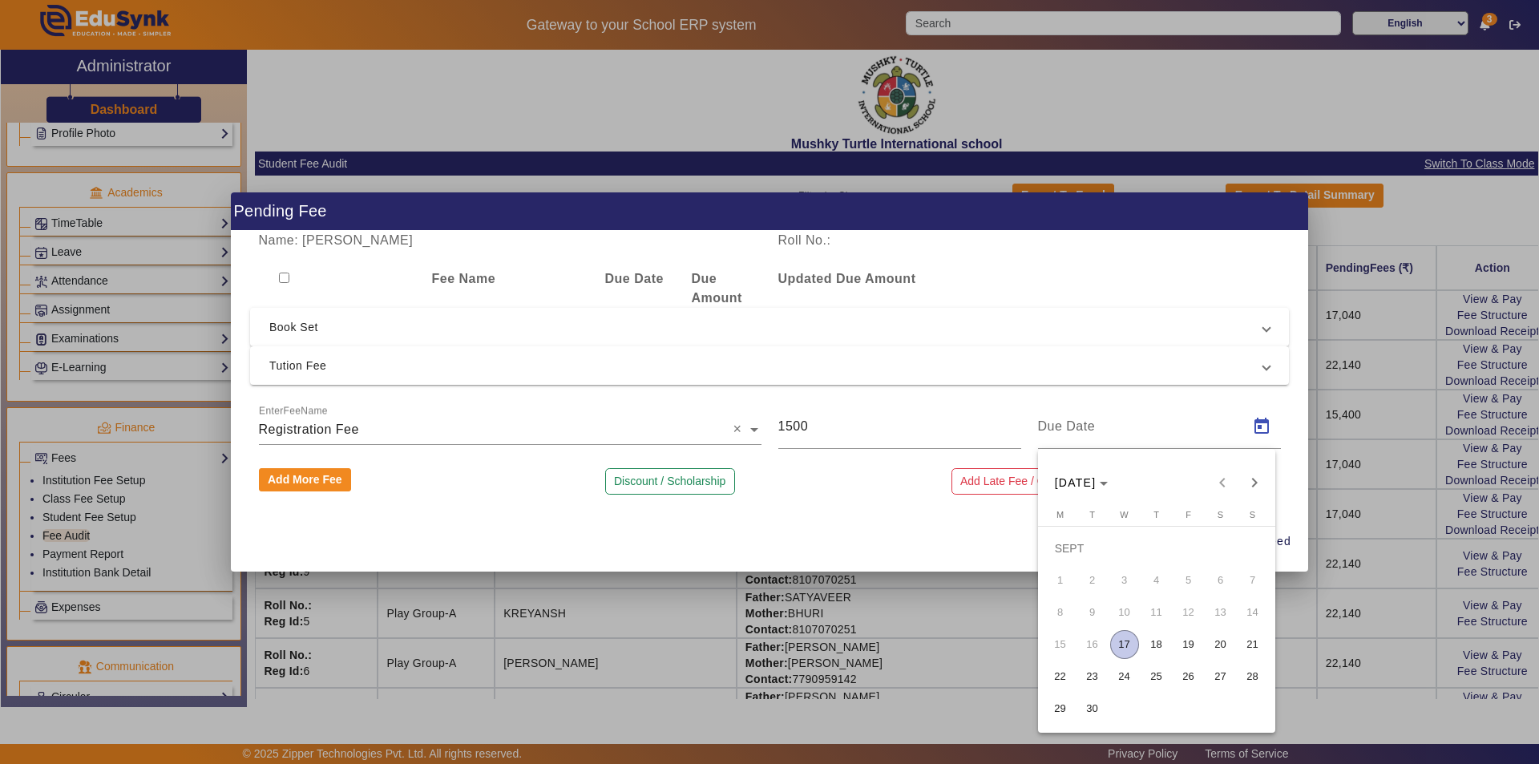
click at [1227, 482] on div "[DATE] [DATE]" at bounding box center [1156, 483] width 229 height 32
click at [1150, 647] on span "18" at bounding box center [1156, 644] width 29 height 29
type input "[DATE]"
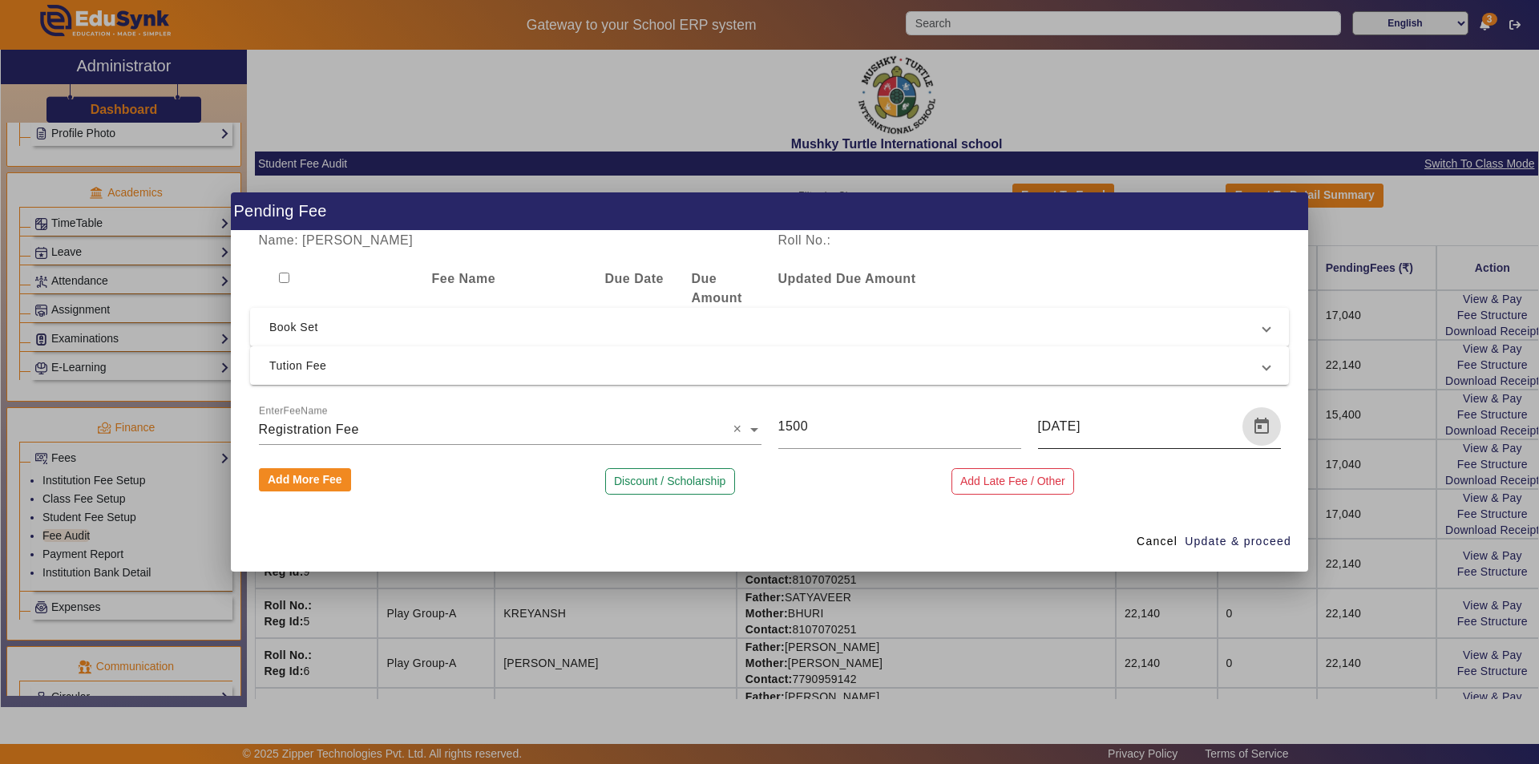
click at [1263, 426] on span "Open calendar" at bounding box center [1262, 426] width 38 height 38
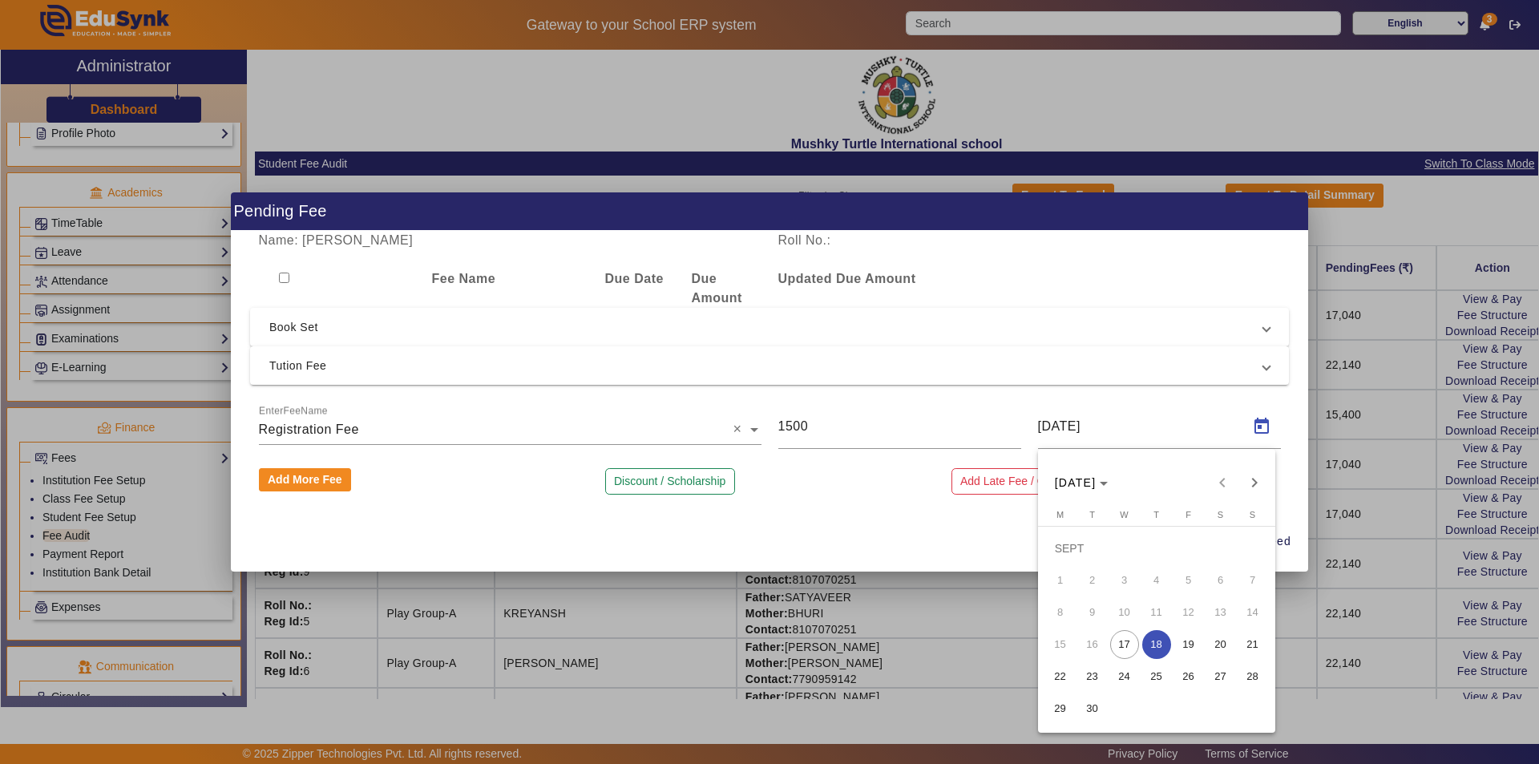
click at [1222, 477] on div "[DATE] [DATE]" at bounding box center [1156, 483] width 229 height 32
click at [1219, 481] on div "[DATE] [DATE]" at bounding box center [1156, 483] width 229 height 32
click at [1167, 429] on div at bounding box center [769, 382] width 1539 height 764
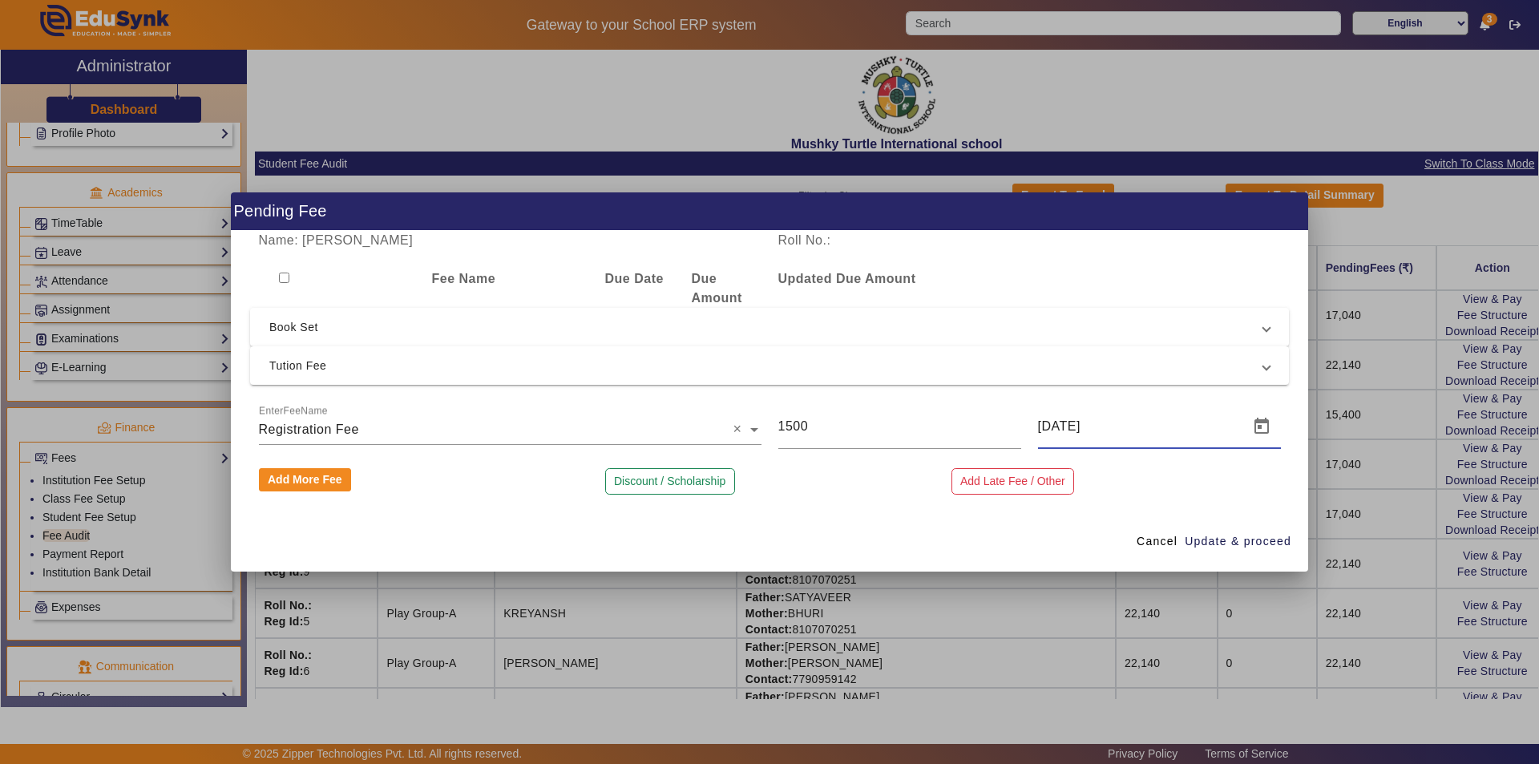
click at [1154, 428] on input "[DATE]" at bounding box center [1138, 426] width 201 height 19
click at [670, 475] on button "Discount / Scholarship" at bounding box center [670, 481] width 130 height 27
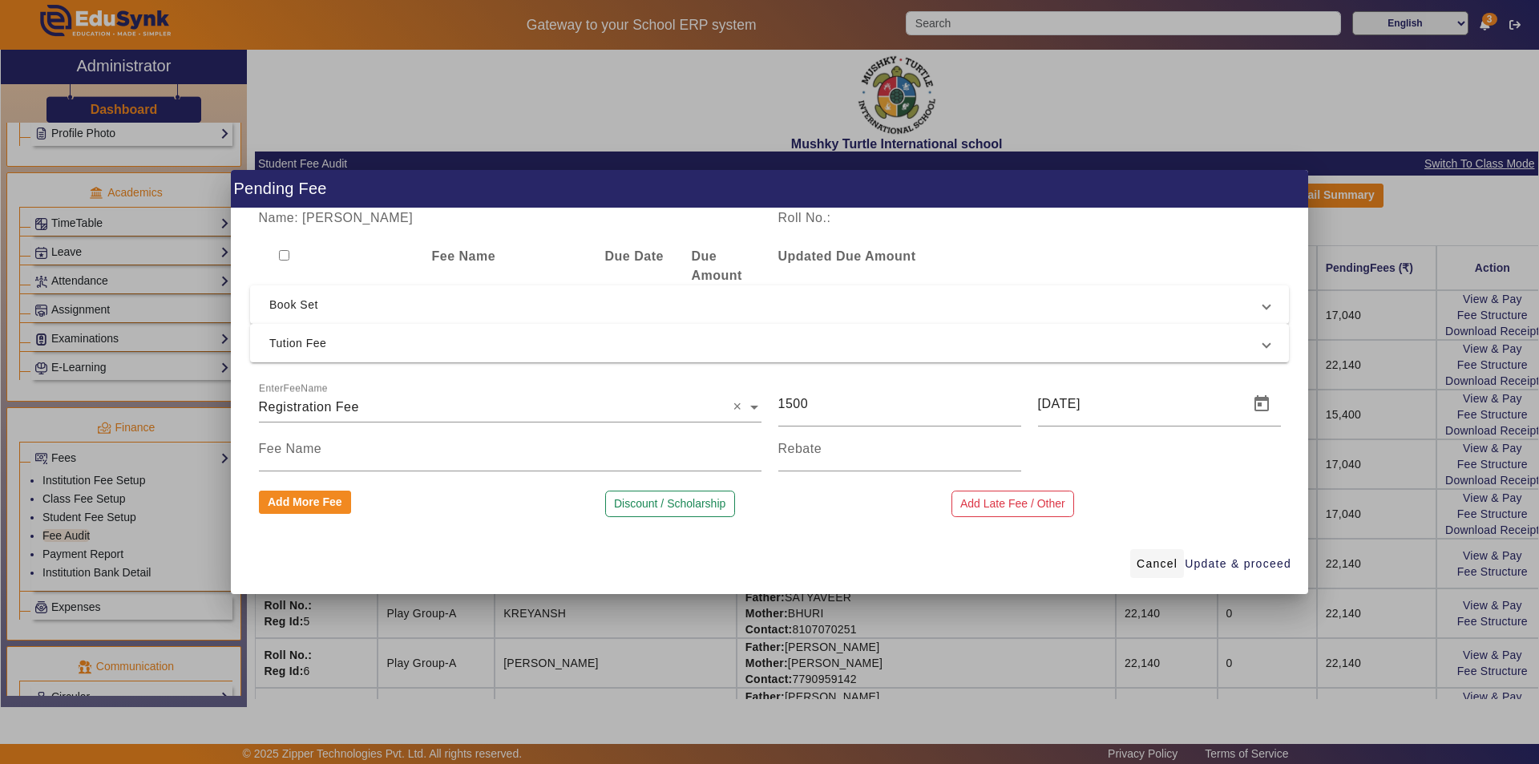
click at [1157, 560] on span "Cancel" at bounding box center [1157, 564] width 41 height 17
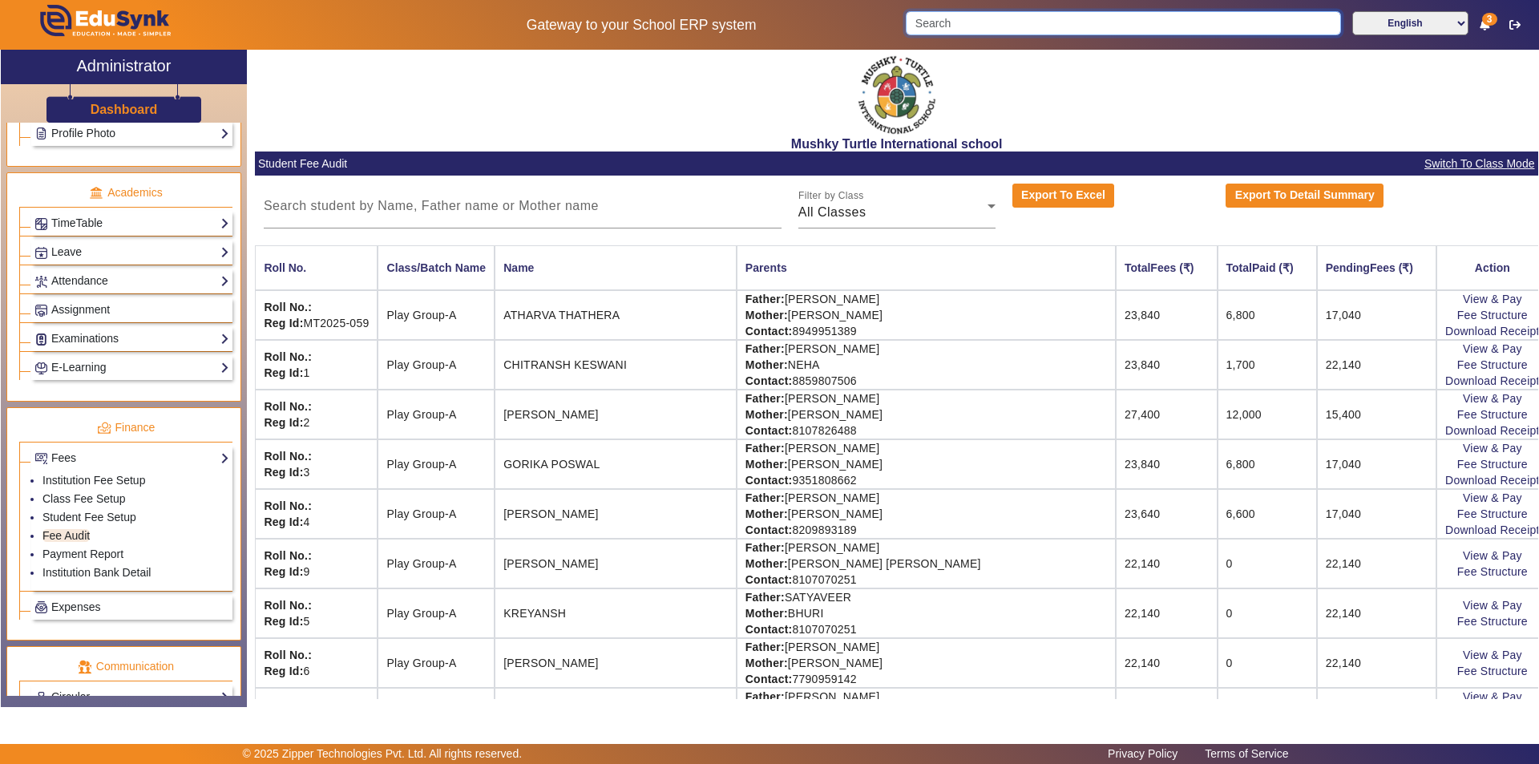
click at [1054, 18] on input "Search" at bounding box center [1123, 23] width 435 height 24
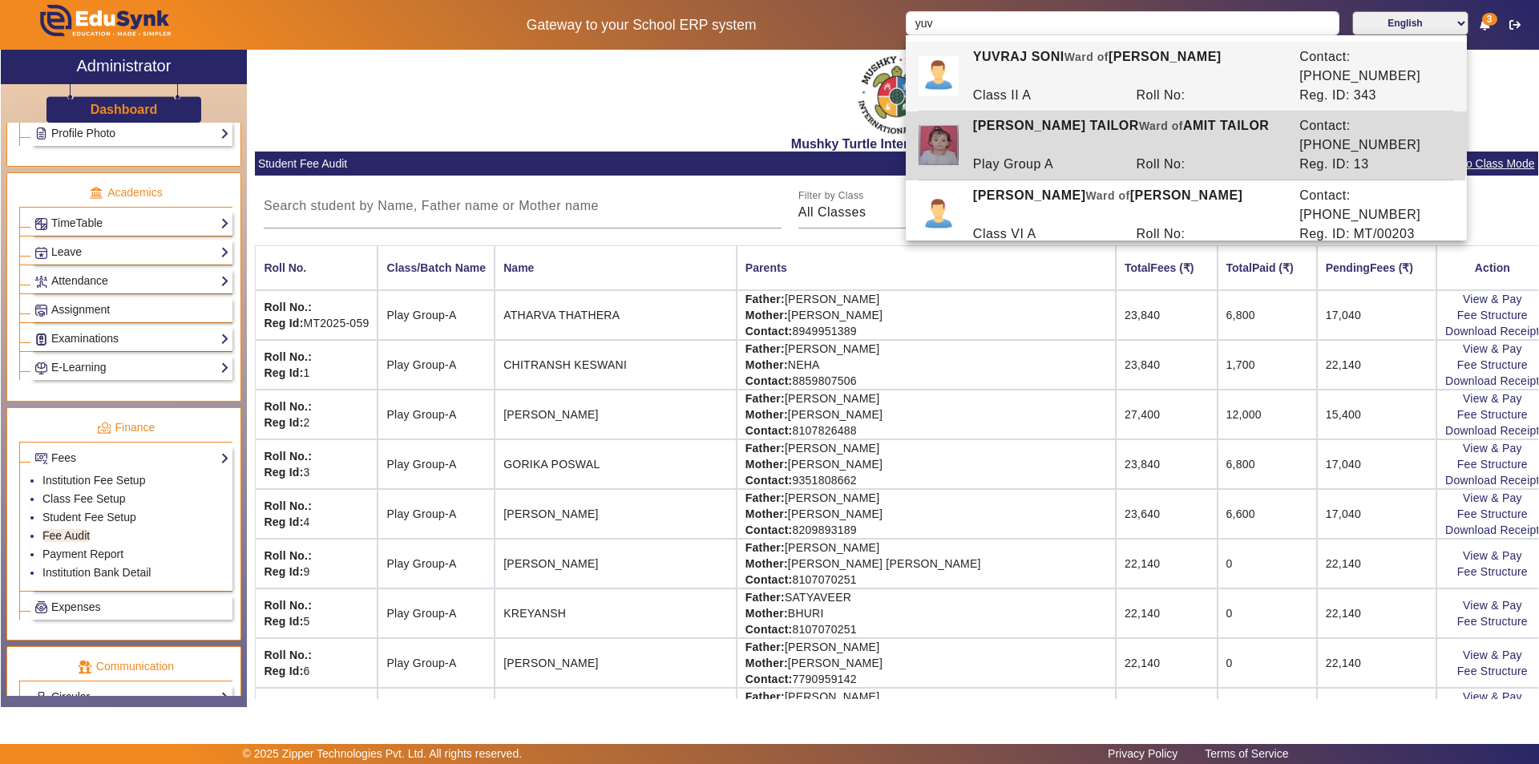
click at [1050, 116] on div "[PERSON_NAME] TAILOR [PERSON_NAME] of AMIT TAILOR" at bounding box center [1127, 135] width 326 height 38
type input "[PERSON_NAME] TAILOR"
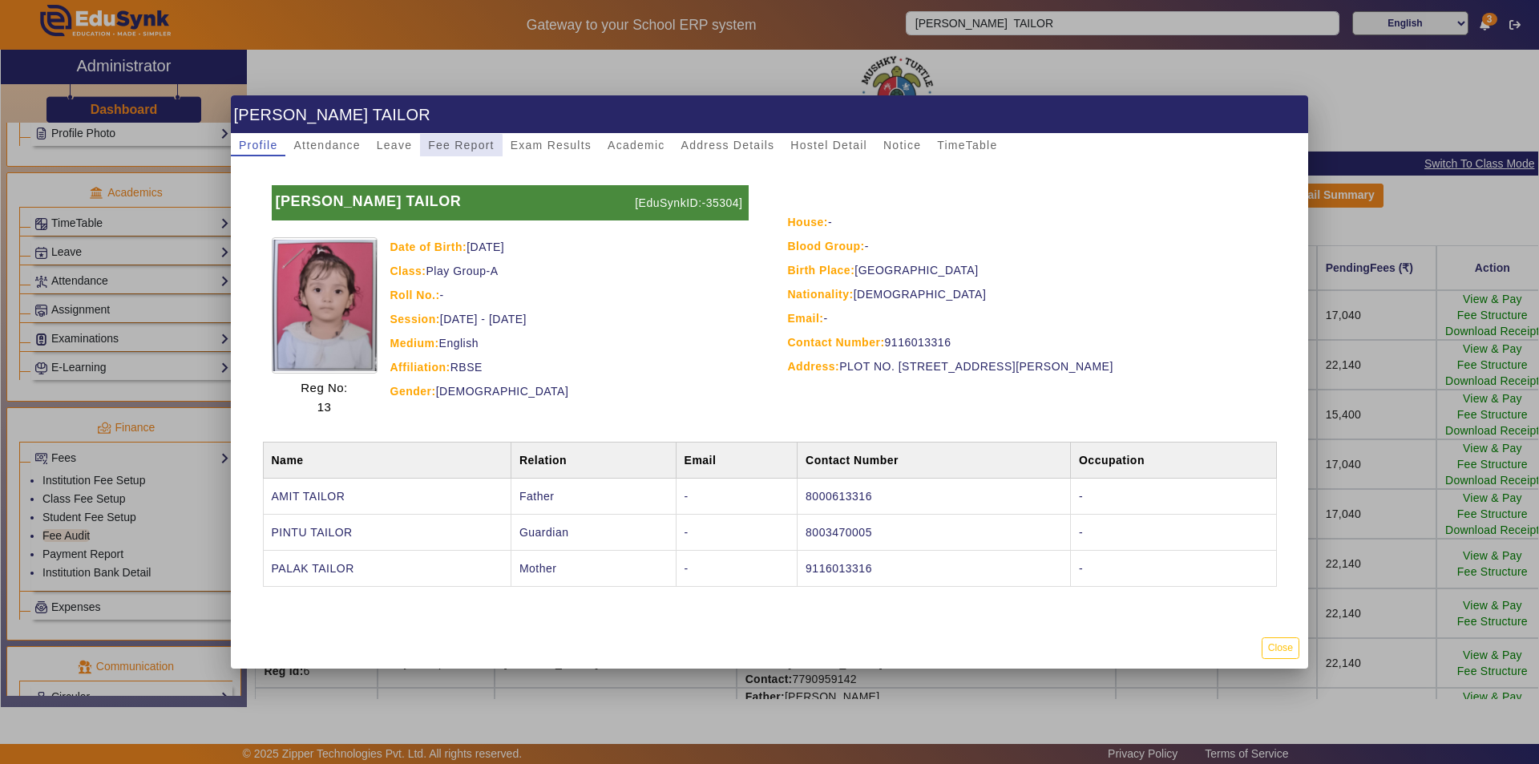
click at [453, 148] on span "Fee Report" at bounding box center [461, 144] width 67 height 11
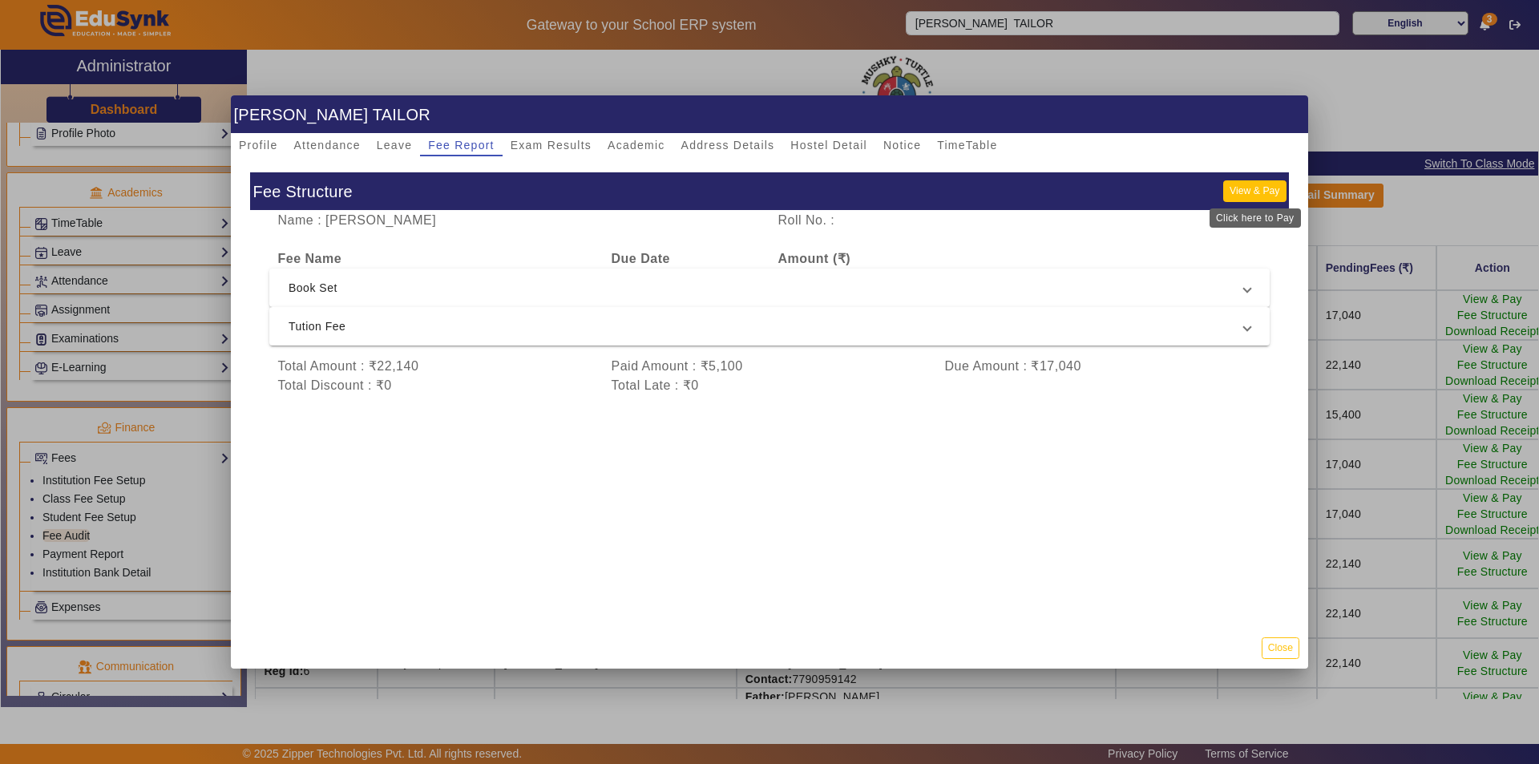
click at [1257, 190] on button "View & Pay" at bounding box center [1254, 191] width 63 height 22
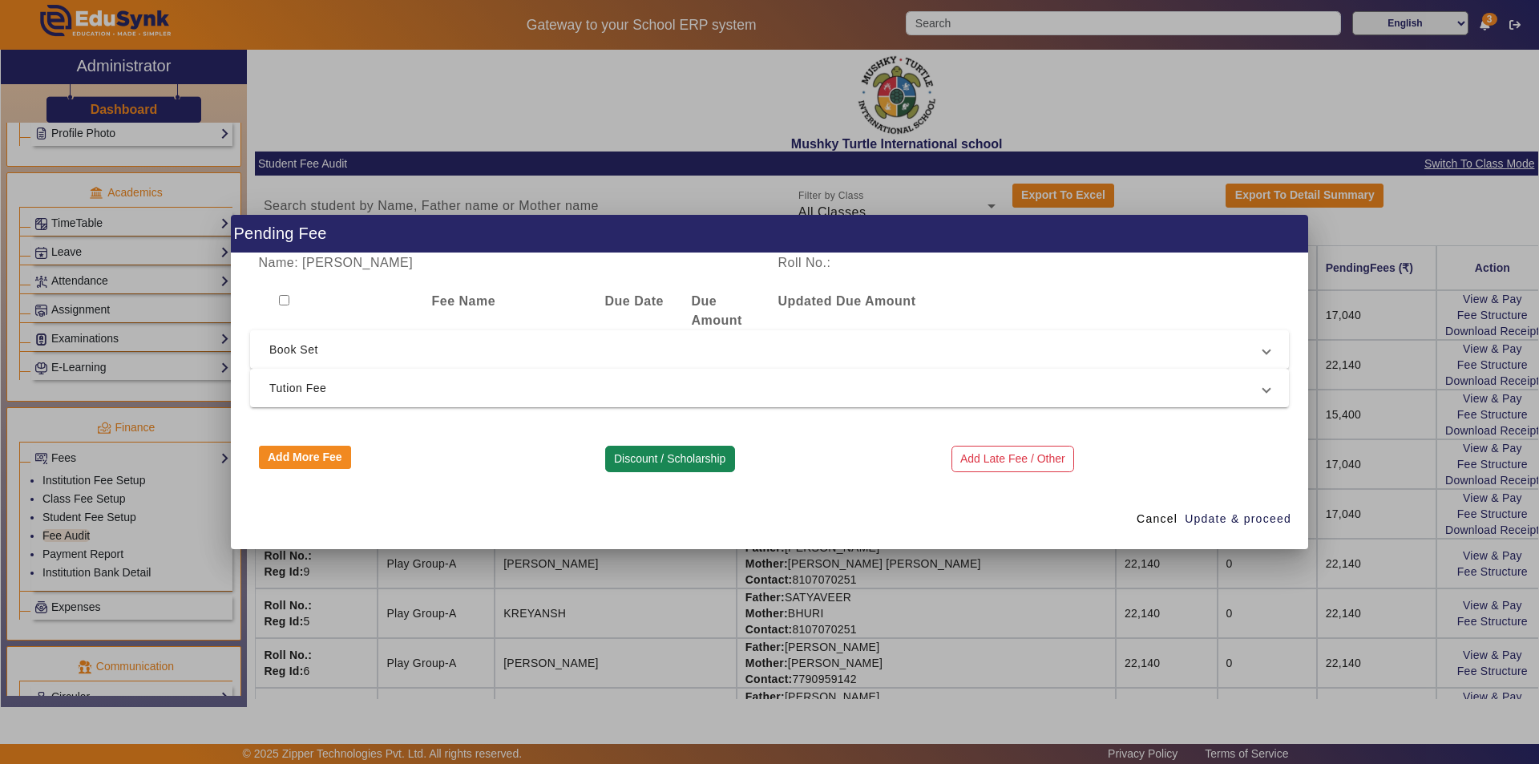
click at [661, 452] on button "Discount / Scholarship" at bounding box center [670, 459] width 130 height 27
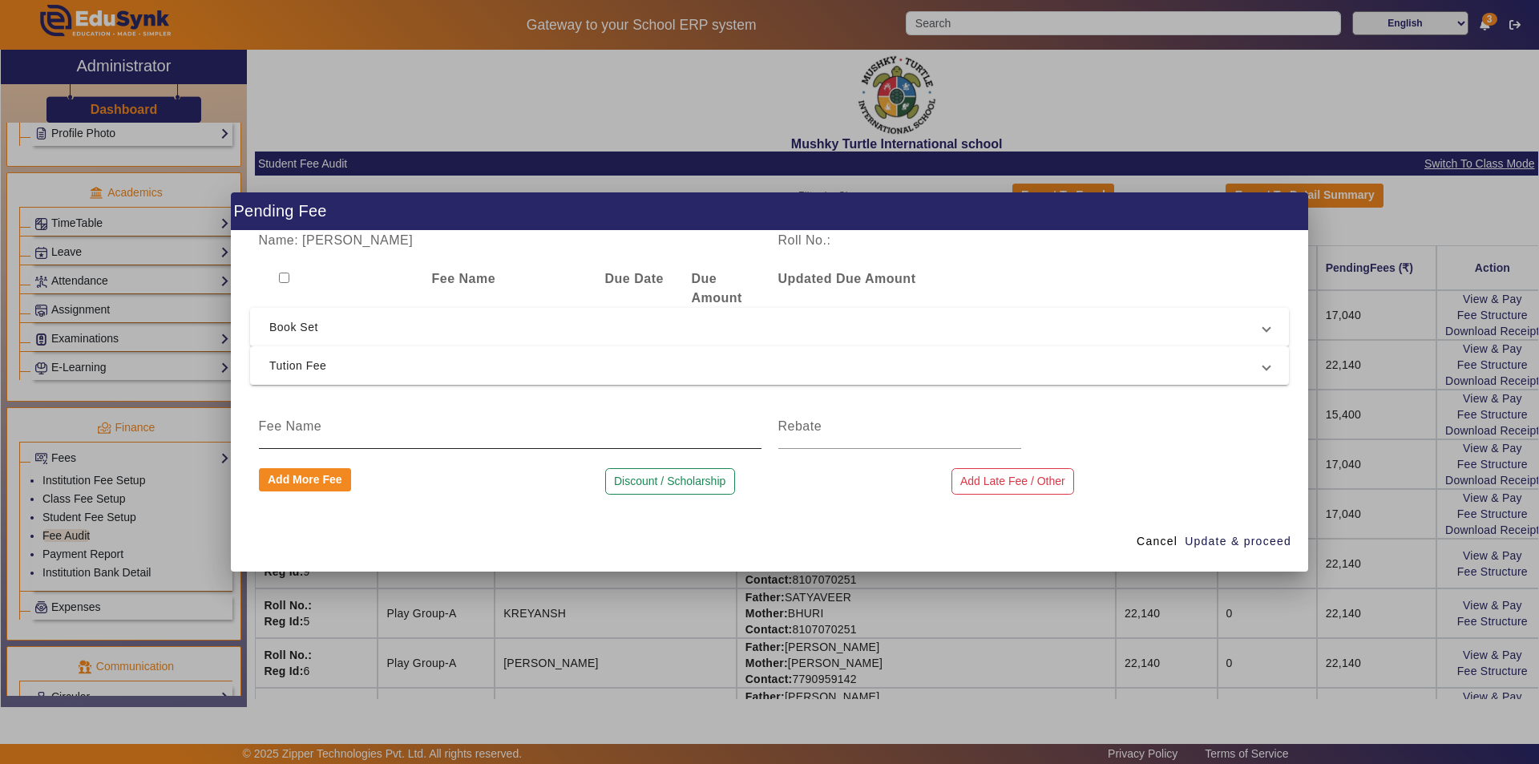
click at [391, 441] on div at bounding box center [510, 426] width 503 height 45
click at [389, 435] on input at bounding box center [510, 426] width 503 height 19
type input "q"
type input "Qtr 1 Tuition fee discount as per new admission in aug month"
click at [809, 435] on input at bounding box center [899, 426] width 243 height 19
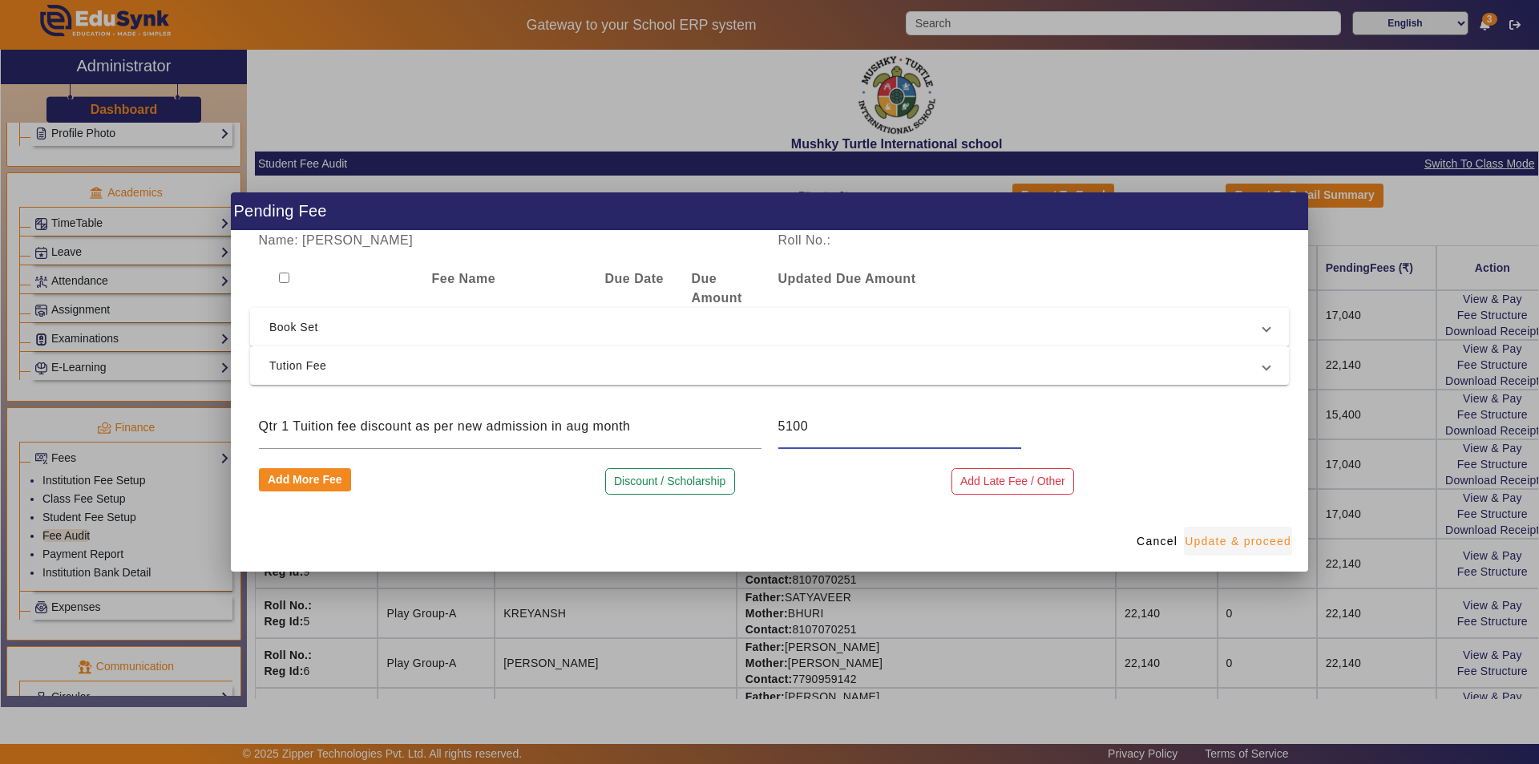
type input "5100"
click at [1259, 540] on span "Update & proceed" at bounding box center [1238, 541] width 107 height 17
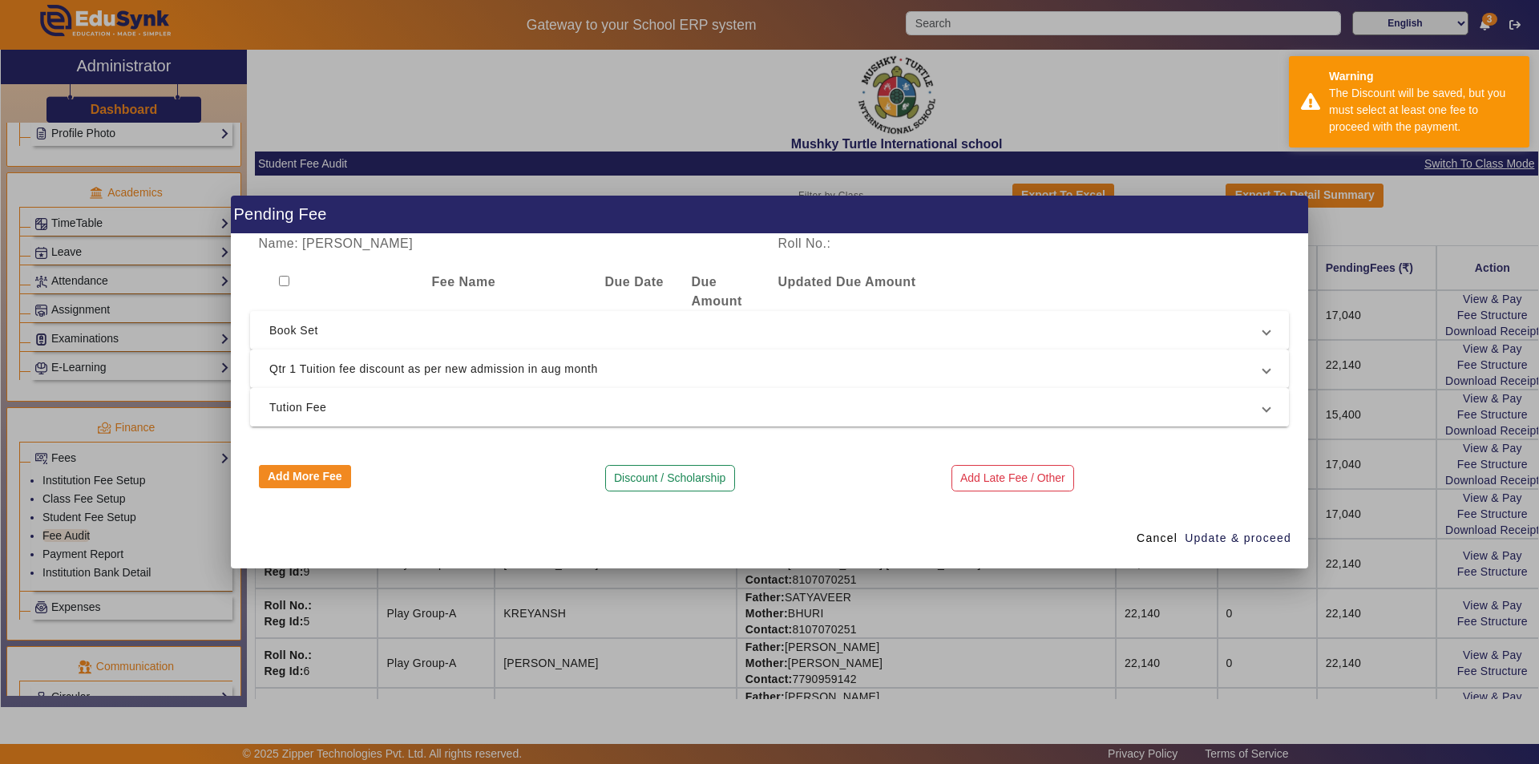
click at [754, 399] on span "Tution Fee" at bounding box center [766, 407] width 994 height 19
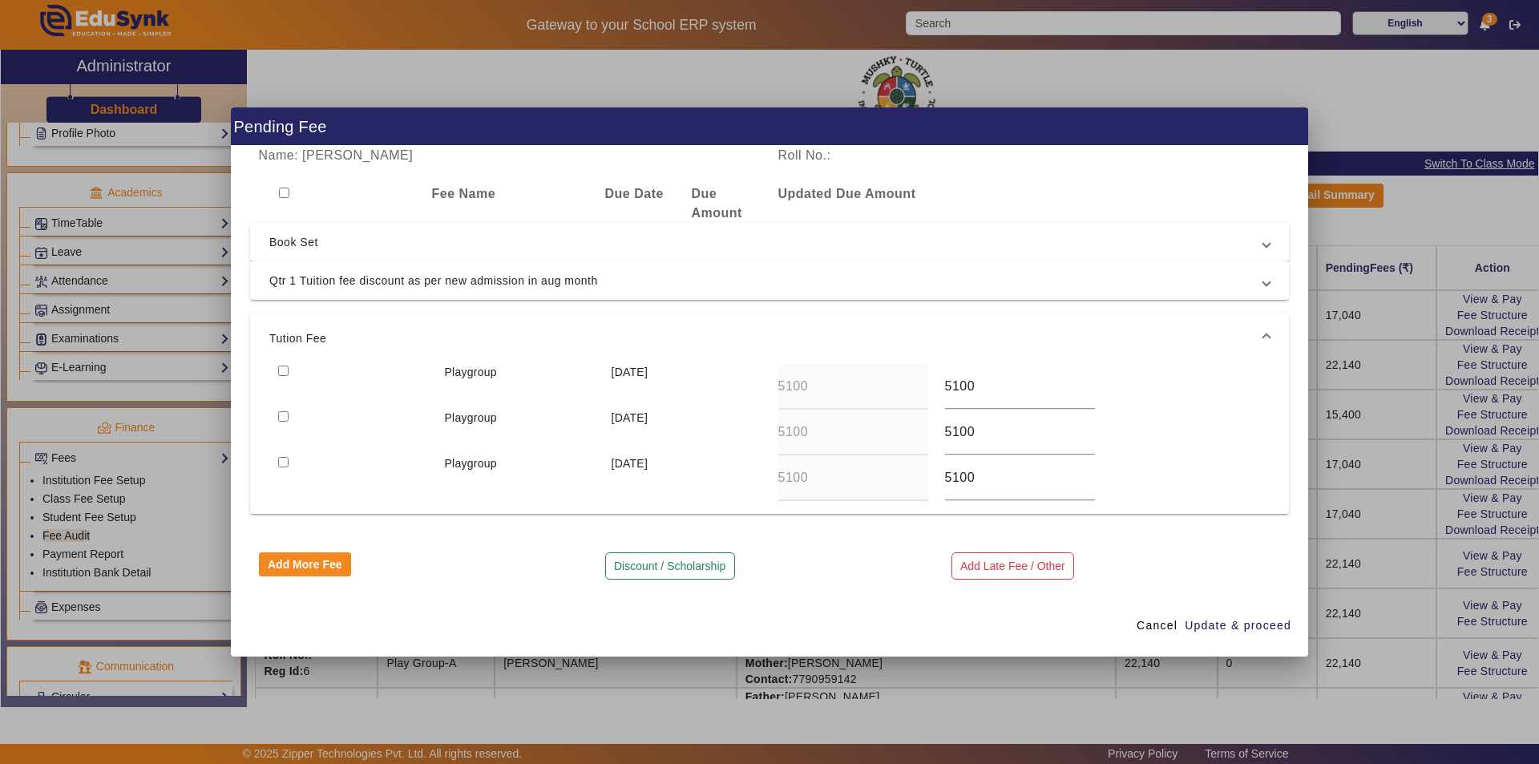
click at [988, 338] on span "Tution Fee" at bounding box center [766, 338] width 994 height 19
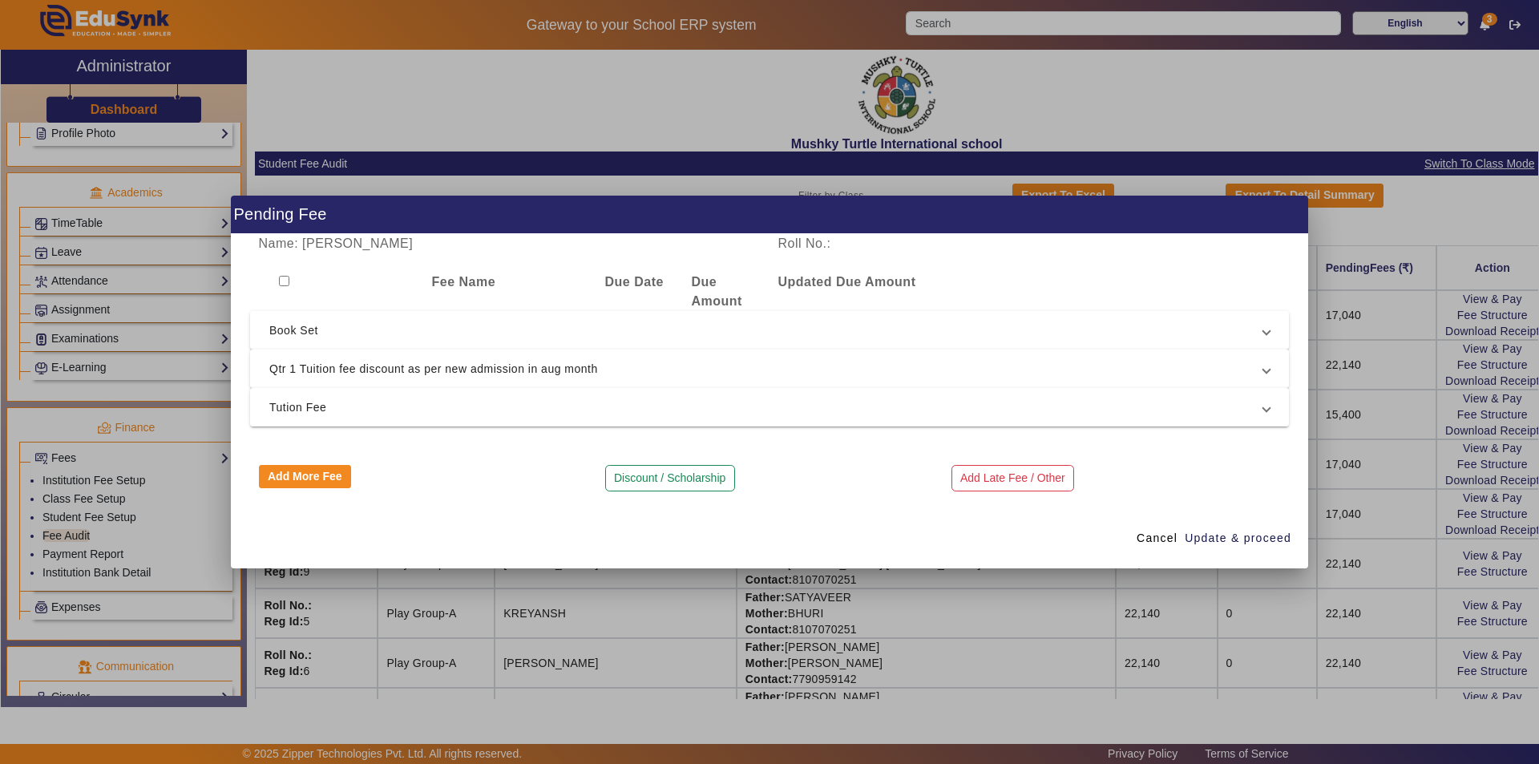
click at [675, 369] on span "Qtr 1 Tuition fee discount as per new admission in aug month" at bounding box center [766, 368] width 994 height 19
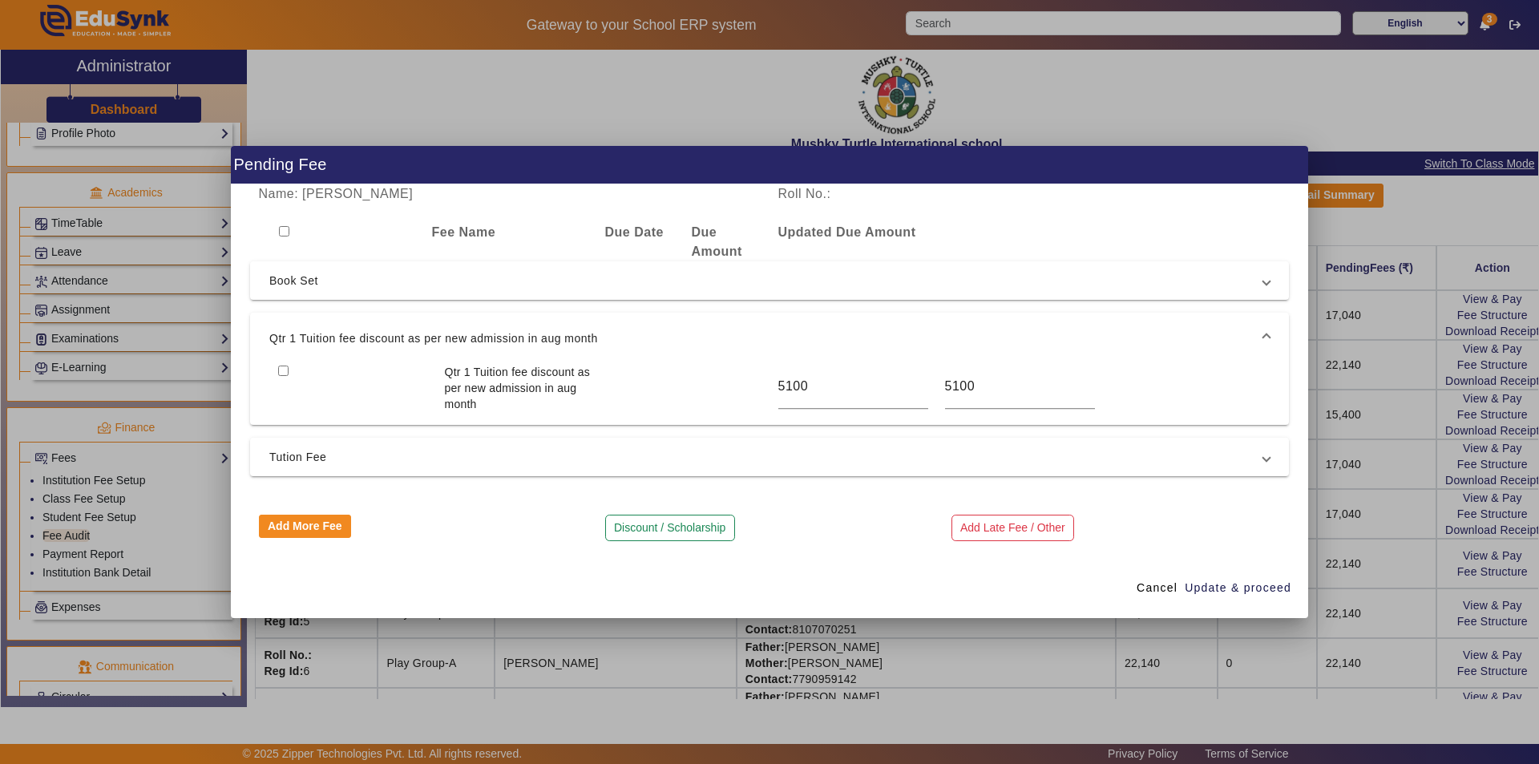
click at [285, 366] on input "checkbox" at bounding box center [283, 371] width 10 height 10
checkbox input "true"
click at [1203, 588] on span "Update & proceed" at bounding box center [1238, 588] width 107 height 17
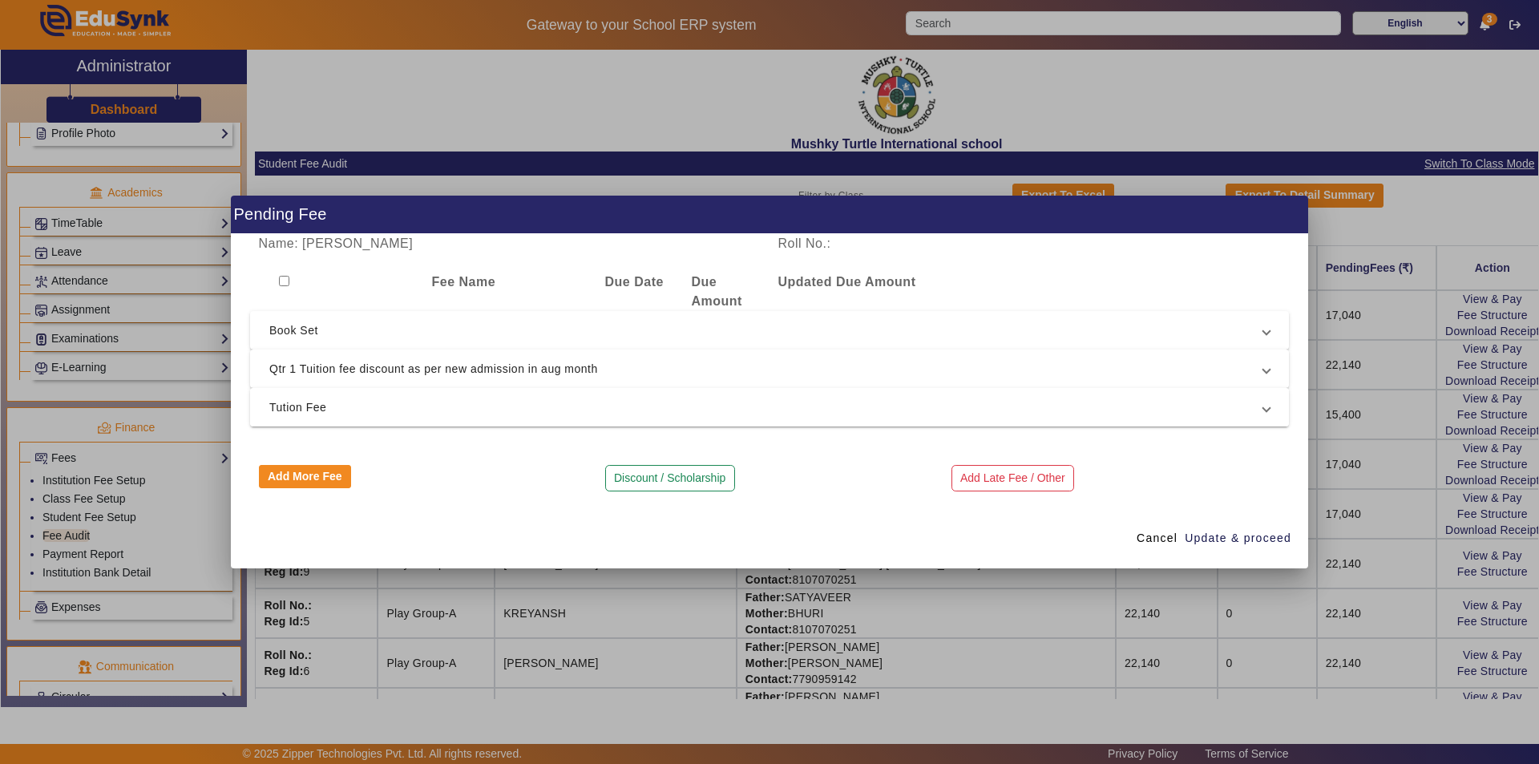
click at [783, 400] on span "Tution Fee" at bounding box center [766, 407] width 994 height 19
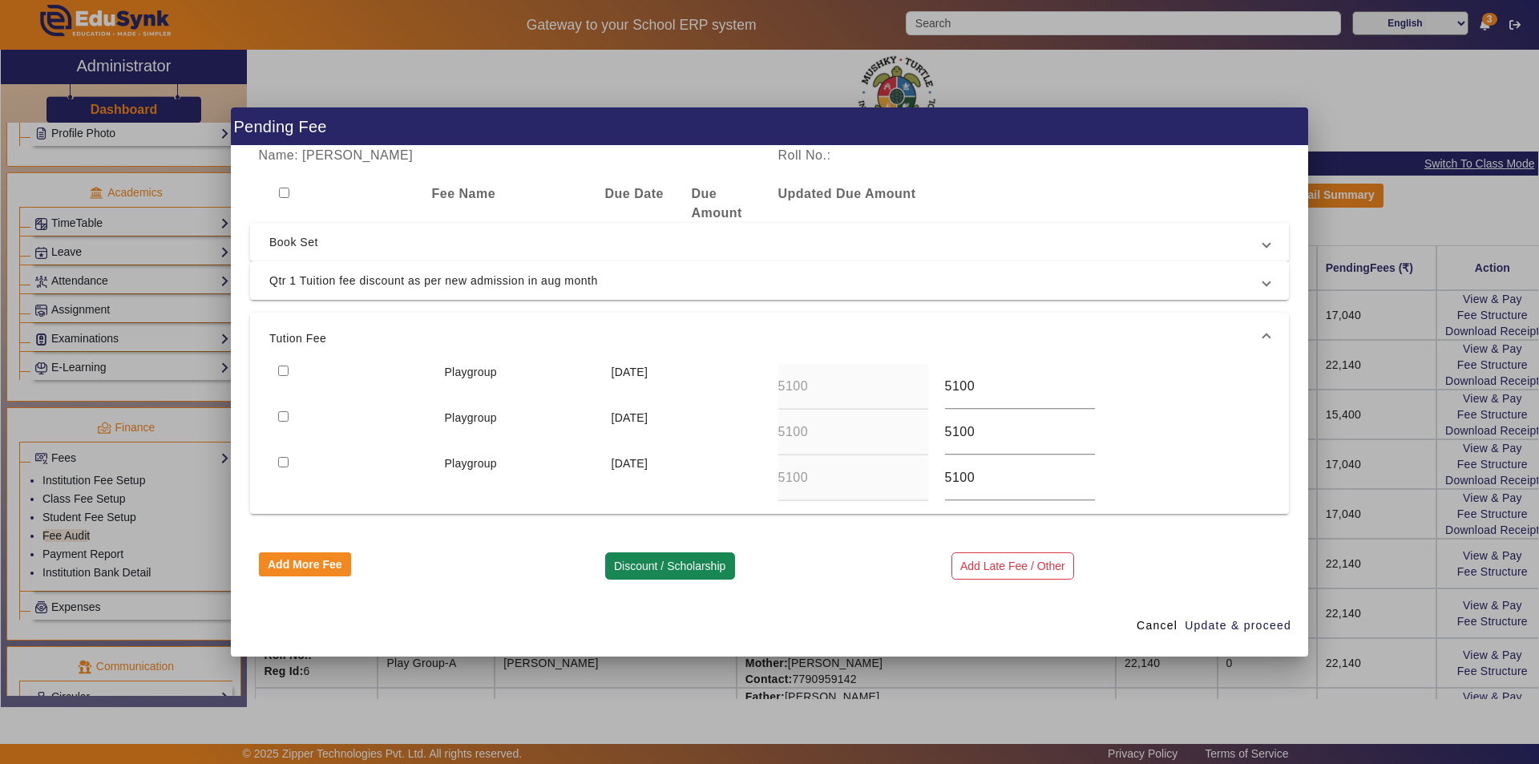
click at [653, 573] on button "Discount / Scholarship" at bounding box center [670, 565] width 130 height 27
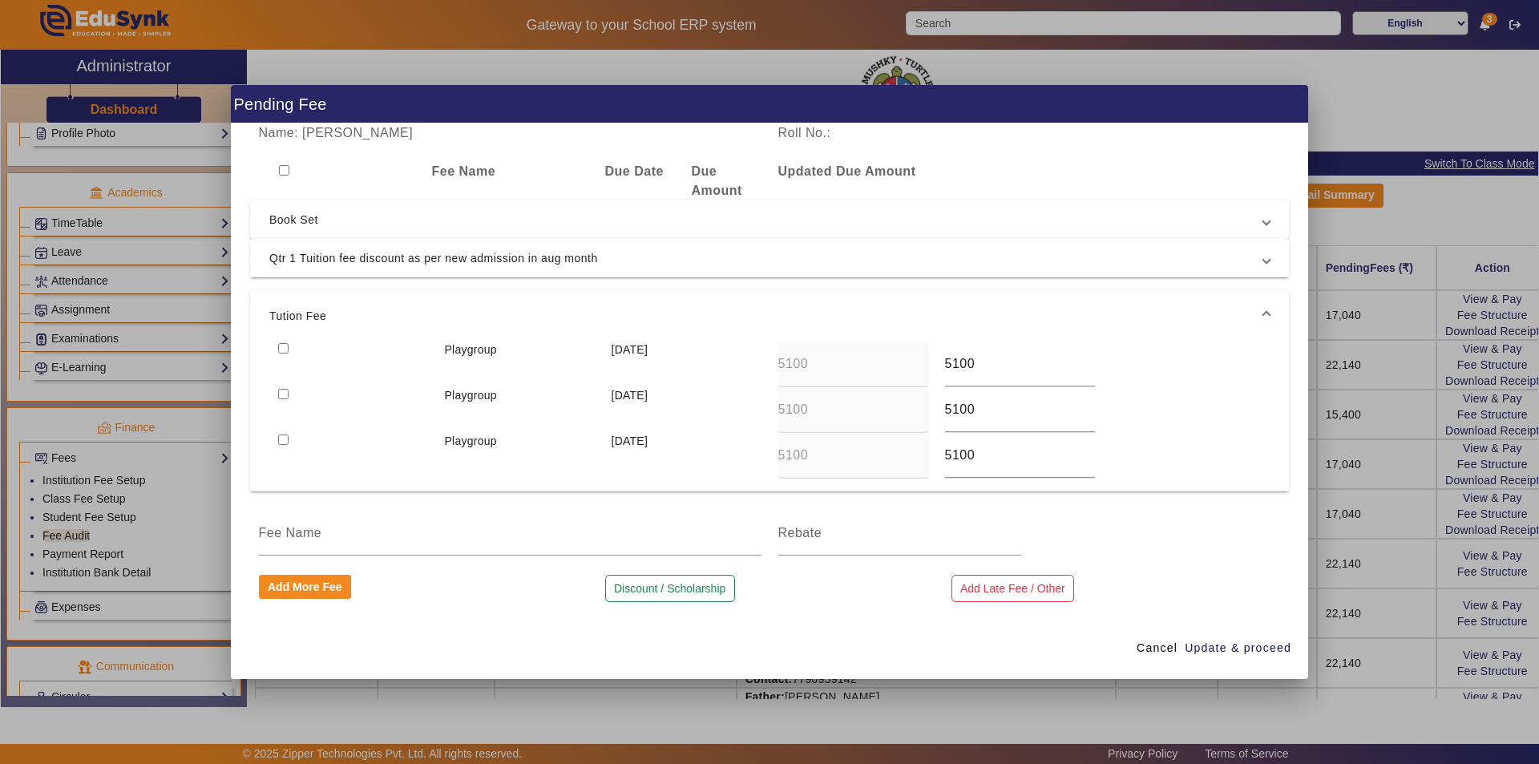
click at [560, 263] on span "Qtr 1 Tuition fee discount as per new admission in aug month" at bounding box center [766, 258] width 994 height 19
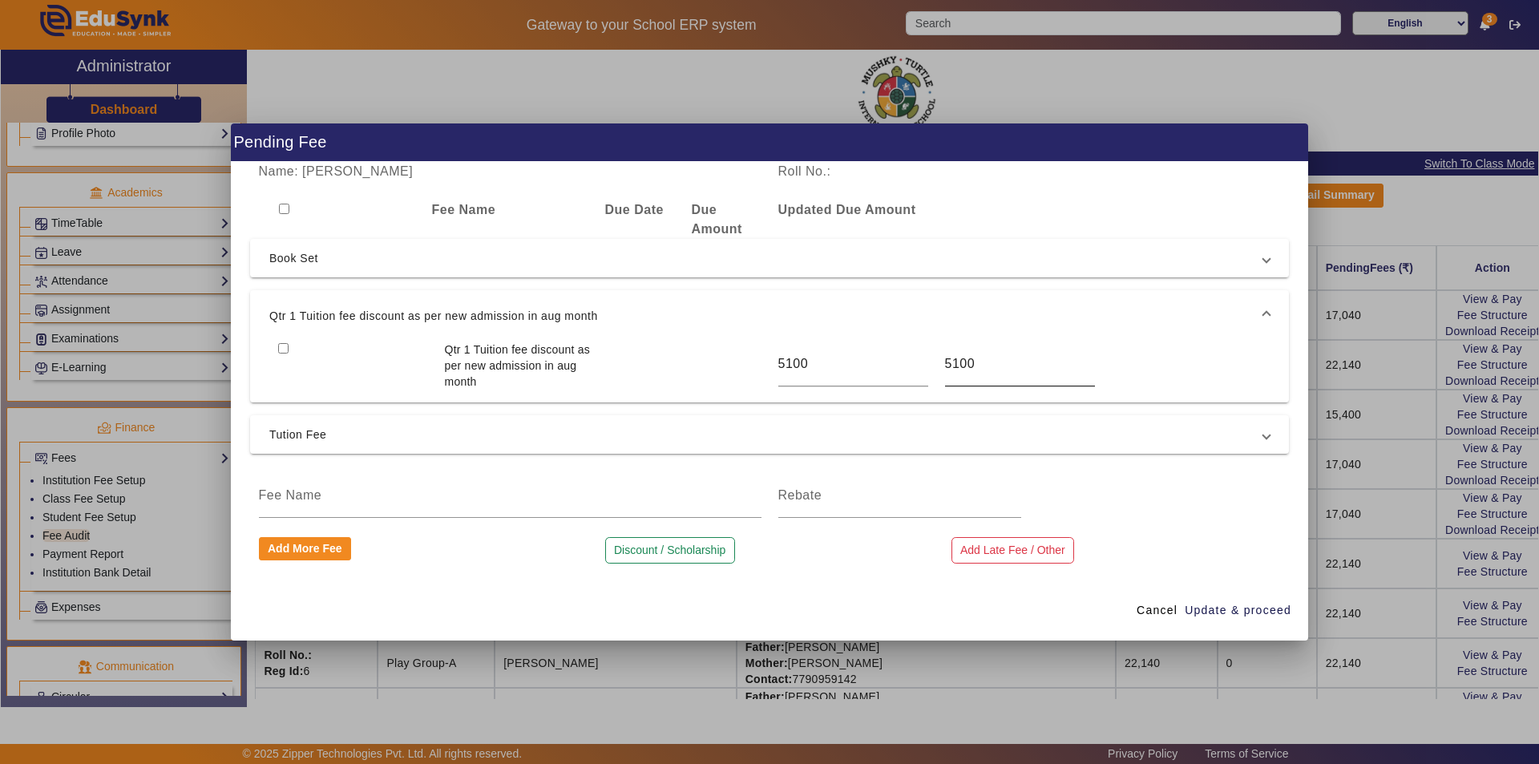
click at [985, 370] on input "5100" at bounding box center [1020, 363] width 150 height 19
click at [1029, 370] on input "5100" at bounding box center [1020, 363] width 150 height 19
click at [1087, 369] on input "5099.99" at bounding box center [1020, 363] width 150 height 19
click at [1089, 346] on div "5099.99" at bounding box center [1020, 364] width 150 height 45
type input "5100"
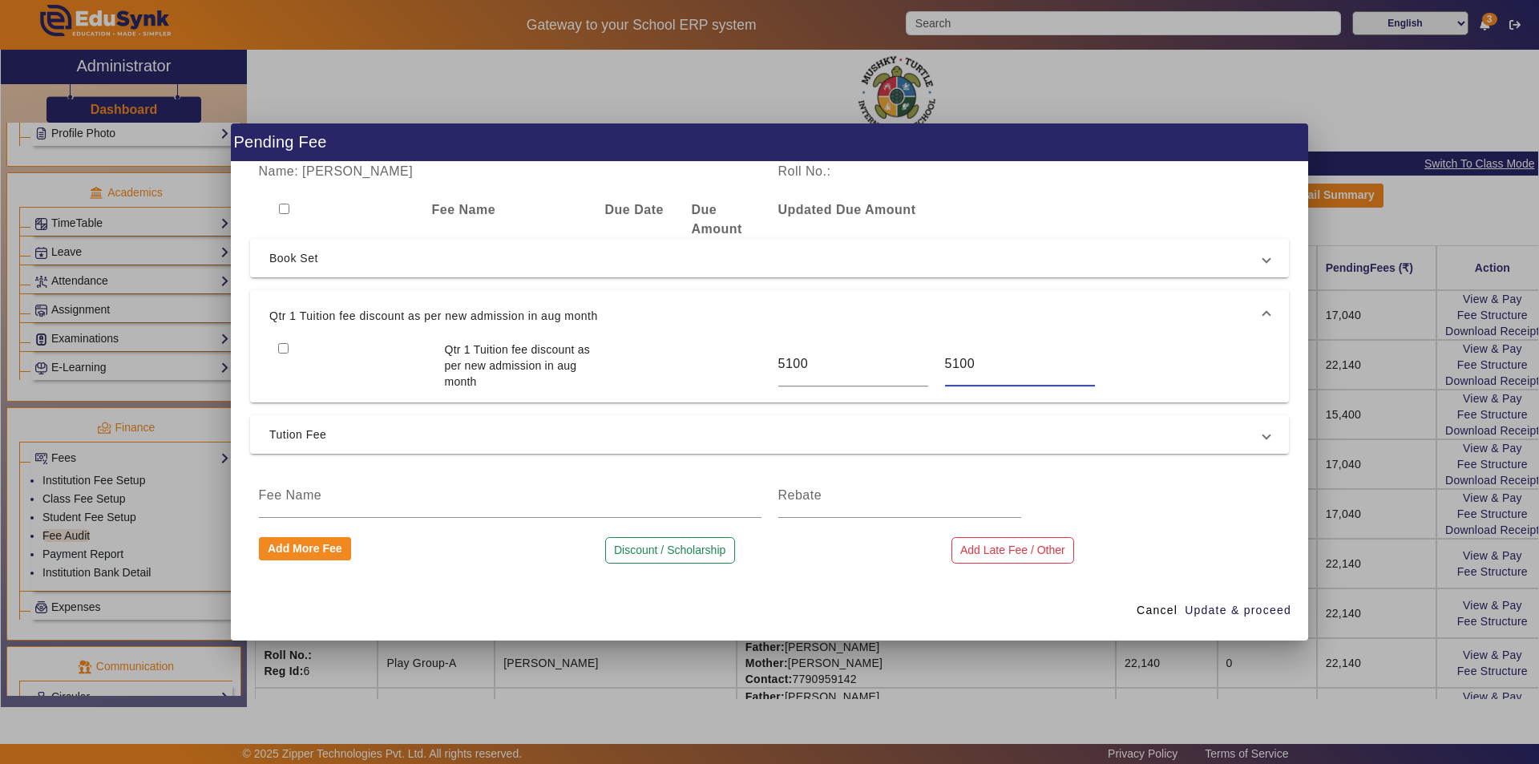
click at [1089, 360] on input "5100" at bounding box center [1020, 363] width 150 height 19
click at [815, 369] on input "5100" at bounding box center [853, 363] width 150 height 19
click at [282, 348] on input "checkbox" at bounding box center [283, 348] width 10 height 10
checkbox input "true"
click at [1147, 603] on span "Cancel" at bounding box center [1157, 610] width 41 height 17
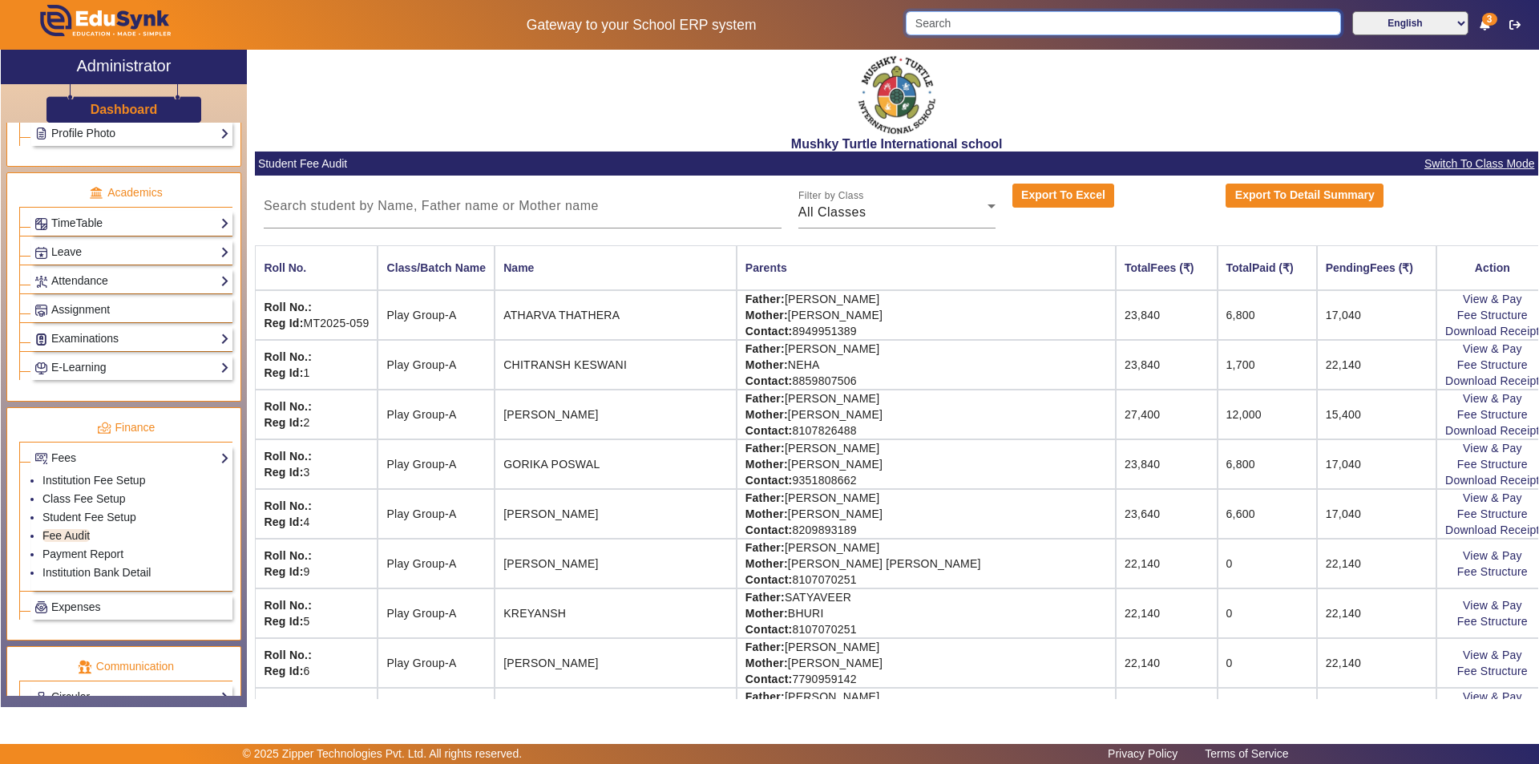
click at [989, 25] on input "Search" at bounding box center [1123, 23] width 435 height 24
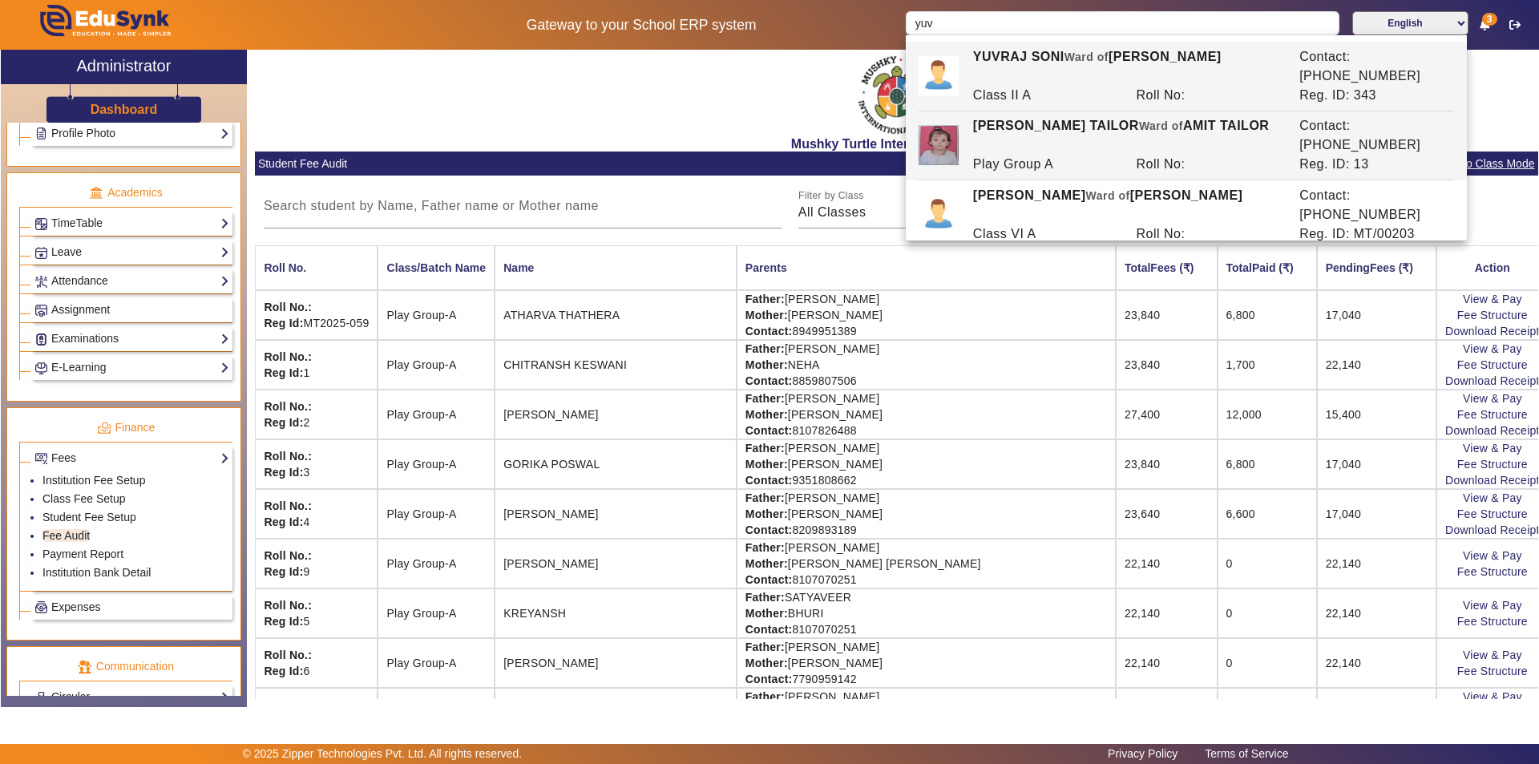
click at [1012, 155] on div "Play Group A" at bounding box center [1046, 164] width 164 height 19
type input "[PERSON_NAME] TAILOR"
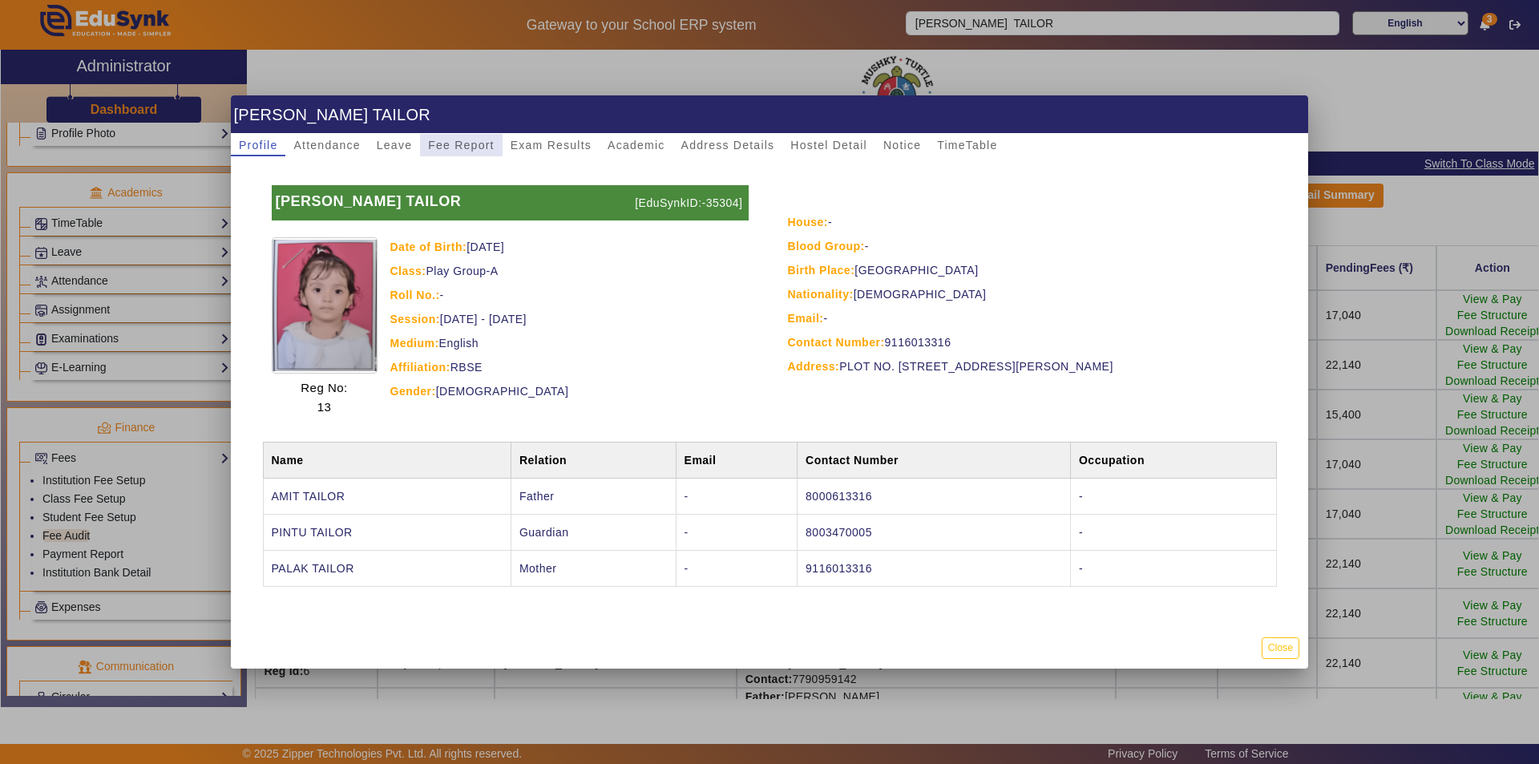
click at [459, 140] on span "Fee Report" at bounding box center [461, 144] width 67 height 11
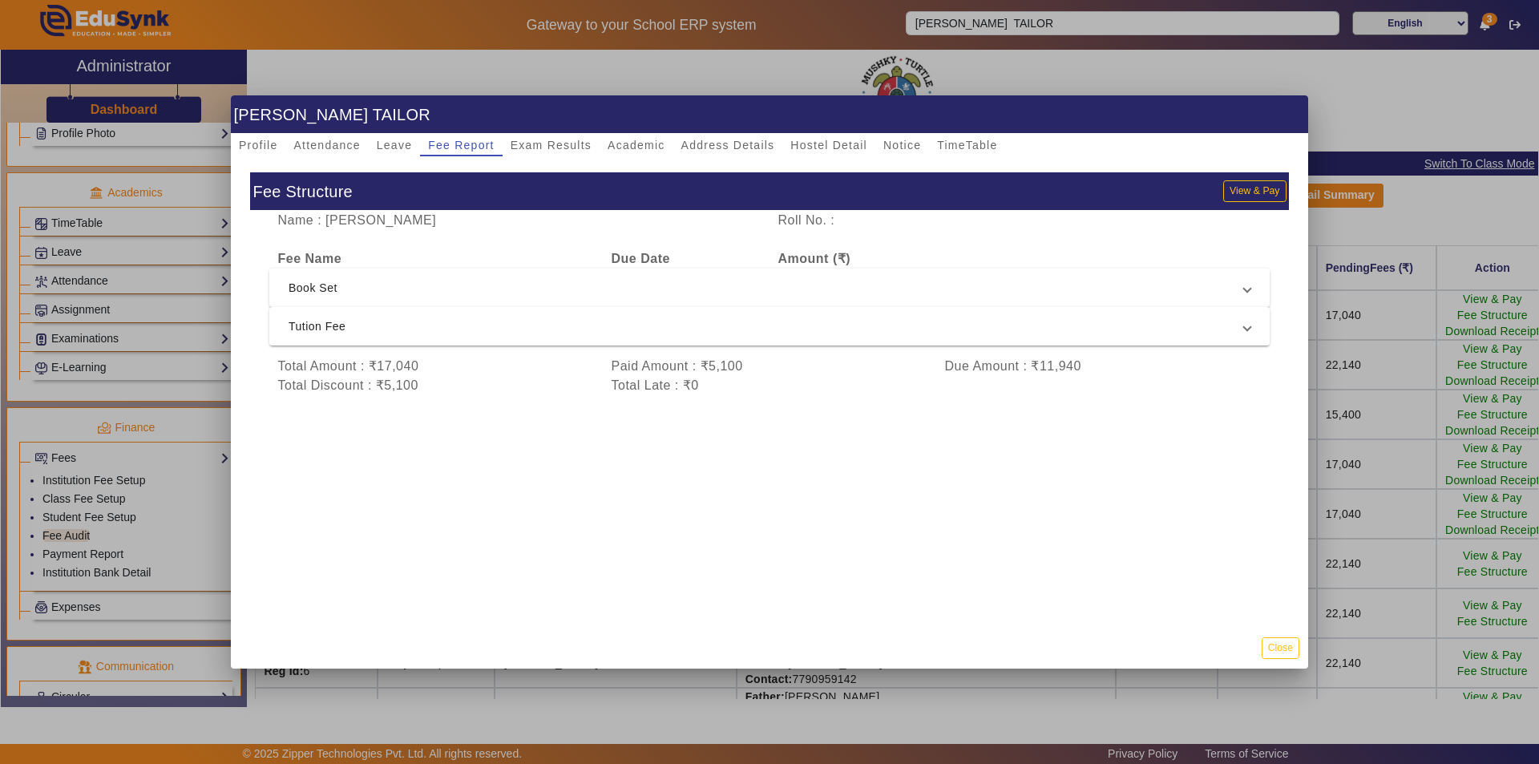
click at [157, 484] on div at bounding box center [769, 382] width 1539 height 764
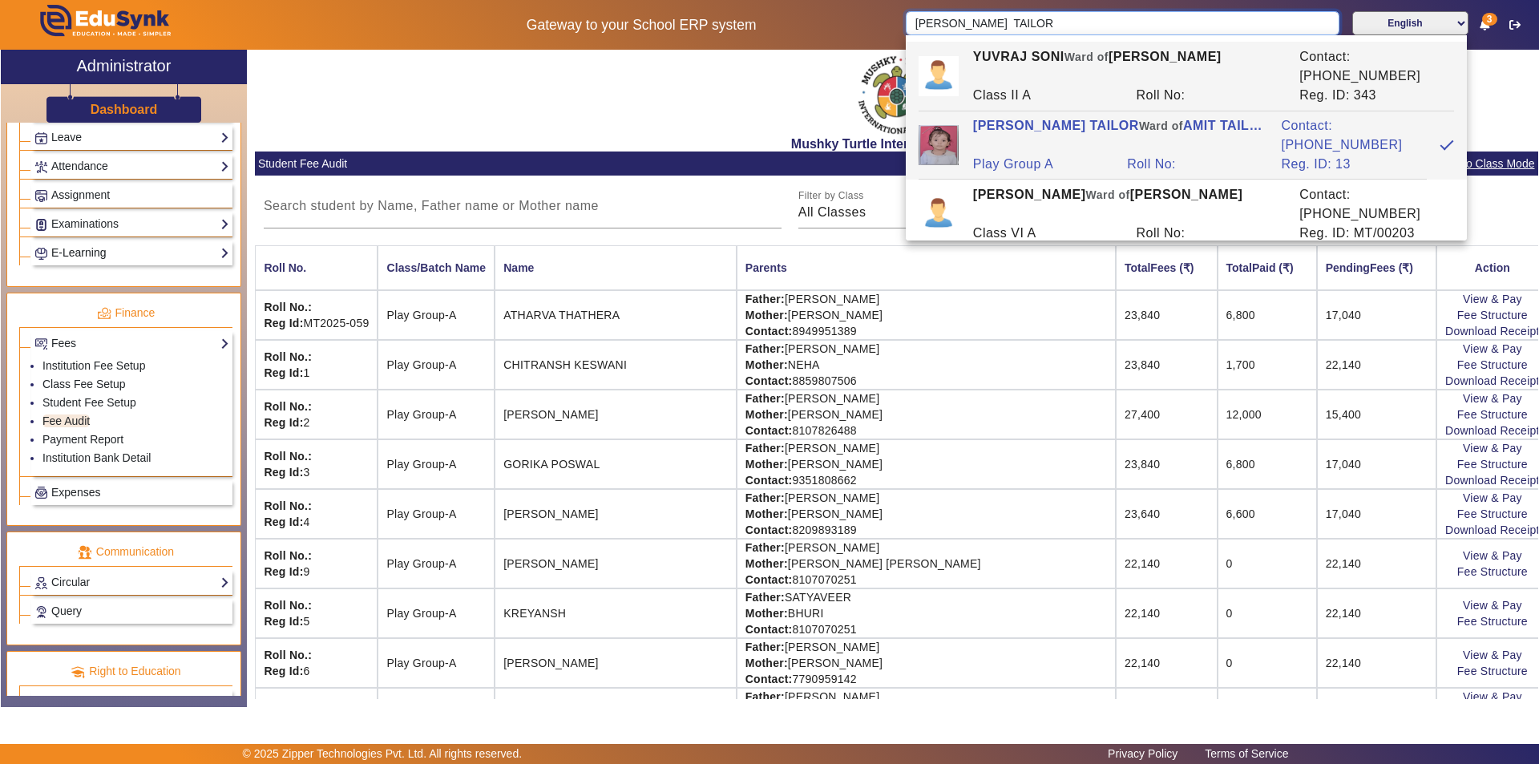
scroll to position [715, 0]
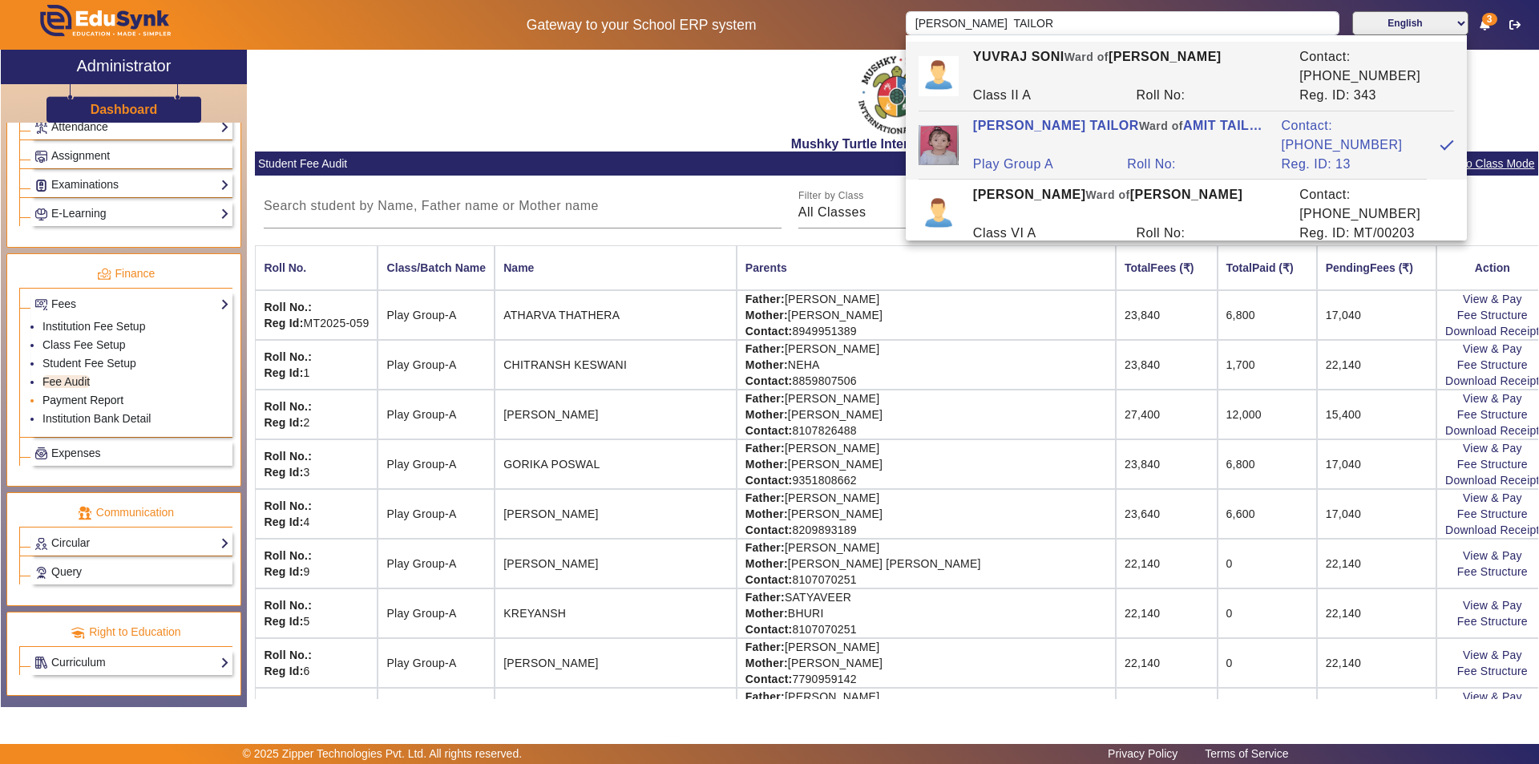
click at [87, 397] on link "Payment Report" at bounding box center [82, 400] width 81 height 13
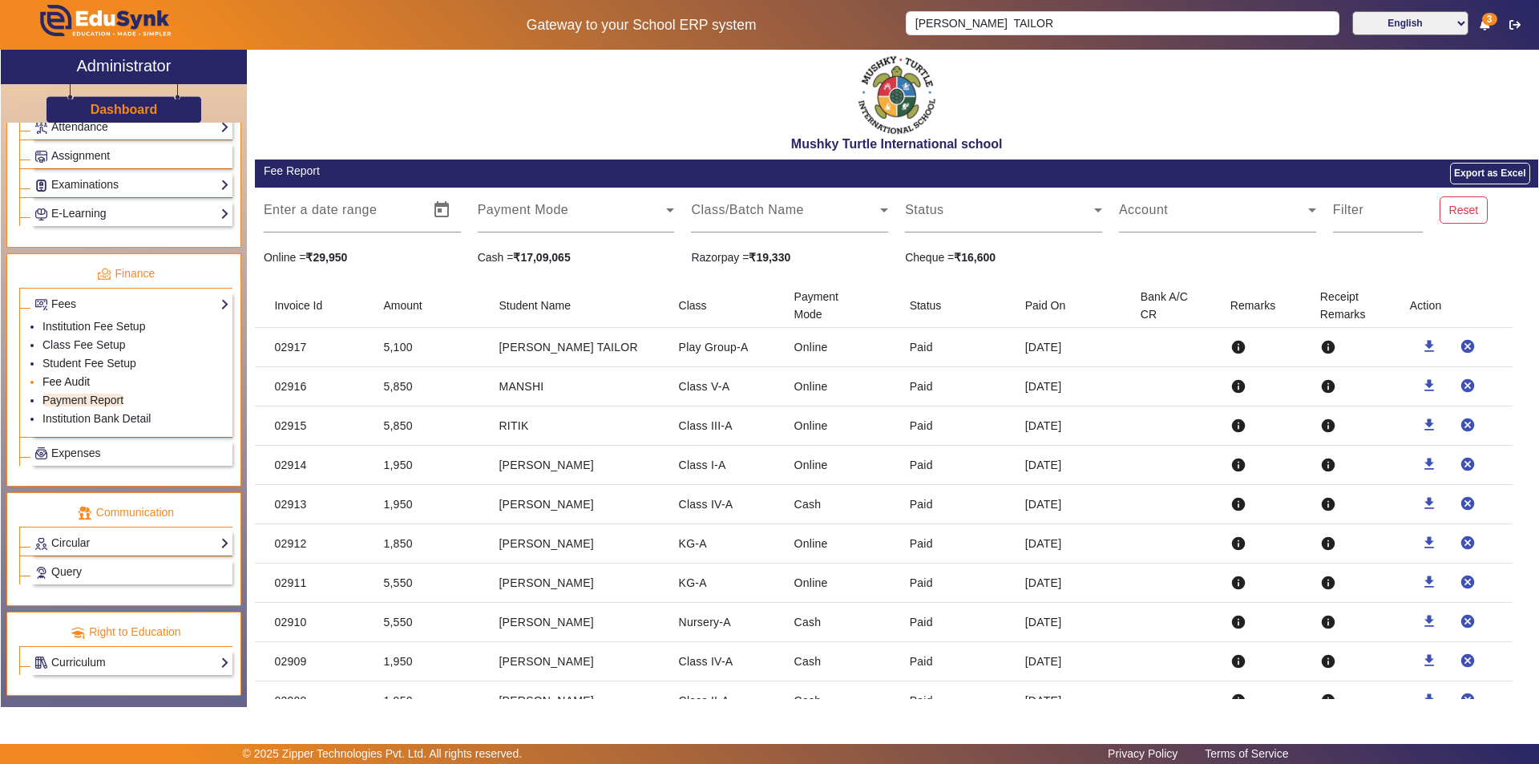
click at [67, 377] on link "Fee Audit" at bounding box center [65, 381] width 47 height 13
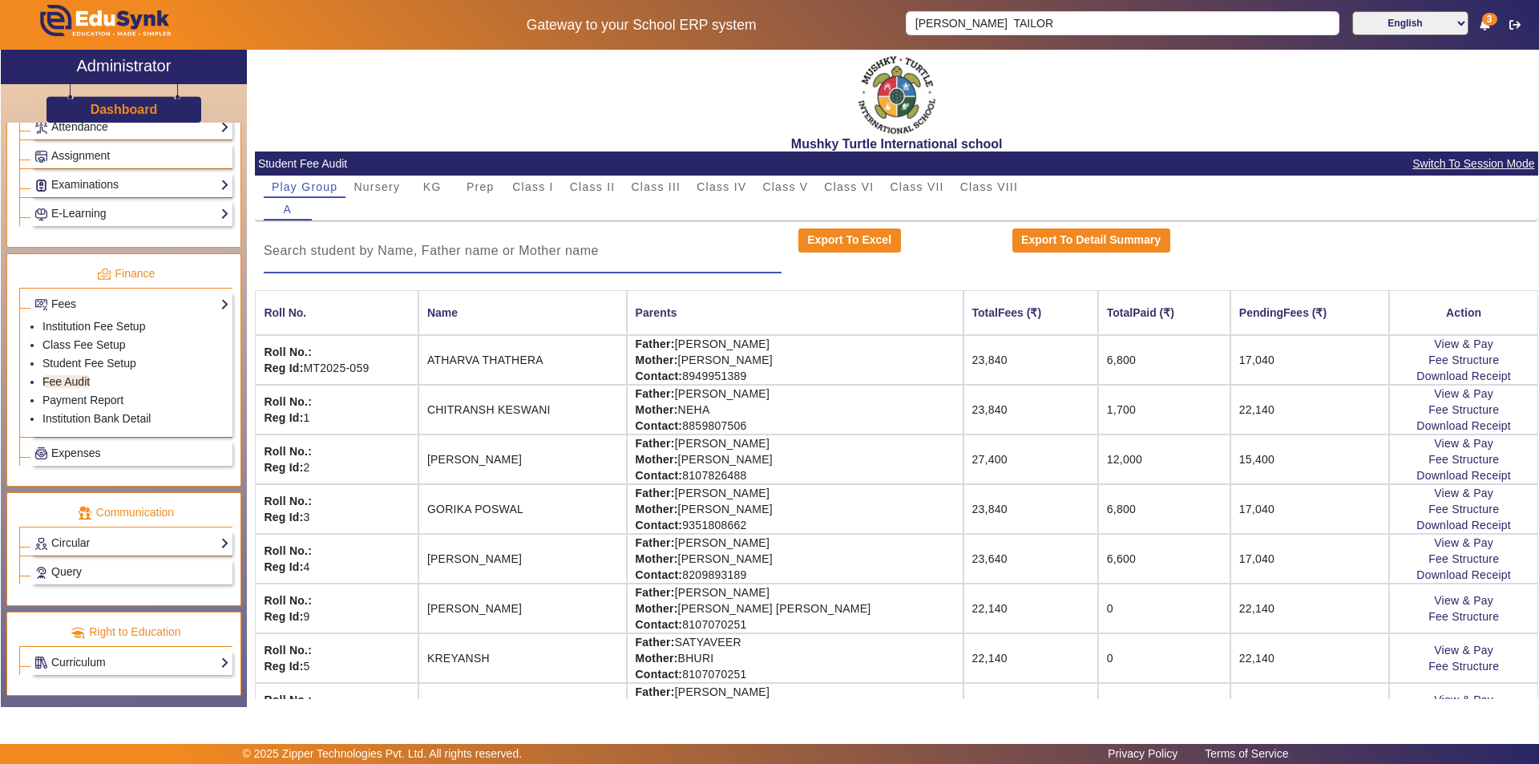
click at [600, 245] on input at bounding box center [523, 250] width 518 height 19
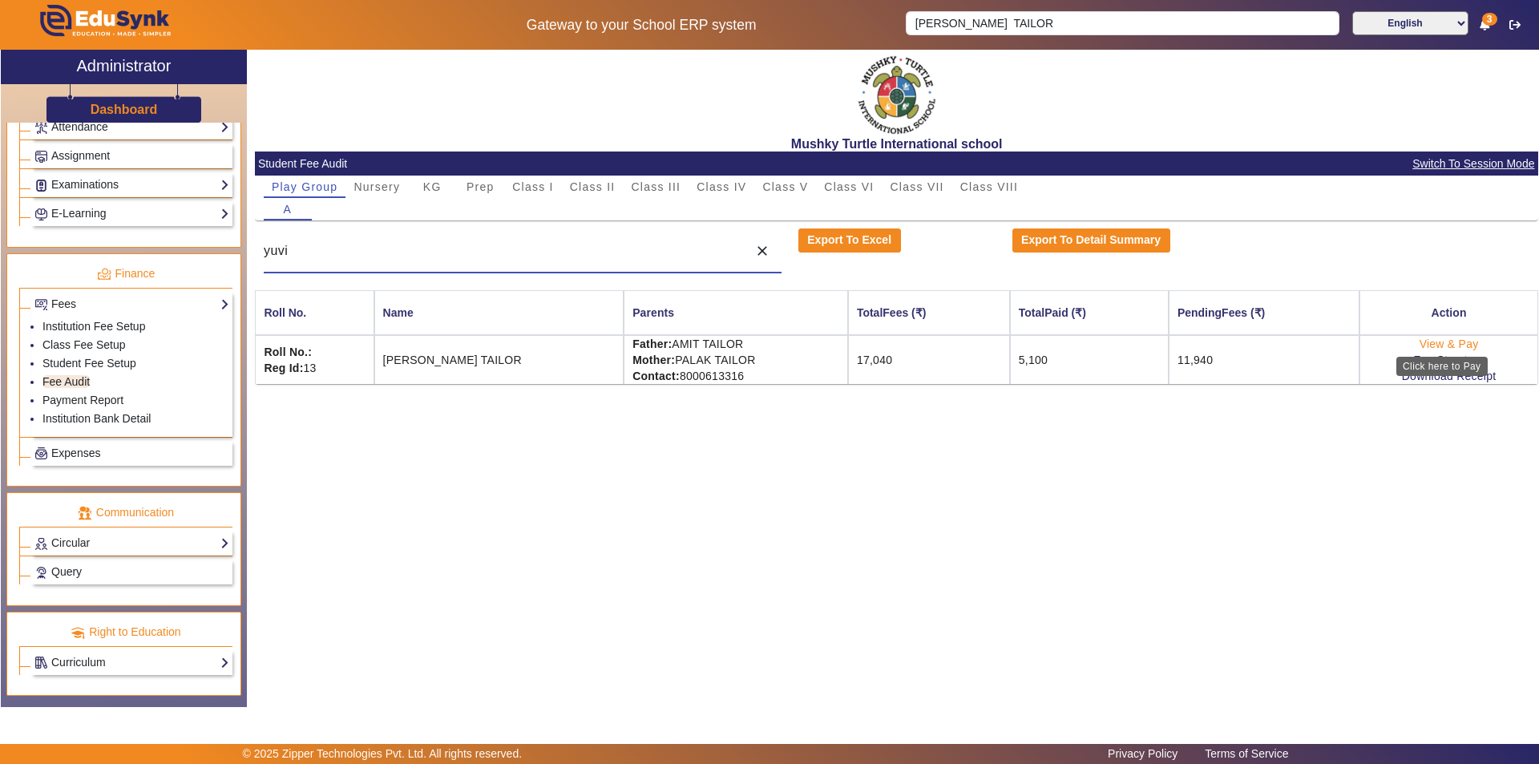
type input "yuvi"
click at [1450, 342] on link "View & Pay" at bounding box center [1449, 344] width 59 height 13
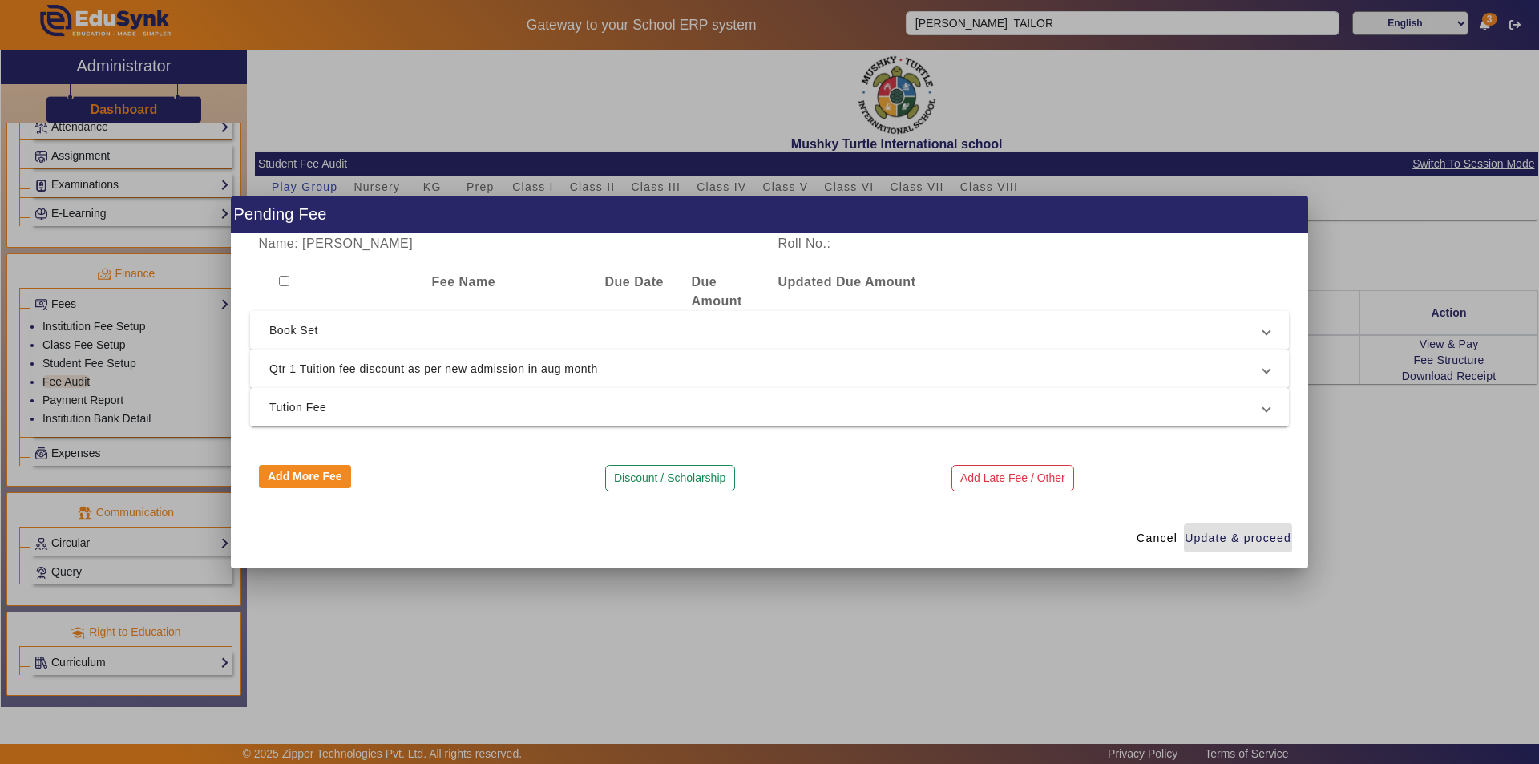
click at [919, 400] on span "Tution Fee" at bounding box center [766, 407] width 994 height 19
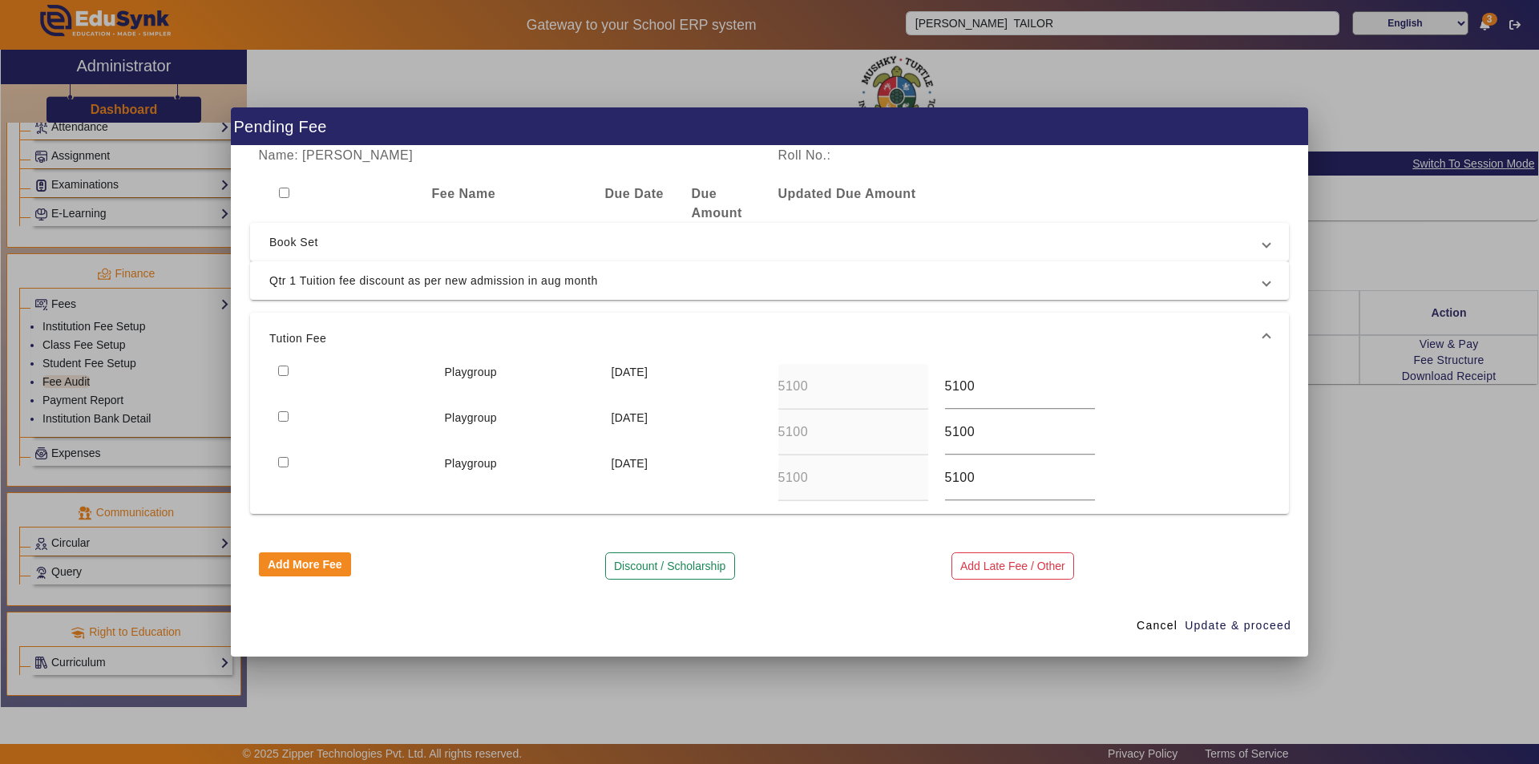
click at [859, 398] on mat-form-field "5100" at bounding box center [853, 386] width 150 height 45
click at [1149, 632] on span "Cancel" at bounding box center [1157, 625] width 41 height 17
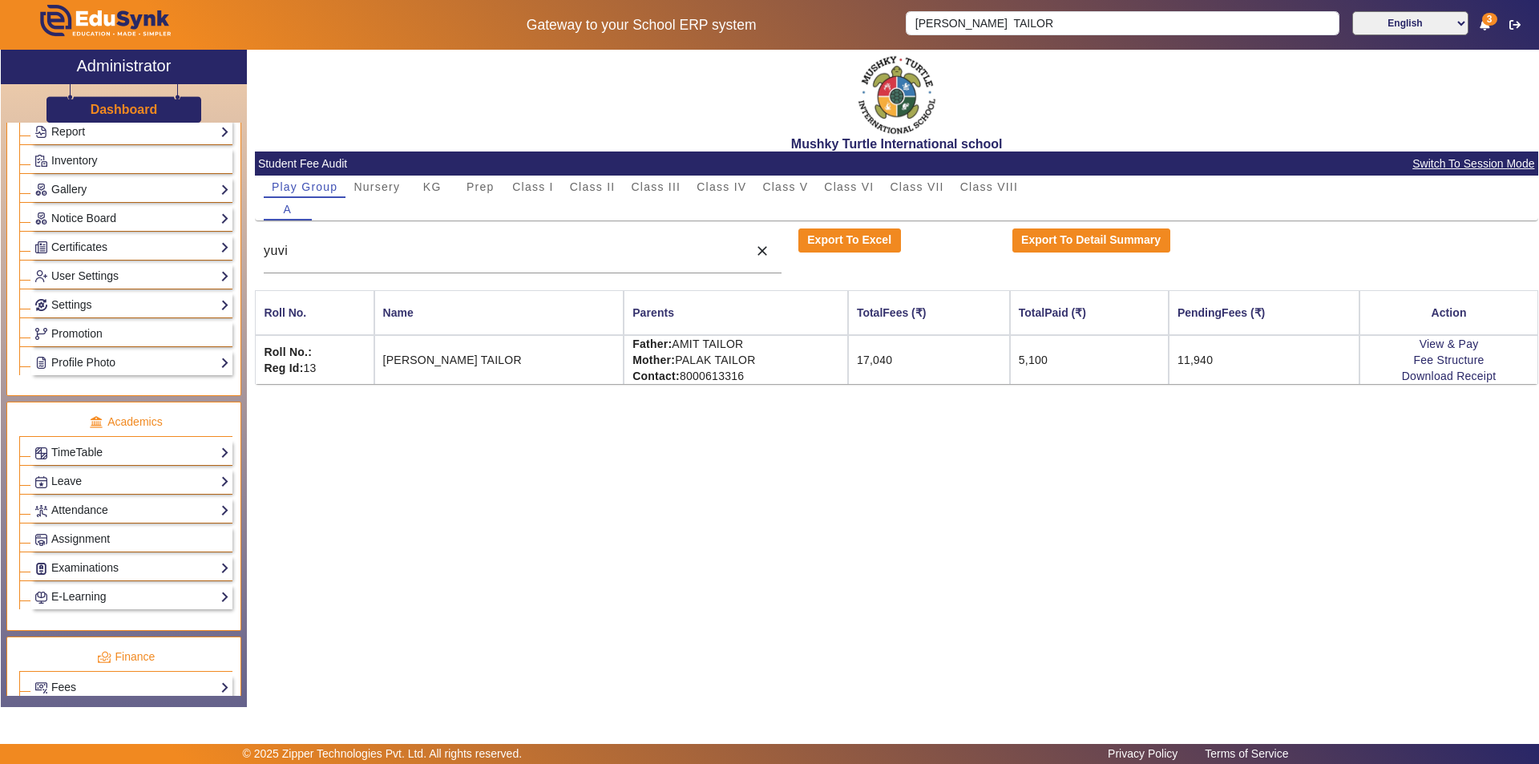
scroll to position [314, 0]
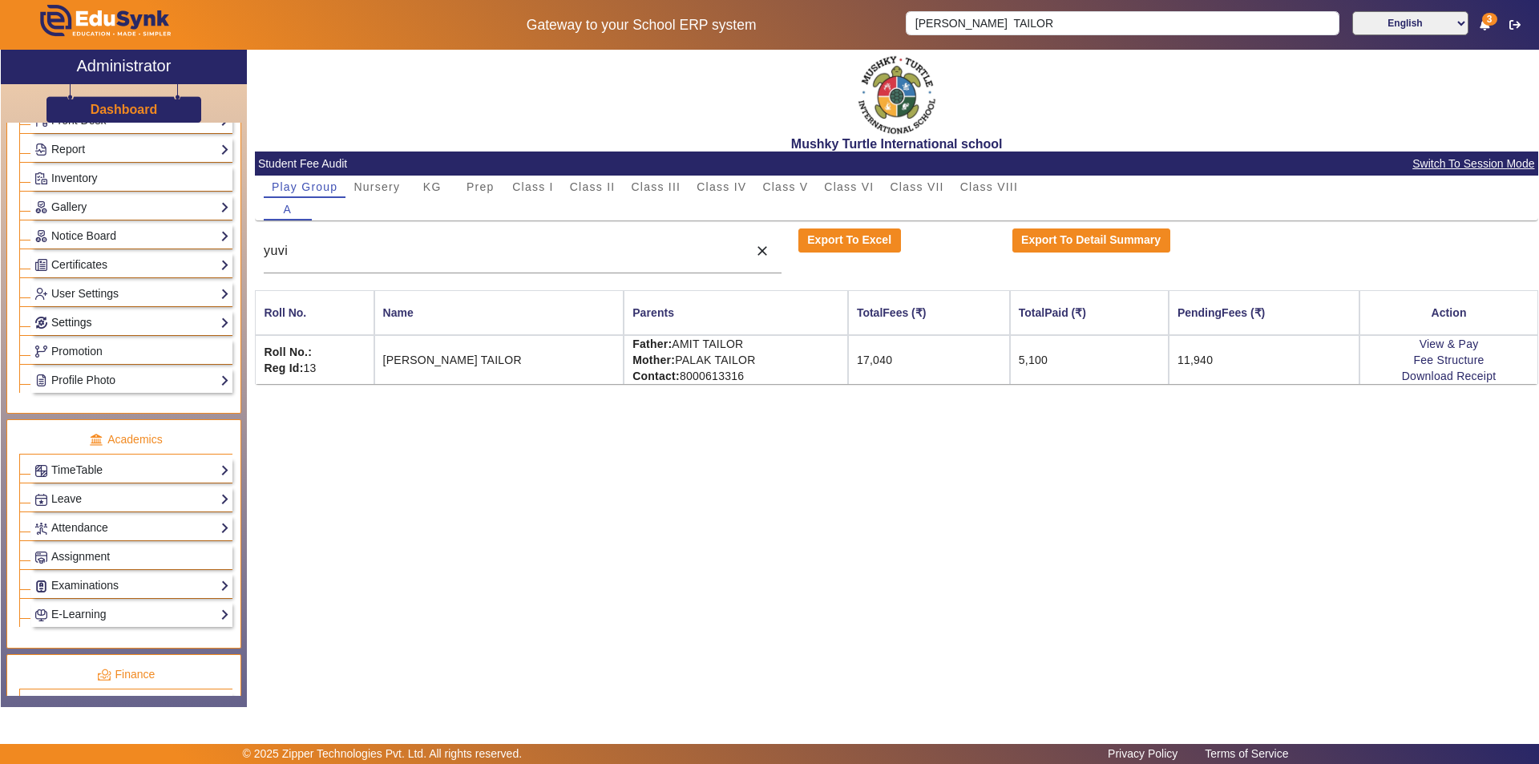
click at [131, 320] on link "Settings" at bounding box center [131, 322] width 195 height 18
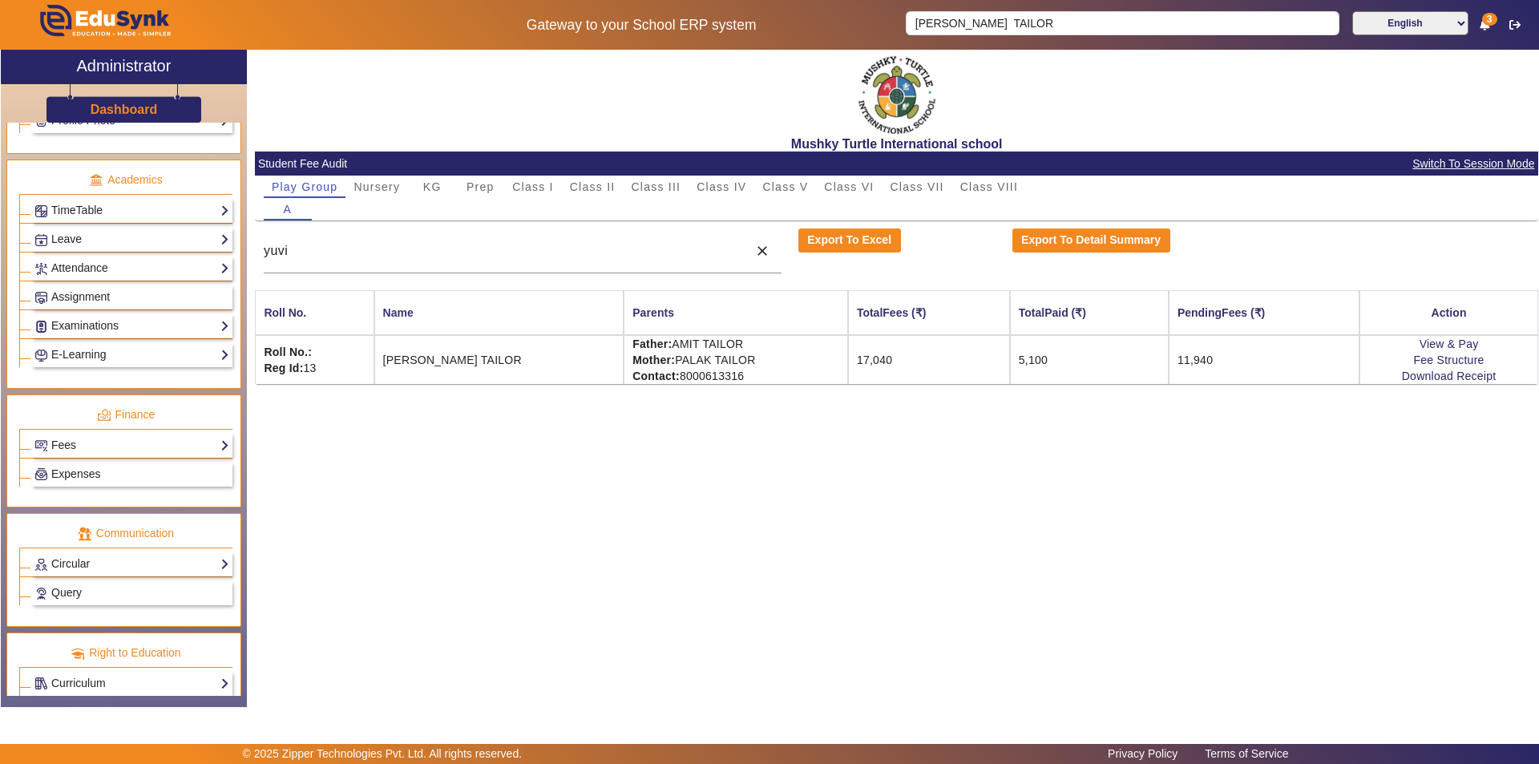
scroll to position [734, 0]
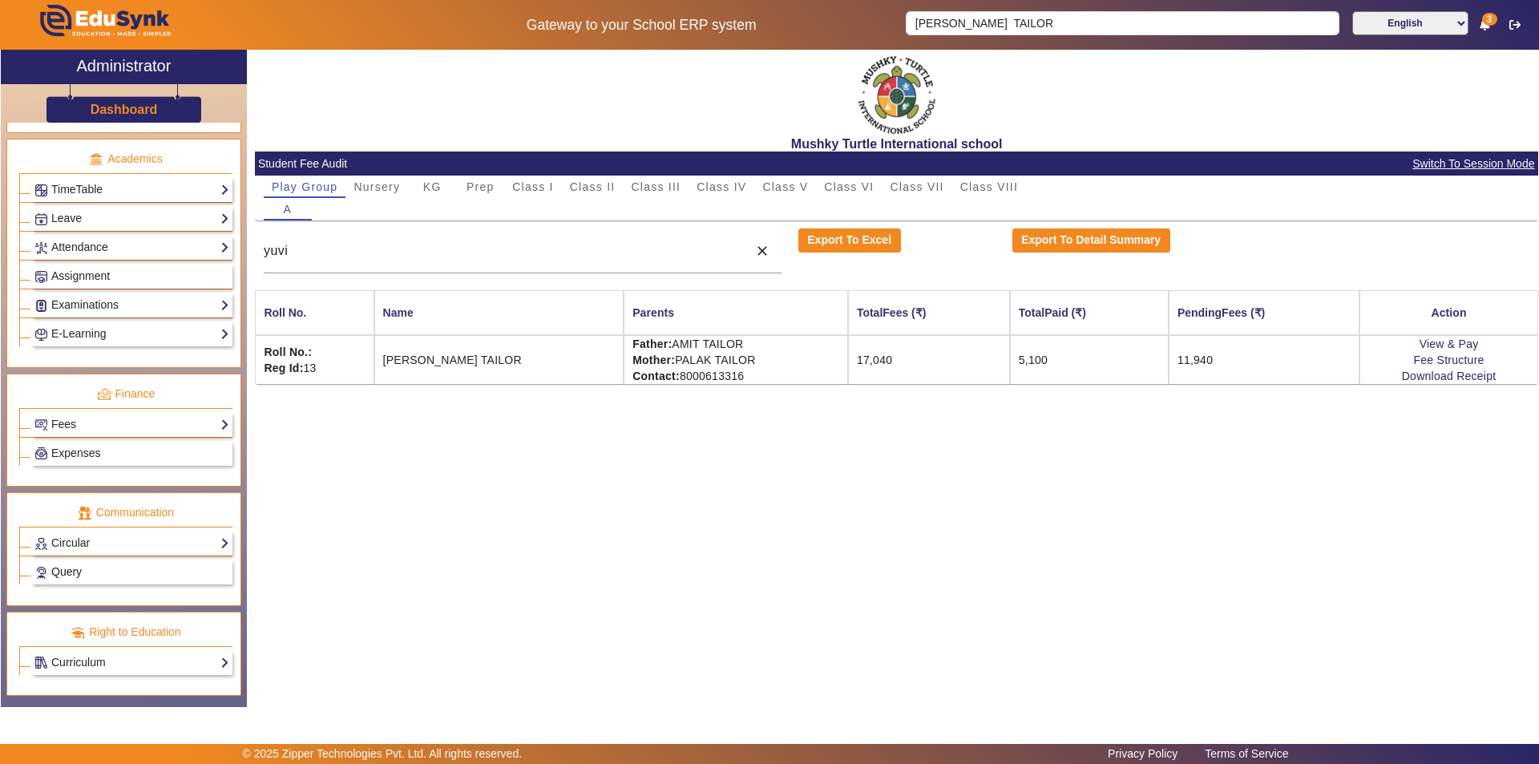
click at [103, 575] on link "Query" at bounding box center [131, 572] width 195 height 18
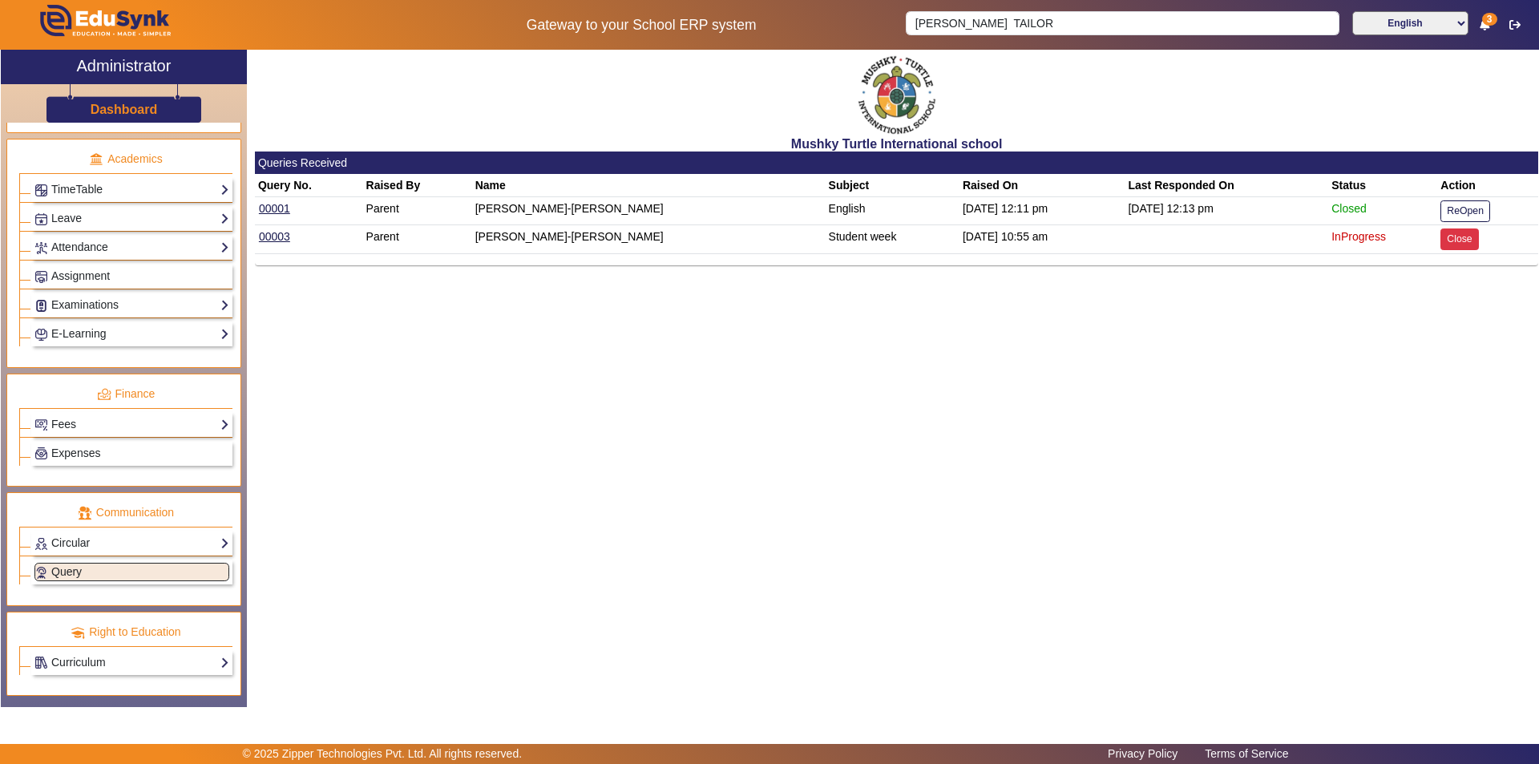
click at [1465, 236] on button "Close" at bounding box center [1460, 239] width 38 height 22
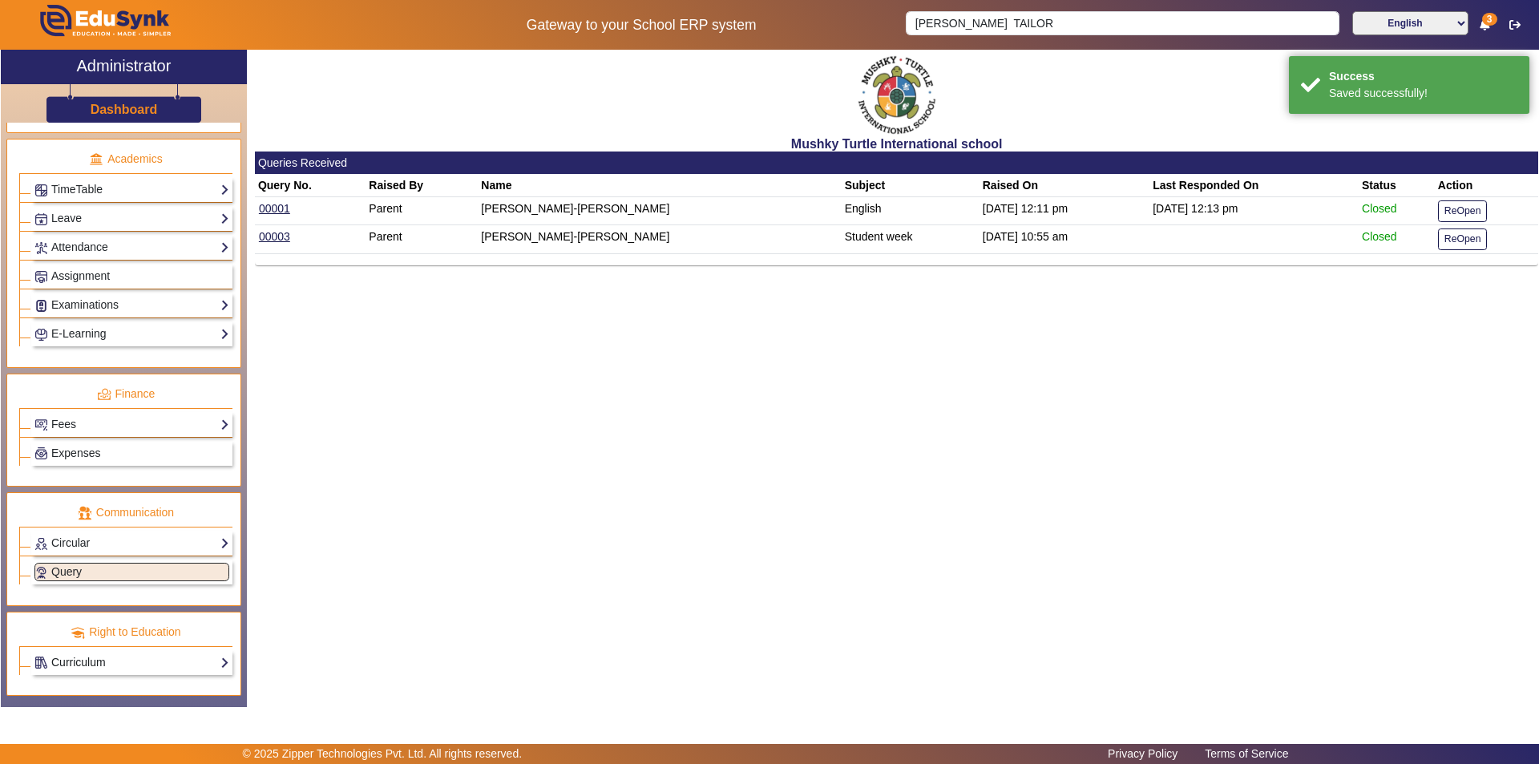
click at [114, 658] on link "Curriculum" at bounding box center [131, 662] width 195 height 18
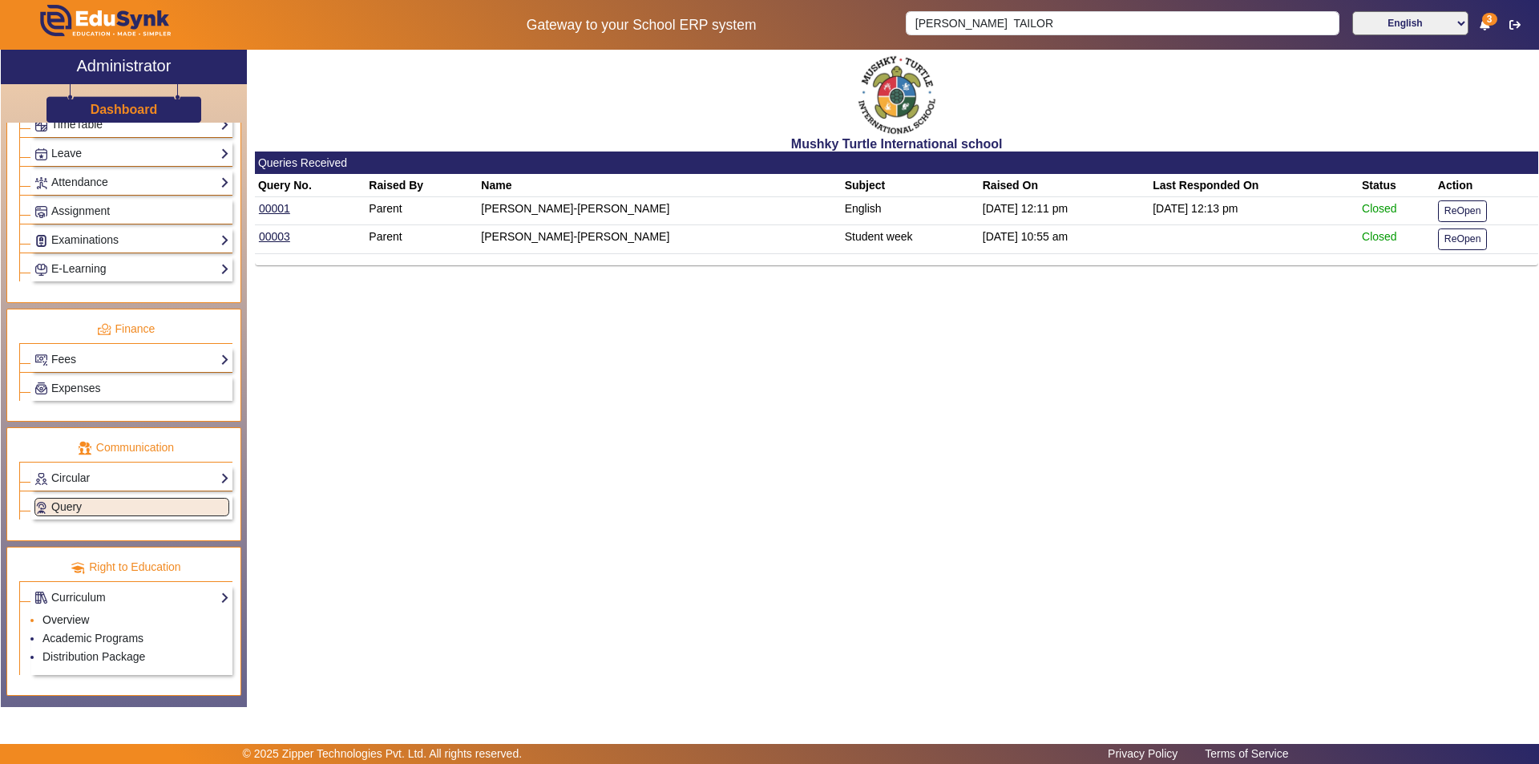
click at [68, 624] on link "Overview" at bounding box center [65, 619] width 46 height 13
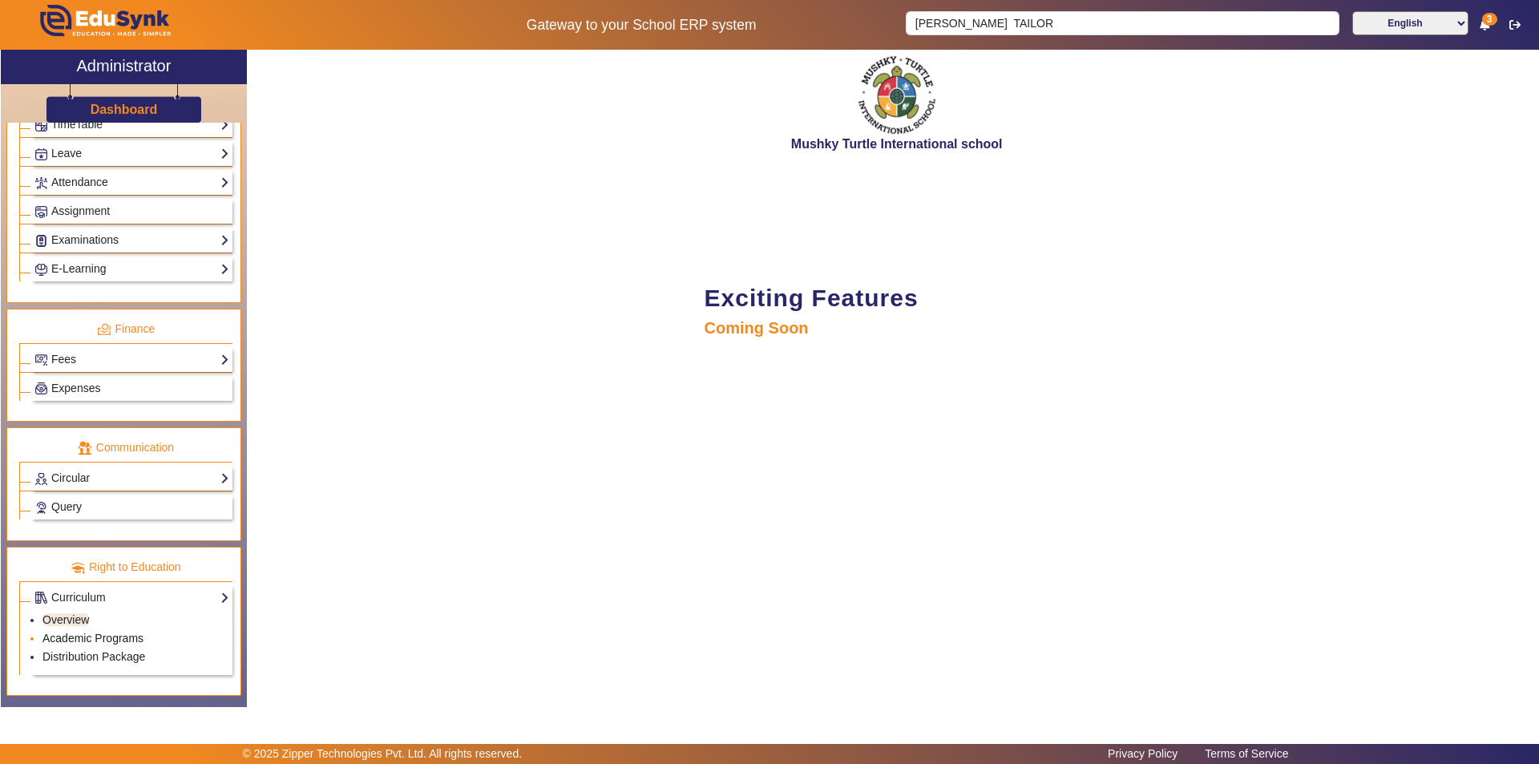
click at [80, 636] on link "Academic Programs" at bounding box center [92, 638] width 101 height 13
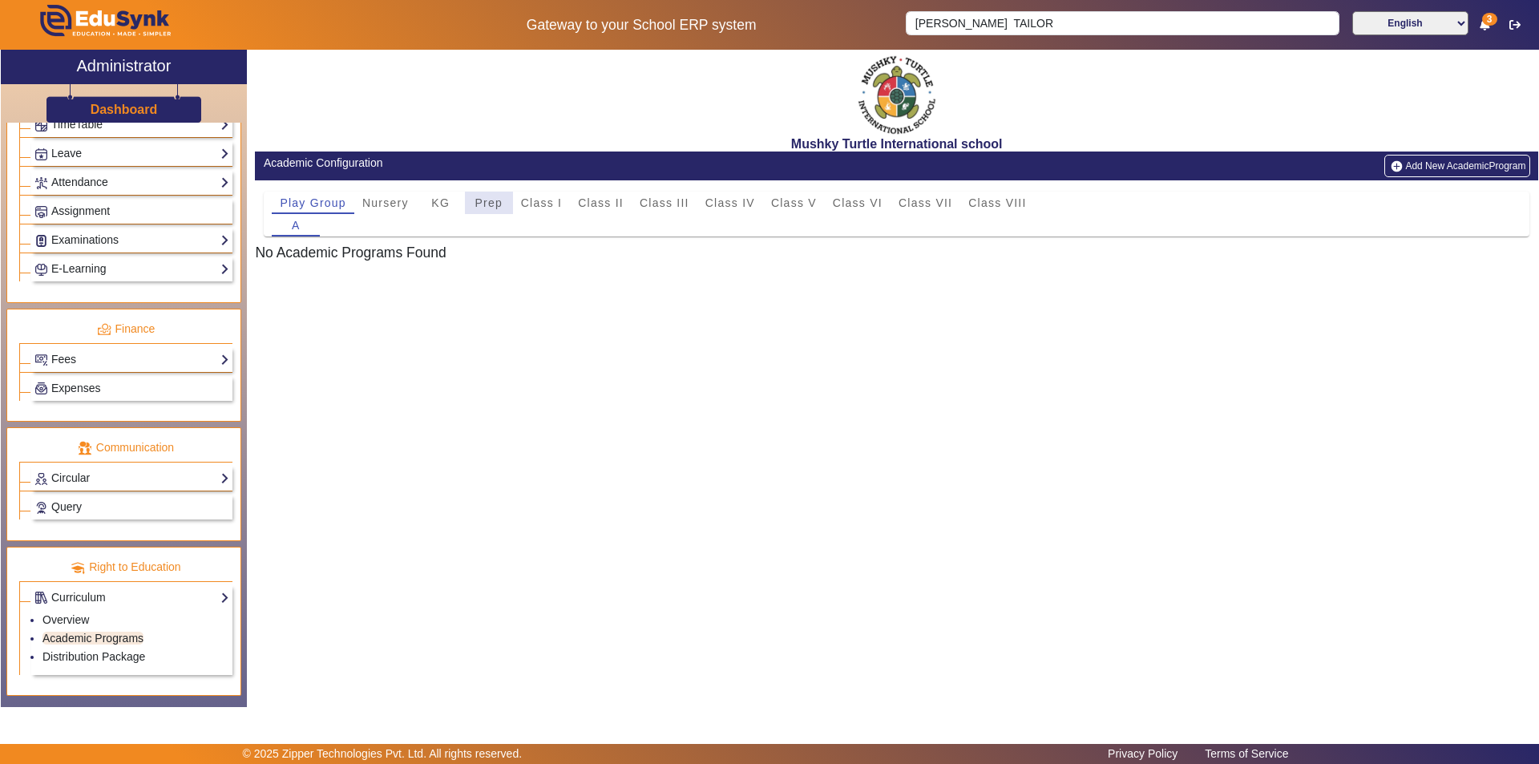
click at [499, 202] on span "Prep" at bounding box center [489, 202] width 28 height 11
click at [534, 208] on span "Class I" at bounding box center [542, 202] width 42 height 11
click at [114, 655] on link "Distribution Package" at bounding box center [93, 656] width 103 height 13
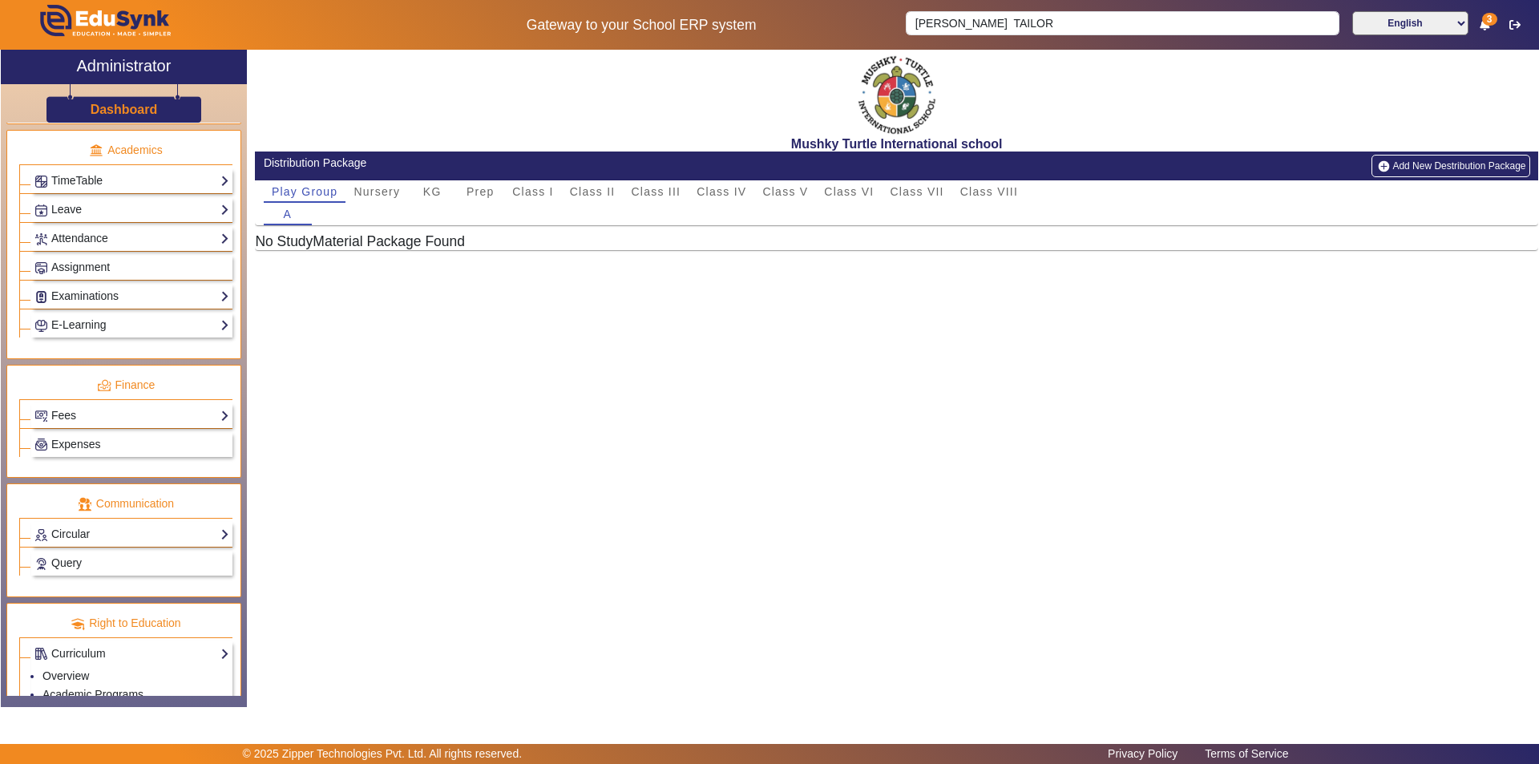
scroll to position [419, 0]
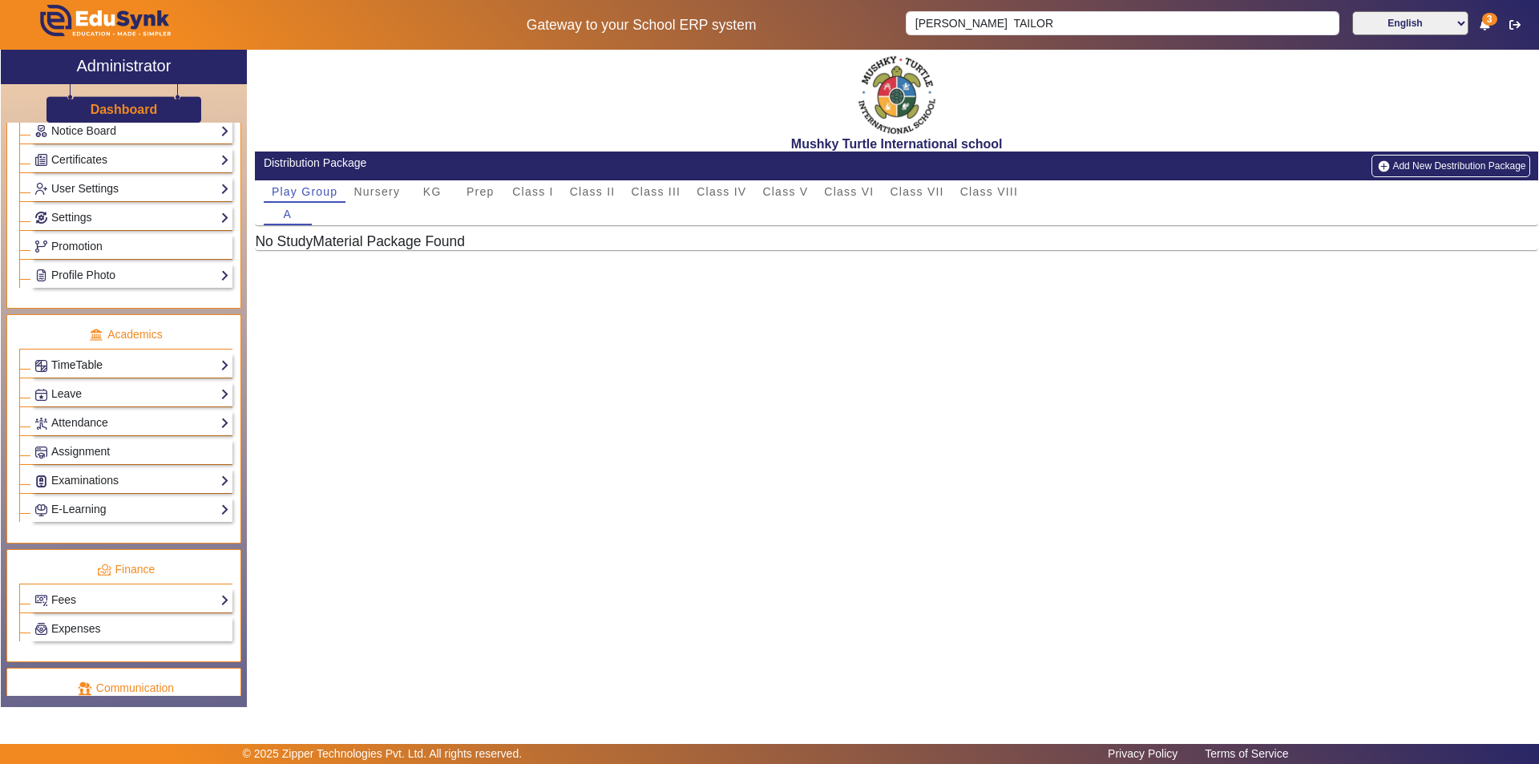
click at [143, 361] on link "TimeTable" at bounding box center [131, 365] width 195 height 18
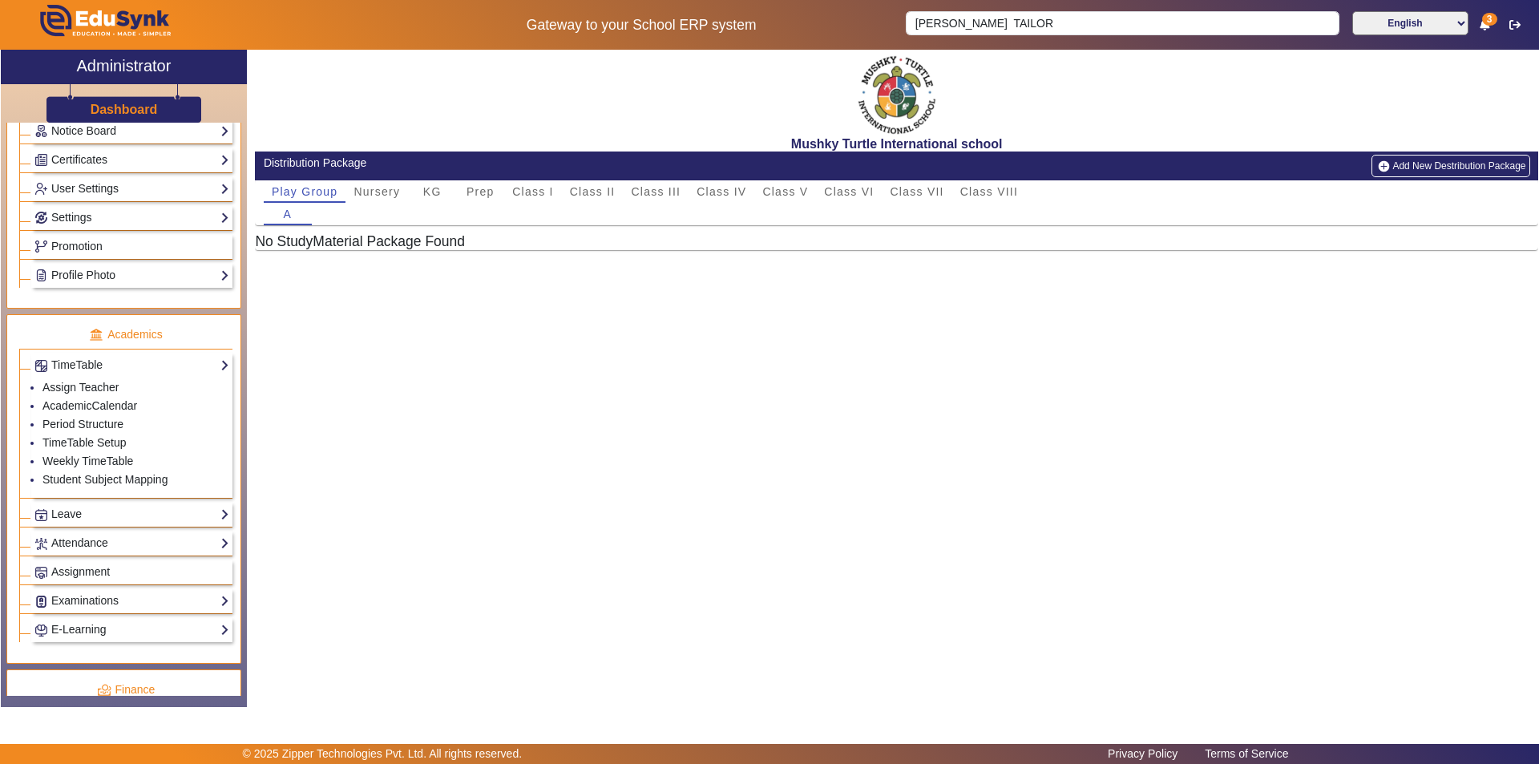
click at [163, 301] on ul "Administration Institution Institution Details Session Configuration Classes/Ba…" at bounding box center [123, 22] width 235 height 576
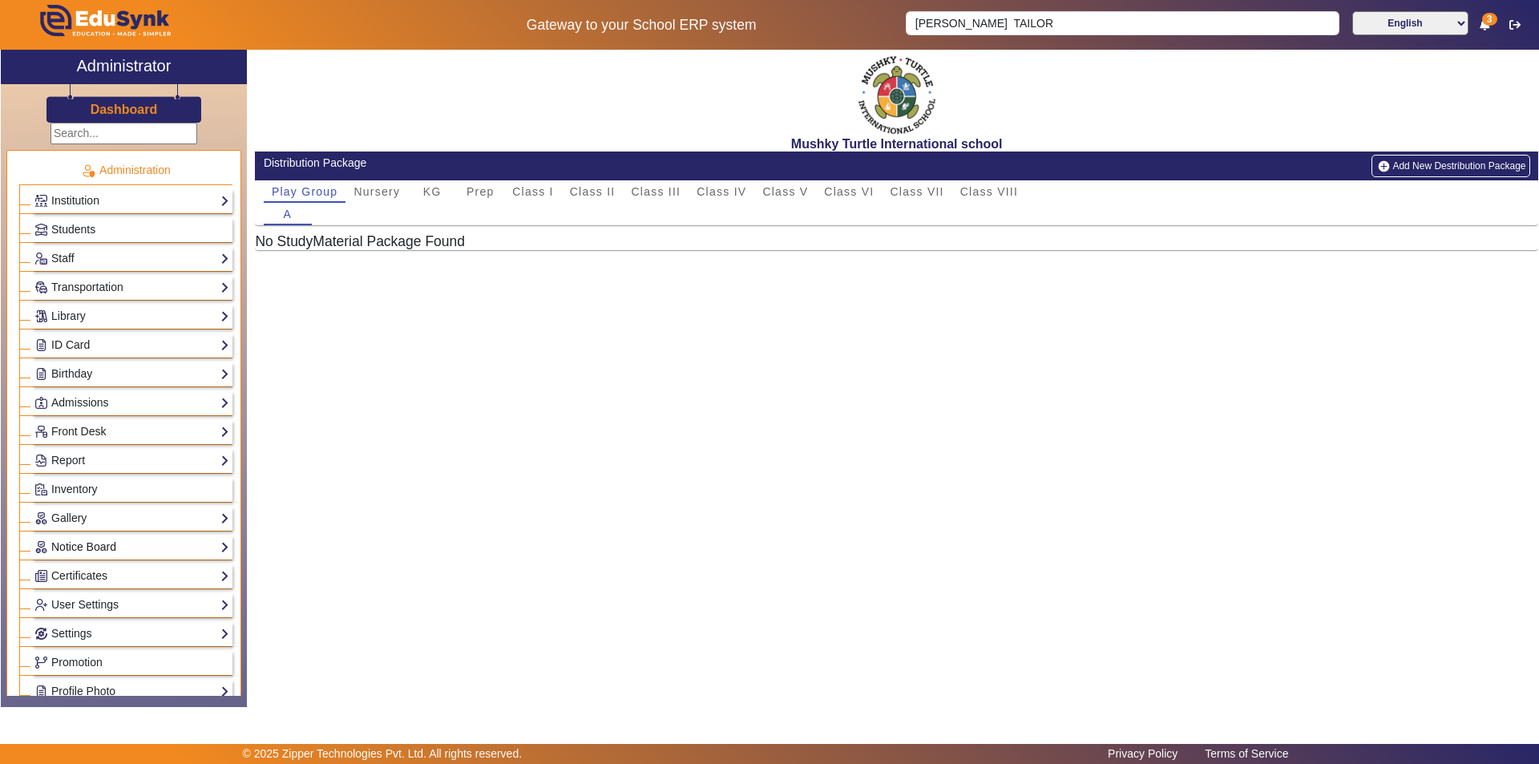
scroll to position [0, 0]
click at [136, 233] on link "Students" at bounding box center [131, 233] width 195 height 18
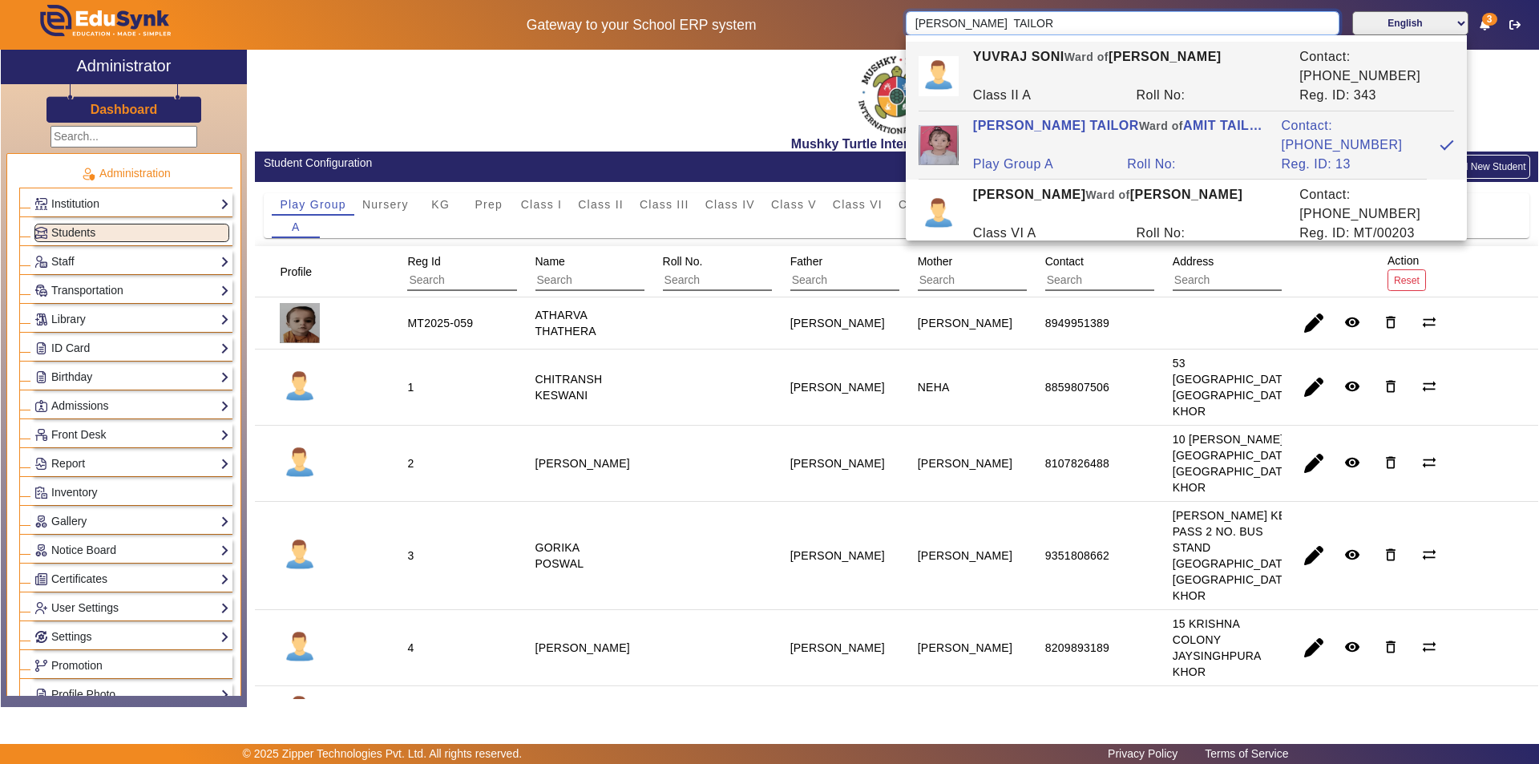
click at [1035, 27] on input "[PERSON_NAME] TAILOR" at bounding box center [1122, 23] width 433 height 24
drag, startPoint x: 1035, startPoint y: 27, endPoint x: 846, endPoint y: 39, distance: 189.6
click at [846, 39] on div "Gateway to your School ERP system [PERSON_NAME] TAILOR English हिंदी (Hindi) ಕನ…" at bounding box center [770, 25] width 1538 height 50
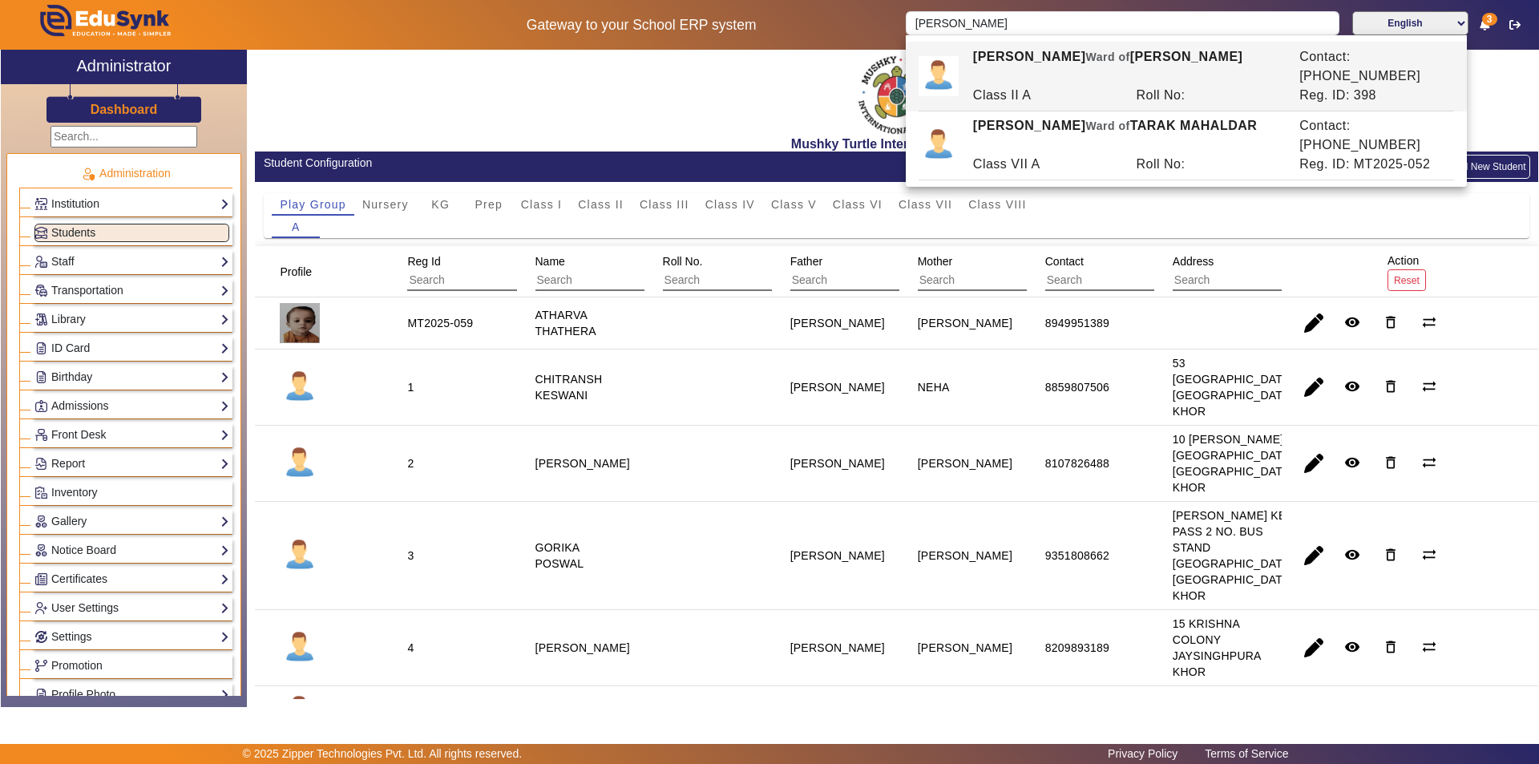
click at [1137, 86] on div "Roll No:" at bounding box center [1210, 95] width 164 height 19
type input "[PERSON_NAME]"
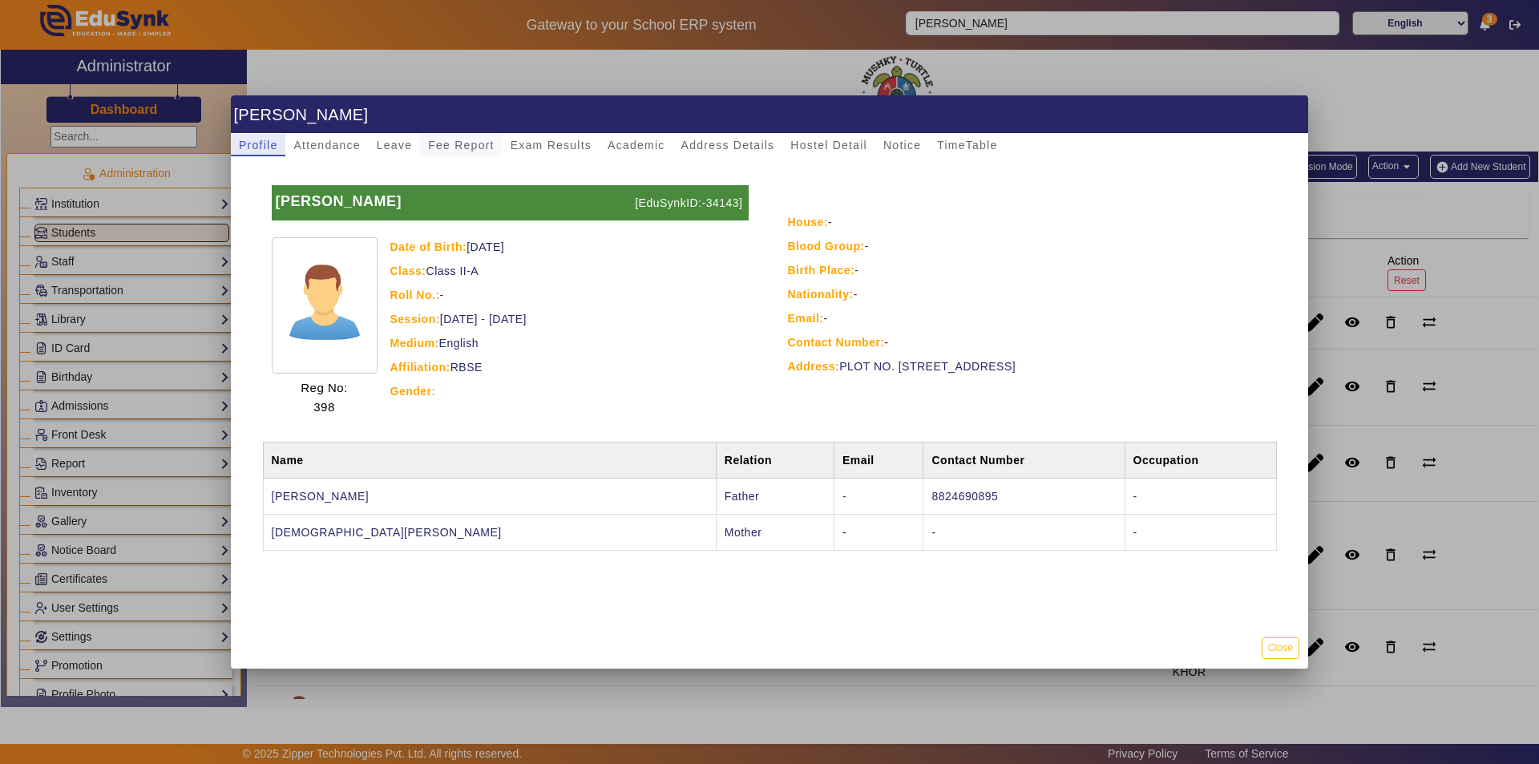
click at [447, 143] on span "Fee Report" at bounding box center [461, 144] width 67 height 11
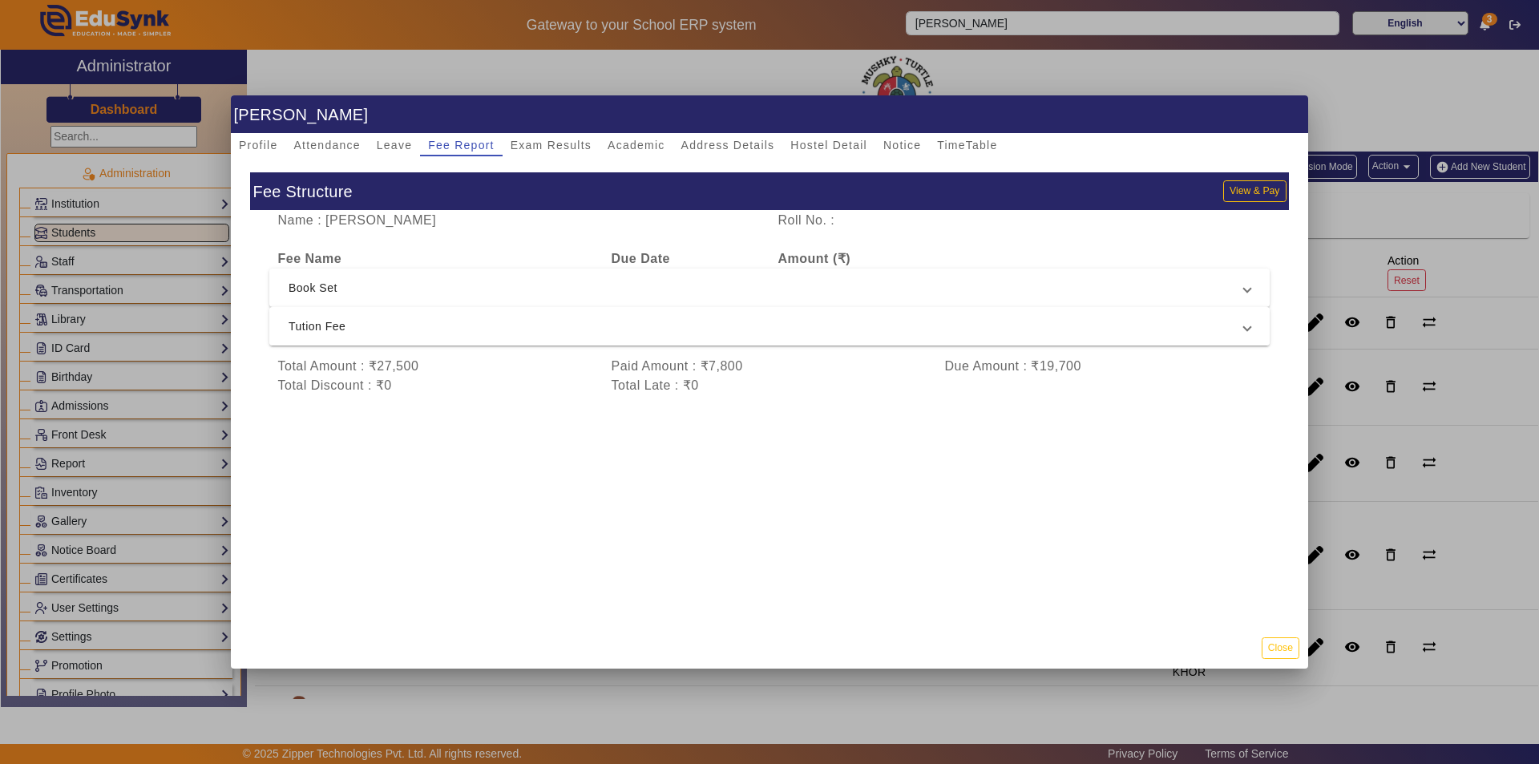
click at [643, 324] on span "Tution Fee" at bounding box center [767, 326] width 956 height 19
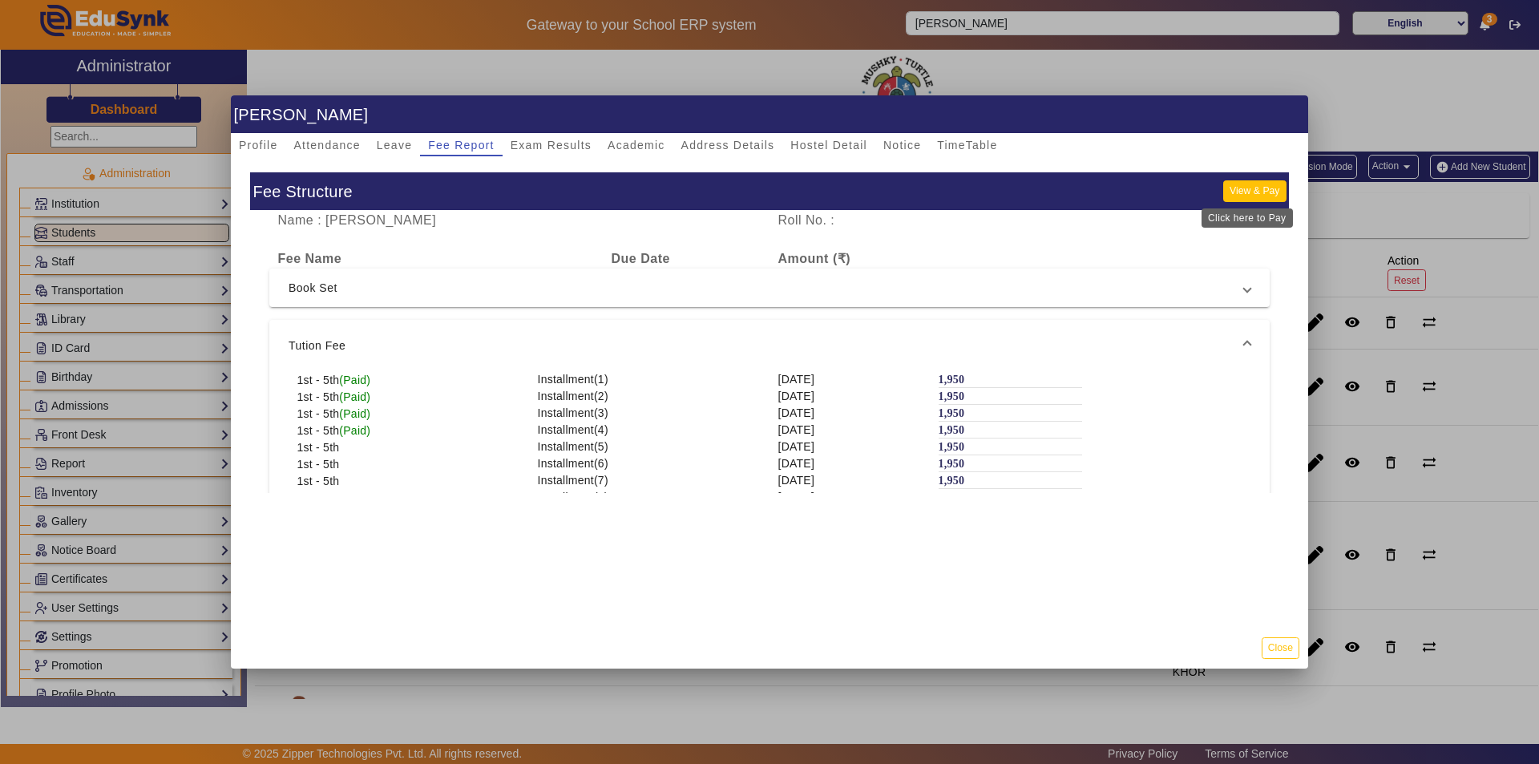
click at [1256, 188] on button "View & Pay" at bounding box center [1254, 191] width 63 height 22
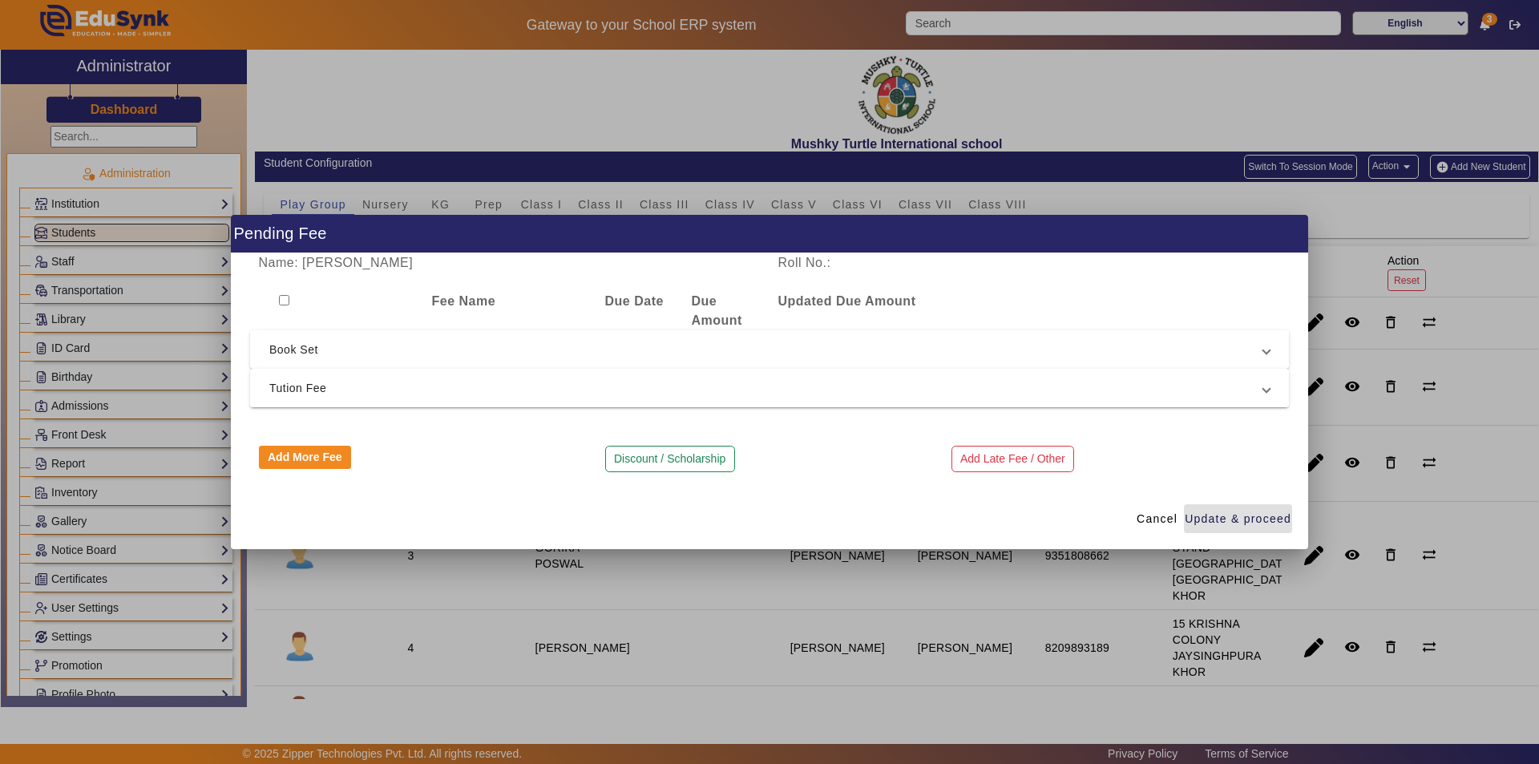
click at [960, 390] on span "Tution Fee" at bounding box center [766, 387] width 994 height 19
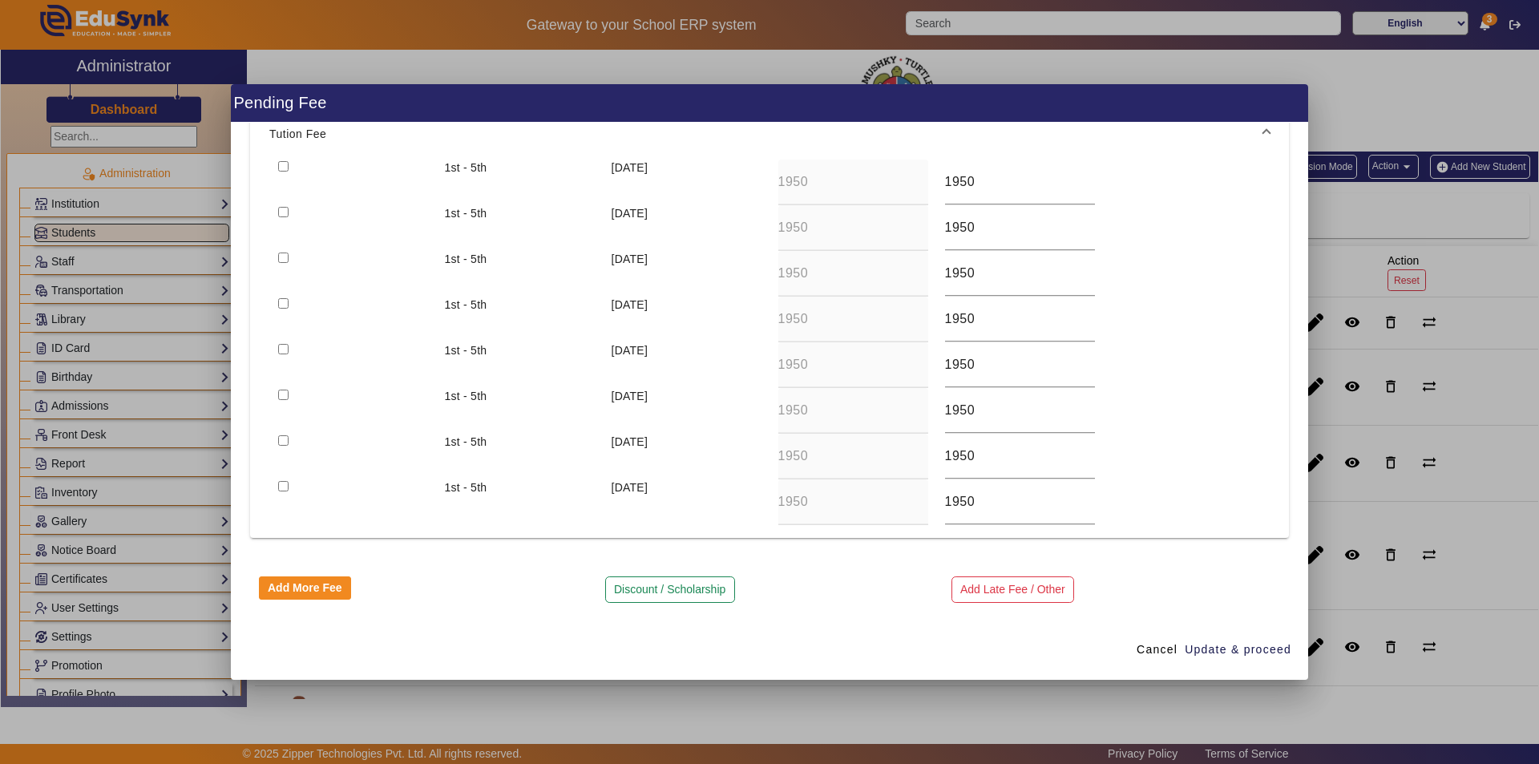
scroll to position [63, 0]
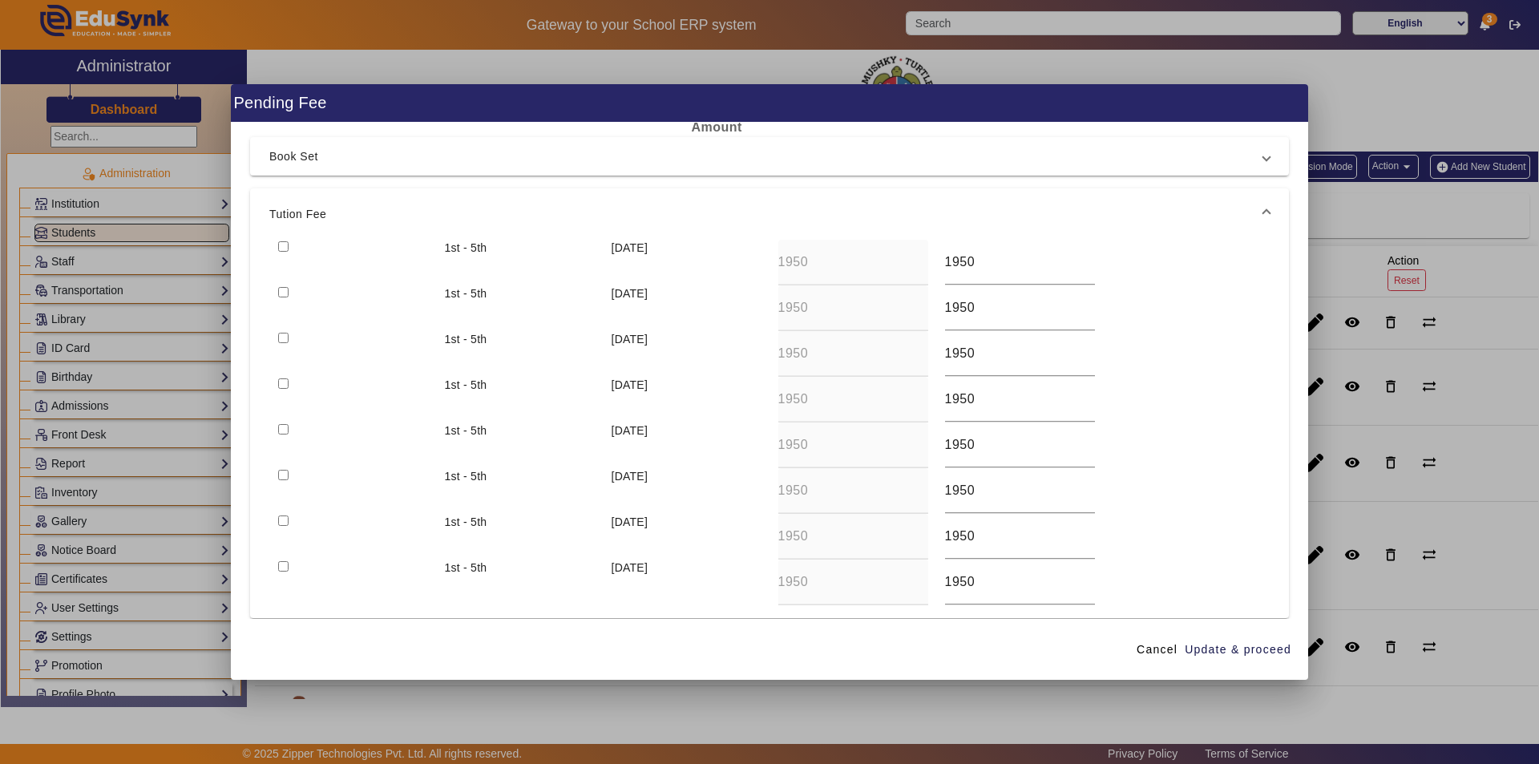
click at [284, 243] on input "checkbox" at bounding box center [283, 246] width 10 height 10
checkbox input "true"
click at [1227, 651] on span "Update & proceed" at bounding box center [1238, 649] width 107 height 17
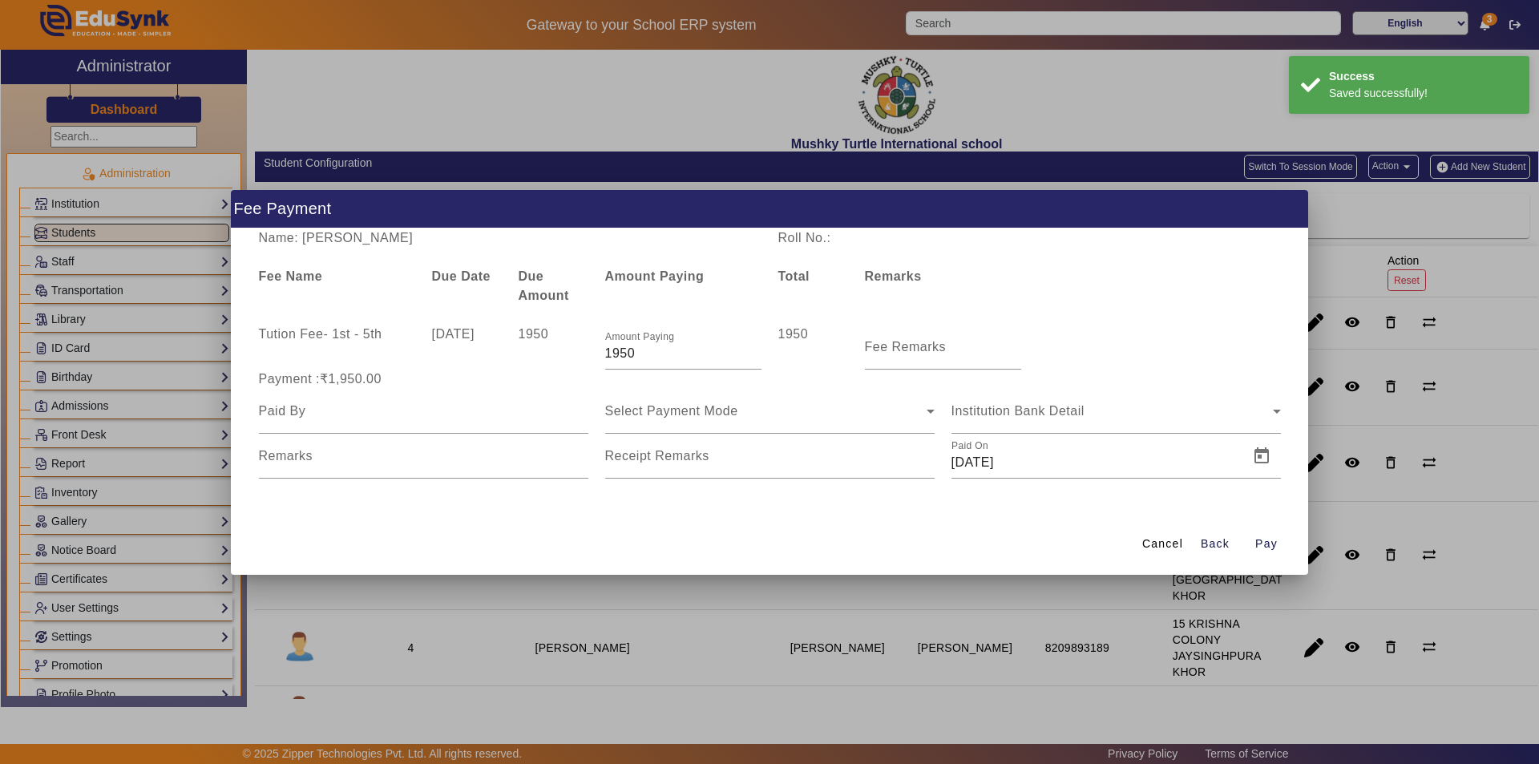
scroll to position [0, 0]
click at [883, 357] on input "Fee Remarks" at bounding box center [943, 353] width 156 height 19
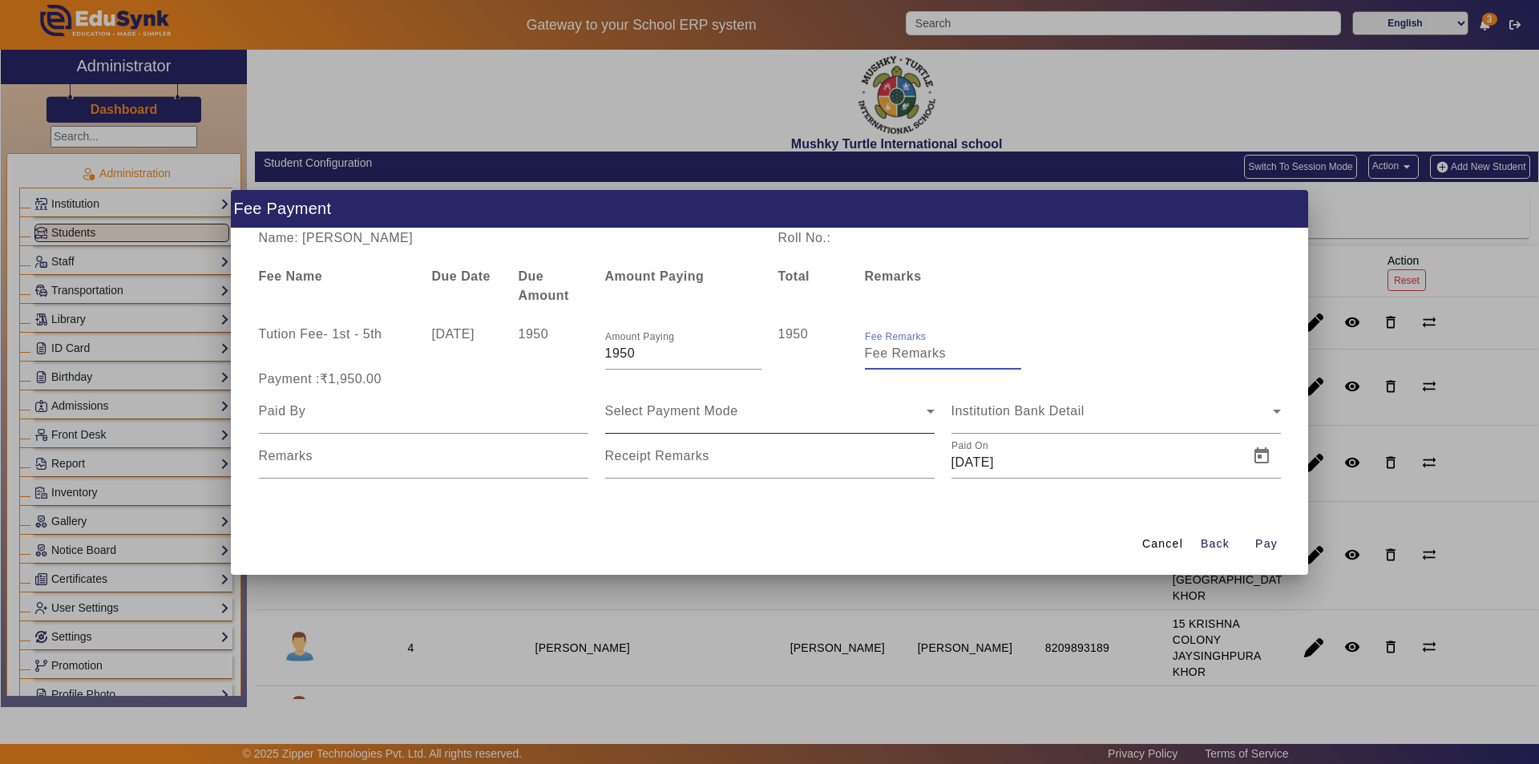
type input "July Month Fee"
click at [383, 417] on input at bounding box center [423, 411] width 329 height 19
type input "Parents"
click at [750, 414] on div "Select Payment Mode" at bounding box center [765, 411] width 321 height 19
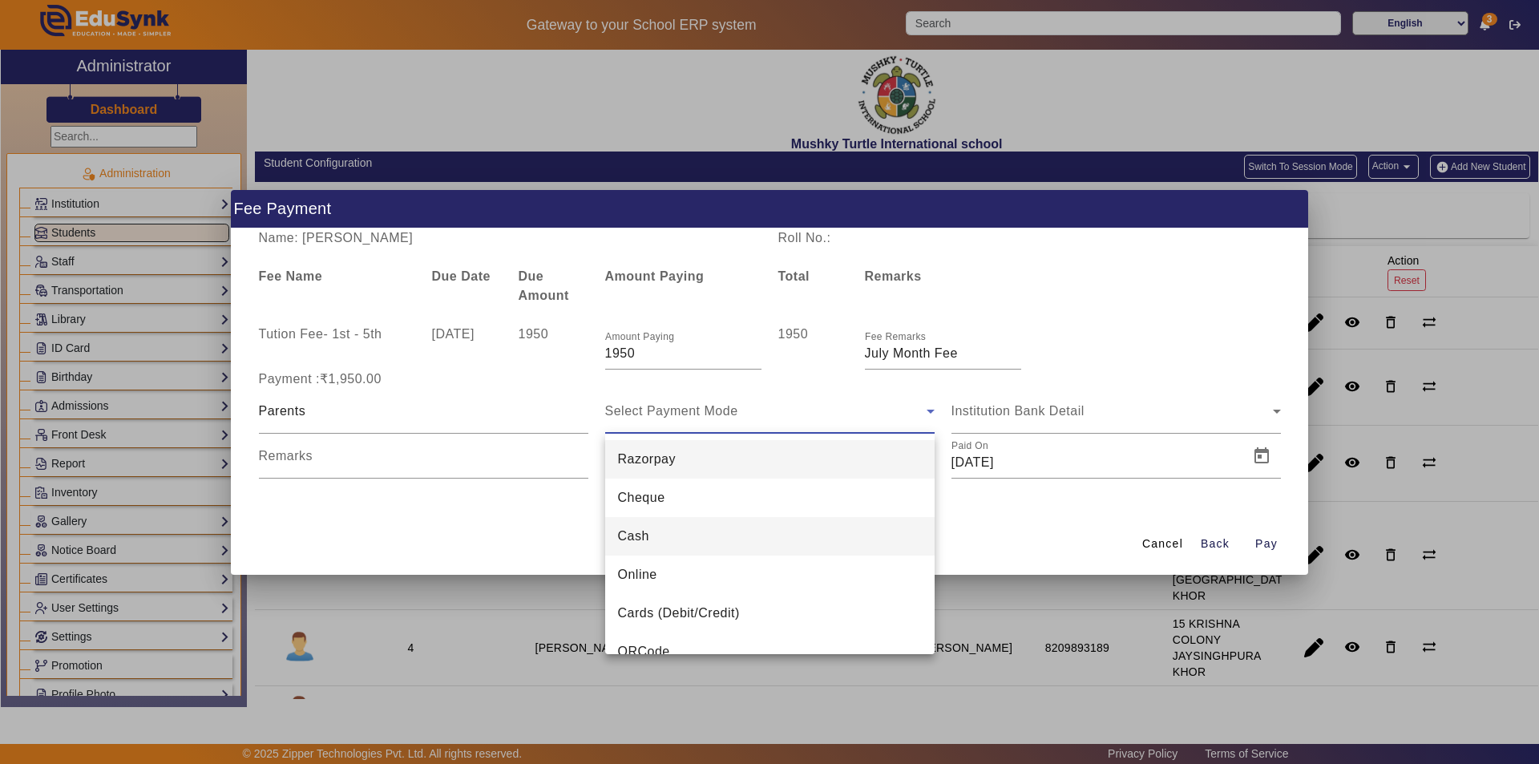
click at [726, 554] on mat-option "Cash" at bounding box center [769, 536] width 329 height 38
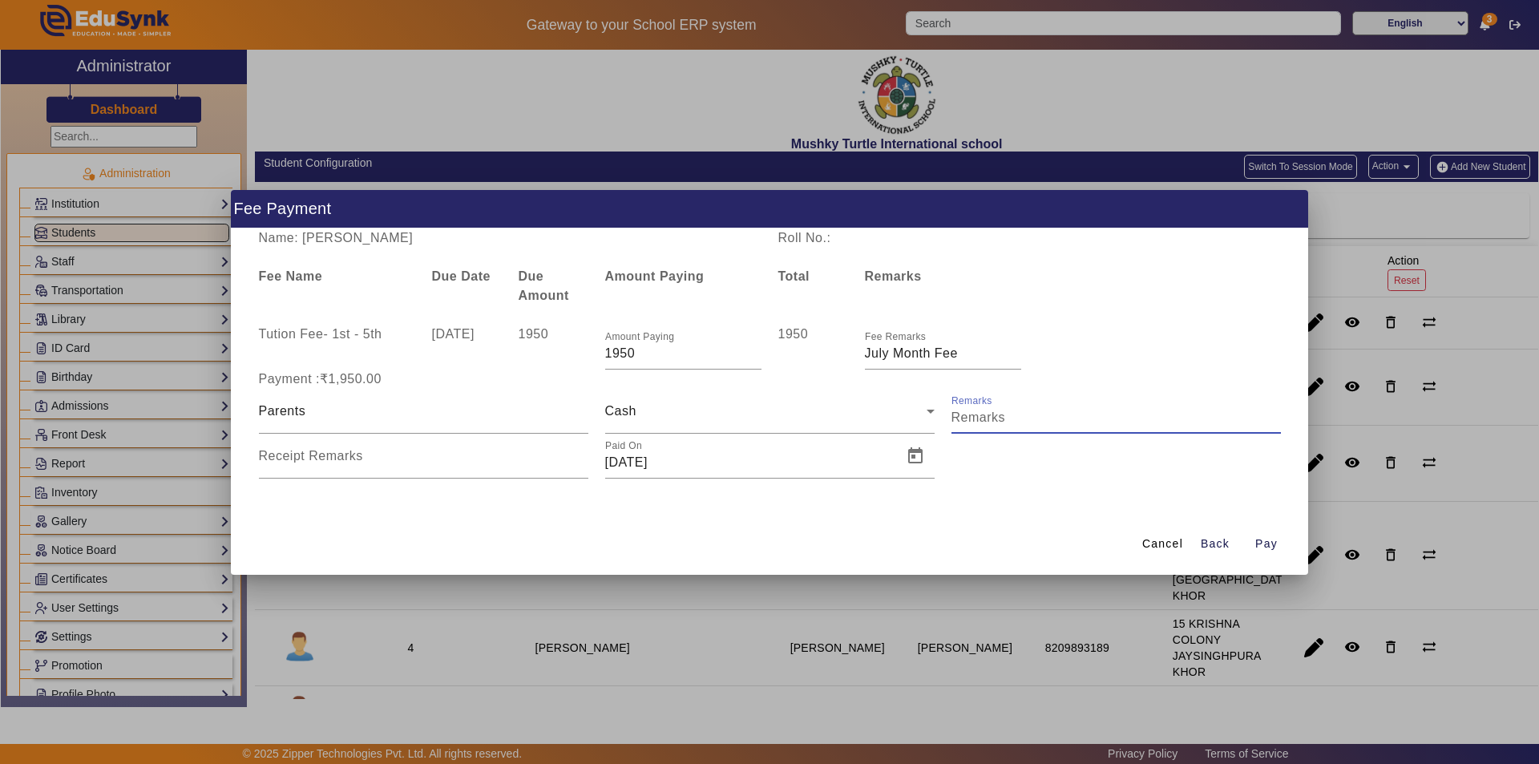
click at [1030, 414] on input "Remarks" at bounding box center [1116, 417] width 329 height 19
type input "O"
click at [1064, 427] on div "Remarks" at bounding box center [1116, 411] width 329 height 45
click at [1063, 419] on input "Remarks" at bounding box center [1116, 417] width 329 height 19
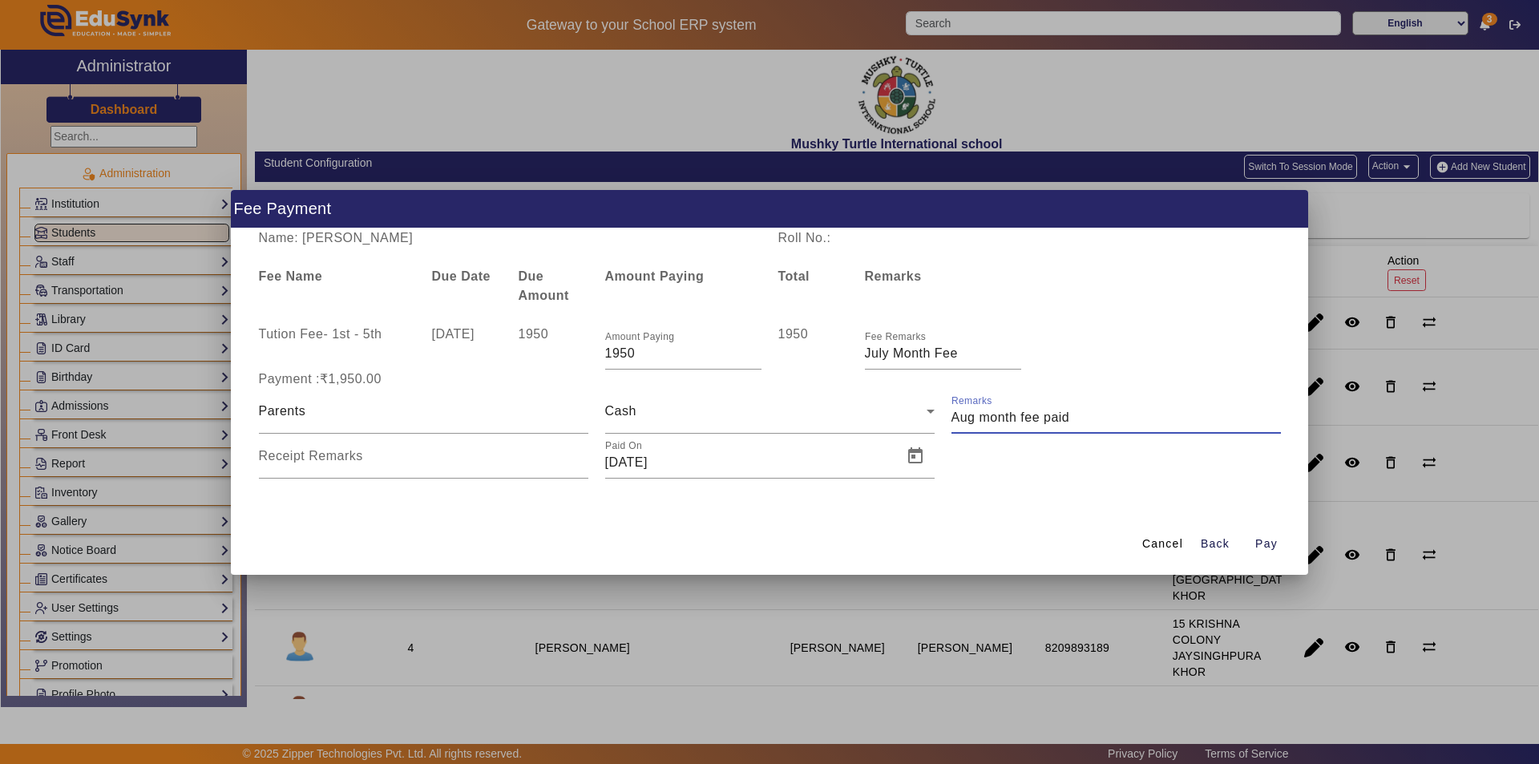
drag, startPoint x: 974, startPoint y: 413, endPoint x: 943, endPoint y: 413, distance: 31.3
click at [944, 413] on div "Remarks" at bounding box center [1116, 411] width 346 height 45
type input "july month fee paid"
click at [463, 462] on input "Receipt Remarks" at bounding box center [423, 462] width 329 height 19
type input "July month fee paid"
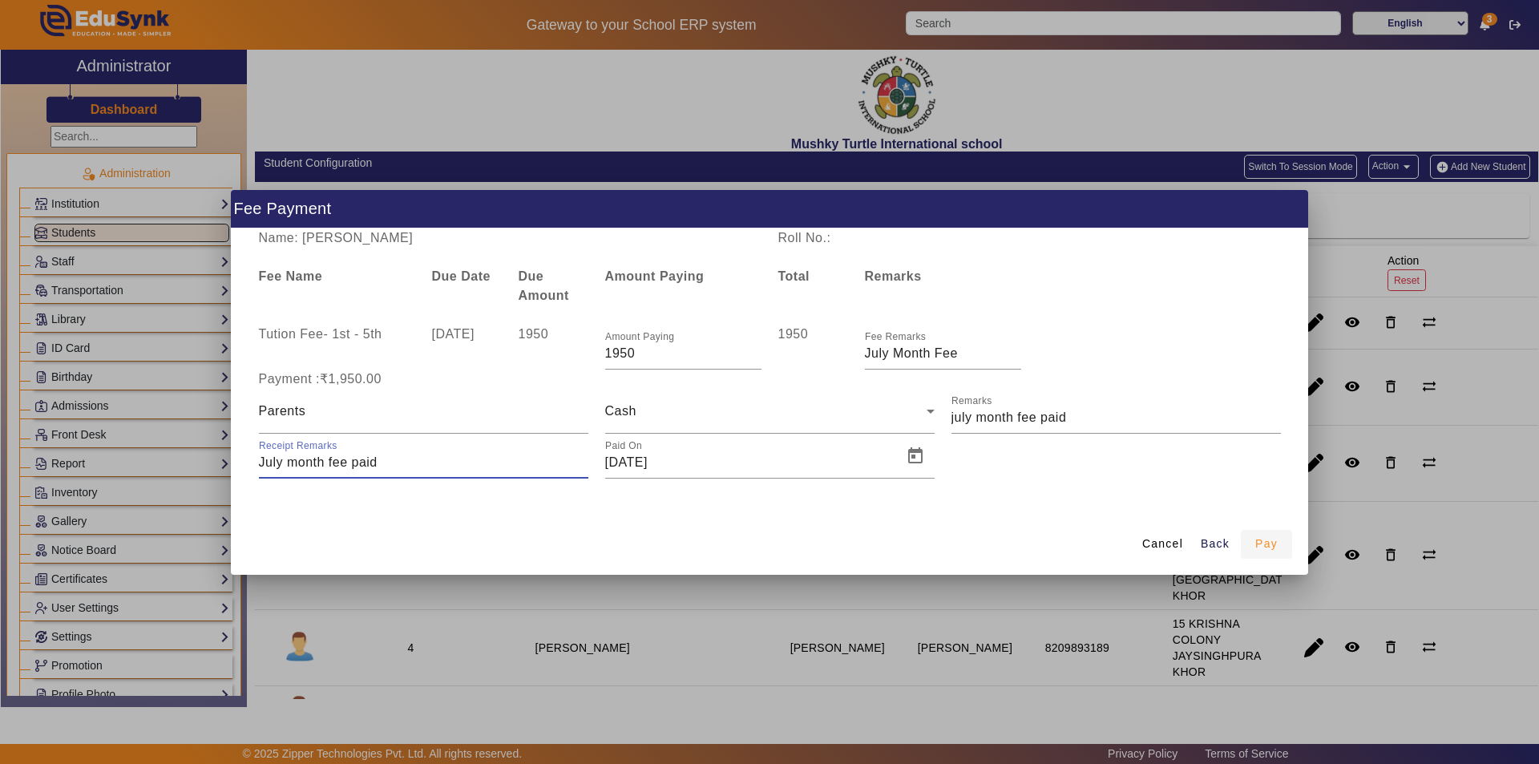
click at [1266, 548] on span "Pay" at bounding box center [1266, 544] width 22 height 17
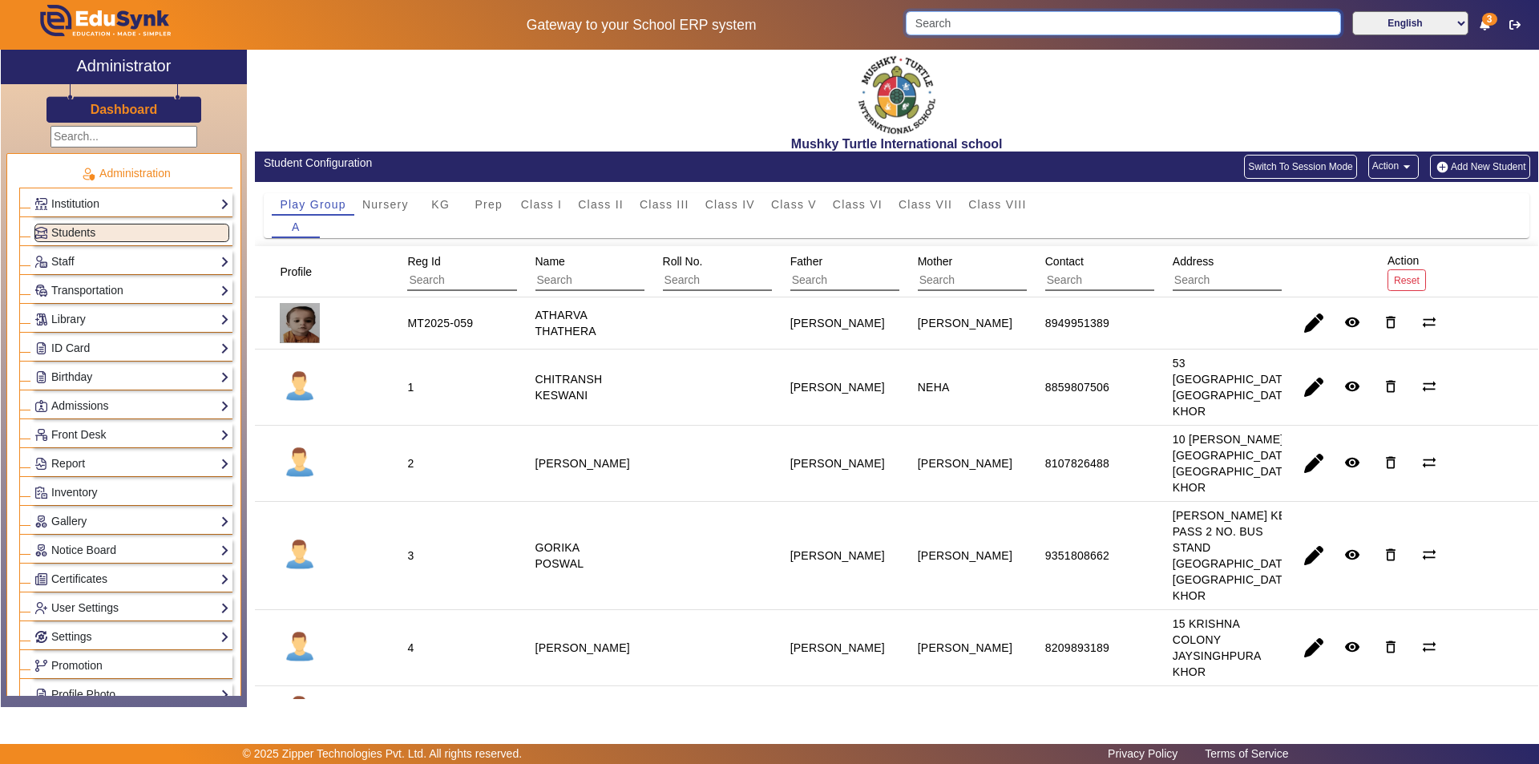
click at [1020, 20] on input "Search" at bounding box center [1123, 23] width 435 height 24
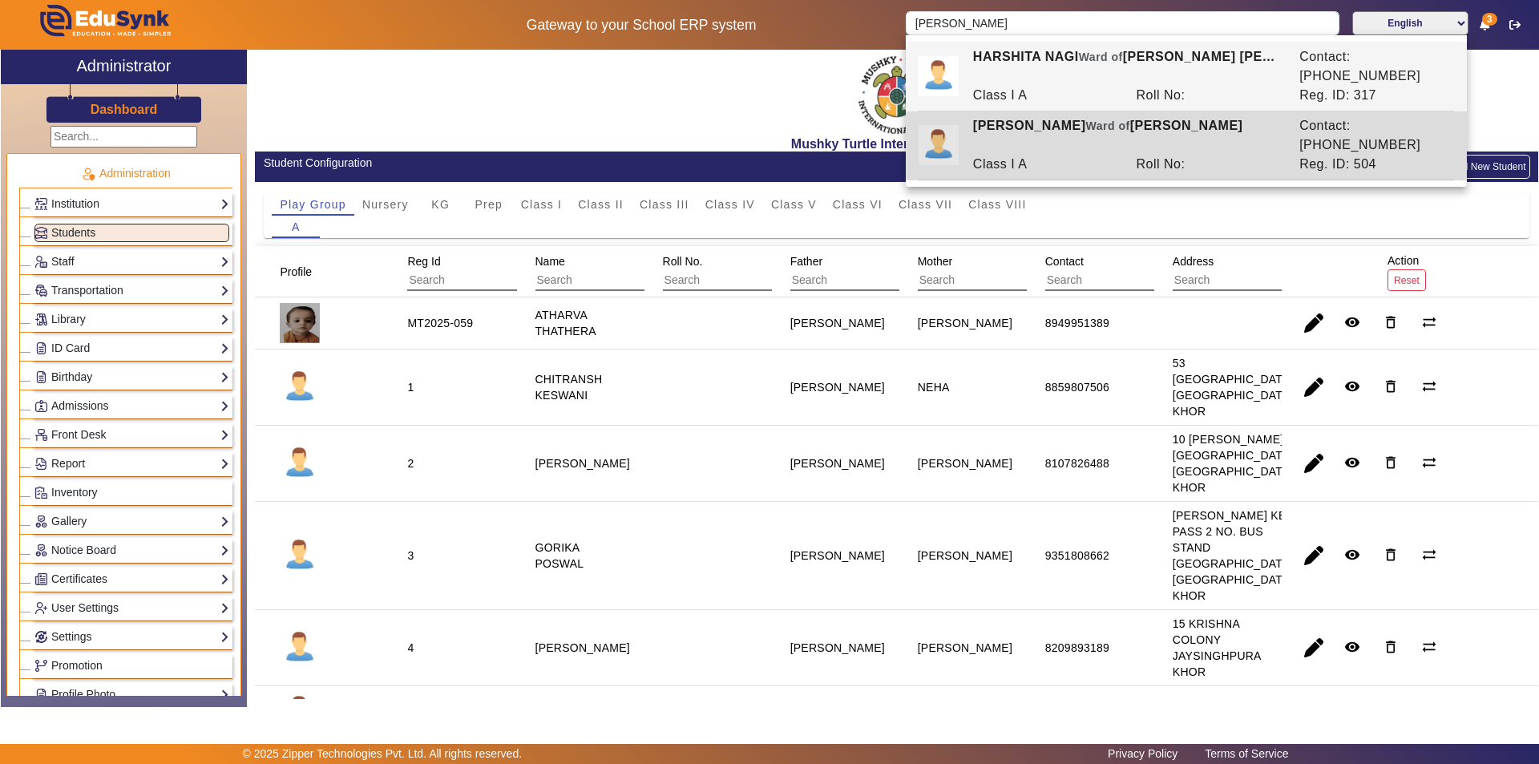
click at [1042, 155] on div "Class I A" at bounding box center [1046, 164] width 164 height 19
type input "[PERSON_NAME]"
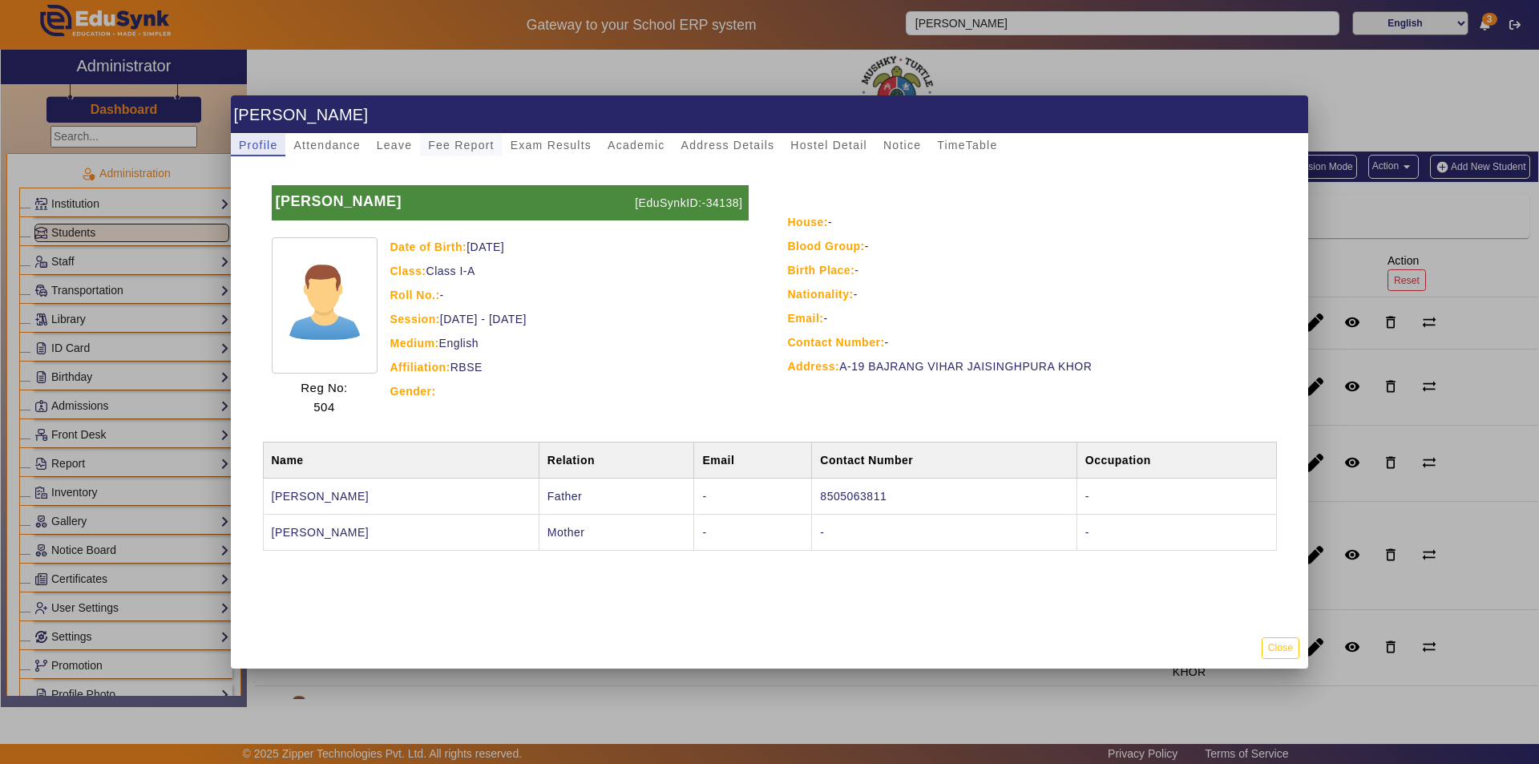
click at [475, 143] on span "Fee Report" at bounding box center [461, 144] width 67 height 11
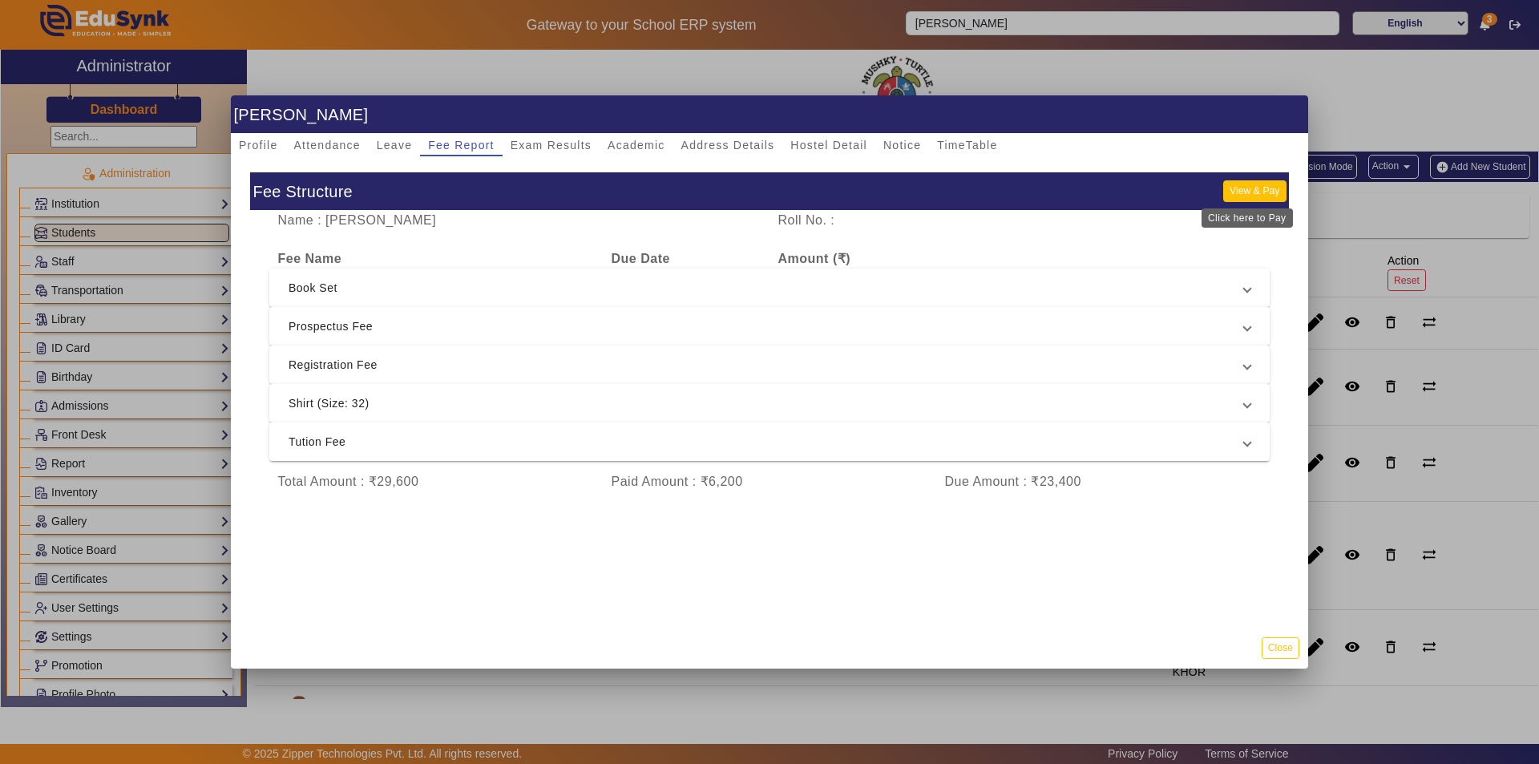
click at [1244, 188] on button "View & Pay" at bounding box center [1254, 191] width 63 height 22
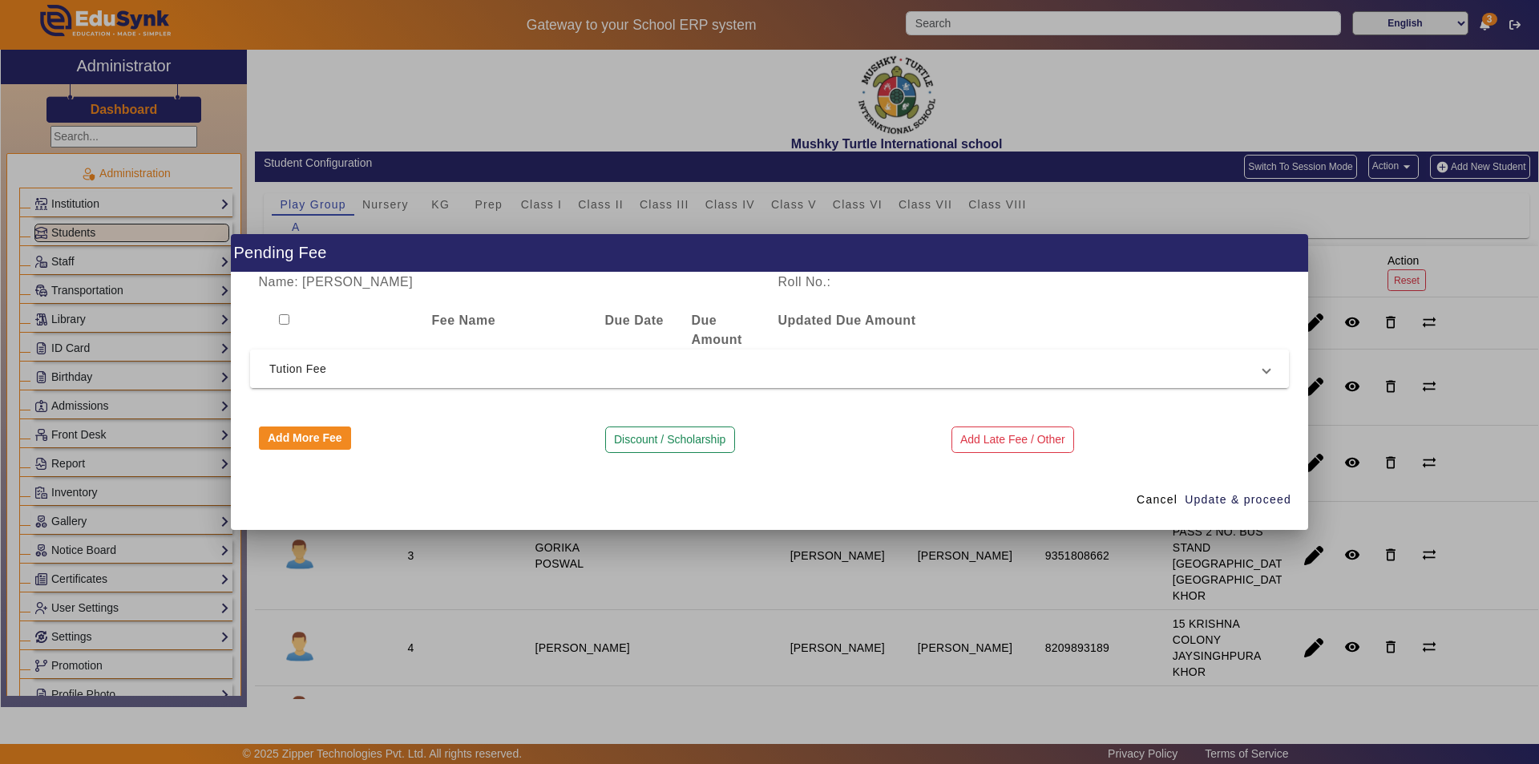
click at [661, 373] on span "Tution Fee" at bounding box center [766, 368] width 994 height 19
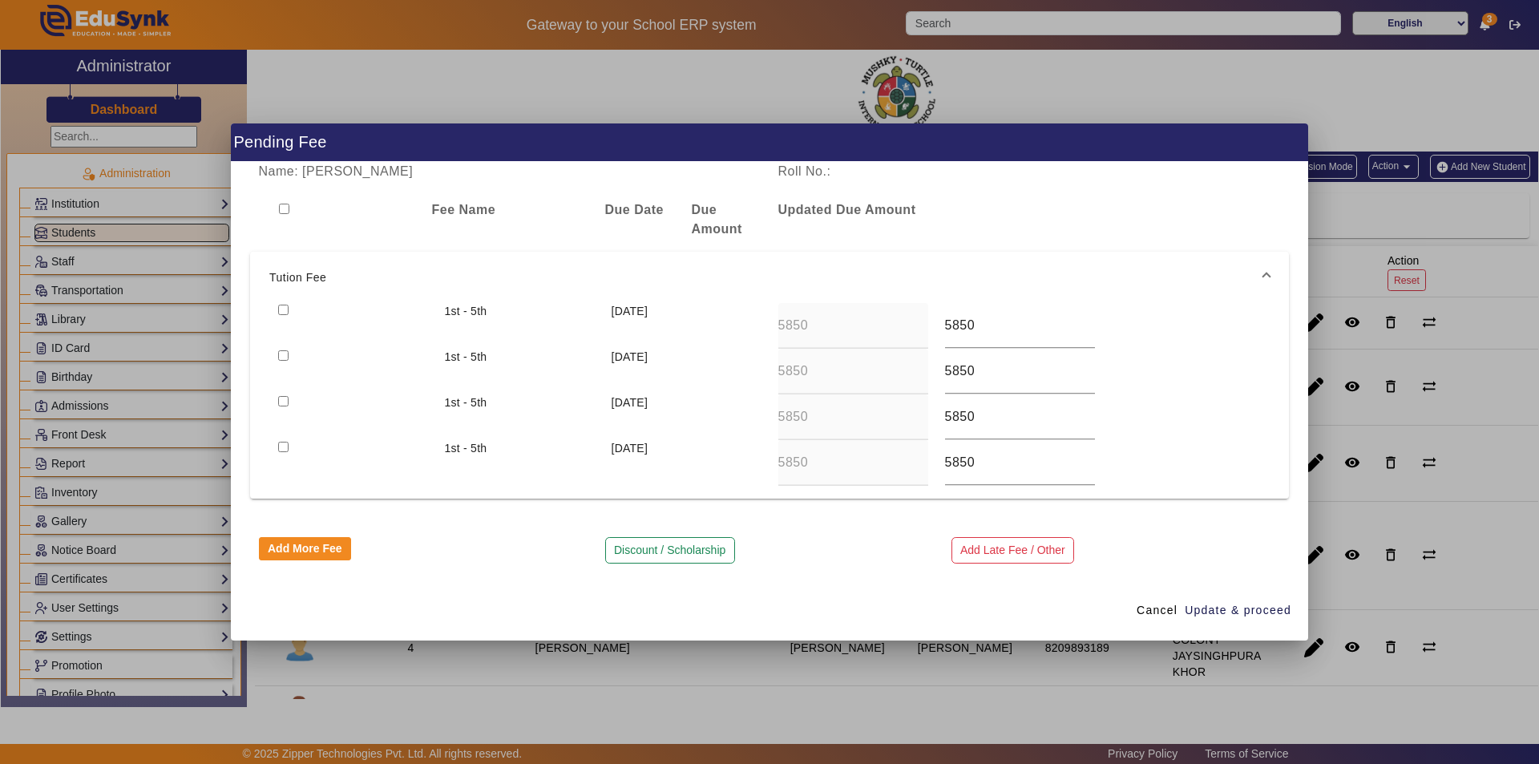
click at [281, 305] on input "checkbox" at bounding box center [283, 310] width 10 height 10
checkbox input "true"
click at [281, 355] on input "checkbox" at bounding box center [283, 355] width 10 height 10
checkbox input "false"
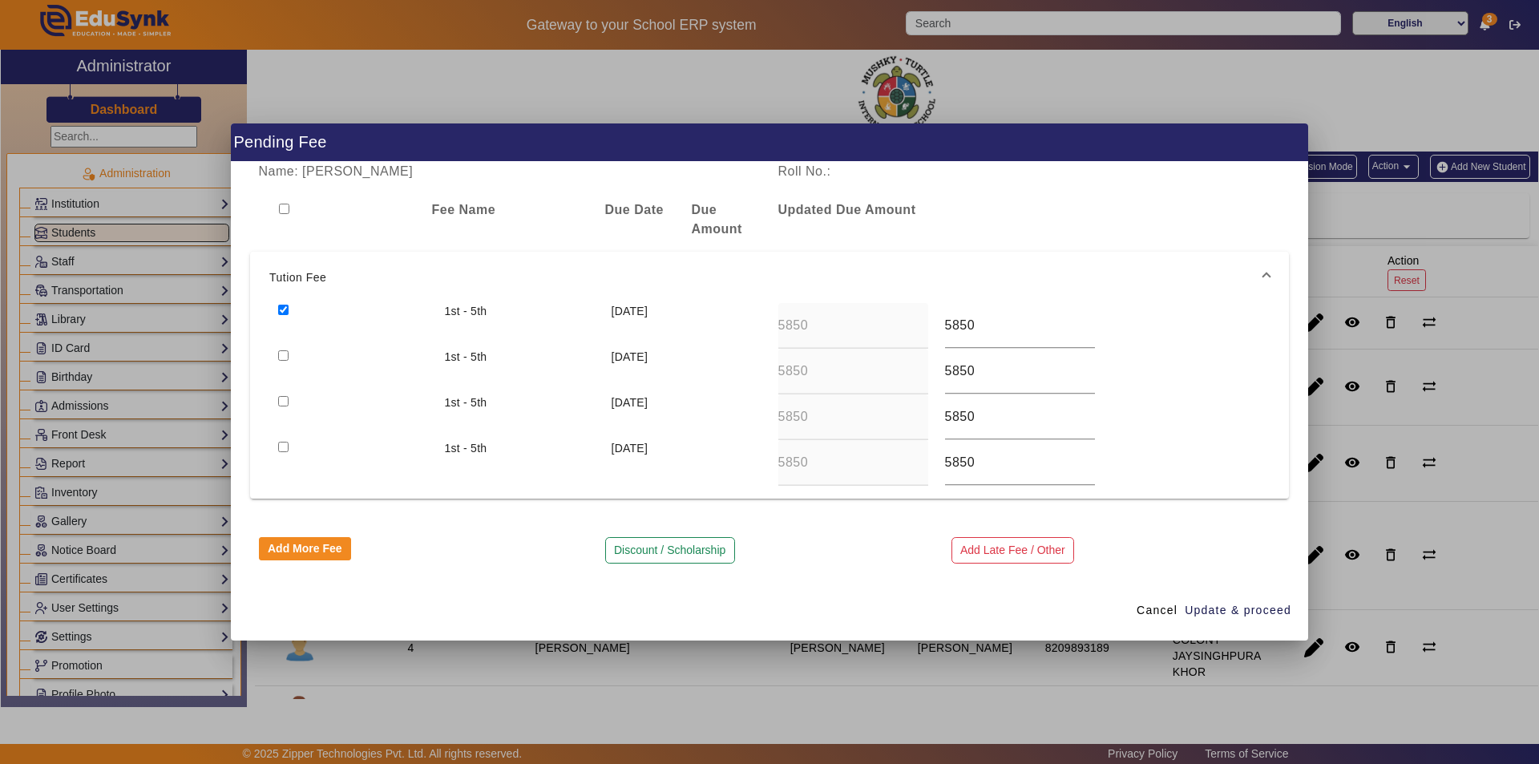
click at [281, 308] on input "checkbox" at bounding box center [283, 310] width 10 height 10
click at [457, 512] on div "Name: [PERSON_NAME] Roll No.: Fee Name Due Date Due Amount Updated Due Amount T…" at bounding box center [769, 371] width 1077 height 418
click at [293, 549] on button "Add More Fee" at bounding box center [305, 549] width 93 height 24
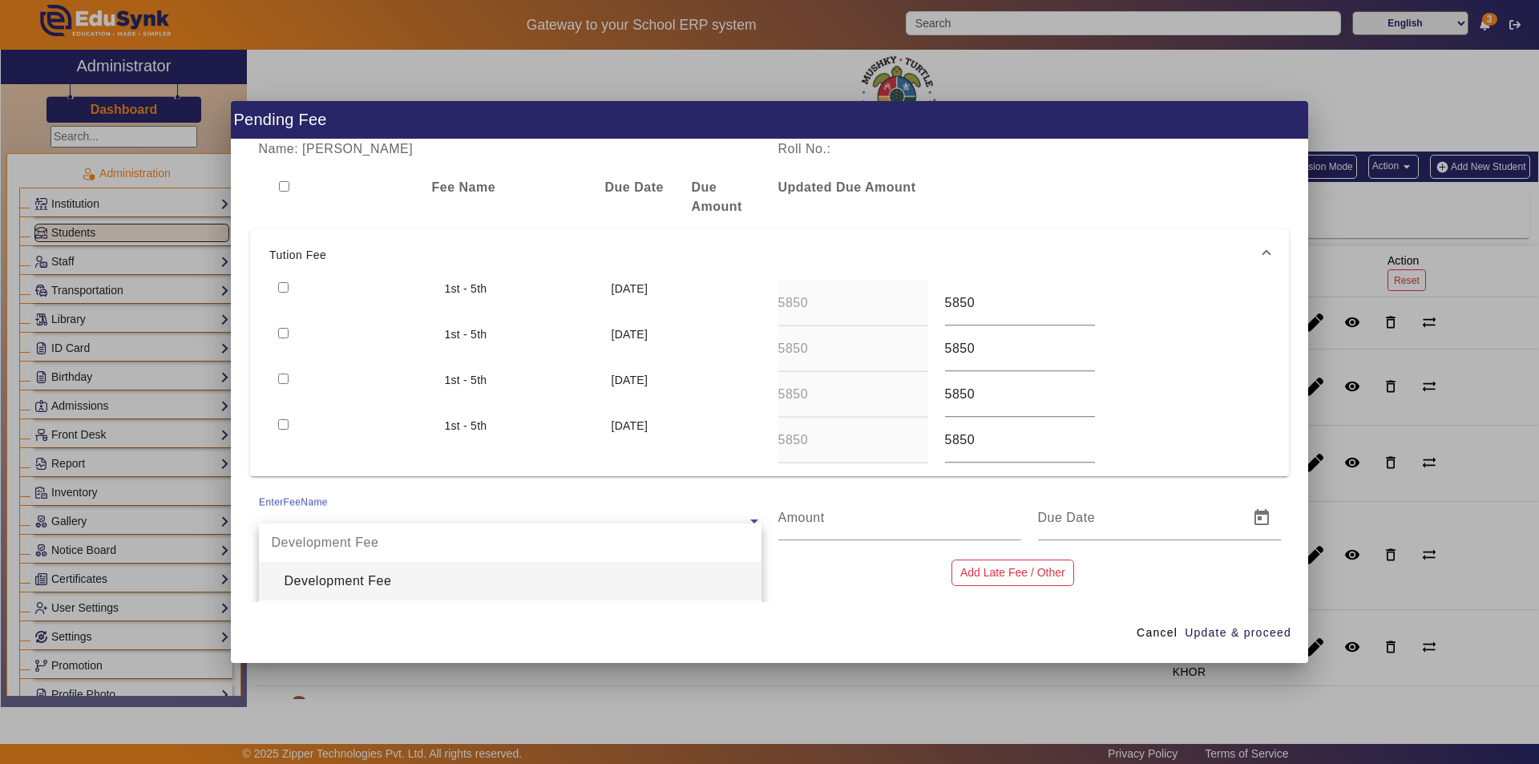
click at [367, 519] on input "text" at bounding box center [510, 520] width 503 height 19
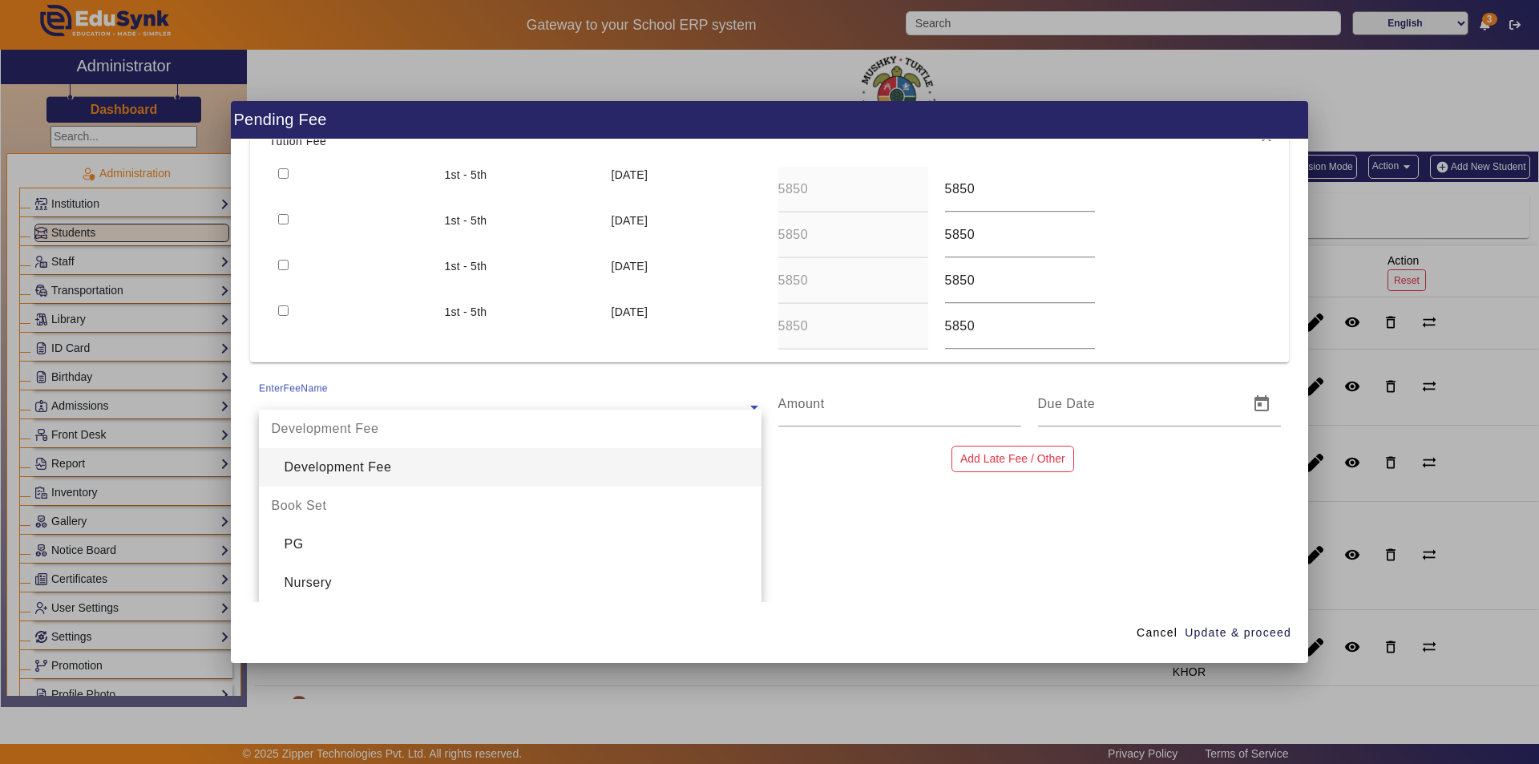
click at [447, 390] on div "EnterFeeName" at bounding box center [503, 393] width 488 height 22
click at [443, 394] on div "EnterFeeName" at bounding box center [503, 393] width 488 height 22
click at [348, 323] on div at bounding box center [352, 327] width 167 height 46
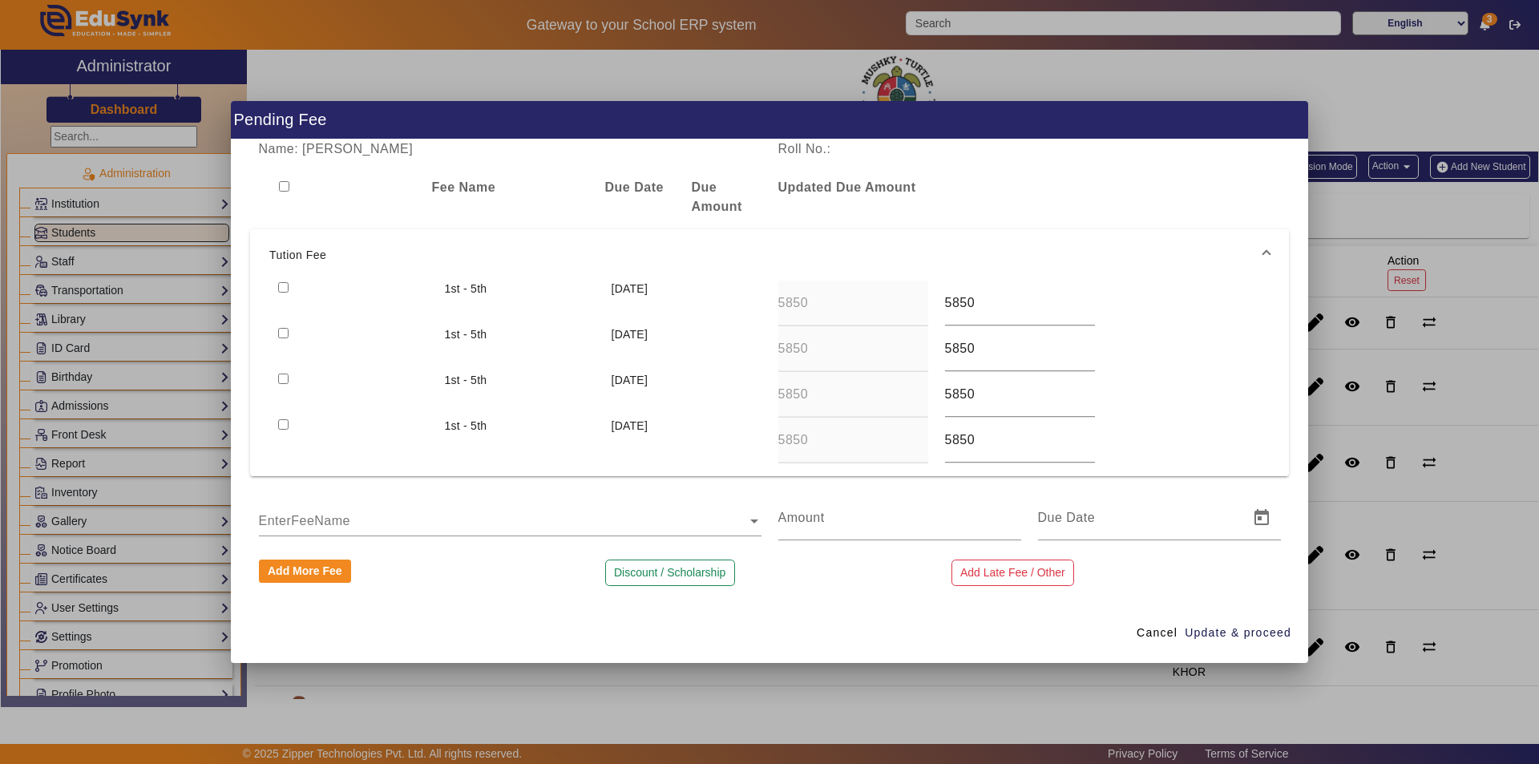
click at [278, 288] on input "checkbox" at bounding box center [283, 287] width 10 height 10
checkbox input "true"
click at [281, 337] on input "checkbox" at bounding box center [283, 333] width 10 height 10
checkbox input "true"
click at [976, 357] on input "5850" at bounding box center [1020, 348] width 150 height 19
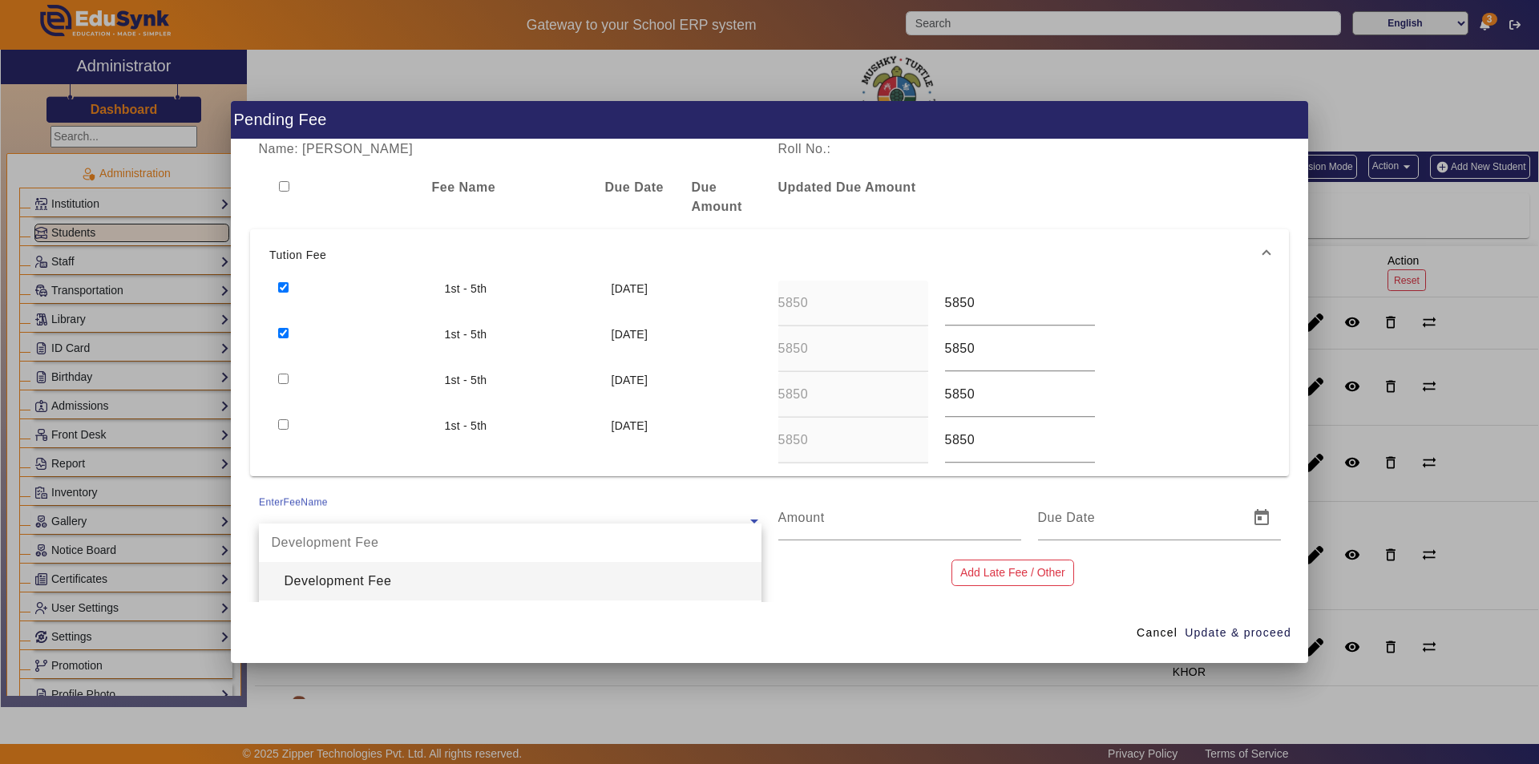
click at [548, 519] on input "text" at bounding box center [510, 520] width 503 height 19
type input "Given 10000"
click at [282, 334] on input "checkbox" at bounding box center [283, 333] width 10 height 10
checkbox input "false"
click at [289, 287] on div at bounding box center [352, 304] width 167 height 46
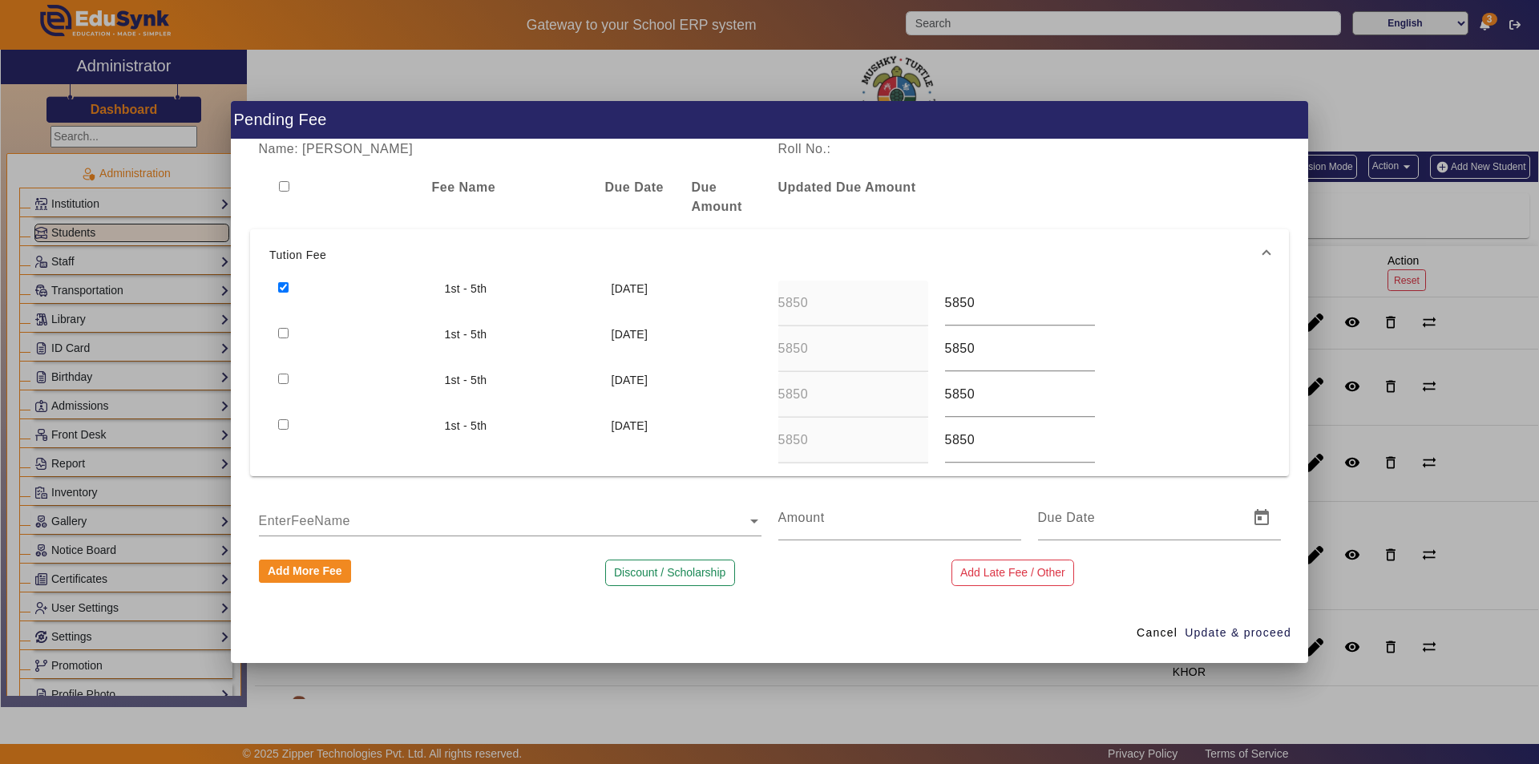
click at [286, 284] on input "checkbox" at bounding box center [283, 287] width 10 height 10
checkbox input "false"
click at [287, 521] on input "text" at bounding box center [510, 520] width 503 height 19
click at [278, 179] on div at bounding box center [336, 197] width 173 height 38
click at [283, 188] on input "checkbox" at bounding box center [284, 186] width 10 height 10
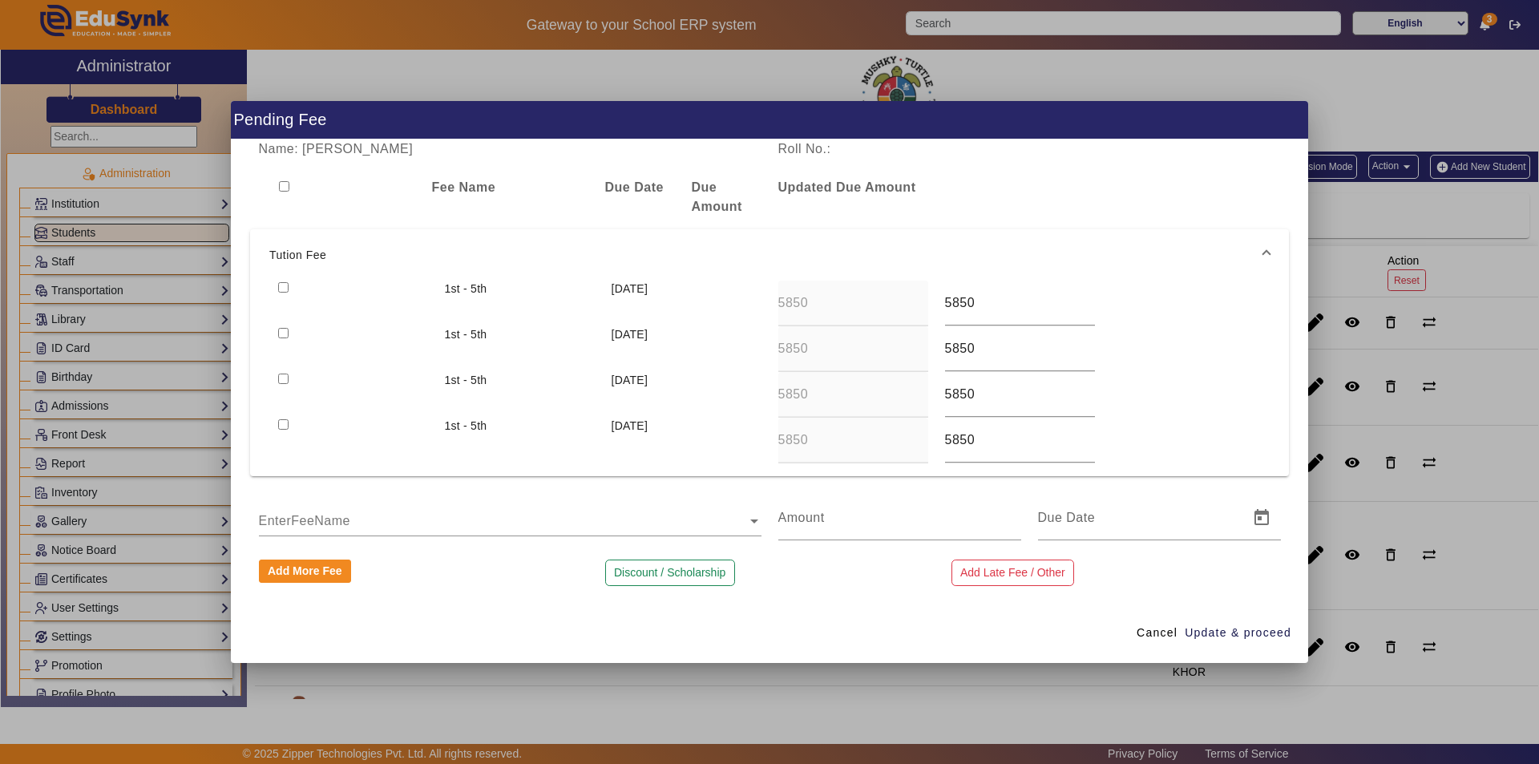
checkbox input "true"
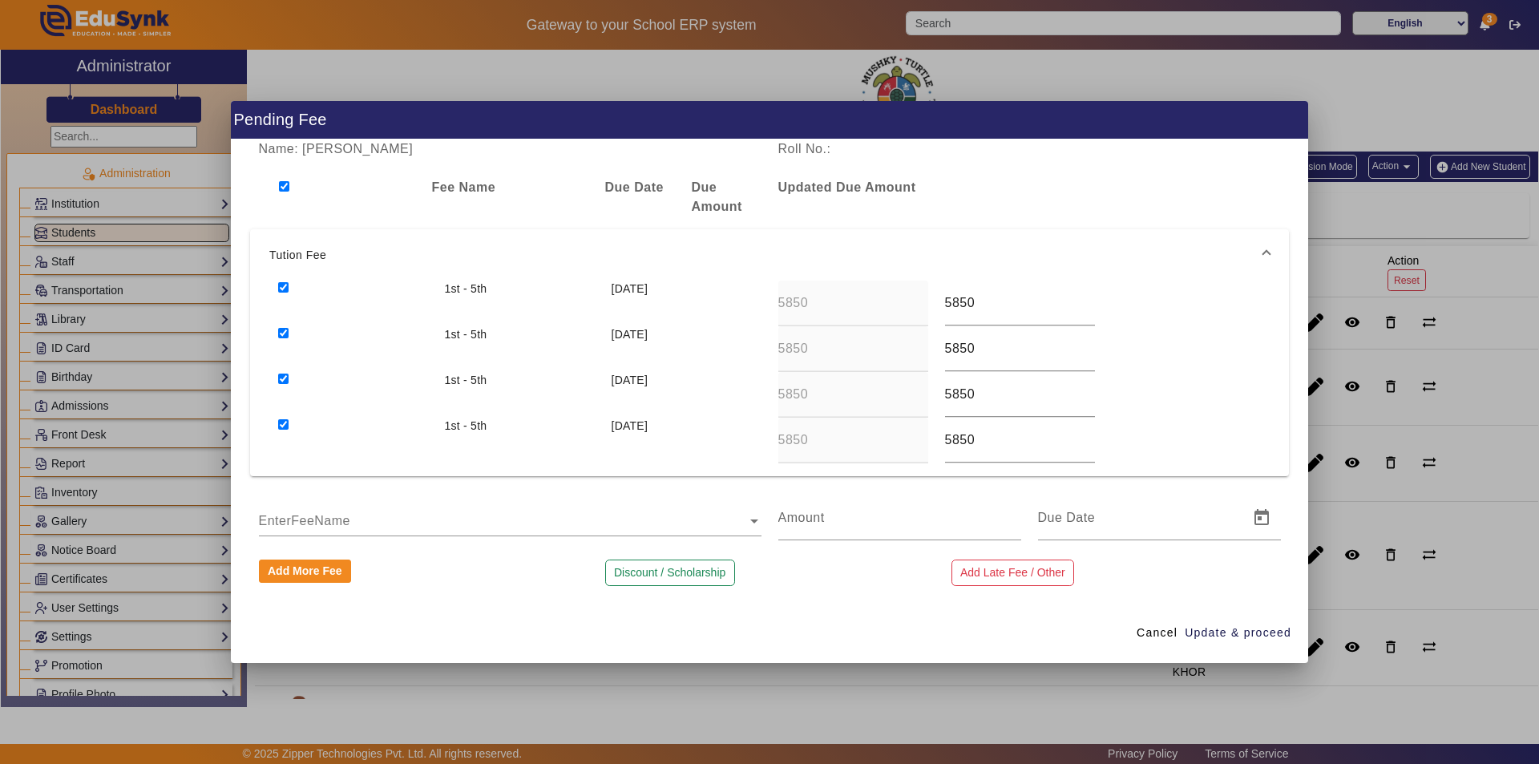
click at [283, 188] on input "checkbox" at bounding box center [284, 186] width 10 height 10
checkbox input "false"
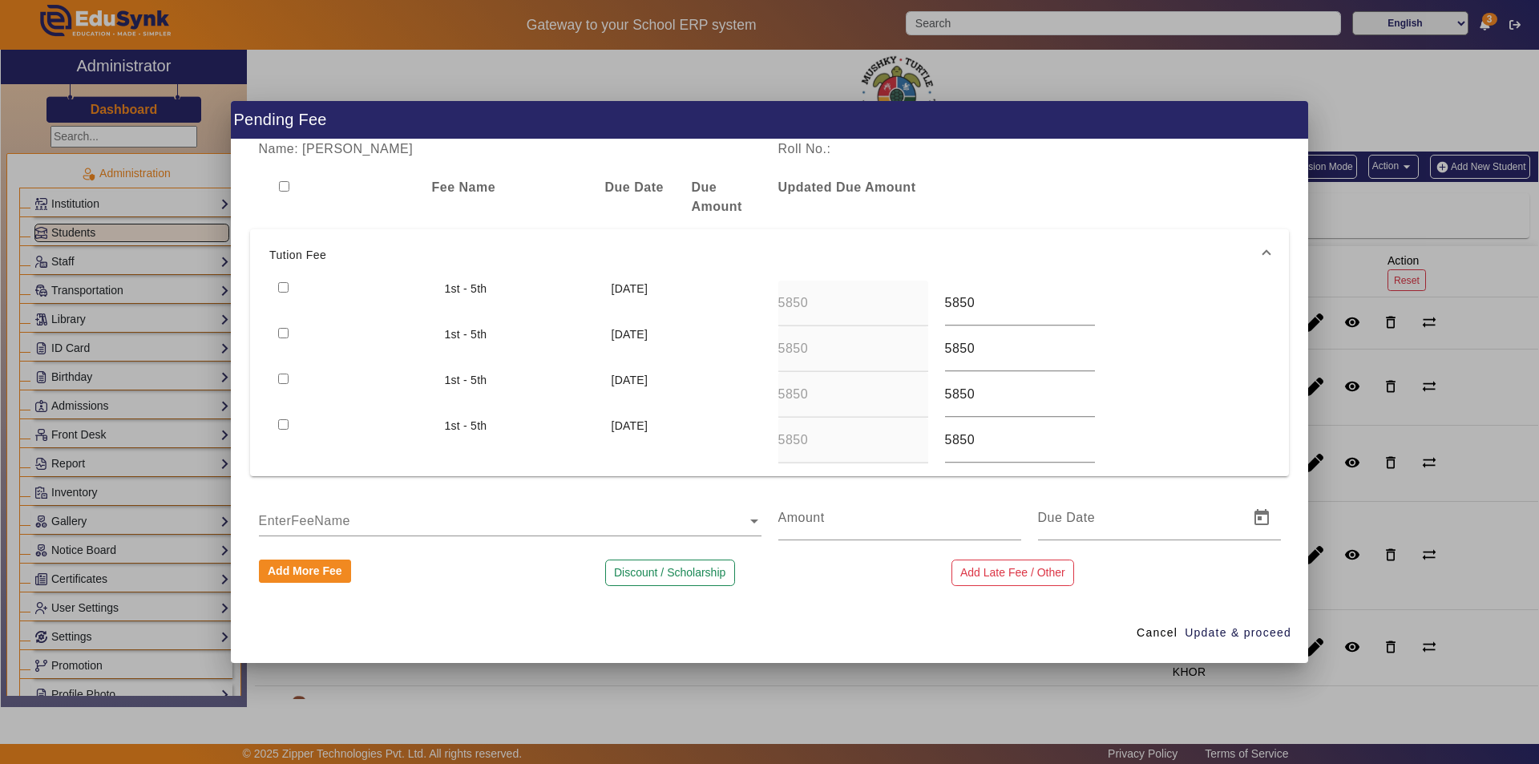
checkbox input "false"
click at [331, 522] on input "text" at bounding box center [510, 520] width 503 height 19
click at [825, 534] on div at bounding box center [899, 517] width 243 height 45
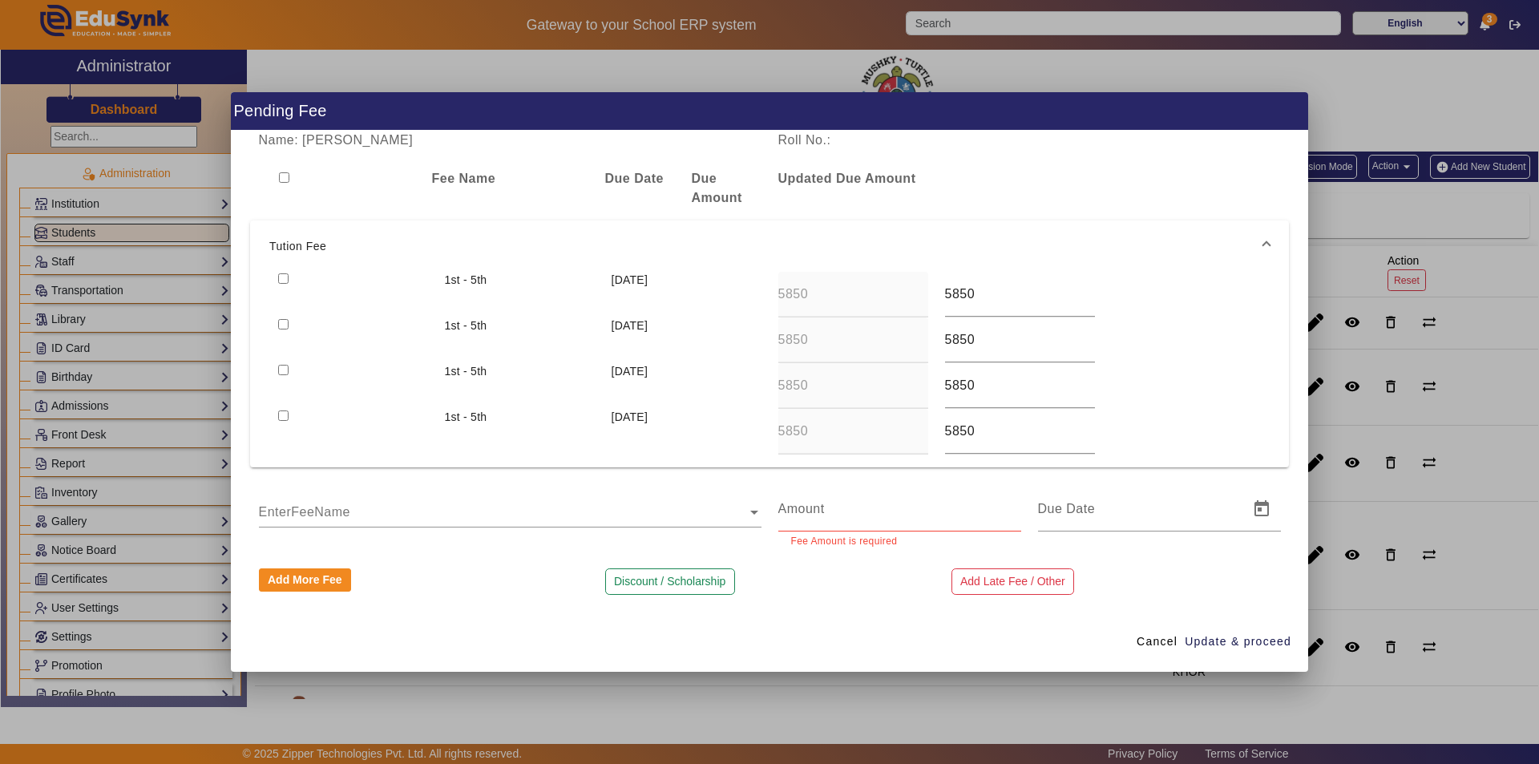
click at [281, 287] on div at bounding box center [352, 295] width 167 height 46
click at [282, 323] on input "checkbox" at bounding box center [283, 324] width 10 height 10
checkbox input "true"
click at [281, 278] on input "checkbox" at bounding box center [283, 278] width 10 height 10
checkbox input "true"
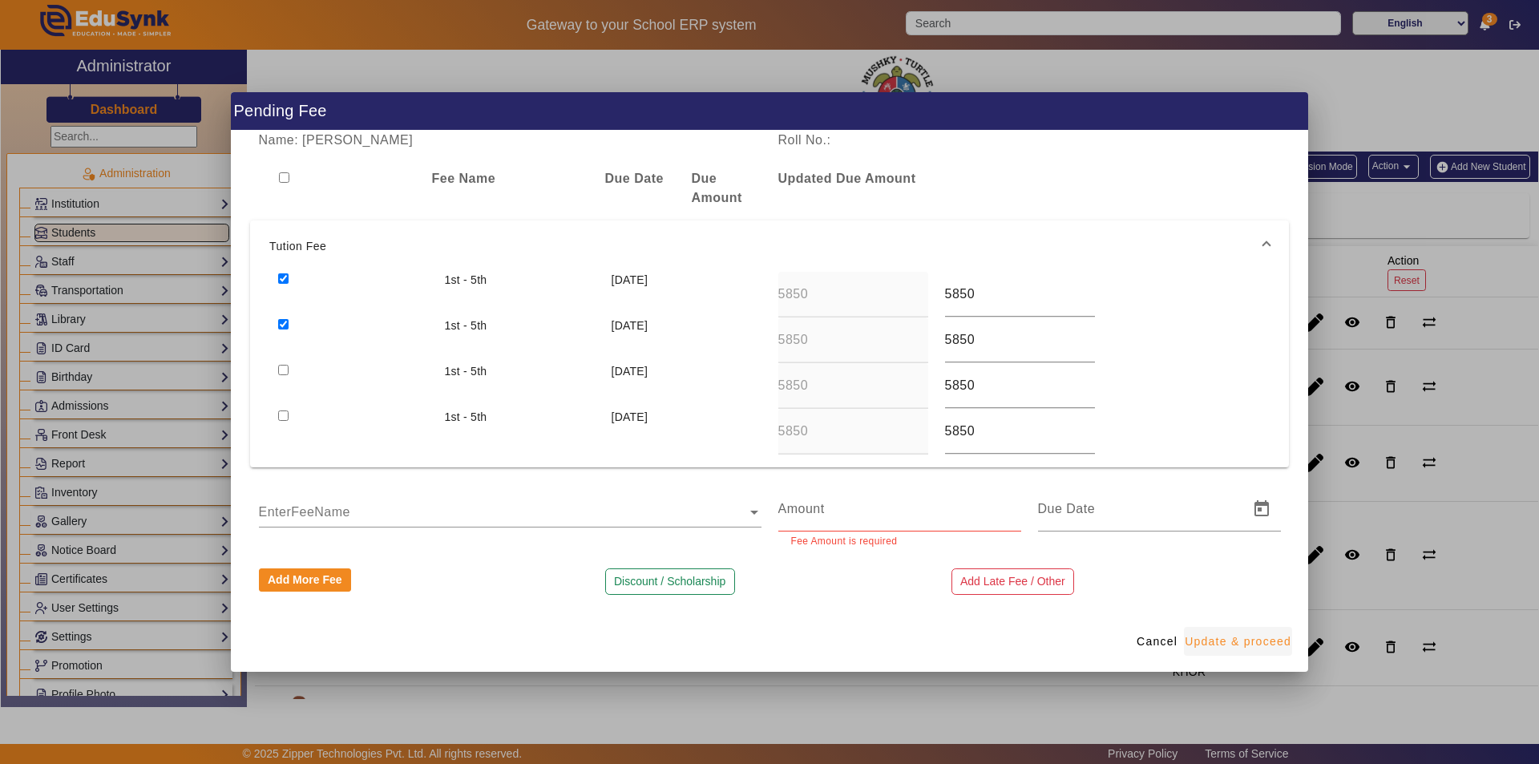
click at [1231, 641] on span "Update & proceed" at bounding box center [1238, 641] width 107 height 17
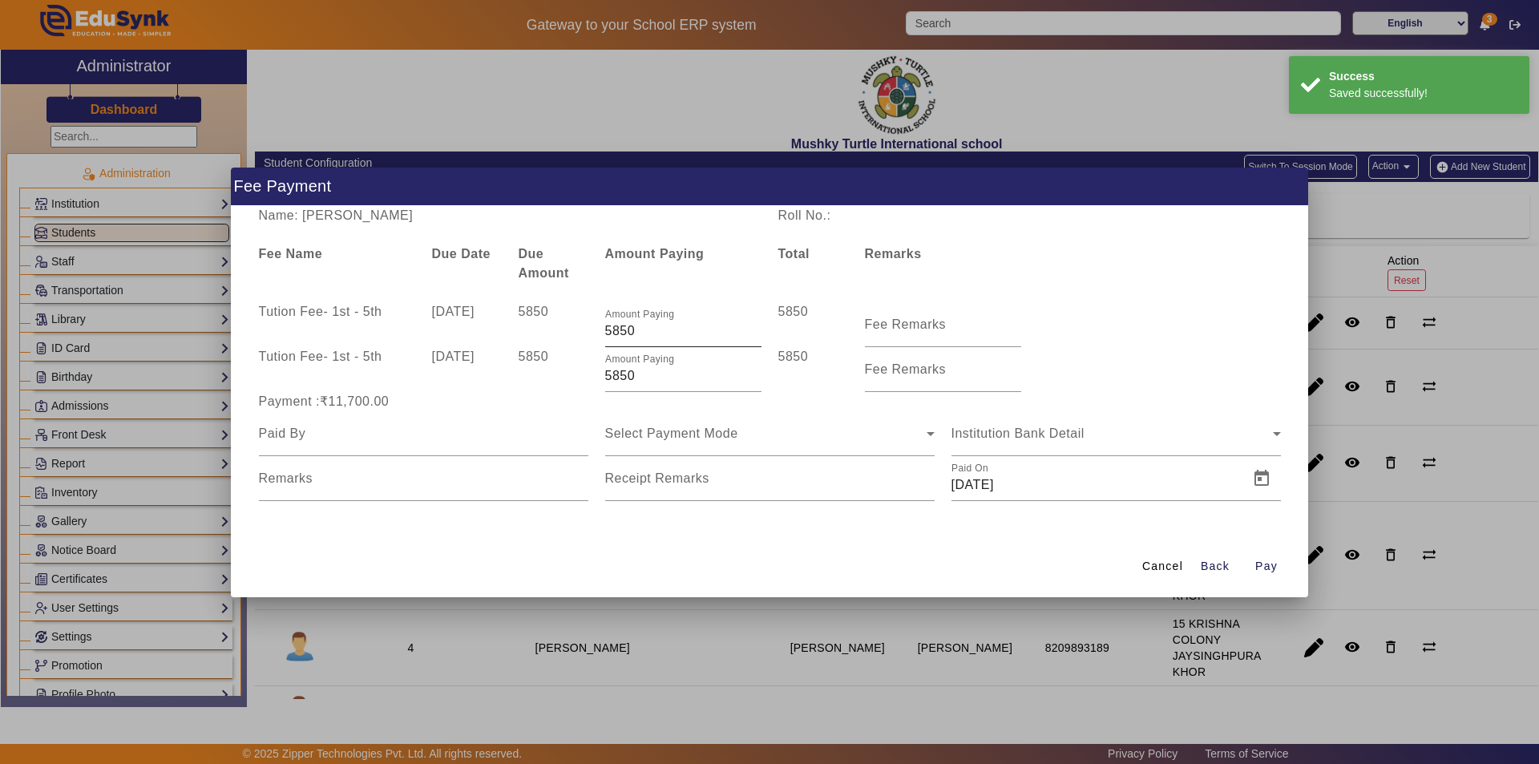
click at [640, 334] on input "5850" at bounding box center [683, 330] width 156 height 19
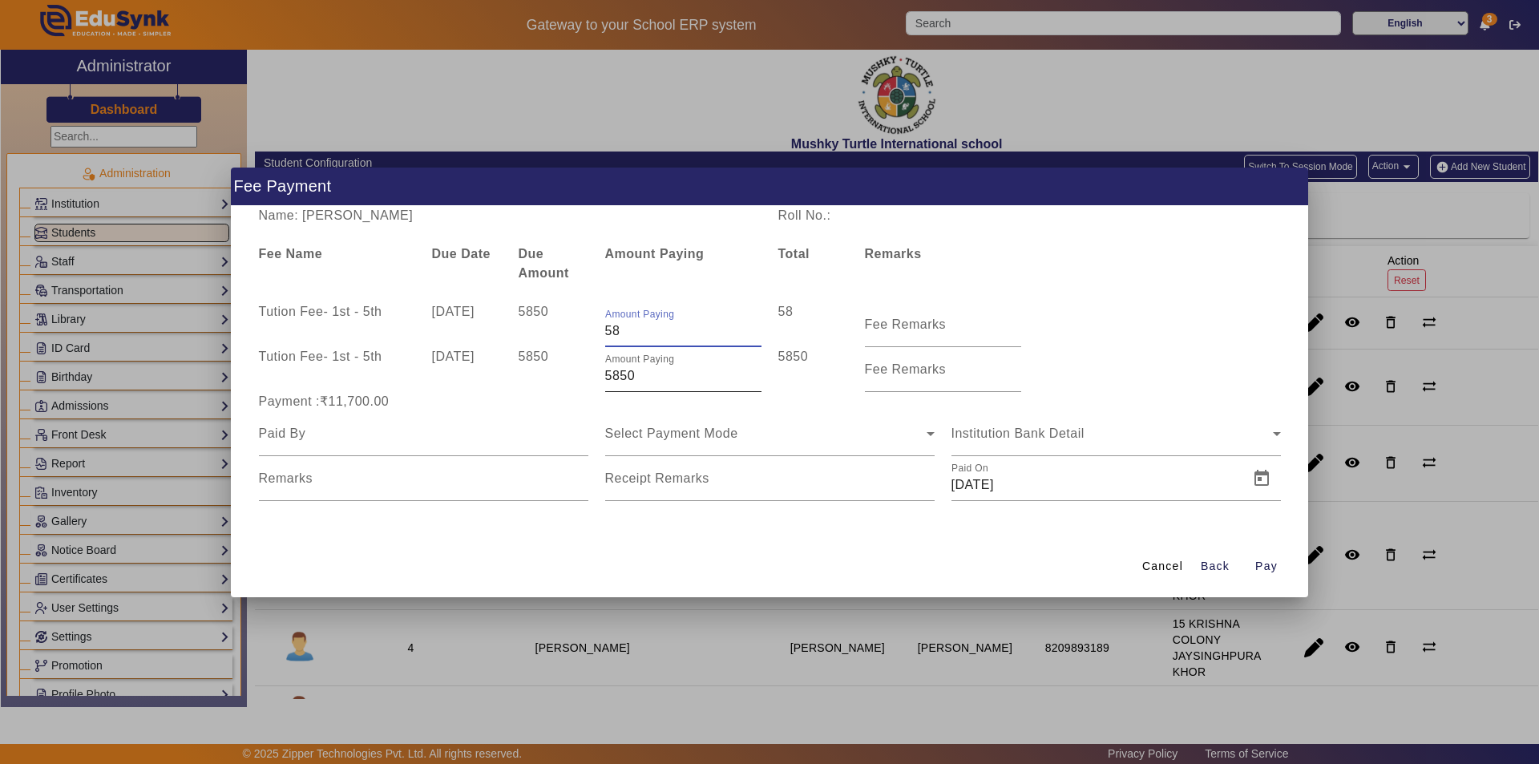
type input "5"
type input "5000"
click at [657, 375] on input "5850" at bounding box center [683, 375] width 156 height 19
type input "5"
type input "5000"
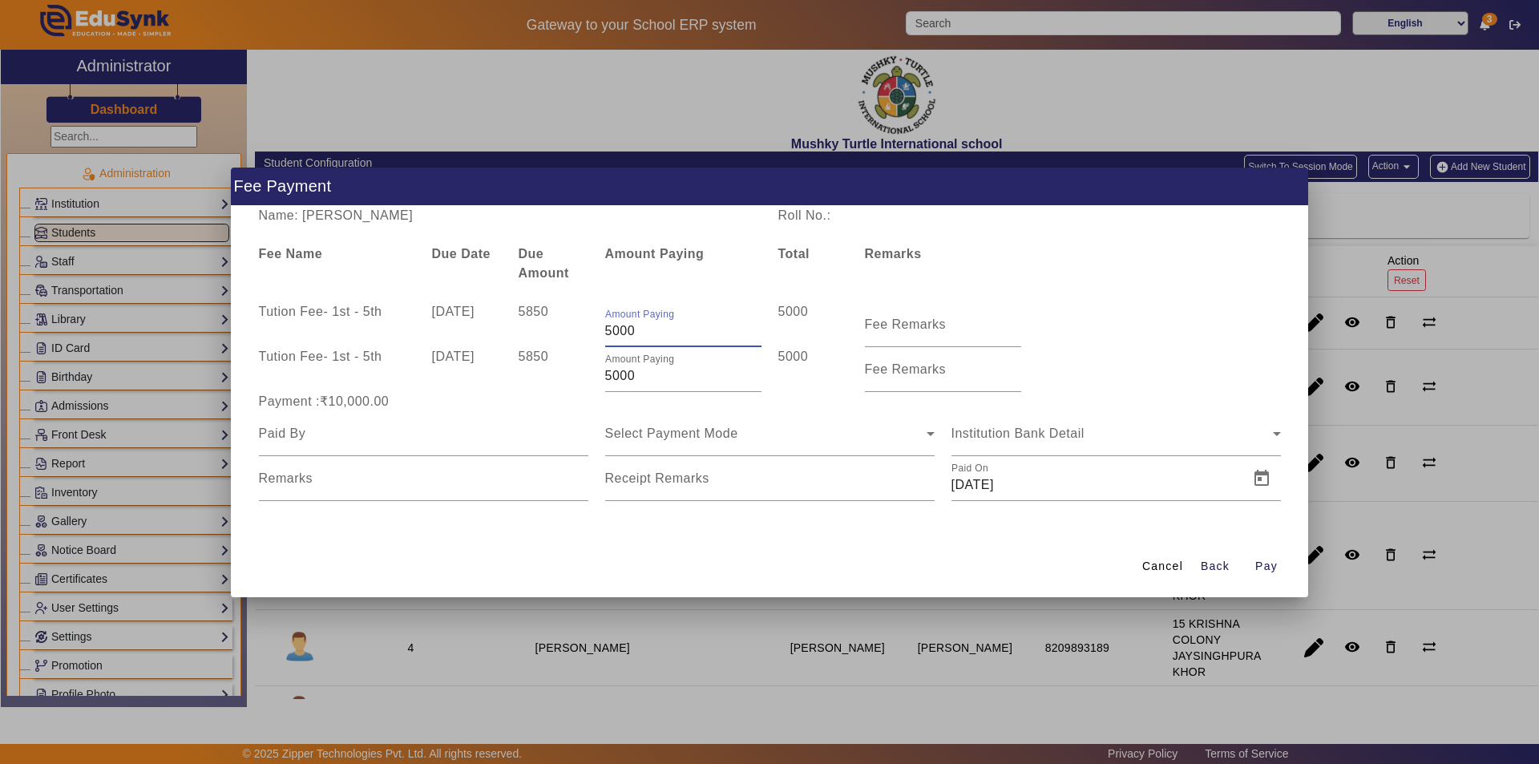
click at [641, 329] on input "5000" at bounding box center [683, 330] width 156 height 19
type input "5850"
click at [643, 377] on input "5000" at bounding box center [683, 375] width 156 height 19
type input "5"
type input "5850"
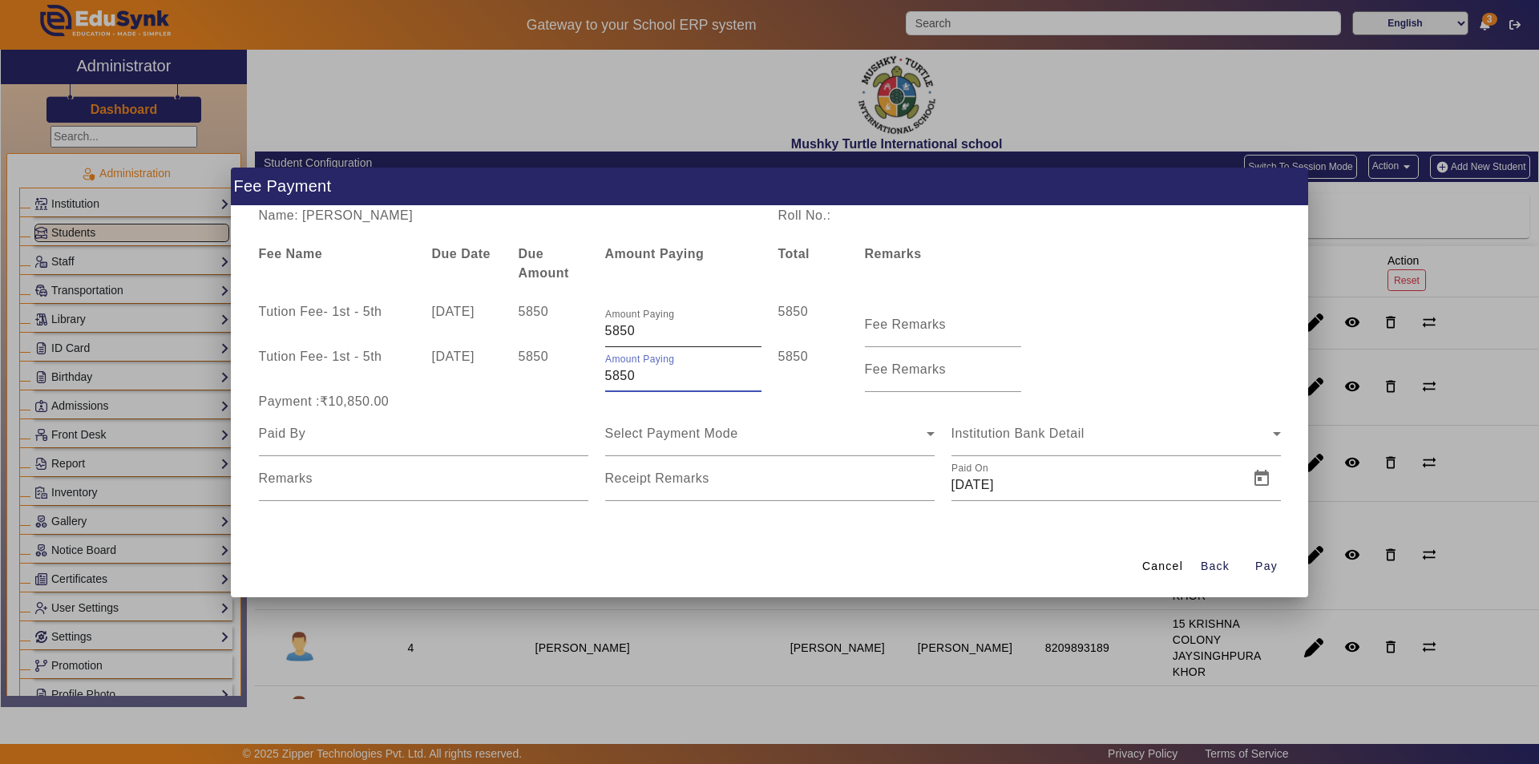
click at [642, 328] on input "5850" at bounding box center [683, 330] width 156 height 19
type input "5"
type input "4150"
click at [896, 333] on input "Fee Remarks" at bounding box center [943, 330] width 156 height 19
type input "g"
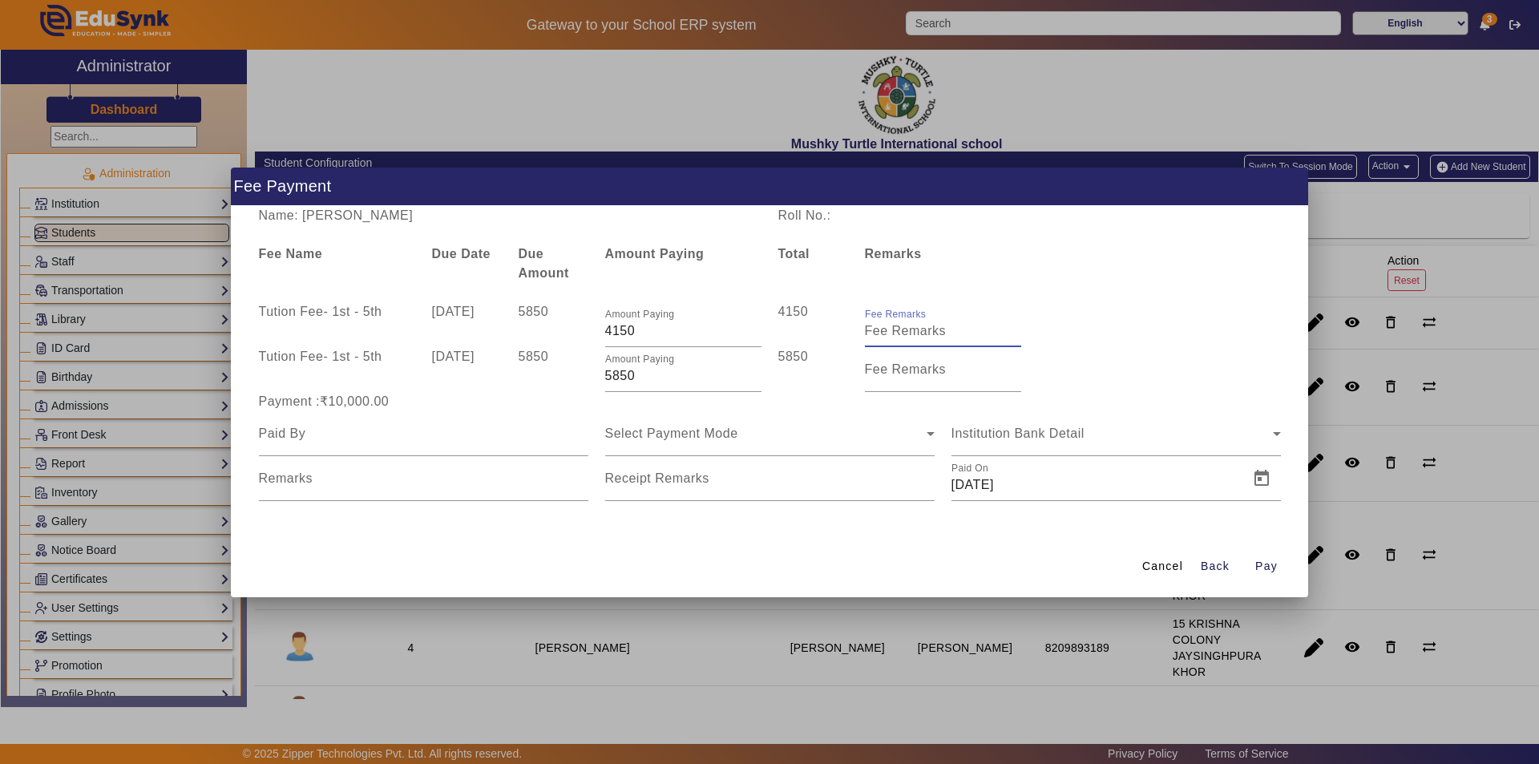
type input "g"
type input "Given 10000 only"
click at [895, 371] on mat-label "Fee Remarks" at bounding box center [906, 369] width 82 height 14
click at [895, 371] on input "Fee Remarks" at bounding box center [943, 375] width 156 height 19
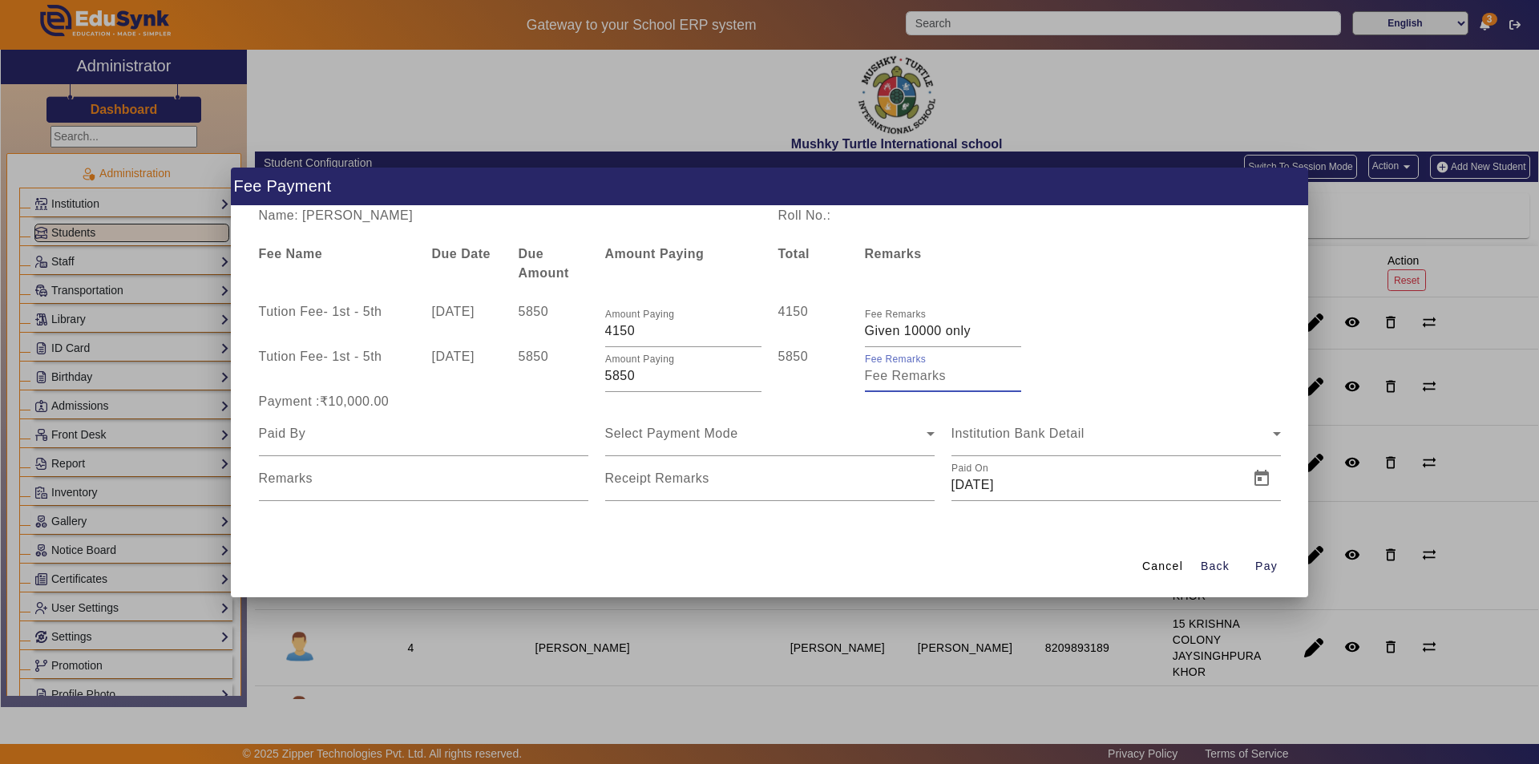
type input "g"
type input "G"
click at [401, 442] on input at bounding box center [423, 433] width 329 height 19
type input "Parents"
click at [687, 431] on span "Select Payment Mode" at bounding box center [671, 433] width 133 height 14
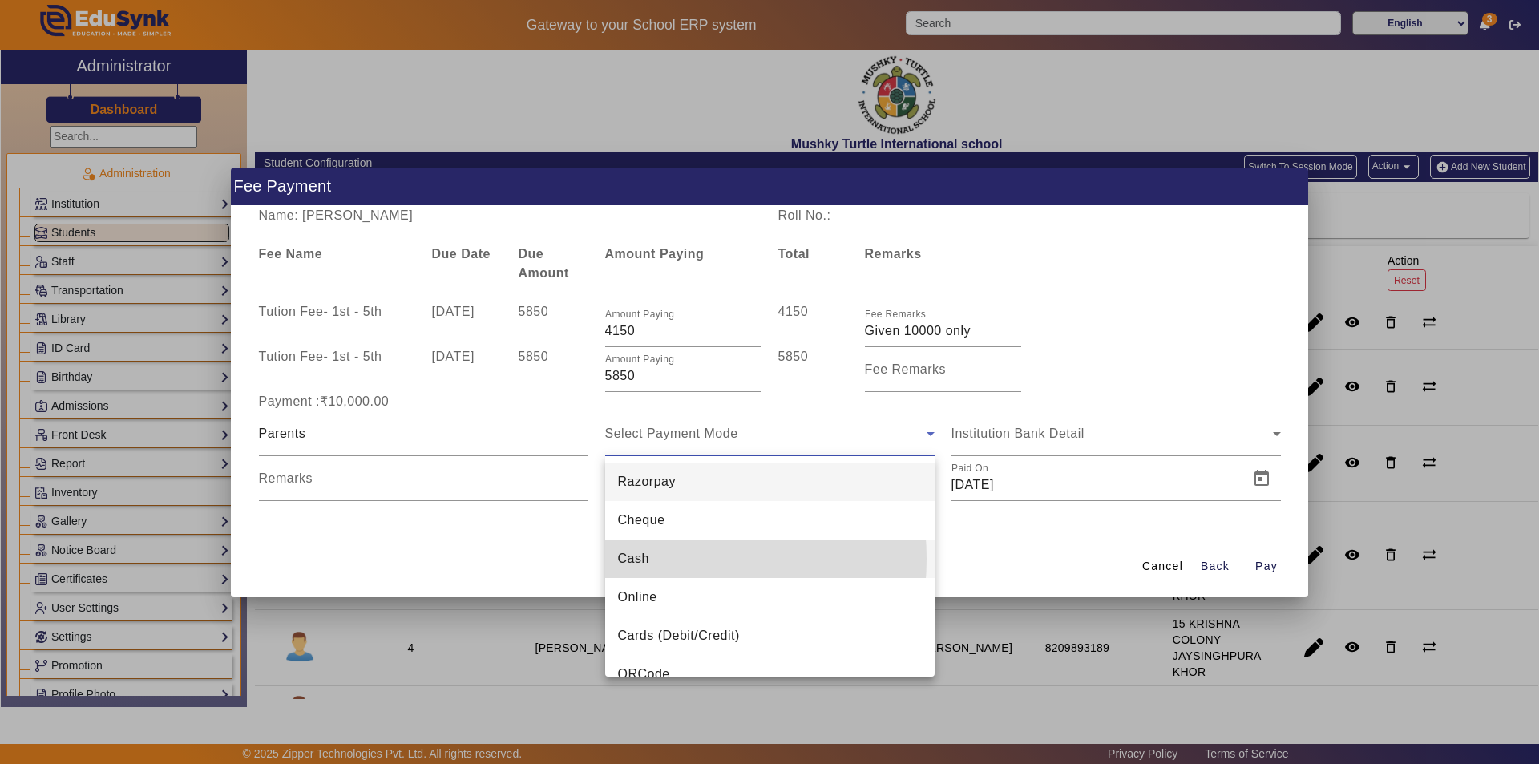
click at [644, 559] on span "Cash" at bounding box center [633, 558] width 31 height 19
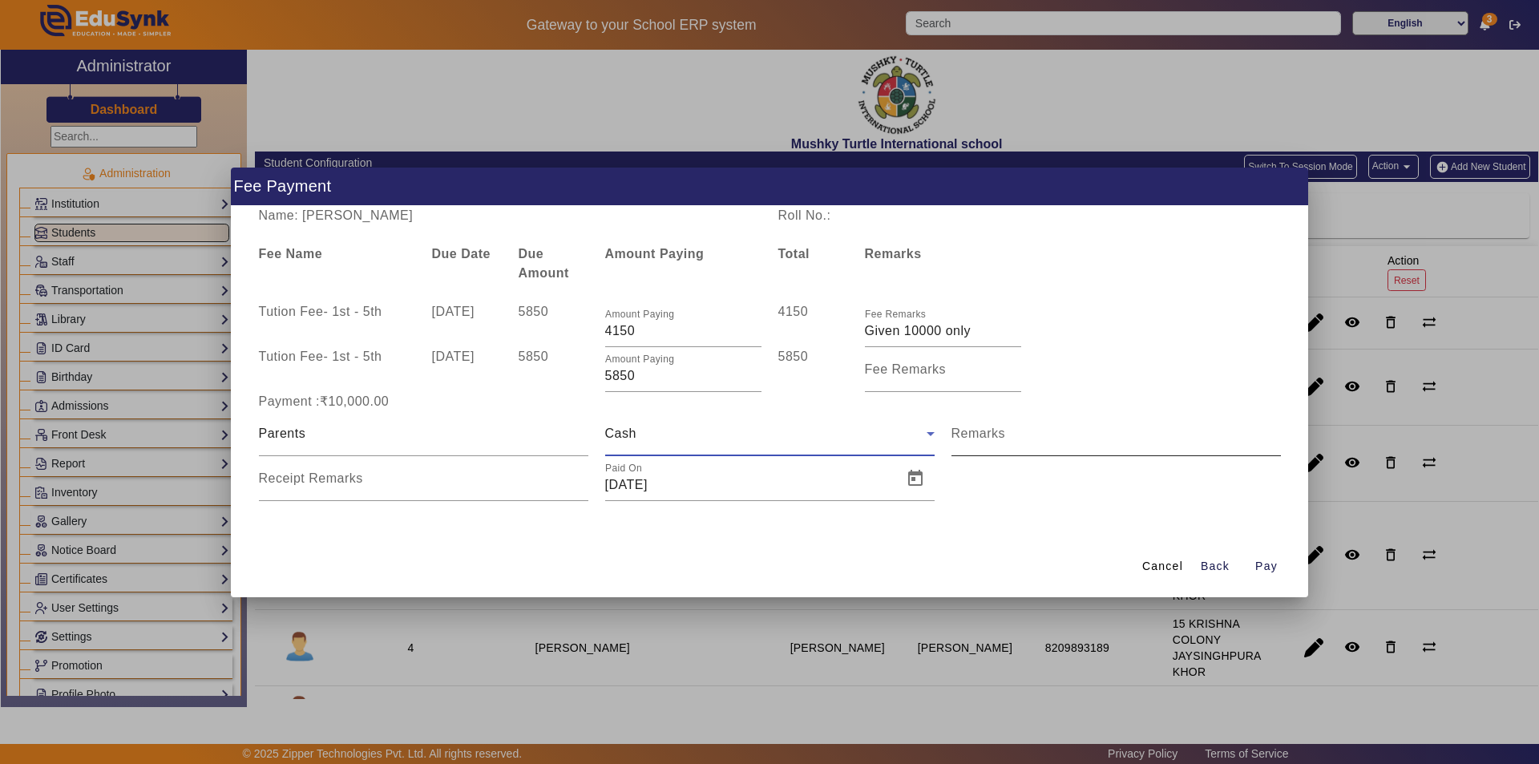
click at [1033, 440] on input "Remarks" at bounding box center [1116, 440] width 329 height 19
type input "Given 10000"
click at [324, 483] on mat-label "Receipt Remarks" at bounding box center [311, 478] width 104 height 14
click at [324, 483] on input "Receipt Remarks" at bounding box center [423, 484] width 329 height 19
type input "Given 10000"
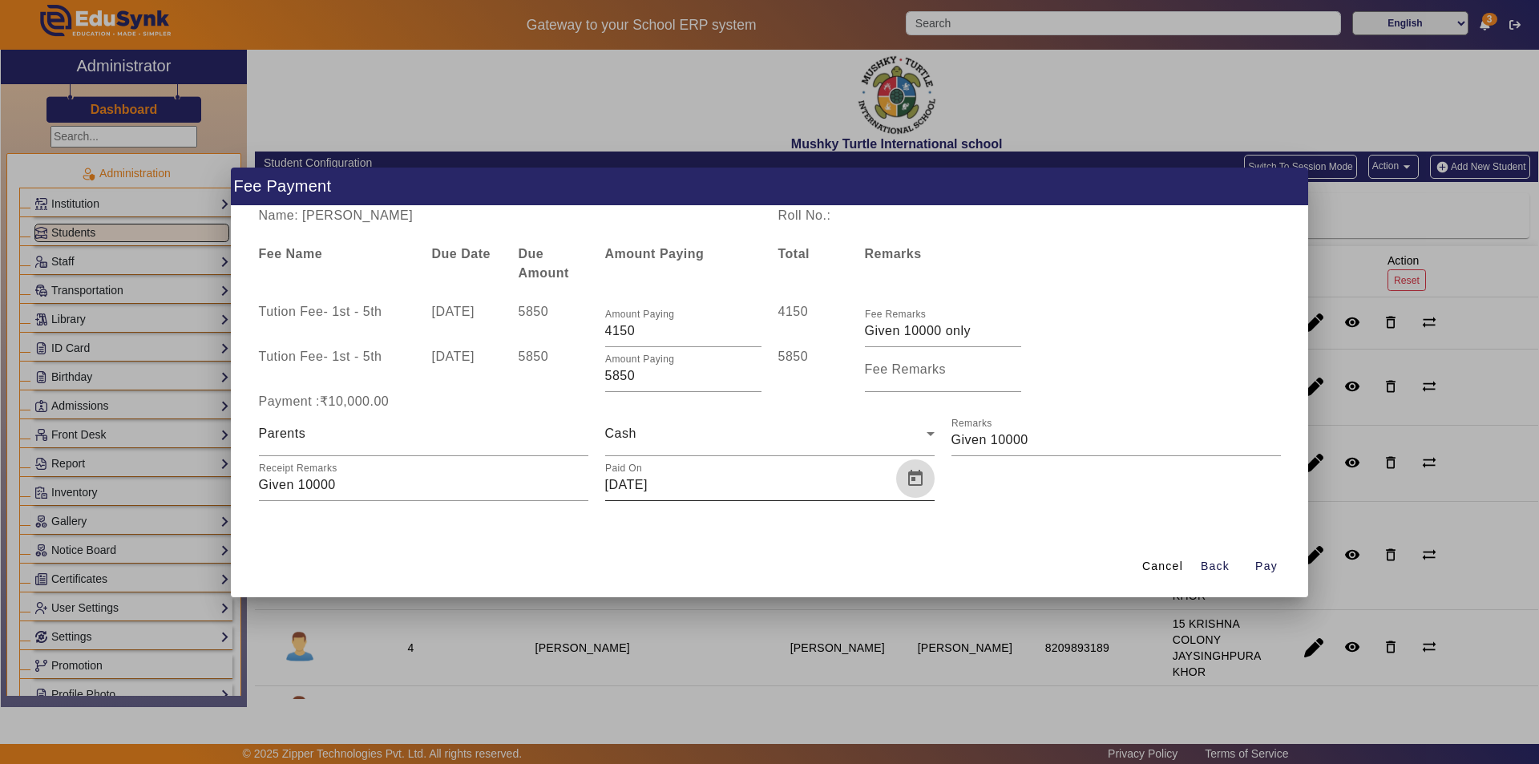
click at [912, 477] on span "Open calendar" at bounding box center [915, 478] width 38 height 38
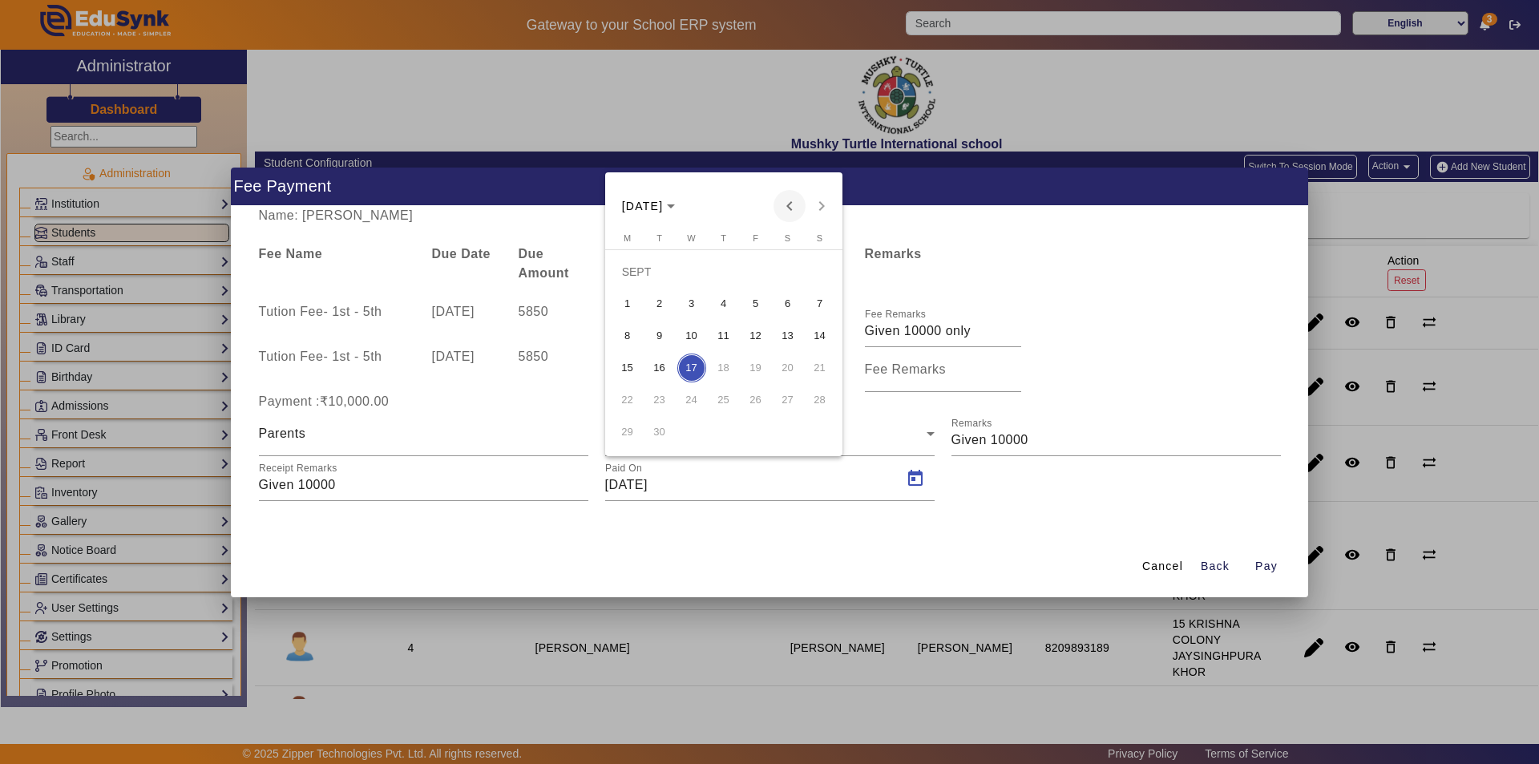
click at [790, 212] on span "Previous month" at bounding box center [790, 206] width 32 height 32
click at [629, 368] on span "18" at bounding box center [627, 368] width 29 height 29
type input "[DATE]"
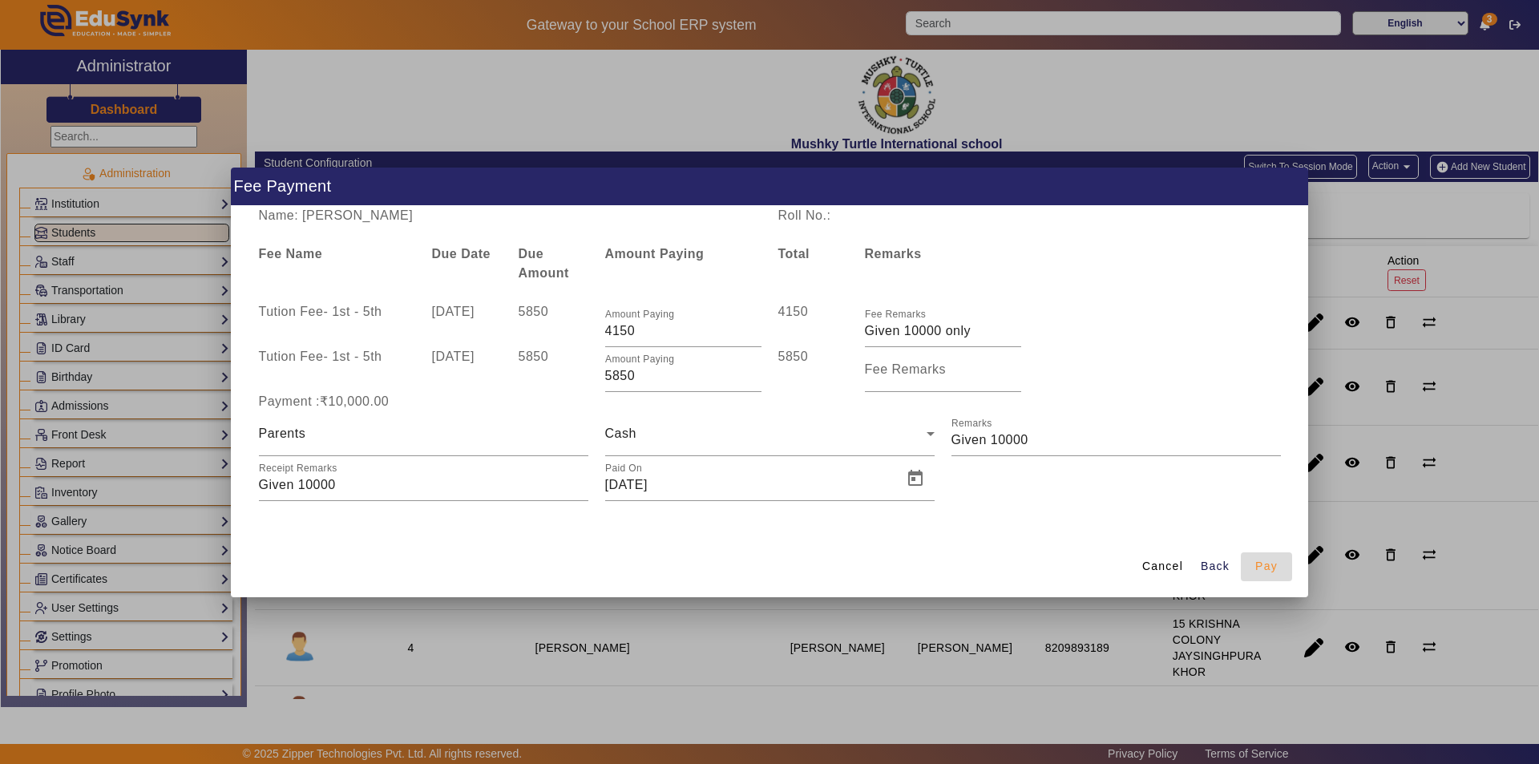
click at [1267, 568] on span "Pay" at bounding box center [1266, 566] width 22 height 17
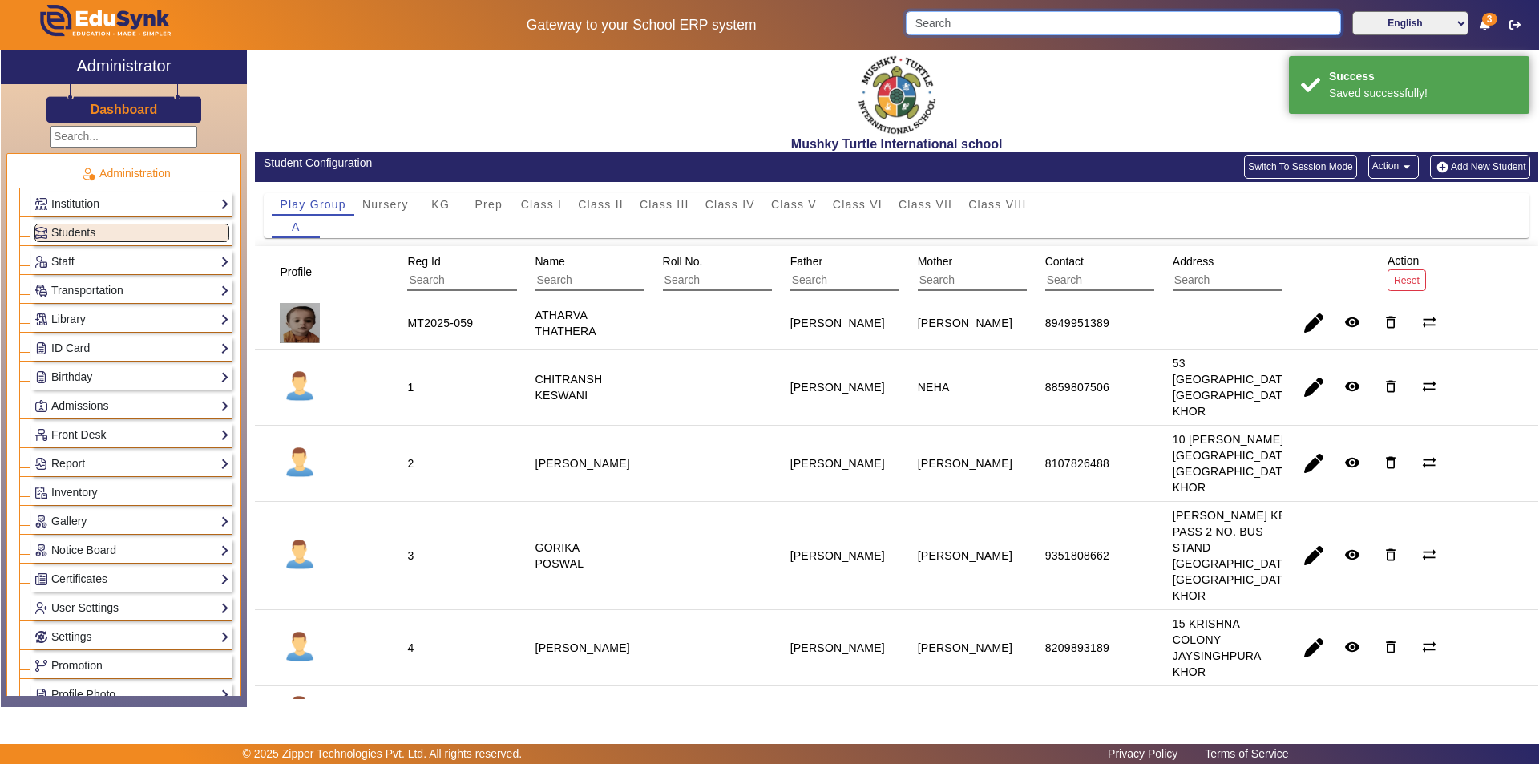
click at [957, 25] on input "Search" at bounding box center [1123, 23] width 435 height 24
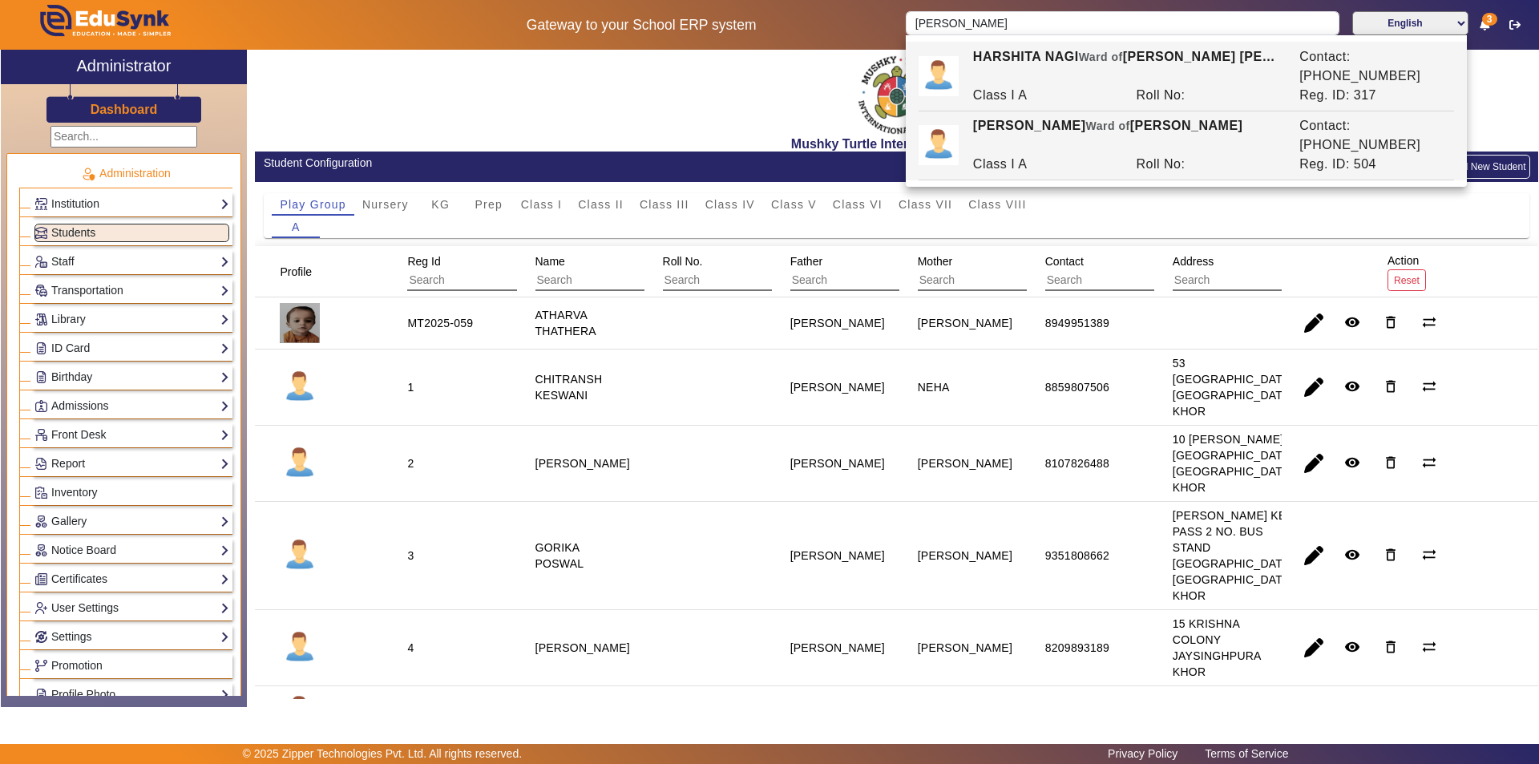
click at [1053, 155] on div "Class I A" at bounding box center [1046, 164] width 164 height 19
type input "[PERSON_NAME]"
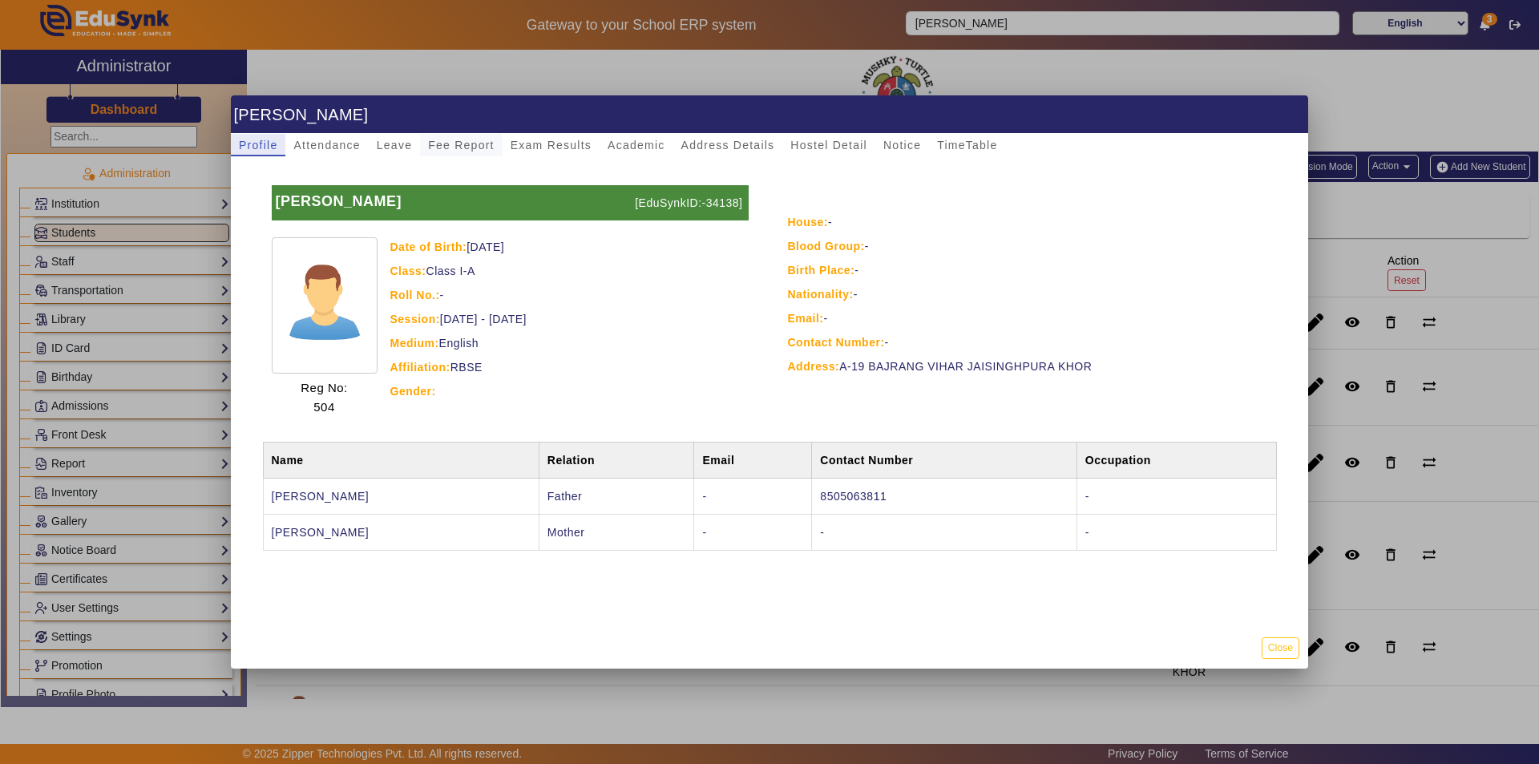
click at [461, 138] on span "Fee Report" at bounding box center [461, 145] width 67 height 22
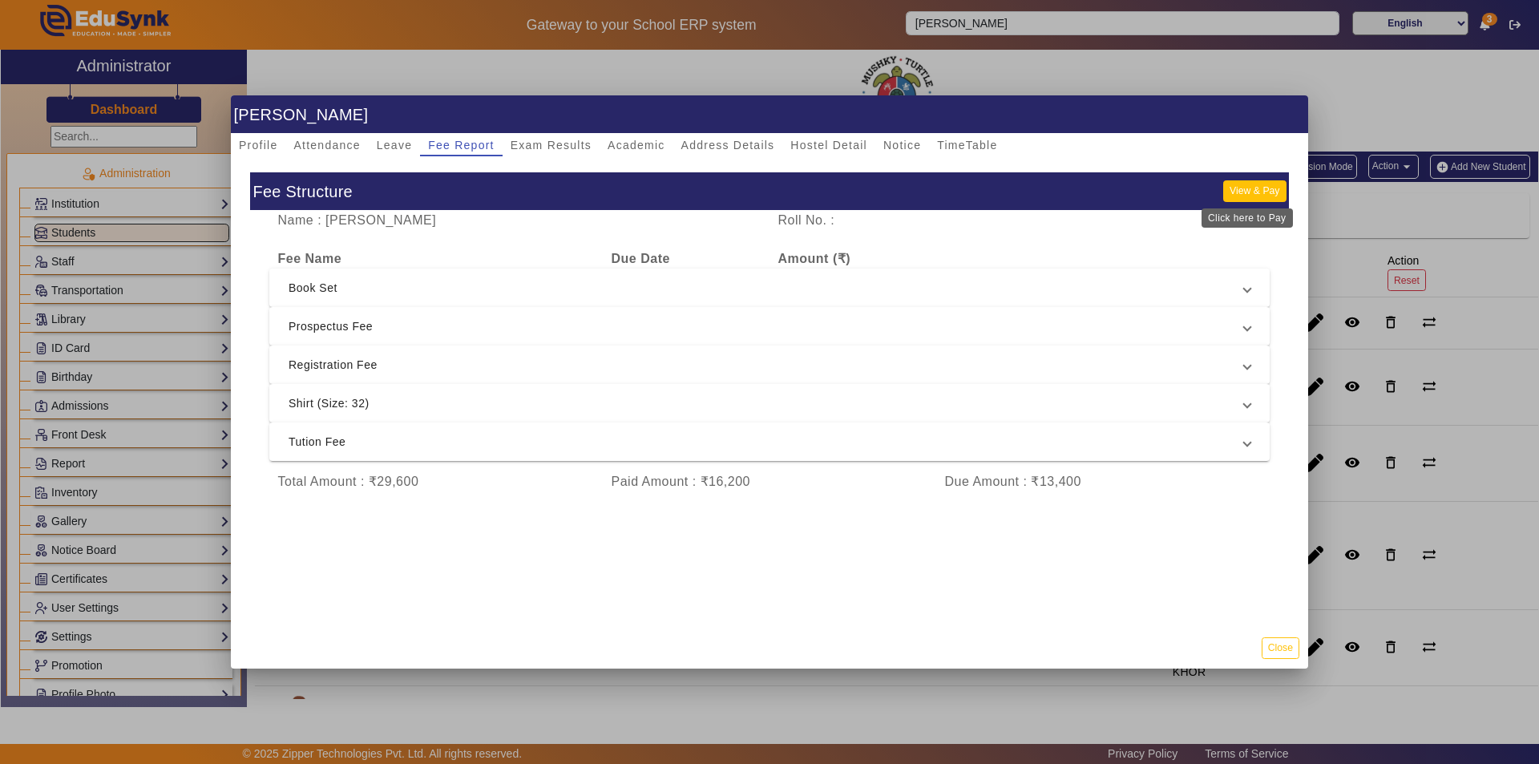
click at [1239, 186] on button "View & Pay" at bounding box center [1254, 191] width 63 height 22
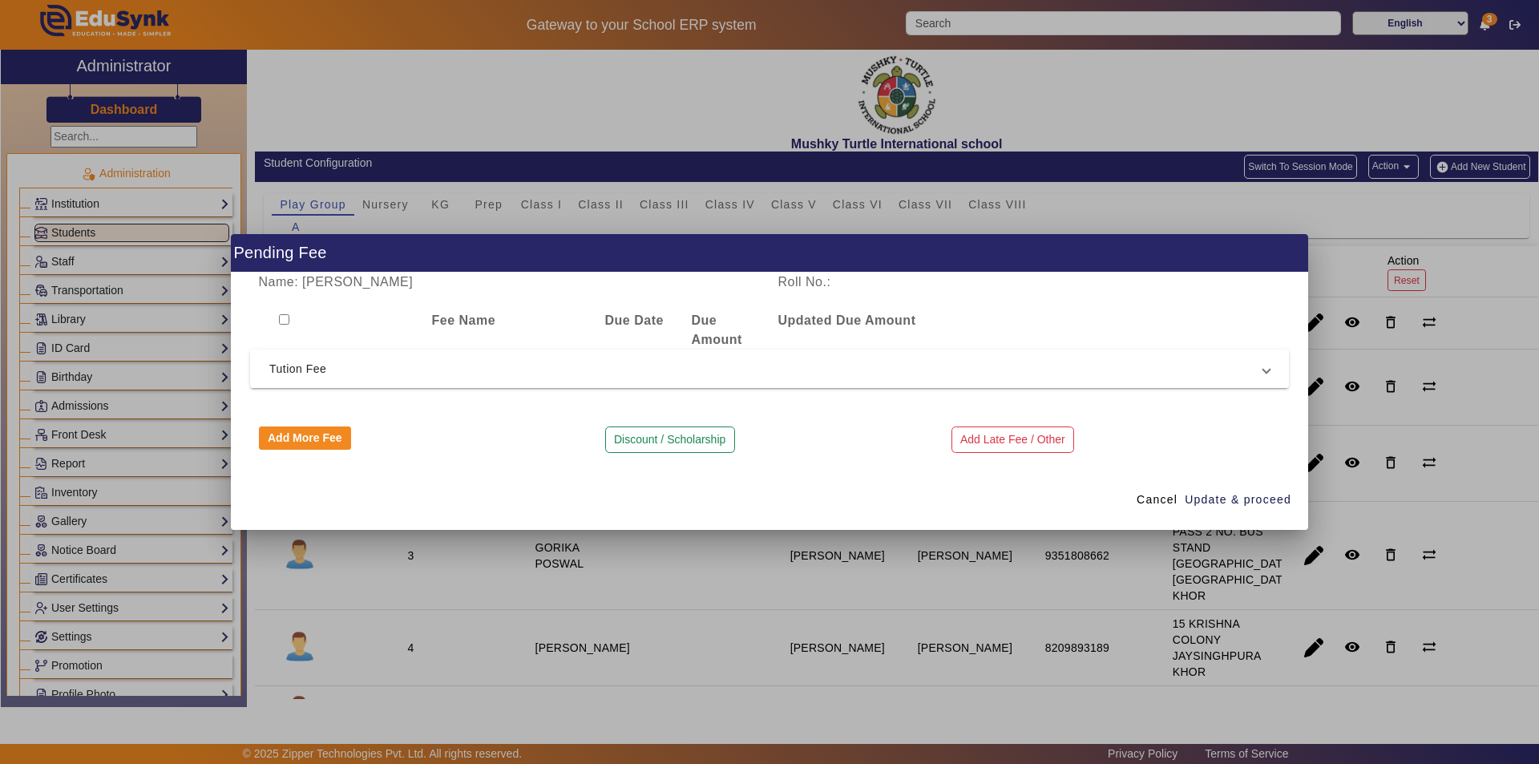
click at [693, 385] on mat-expansion-panel-header "Tution Fee" at bounding box center [769, 369] width 1039 height 38
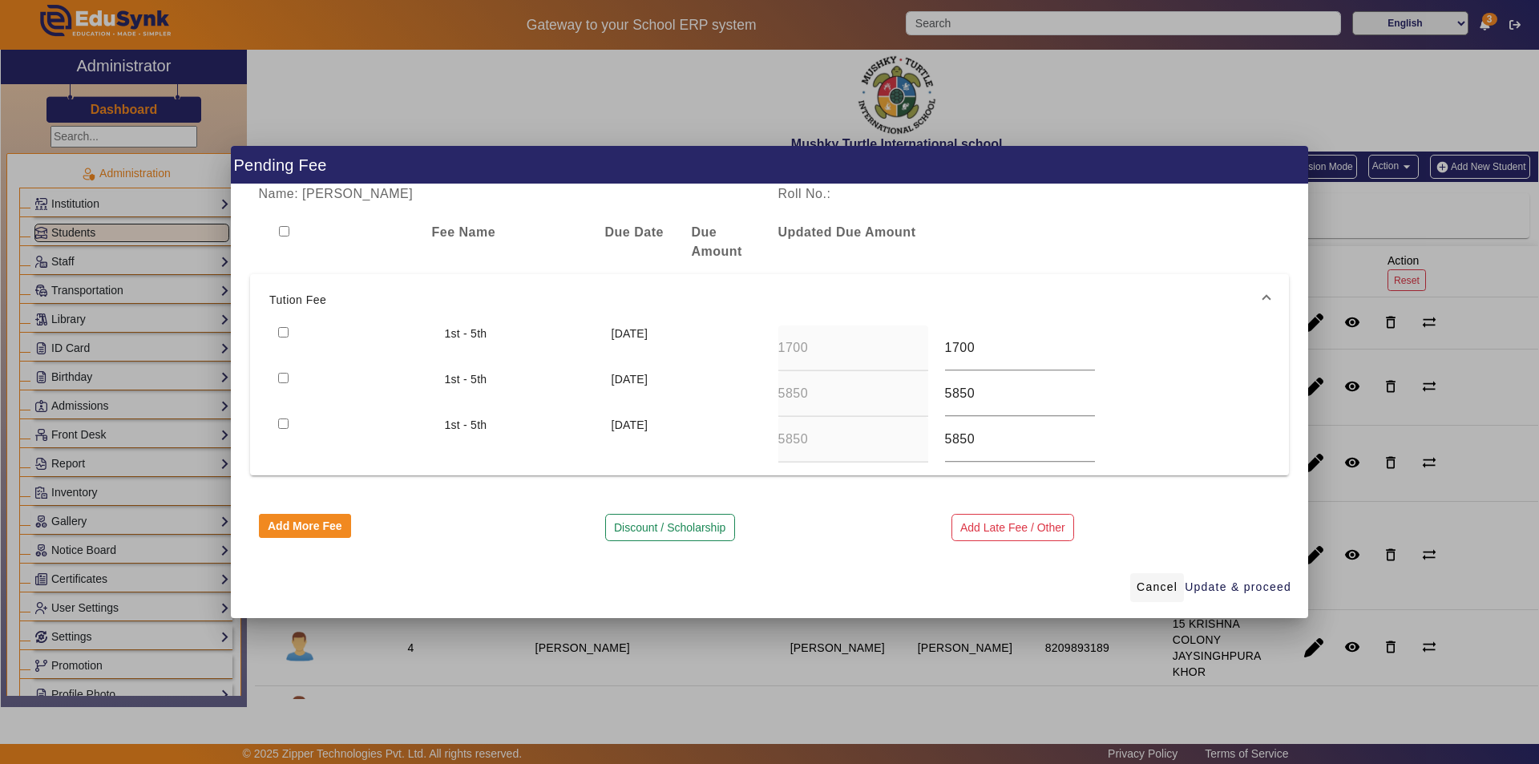
click at [1164, 585] on span "Cancel" at bounding box center [1157, 587] width 41 height 17
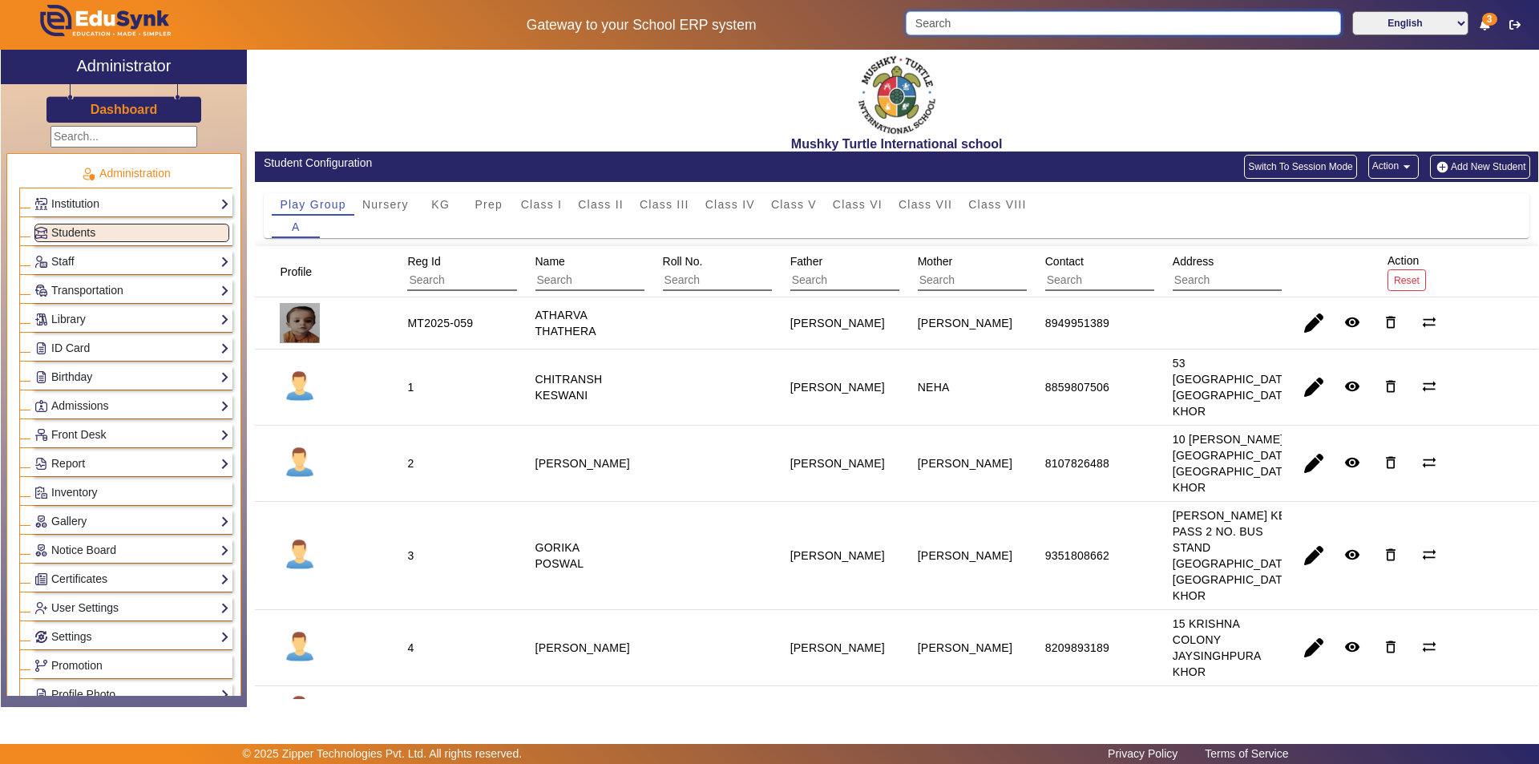
click at [1009, 23] on input "Search" at bounding box center [1123, 23] width 435 height 24
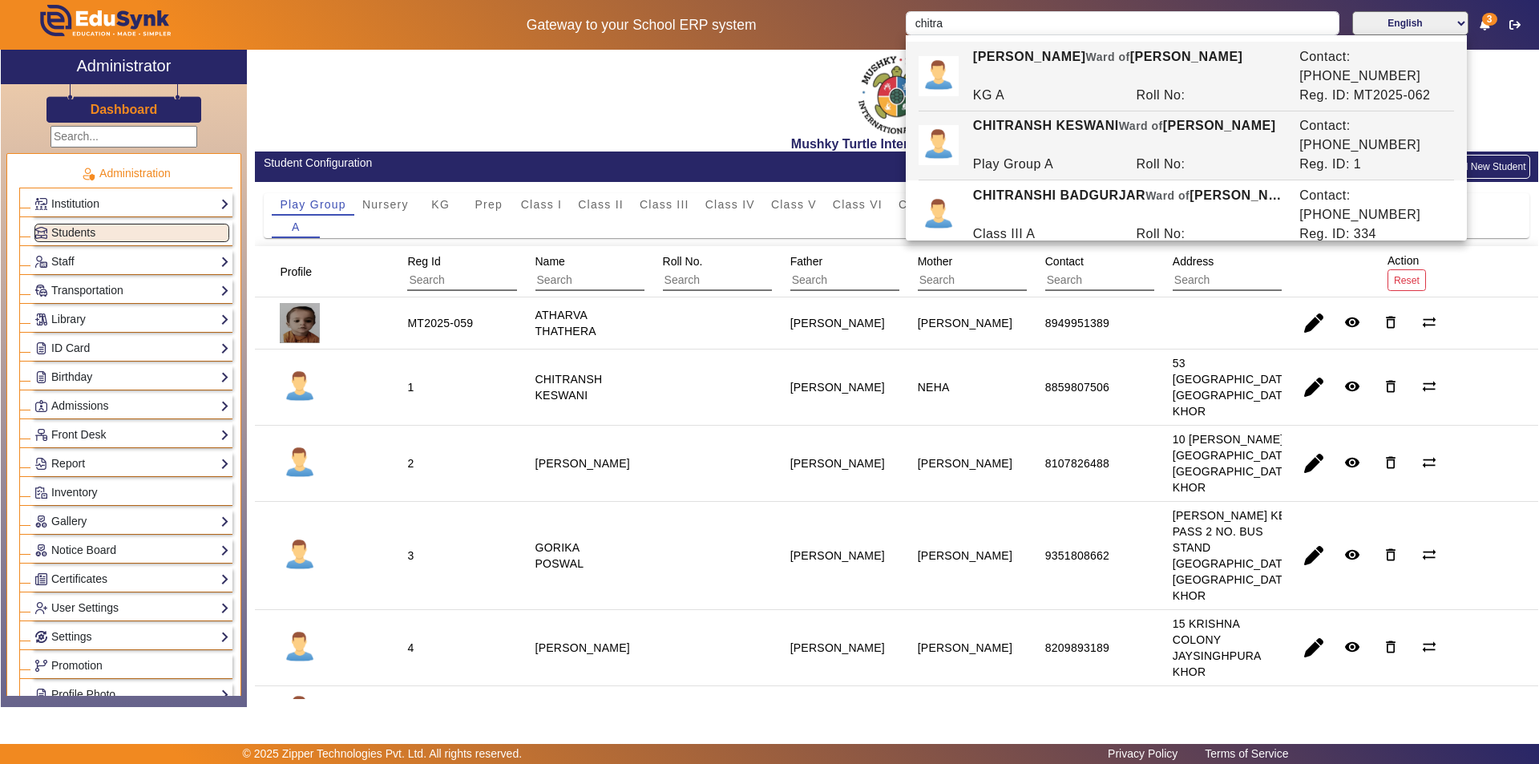
click at [1010, 155] on div "Play Group A" at bounding box center [1046, 164] width 164 height 19
type input "CHITRANSH KESWANI"
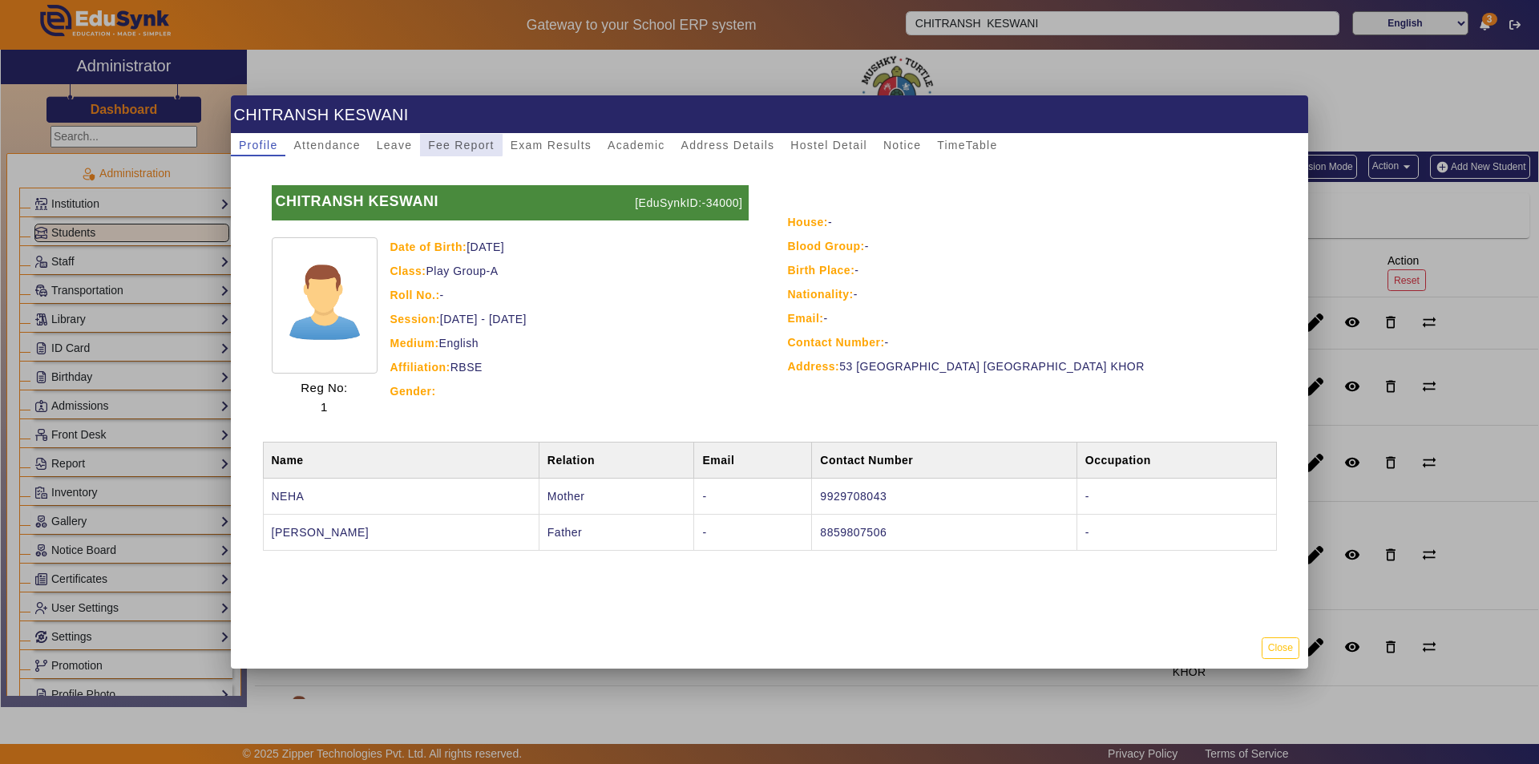
click at [454, 139] on span "Fee Report" at bounding box center [461, 144] width 67 height 11
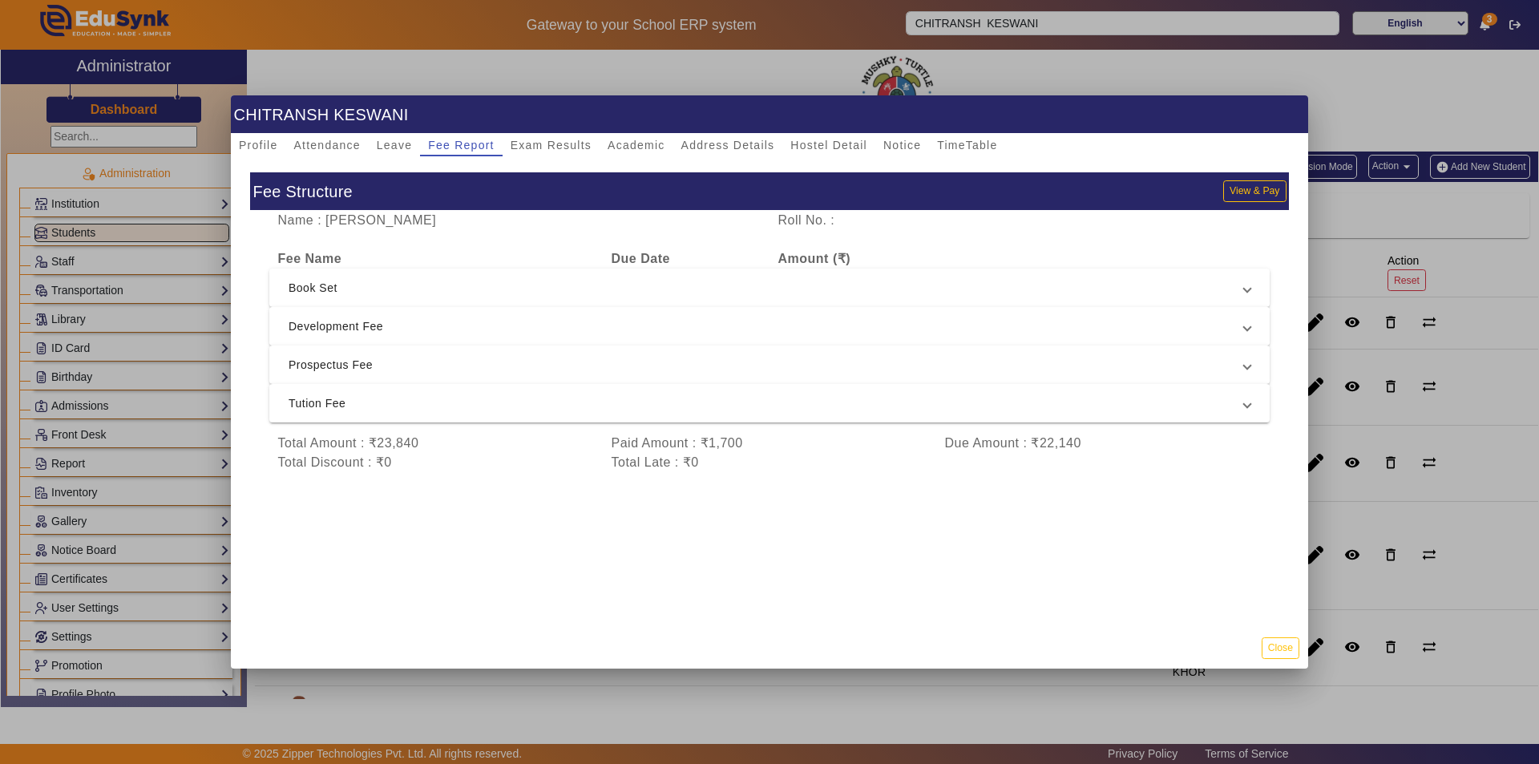
click at [577, 334] on span "Development Fee" at bounding box center [767, 326] width 956 height 19
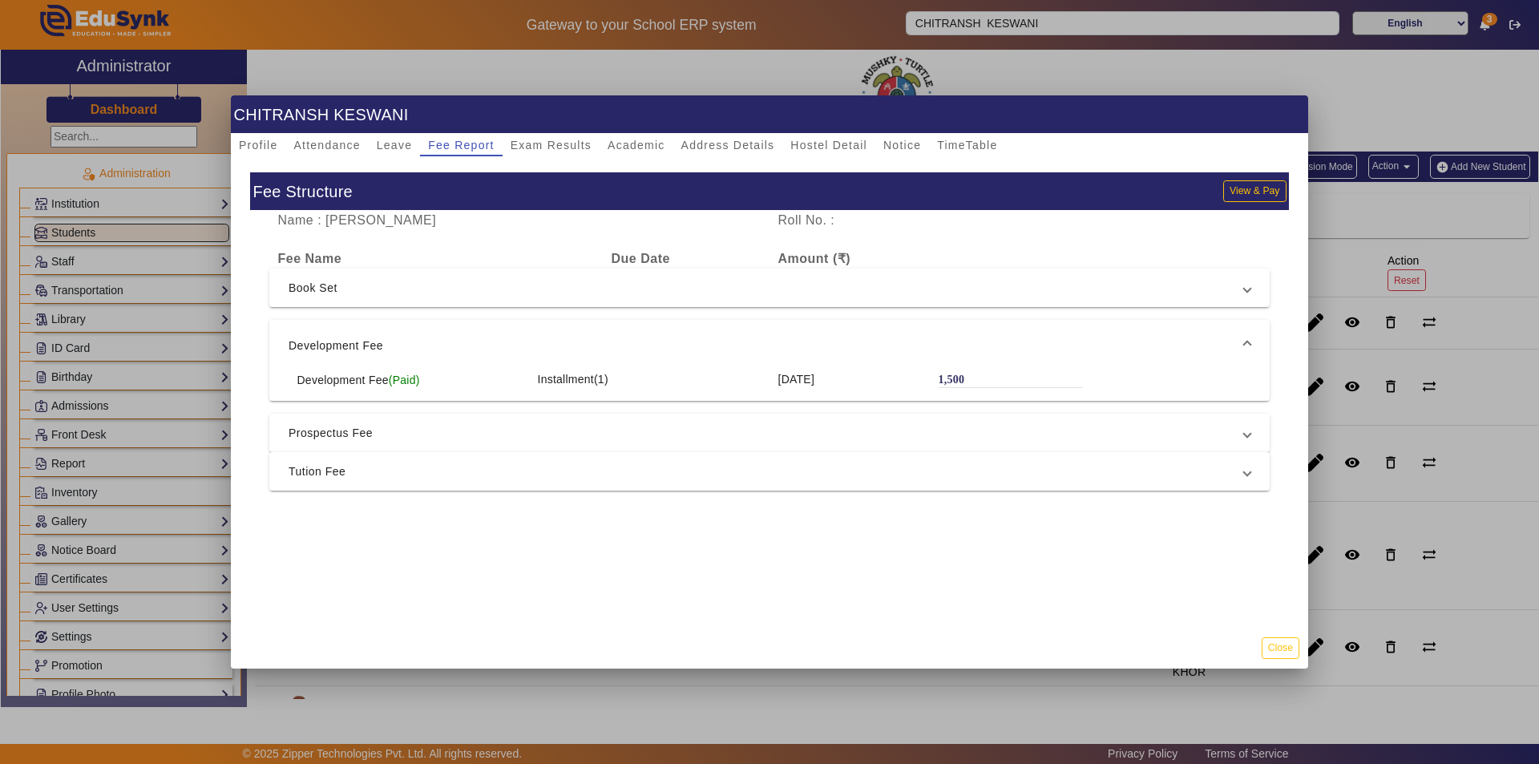
click at [577, 334] on mat-expansion-panel-header "Development Fee" at bounding box center [769, 345] width 1001 height 51
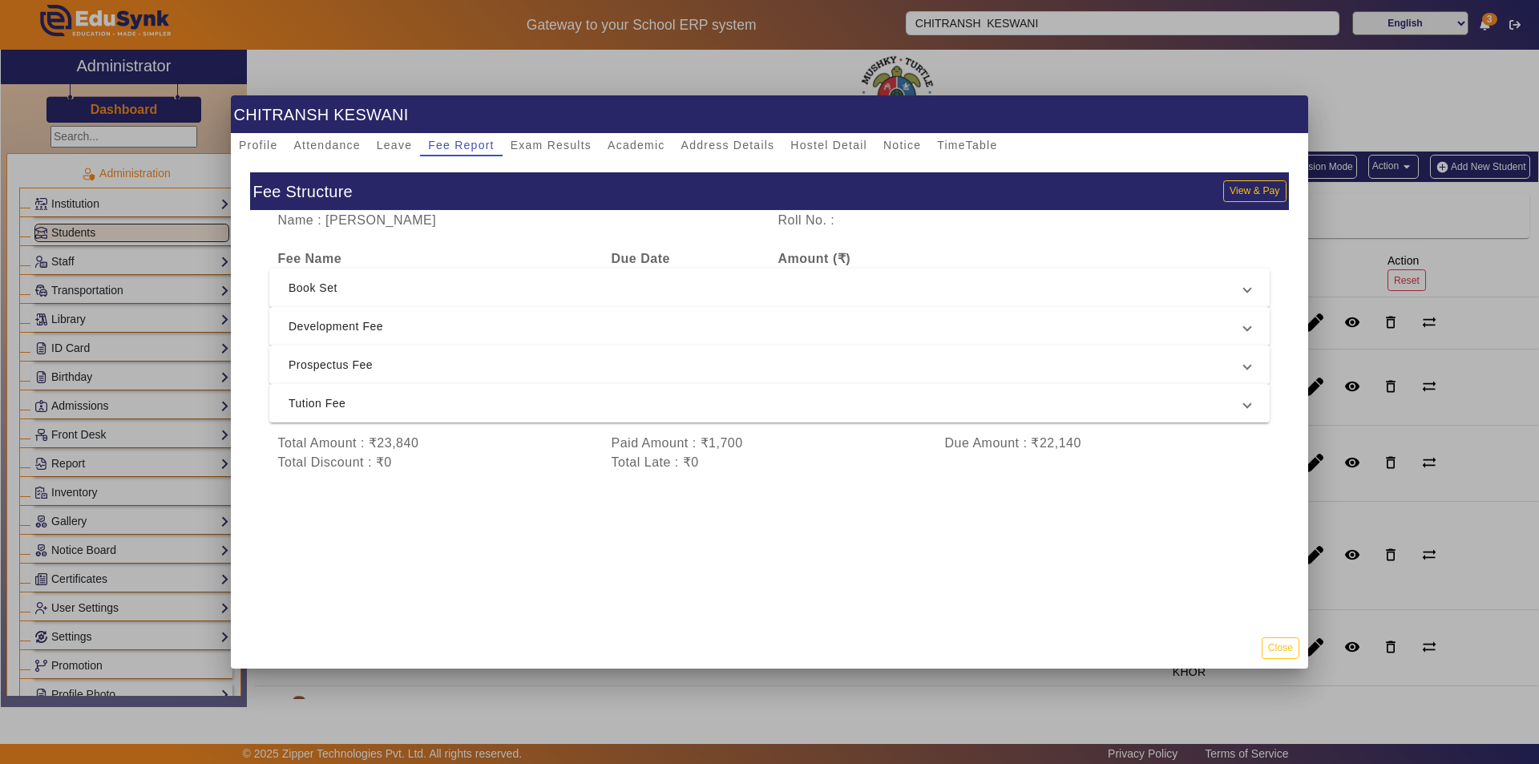
click at [542, 362] on span "Prospectus Fee" at bounding box center [767, 364] width 956 height 19
click at [542, 362] on mat-expansion-panel-header "Prospectus Fee" at bounding box center [769, 383] width 1001 height 51
click at [520, 401] on span "Tution Fee" at bounding box center [767, 403] width 956 height 19
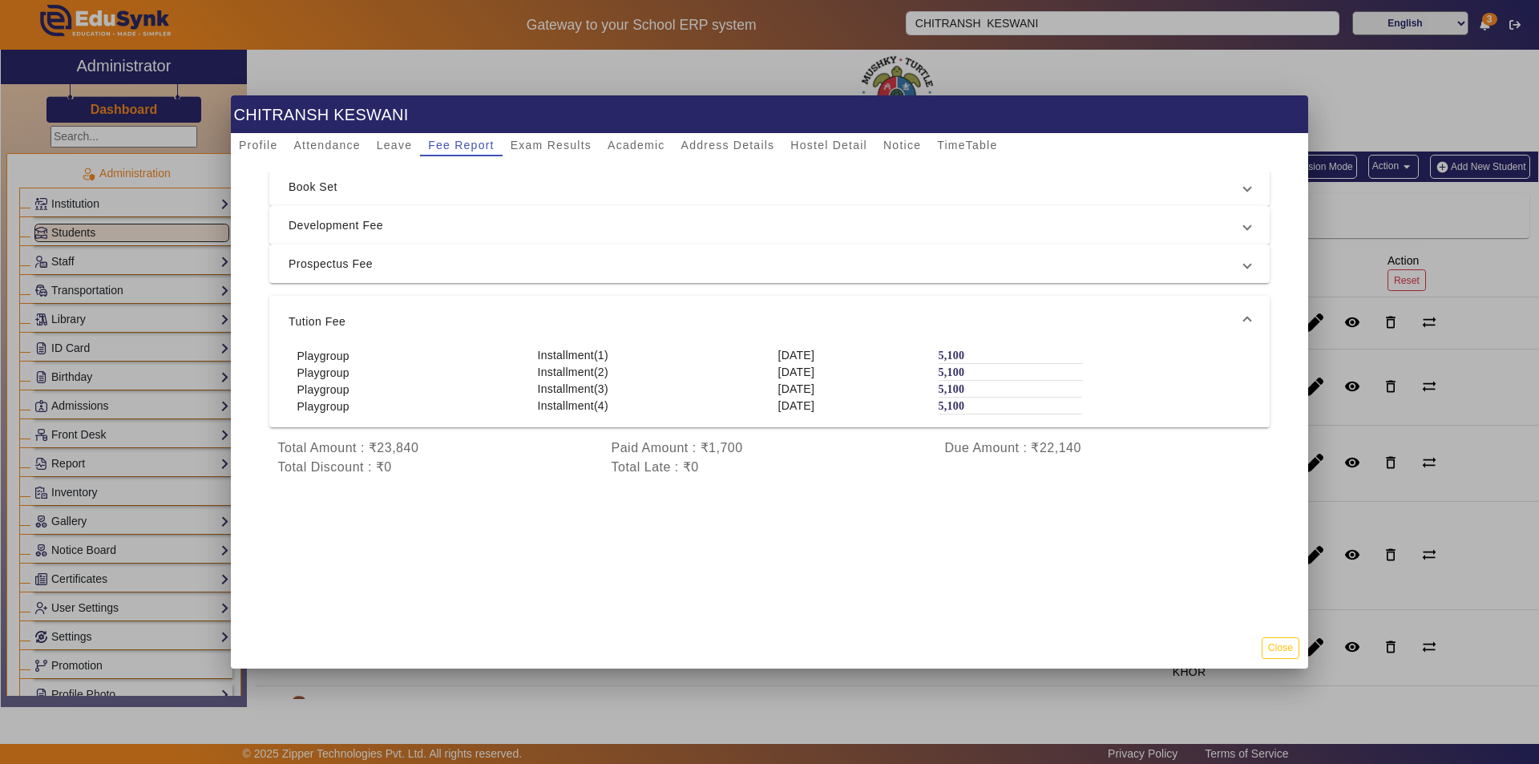
scroll to position [109, 0]
click at [653, 318] on span "Tution Fee" at bounding box center [767, 321] width 956 height 19
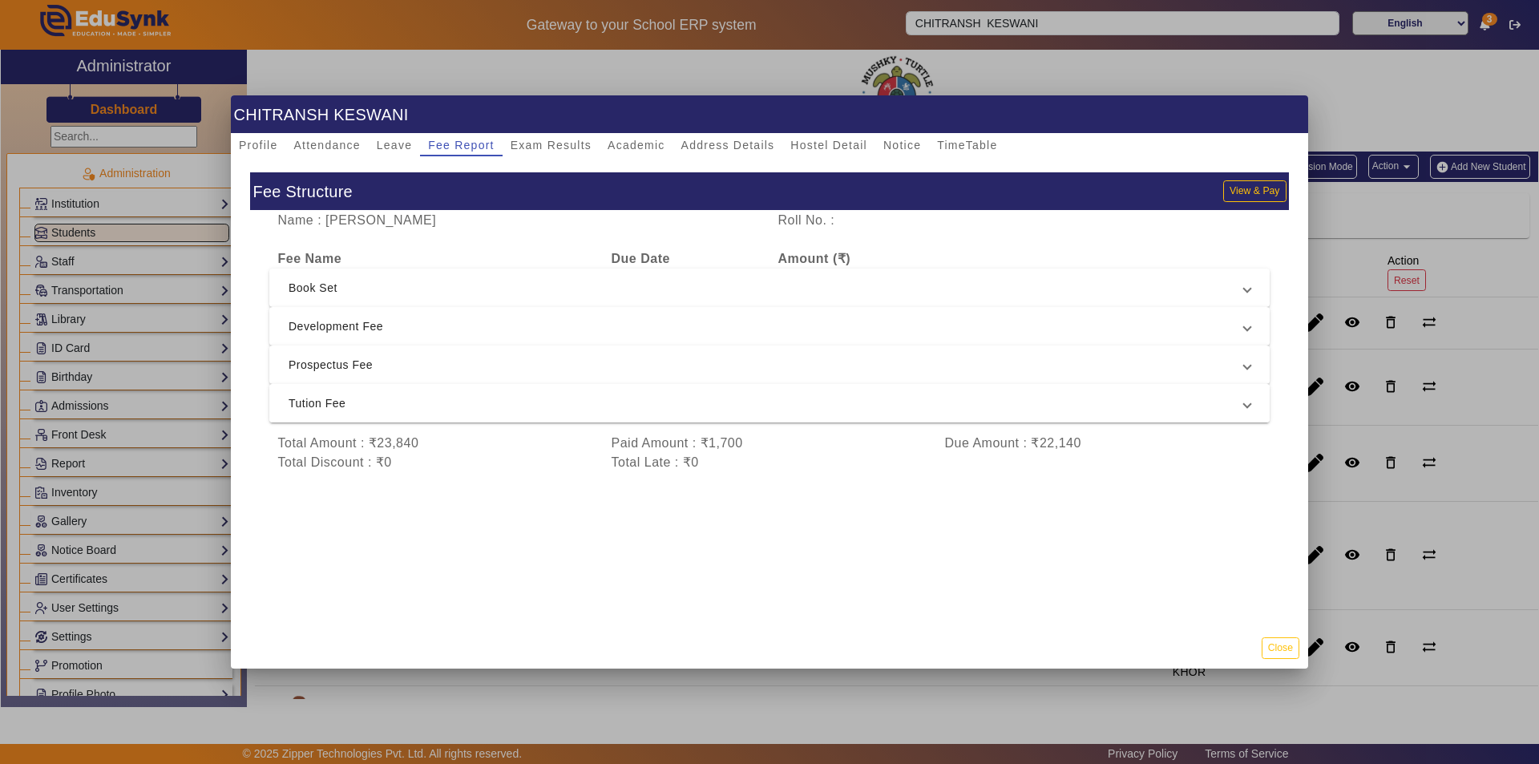
scroll to position [3, 0]
click at [1232, 184] on button "View & Pay" at bounding box center [1254, 191] width 63 height 22
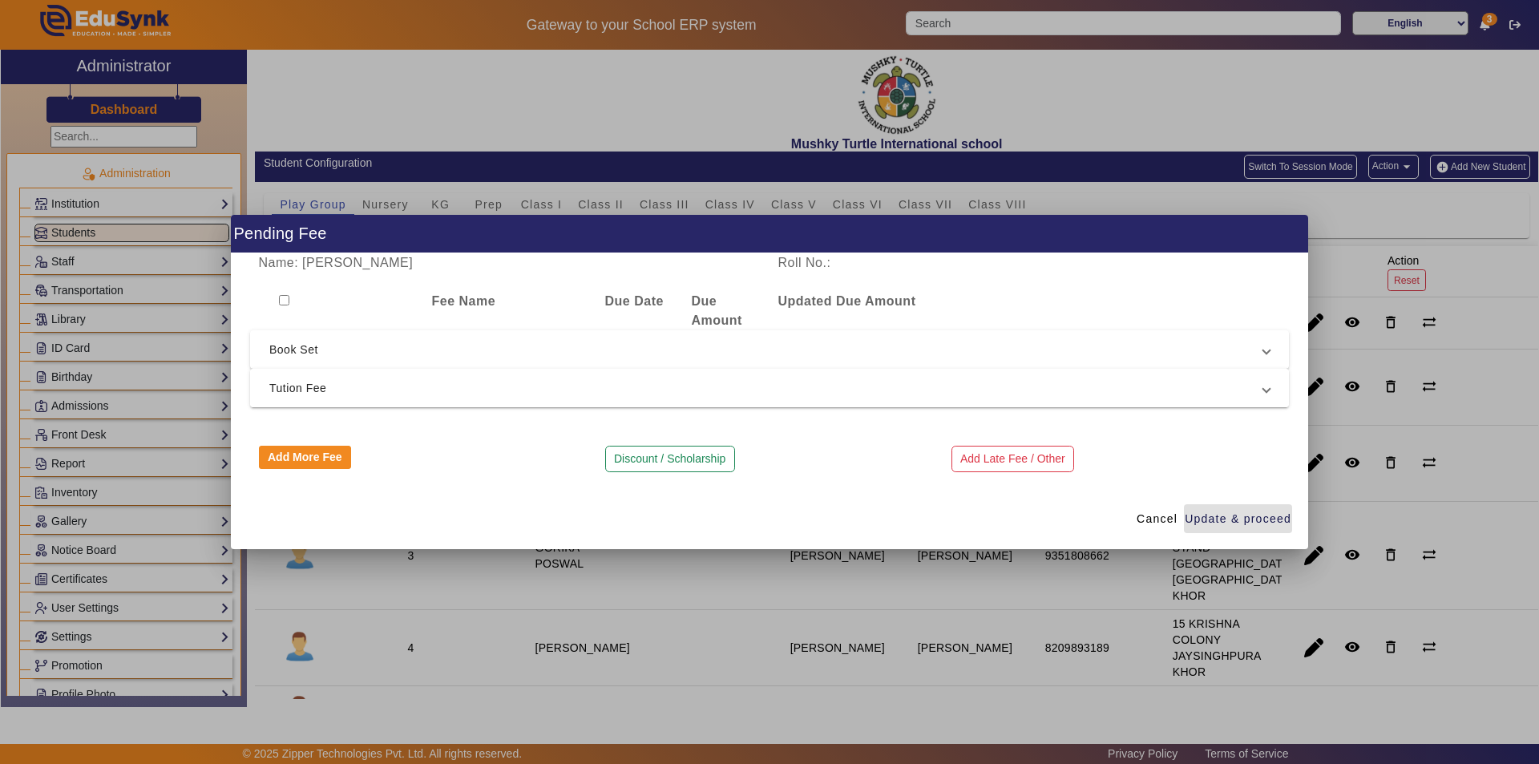
click at [542, 391] on span "Tution Fee" at bounding box center [766, 387] width 994 height 19
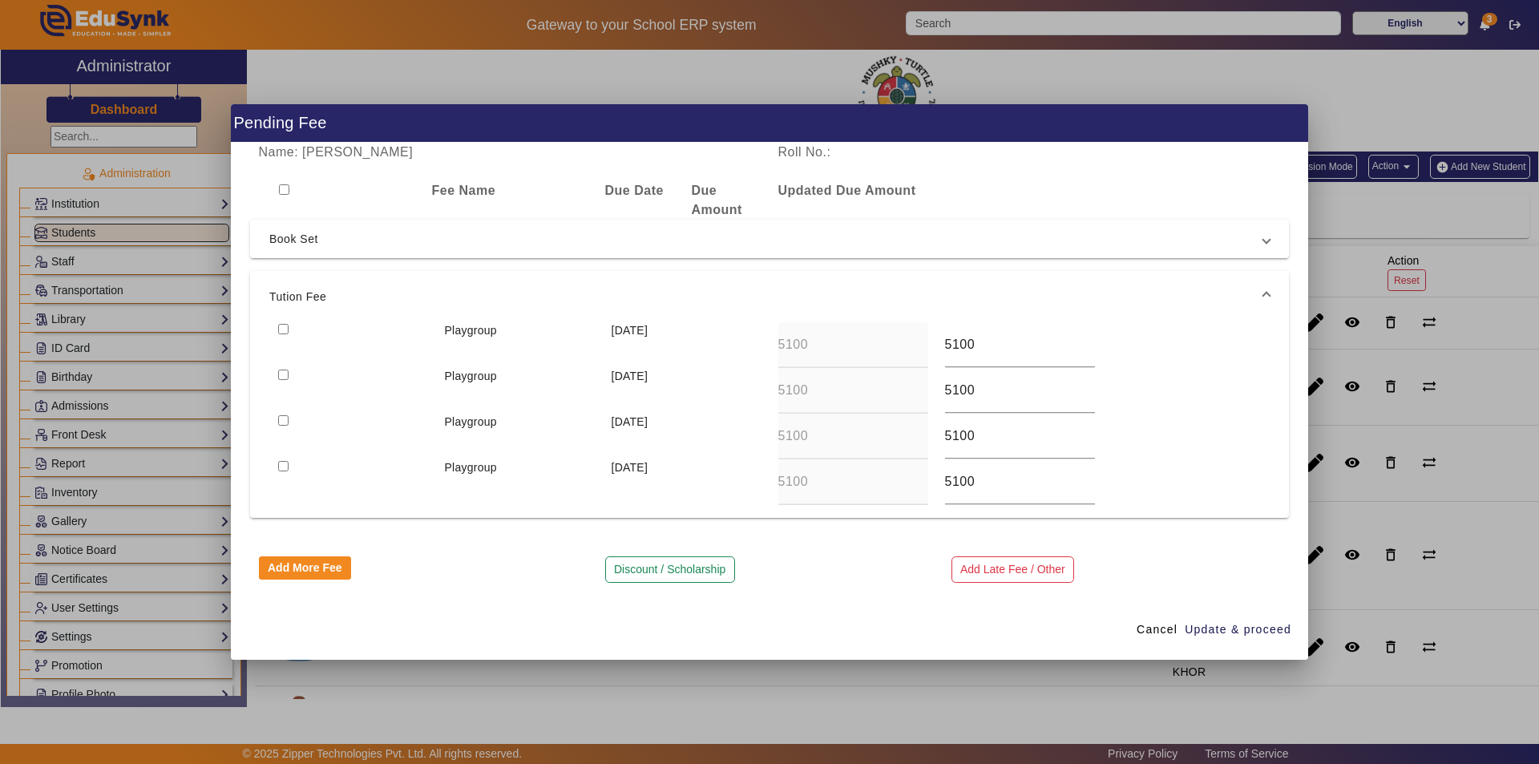
click at [284, 327] on input "checkbox" at bounding box center [283, 329] width 10 height 10
checkbox input "true"
click at [280, 373] on input "checkbox" at bounding box center [283, 375] width 10 height 10
checkbox input "true"
click at [282, 424] on input "checkbox" at bounding box center [283, 420] width 10 height 10
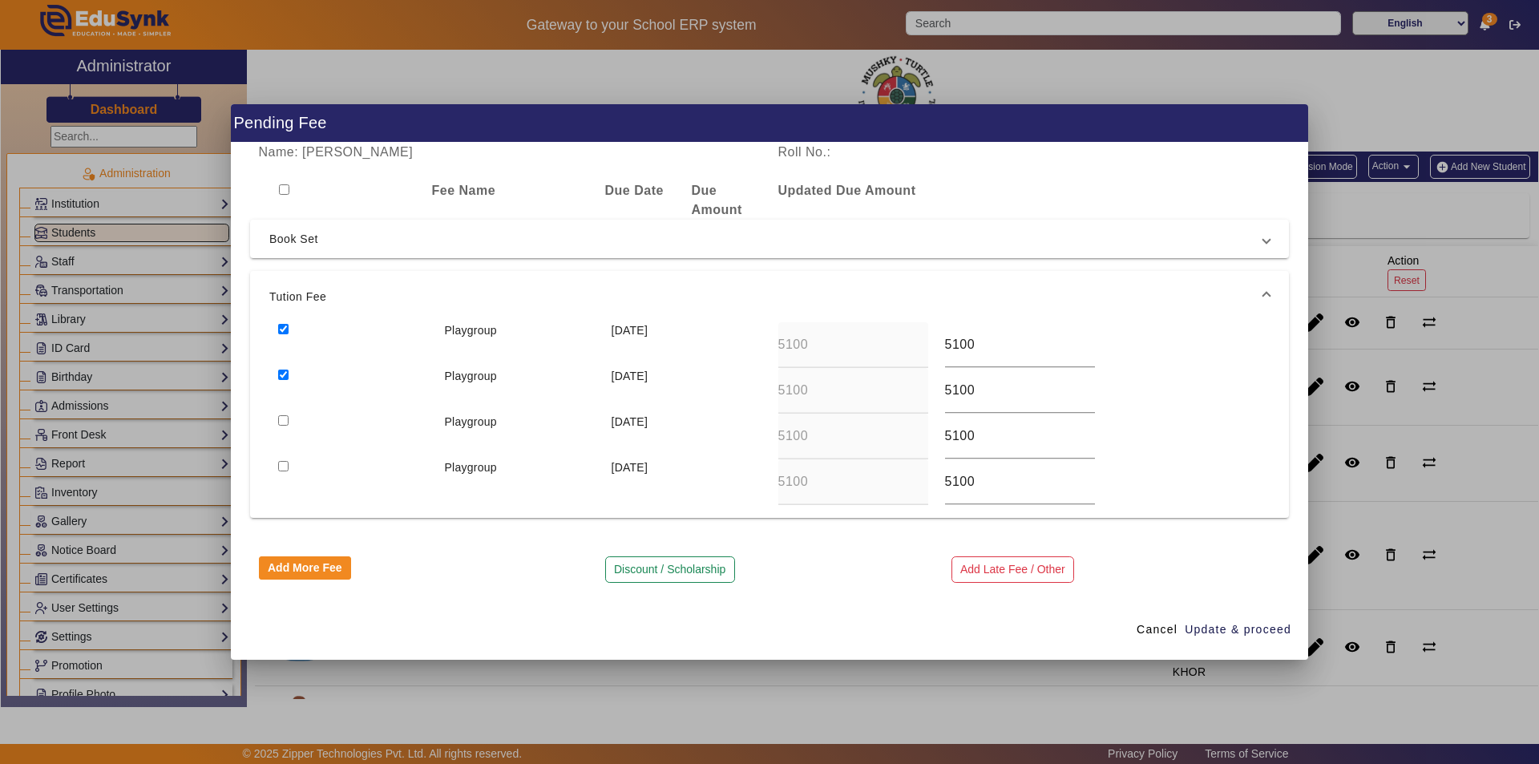
checkbox input "true"
click at [281, 468] on input "checkbox" at bounding box center [283, 466] width 10 height 10
checkbox input "true"
click at [1229, 633] on span "Update & proceed" at bounding box center [1238, 629] width 107 height 17
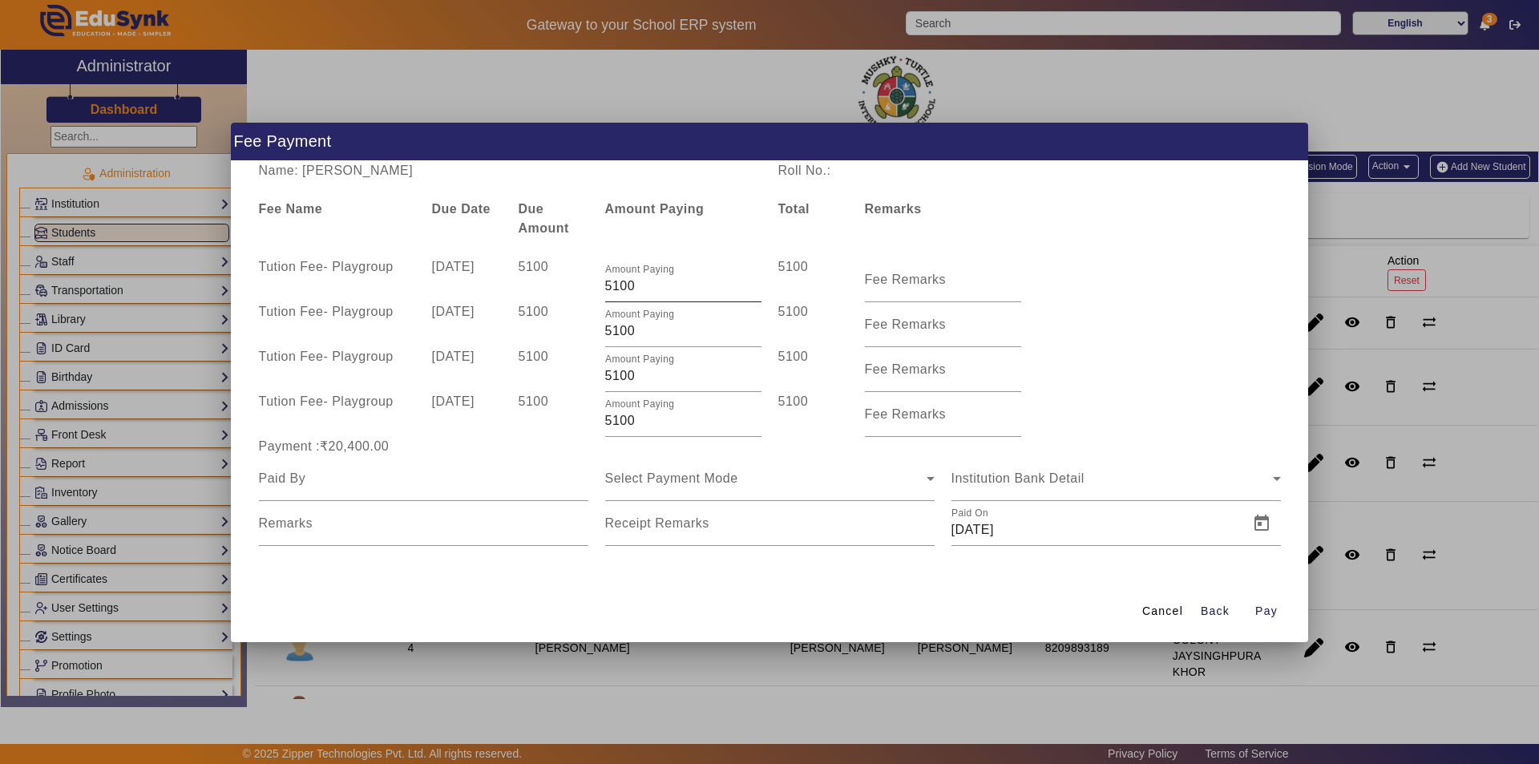
click at [644, 288] on input "5100" at bounding box center [683, 286] width 156 height 19
type input "5"
type input "1700"
click at [900, 281] on mat-label "Fee Remarks" at bounding box center [906, 280] width 82 height 14
click at [900, 281] on input "Fee Remarks" at bounding box center [943, 286] width 156 height 19
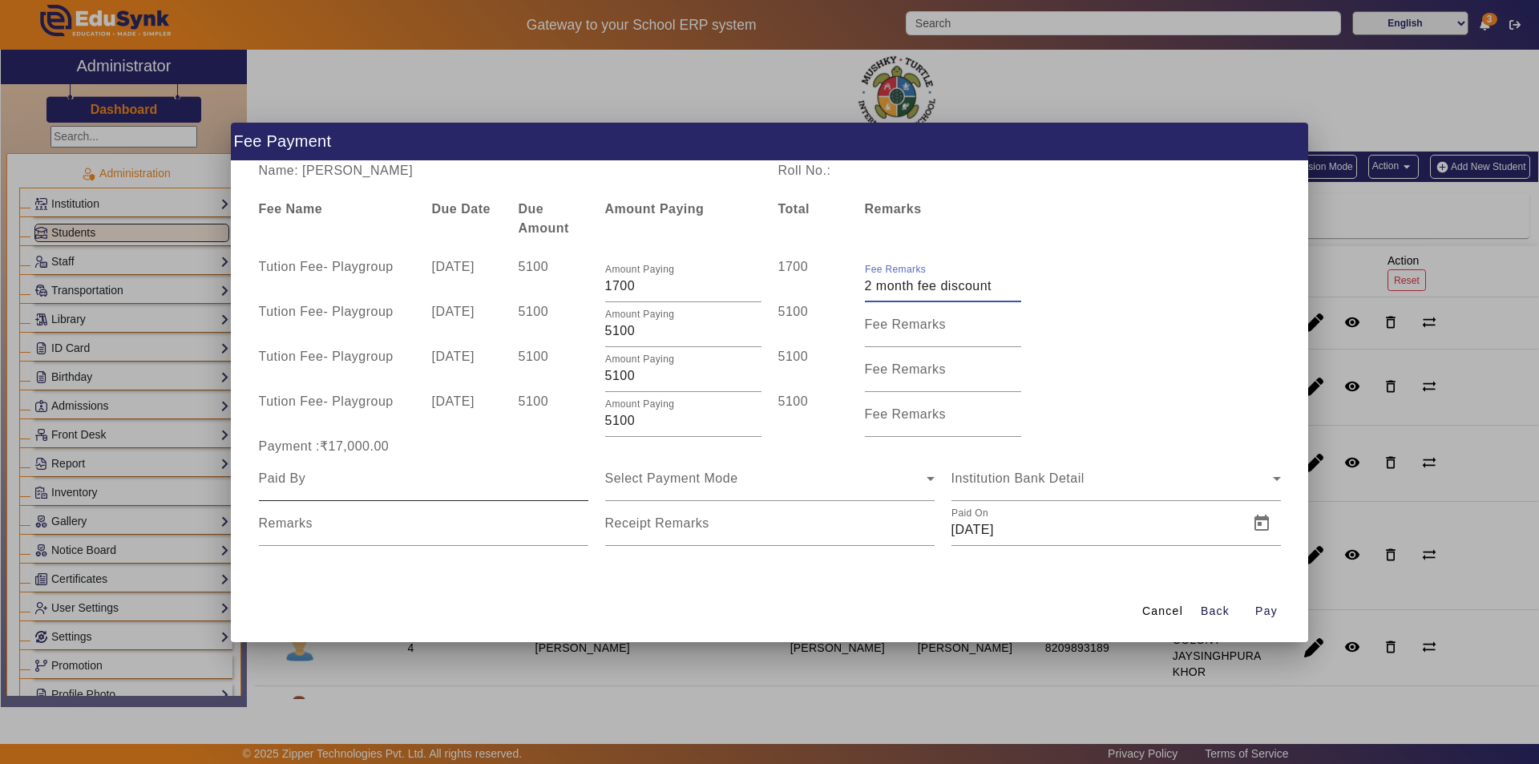
type input "2 month fee discount"
click at [478, 484] on input at bounding box center [423, 478] width 329 height 19
type input "Parents"
click at [715, 480] on span "Select Payment Mode" at bounding box center [671, 478] width 133 height 14
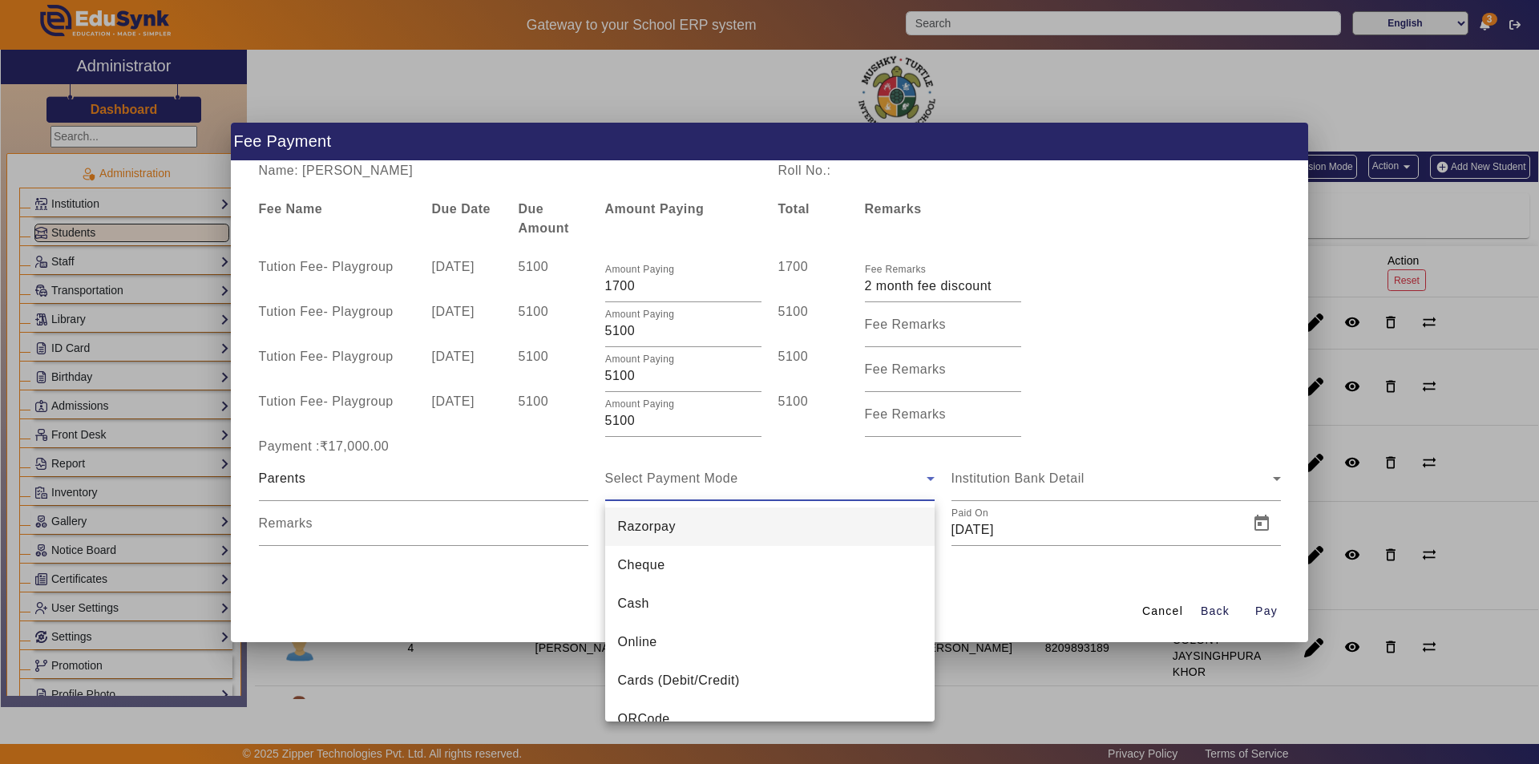
click at [678, 644] on mat-option "Online" at bounding box center [769, 642] width 329 height 38
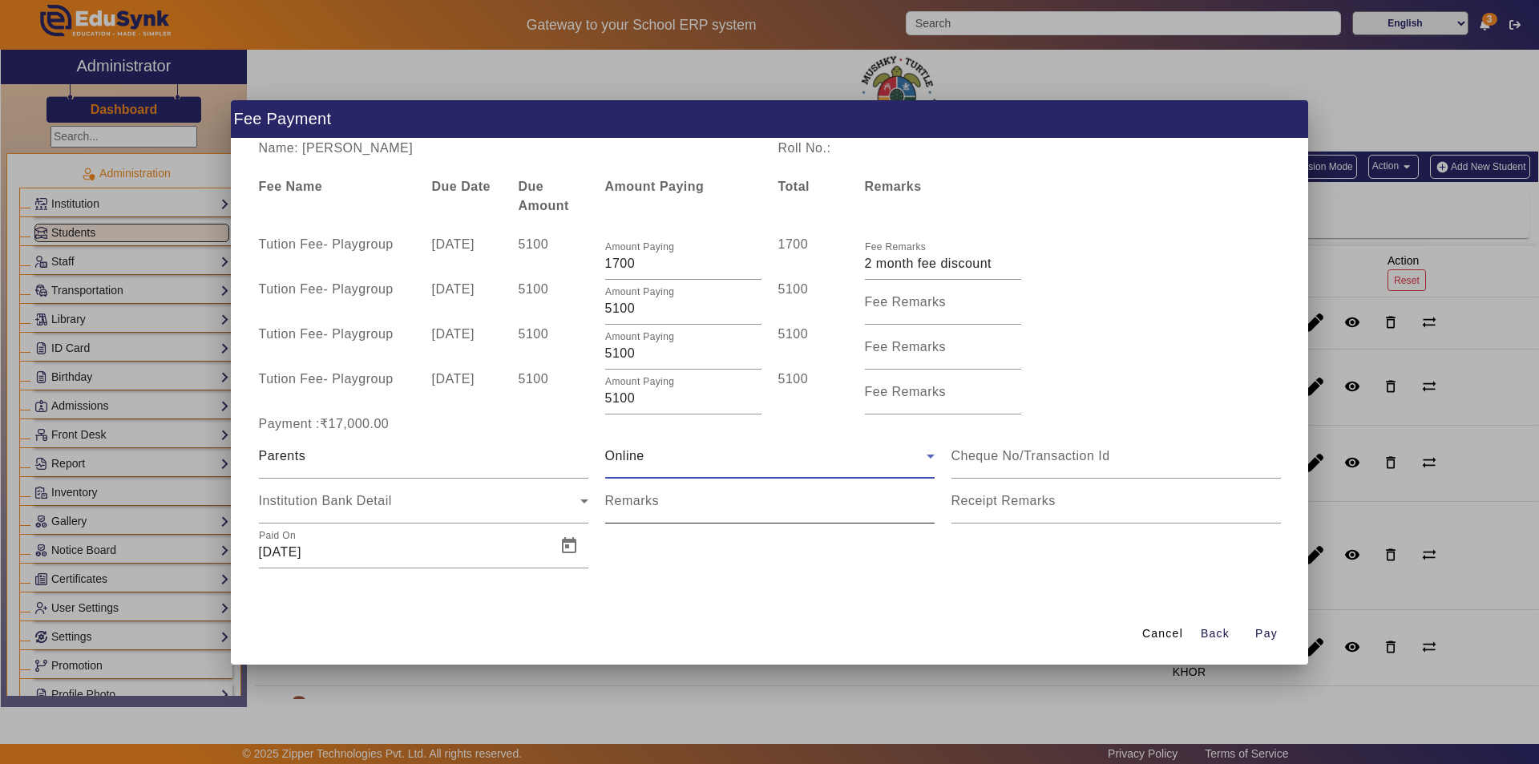
click at [637, 503] on mat-label "Remarks" at bounding box center [632, 501] width 55 height 14
click at [637, 503] on input "Remarks" at bounding box center [769, 507] width 329 height 19
click at [676, 505] on input "Remarks" at bounding box center [769, 507] width 329 height 19
drag, startPoint x: 802, startPoint y: 505, endPoint x: 702, endPoint y: 509, distance: 100.3
click at [702, 509] on input "Remarks" at bounding box center [769, 507] width 329 height 19
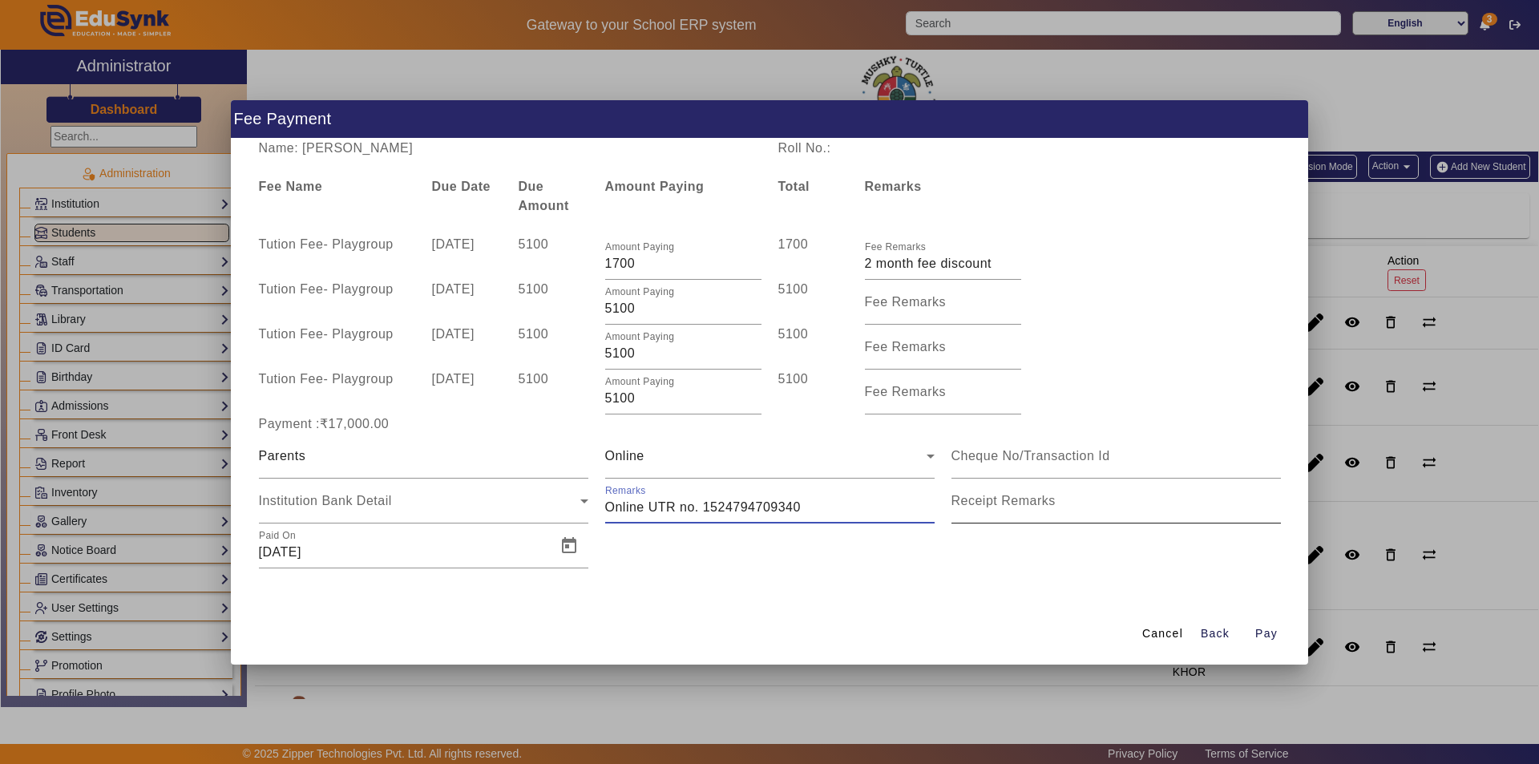
type input "Online UTR no. 1524794709340"
click at [976, 511] on input "Receipt Remarks" at bounding box center [1116, 507] width 329 height 19
type input "Full year fee"
click at [563, 544] on span "Open calendar" at bounding box center [569, 546] width 38 height 38
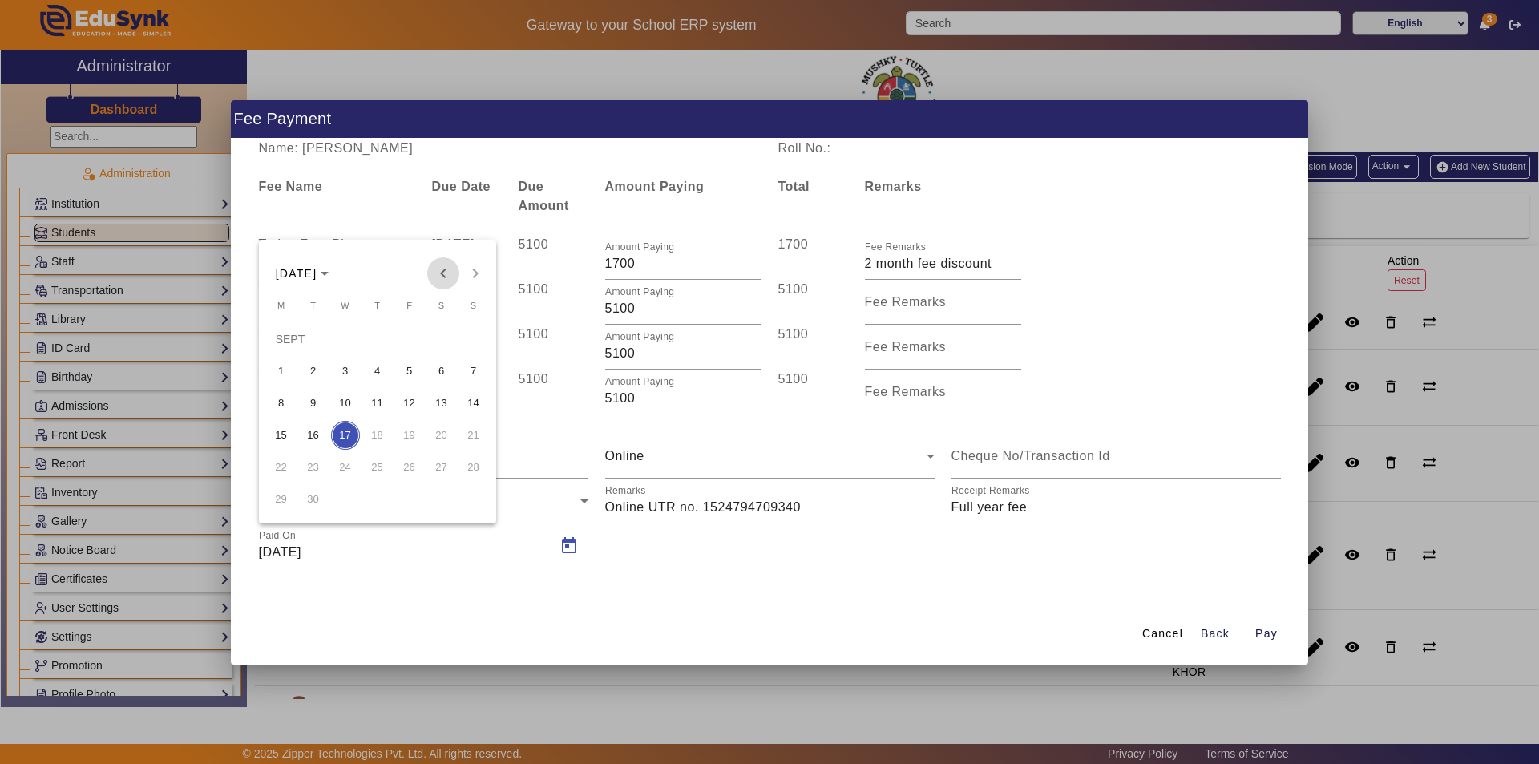
click at [440, 281] on span "Previous month" at bounding box center [443, 273] width 32 height 32
click at [317, 438] on span "19" at bounding box center [313, 435] width 29 height 29
type input "[DATE]"
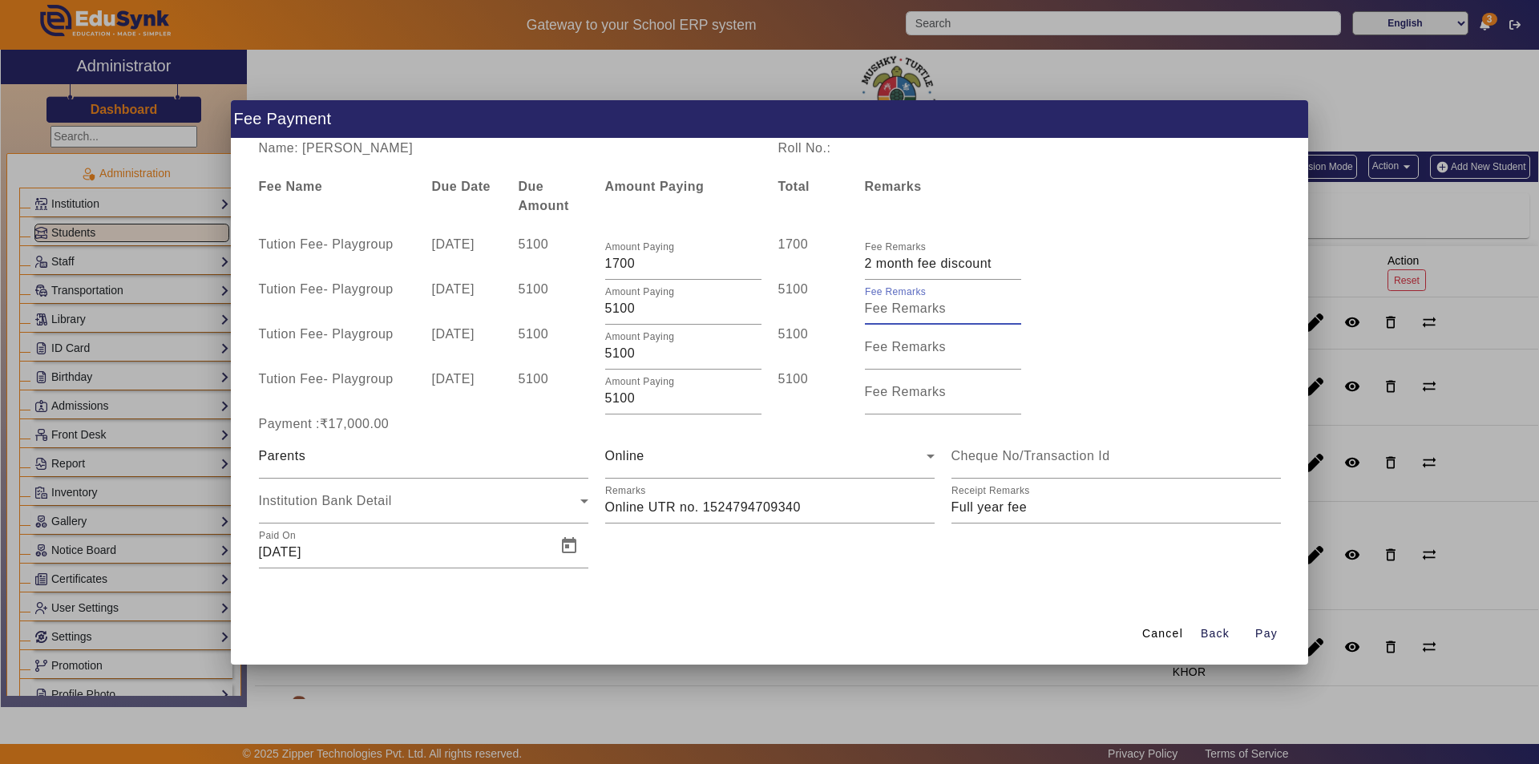
click at [903, 313] on input "Fee Remarks" at bounding box center [943, 308] width 156 height 19
type input "full year fee"
click at [1272, 627] on span "Pay" at bounding box center [1266, 633] width 22 height 17
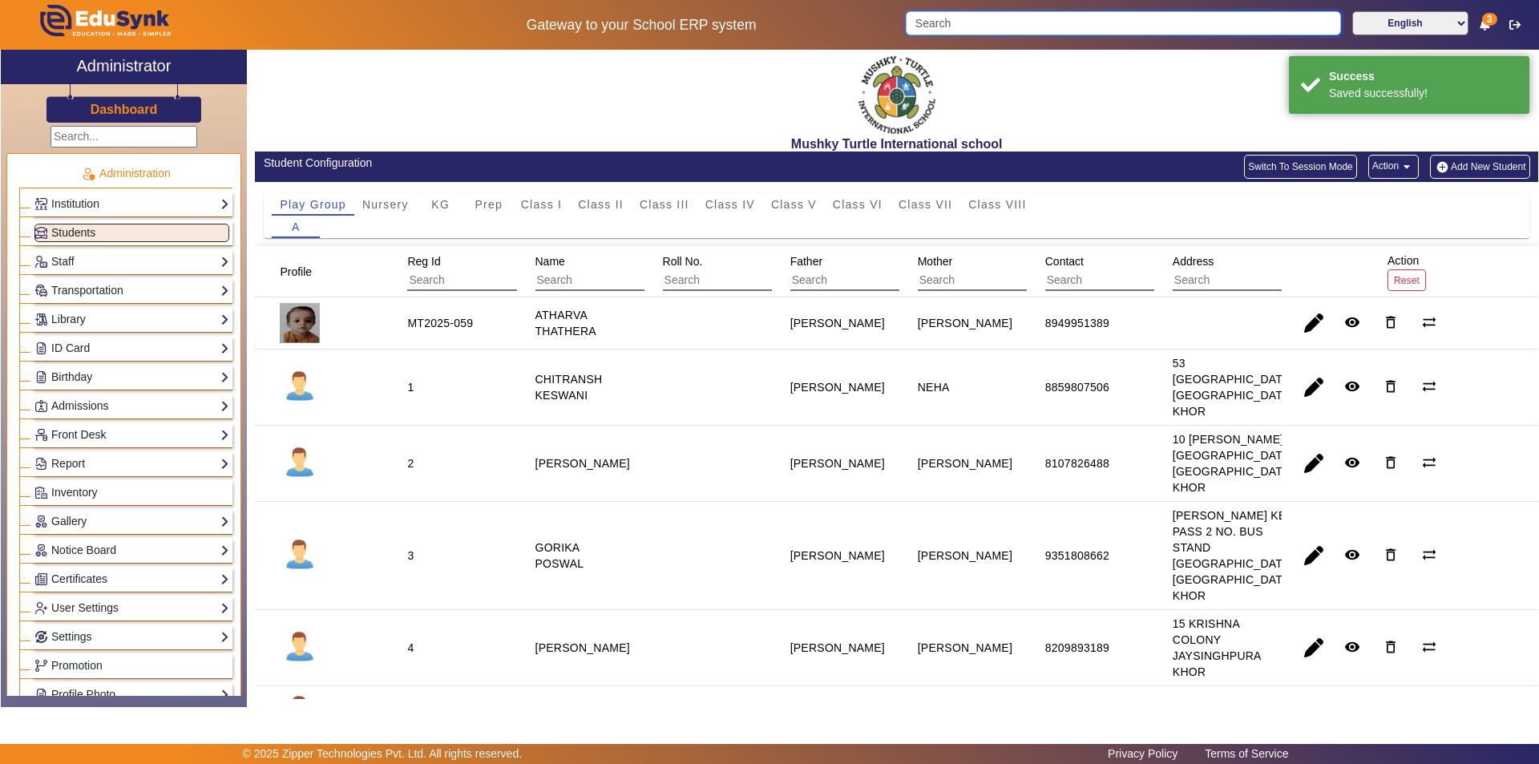
click at [1061, 15] on input "Search" at bounding box center [1123, 23] width 435 height 24
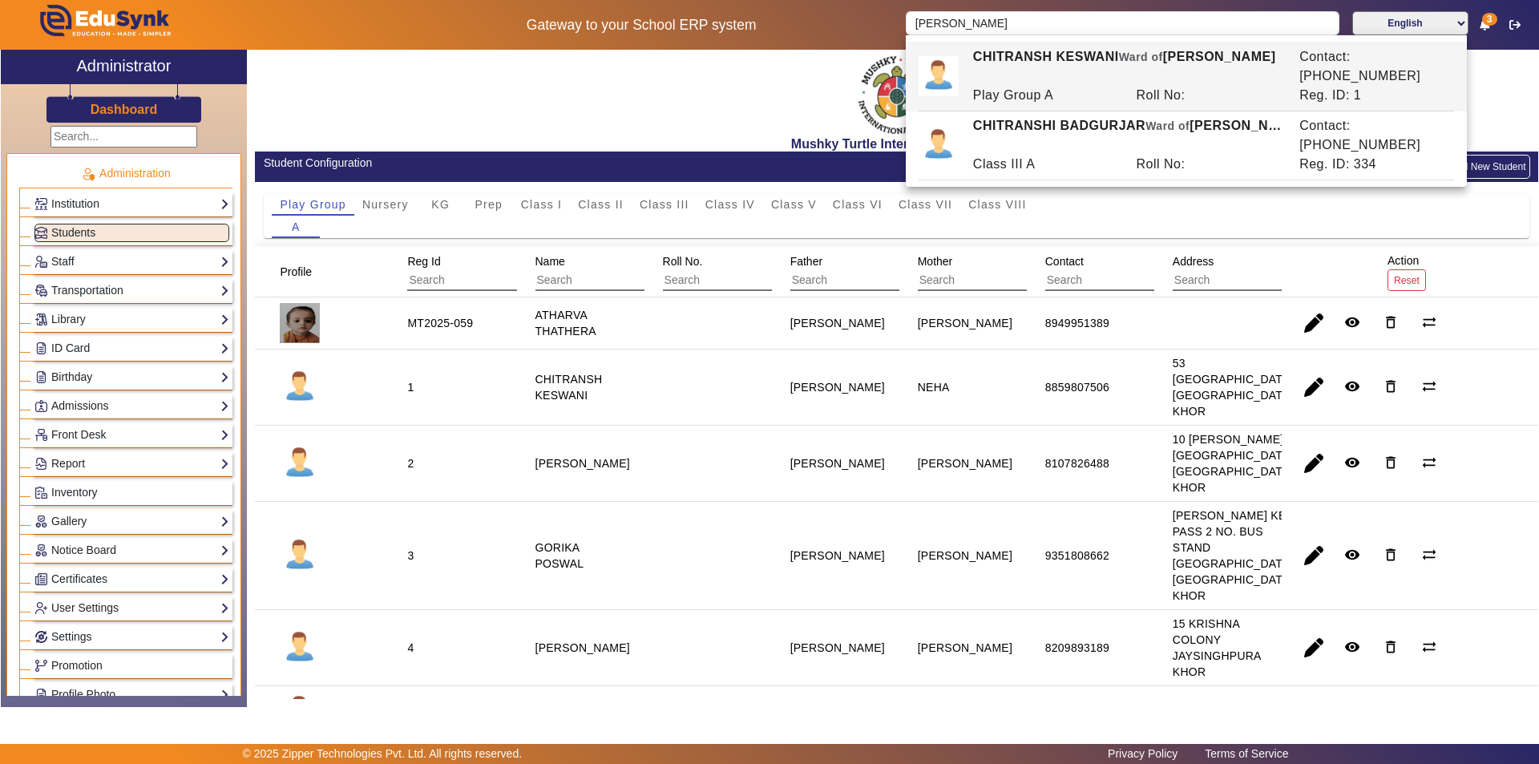
click at [1101, 86] on div "Play Group A" at bounding box center [1046, 95] width 164 height 19
type input "CHITRANSH KESWANI"
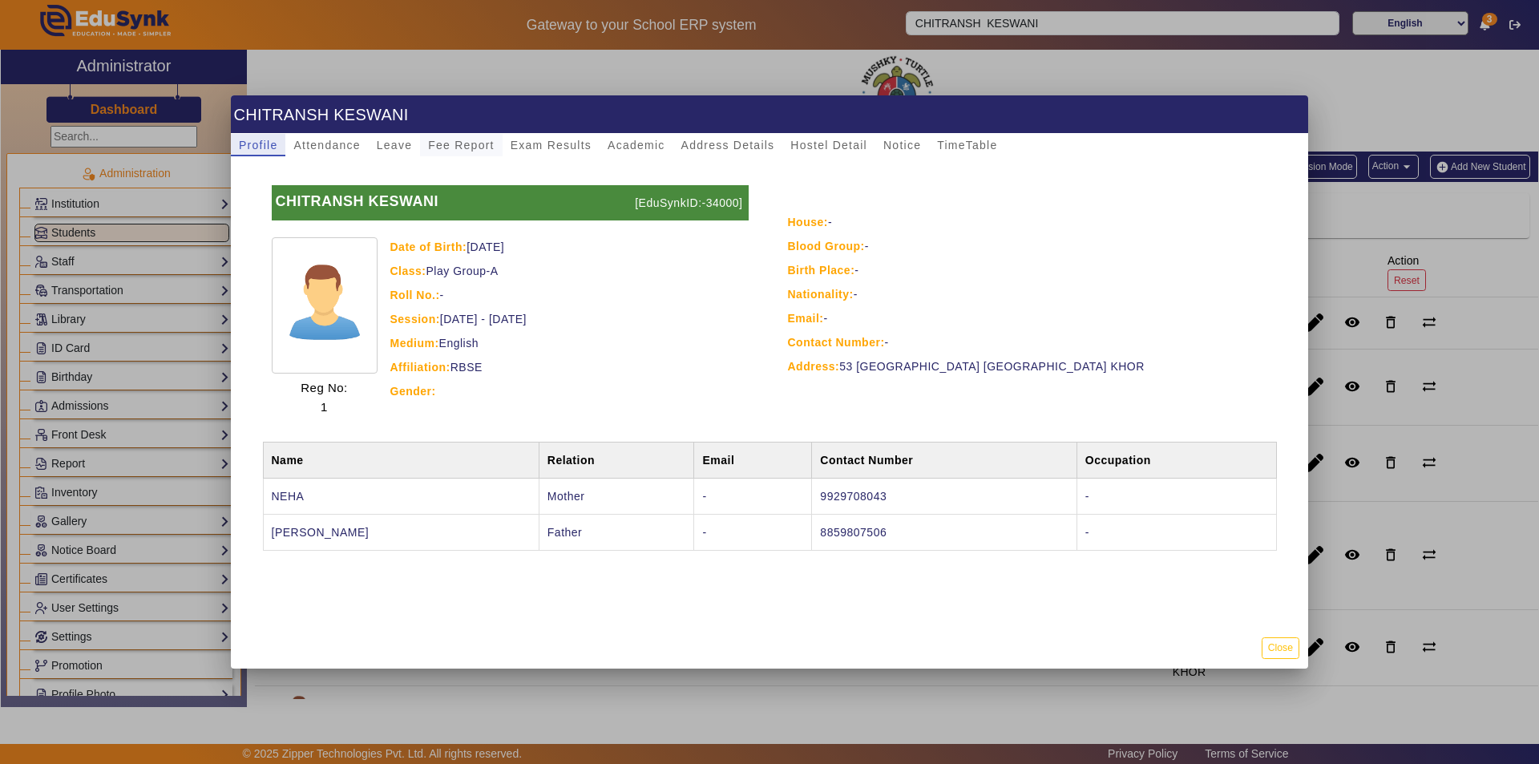
click at [465, 143] on span "Fee Report" at bounding box center [461, 144] width 67 height 11
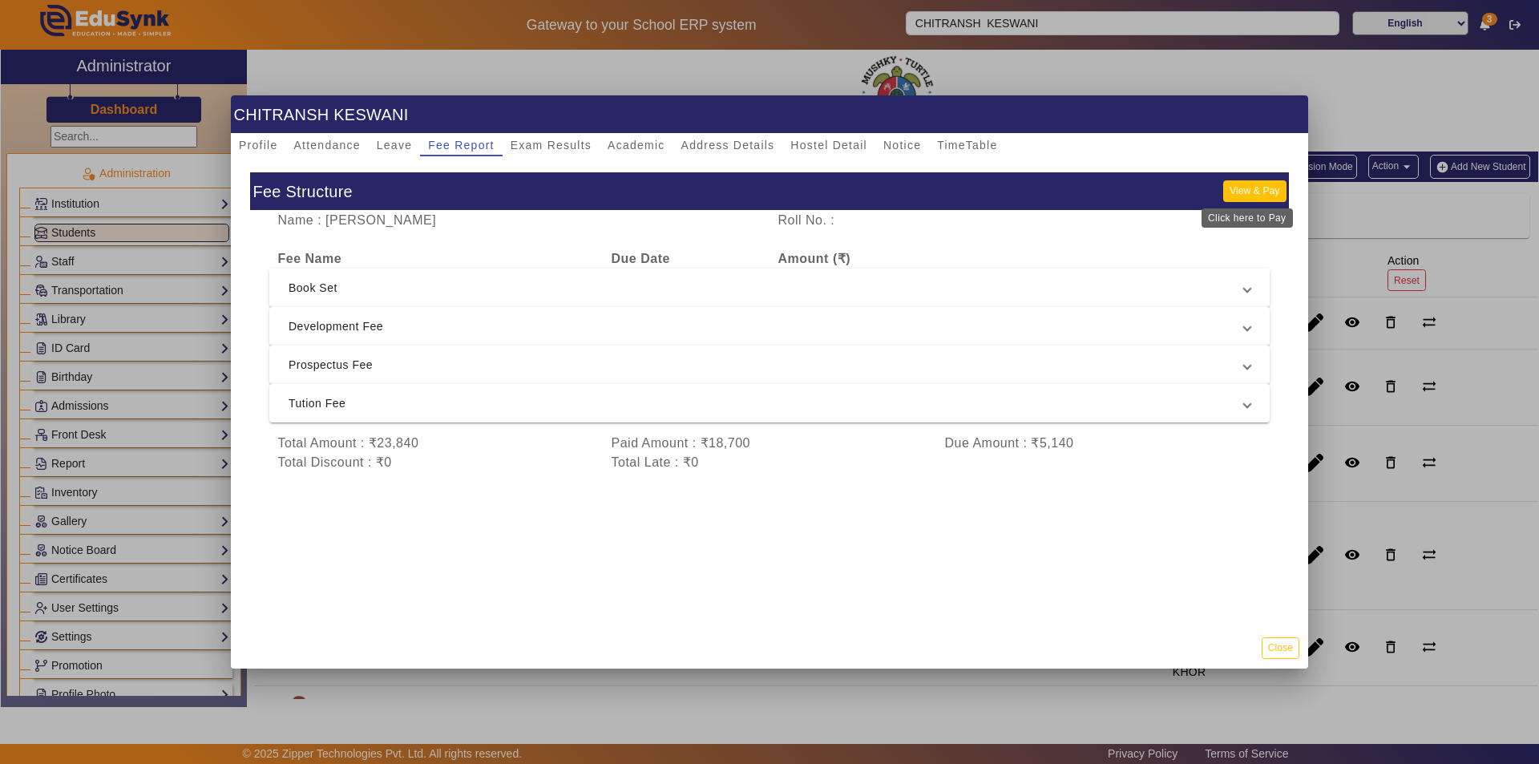
click at [1254, 187] on button "View & Pay" at bounding box center [1254, 191] width 63 height 22
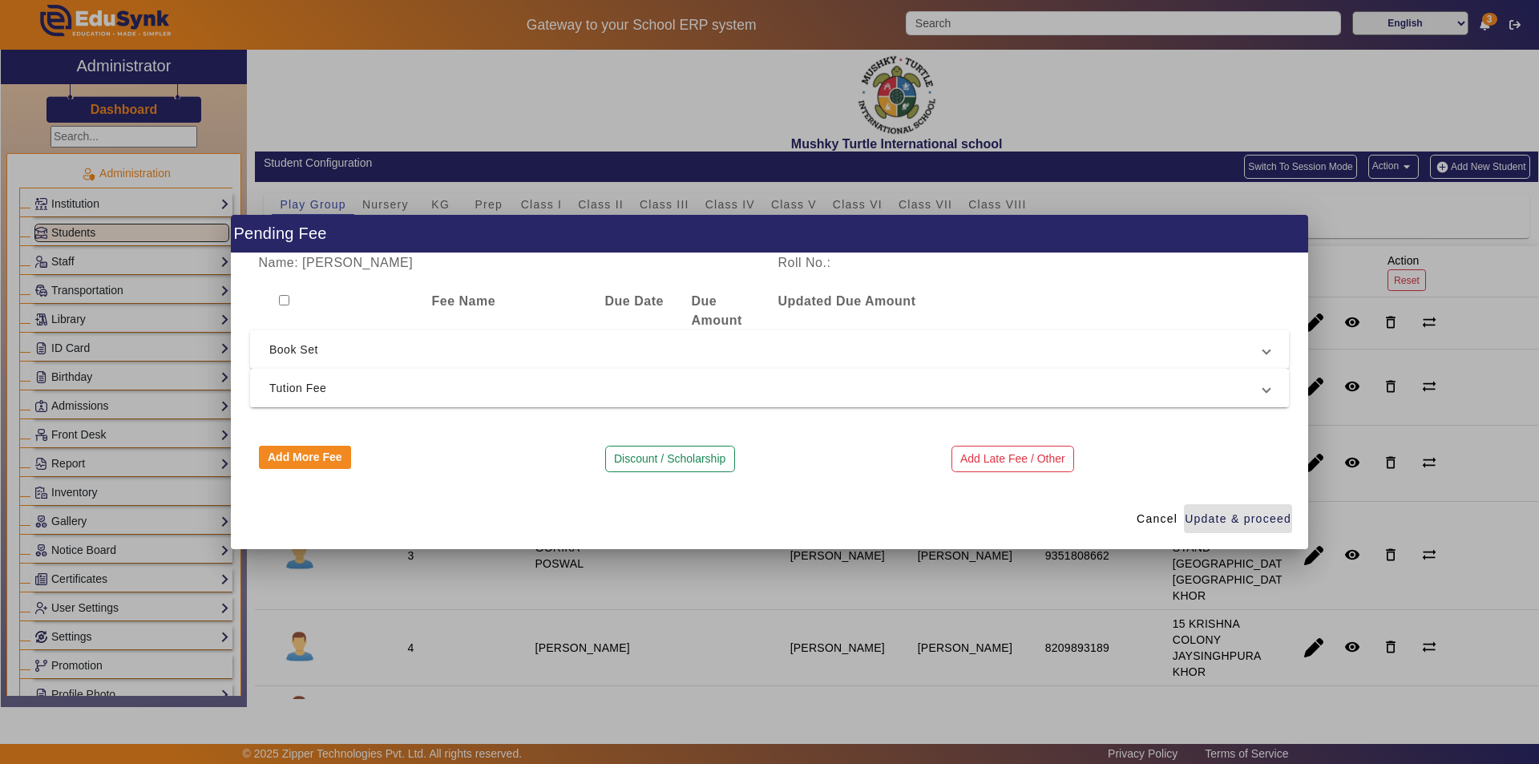
click at [599, 383] on span "Tution Fee" at bounding box center [766, 387] width 994 height 19
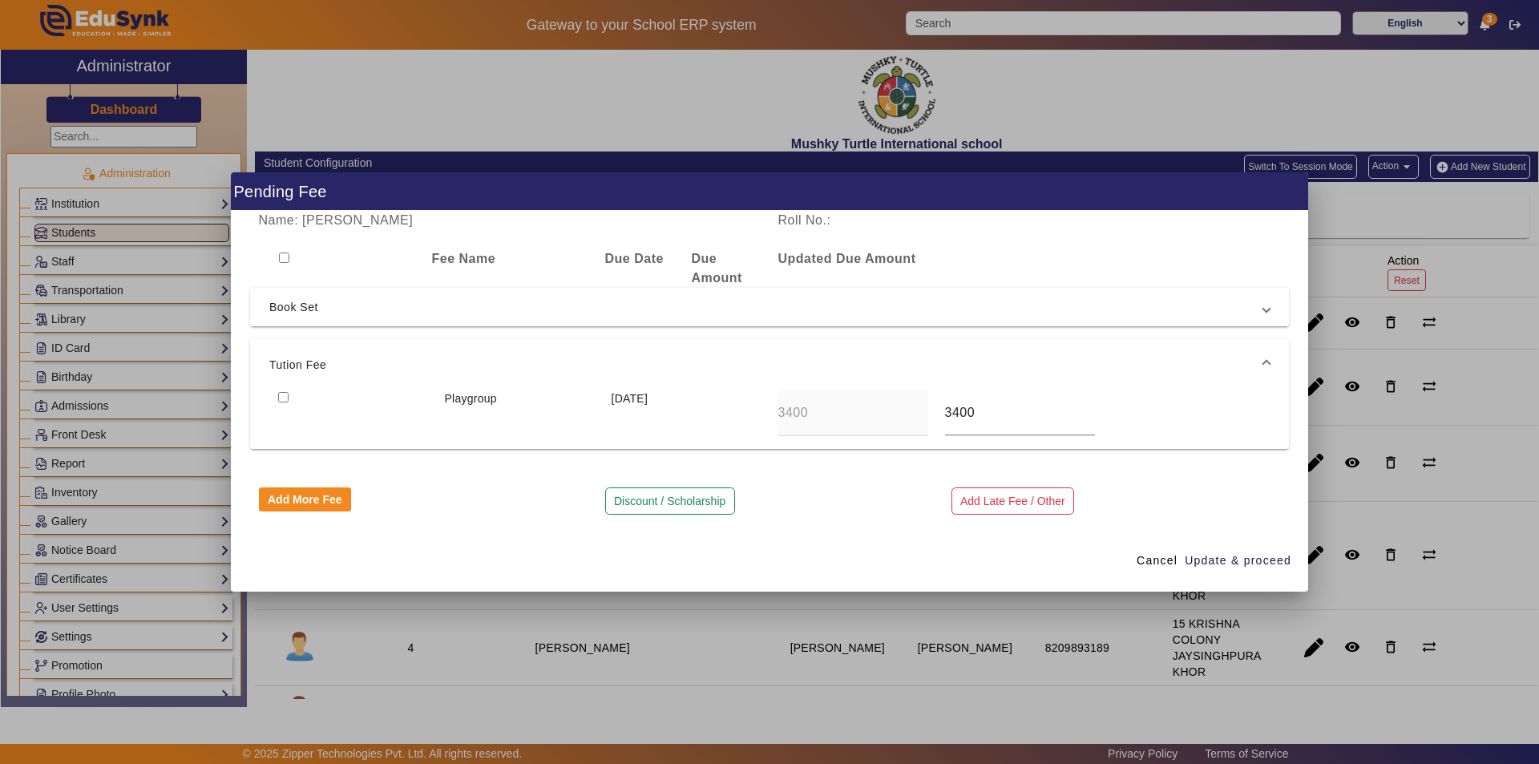
click at [650, 495] on button "Discount / Scholarship" at bounding box center [670, 500] width 130 height 27
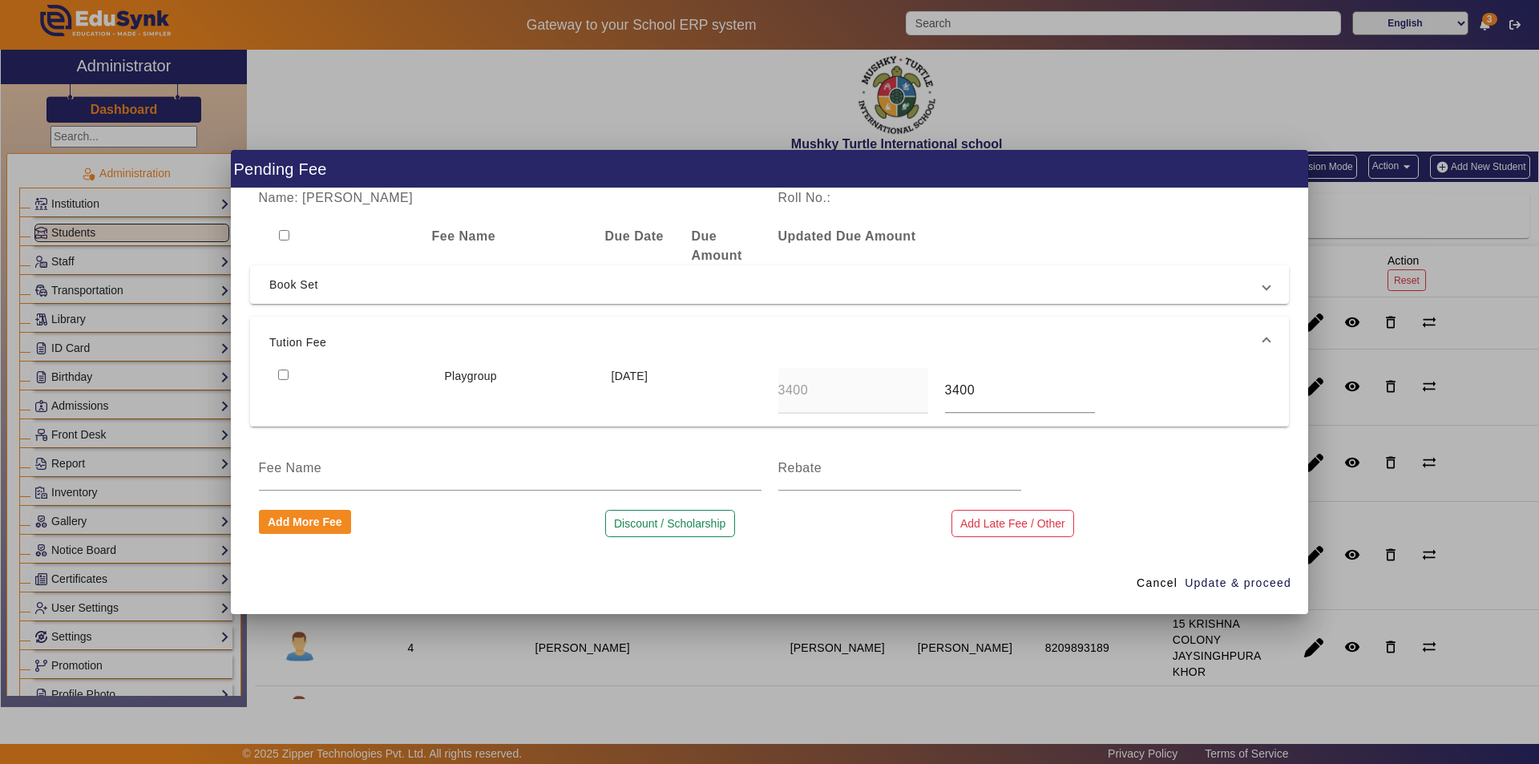
click at [284, 375] on input "checkbox" at bounding box center [283, 375] width 10 height 10
checkbox input "true"
click at [581, 478] on input at bounding box center [510, 468] width 503 height 19
type input "2 month tuition fee discount as per one shot payment of full year fee approved …"
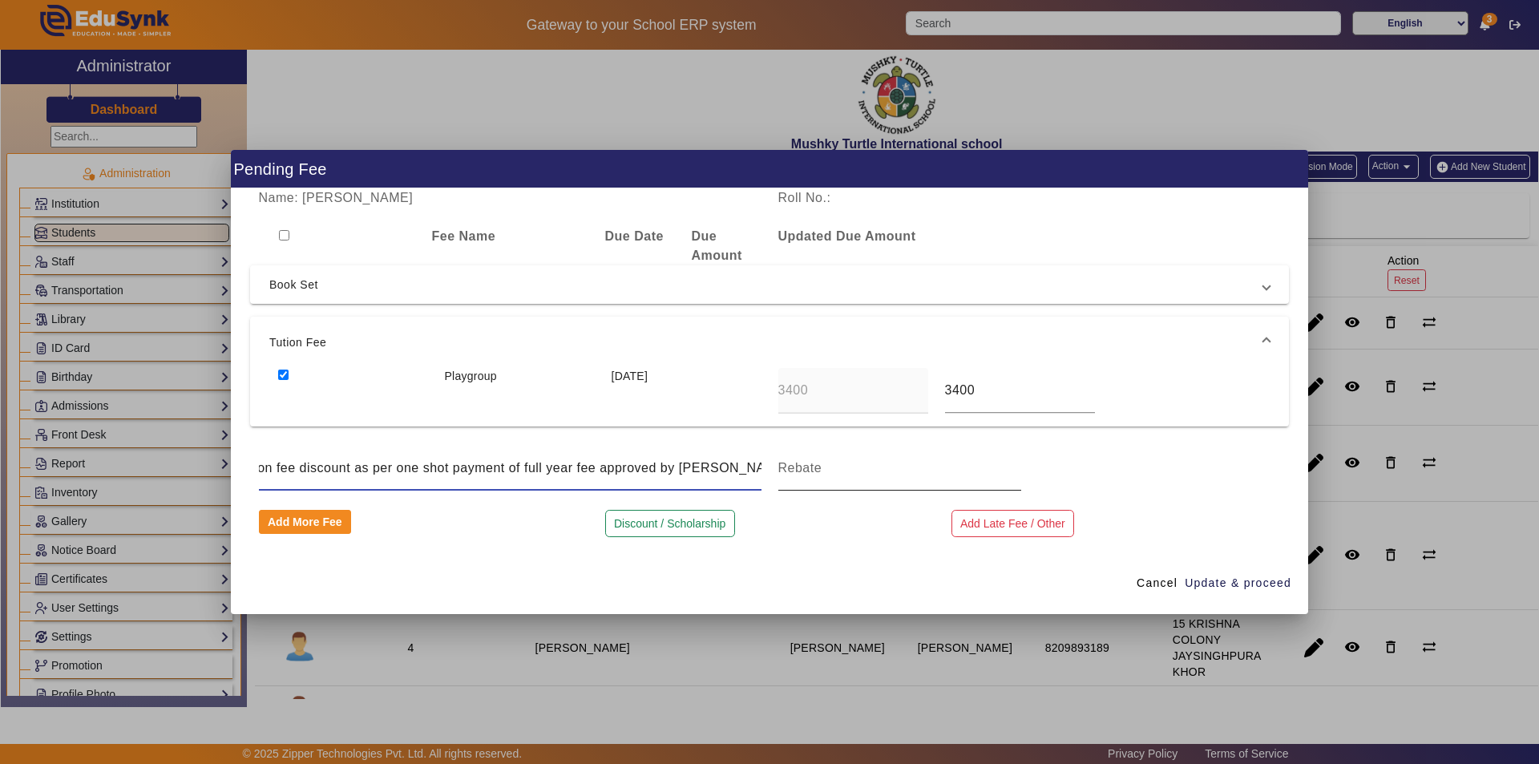
click at [800, 473] on input at bounding box center [899, 468] width 243 height 19
type input "3400"
click at [1222, 582] on span "Update & proceed" at bounding box center [1238, 583] width 107 height 17
type input "5100"
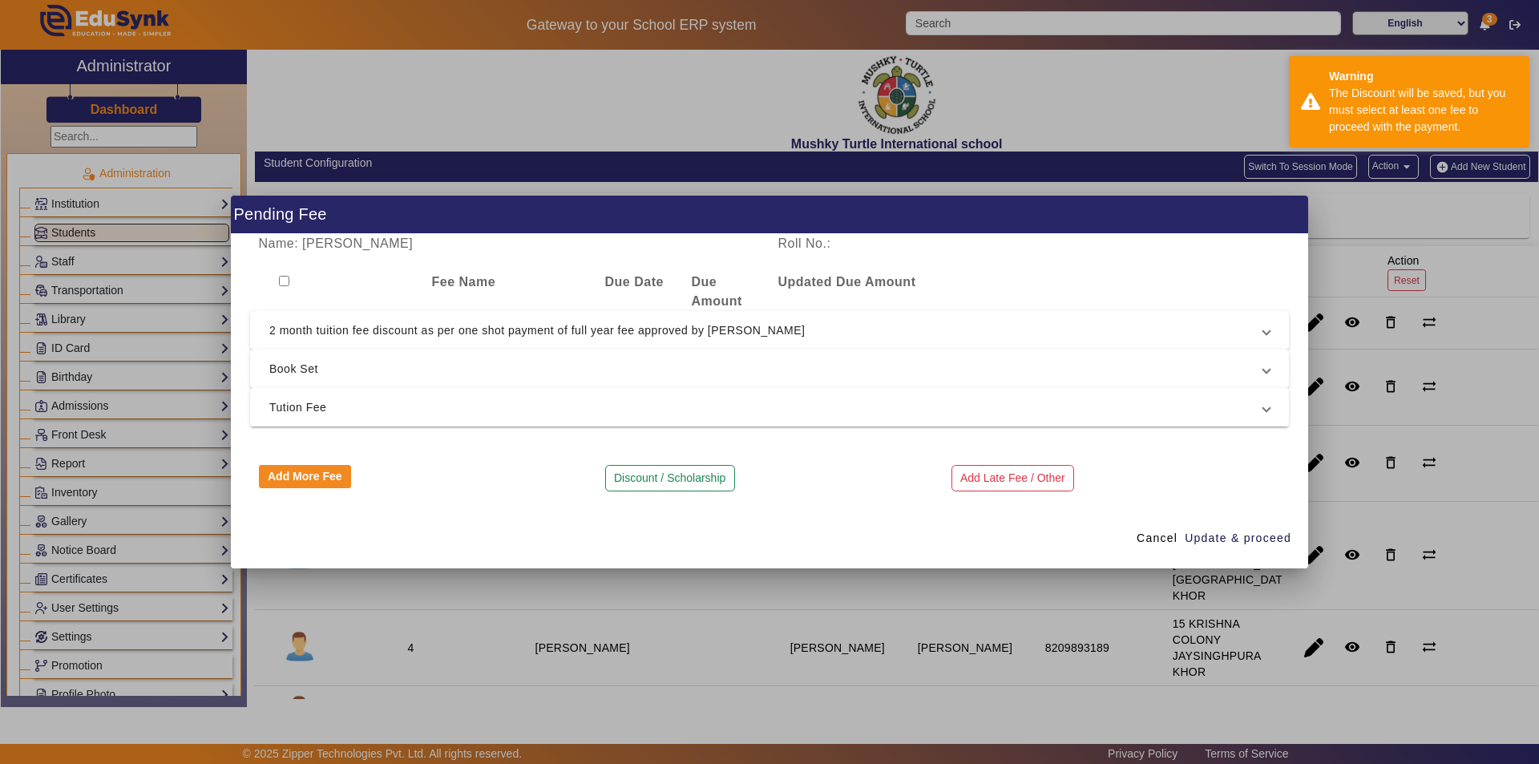
click at [701, 409] on span "Tution Fee" at bounding box center [766, 407] width 994 height 19
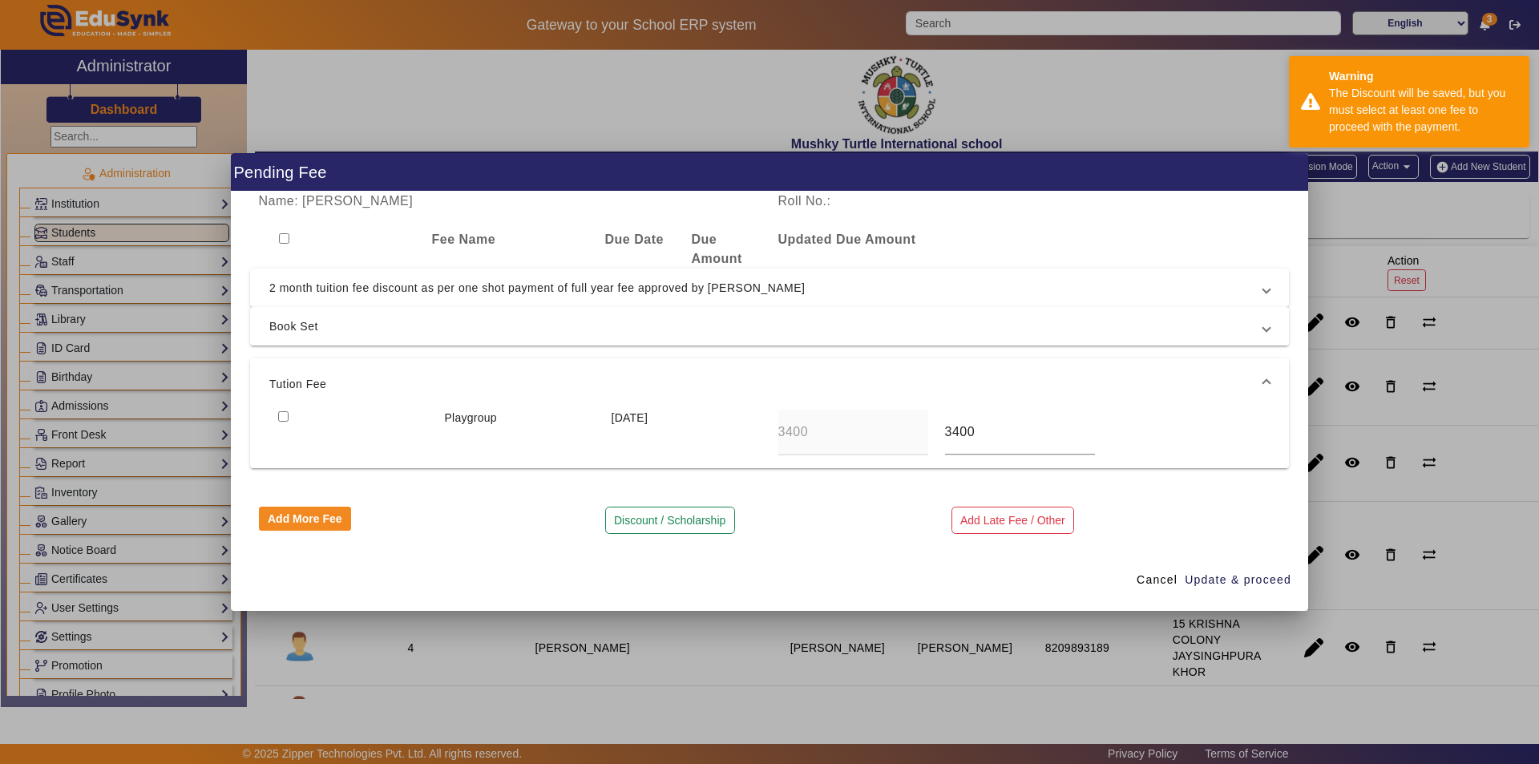
click at [704, 391] on span "Tution Fee" at bounding box center [766, 383] width 994 height 19
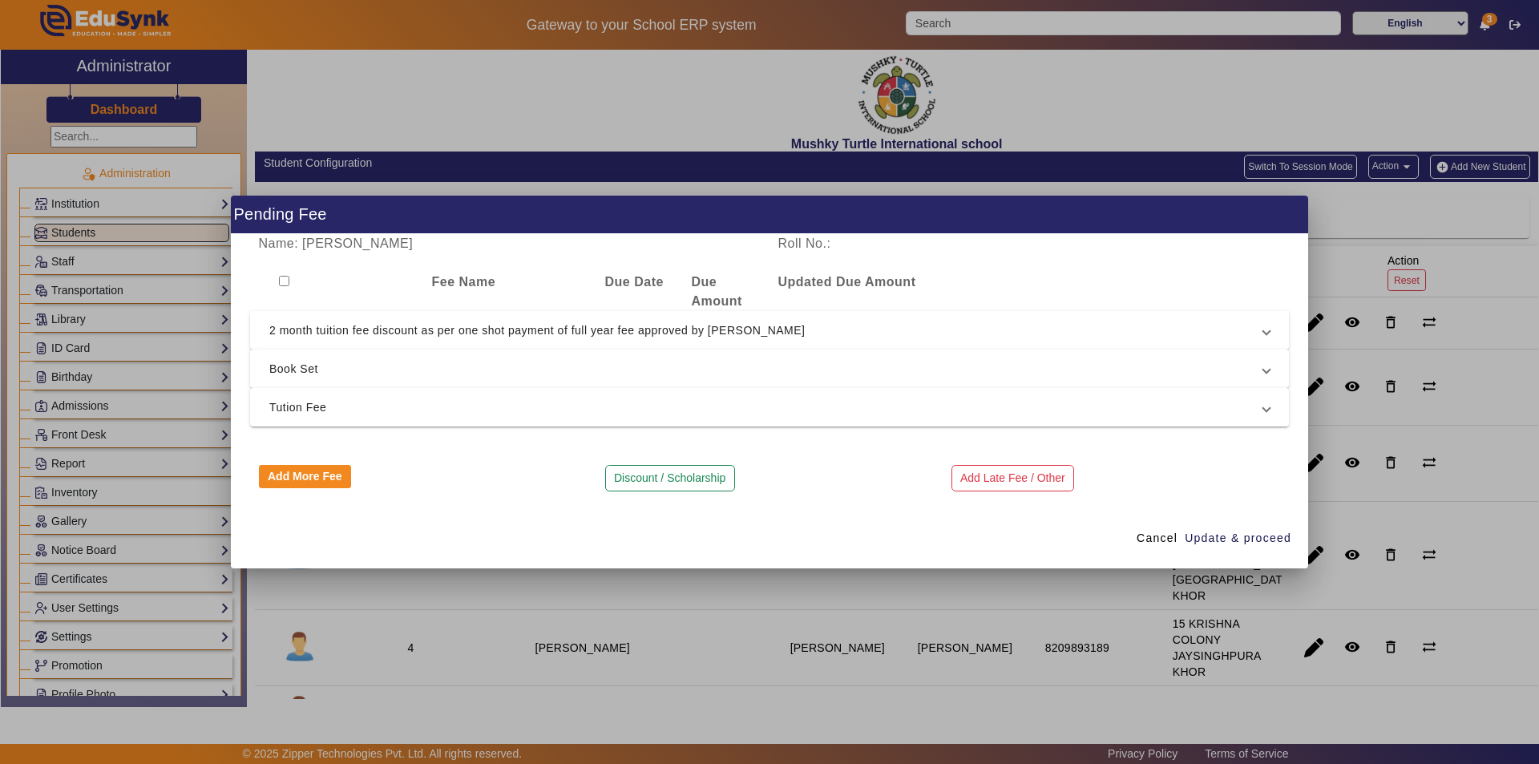
click at [1074, 275] on div "Fee Name Due Date Due Amount Updated Due Amount" at bounding box center [769, 292] width 1039 height 38
click at [821, 465] on div "Discount / Scholarship" at bounding box center [769, 478] width 346 height 27
click at [1212, 537] on span "Update & proceed" at bounding box center [1238, 538] width 107 height 17
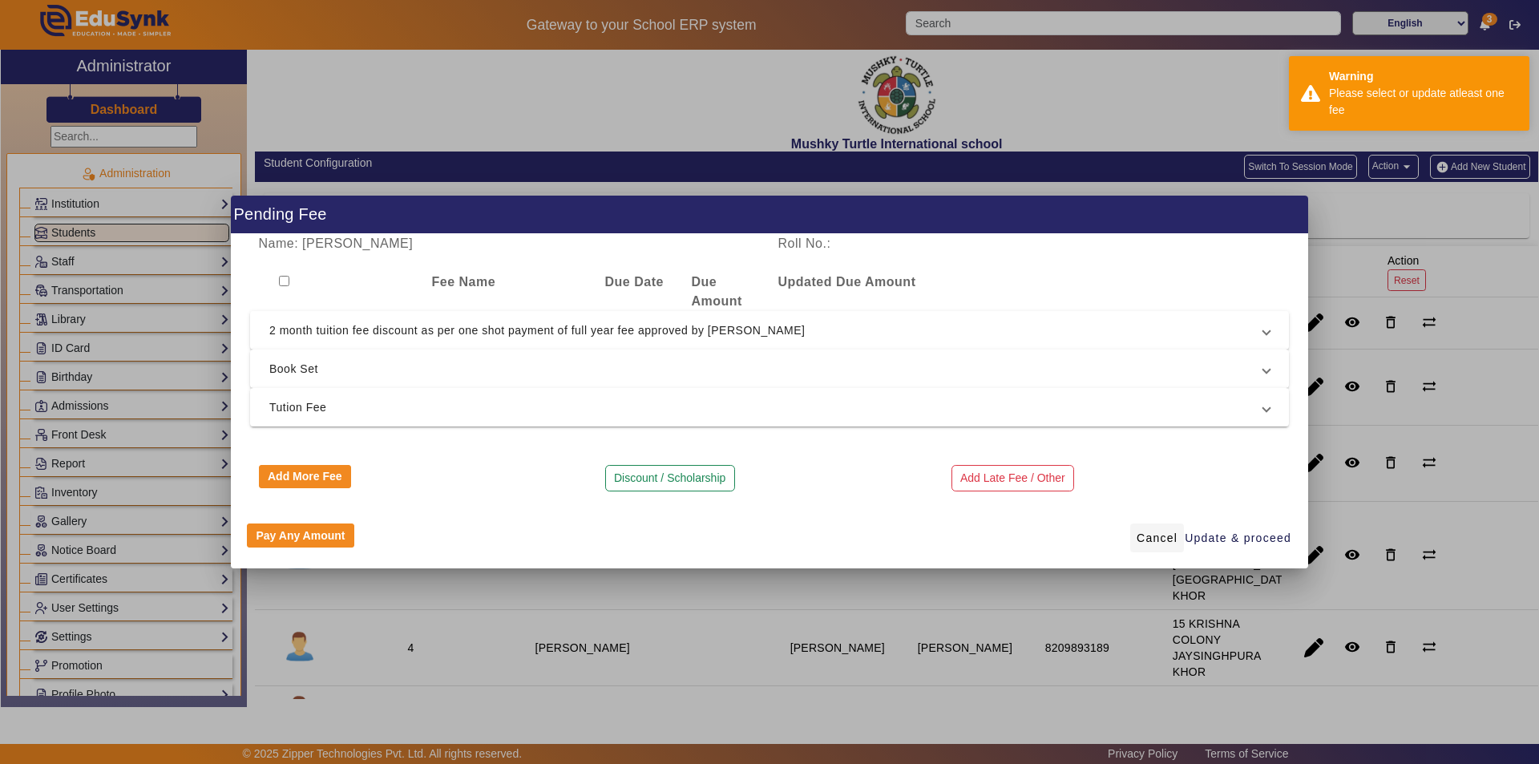
click at [1149, 534] on span "Cancel" at bounding box center [1157, 538] width 41 height 17
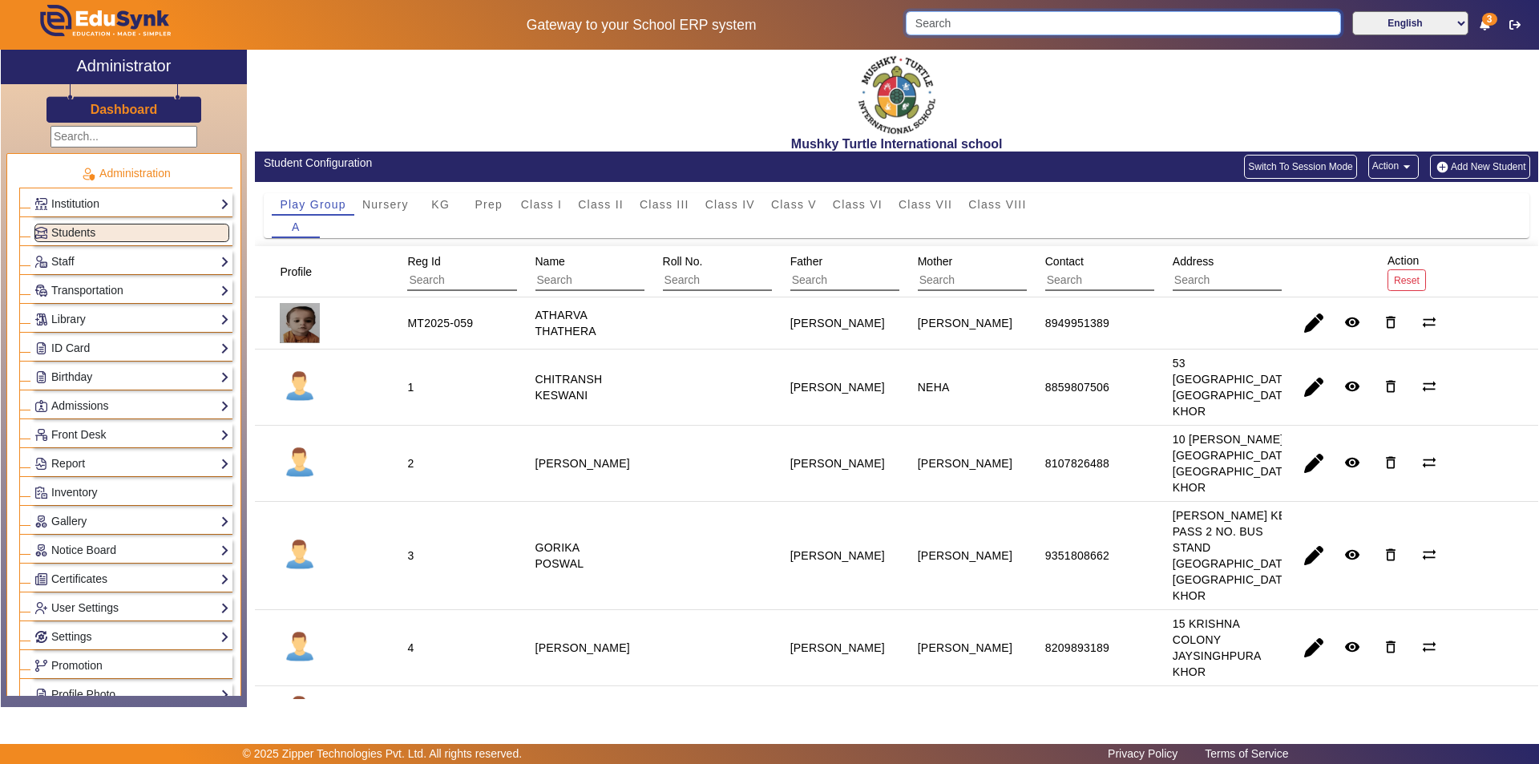
click at [972, 28] on input "Search" at bounding box center [1123, 23] width 435 height 24
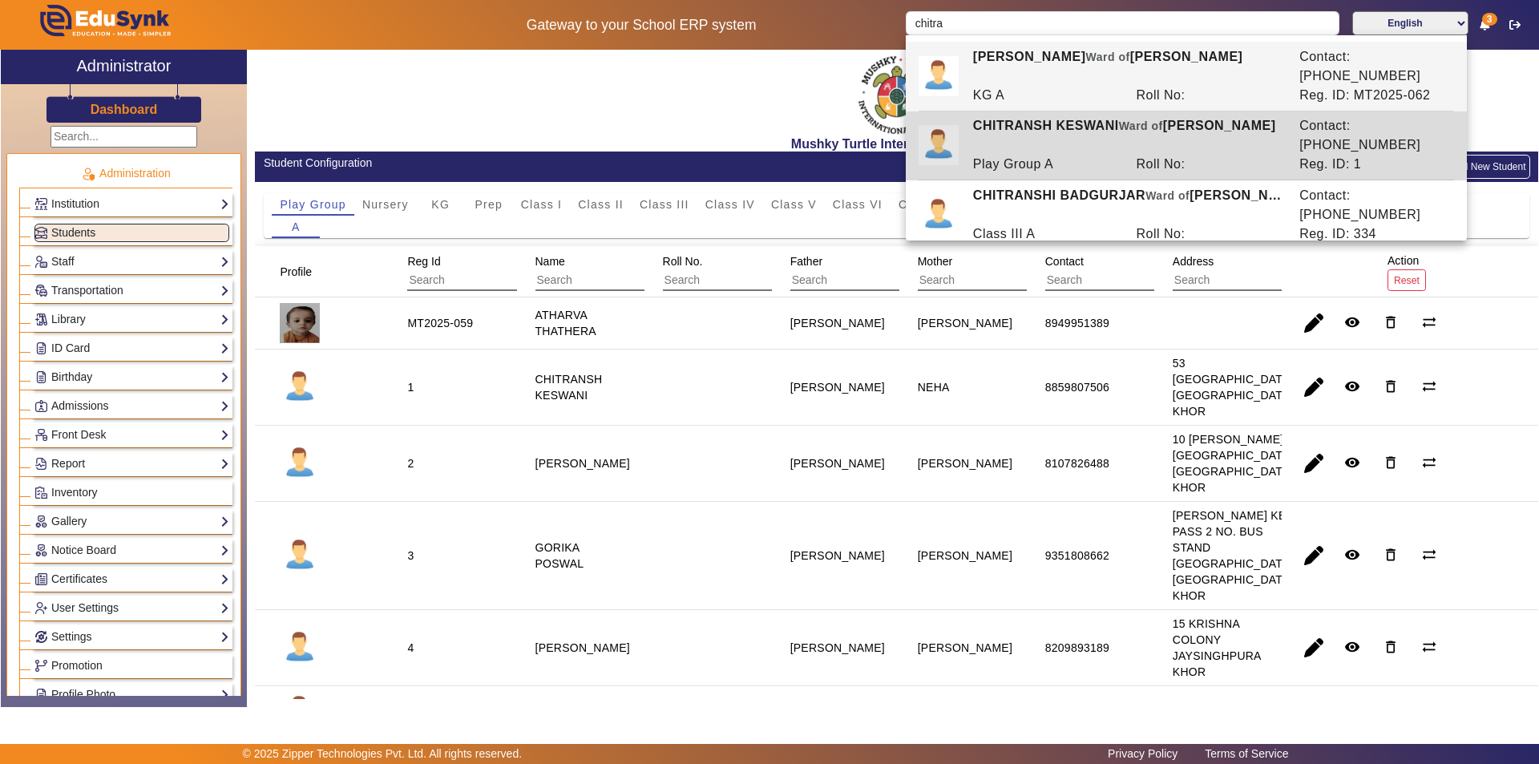
click at [1099, 155] on div "Play Group A" at bounding box center [1046, 164] width 164 height 19
type input "CHITRANSH KESWANI"
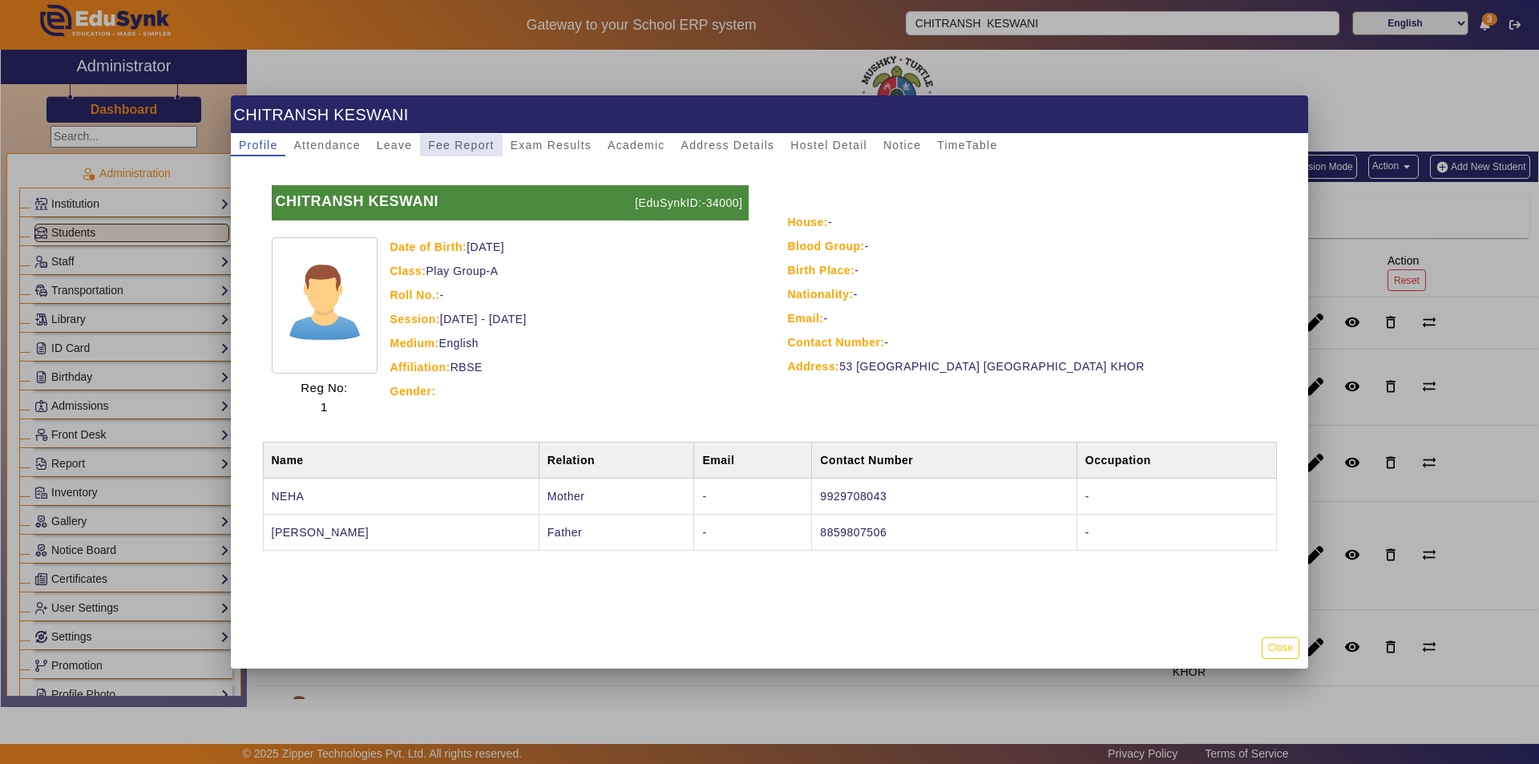
click at [453, 141] on span "Fee Report" at bounding box center [461, 144] width 67 height 11
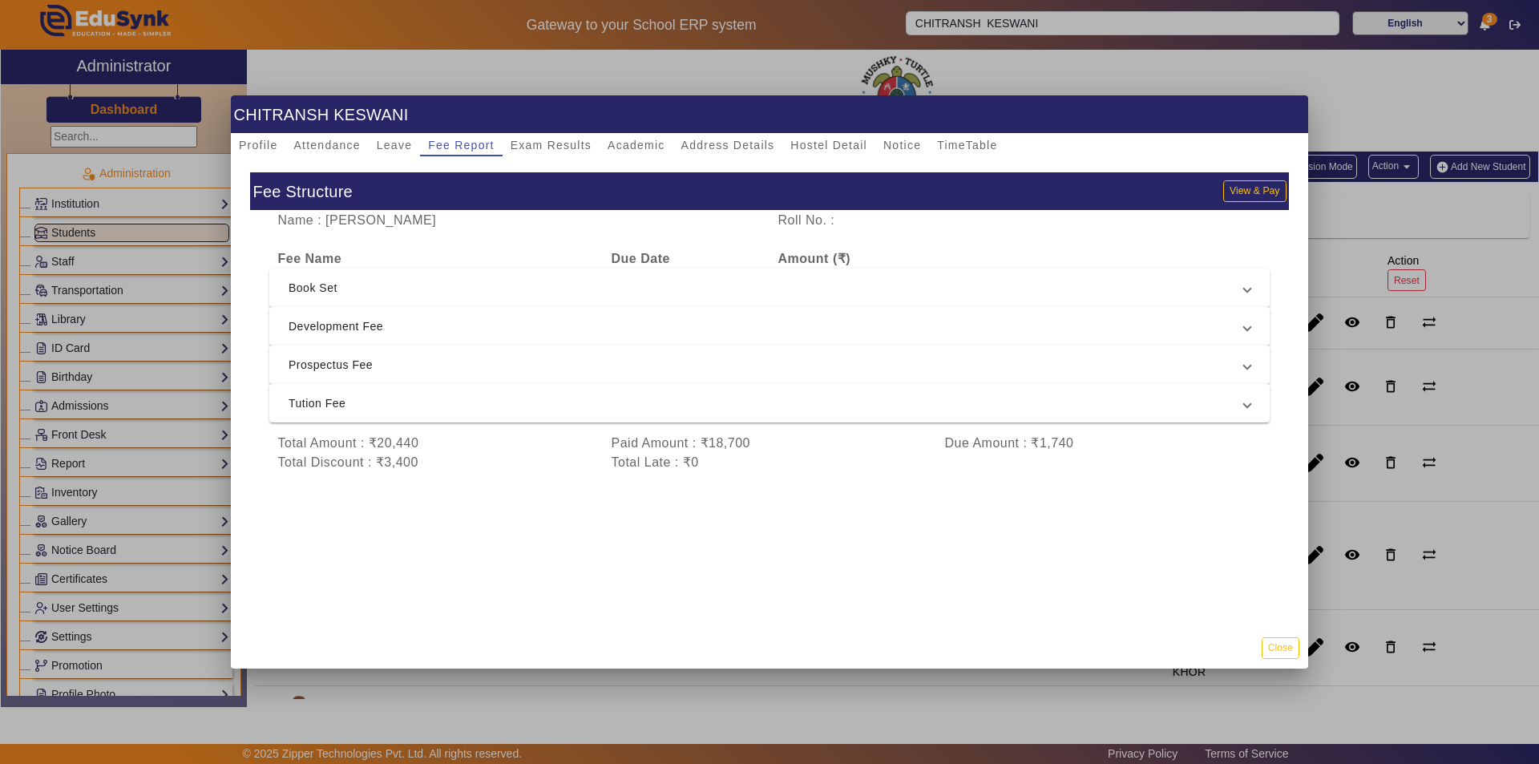
click at [1058, 157] on div "Fee Structure View & Pay Name : [PERSON_NAME] Roll No. : Fee Name Due Date Amou…" at bounding box center [769, 391] width 1077 height 471
click at [1288, 647] on button "Close" at bounding box center [1281, 648] width 38 height 22
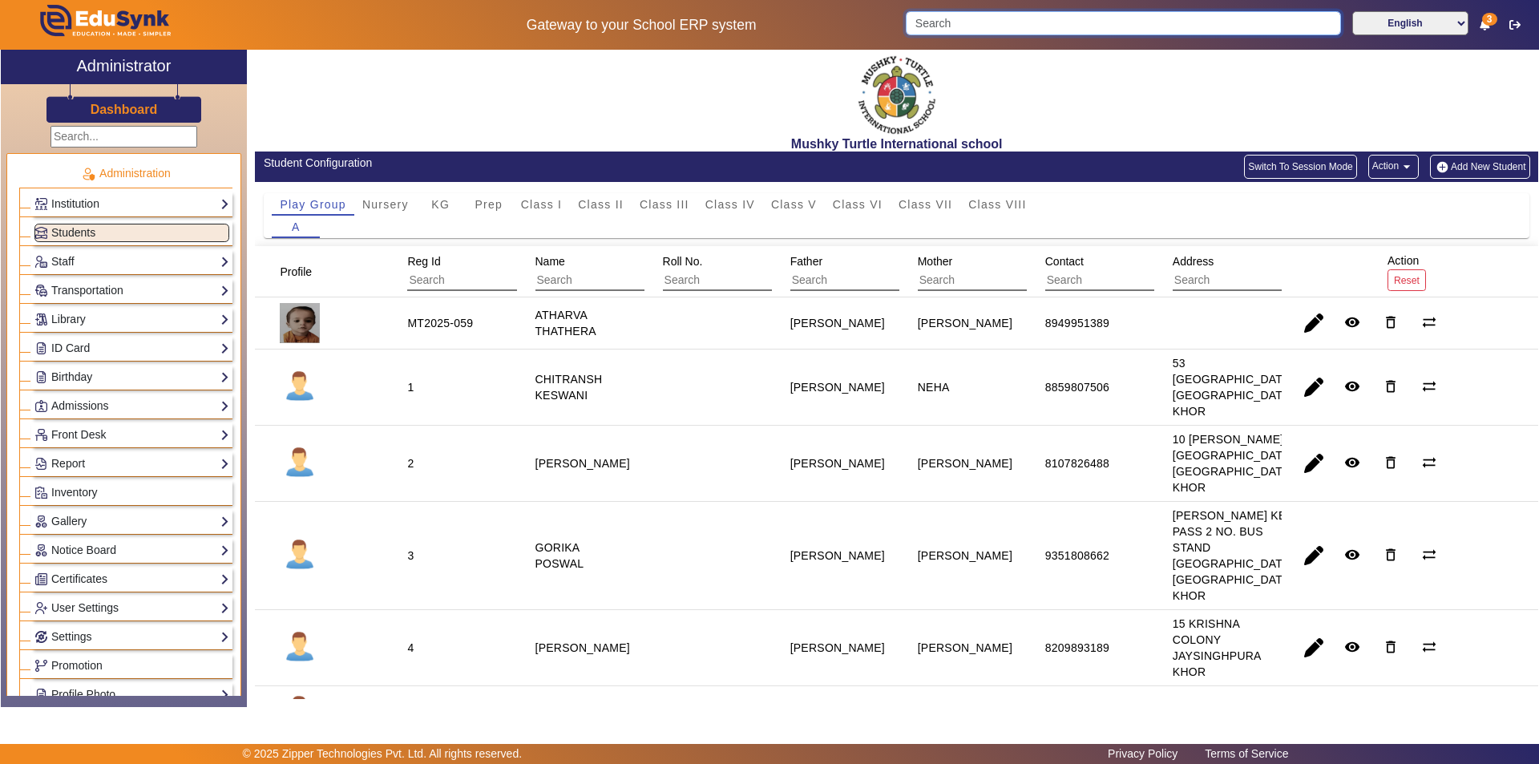
click at [976, 26] on input "Search" at bounding box center [1123, 23] width 435 height 24
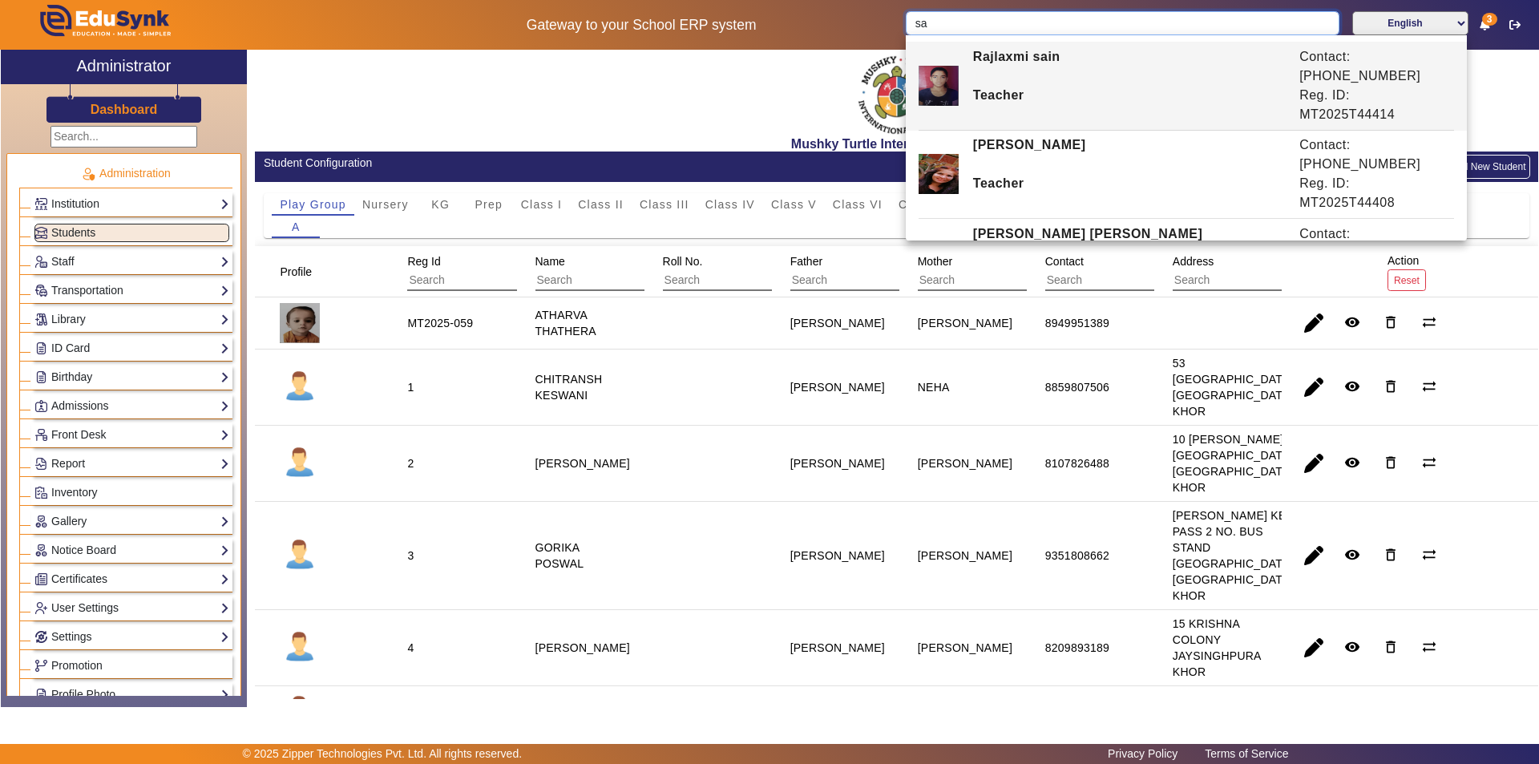
type input "s"
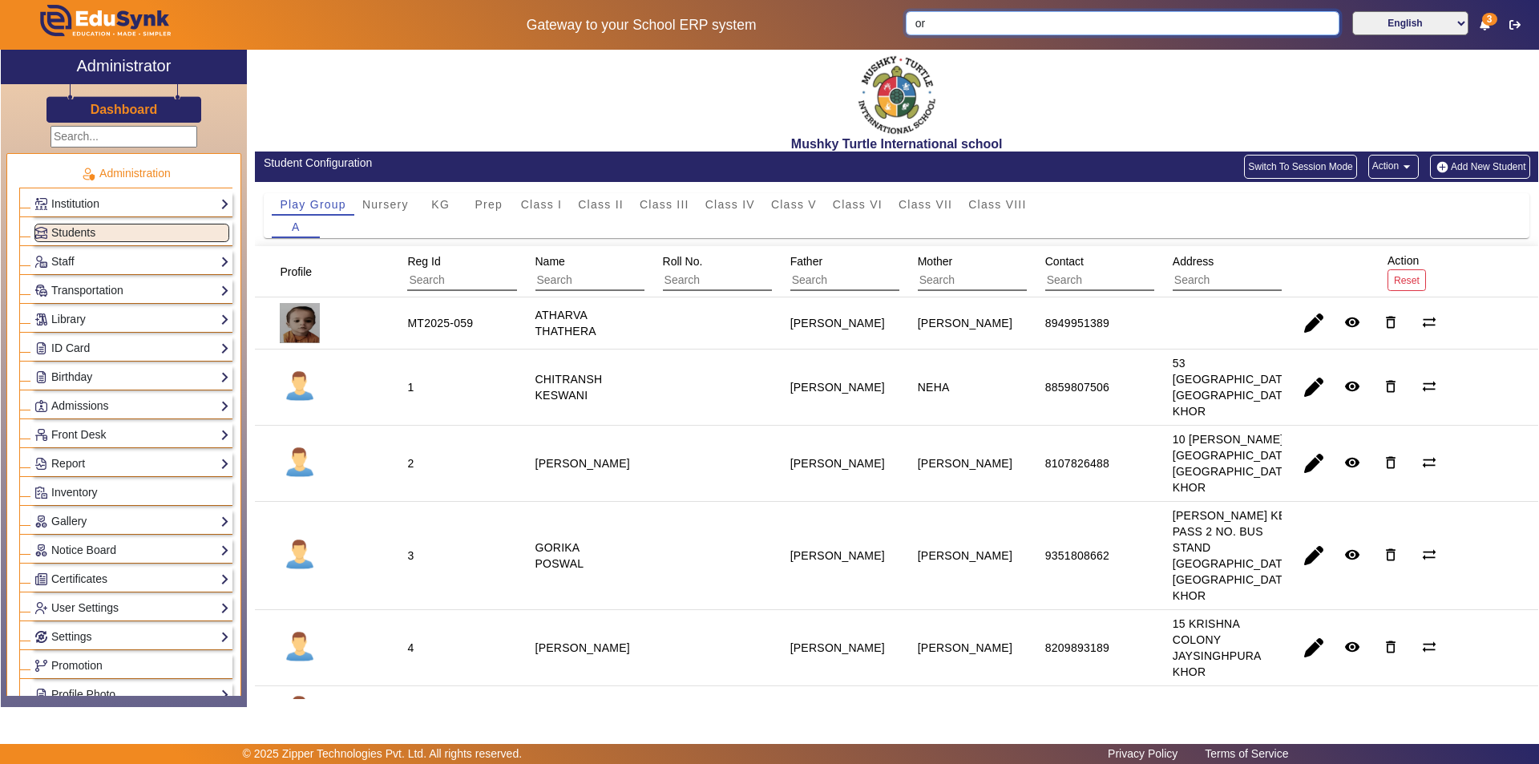
type input "o"
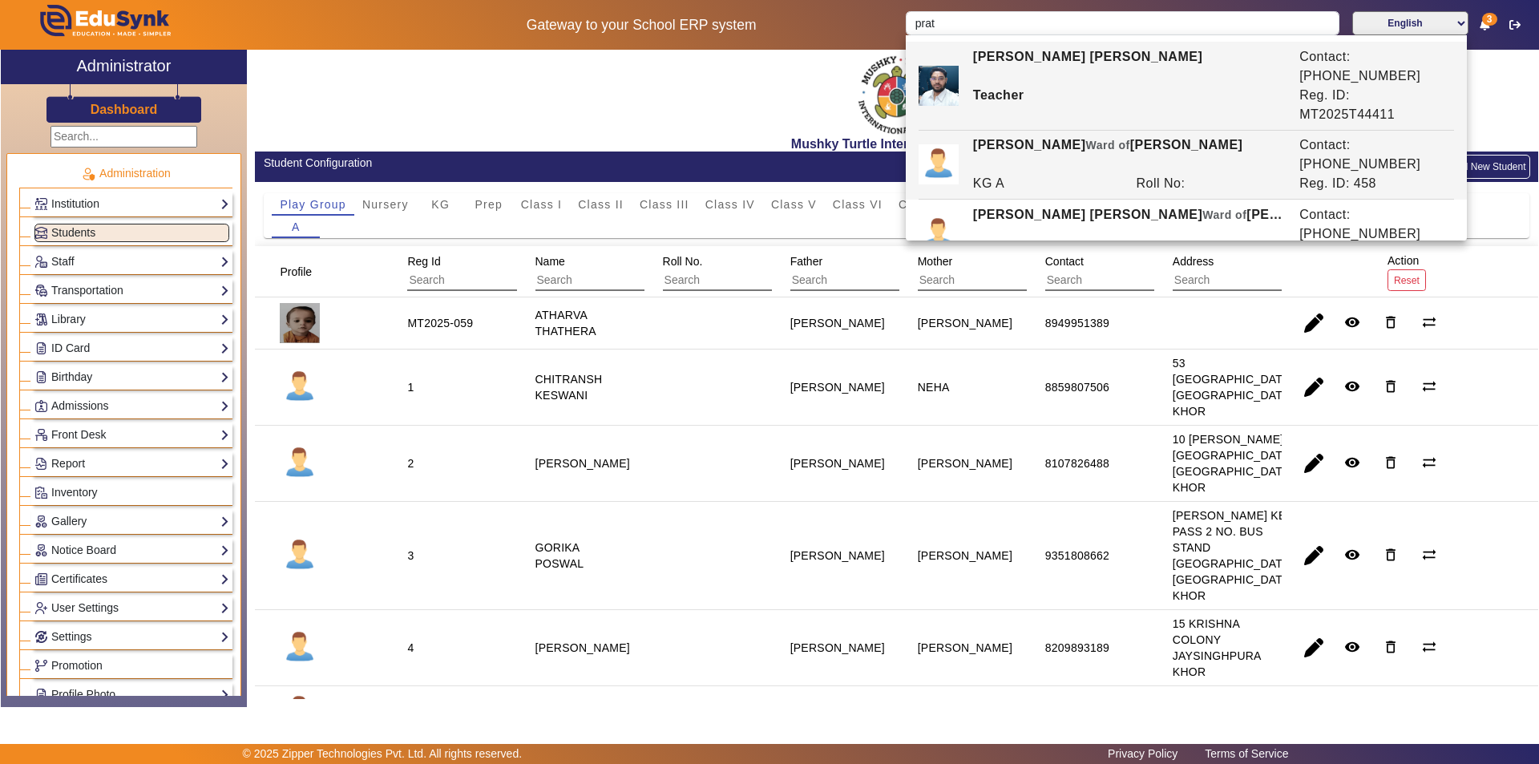
click at [1053, 135] on div "[PERSON_NAME] of [PERSON_NAME]" at bounding box center [1127, 154] width 326 height 38
type input "[PERSON_NAME]"
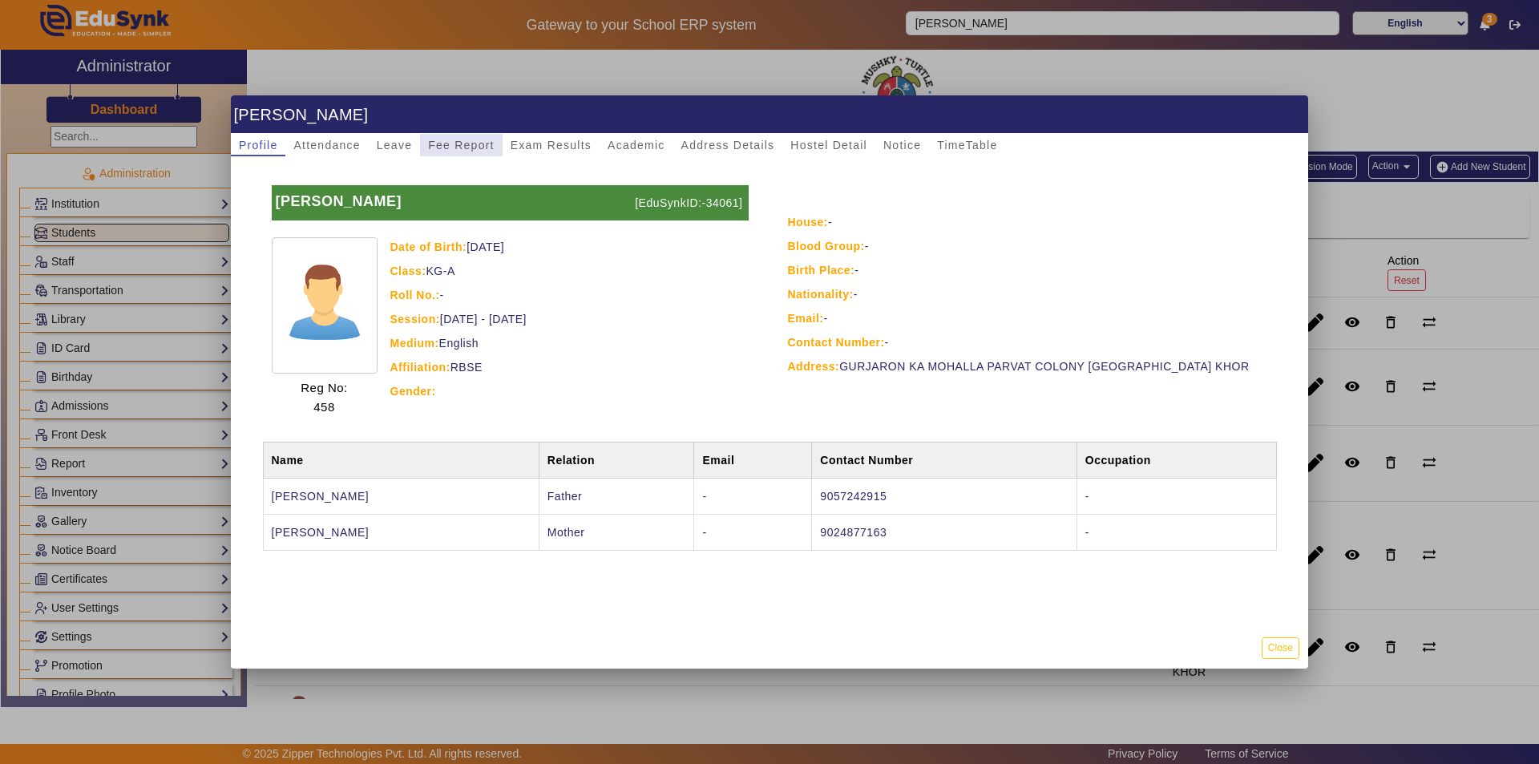
click at [455, 141] on span "Fee Report" at bounding box center [461, 144] width 67 height 11
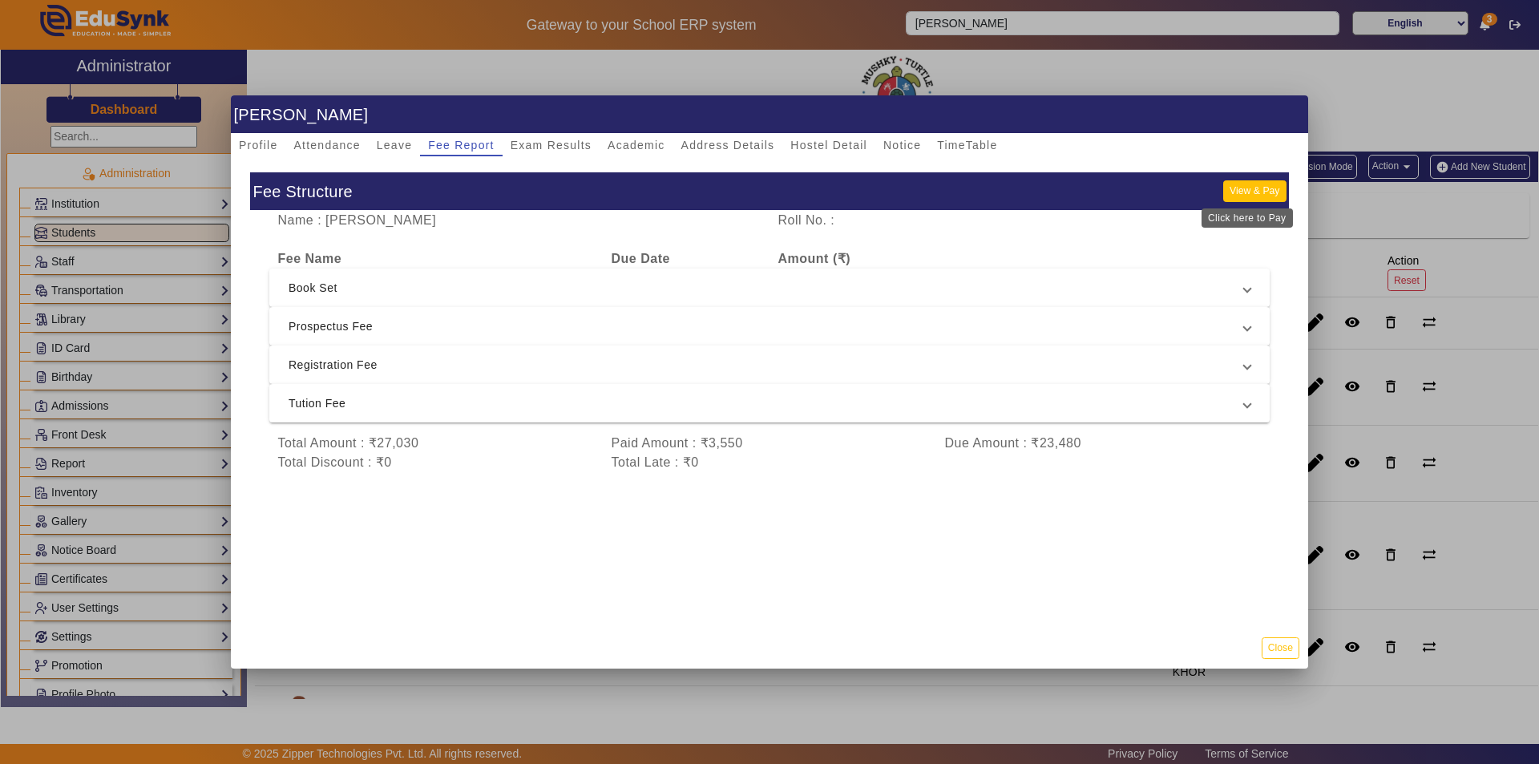
click at [1244, 195] on button "View & Pay" at bounding box center [1254, 191] width 63 height 22
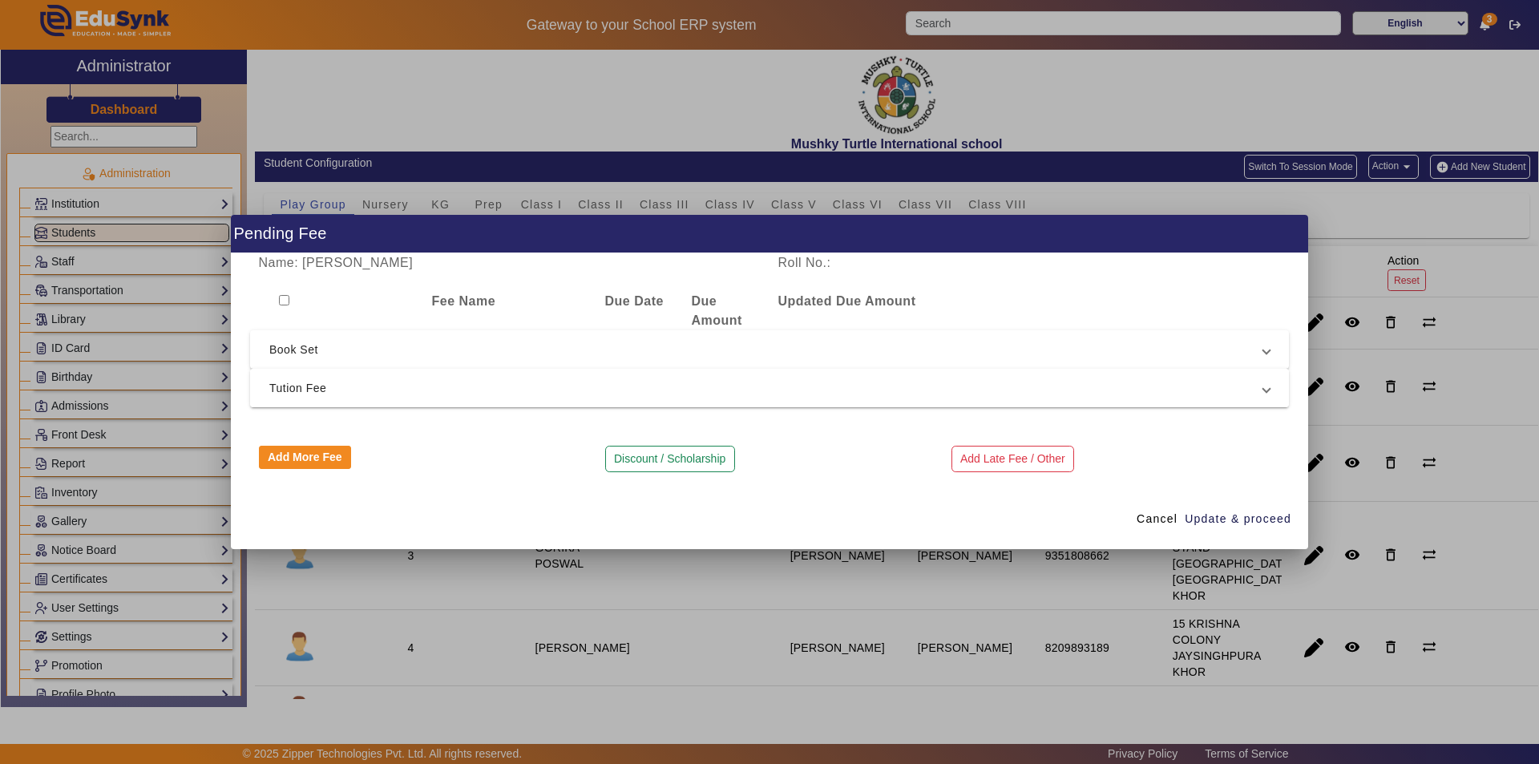
click at [574, 386] on span "Tution Fee" at bounding box center [766, 387] width 994 height 19
